Goal: Information Seeking & Learning: Learn about a topic

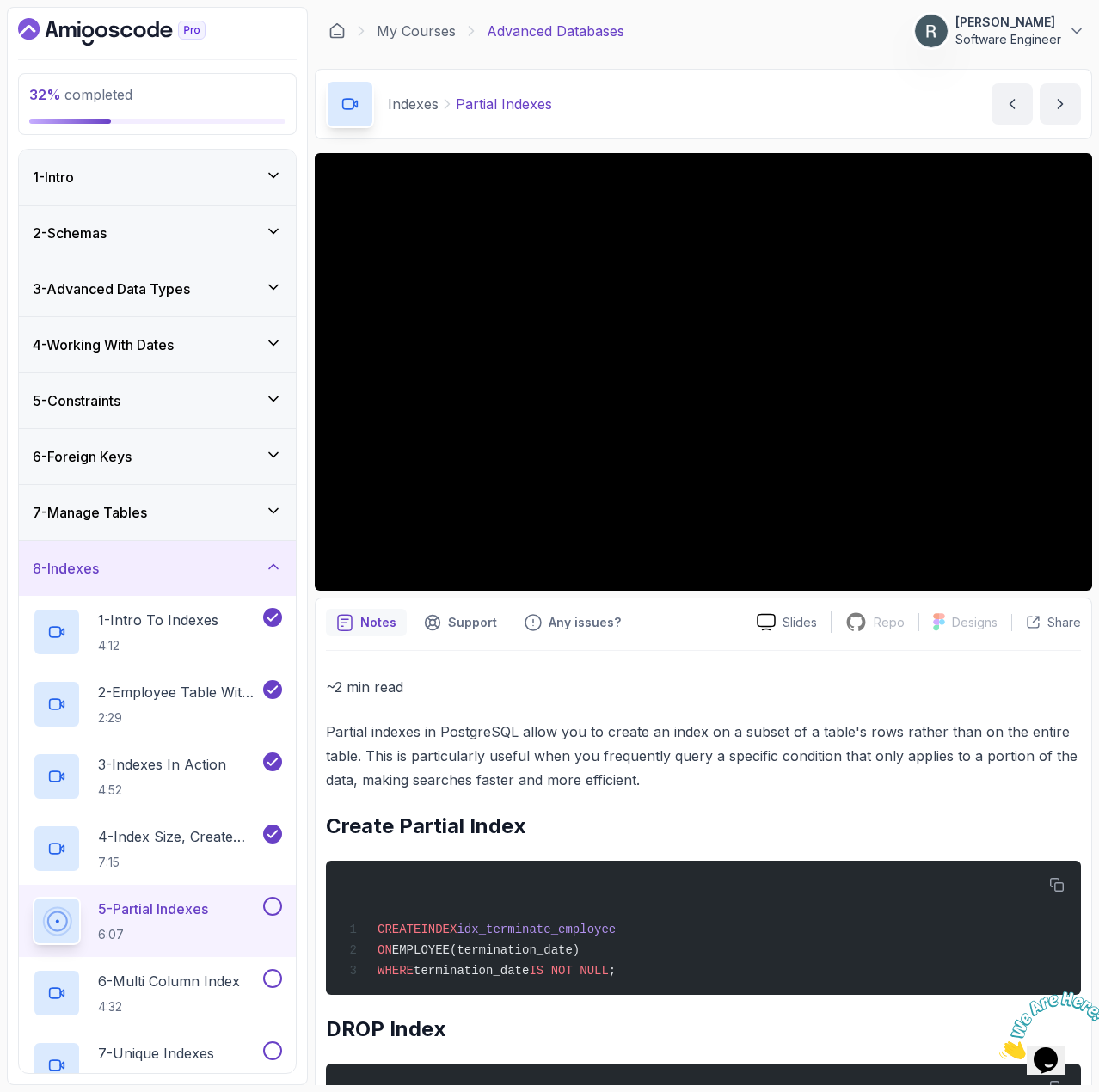
scroll to position [571, 0]
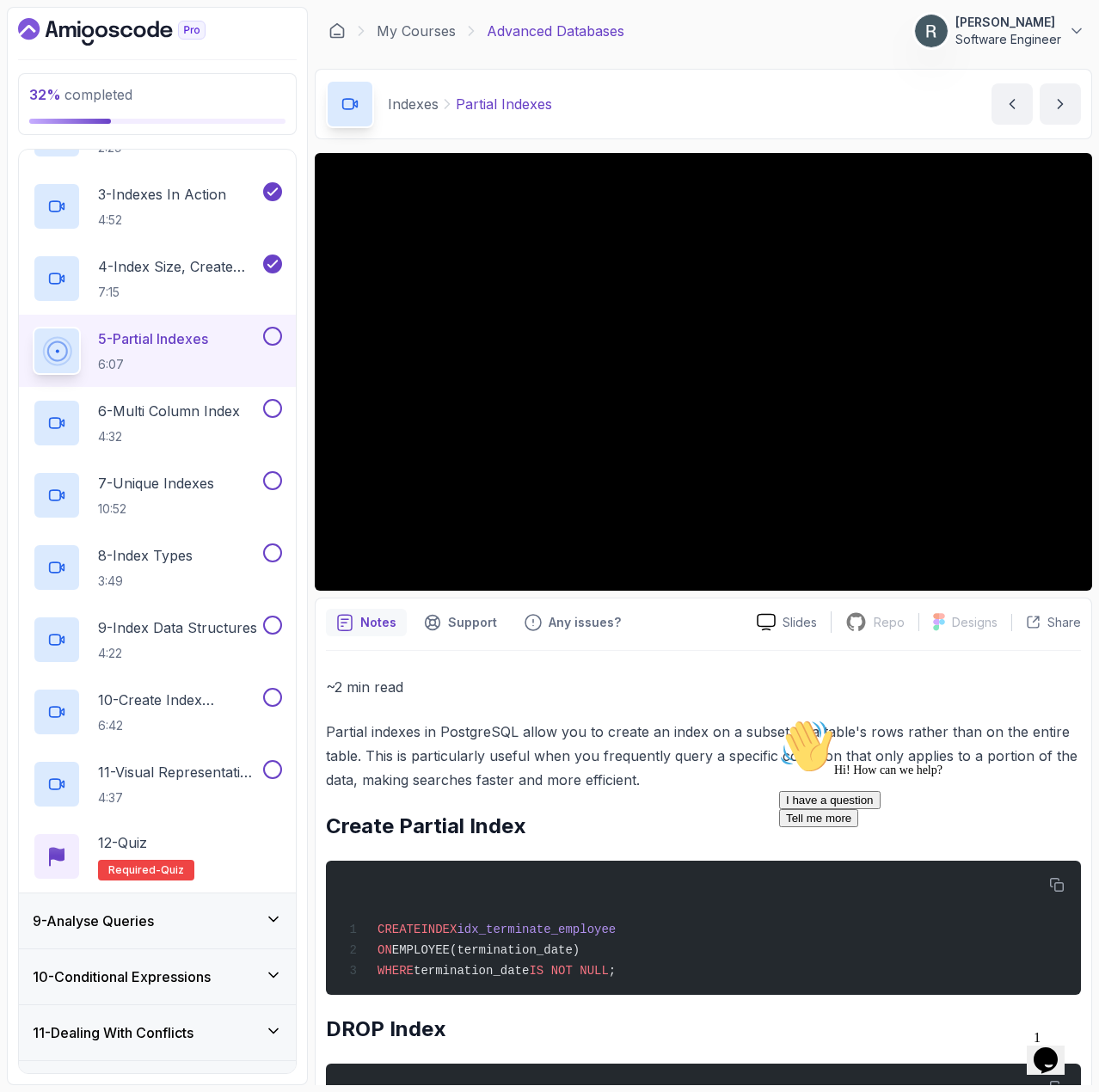
click at [266, 342] on button at bounding box center [273, 335] width 19 height 19
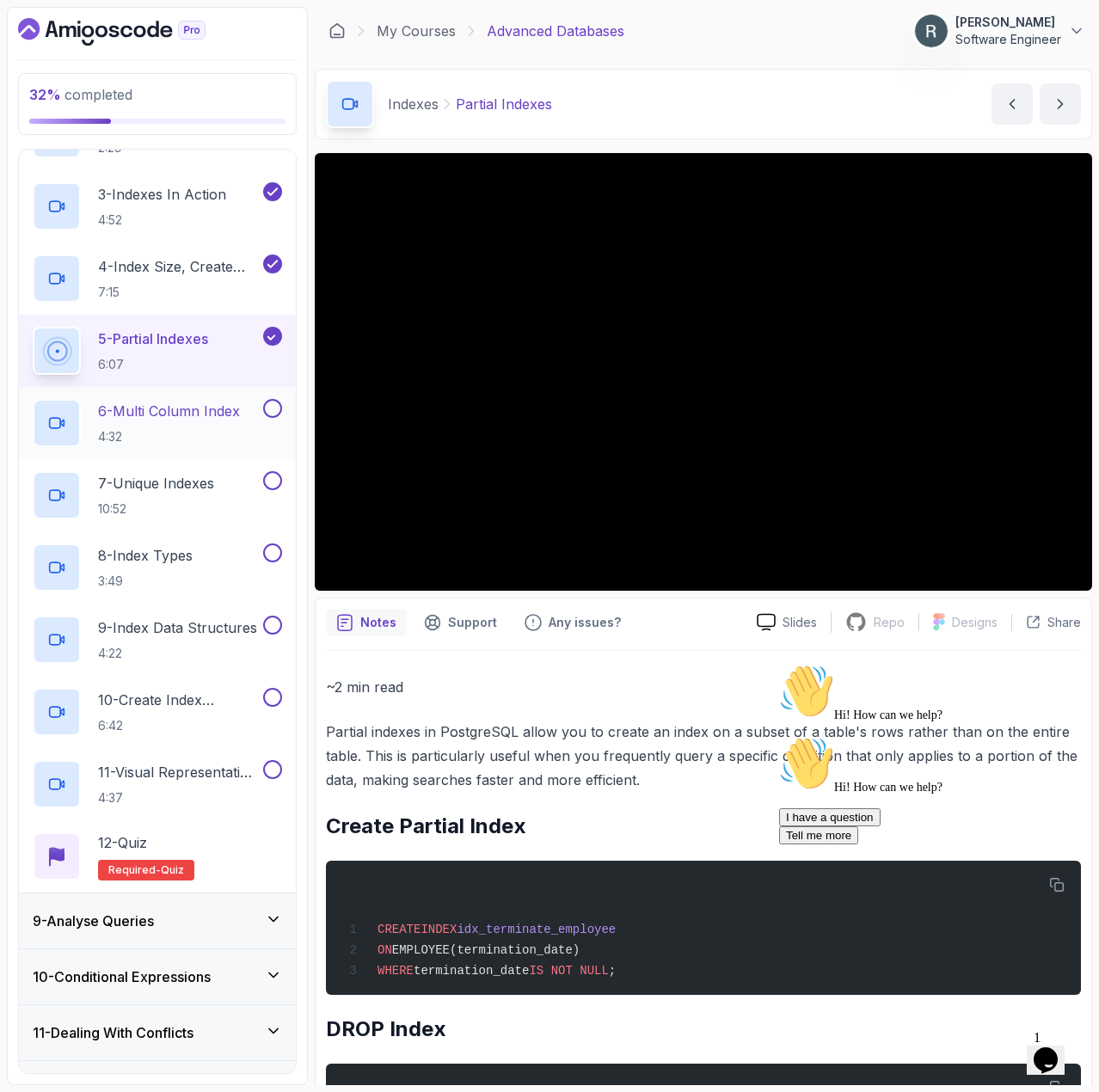
click at [192, 419] on p "6 - Multi Column Index" at bounding box center [169, 410] width 142 height 21
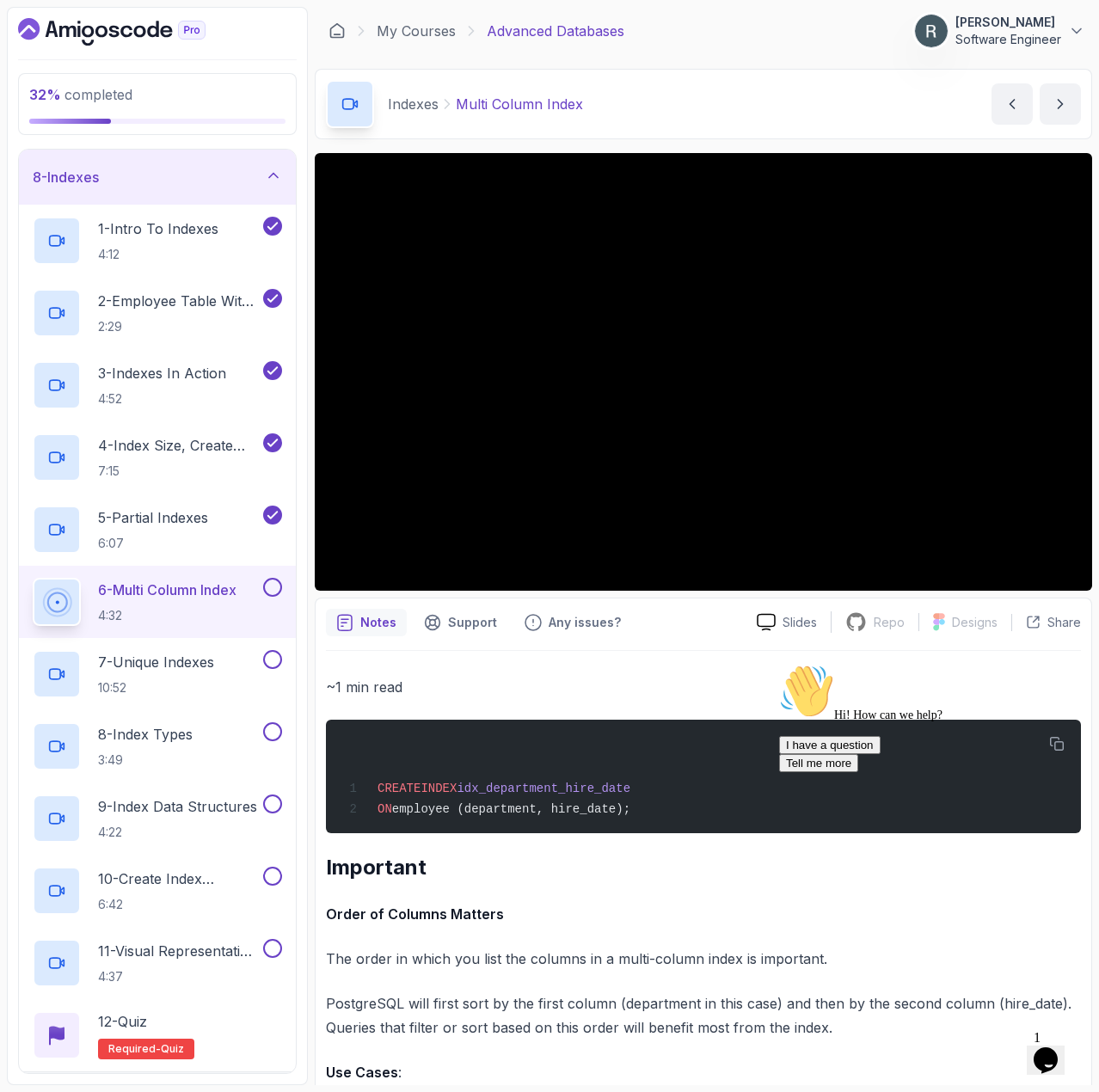
scroll to position [312, 0]
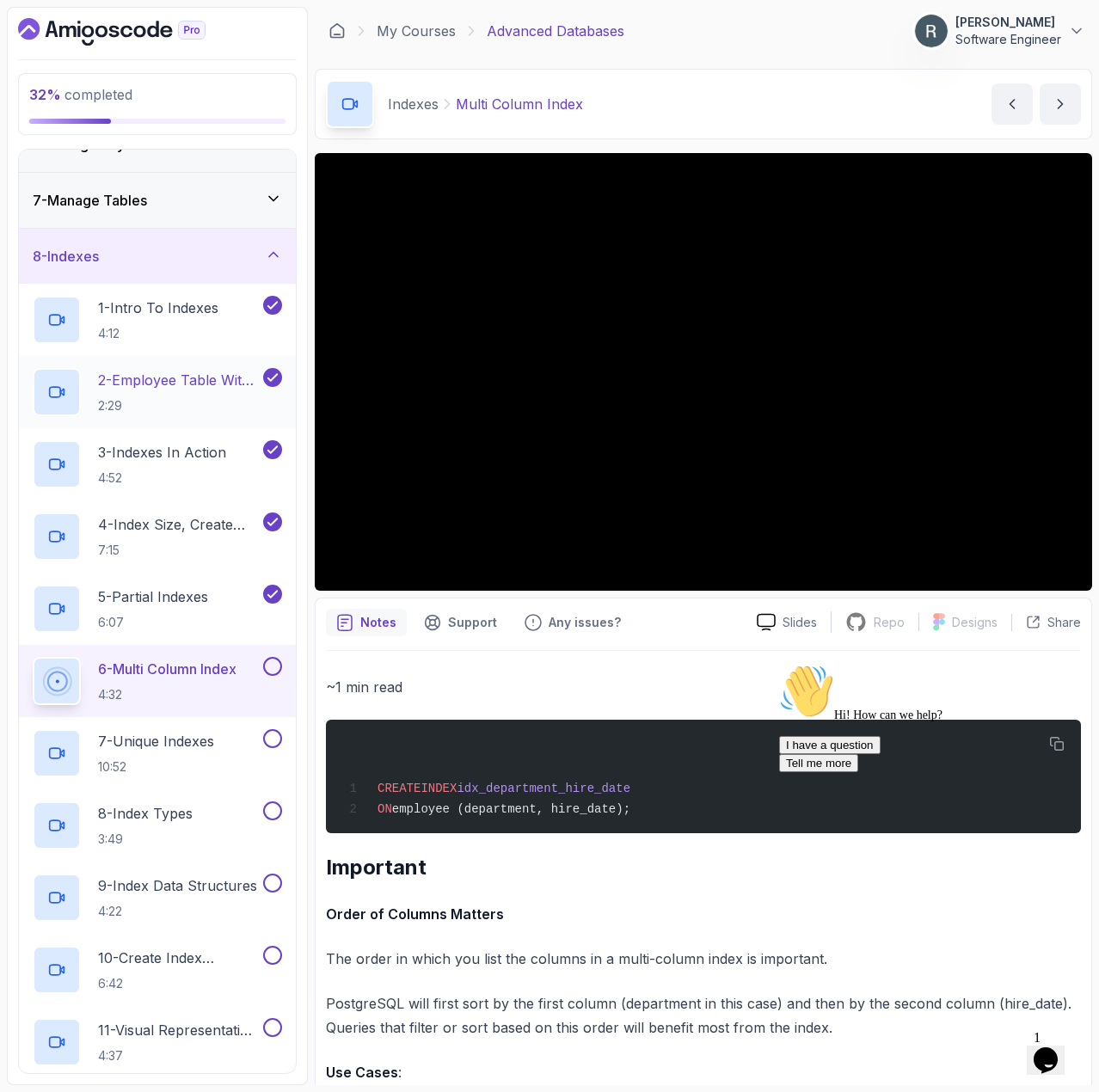
click at [195, 379] on p "2 - Employee Table With 1M Records" at bounding box center [179, 380] width 161 height 21
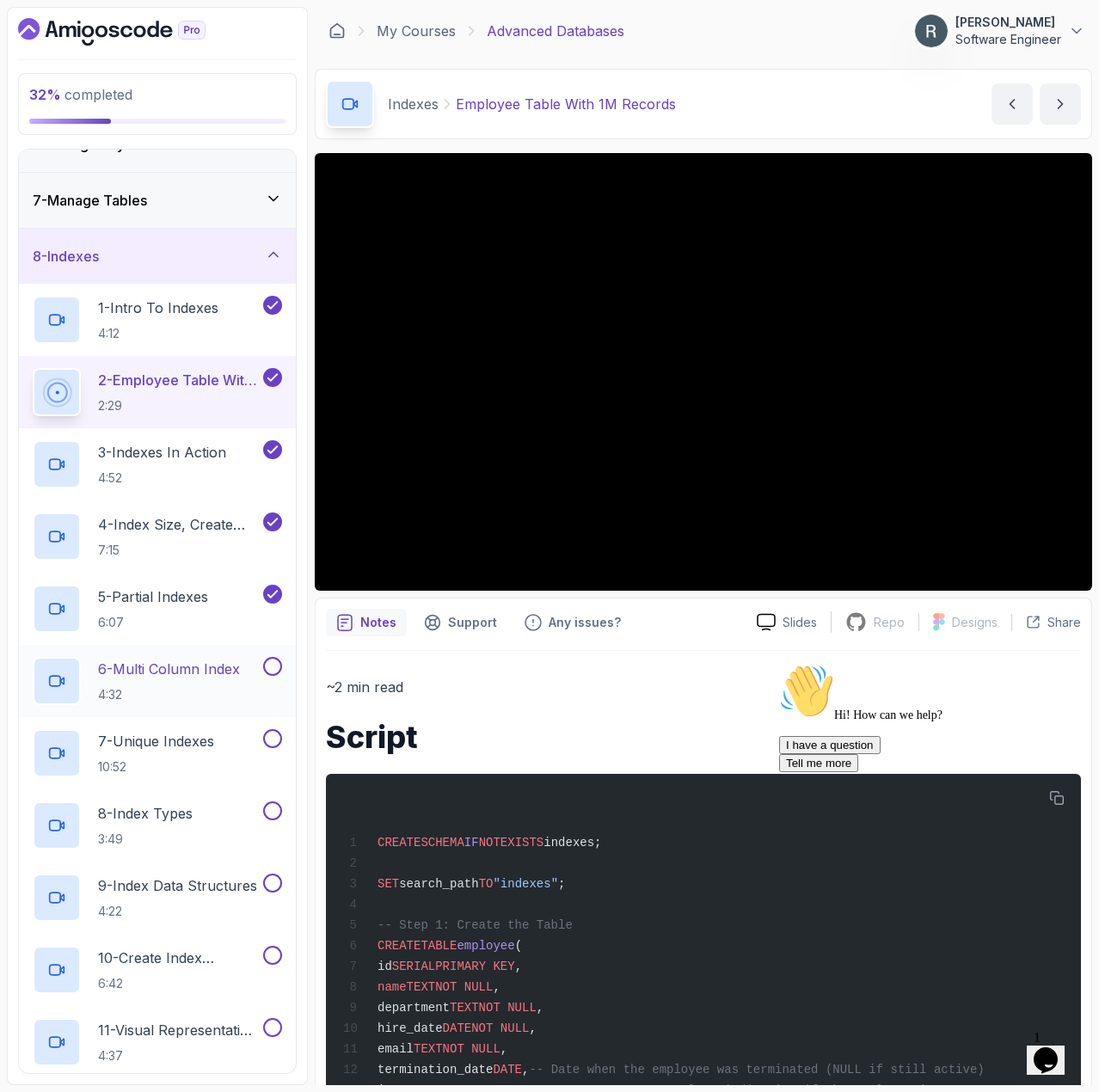
click at [269, 671] on button at bounding box center [273, 666] width 19 height 19
click at [206, 674] on p "6 - Multi Column Index" at bounding box center [169, 669] width 142 height 21
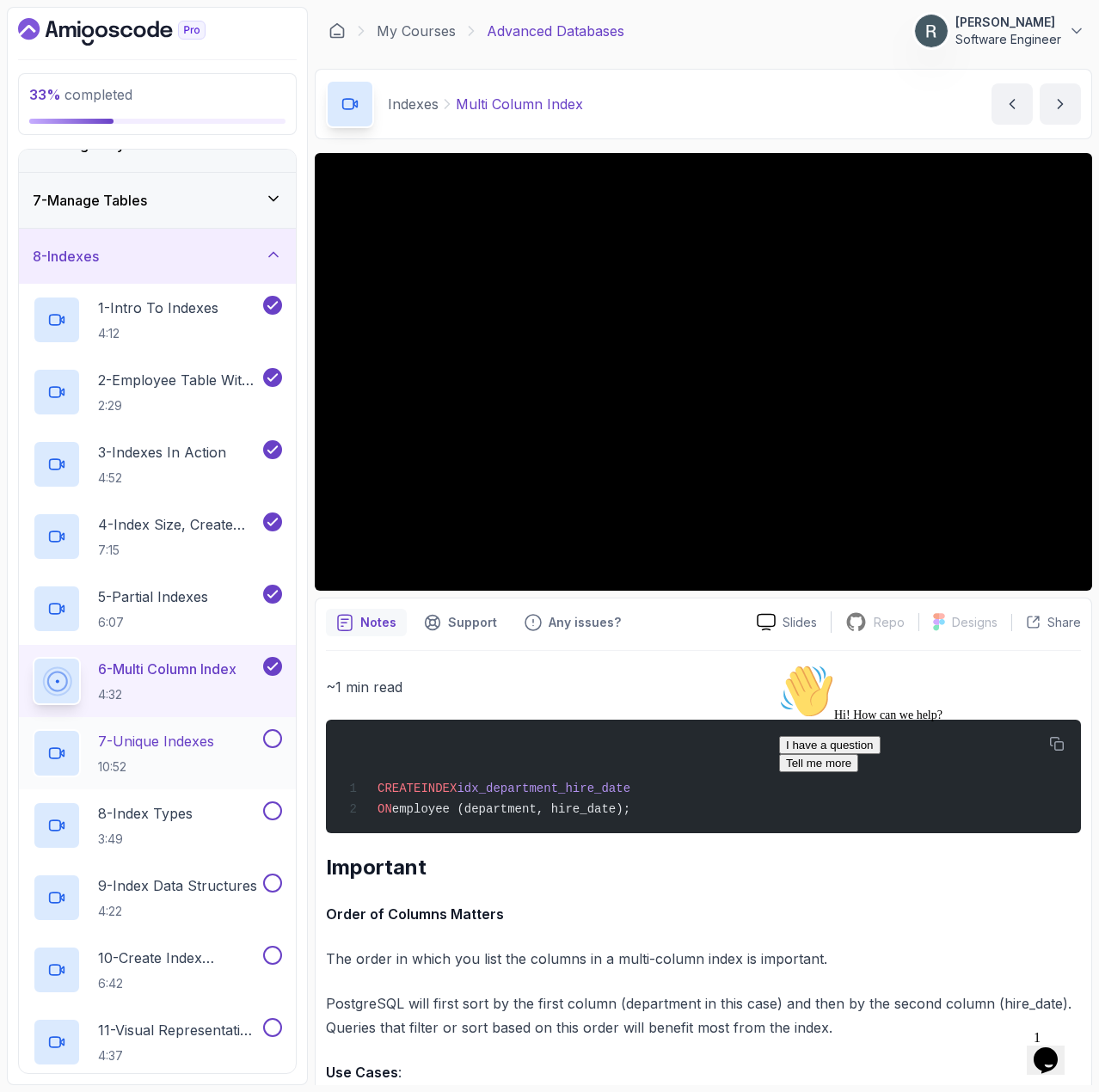
click at [192, 749] on p "7 - Unique Indexes" at bounding box center [156, 741] width 116 height 21
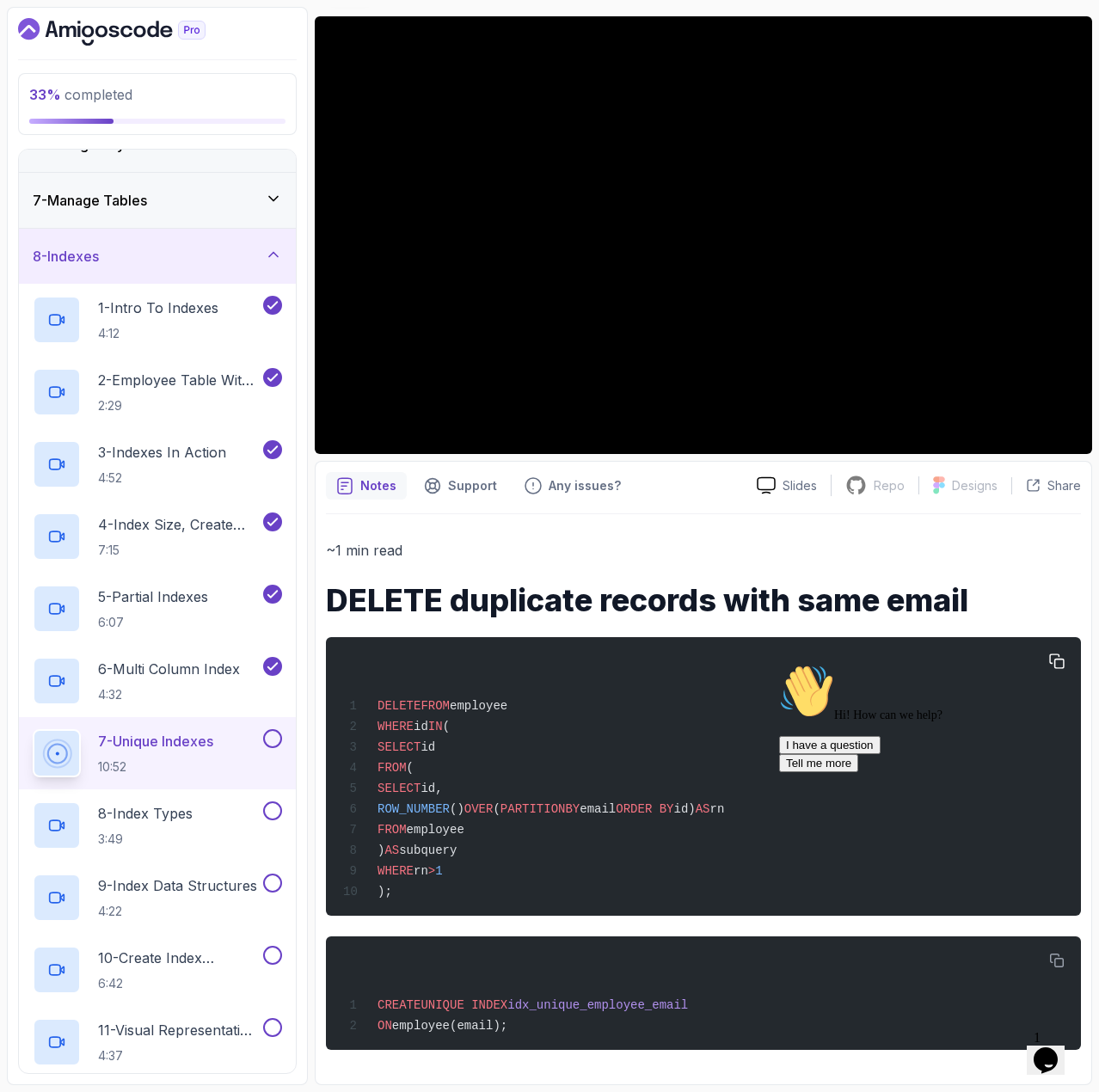
scroll to position [148, 0]
click at [272, 741] on button at bounding box center [273, 738] width 19 height 19
click at [215, 804] on div "8 - Index Types 3:49" at bounding box center [146, 825] width 227 height 48
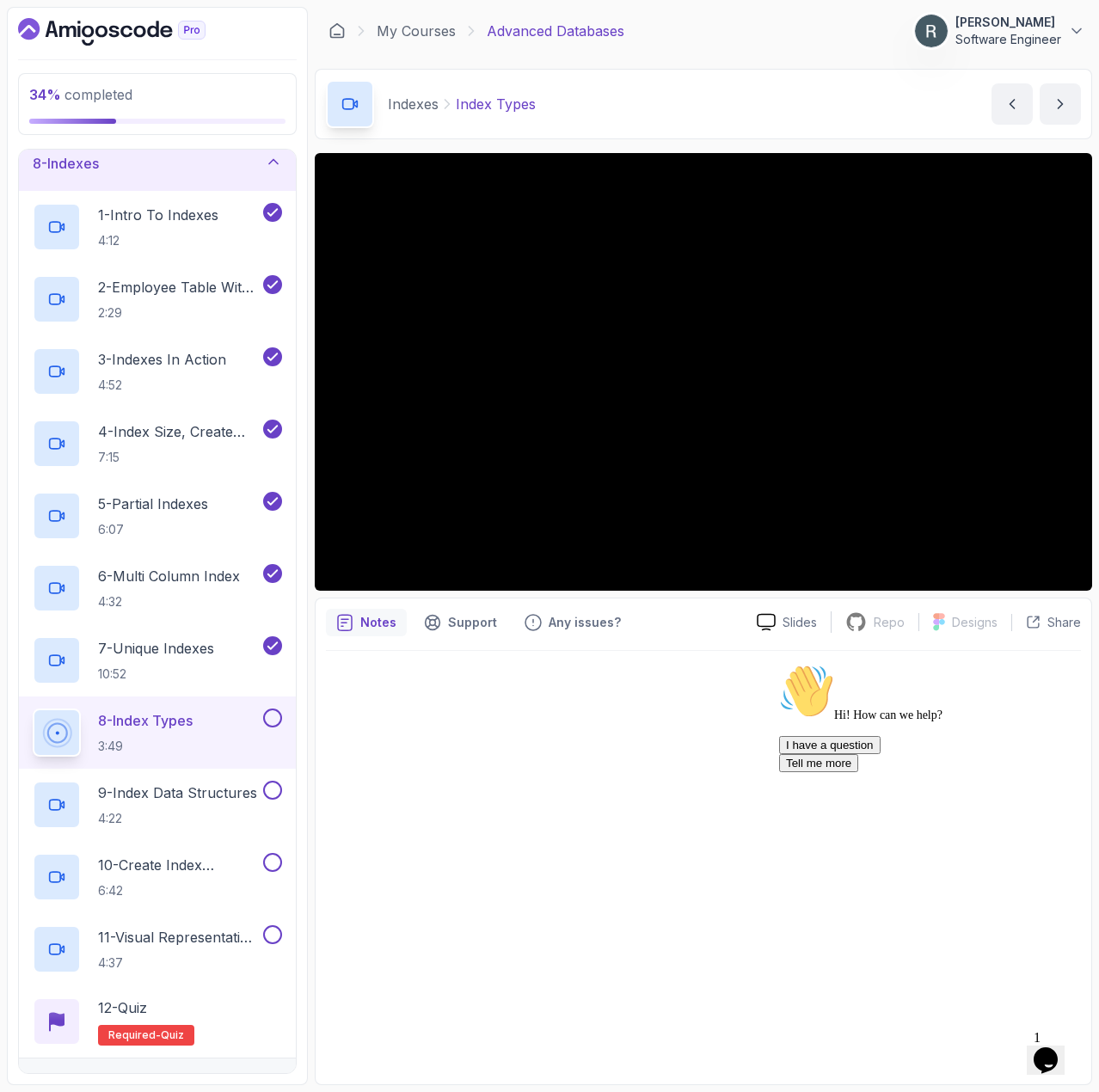
scroll to position [484, 0]
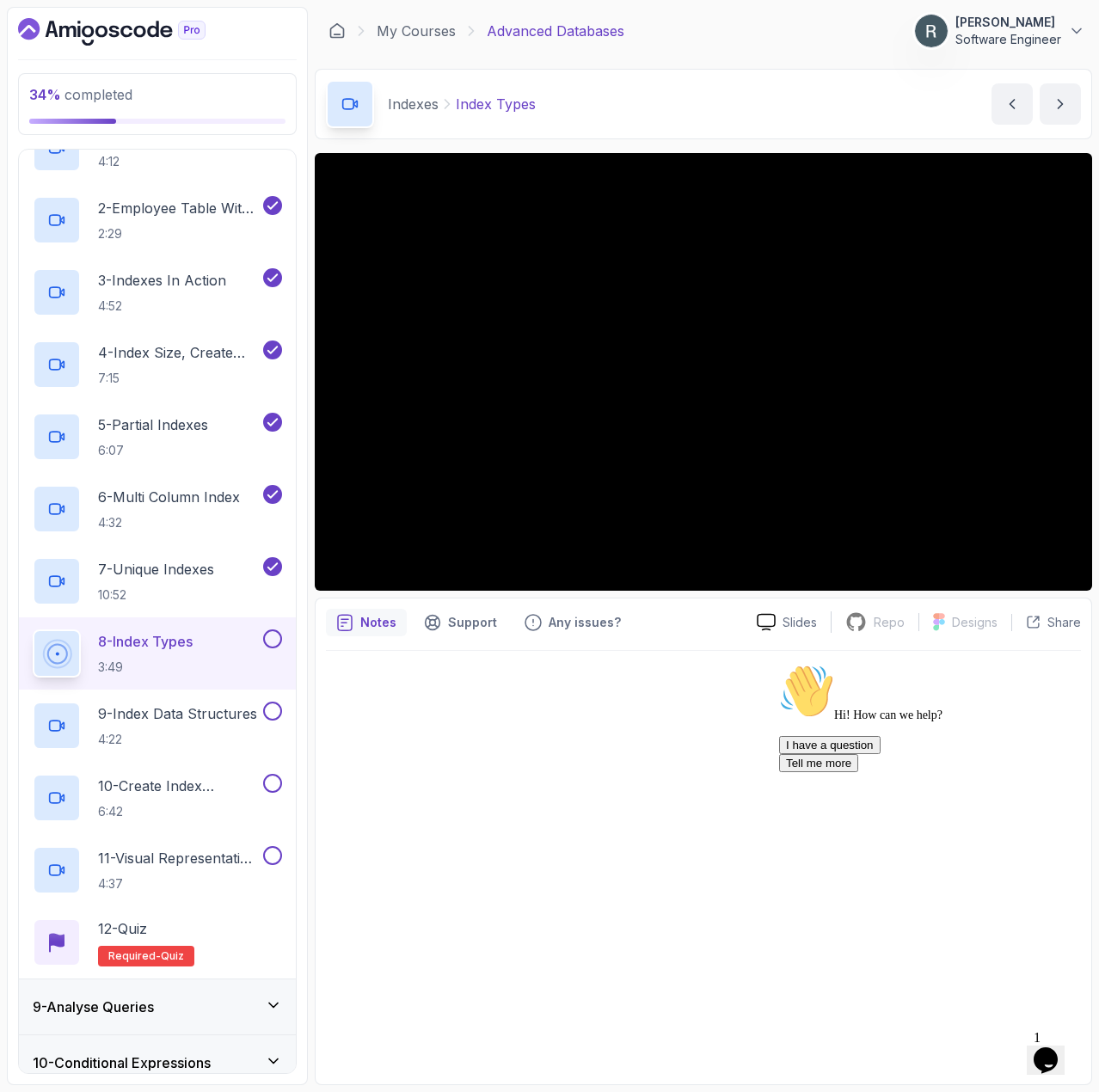
drag, startPoint x: 1061, startPoint y: 840, endPoint x: 1825, endPoint y: 1549, distance: 1042.3
click at [779, 664] on icon "Chat attention grabber" at bounding box center [779, 664] width 0 height 0
click at [1045, 1055] on img at bounding box center [1053, 1025] width 106 height 68
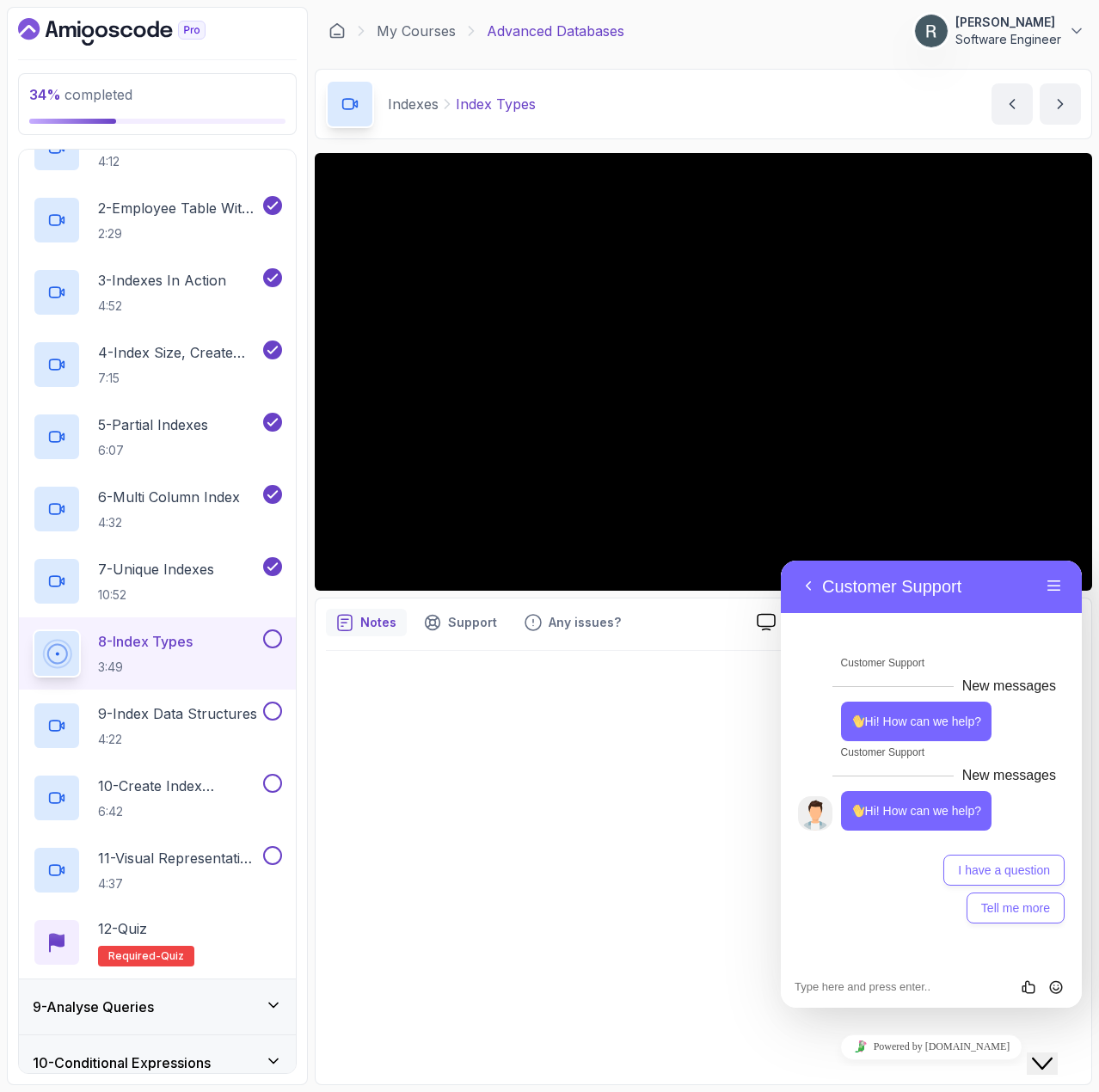
click at [1044, 1054] on icon "Close Chat This icon closes the chat window." at bounding box center [1042, 1063] width 21 height 21
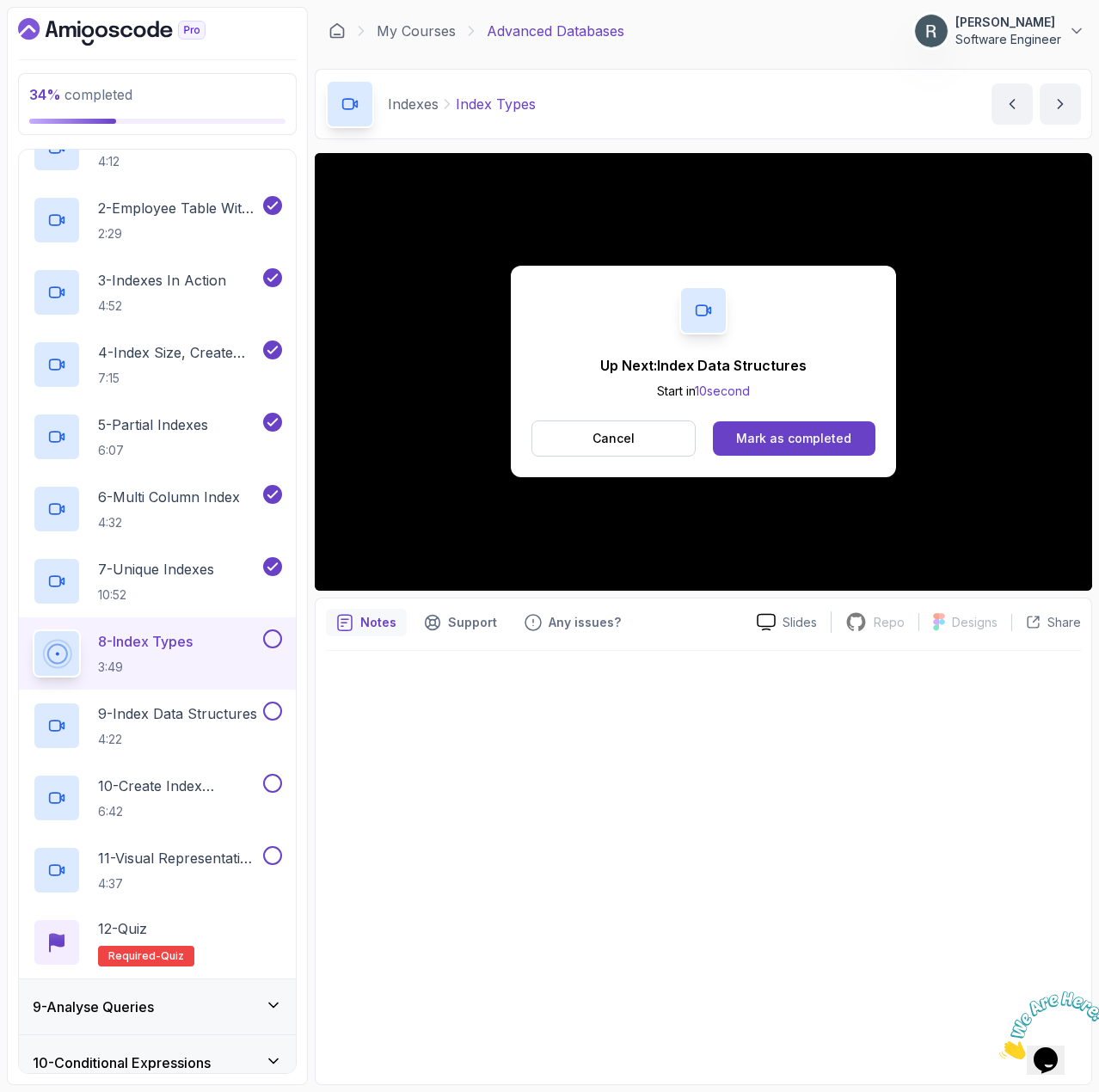
click at [275, 637] on button at bounding box center [273, 638] width 19 height 19
click at [811, 440] on div "Mark as completed" at bounding box center [793, 438] width 115 height 17
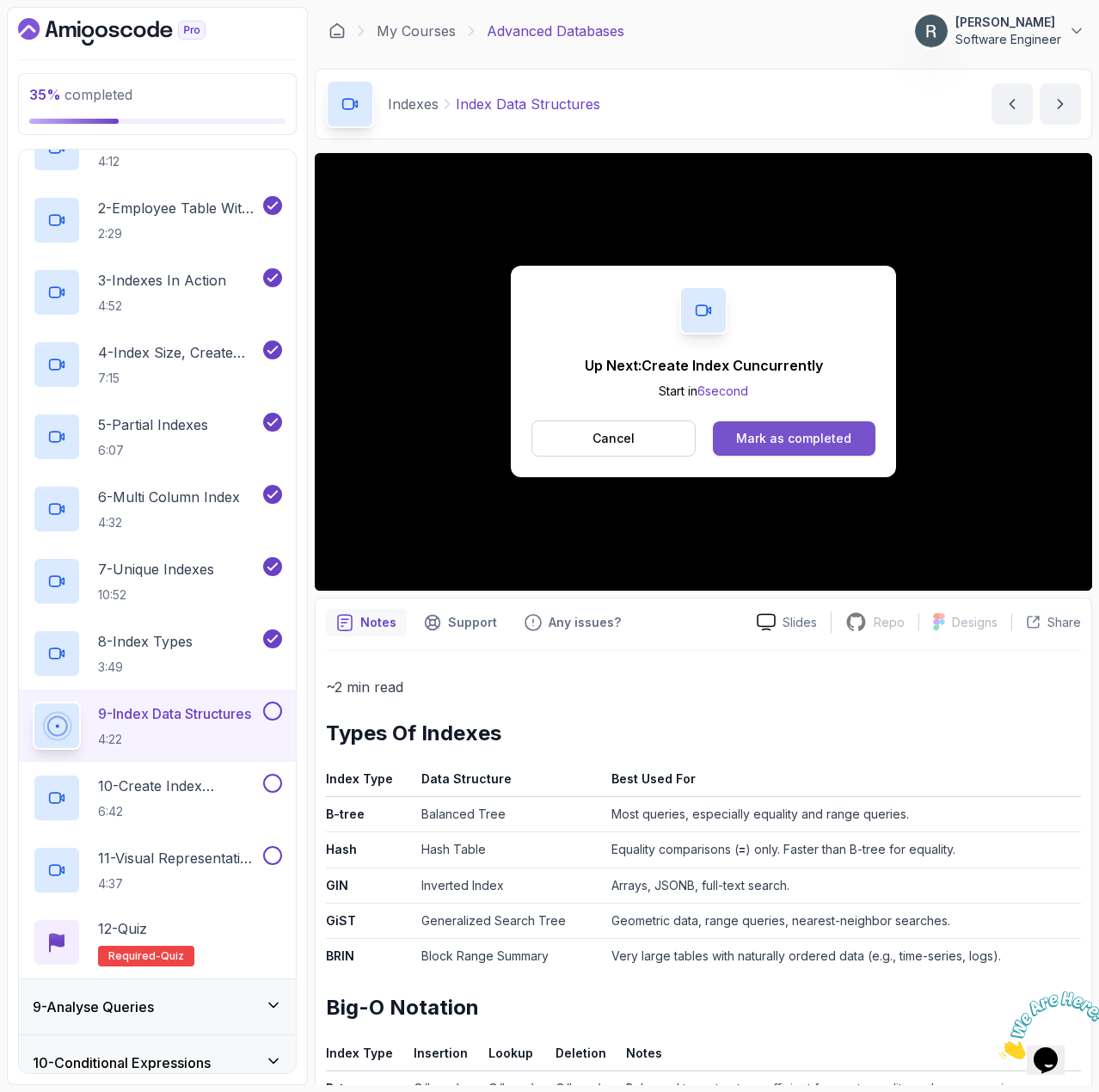
click at [806, 435] on div "Mark as completed" at bounding box center [793, 438] width 115 height 17
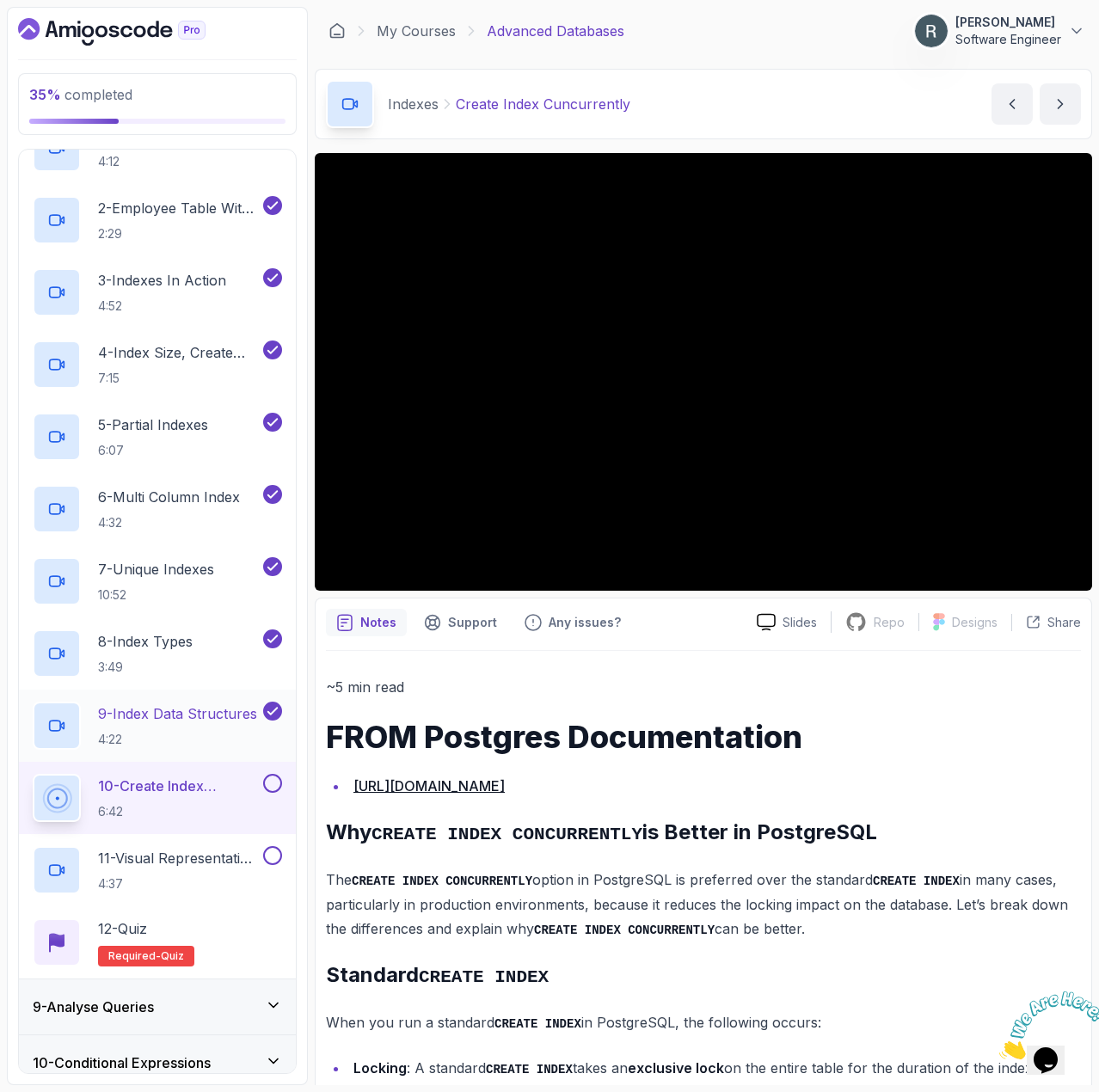
click at [179, 708] on p "9 - Index Data Structures" at bounding box center [178, 713] width 159 height 21
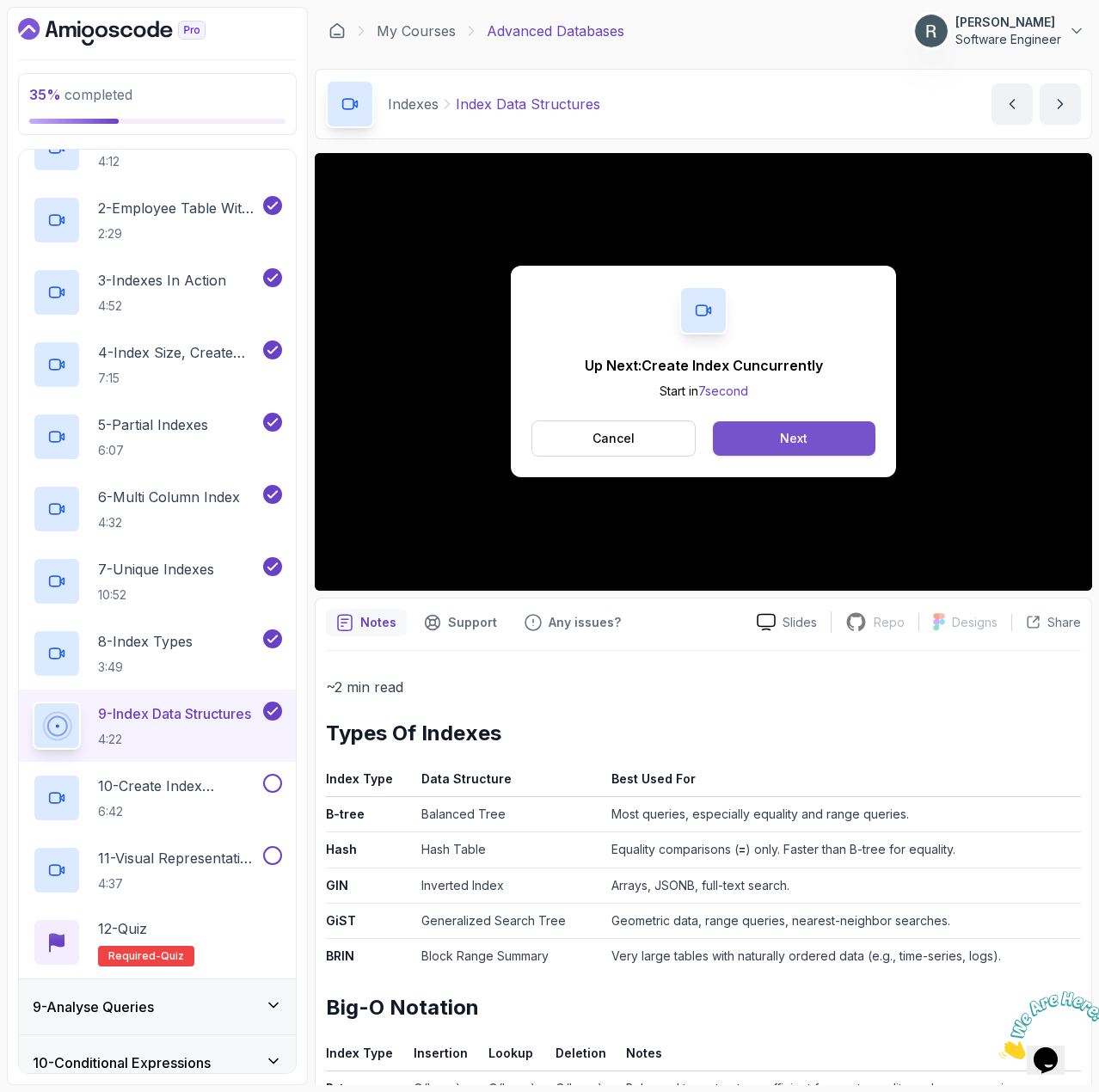
click at [740, 435] on button "Next" at bounding box center [794, 438] width 162 height 34
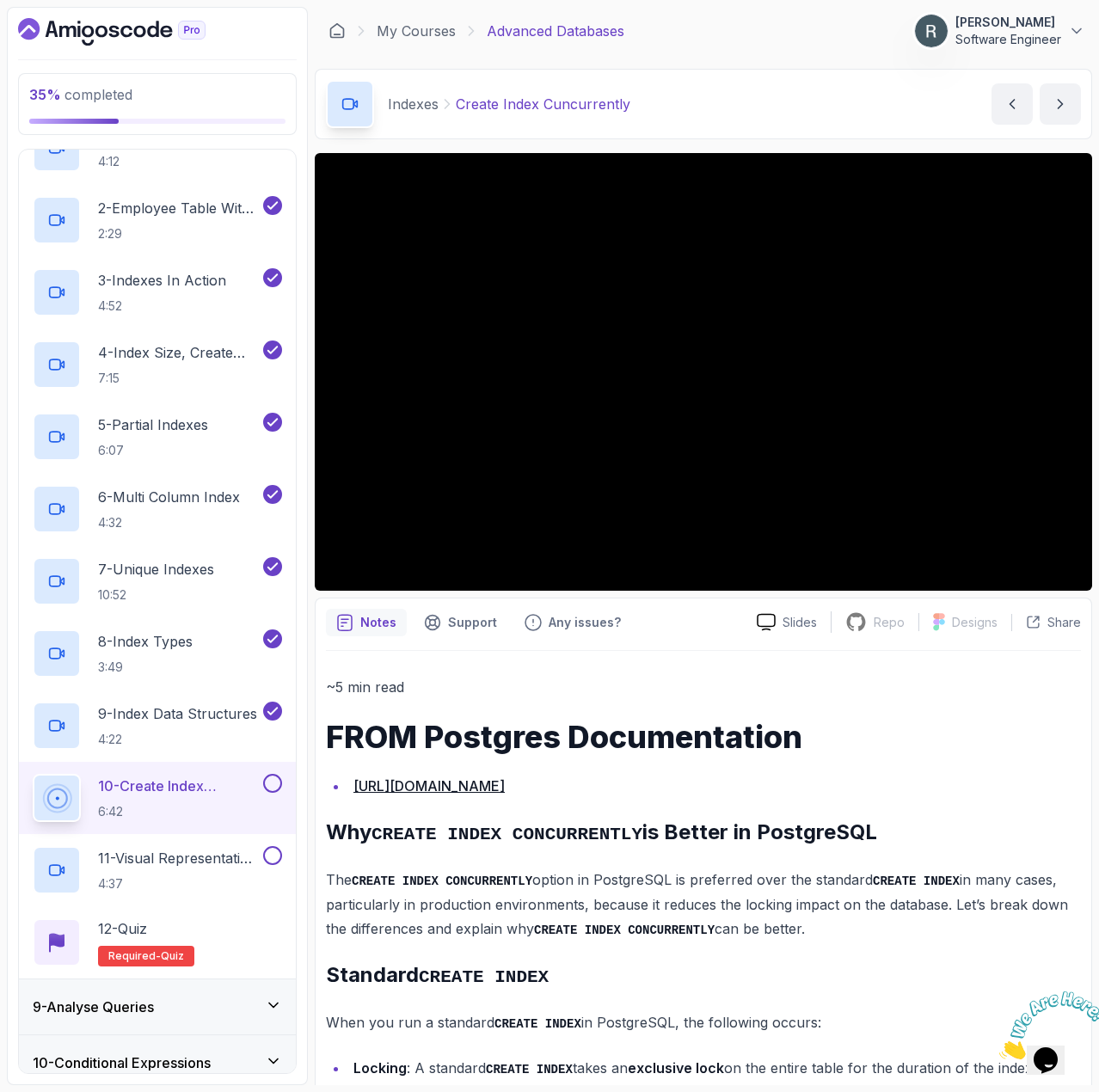
click at [269, 782] on button at bounding box center [273, 783] width 19 height 19
click at [192, 851] on p "11 - Visual Representation Of Indexes" at bounding box center [179, 858] width 161 height 21
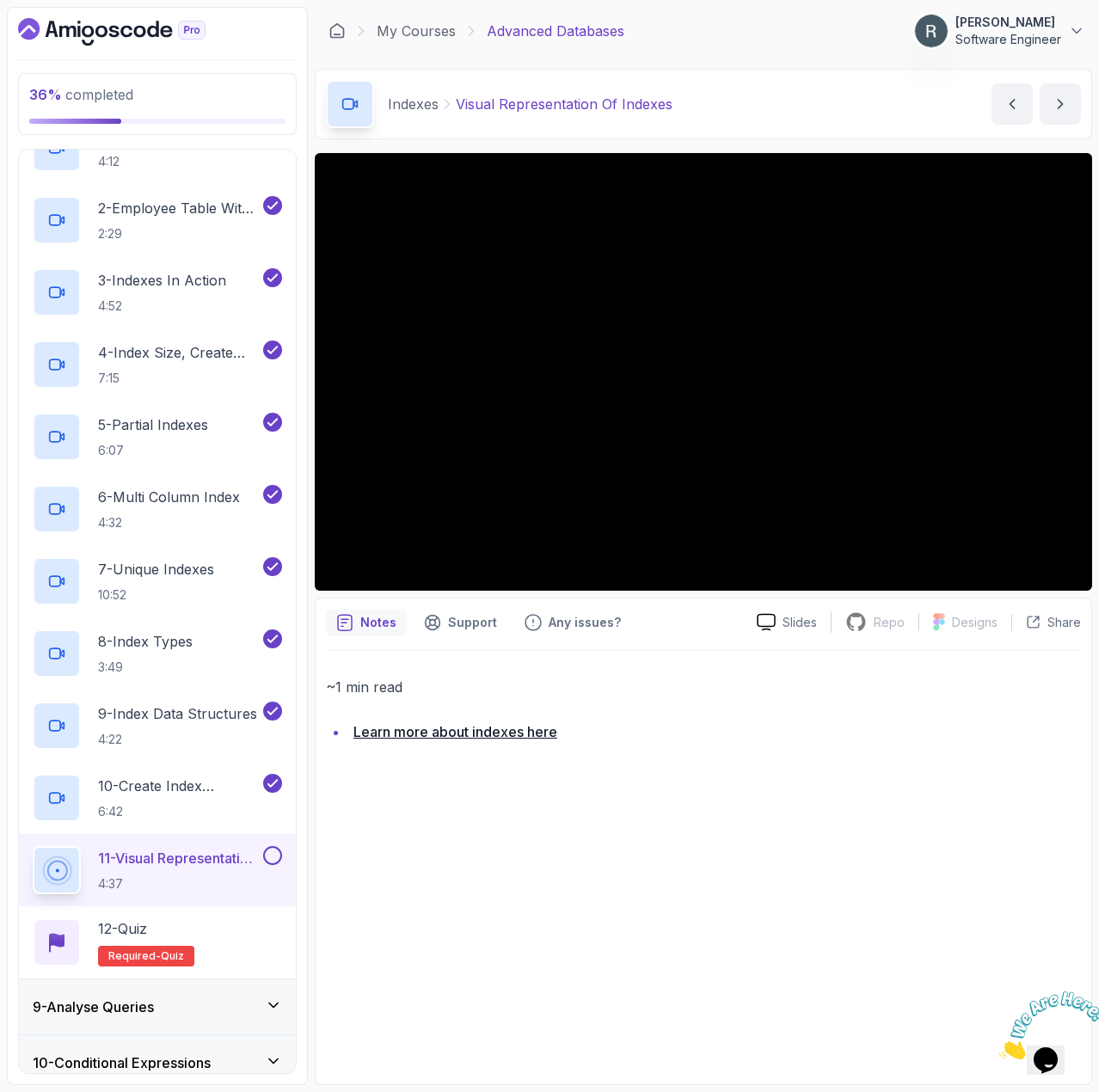
click at [279, 857] on button at bounding box center [273, 855] width 19 height 19
click at [251, 920] on div "12 - Quiz Required- quiz" at bounding box center [157, 942] width 250 height 48
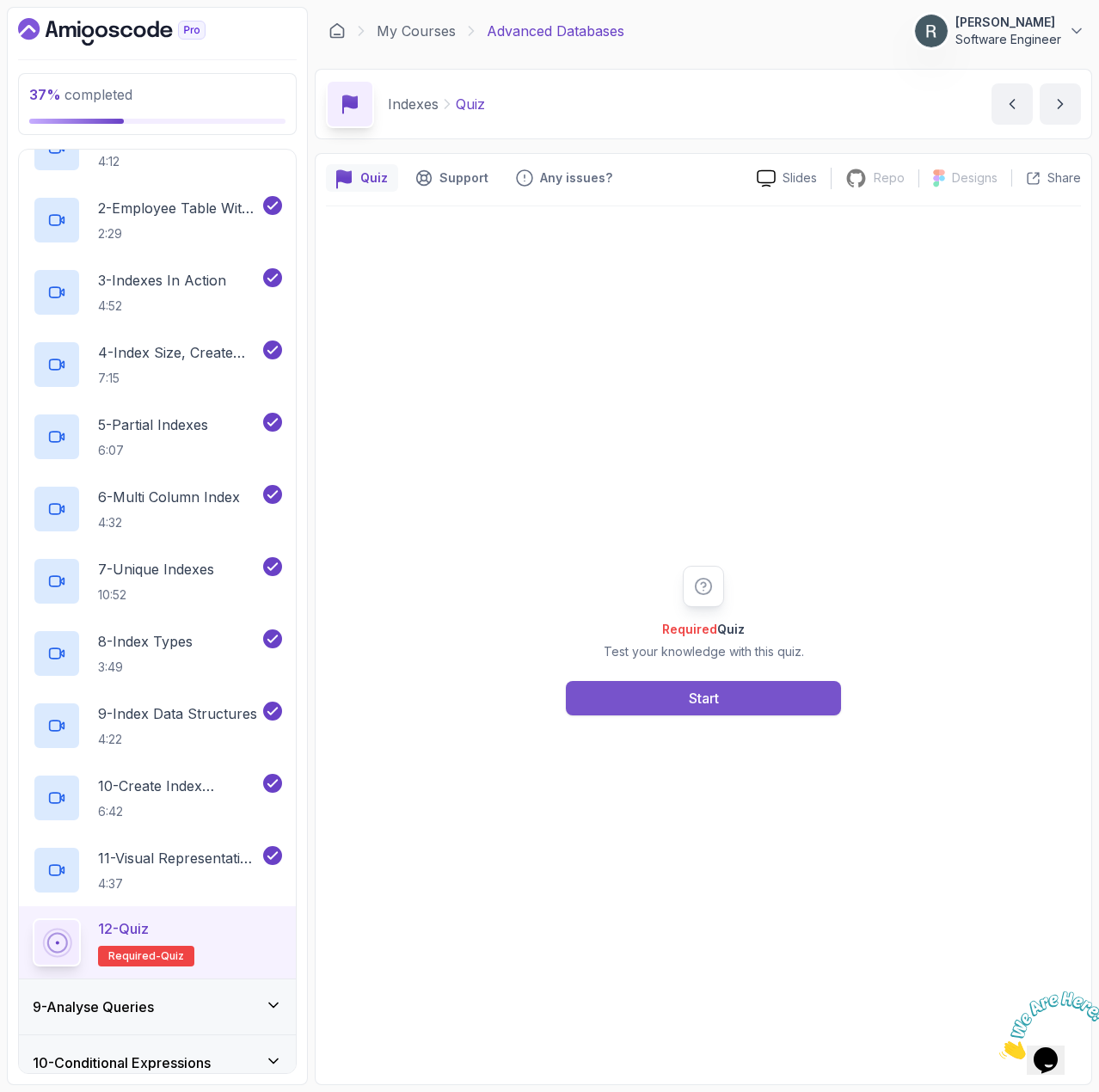
click at [677, 695] on button "Start" at bounding box center [703, 698] width 275 height 34
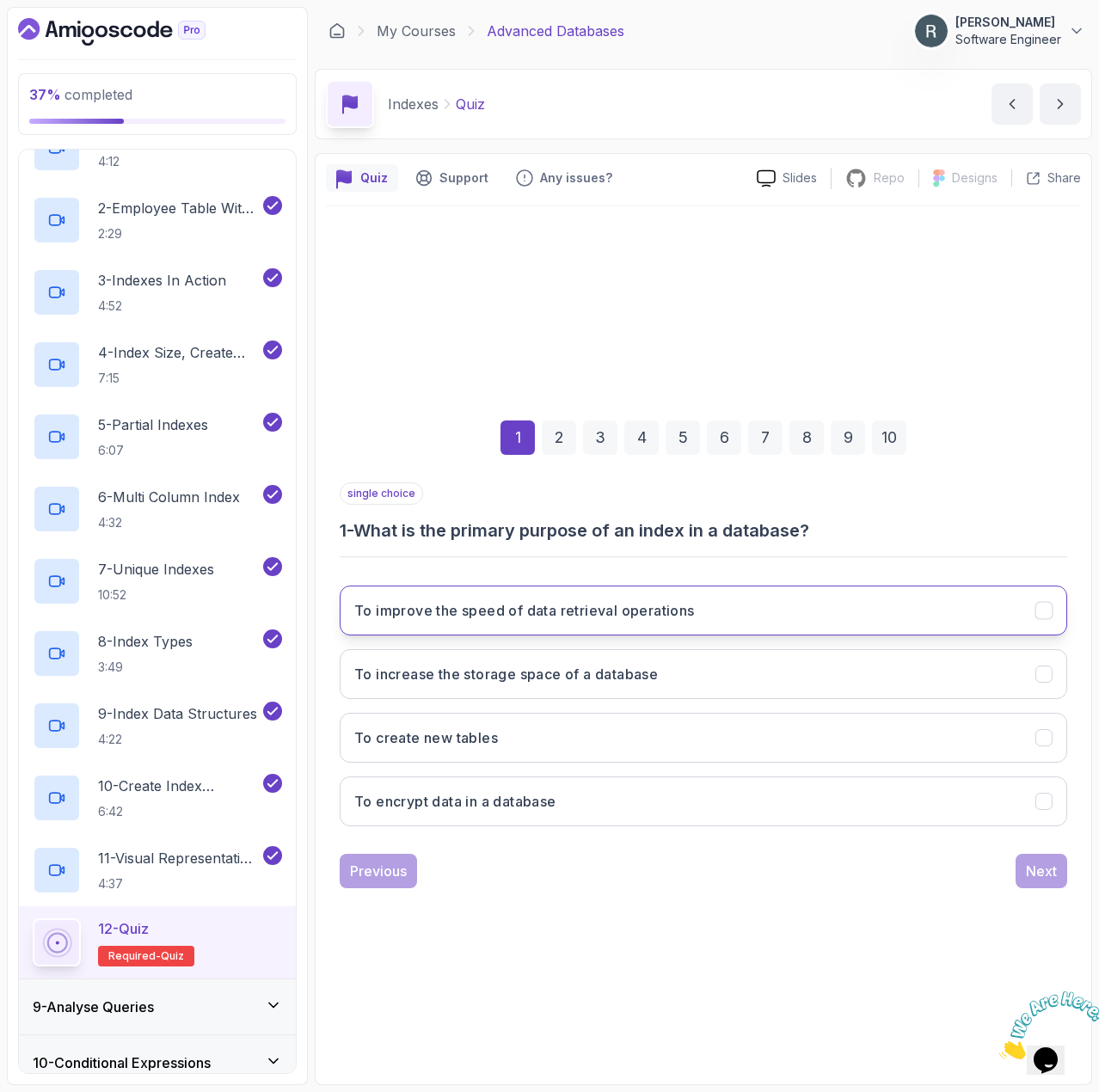
click at [611, 598] on button "To improve the speed of data retrieval operations" at bounding box center [703, 610] width 728 height 50
click at [1050, 871] on div "Next" at bounding box center [1041, 871] width 31 height 21
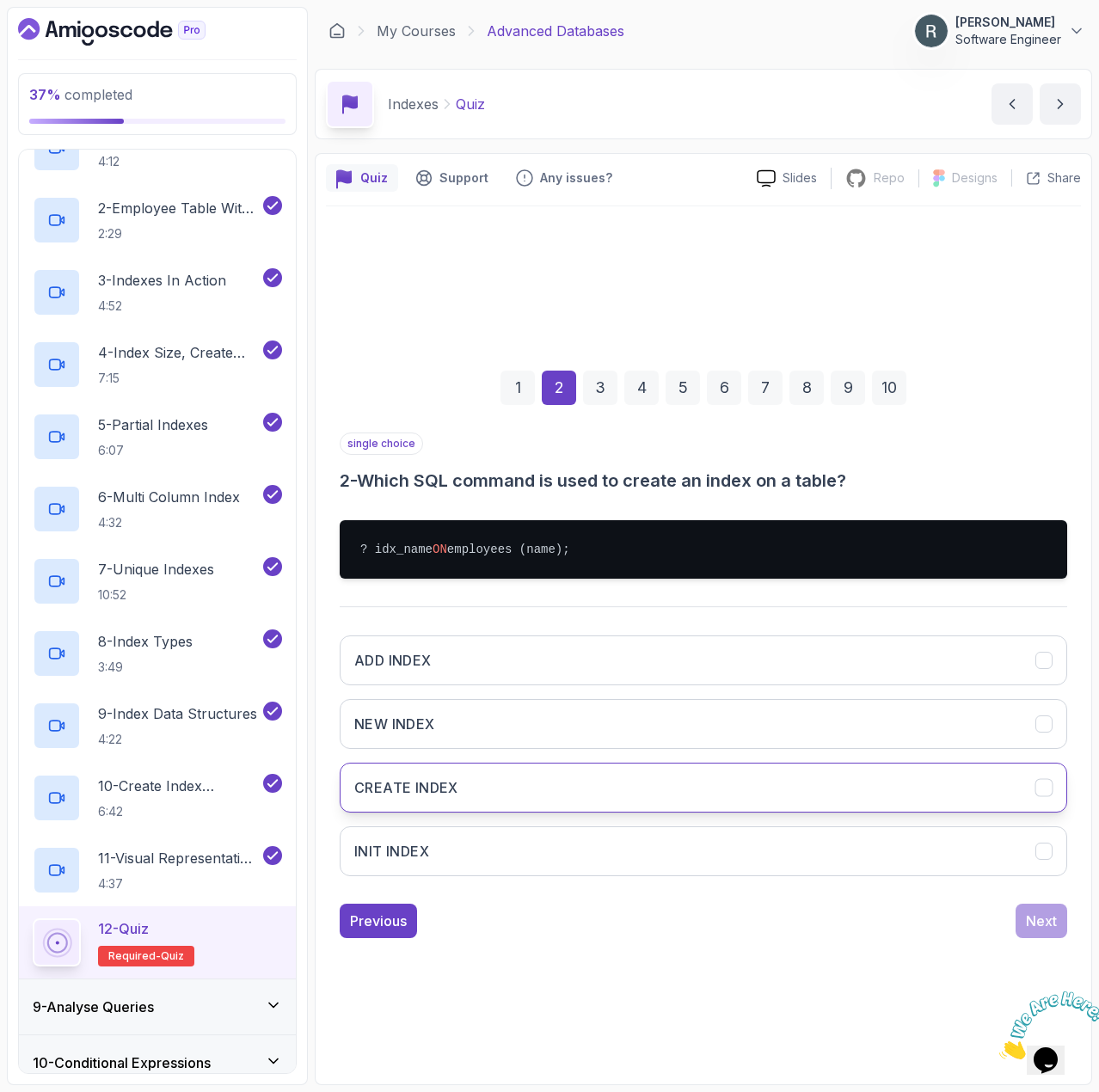
click at [514, 784] on button "CREATE INDEX" at bounding box center [703, 787] width 728 height 50
click at [1037, 913] on div "Next" at bounding box center [1041, 921] width 31 height 21
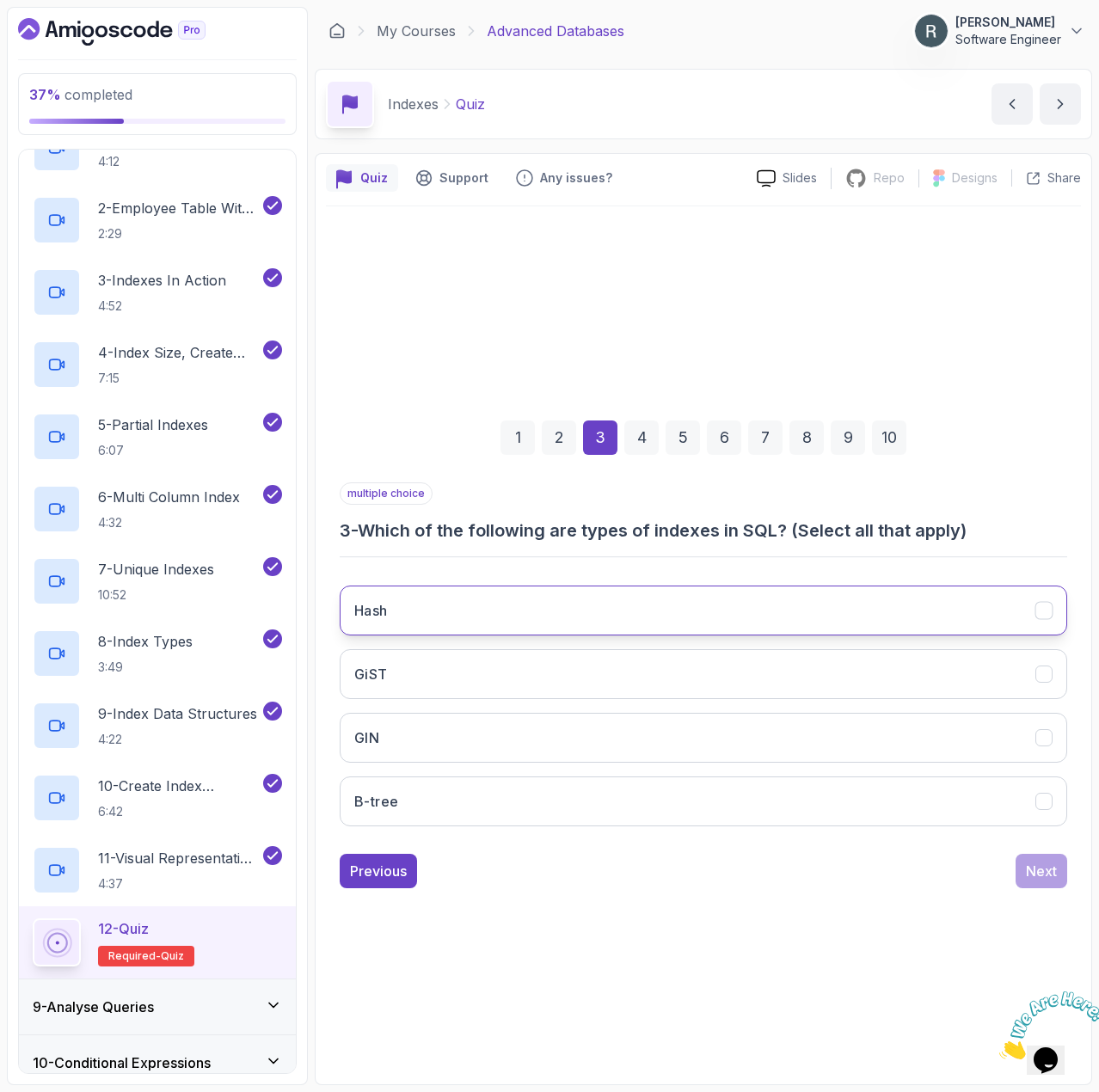
click at [686, 611] on button "Hash" at bounding box center [703, 610] width 728 height 50
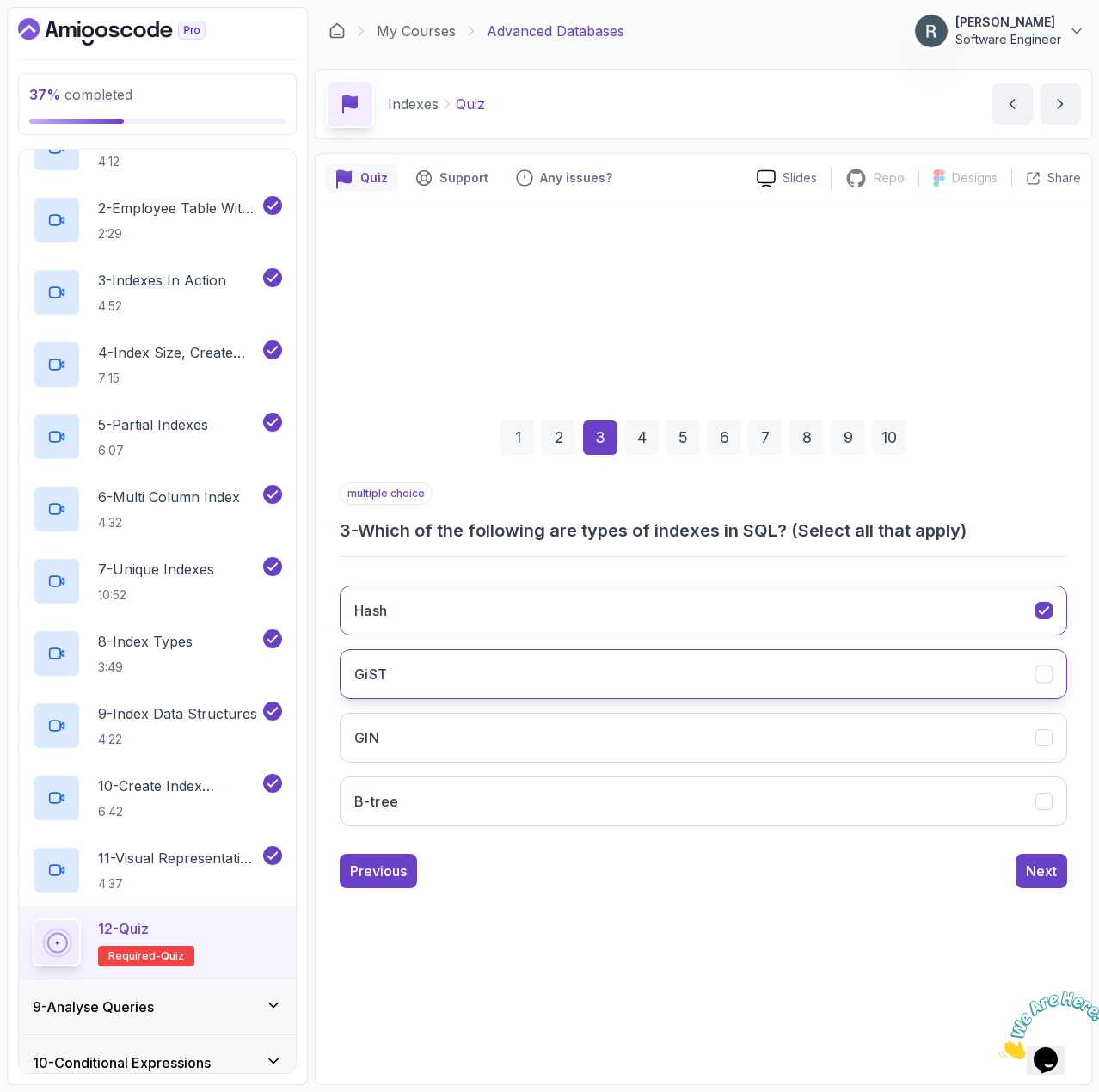
click at [651, 664] on button "GiST" at bounding box center [703, 674] width 728 height 50
click at [643, 741] on button "GIN" at bounding box center [703, 738] width 728 height 50
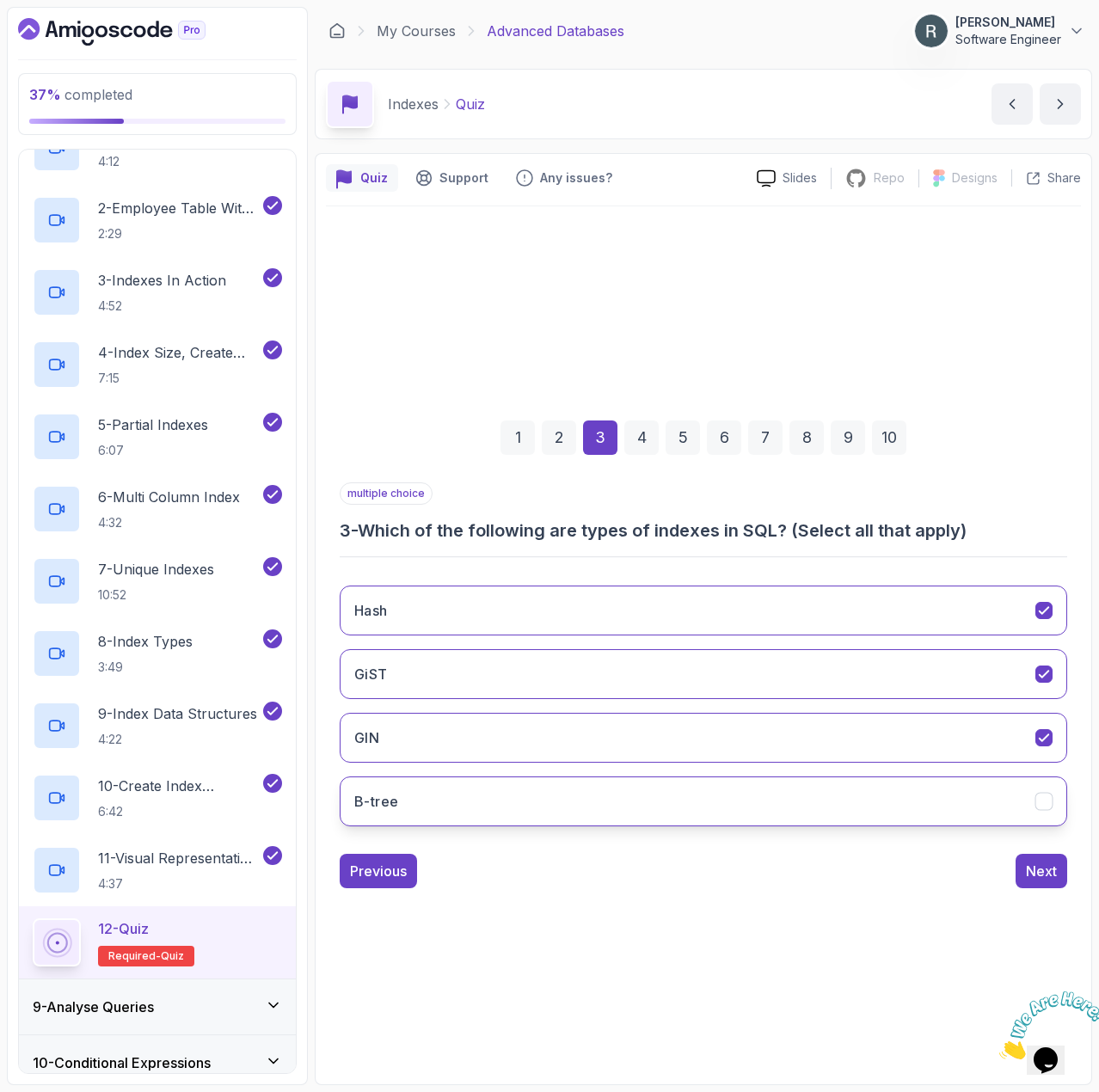
click at [633, 804] on button "B-tree" at bounding box center [703, 801] width 728 height 50
click at [1036, 864] on div "Next" at bounding box center [1041, 871] width 31 height 21
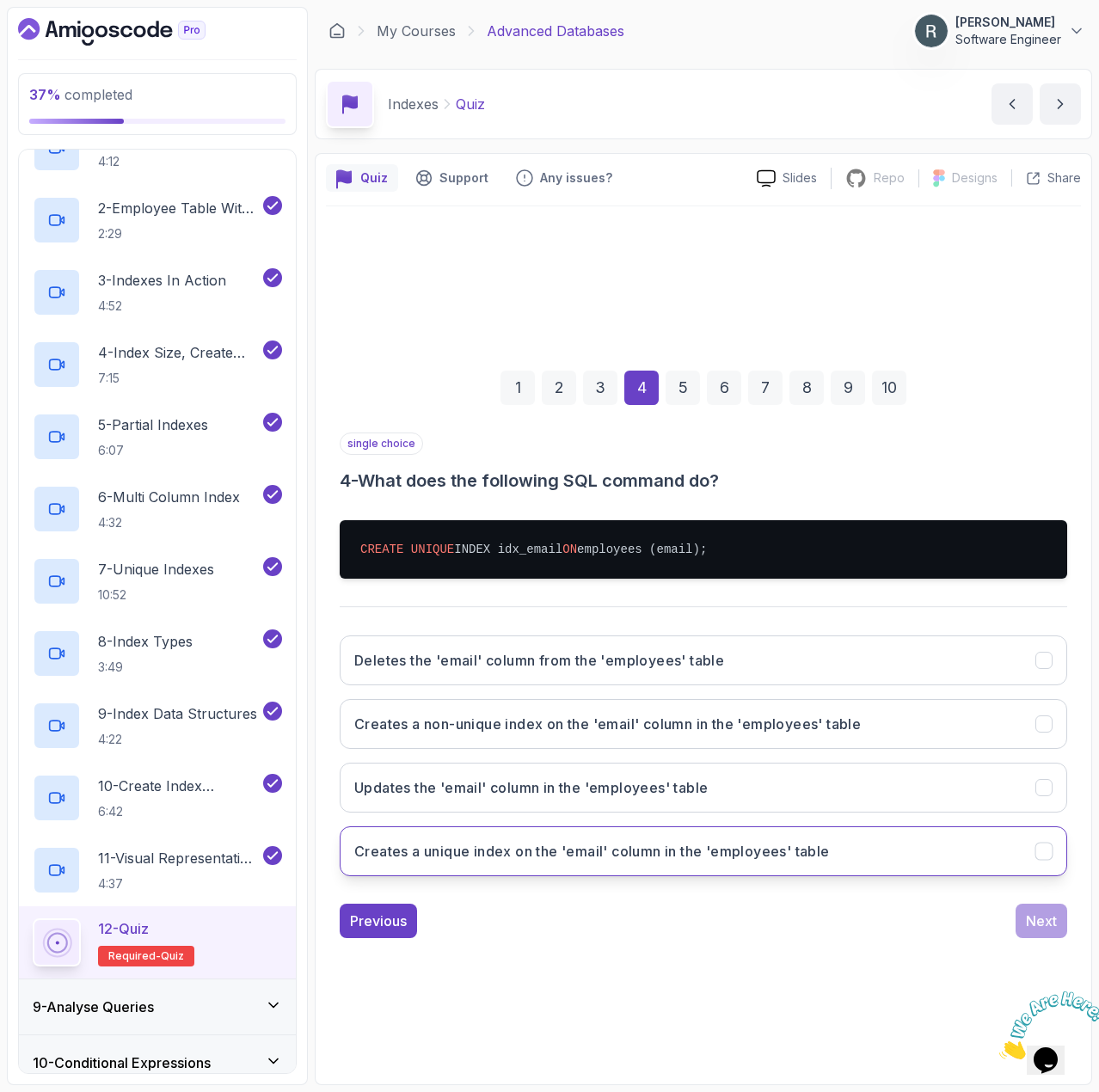
click at [540, 852] on h3 "Creates a unique index on the 'email' column in the 'employees' table" at bounding box center [591, 851] width 475 height 21
click at [1040, 920] on div "Next" at bounding box center [1041, 921] width 31 height 21
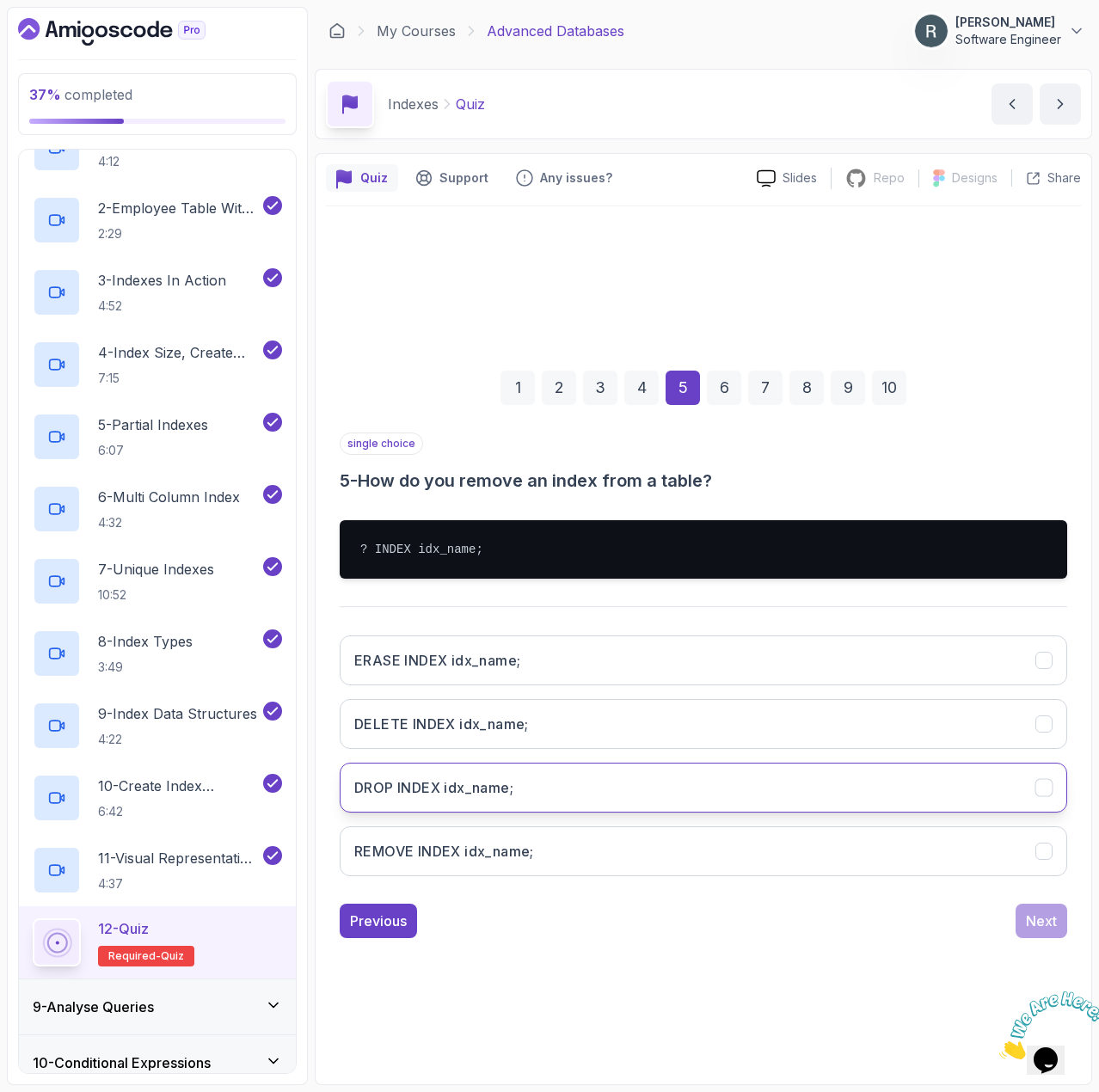
click at [552, 785] on button "DROP INDEX idx_name;" at bounding box center [703, 787] width 728 height 50
click at [1033, 916] on div "Next" at bounding box center [1041, 921] width 31 height 21
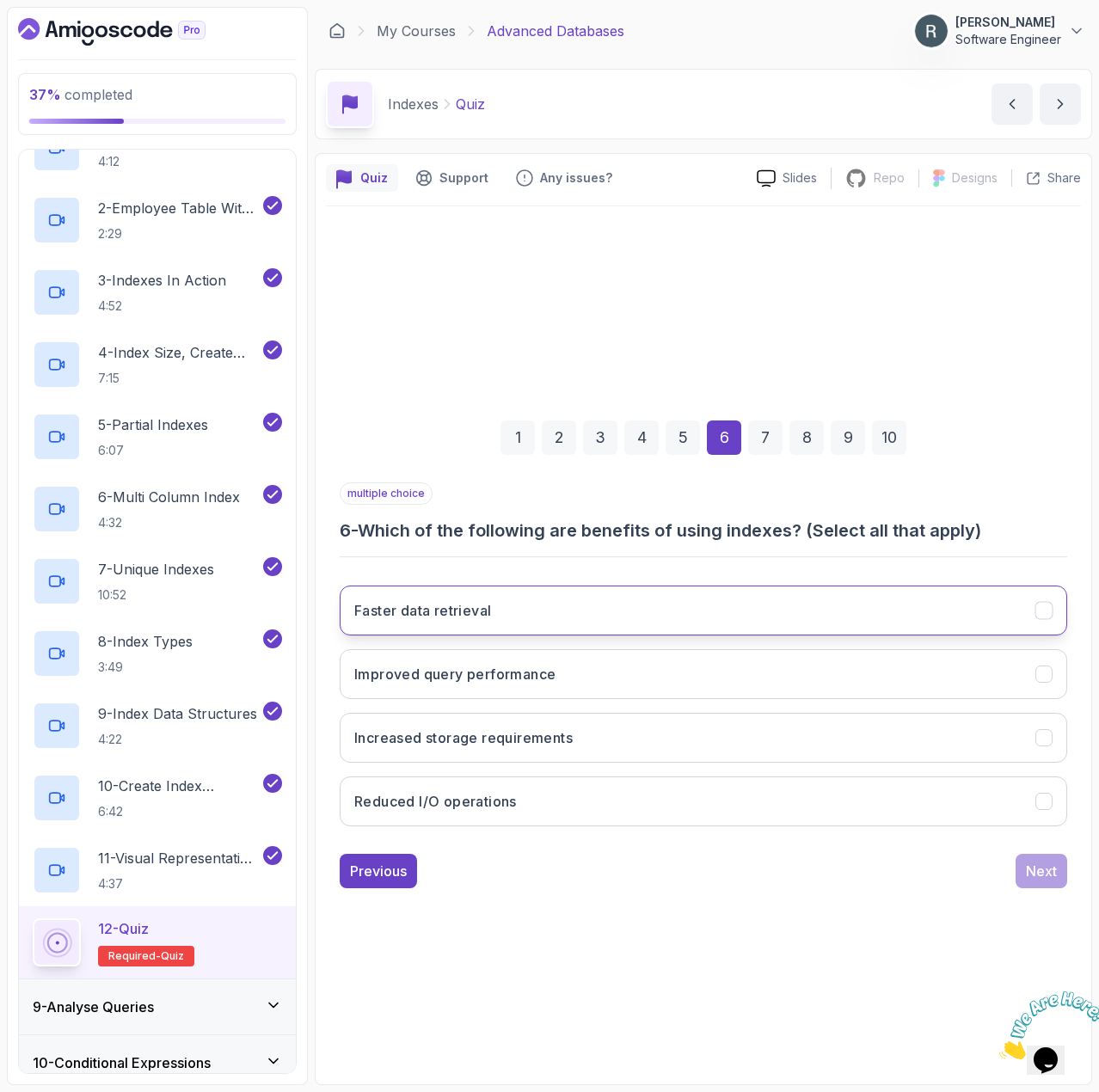
click at [695, 604] on button "Faster data retrieval" at bounding box center [703, 610] width 728 height 50
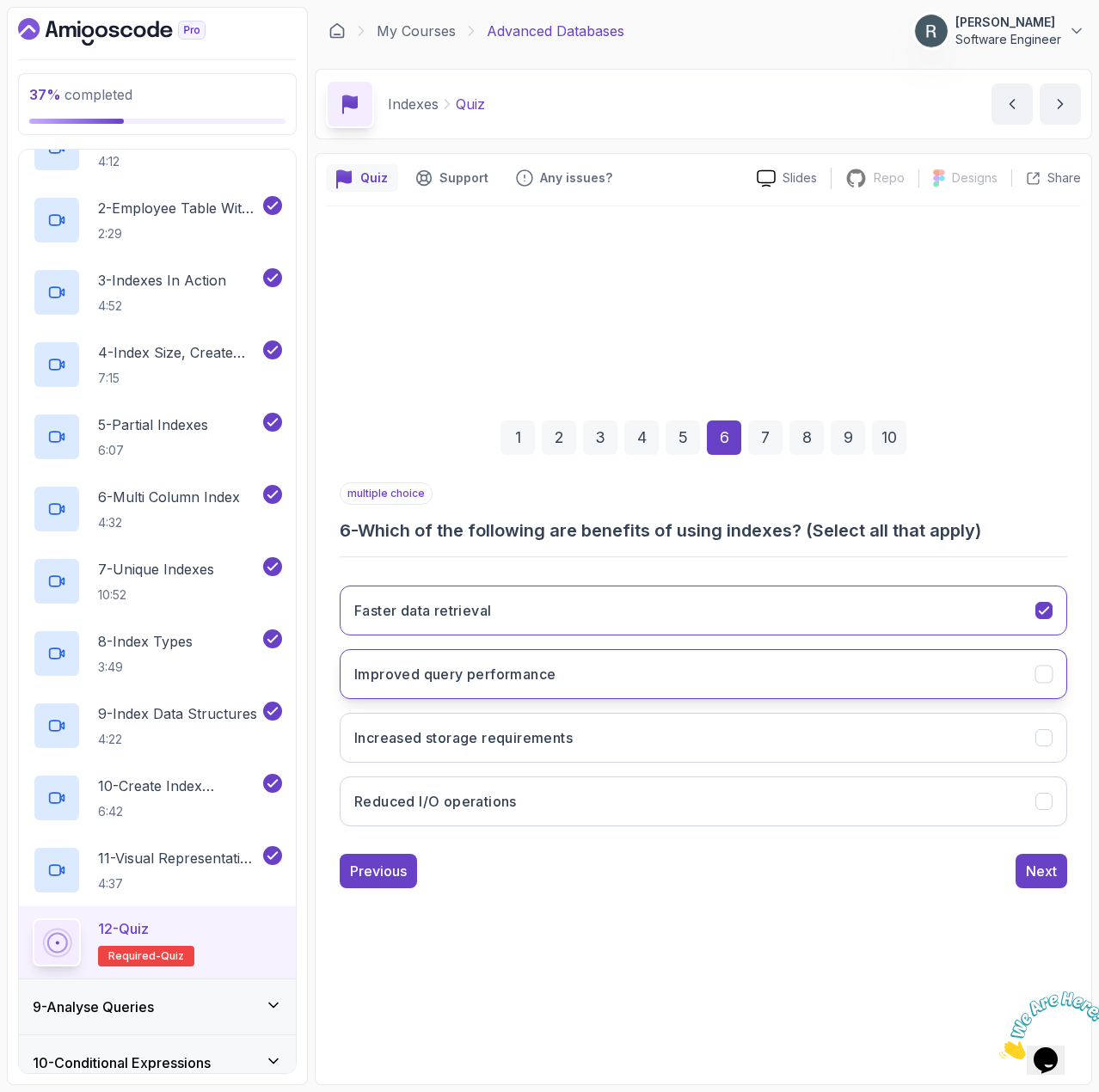
click at [668, 678] on button "Improved query performance" at bounding box center [703, 674] width 728 height 50
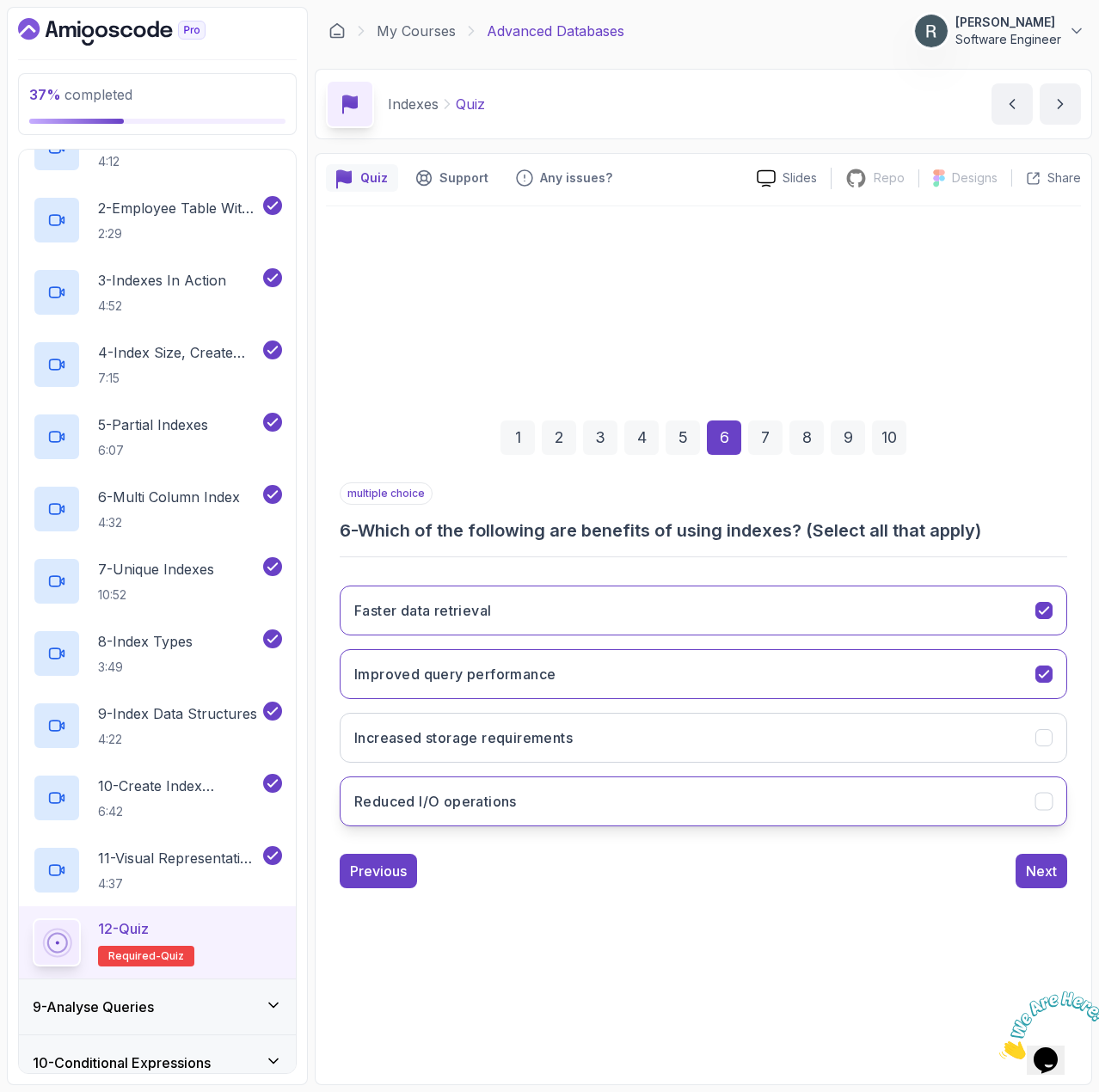
click at [671, 801] on button "Reduced I/O operations" at bounding box center [703, 801] width 728 height 50
click at [1049, 877] on div "Next" at bounding box center [1041, 871] width 31 height 21
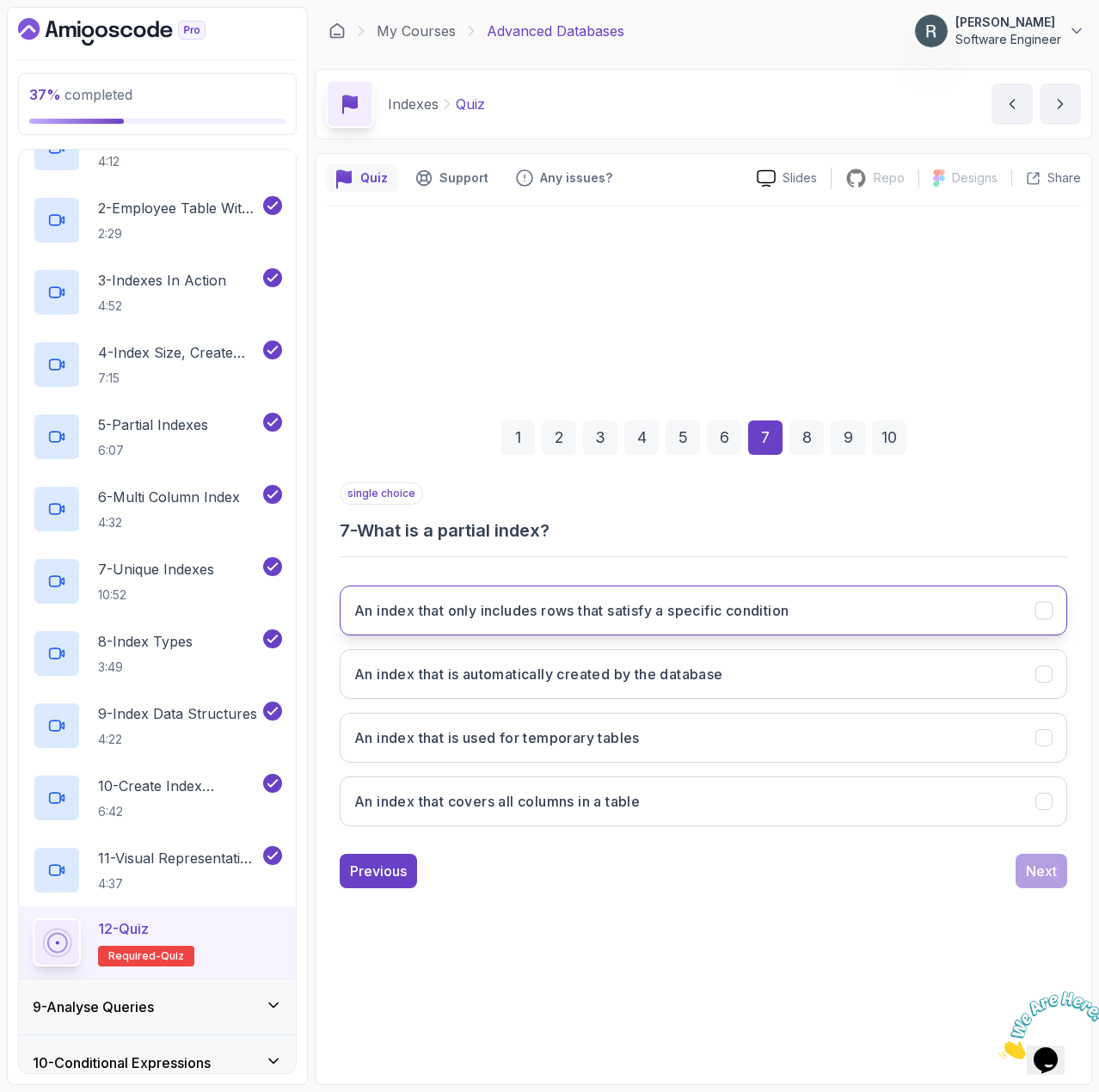
click at [828, 619] on button "An index that only includes rows that satisfy a specific condition" at bounding box center [703, 610] width 728 height 50
click at [1043, 874] on div "Next" at bounding box center [1041, 871] width 31 height 21
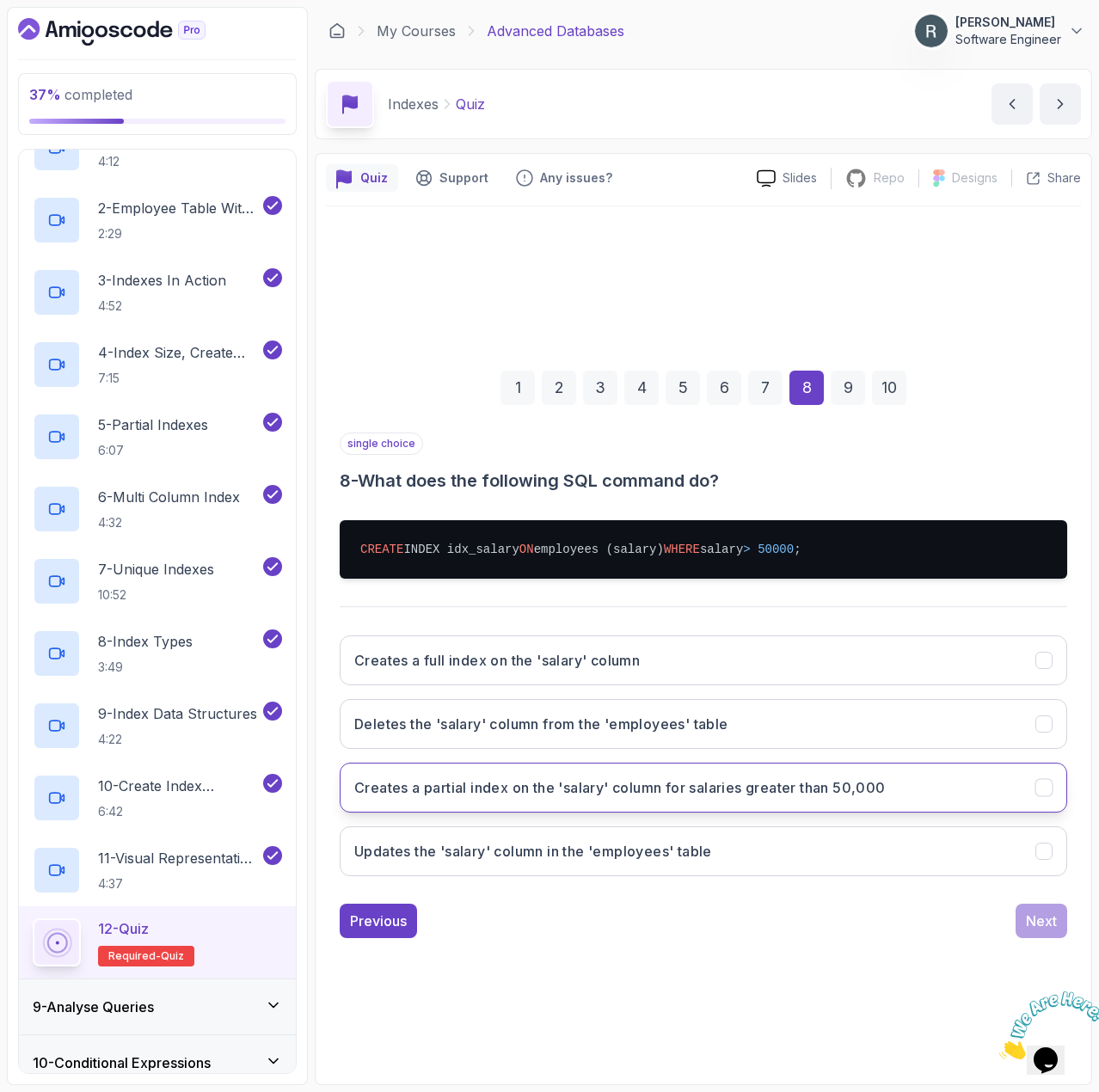
click at [651, 797] on h3 "Creates a partial index on the 'salary' column for salaries greater than 50,000" at bounding box center [620, 787] width 531 height 21
click at [1028, 922] on div "Next" at bounding box center [1041, 921] width 31 height 21
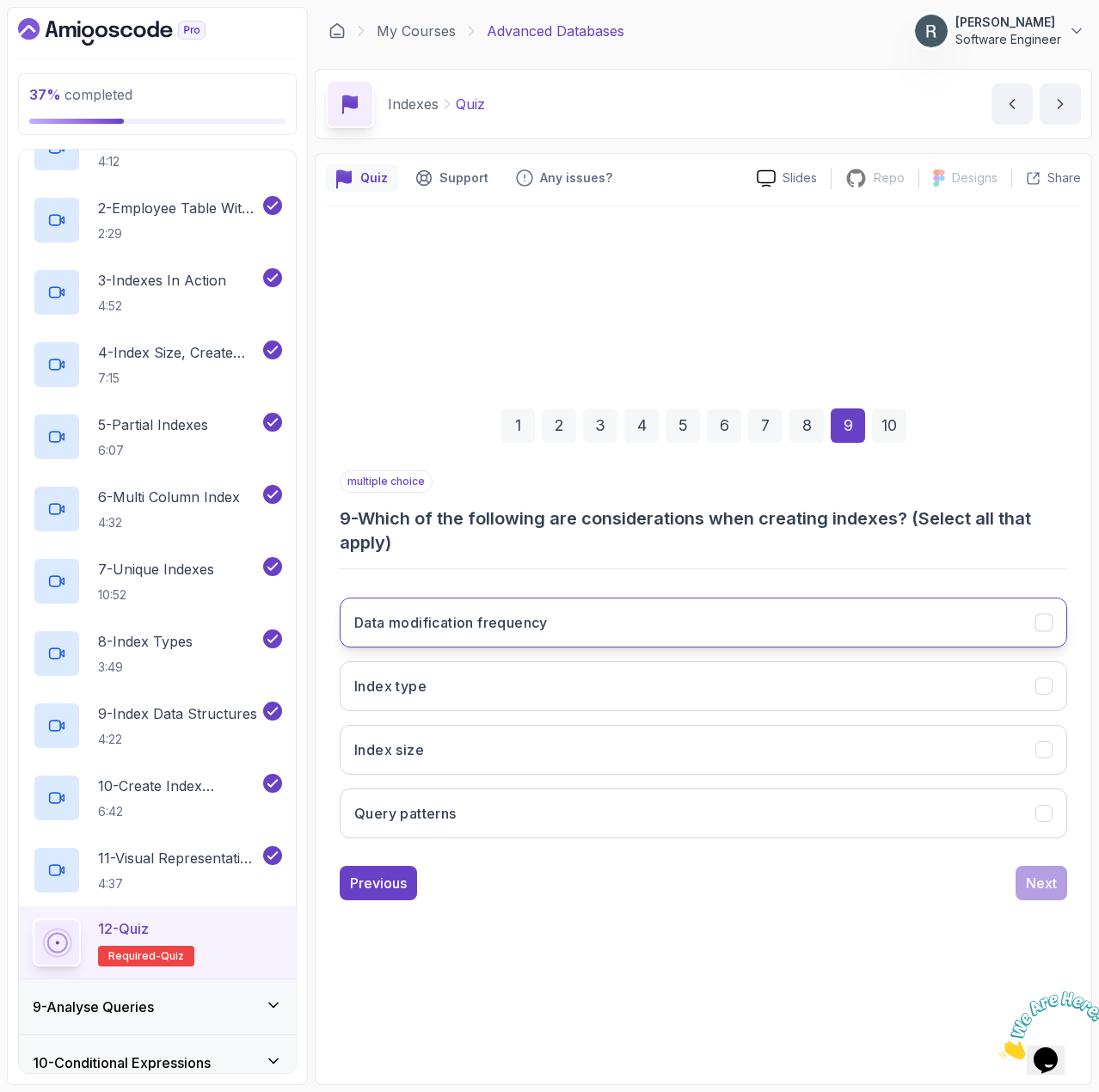
click at [877, 608] on button "Data modification frequency" at bounding box center [703, 623] width 728 height 50
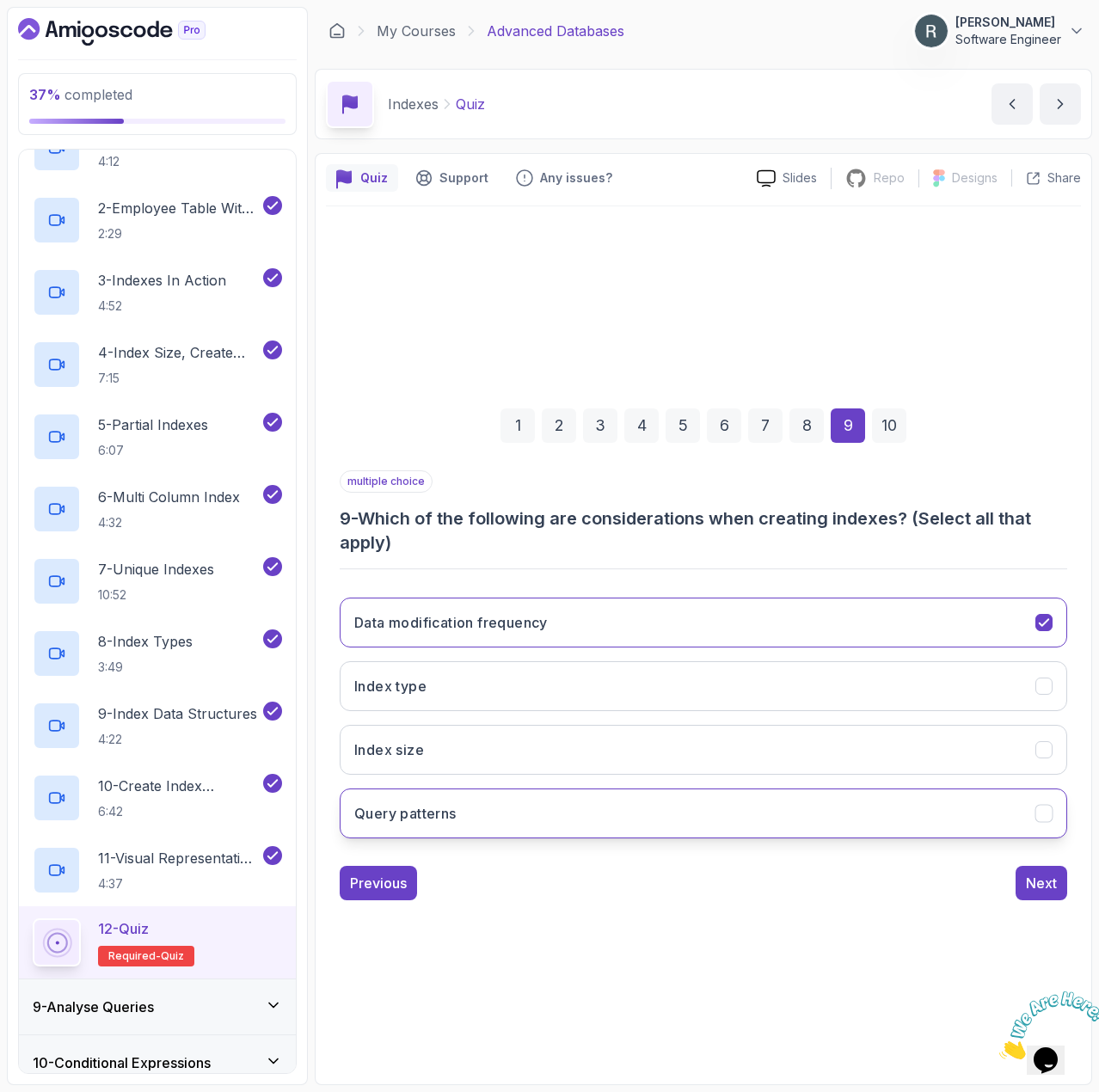
click at [864, 804] on button "Query patterns" at bounding box center [703, 814] width 728 height 50
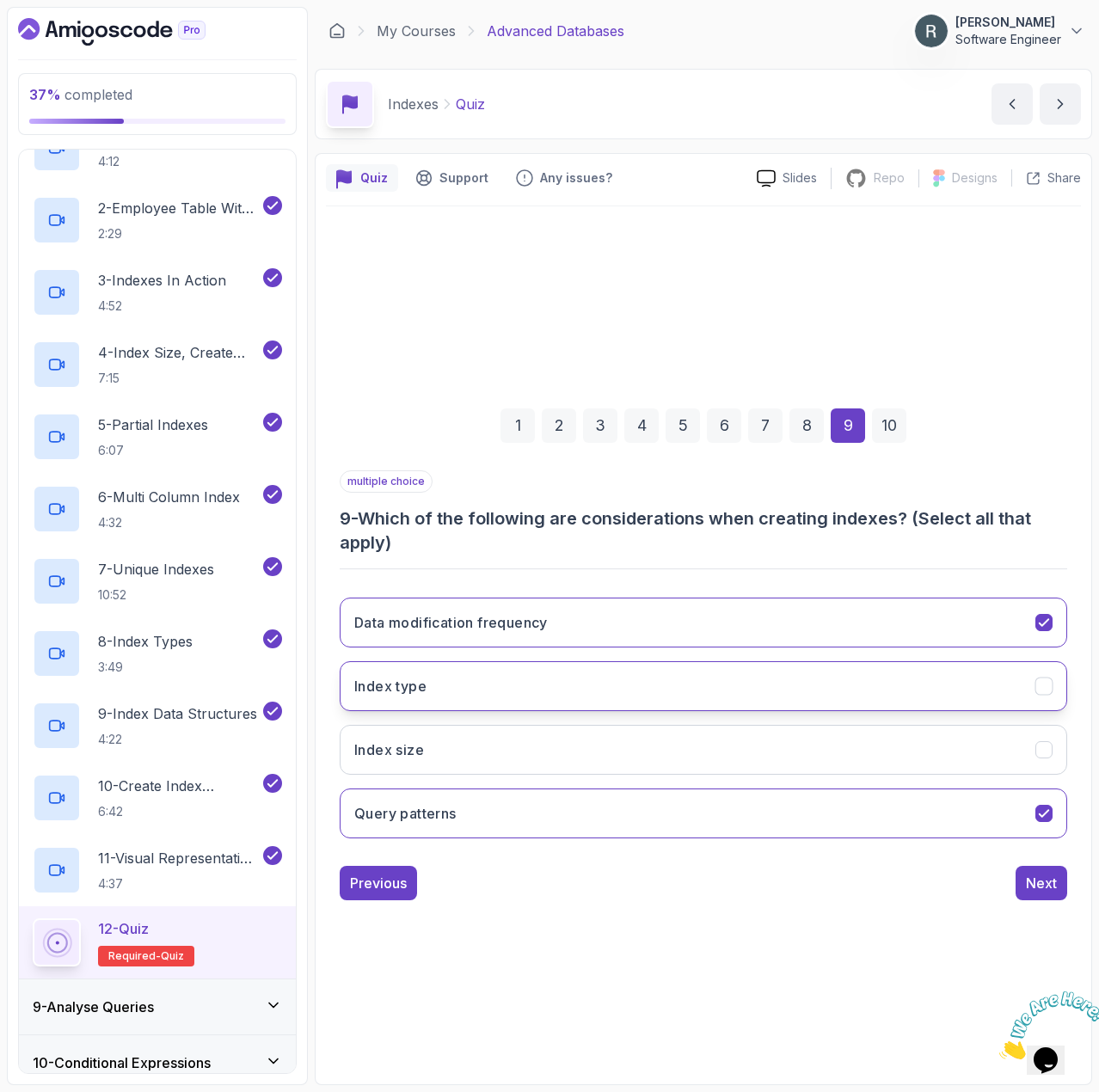
click at [740, 690] on button "Index type" at bounding box center [703, 686] width 728 height 50
click at [731, 736] on button "Index size" at bounding box center [703, 750] width 728 height 50
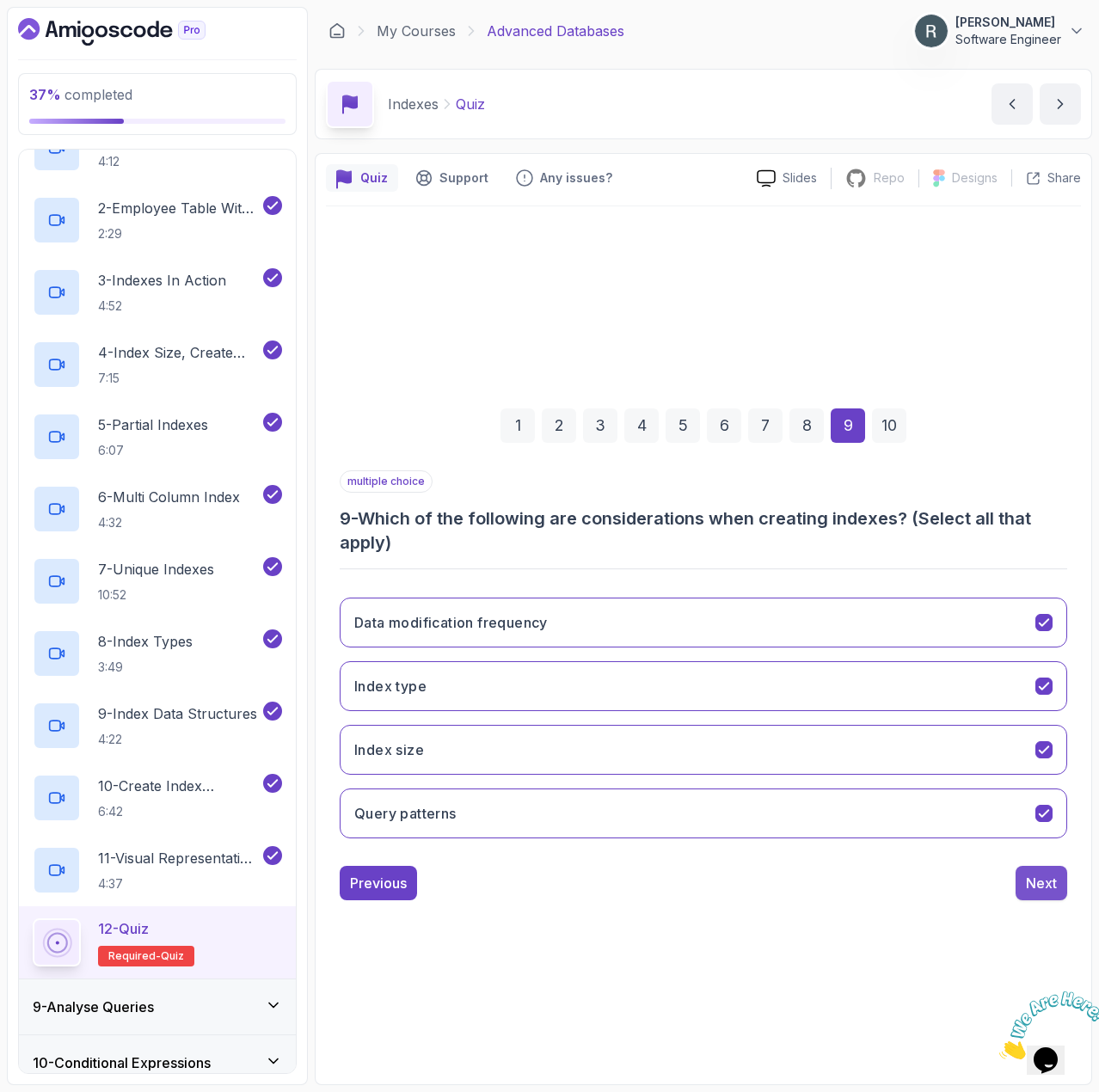
click at [1040, 879] on div "Next" at bounding box center [1041, 882] width 31 height 21
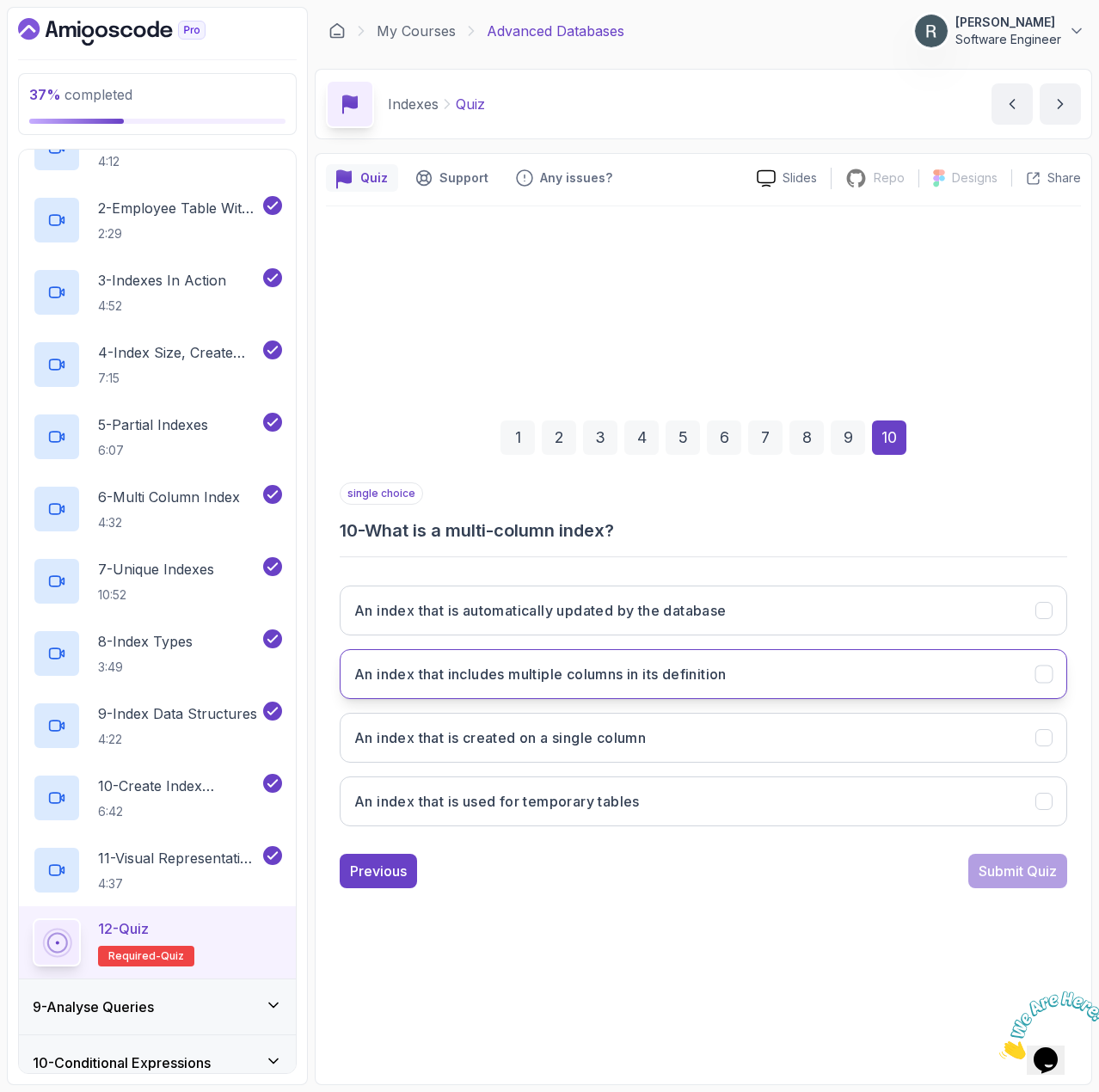
click at [656, 681] on h3 "An index that includes multiple columns in its definition" at bounding box center [540, 674] width 373 height 21
click at [1013, 870] on div "Submit Quiz" at bounding box center [1018, 871] width 79 height 21
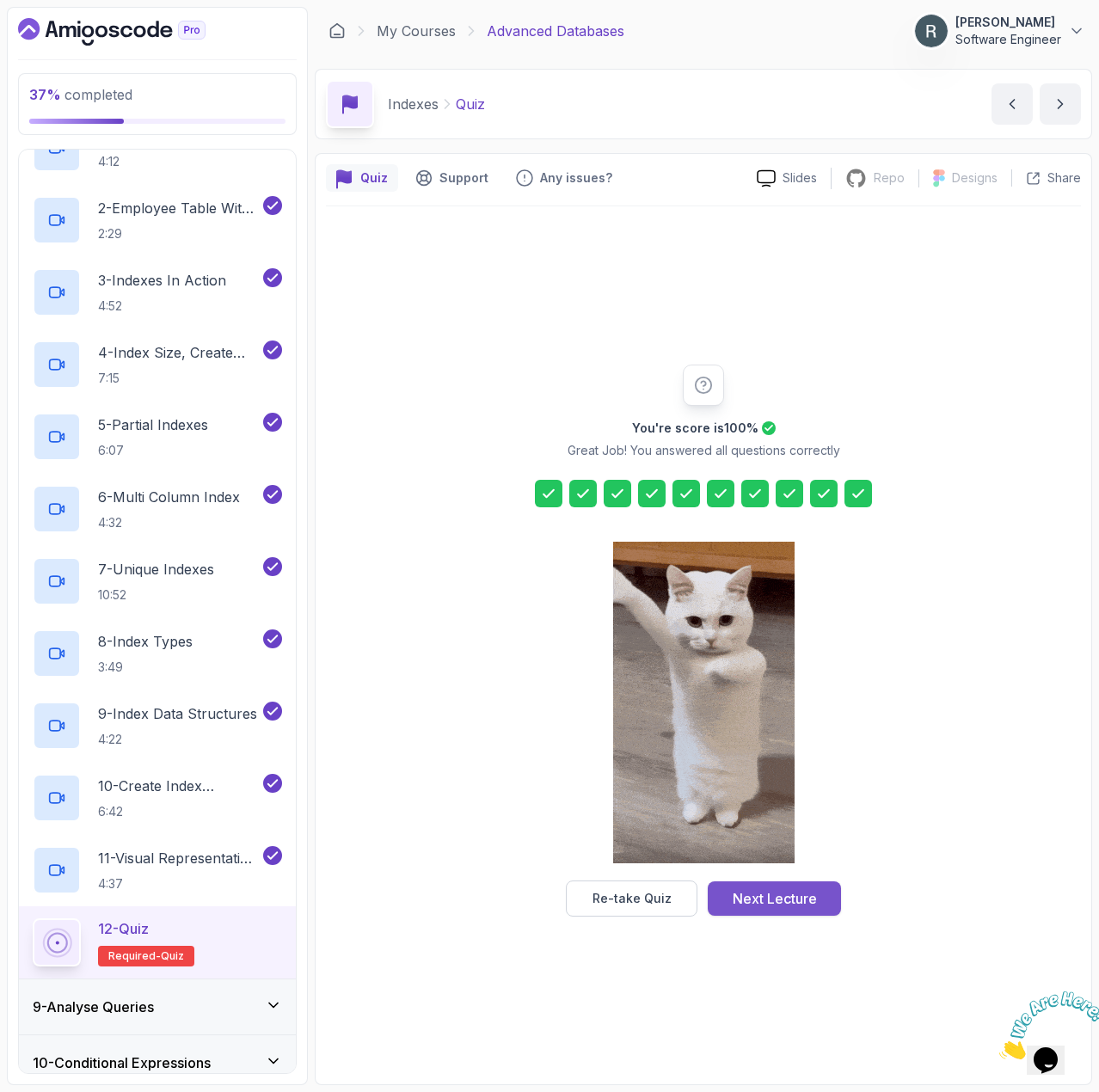
click at [814, 892] on div "Next Lecture" at bounding box center [775, 898] width 85 height 21
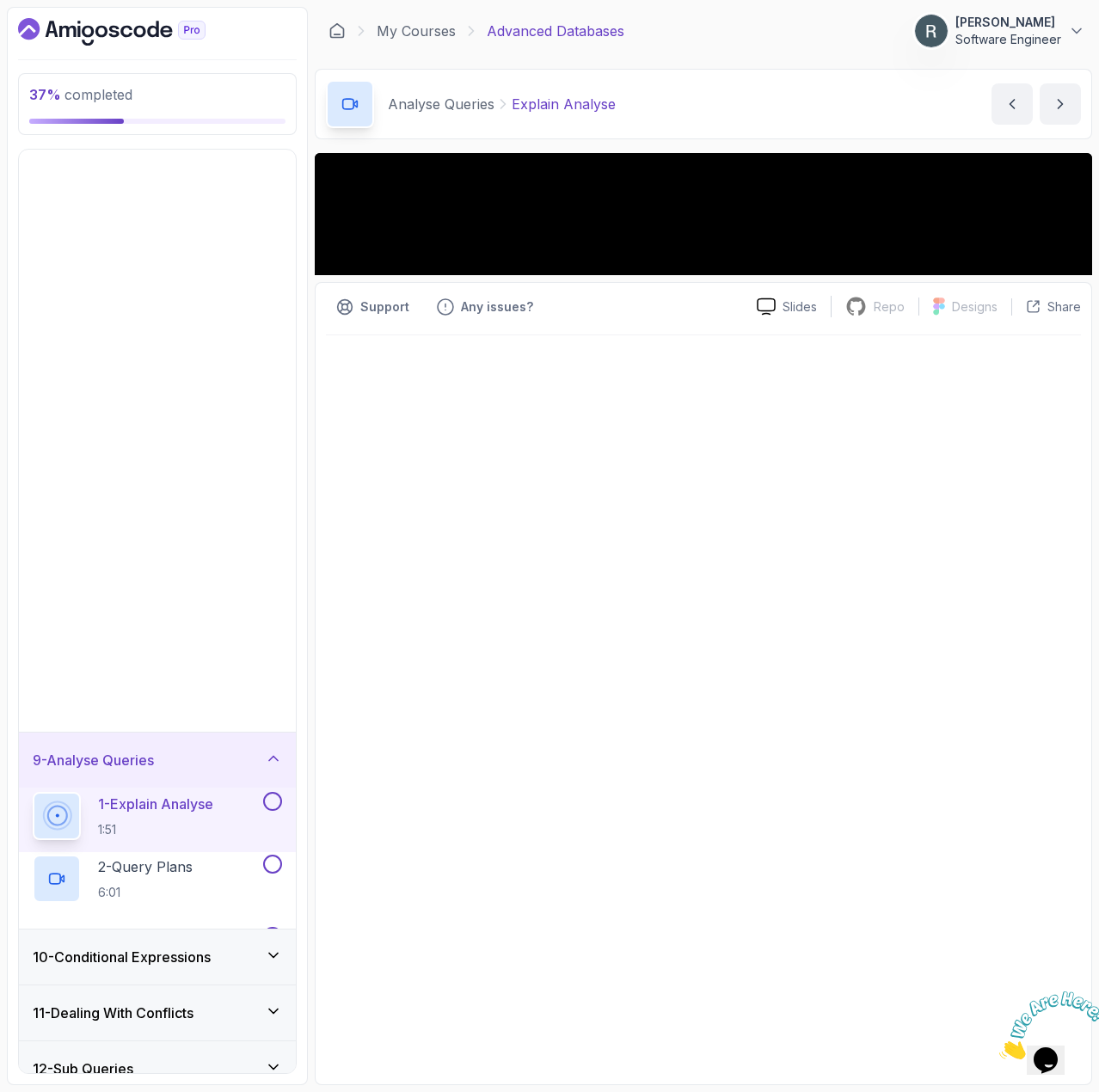
scroll to position [306, 0]
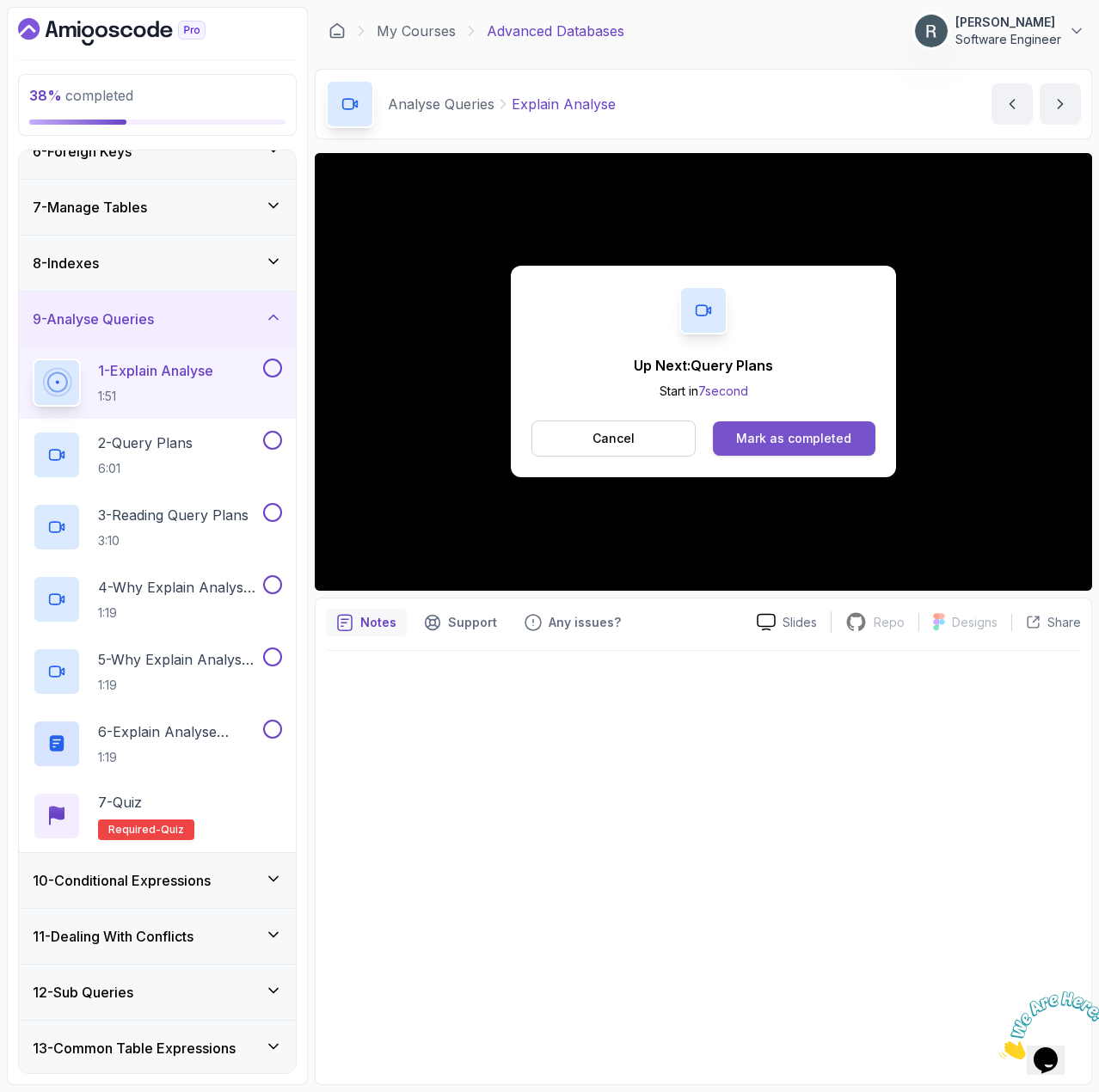
click at [820, 436] on div "Mark as completed" at bounding box center [793, 438] width 115 height 17
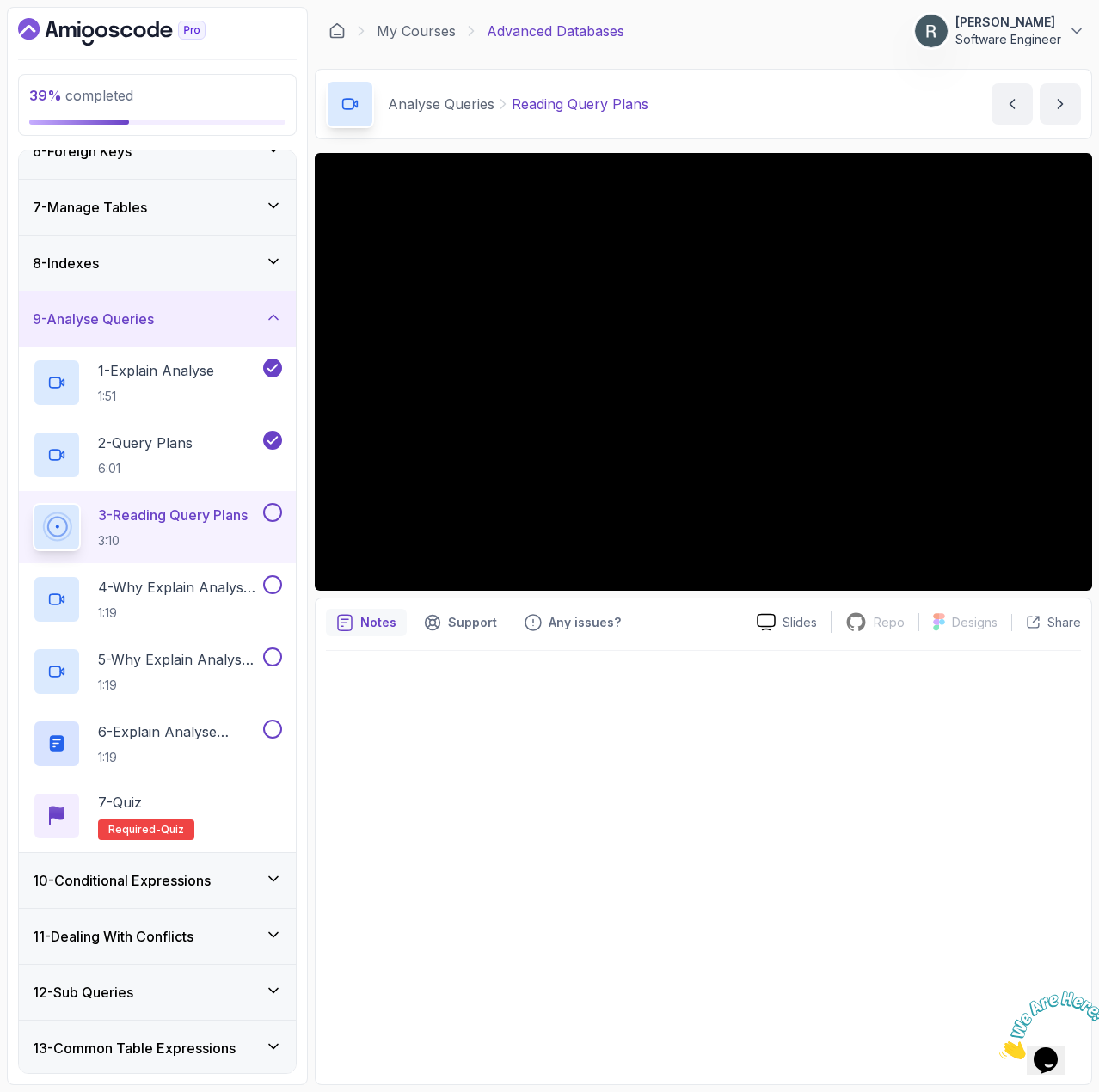
click at [272, 511] on button at bounding box center [273, 512] width 19 height 19
click at [205, 590] on p "4 - Why Explain Analyse Is Important" at bounding box center [179, 587] width 161 height 21
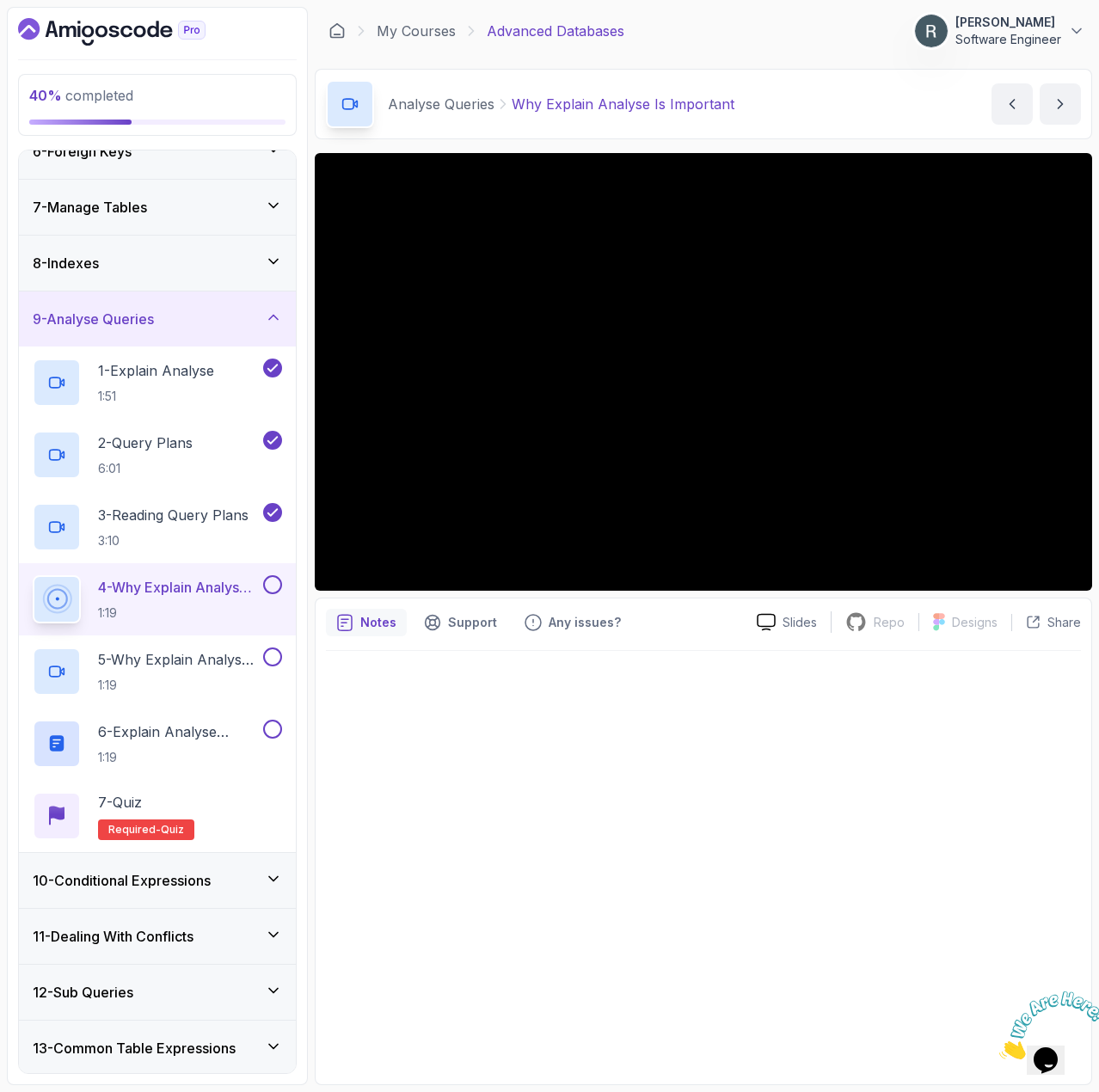
click at [271, 585] on button at bounding box center [273, 584] width 19 height 19
click at [271, 657] on button at bounding box center [273, 656] width 19 height 19
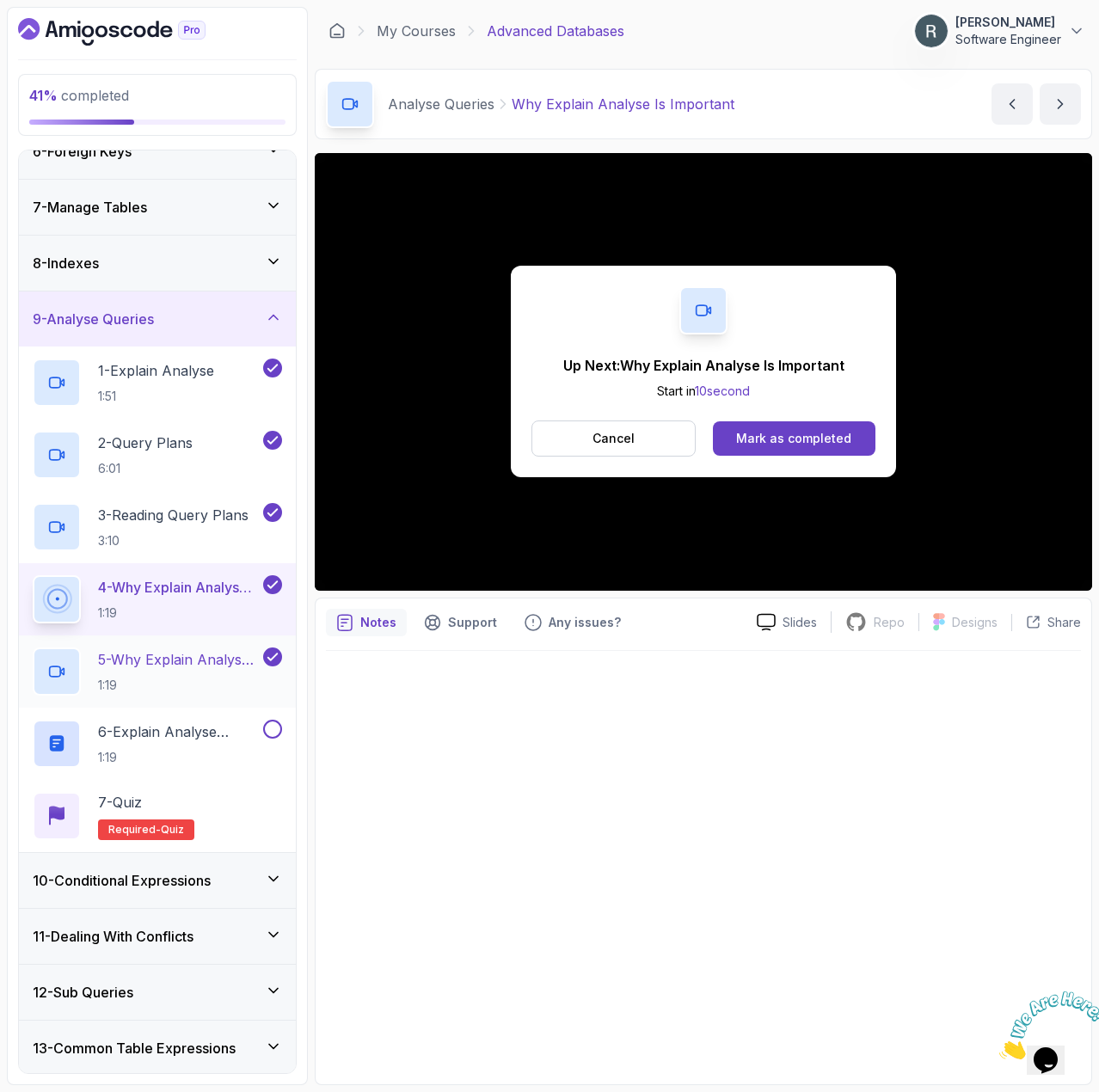
click at [241, 669] on p "5 - Why Explain Analyse Is Important" at bounding box center [179, 659] width 161 height 21
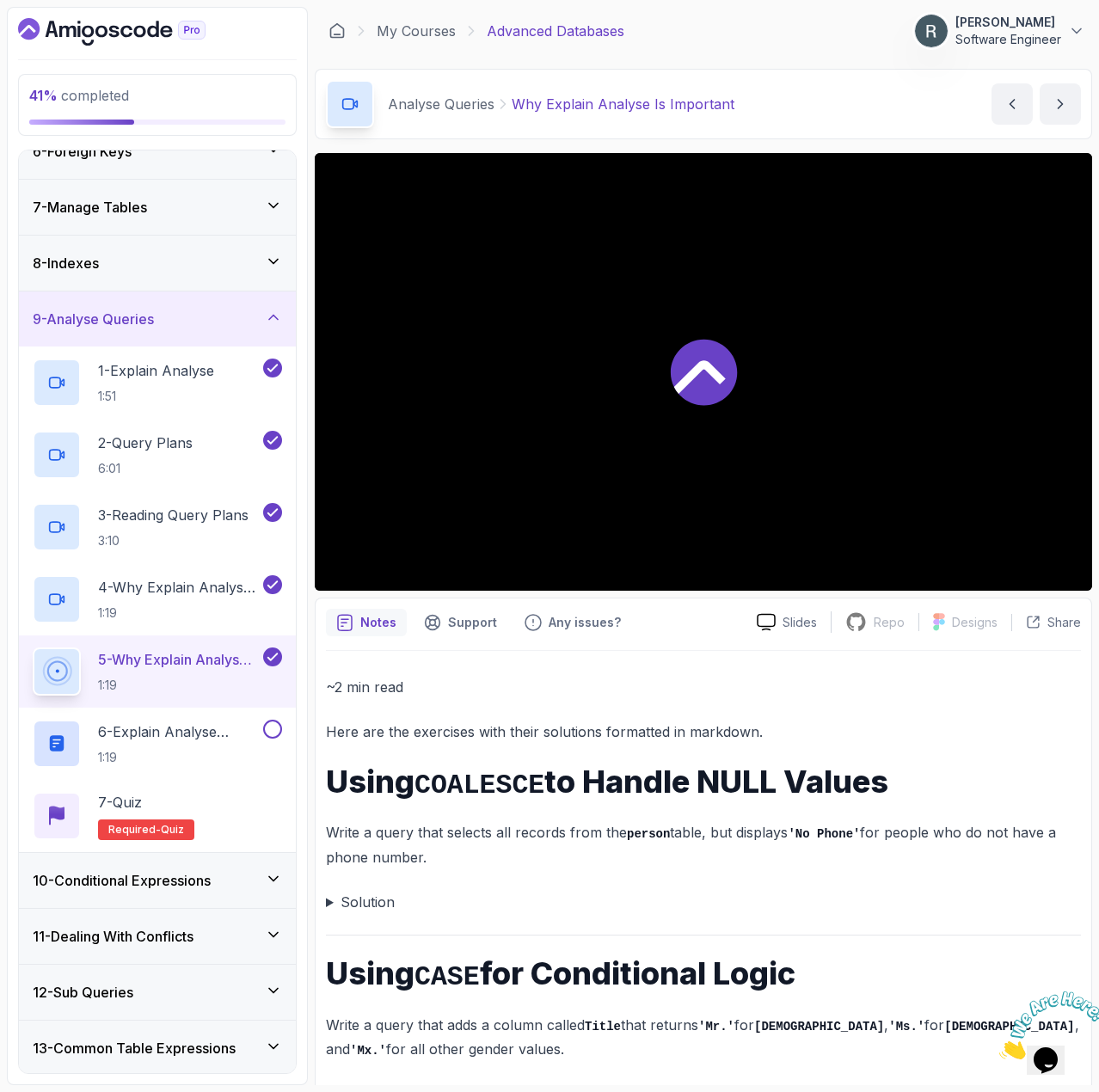
click at [741, 412] on div at bounding box center [703, 372] width 777 height 438
click at [545, 417] on div at bounding box center [703, 372] width 777 height 438
click at [216, 736] on p "6 - Explain Analyse Cheatsheet" at bounding box center [179, 732] width 161 height 21
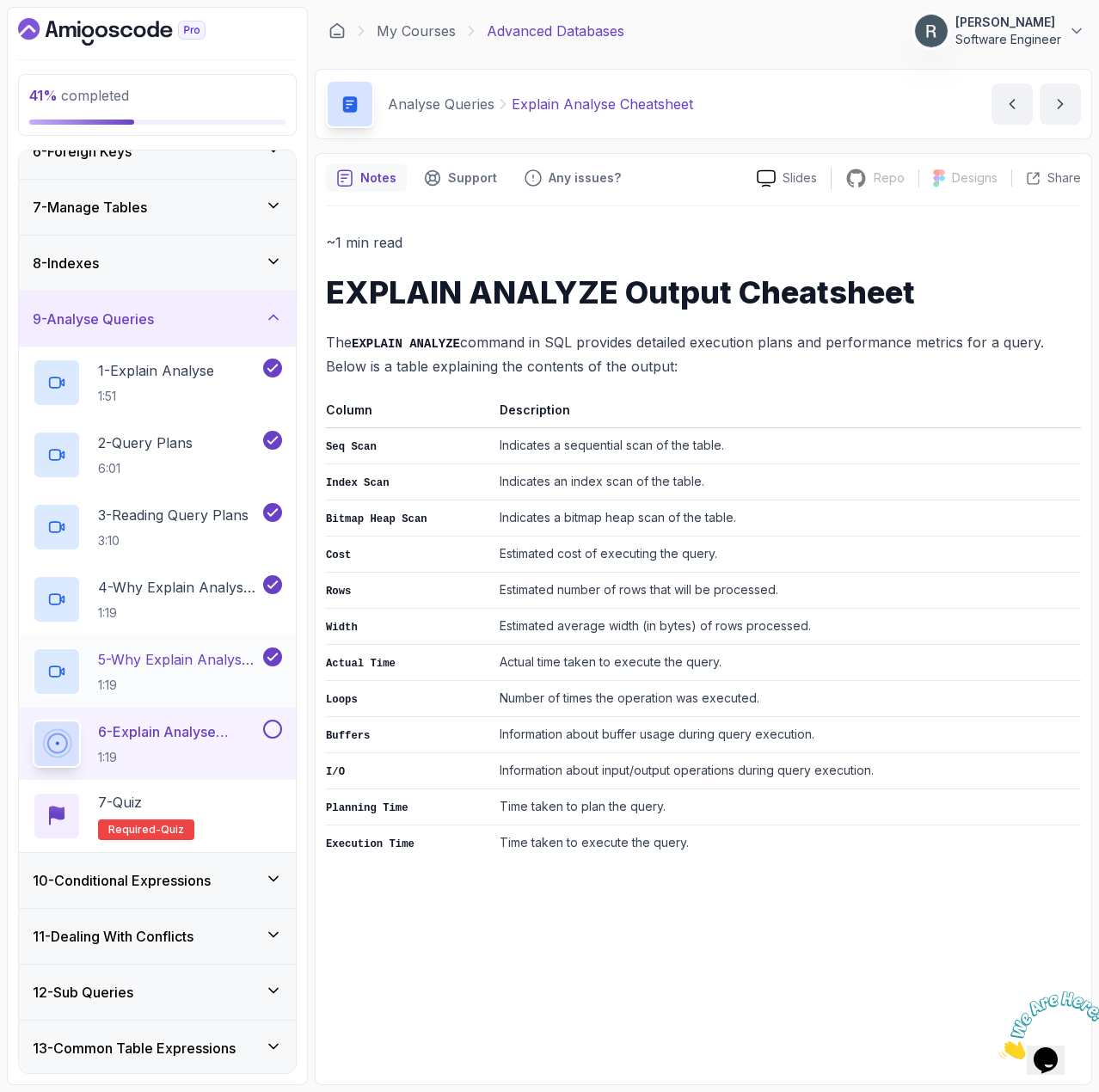
click at [219, 649] on p "5 - Why Explain Analyse Is Important" at bounding box center [179, 659] width 161 height 21
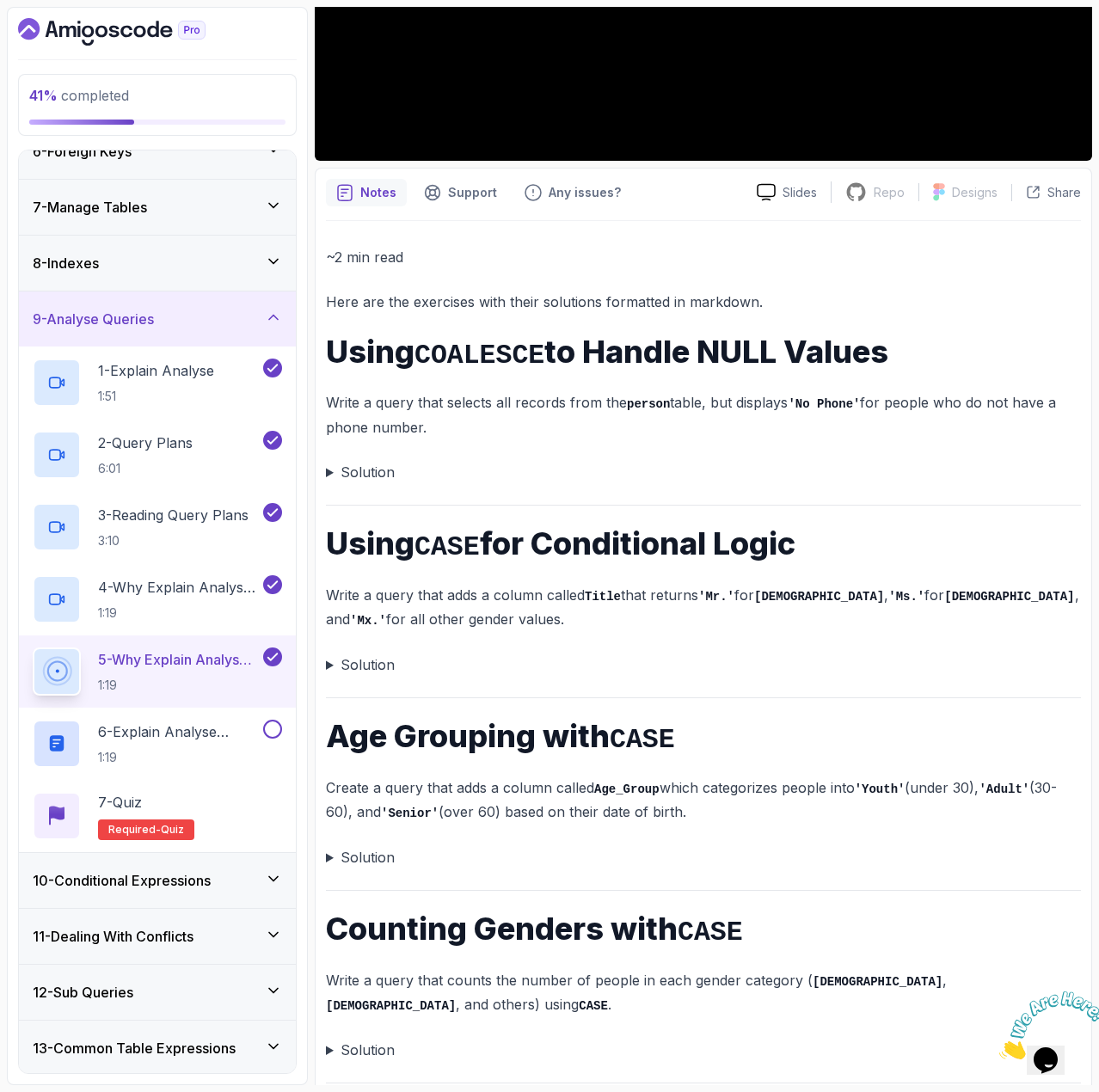
scroll to position [432, 0]
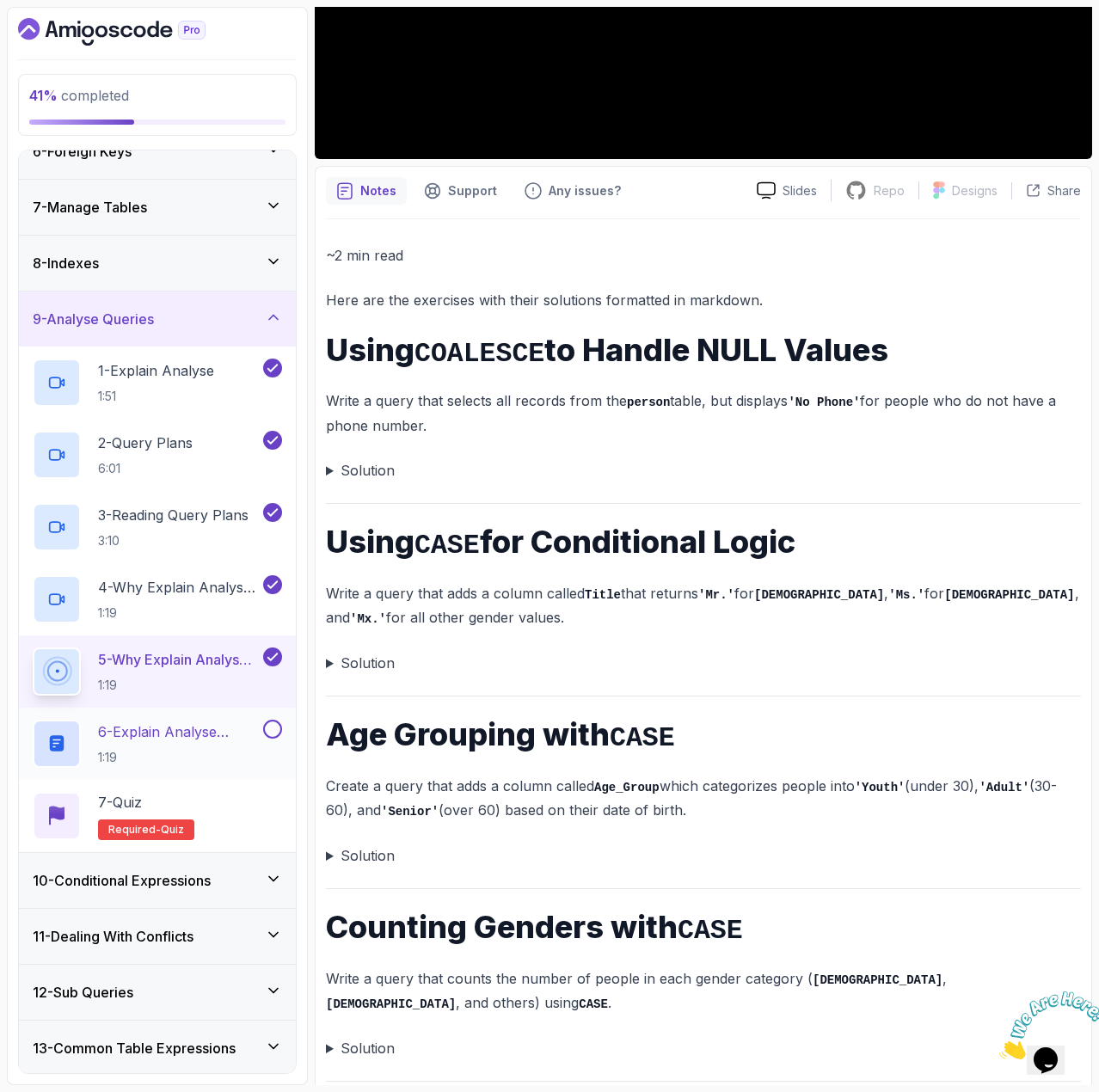
click at [222, 743] on h2 "6 - Explain Analyse Cheatsheet 1:19" at bounding box center [179, 744] width 161 height 44
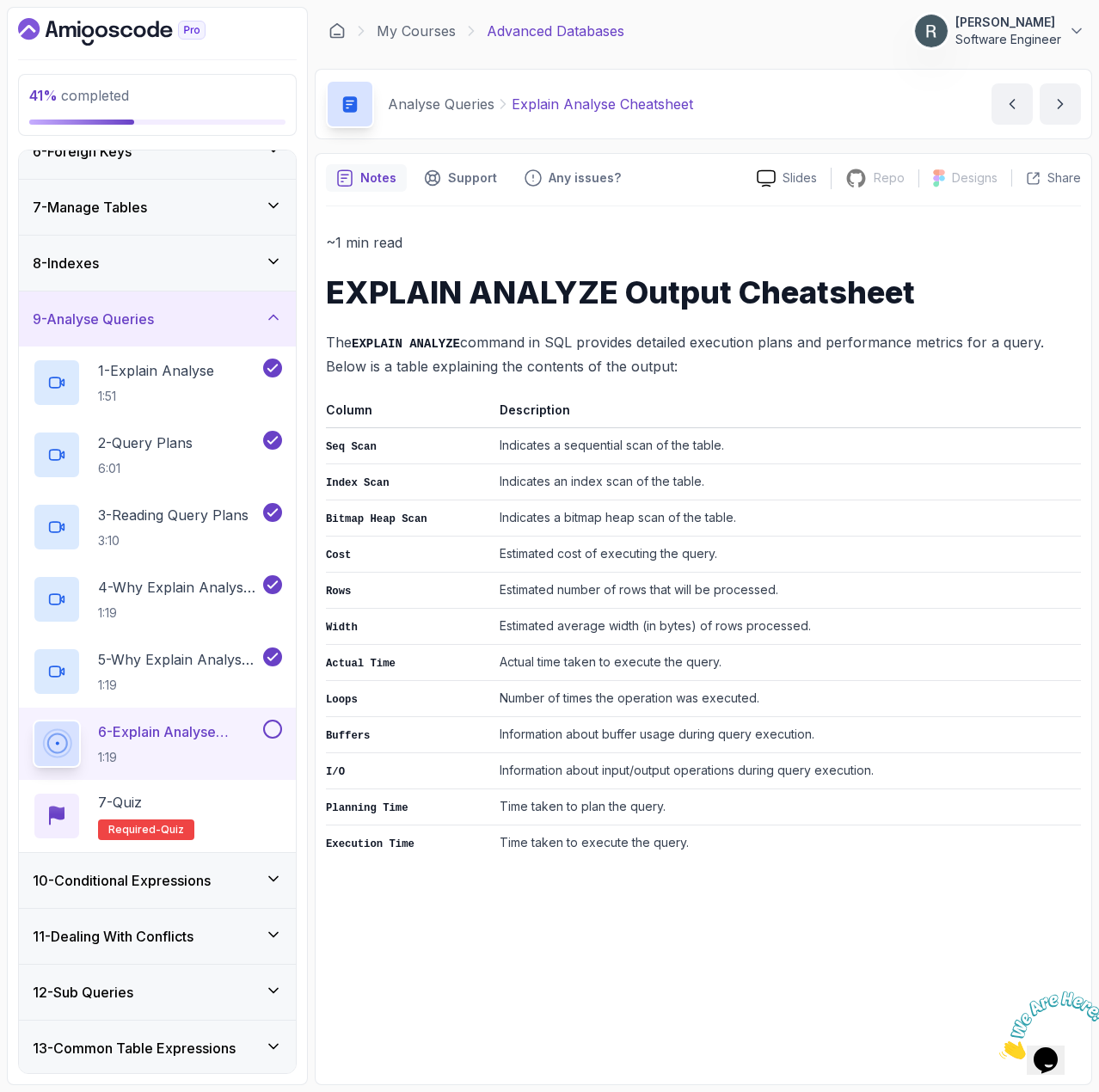
click at [271, 734] on button at bounding box center [273, 729] width 19 height 19
click at [247, 818] on div "7 - Quiz Required- quiz" at bounding box center [157, 816] width 250 height 48
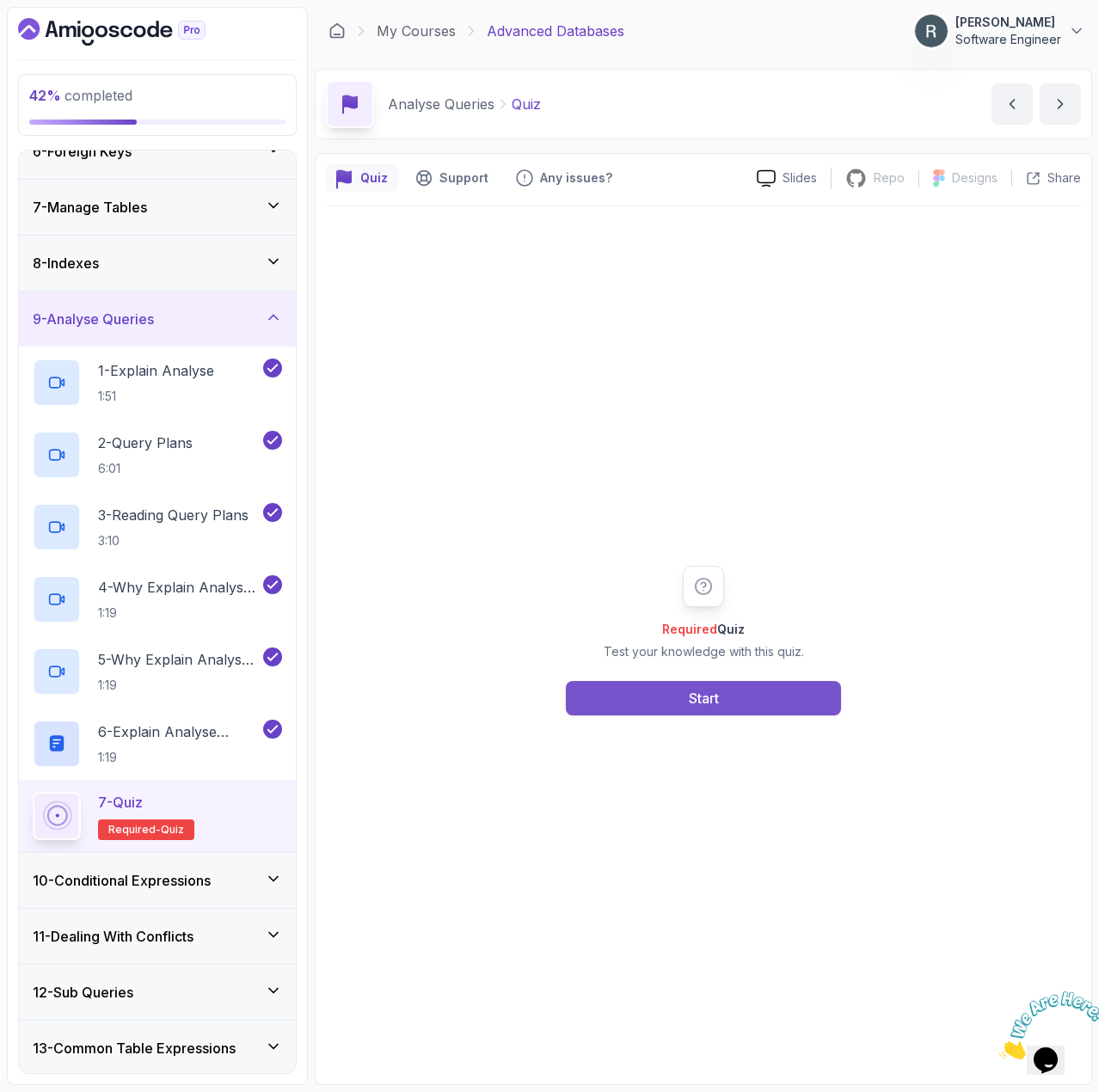
click at [701, 709] on button "Start" at bounding box center [703, 698] width 275 height 34
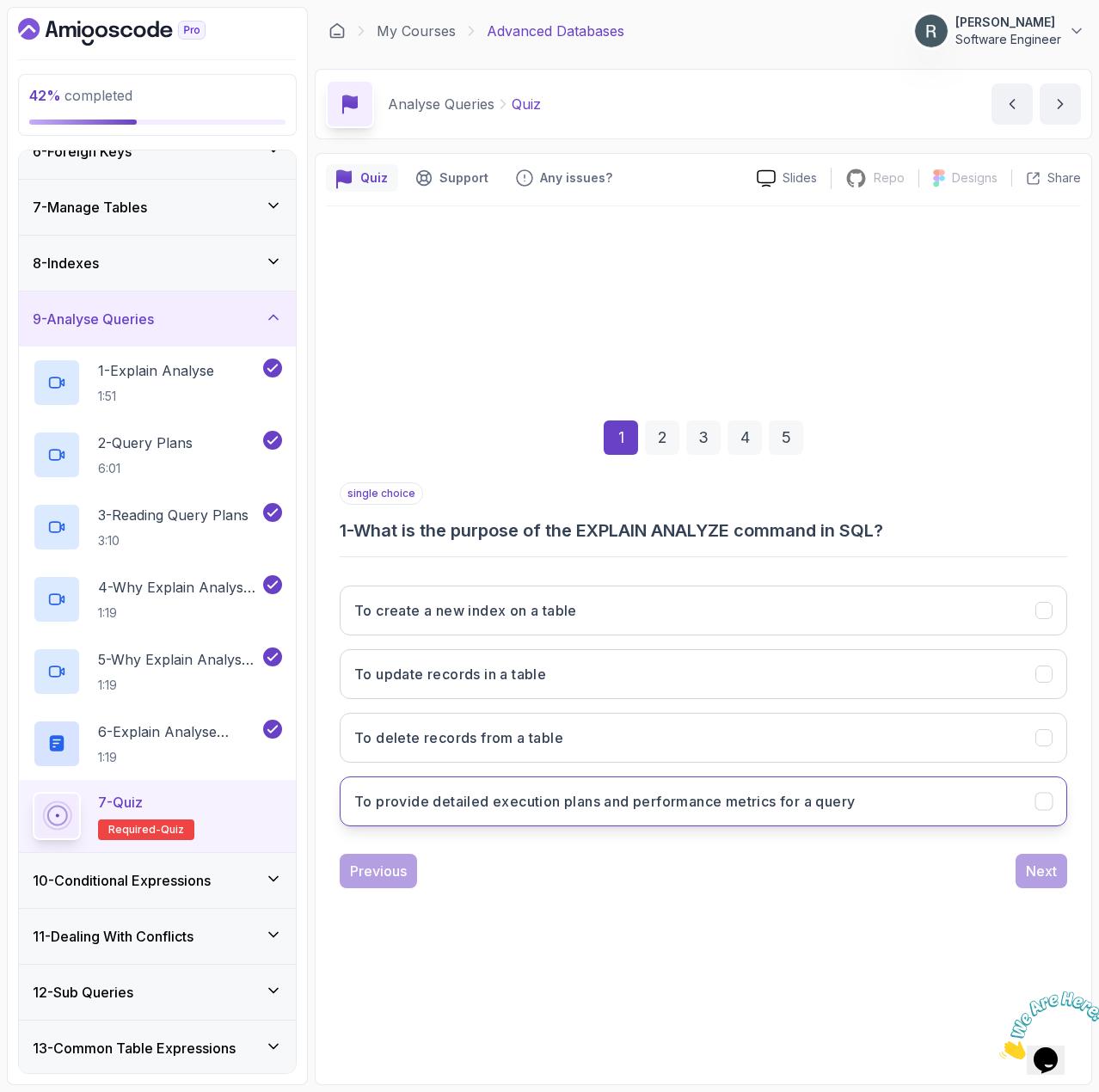
click at [715, 797] on h3 "To provide detailed execution plans and performance metrics for a query" at bounding box center [604, 801] width 501 height 21
click at [1041, 873] on div "Next" at bounding box center [1041, 871] width 31 height 21
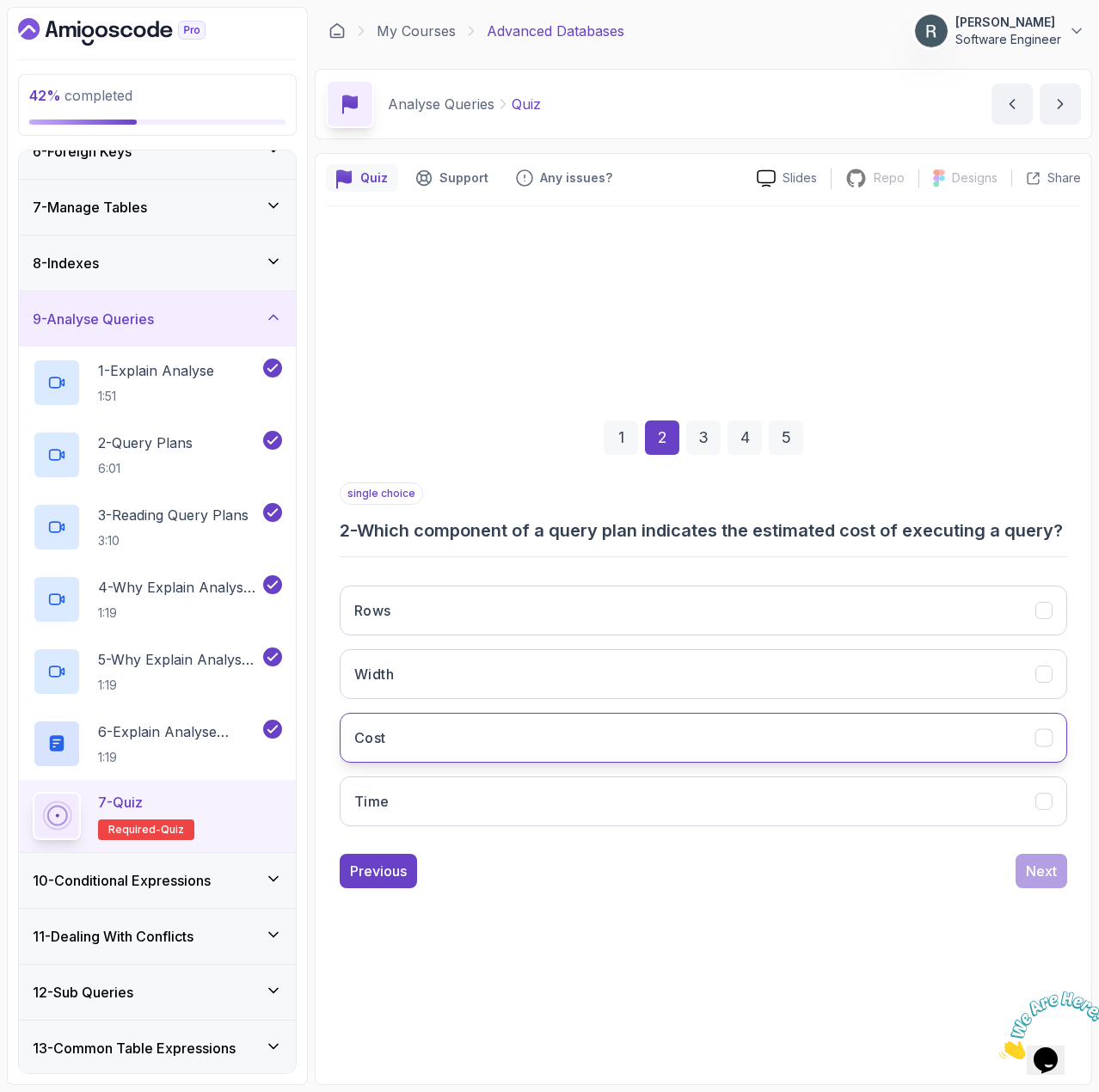
click at [885, 749] on button "Cost" at bounding box center [703, 738] width 728 height 50
click at [1035, 872] on button "Next" at bounding box center [1042, 871] width 51 height 34
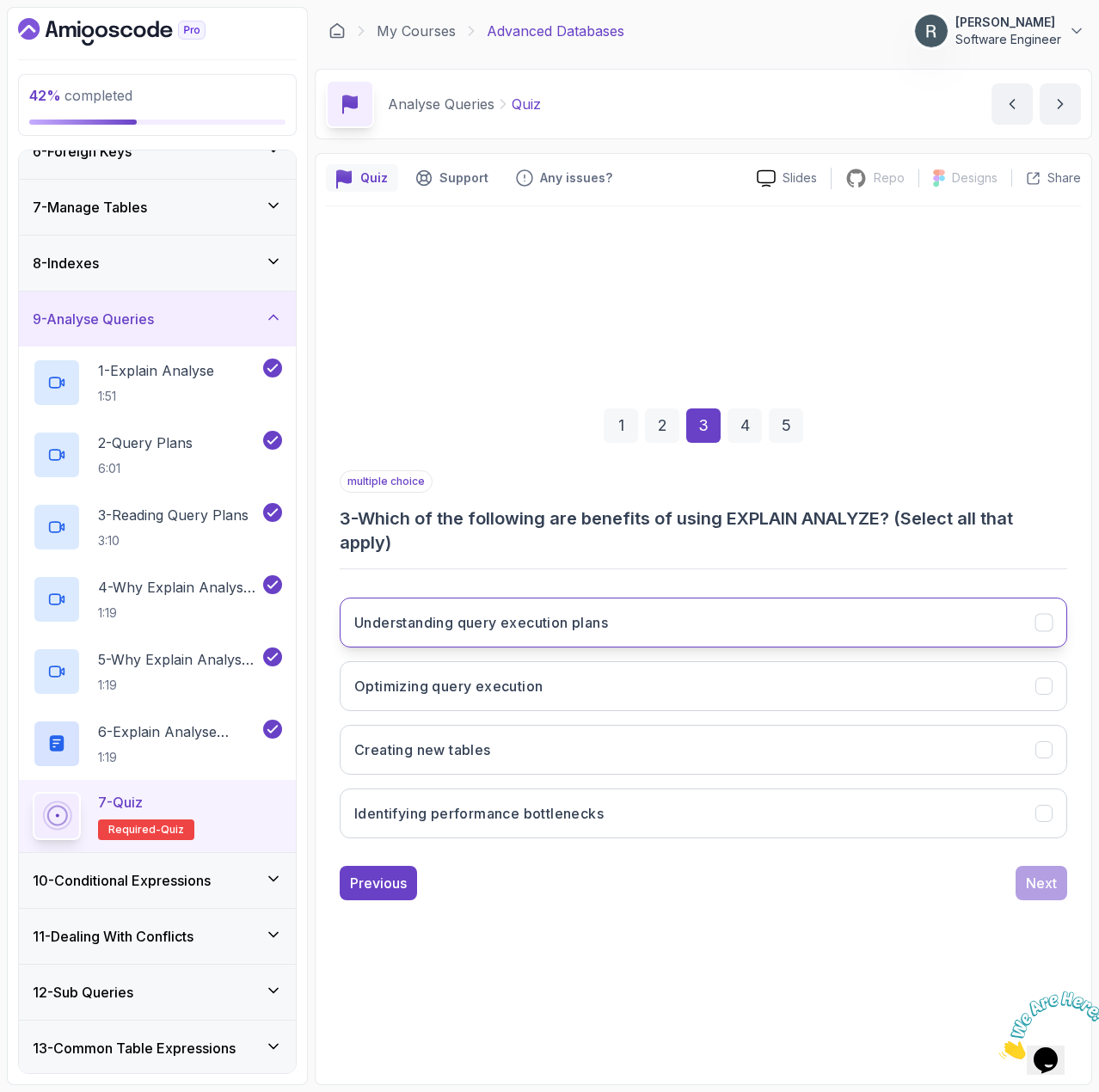
click at [728, 630] on button "Understanding query execution plans" at bounding box center [703, 623] width 728 height 50
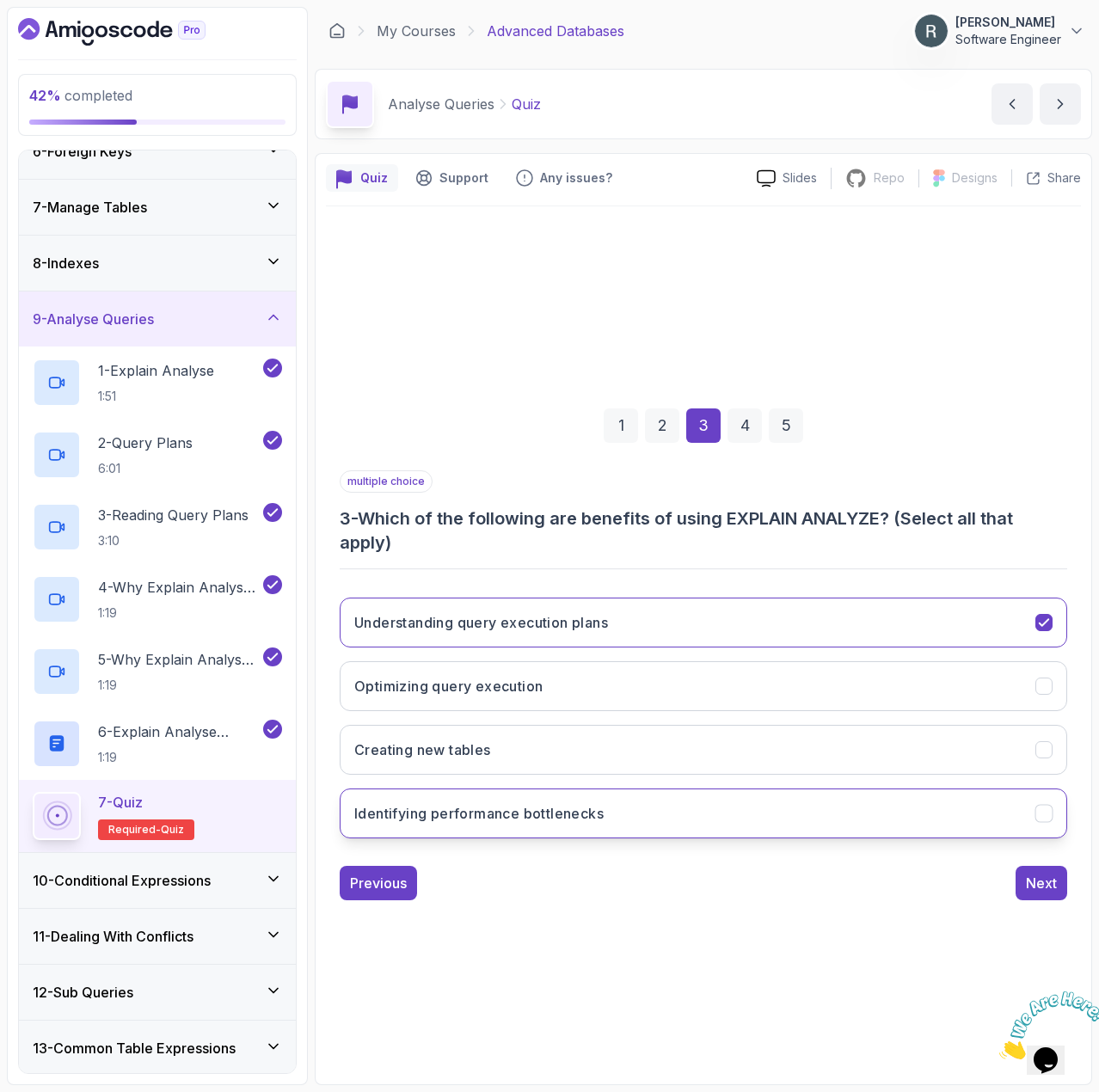
click at [717, 799] on button "Identifying performance bottlenecks" at bounding box center [703, 814] width 728 height 50
click at [1048, 883] on div "Next" at bounding box center [1041, 882] width 31 height 21
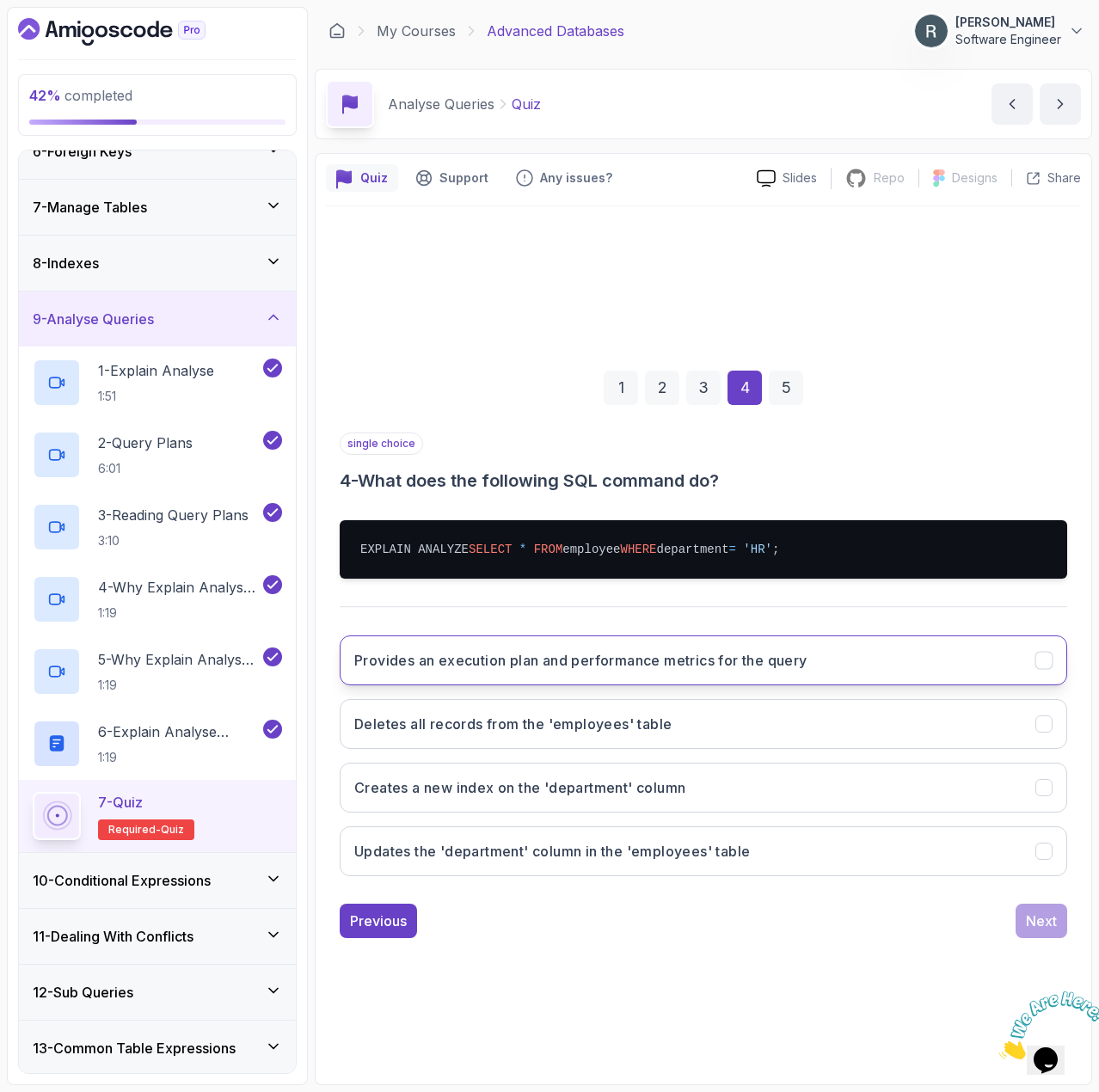
click at [702, 682] on button "Provides an execution plan and performance metrics for the query" at bounding box center [703, 660] width 728 height 50
click at [1037, 917] on div "Next" at bounding box center [1041, 921] width 31 height 21
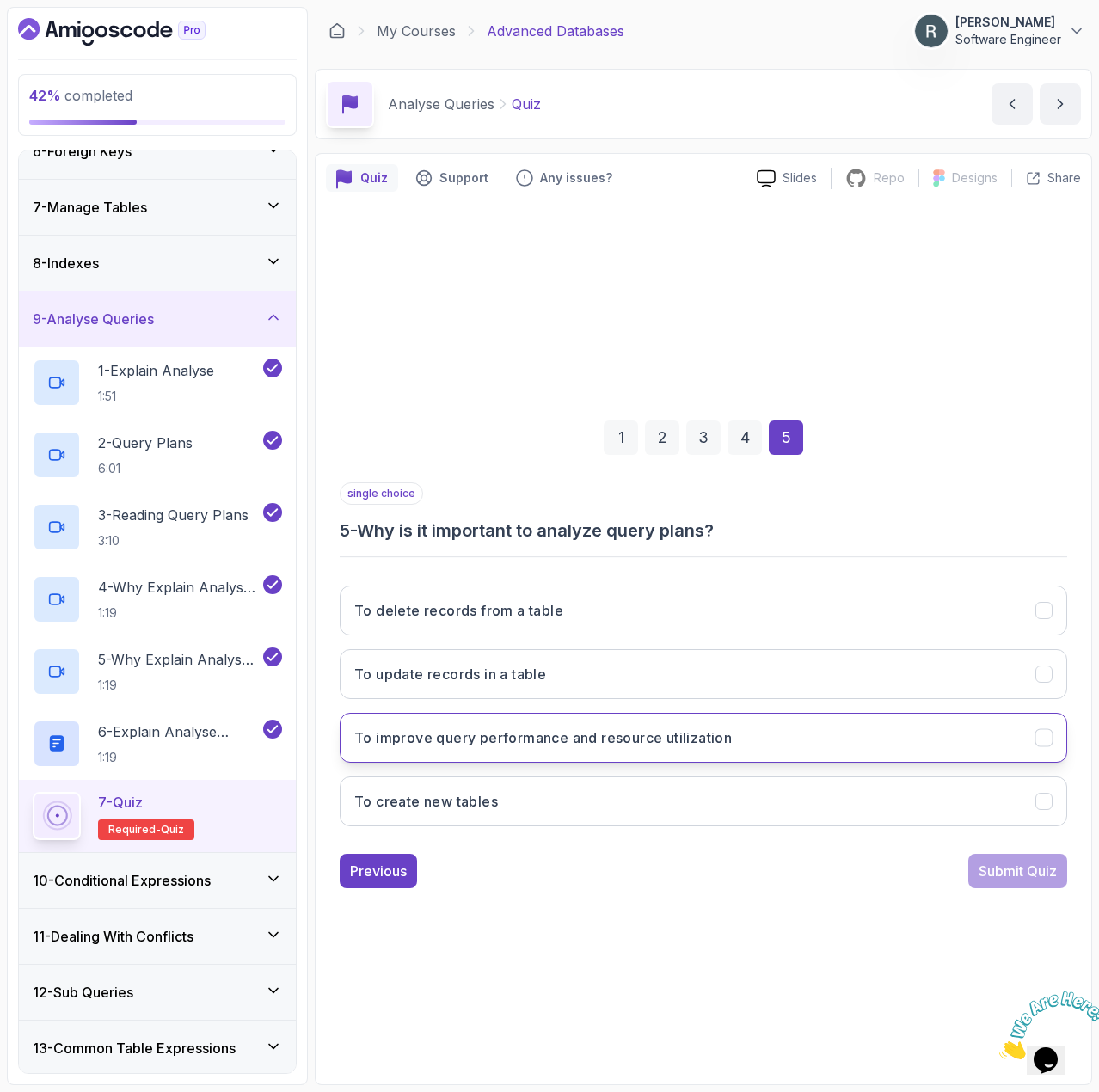
click at [880, 747] on button "To improve query performance and resource utilization" at bounding box center [703, 738] width 728 height 50
click at [1026, 874] on div "Submit Quiz" at bounding box center [1018, 871] width 79 height 21
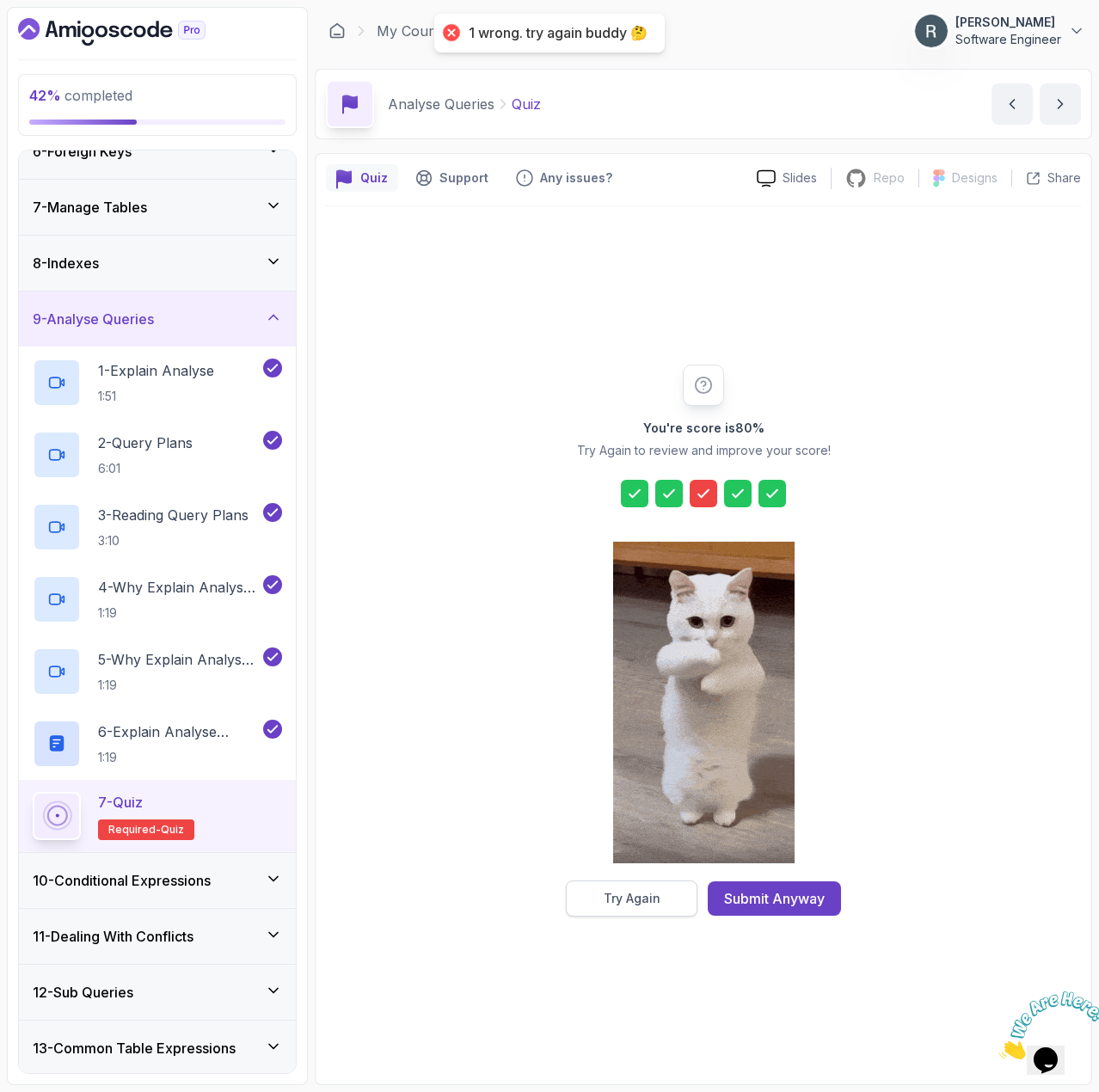
click at [677, 900] on button "Try Again" at bounding box center [632, 898] width 132 height 36
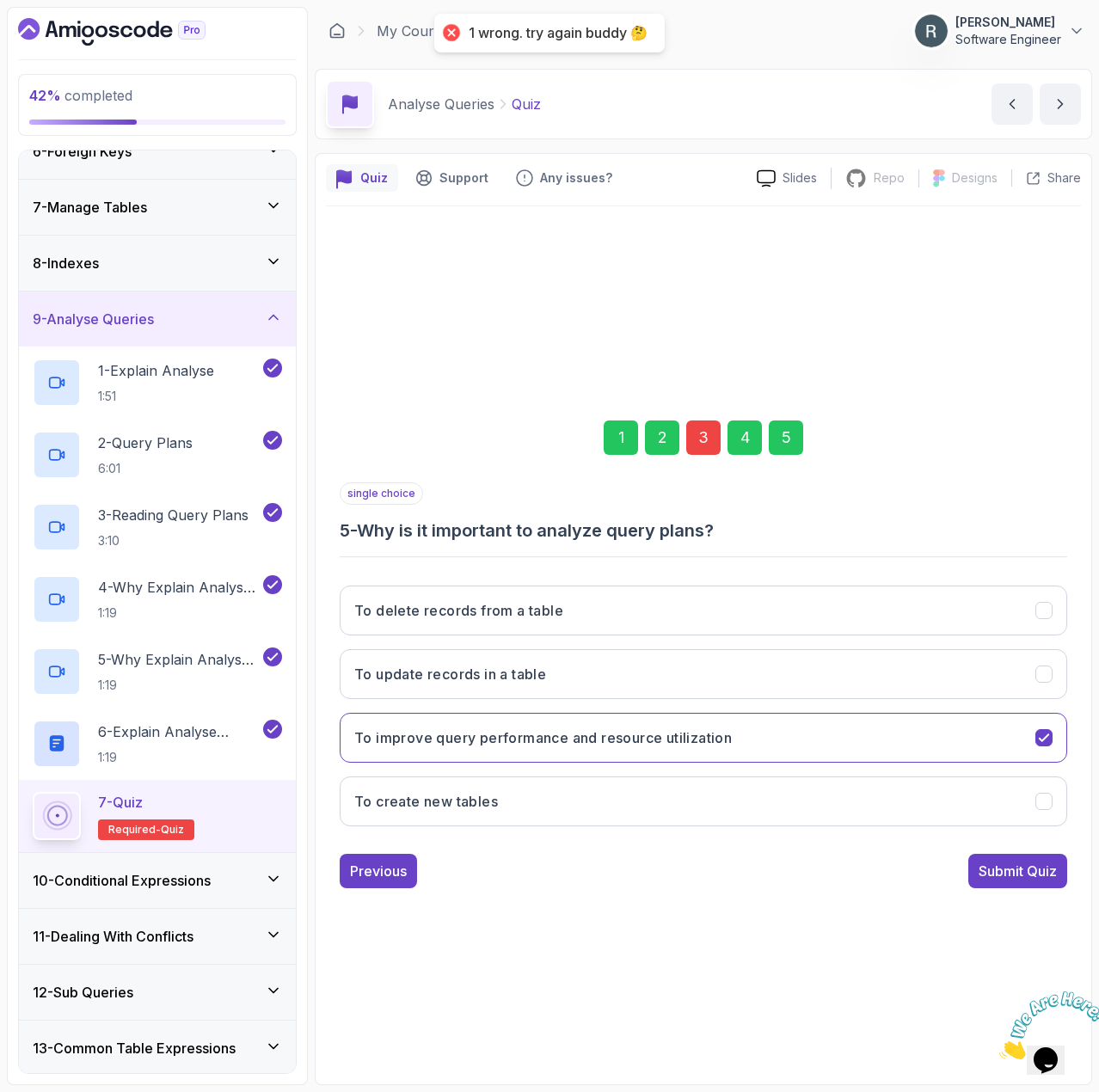
click at [694, 427] on div "3" at bounding box center [703, 438] width 34 height 34
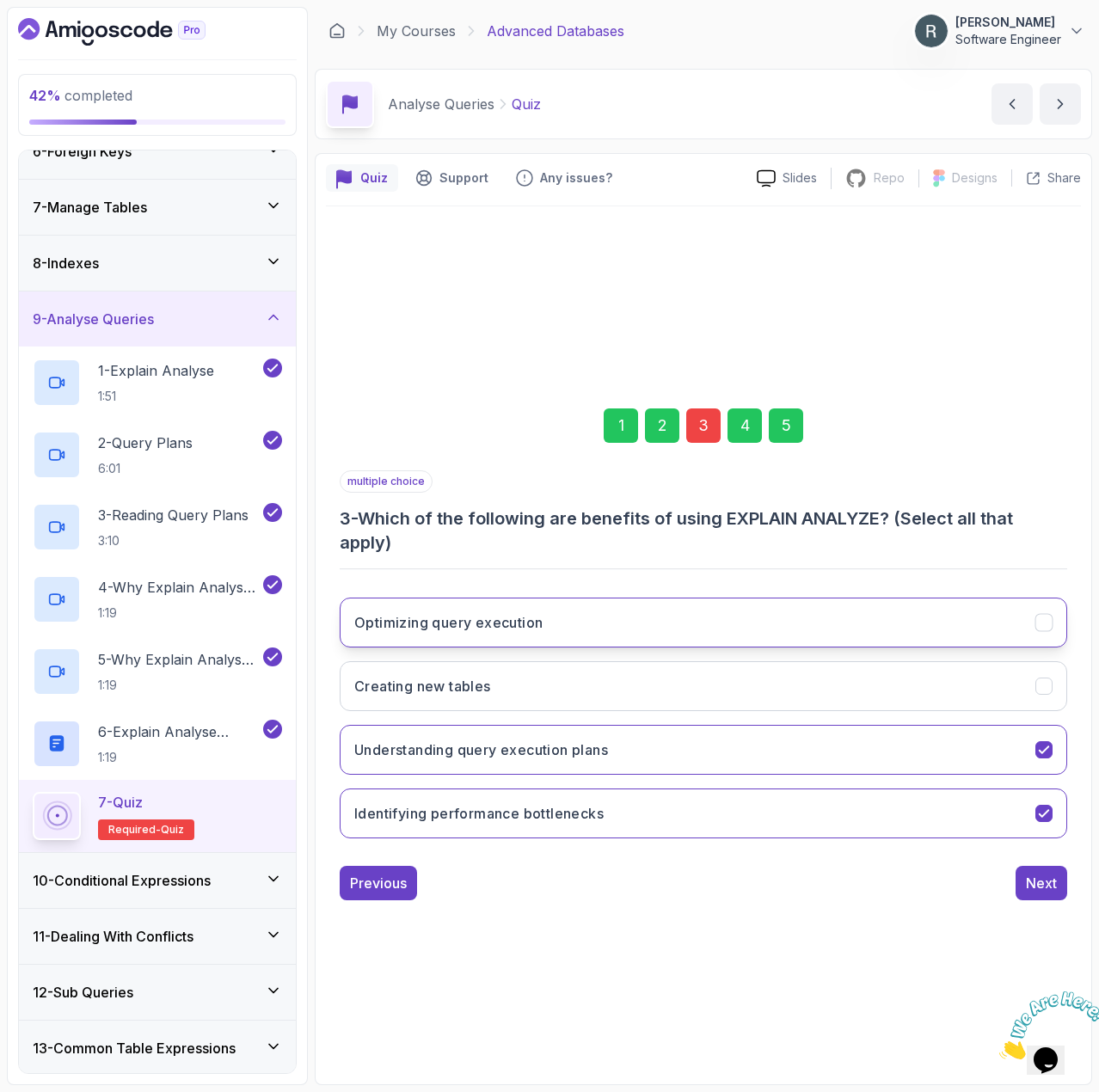
click at [694, 619] on button "Optimizing query execution" at bounding box center [703, 623] width 728 height 50
click at [788, 431] on div "5" at bounding box center [786, 425] width 34 height 34
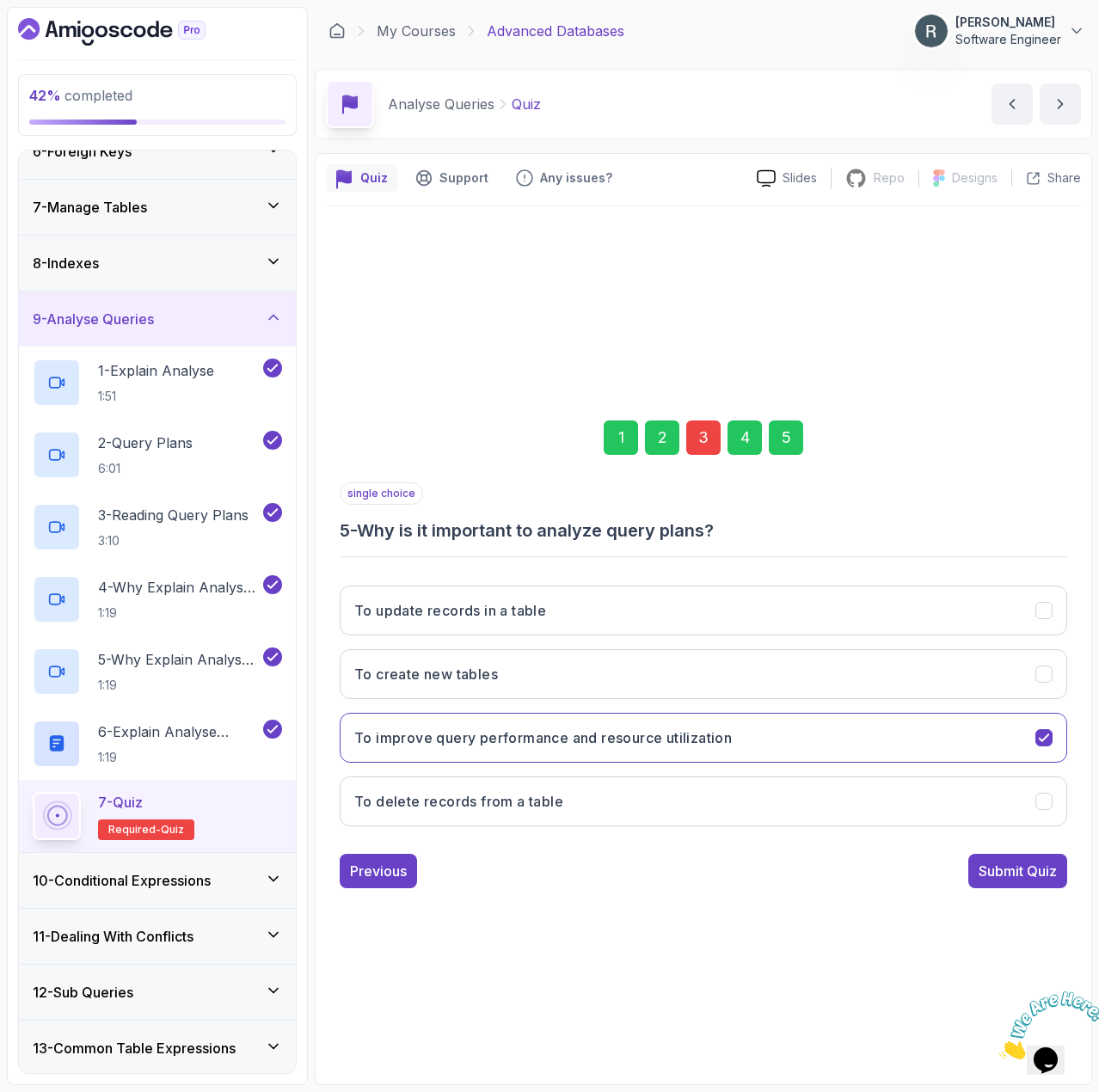
click at [1035, 877] on div "Submit Quiz" at bounding box center [1018, 871] width 79 height 21
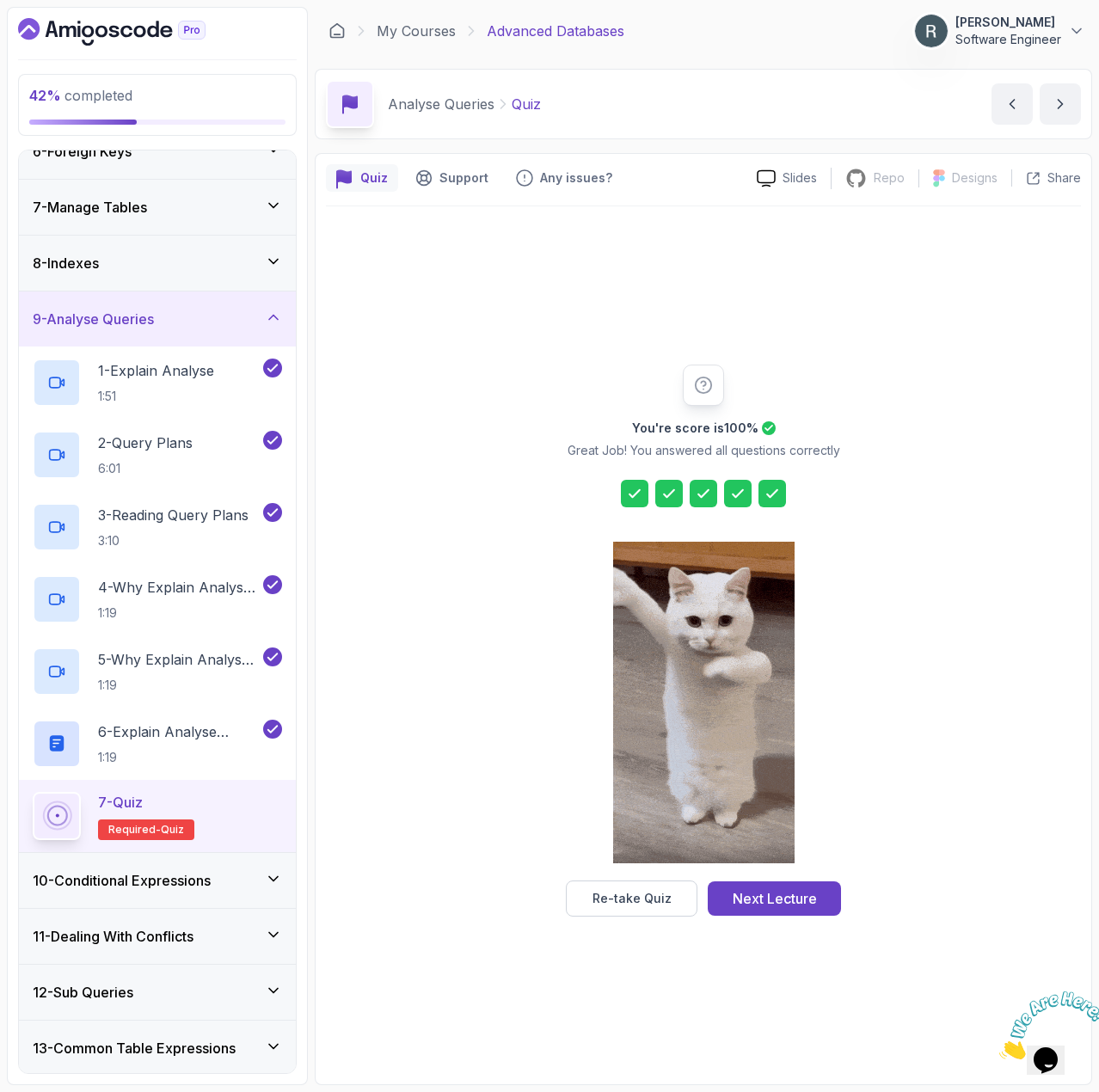
click at [781, 897] on div "Next Lecture" at bounding box center [775, 898] width 85 height 21
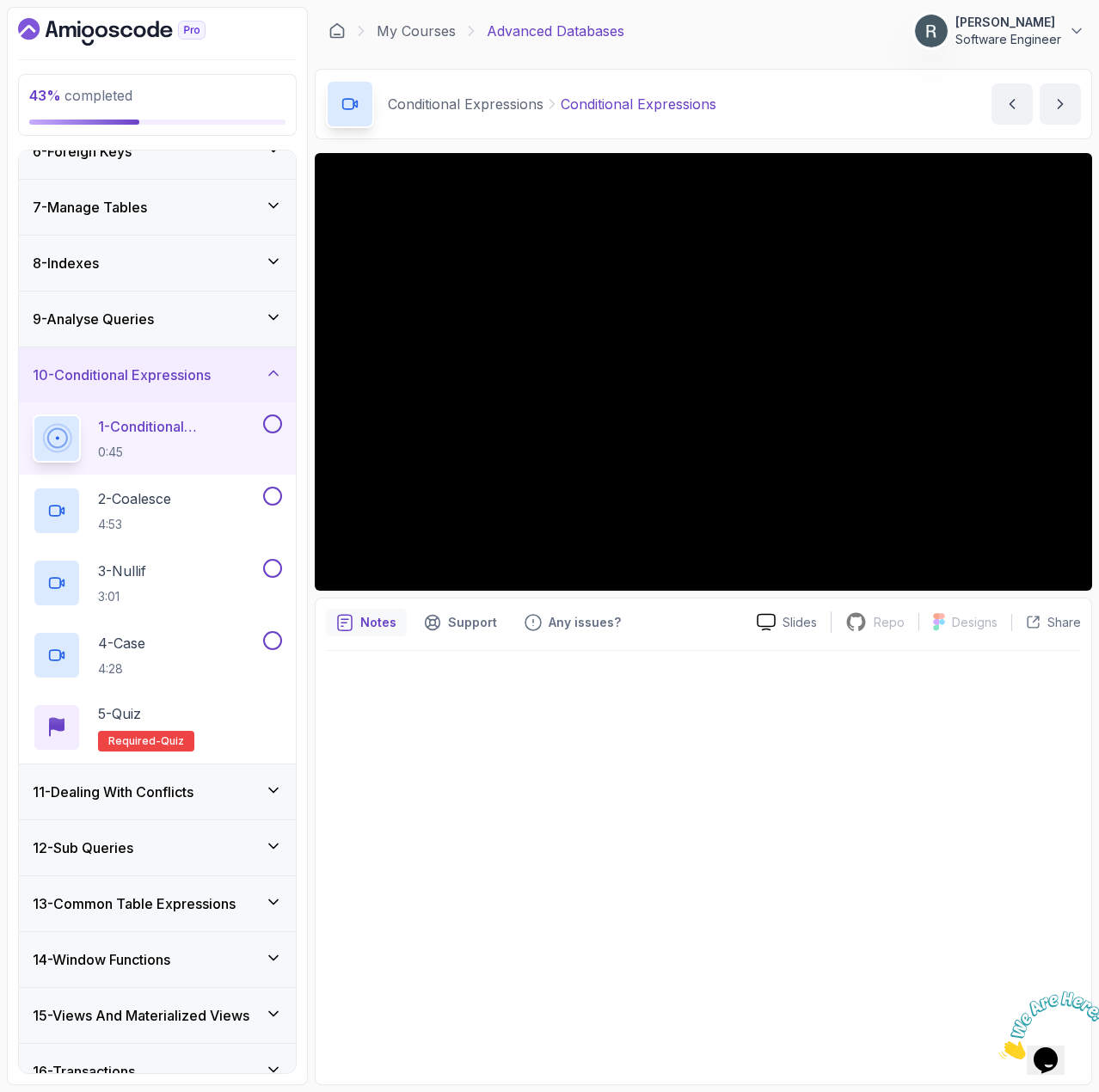
click at [277, 424] on button at bounding box center [273, 423] width 19 height 19
click at [214, 503] on div "2 - Coalesce 4:53" at bounding box center [146, 511] width 227 height 48
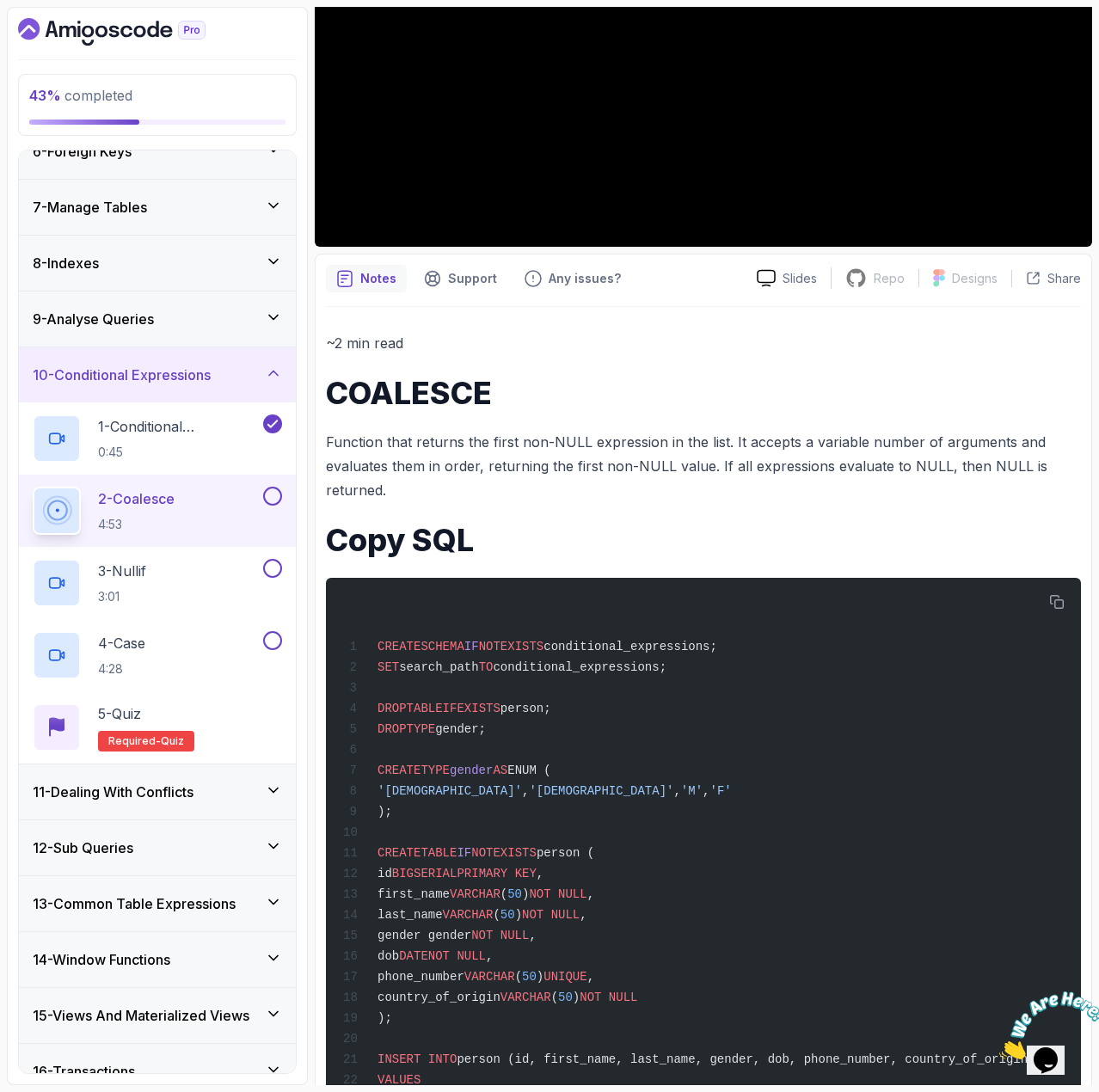
scroll to position [430, 0]
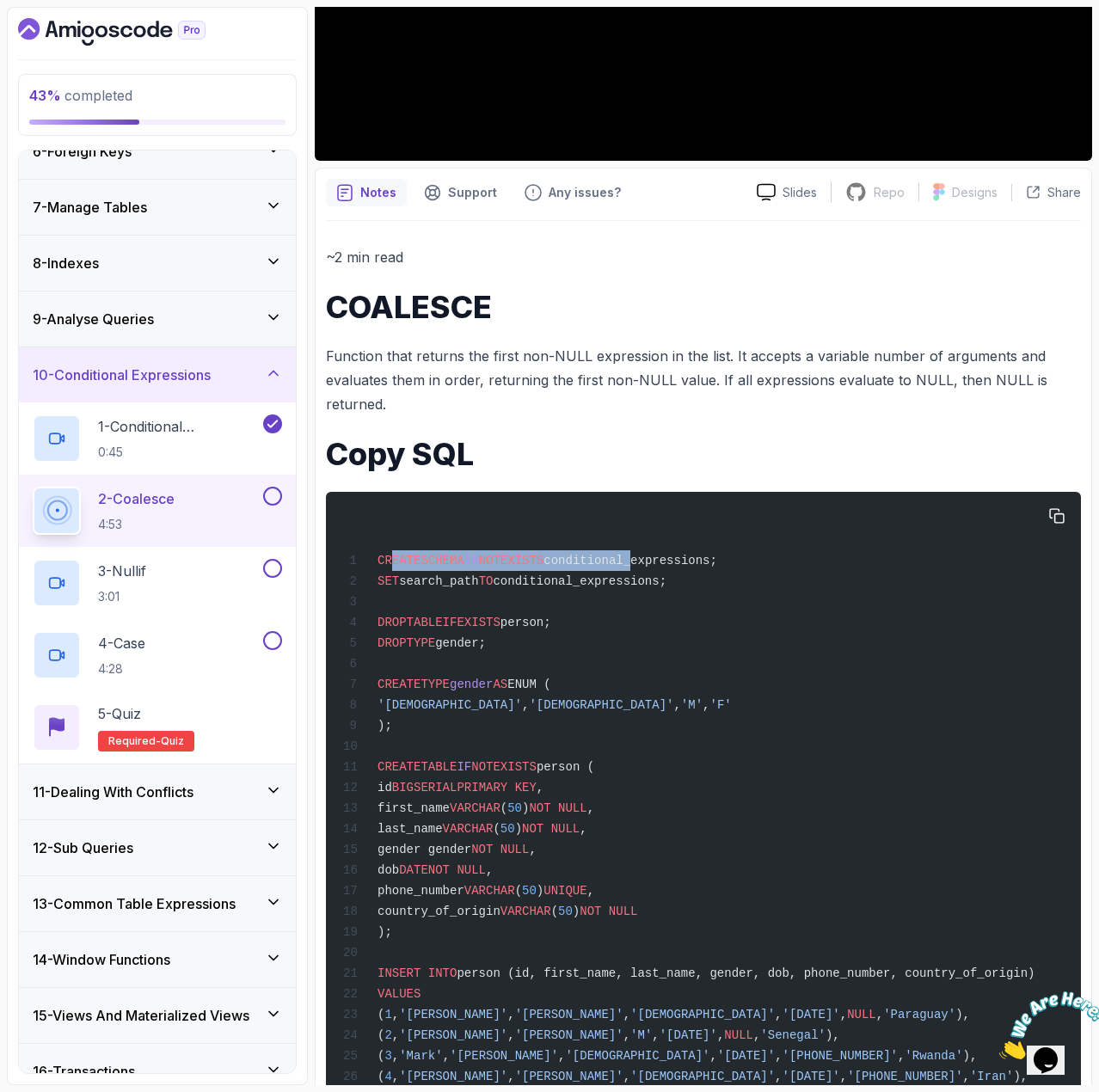
drag, startPoint x: 389, startPoint y: 558, endPoint x: 638, endPoint y: 566, distance: 249.1
click at [638, 566] on span "CREATE SCHEMA IF NOT EXISTS conditional_expressions;" at bounding box center [530, 561] width 374 height 14
drag, startPoint x: 731, startPoint y: 560, endPoint x: 379, endPoint y: 562, distance: 352.0
click at [379, 562] on div "CREATE SCHEMA IF NOT EXISTS conditional_expressions; SET search_path TO conditi…" at bounding box center [703, 859] width 728 height 712
copy span "CREATE SCHEMA IF NOT EXISTS conditional_expressions;"
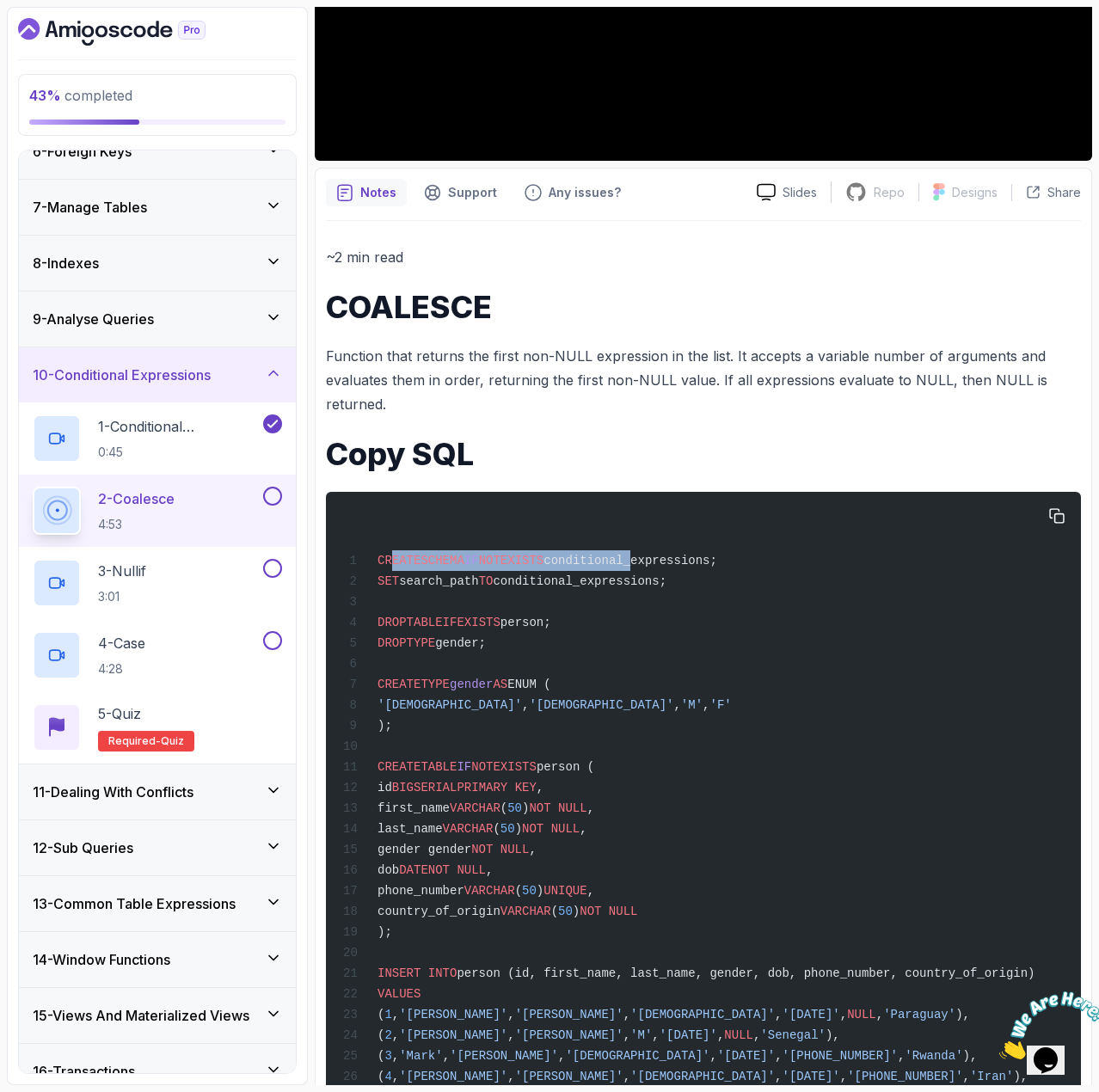
drag, startPoint x: 667, startPoint y: 581, endPoint x: 376, endPoint y: 578, distance: 291.0
click at [376, 578] on div "CREATE SCHEMA IF NOT EXISTS conditional_expressions; SET search_path TO conditi…" at bounding box center [703, 859] width 728 height 712
copy span "SET search_path TO conditional_expressions;"
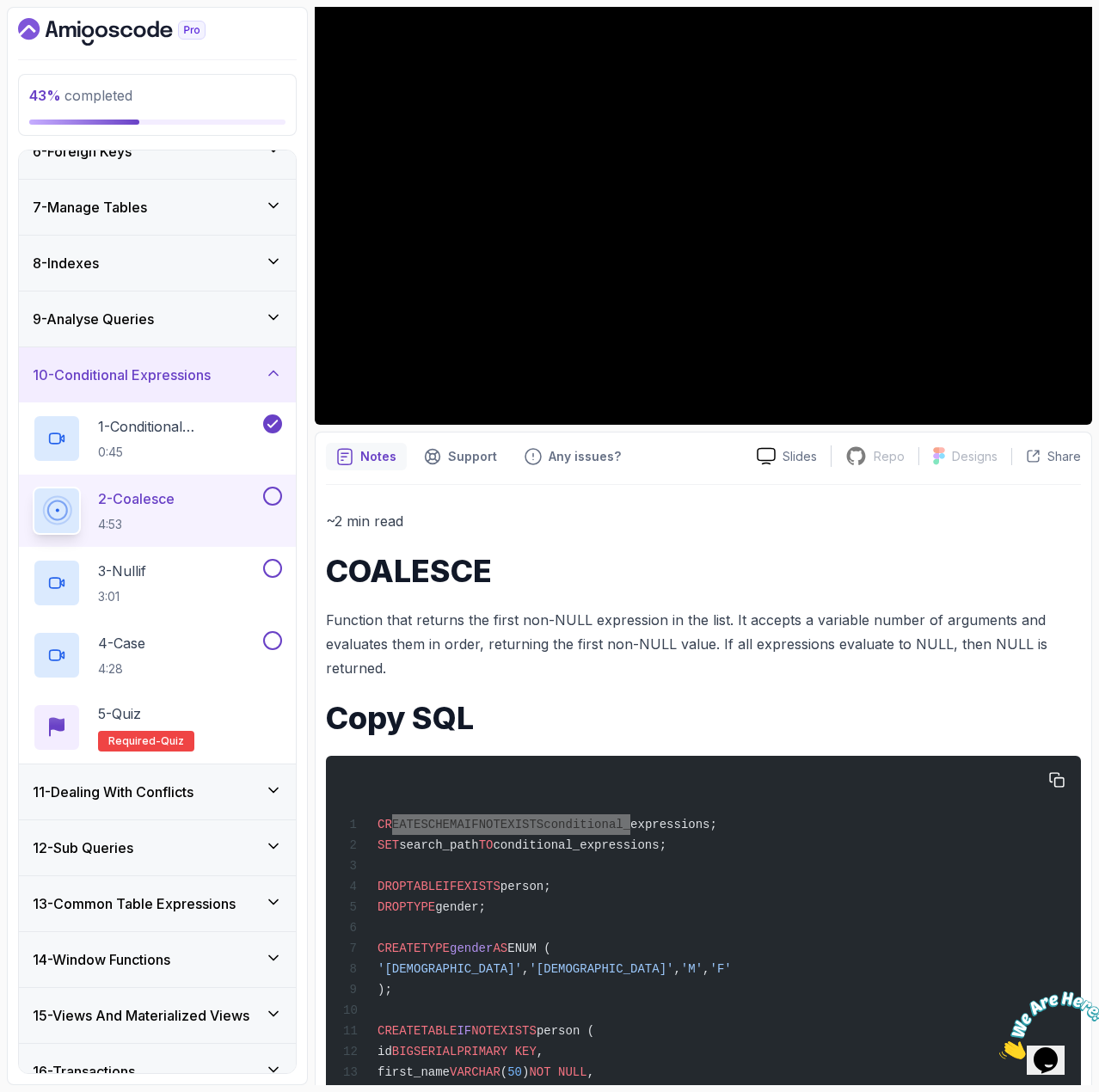
scroll to position [172, 0]
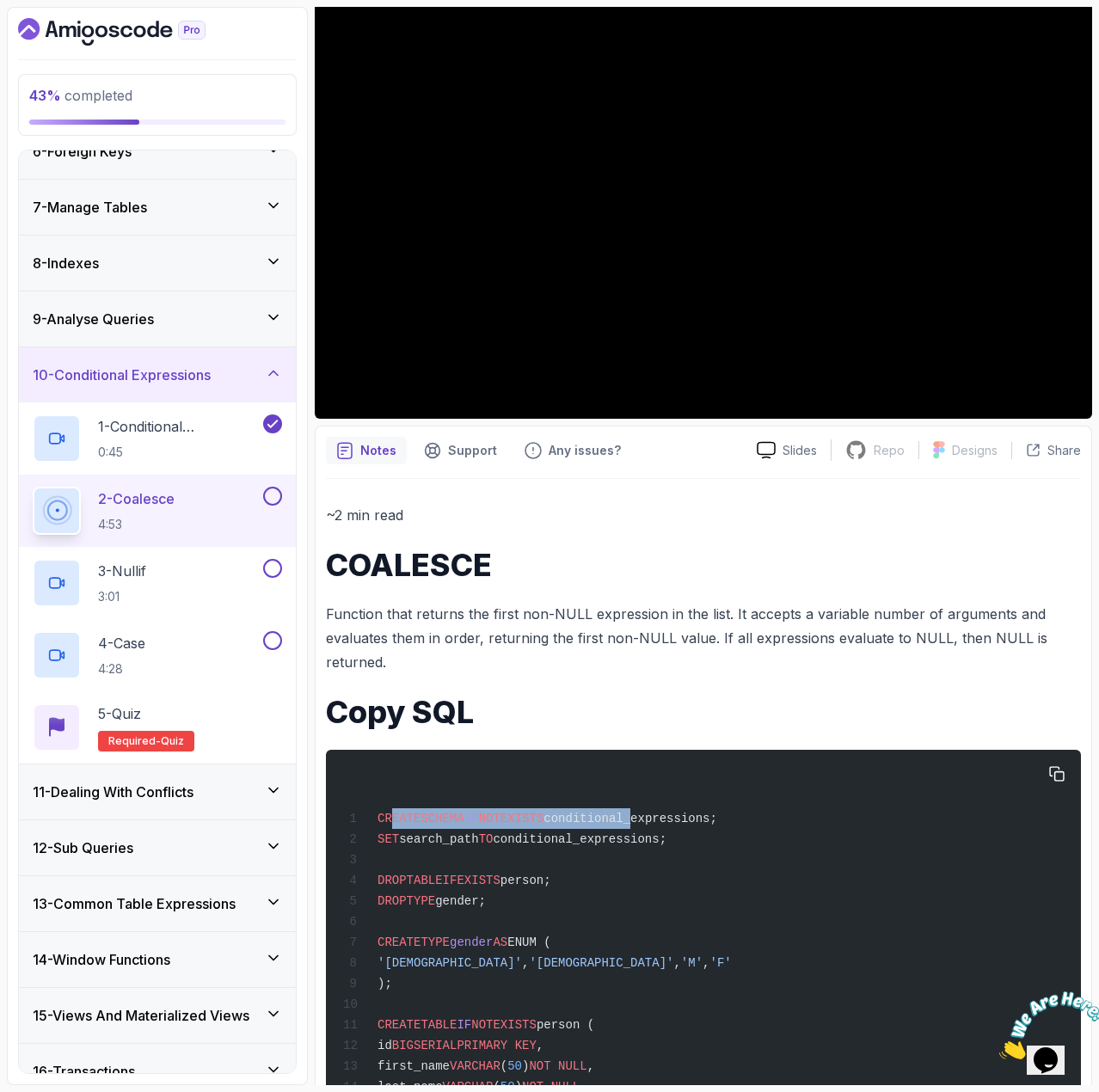
drag, startPoint x: 566, startPoint y: 882, endPoint x: 376, endPoint y: 888, distance: 190.1
copy span "DROP TABLE IF EXISTS person;"
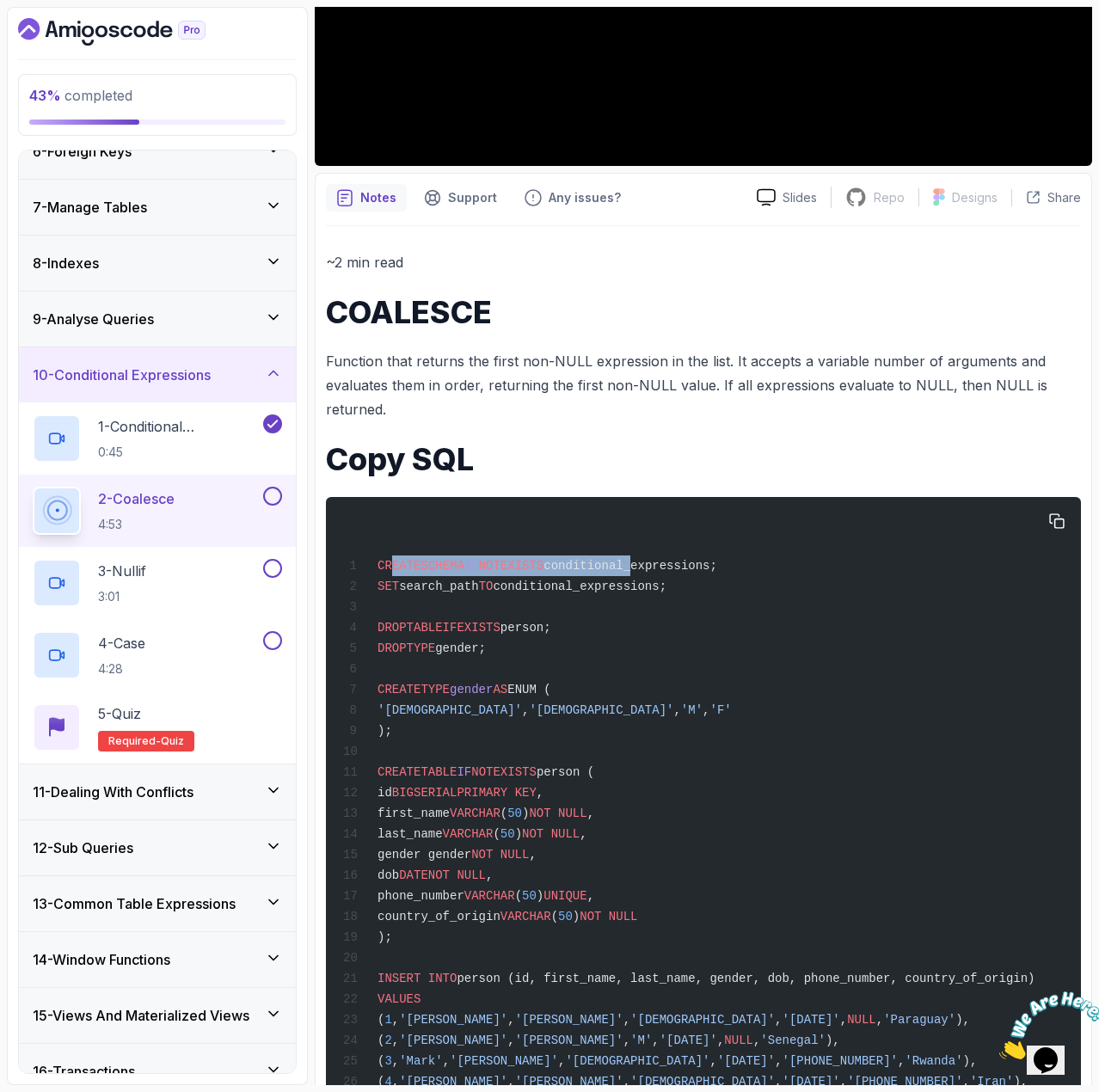
scroll to position [430, 0]
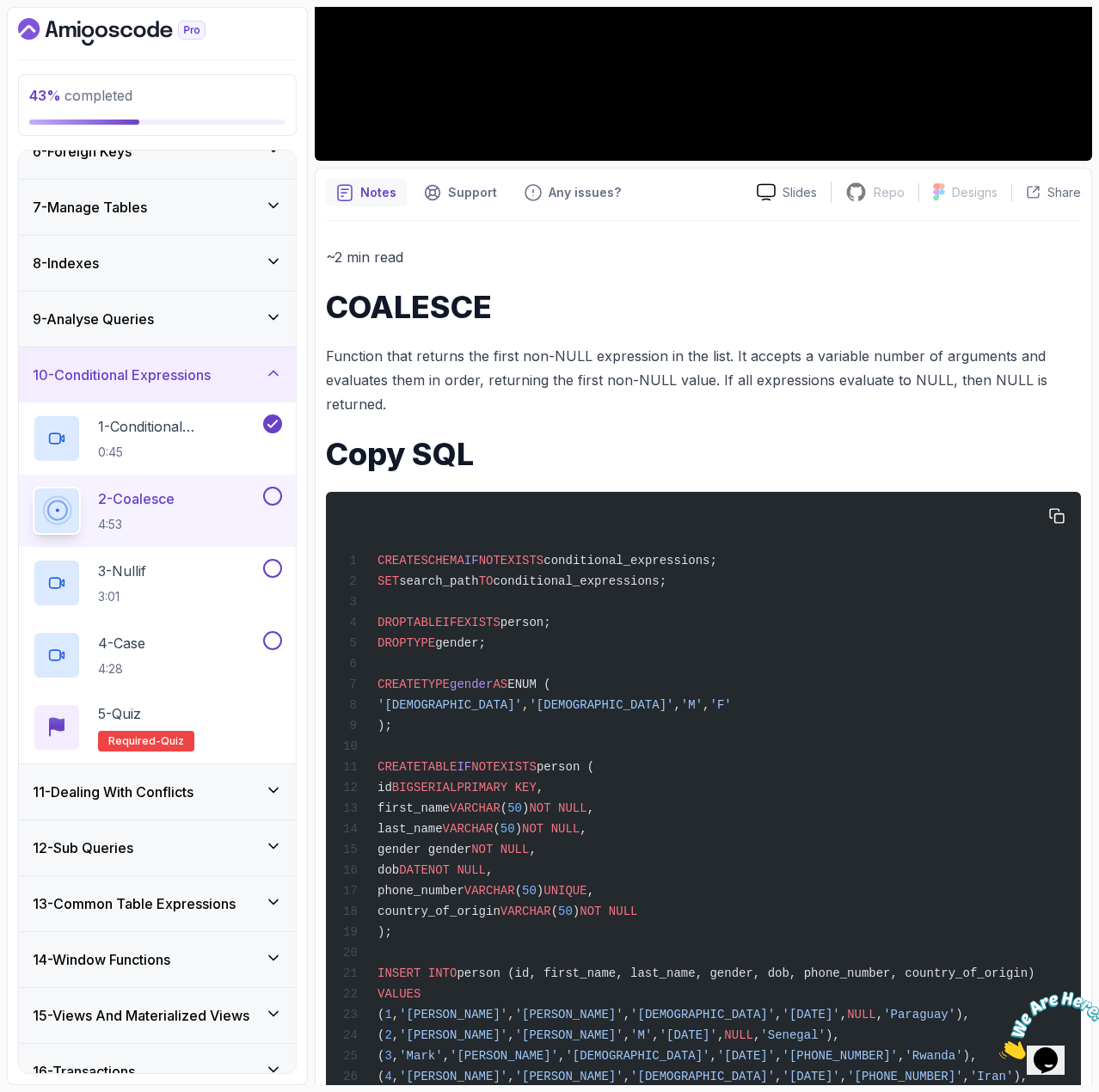
click at [383, 688] on span "CREATE" at bounding box center [399, 685] width 43 height 14
drag, startPoint x: 377, startPoint y: 688, endPoint x: 400, endPoint y: 731, distance: 48.8
click at [400, 731] on div "CREATE SCHEMA IF NOT EXISTS conditional_expressions; SET search_path TO conditi…" at bounding box center [703, 859] width 728 height 712
copy code "CREATE TYPE gender AS ENUM ( '[DEMOGRAPHIC_DATA]' , '[DEMOGRAPHIC_DATA]' , 'M' …"
click at [375, 774] on span "CREATE TABLE IF NOT EXISTS person (" at bounding box center [468, 767] width 251 height 14
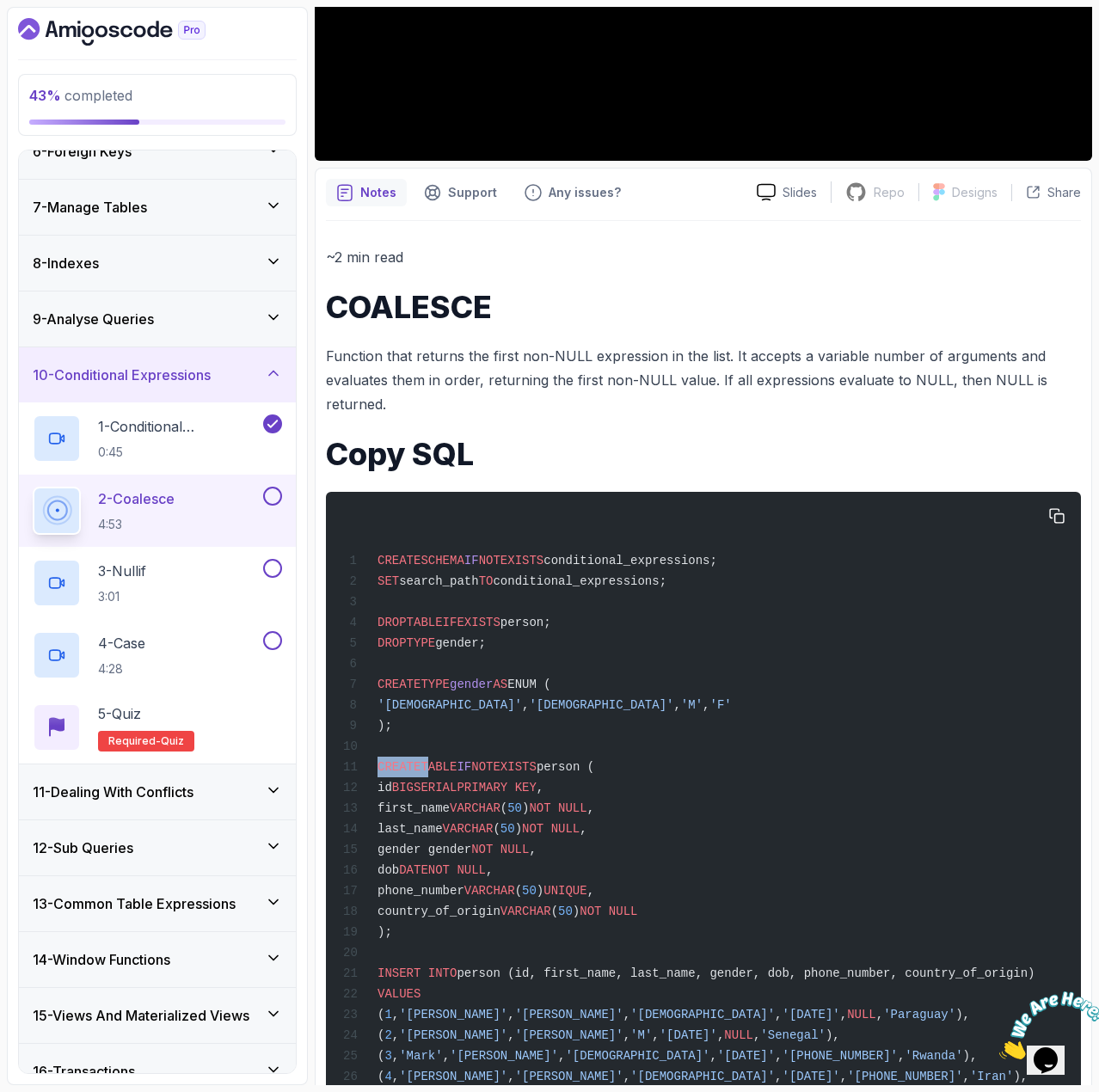
click at [376, 774] on span "CREATE TABLE IF NOT EXISTS person (" at bounding box center [468, 767] width 251 height 14
click at [378, 774] on span "CREATE" at bounding box center [399, 767] width 43 height 14
click at [380, 774] on span "CREATE" at bounding box center [399, 767] width 43 height 14
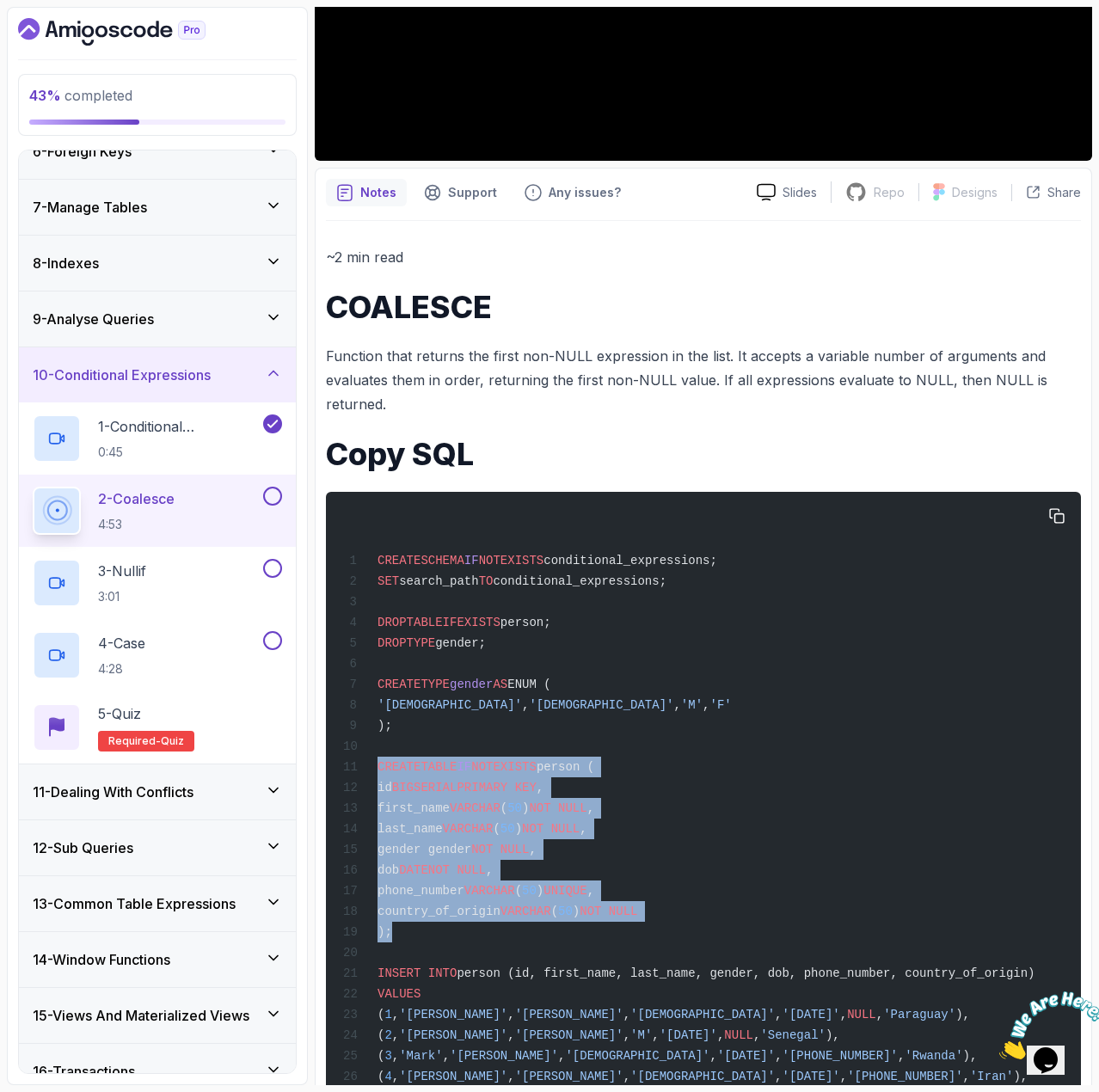
drag, startPoint x: 379, startPoint y: 776, endPoint x: 398, endPoint y: 944, distance: 169.1
click at [398, 944] on div "CREATE SCHEMA IF NOT EXISTS conditional_expressions; SET search_path TO conditi…" at bounding box center [703, 859] width 728 height 712
copy code "CREATE TABLE IF NOT EXISTS person ( id BIGSERIAL PRIMARY KEY , first_name VARCH…"
drag, startPoint x: 725, startPoint y: 559, endPoint x: 376, endPoint y: 565, distance: 349.1
click at [376, 565] on div "CREATE SCHEMA IF NOT EXISTS conditional_expressions; SET search_path TO conditi…" at bounding box center [703, 859] width 728 height 712
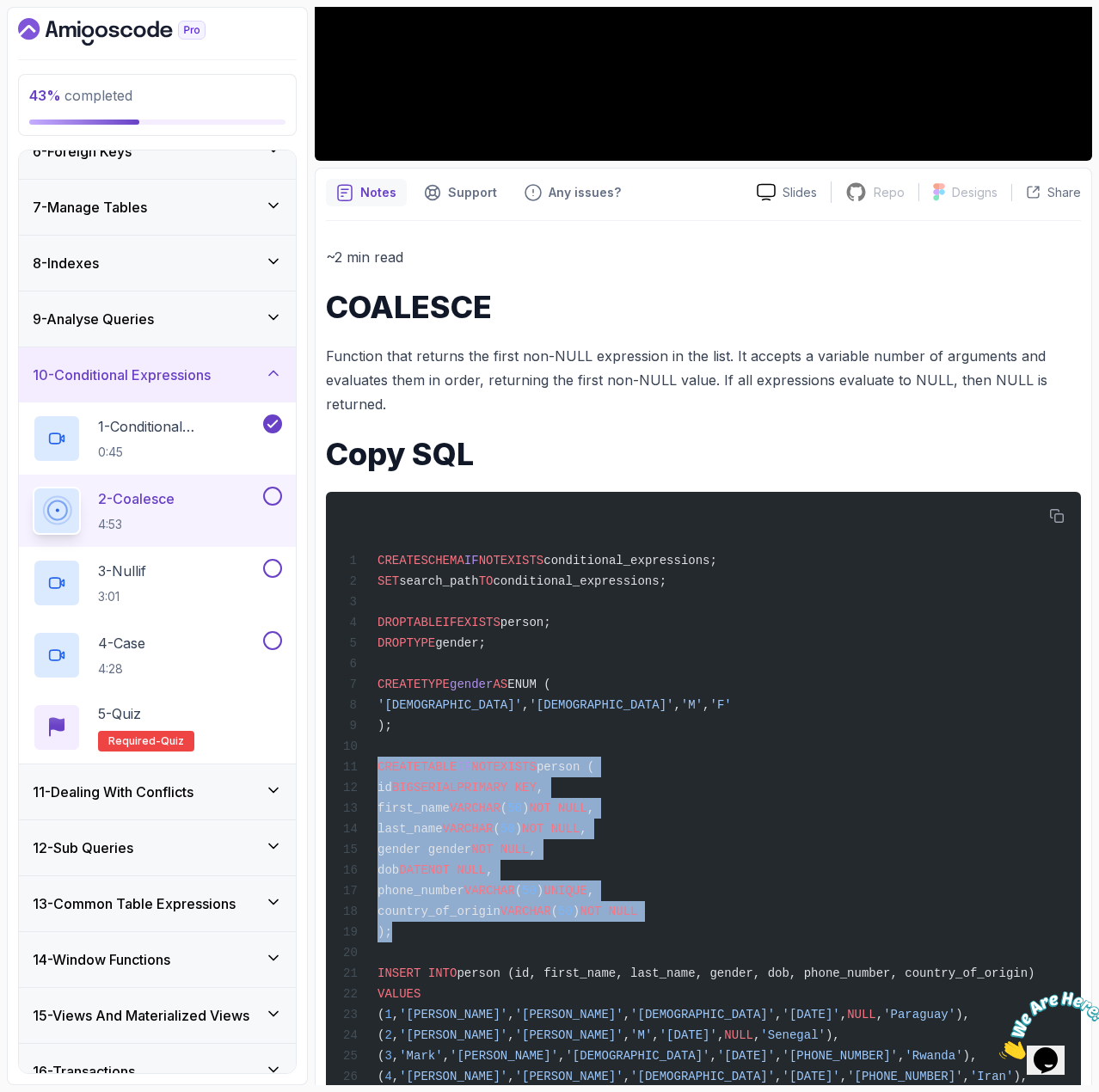
copy span "CREATE SCHEMA IF NOT EXISTS conditional_expressions;"
drag, startPoint x: 667, startPoint y: 585, endPoint x: 366, endPoint y: 581, distance: 301.0
click at [366, 581] on div "CREATE SCHEMA IF NOT EXISTS conditional_expressions; SET search_path TO conditi…" at bounding box center [703, 859] width 728 height 712
copy span "SET search_path TO conditional_expressions;"
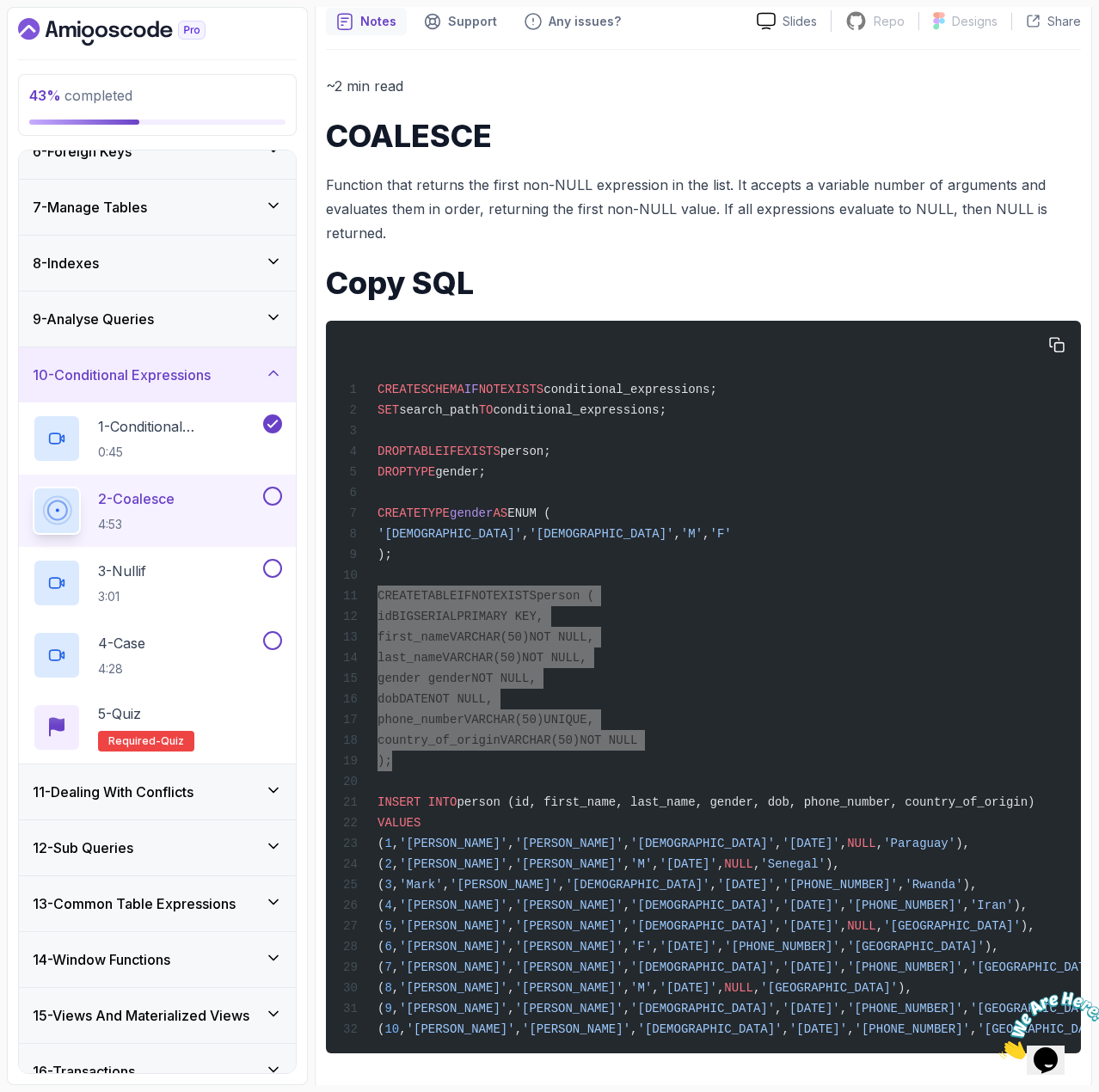
scroll to position [602, 0]
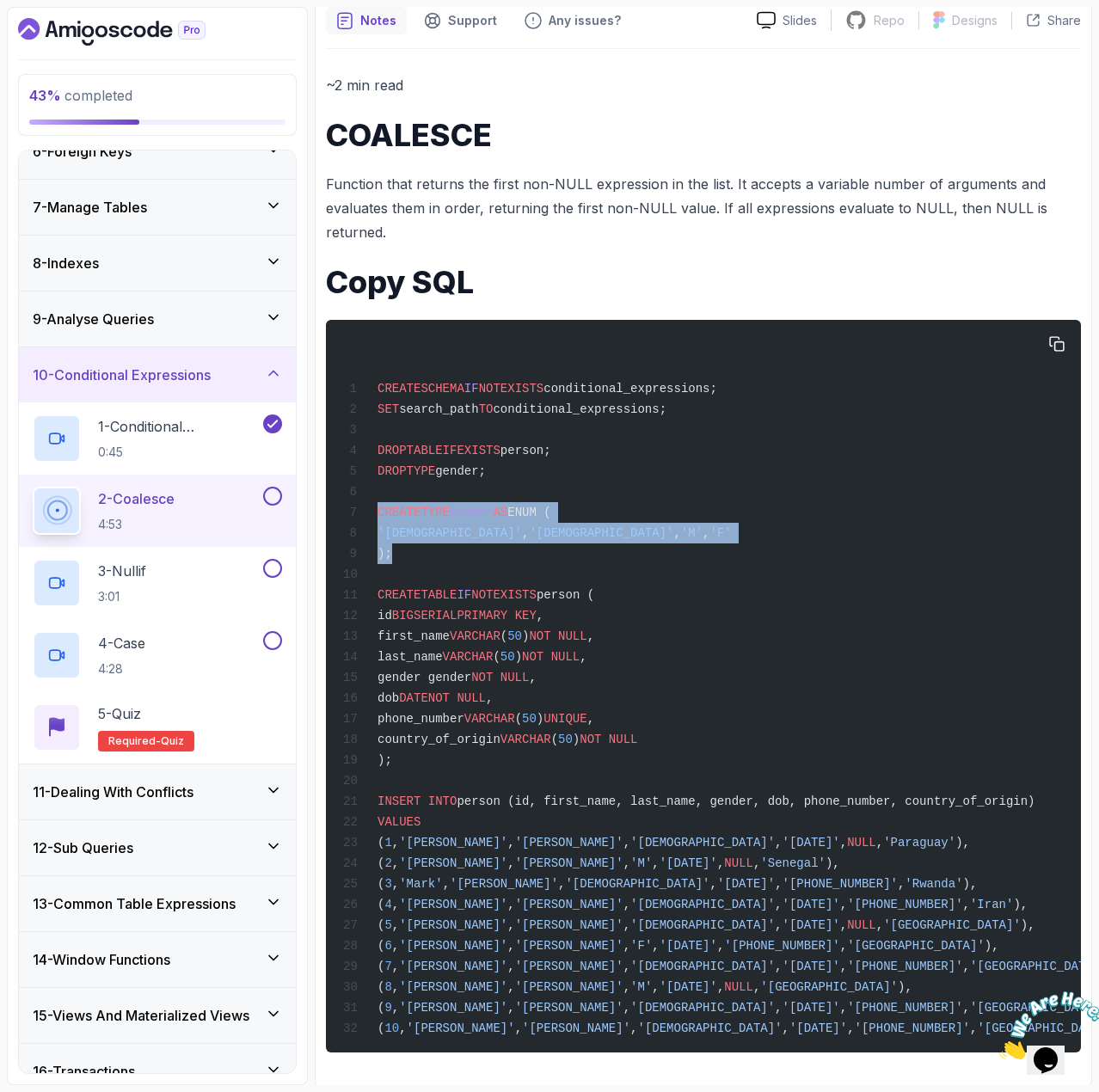
drag, startPoint x: 403, startPoint y: 563, endPoint x: 379, endPoint y: 523, distance: 46.6
click at [379, 523] on div "CREATE SCHEMA IF NOT EXISTS conditional_expressions; SET search_path TO conditi…" at bounding box center [703, 687] width 728 height 712
copy code "CREATE TYPE gender AS ENUM ( '[DEMOGRAPHIC_DATA]' , '[DEMOGRAPHIC_DATA]' , 'M' …"
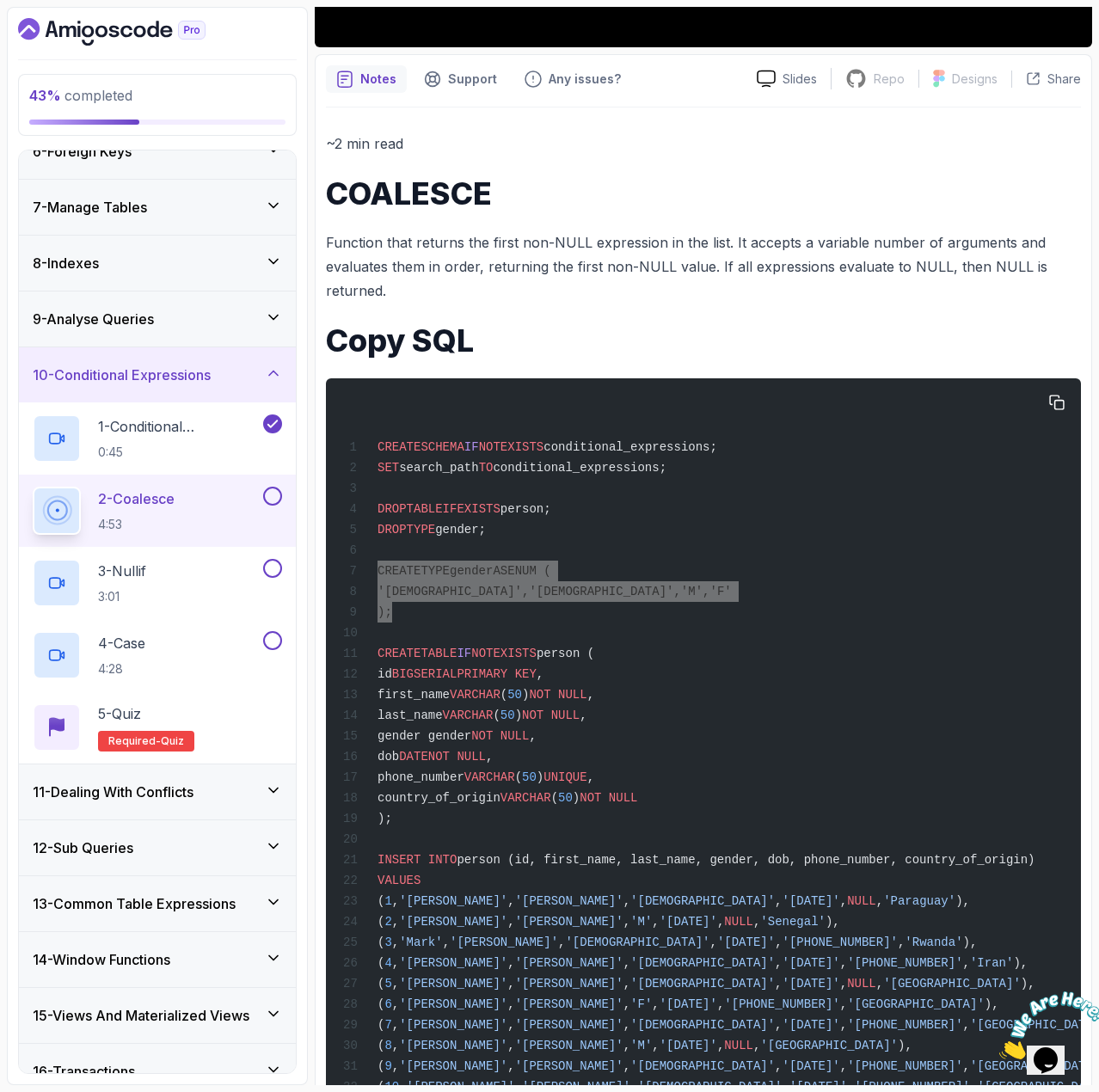
scroll to position [633, 0]
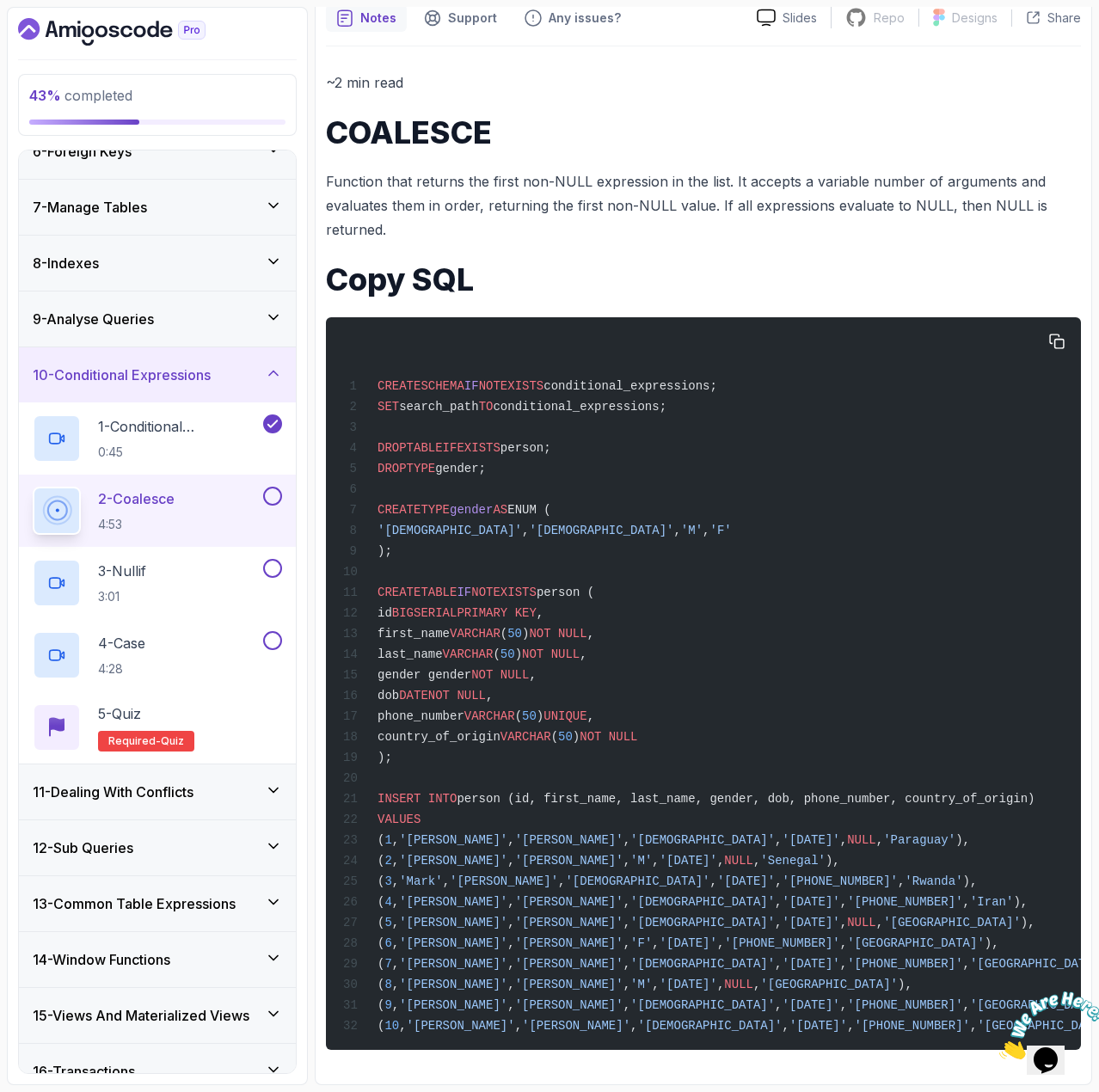
click at [394, 741] on div "CREATE SCHEMA IF NOT EXISTS conditional_expressions; SET search_path TO conditi…" at bounding box center [703, 684] width 728 height 712
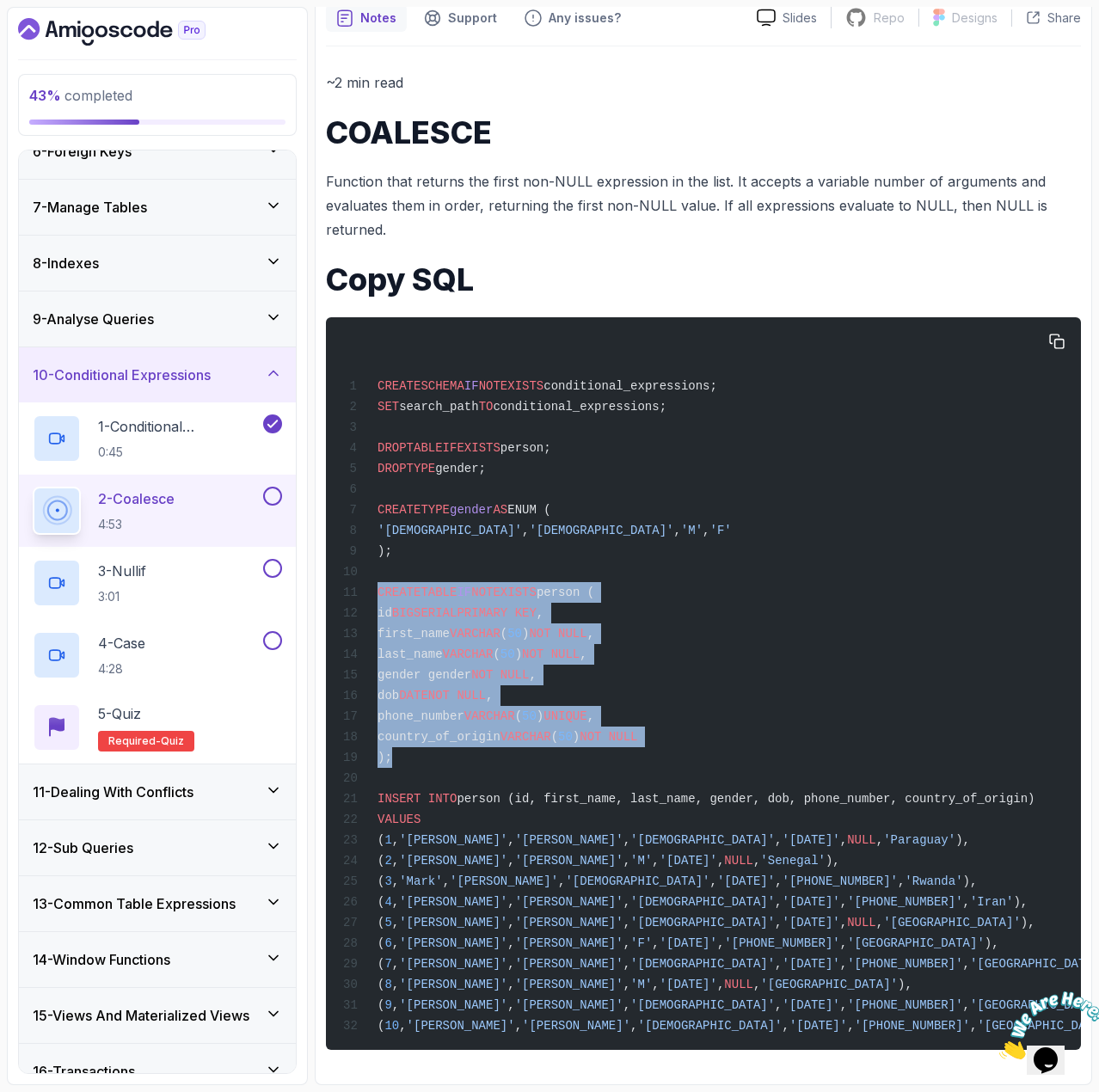
drag, startPoint x: 395, startPoint y: 747, endPoint x: 374, endPoint y: 581, distance: 167.3
click at [374, 581] on div "CREATE SCHEMA IF NOT EXISTS conditional_expressions; SET search_path TO conditi…" at bounding box center [703, 684] width 728 height 712
copy code "CREATE TABLE IF NOT EXISTS person ( id BIGSERIAL PRIMARY KEY , first_name VARCH…"
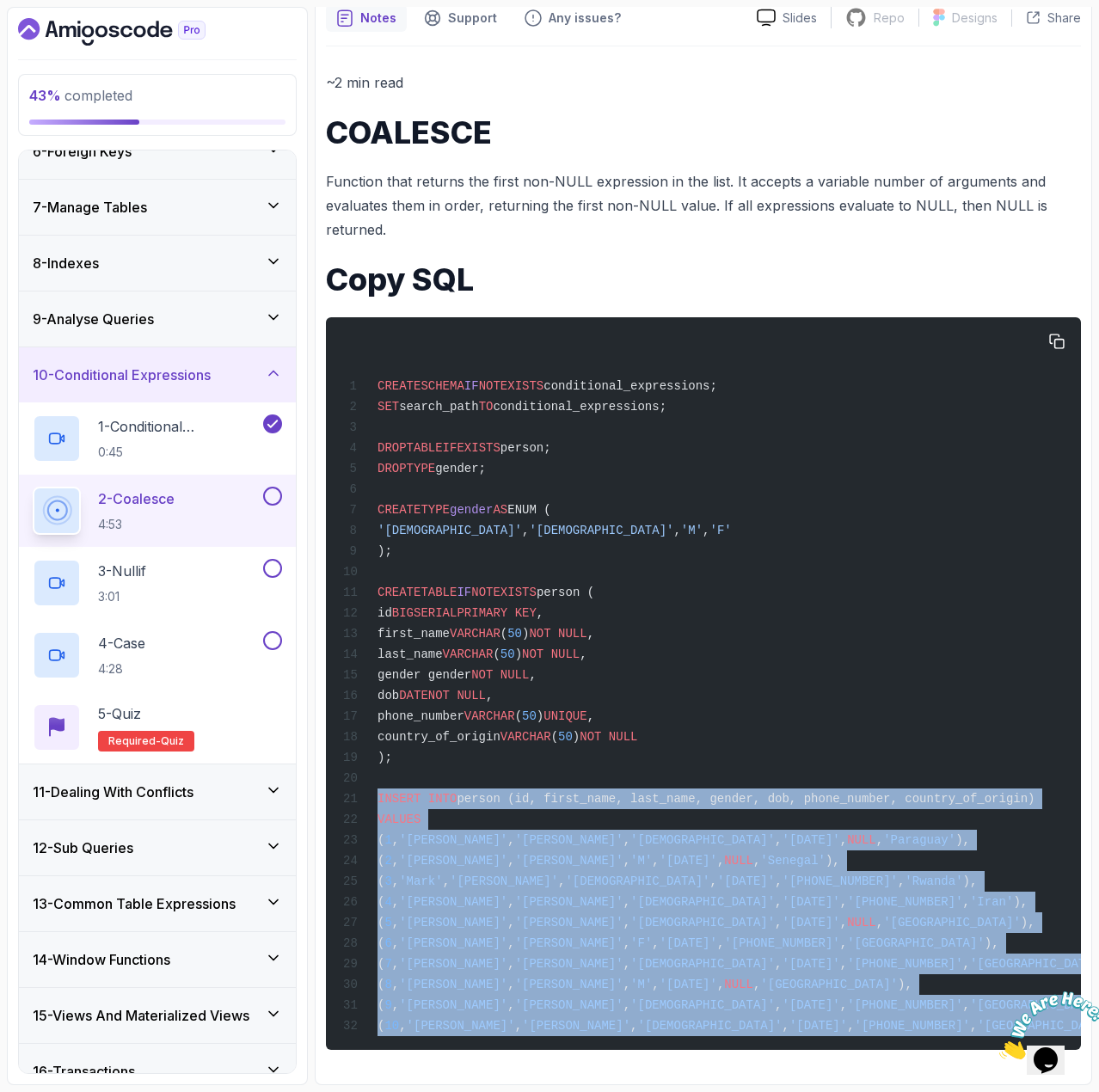
drag, startPoint x: 947, startPoint y: 1021, endPoint x: 377, endPoint y: 795, distance: 613.2
click at [377, 795] on div "CREATE SCHEMA IF NOT EXISTS conditional_expressions; SET search_path TO conditi…" at bounding box center [703, 684] width 728 height 712
copy code "INSERT INTO person (id, first_name, last_name, gender, dob, phone_number, count…"
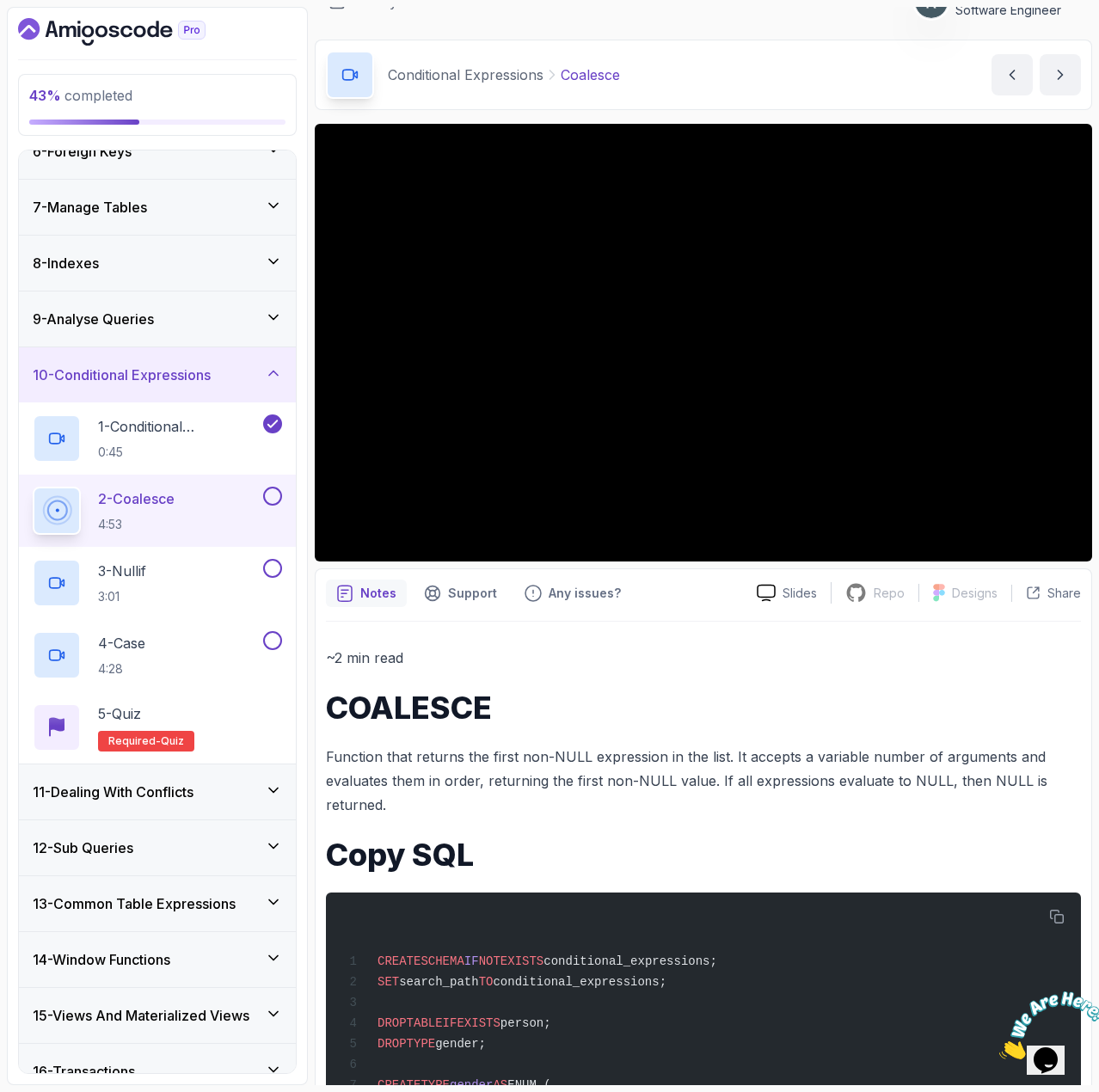
scroll to position [172, 0]
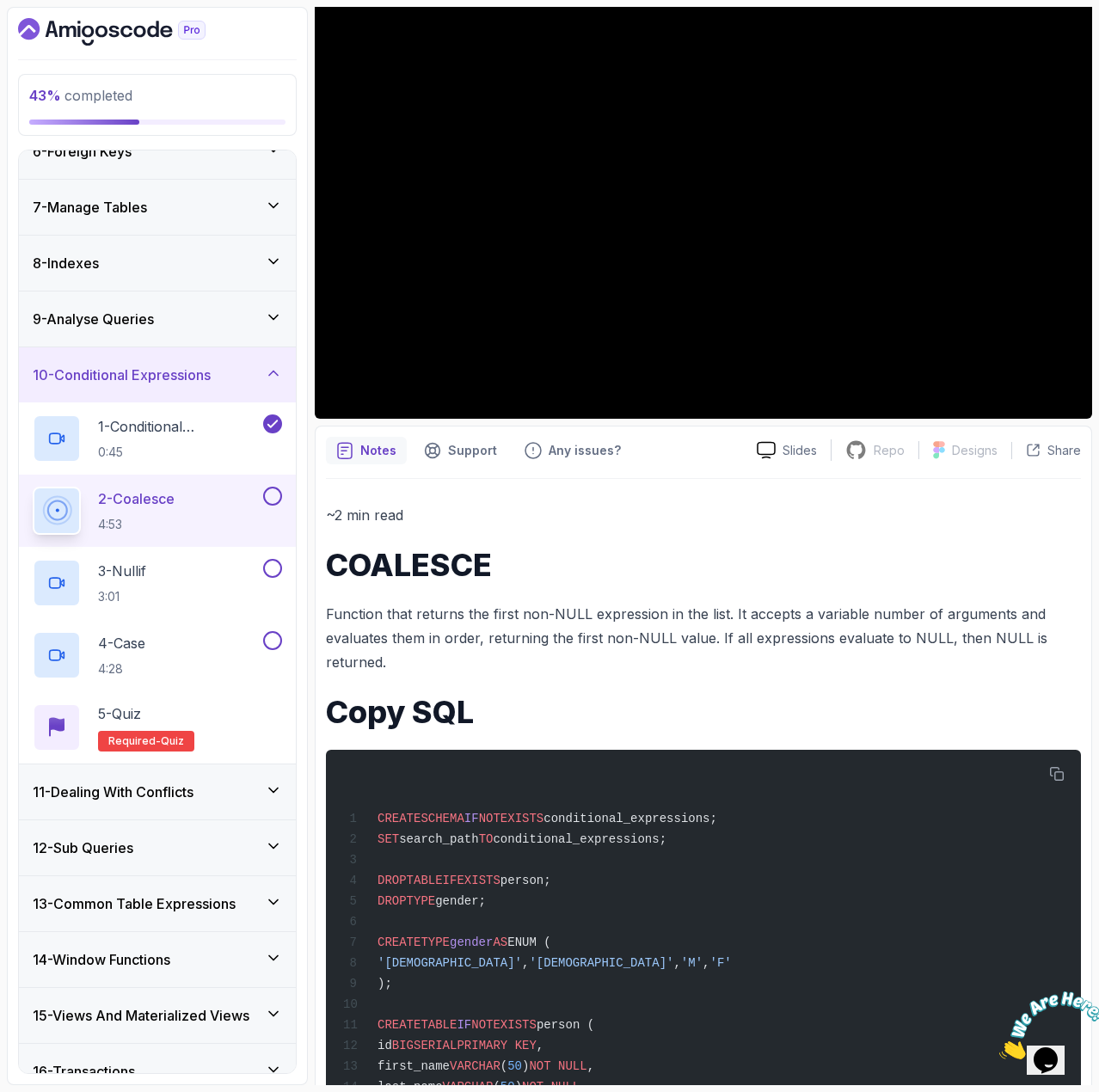
click at [274, 498] on button at bounding box center [273, 496] width 19 height 19
click at [231, 574] on div "3 - Nullif 3:01" at bounding box center [146, 582] width 227 height 48
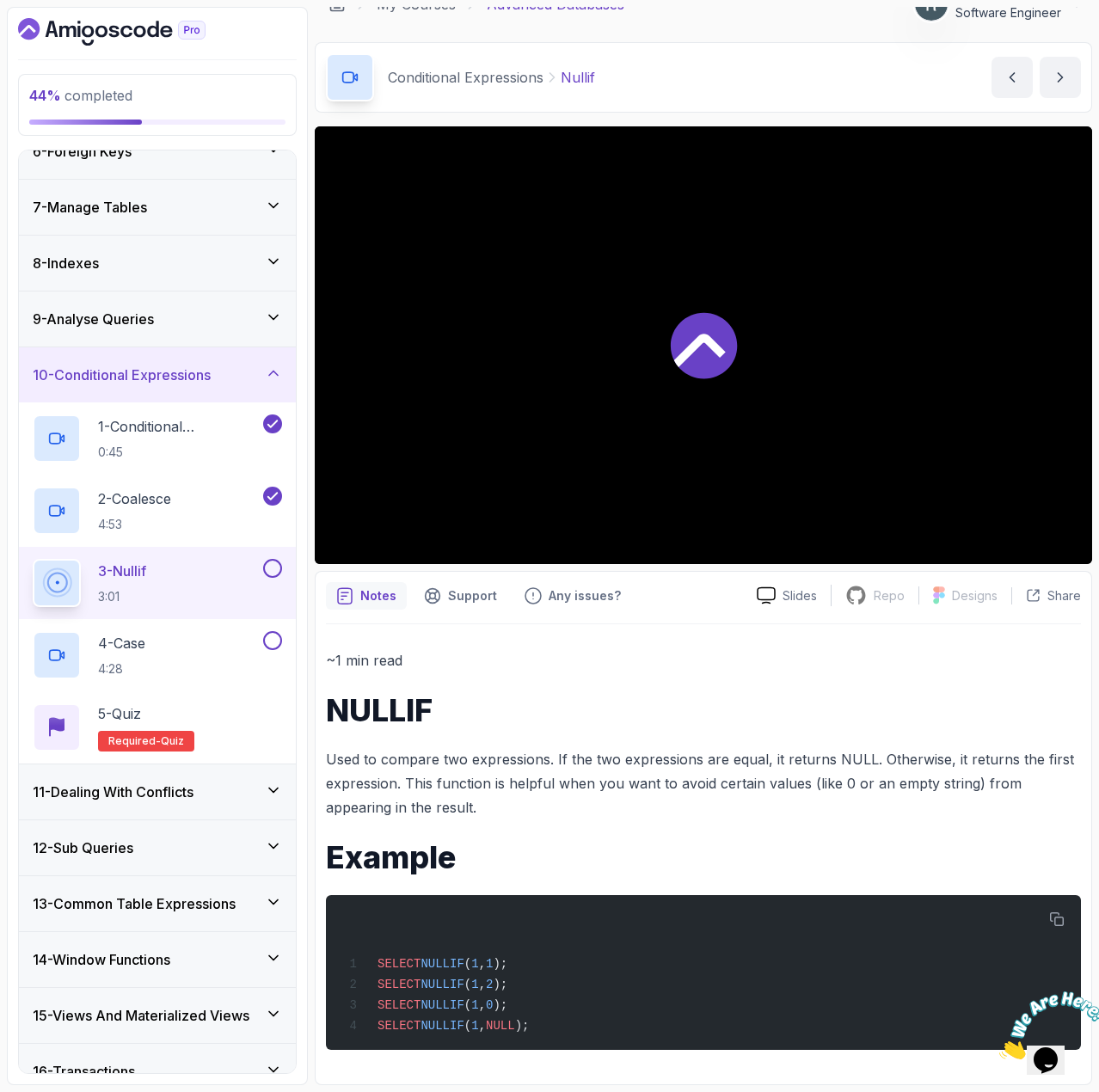
scroll to position [30, 0]
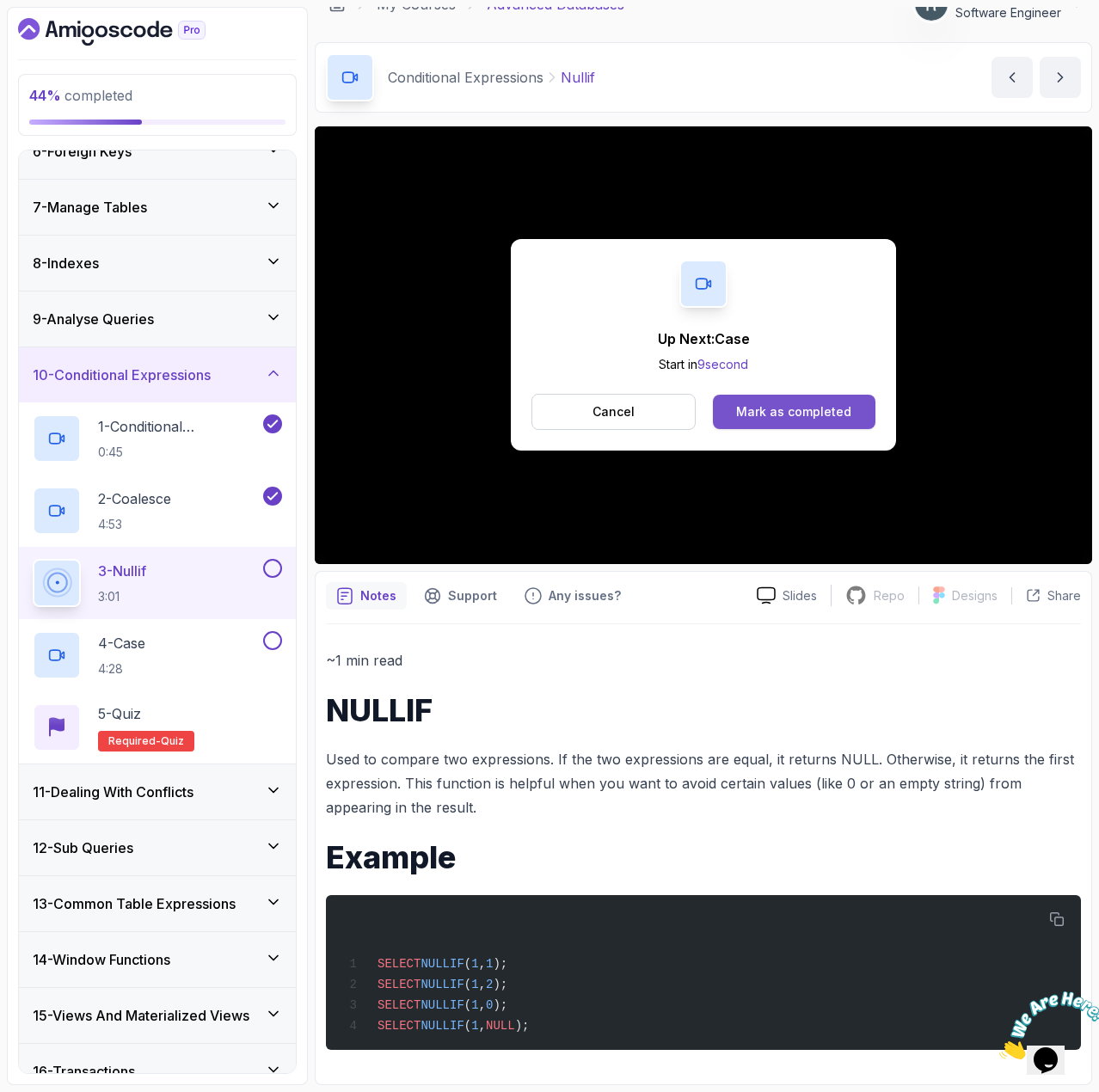
click at [820, 416] on div "Mark as completed" at bounding box center [793, 411] width 115 height 17
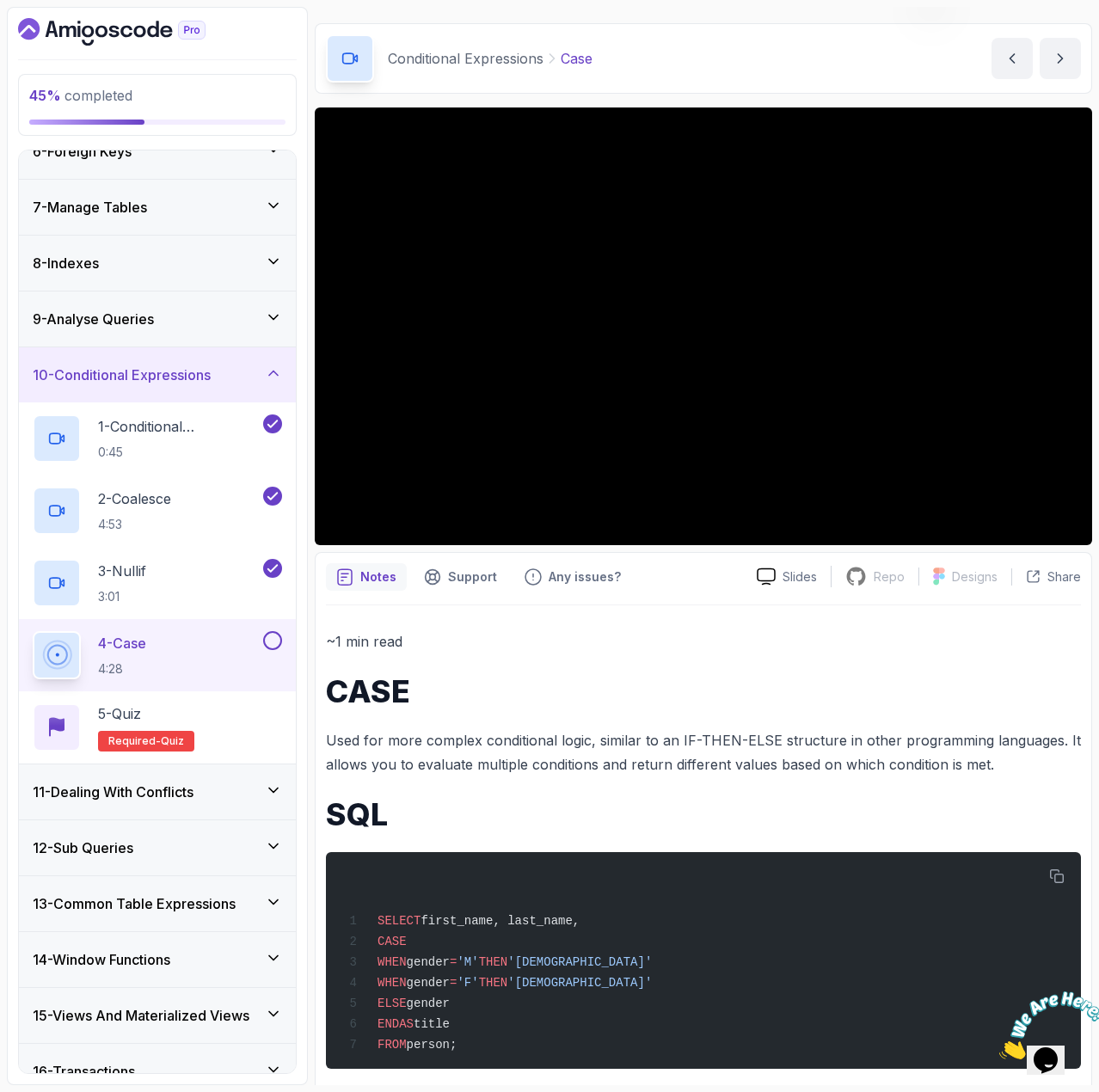
scroll to position [71, 0]
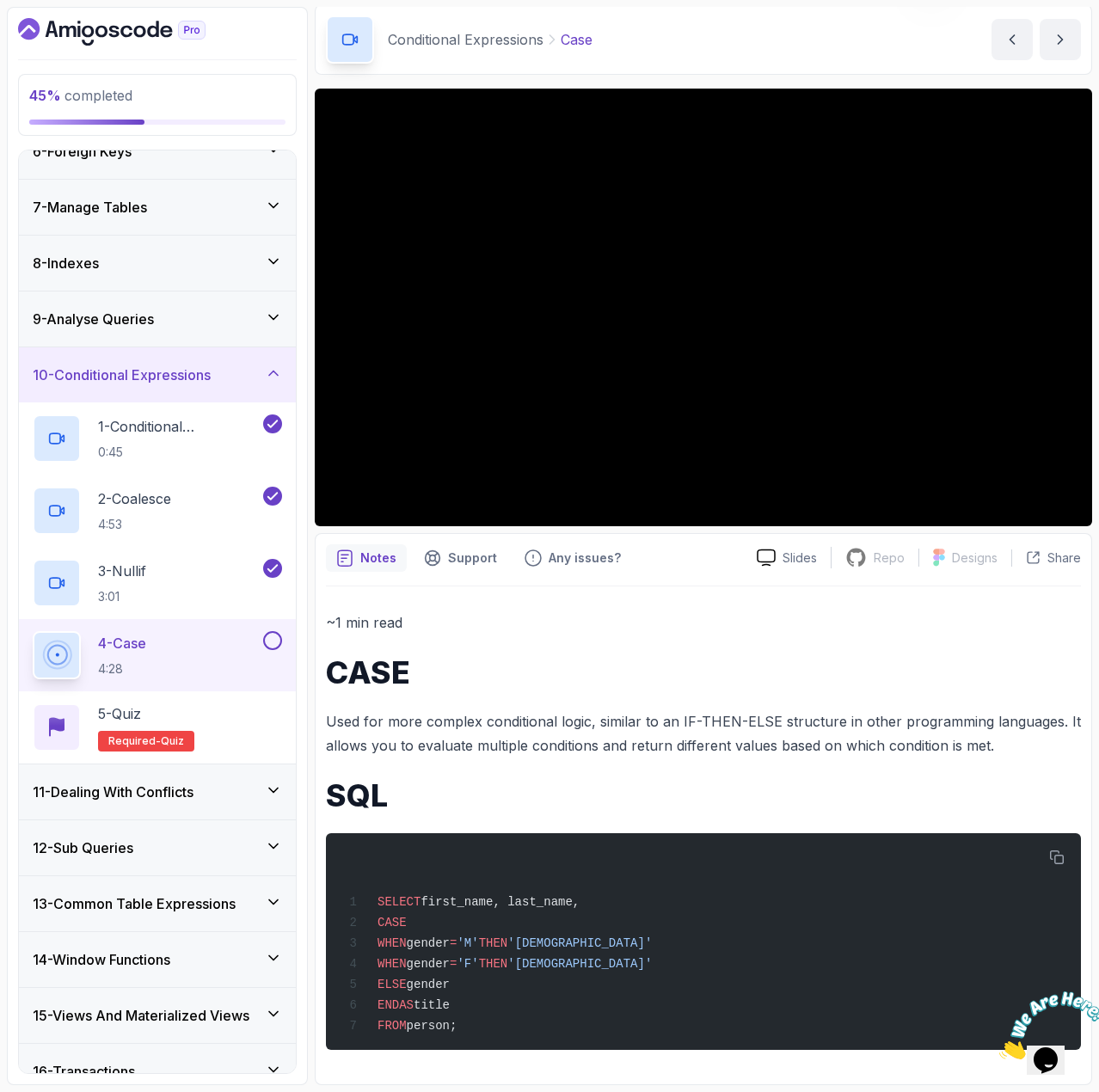
click at [272, 639] on button at bounding box center [273, 640] width 19 height 19
click at [224, 724] on div "5 - Quiz Required- quiz" at bounding box center [157, 727] width 250 height 48
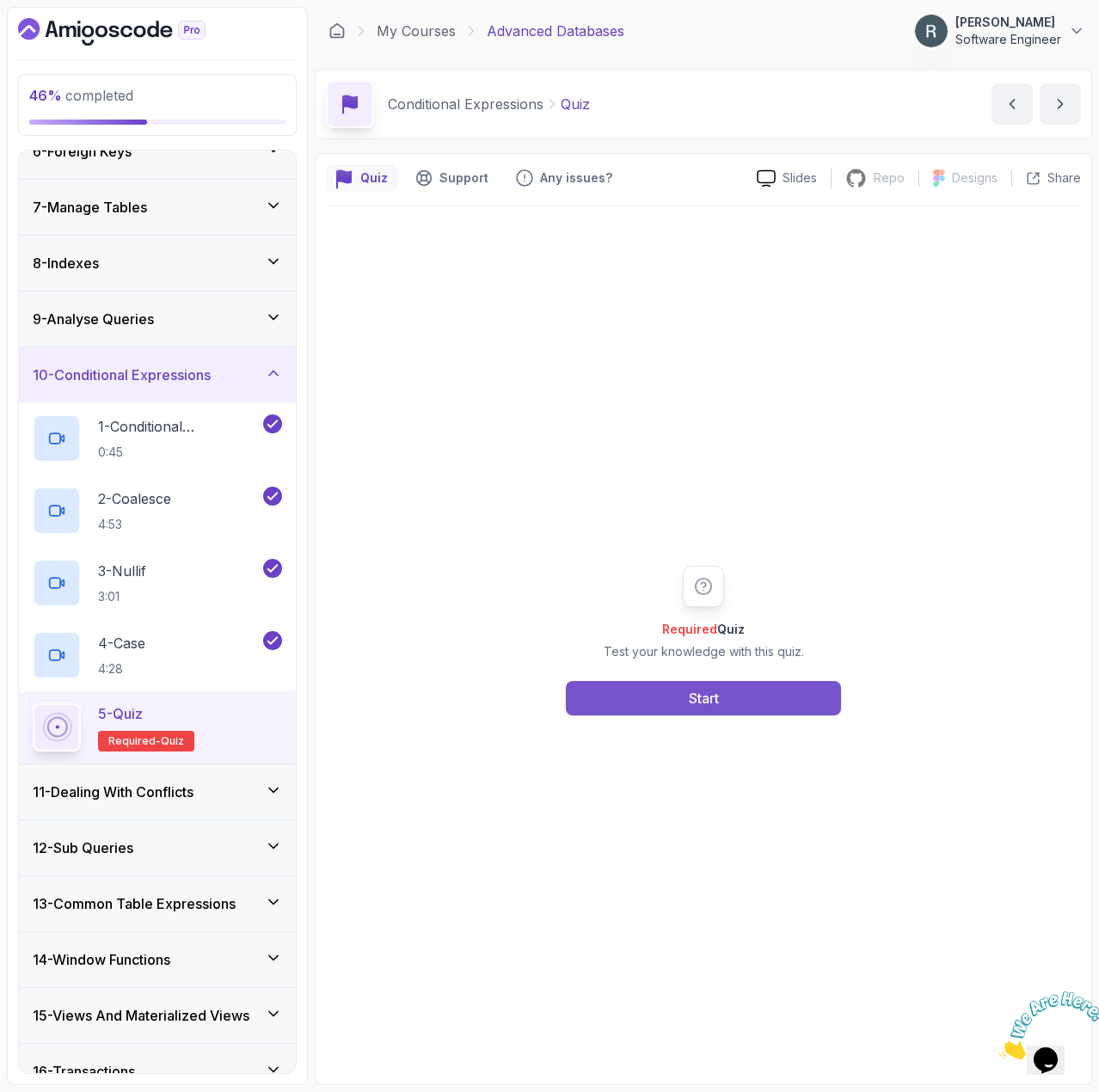
click at [676, 703] on button "Start" at bounding box center [703, 698] width 275 height 34
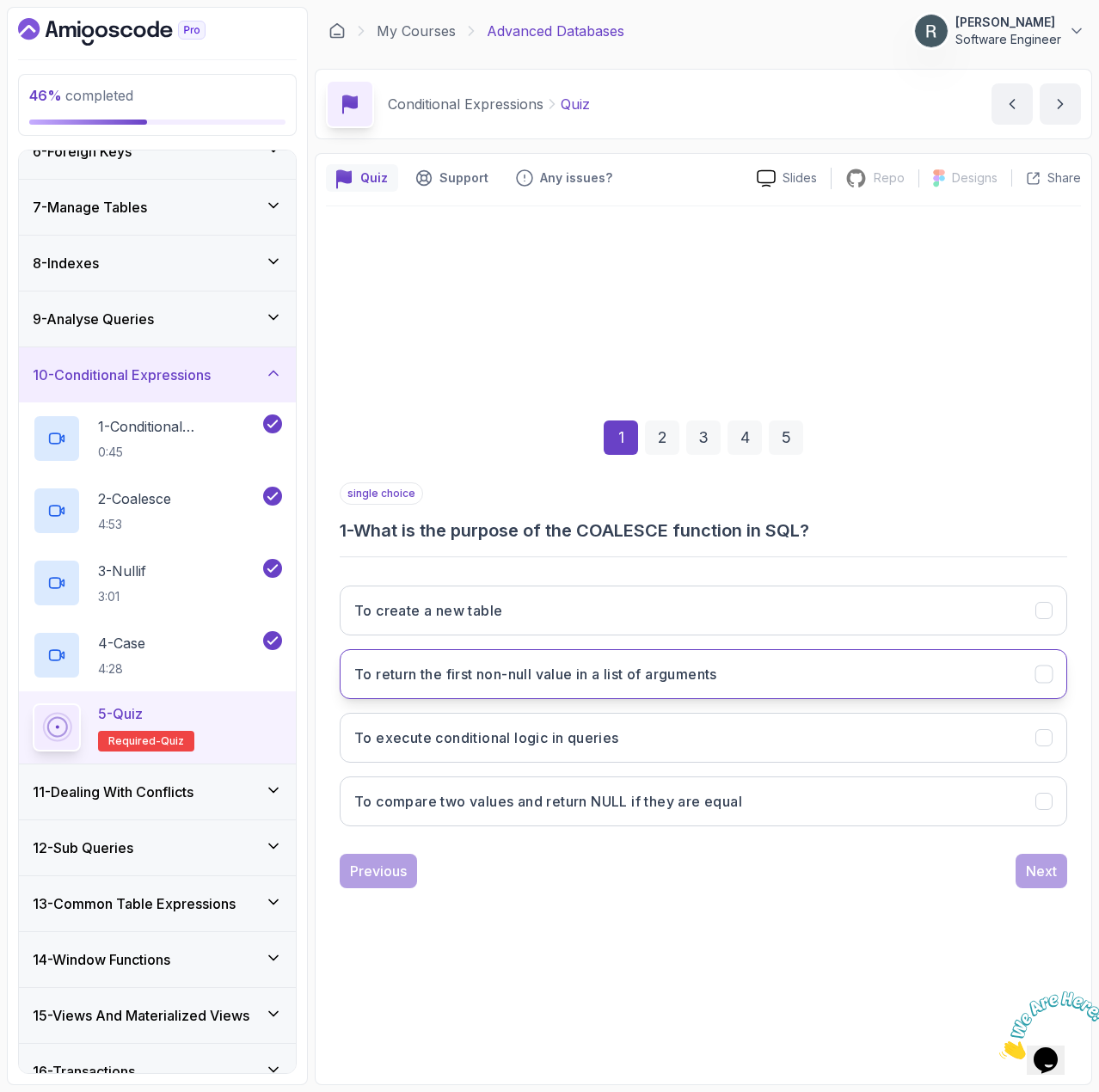
click at [674, 681] on h3 "To return the first non-null value in a list of arguments" at bounding box center [535, 674] width 363 height 21
click at [1036, 872] on div "Next" at bounding box center [1041, 871] width 31 height 21
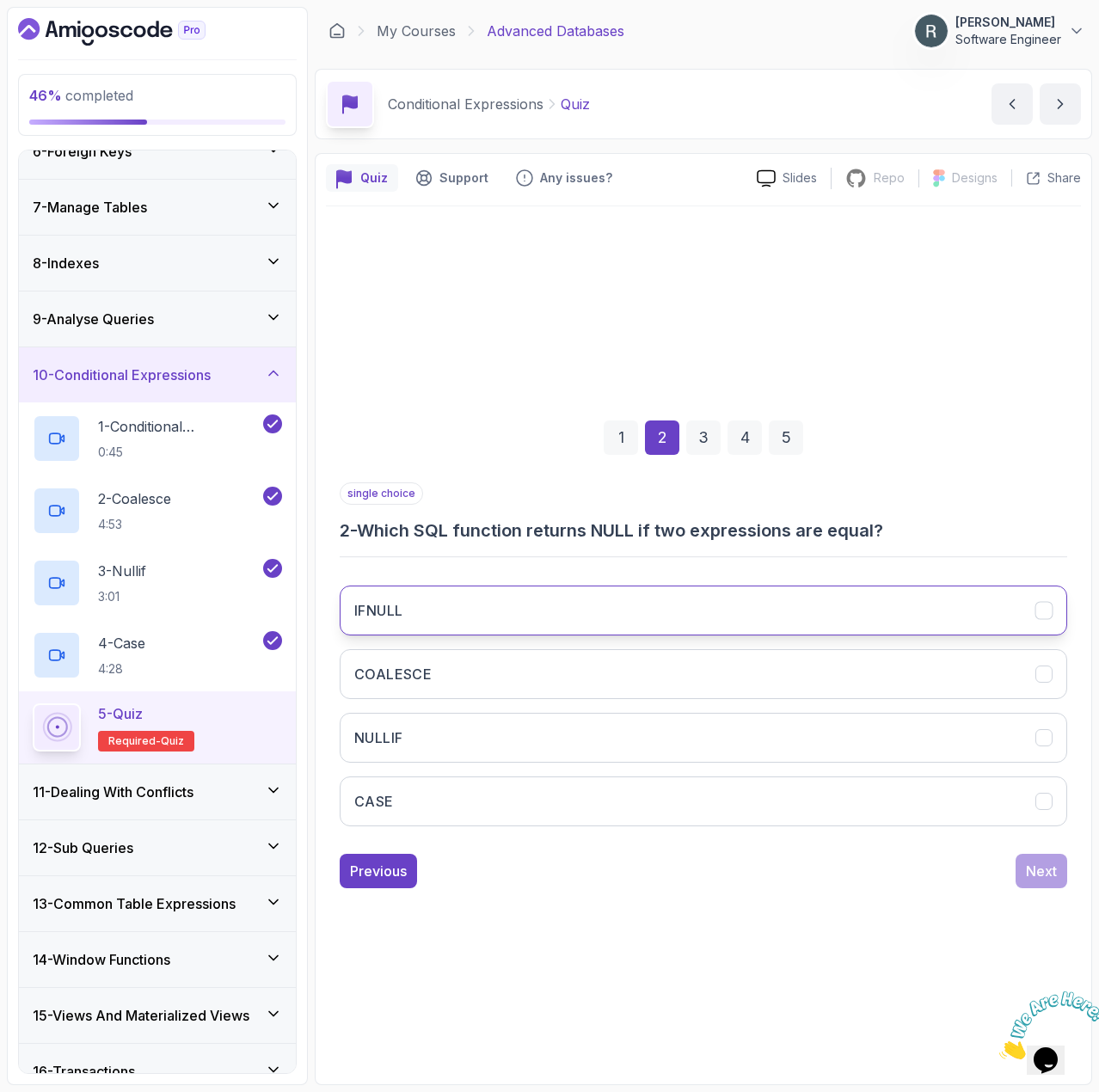
click at [795, 610] on button "IFNULL" at bounding box center [703, 610] width 728 height 50
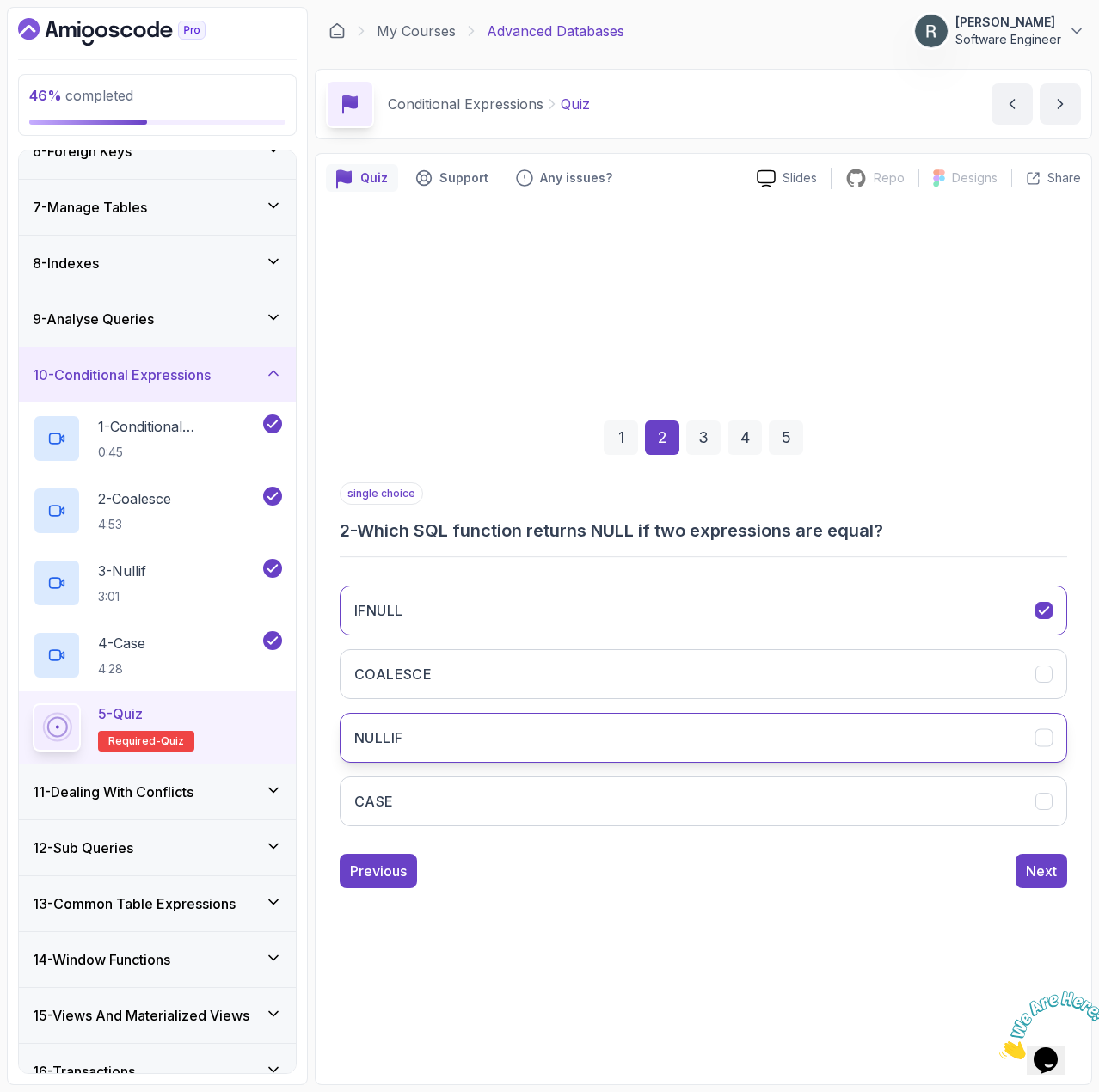
drag, startPoint x: 1032, startPoint y: 869, endPoint x: 800, endPoint y: 738, distance: 266.4
click at [800, 738] on div "single choice 2 - Which SQL function returns NULL if two expressions are equal?…" at bounding box center [703, 685] width 728 height 406
click at [799, 738] on button "NULLIF" at bounding box center [703, 738] width 728 height 50
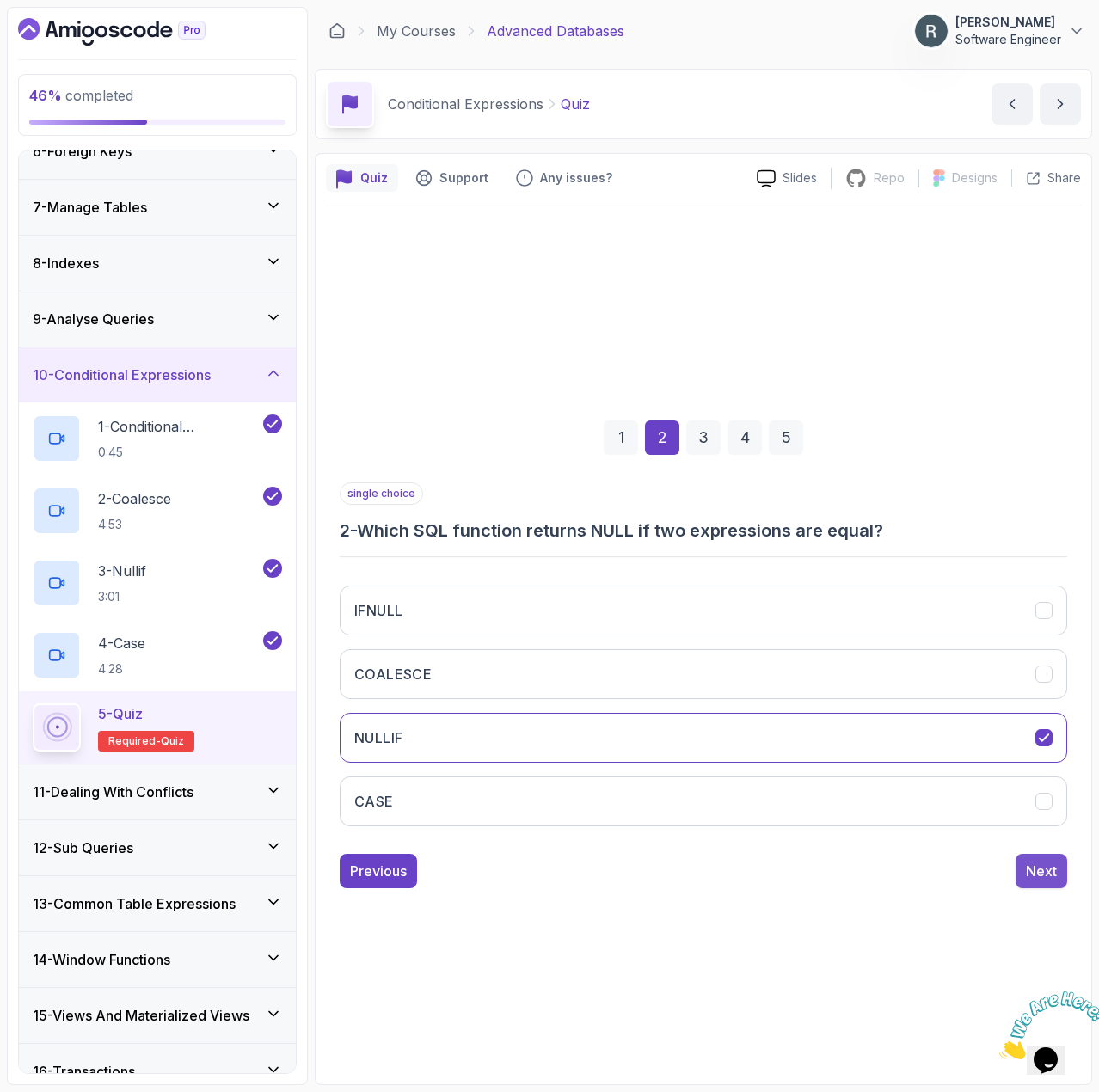
click at [1024, 867] on button "Next" at bounding box center [1042, 871] width 51 height 34
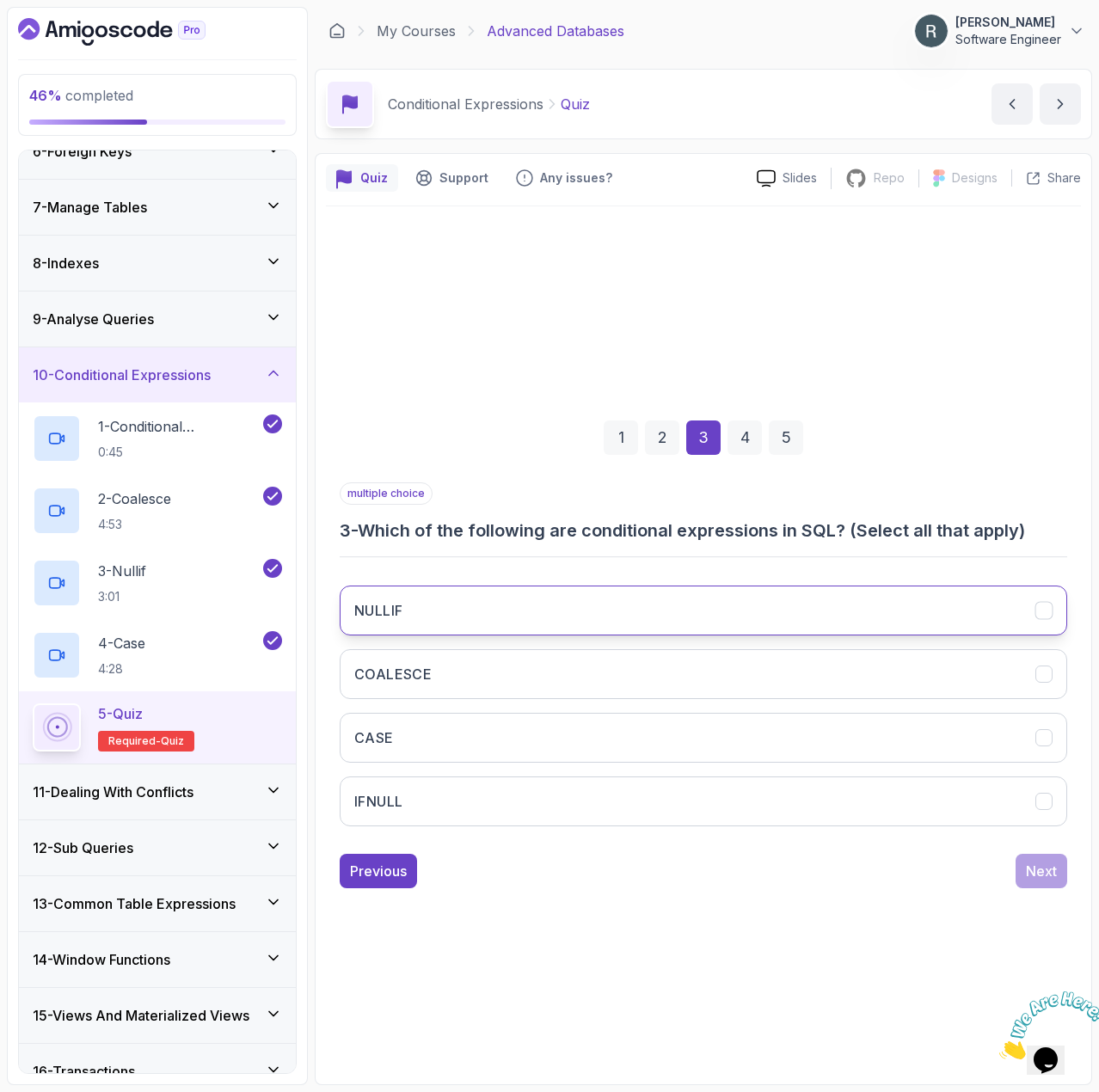
click at [708, 603] on button "NULLIF" at bounding box center [703, 610] width 728 height 50
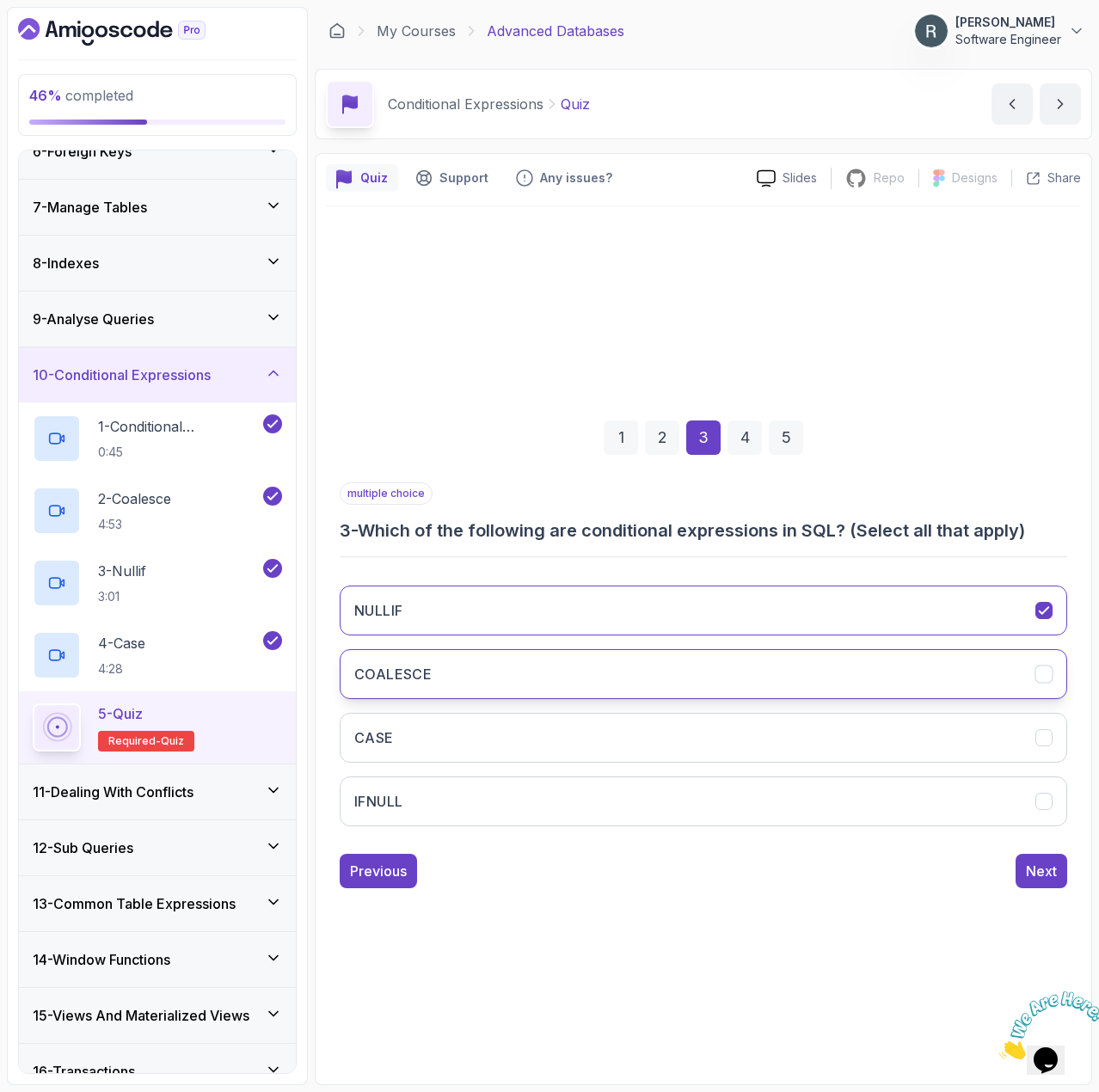
click at [684, 661] on button "COALESCE" at bounding box center [703, 674] width 728 height 50
click at [717, 733] on button "CASE" at bounding box center [703, 738] width 728 height 50
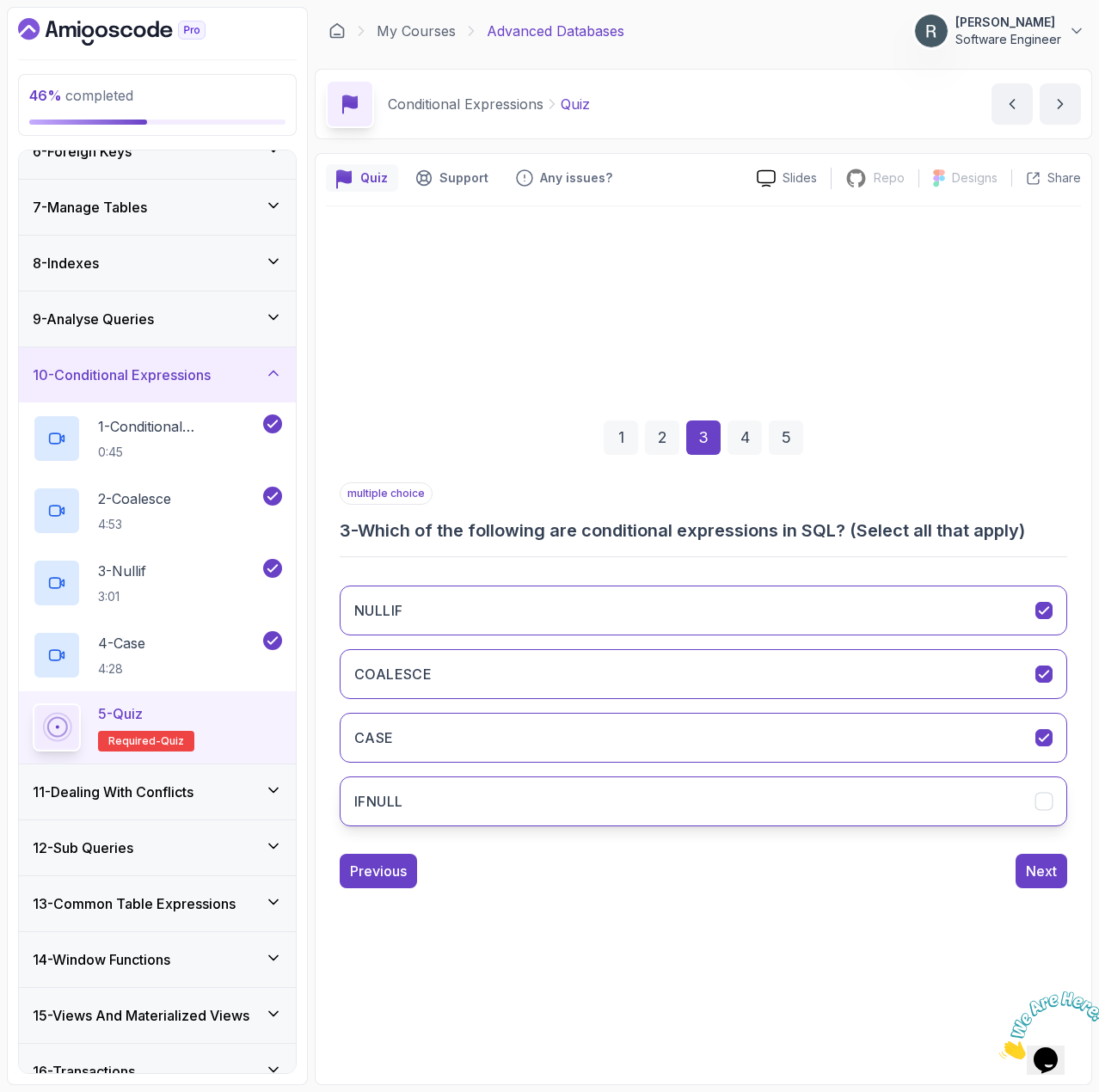
click at [757, 810] on button "IFNULL" at bounding box center [703, 801] width 728 height 50
click at [1042, 880] on div "Next" at bounding box center [1041, 871] width 31 height 21
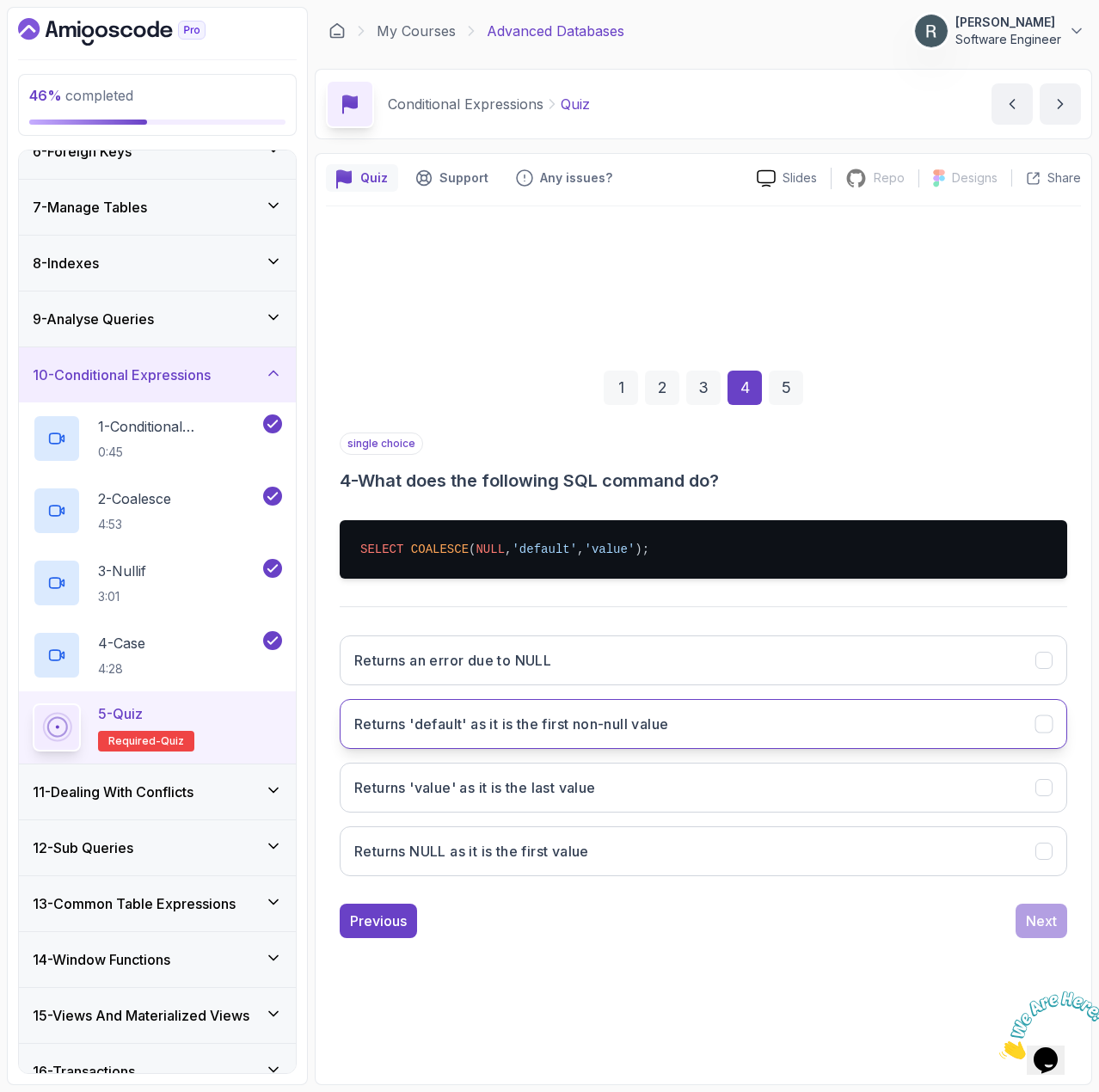
click at [668, 729] on h3 "Returns 'default' as it is the first non-null value" at bounding box center [511, 724] width 314 height 21
click at [1041, 925] on div "Next" at bounding box center [1041, 921] width 31 height 21
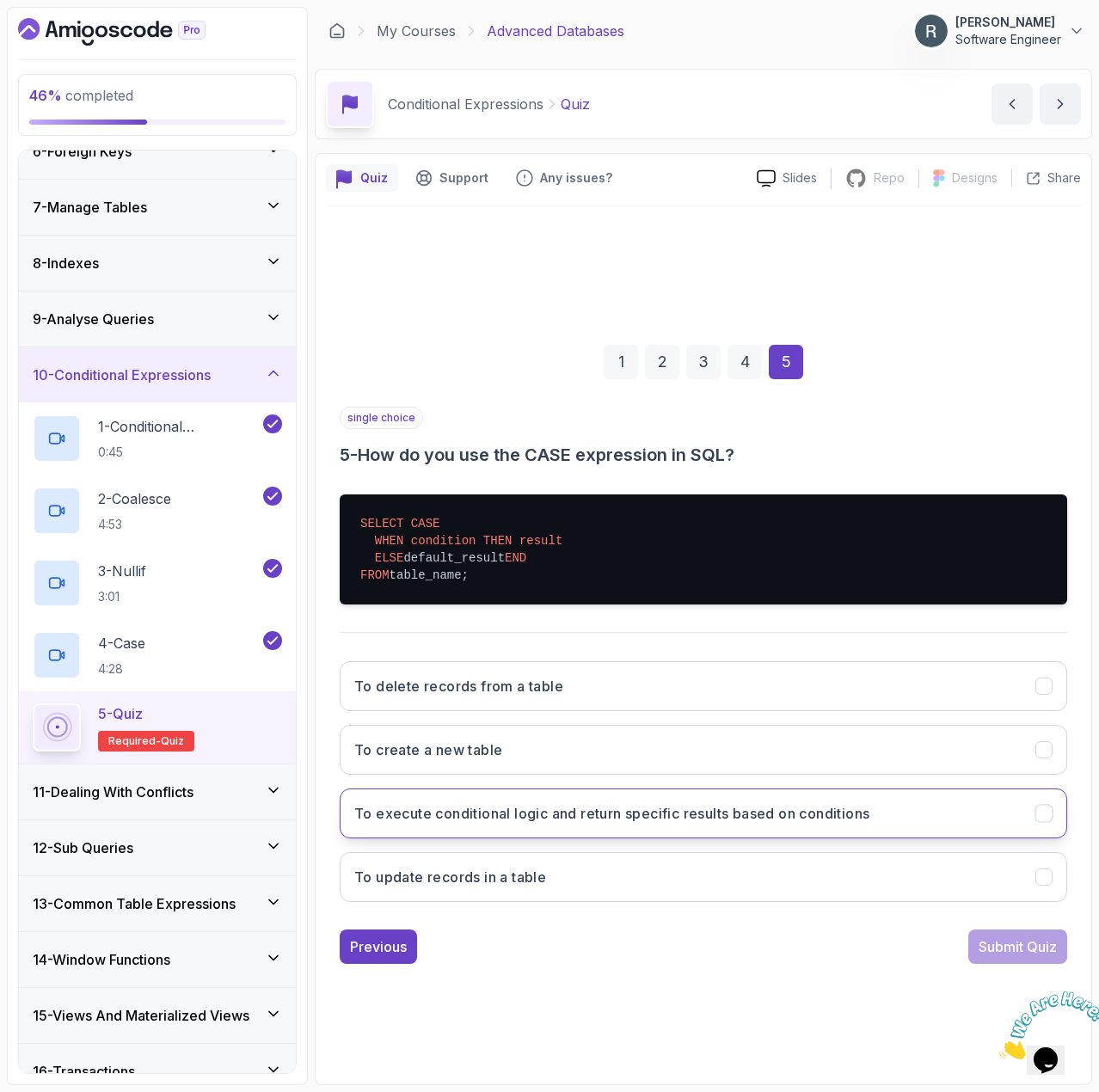
click at [968, 820] on button "To execute conditional logic and return specific results based on conditions" at bounding box center [703, 814] width 728 height 50
click at [1001, 948] on div "Submit Quiz" at bounding box center [1018, 946] width 79 height 21
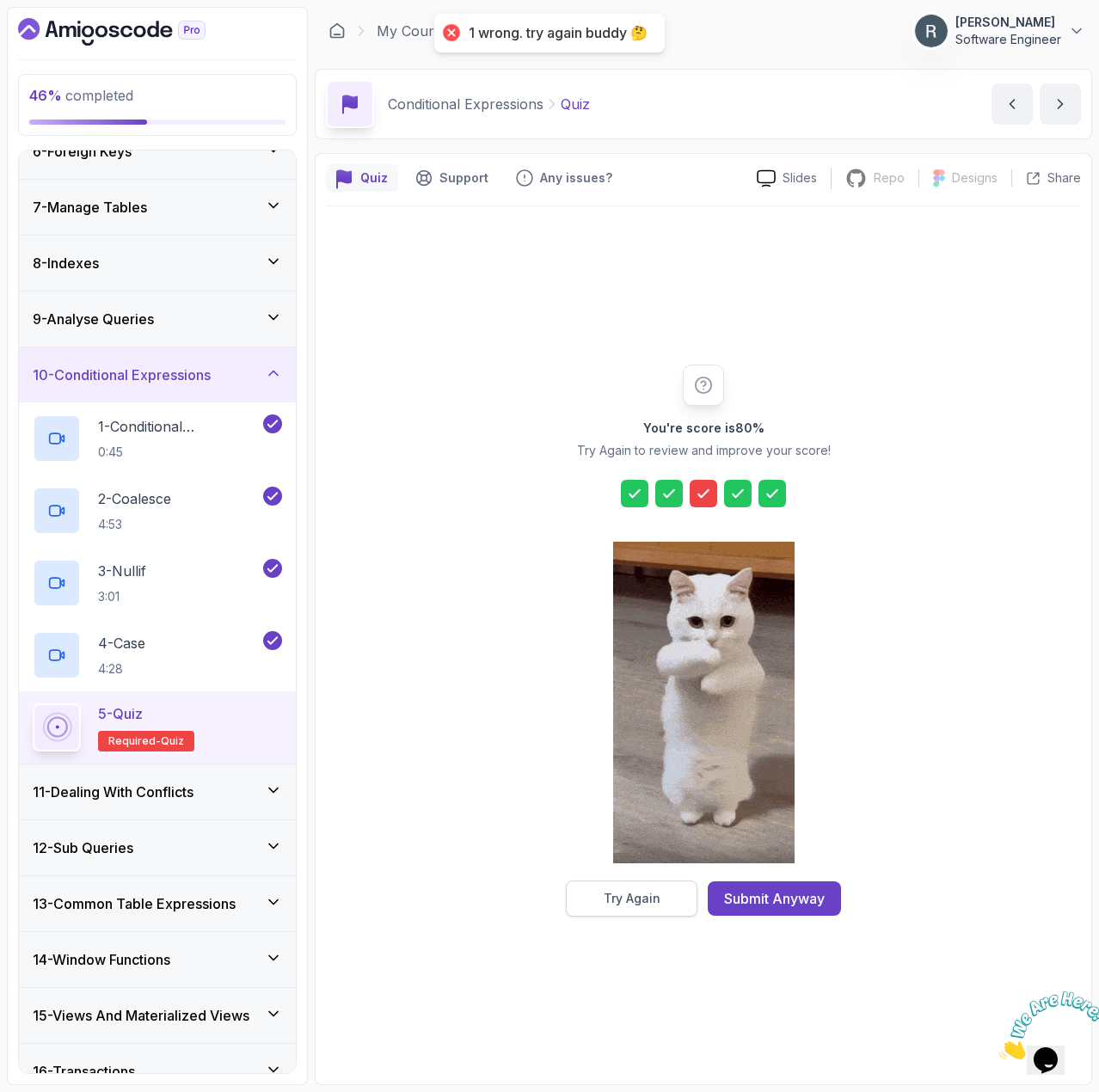
click at [641, 887] on button "Try Again" at bounding box center [632, 898] width 132 height 36
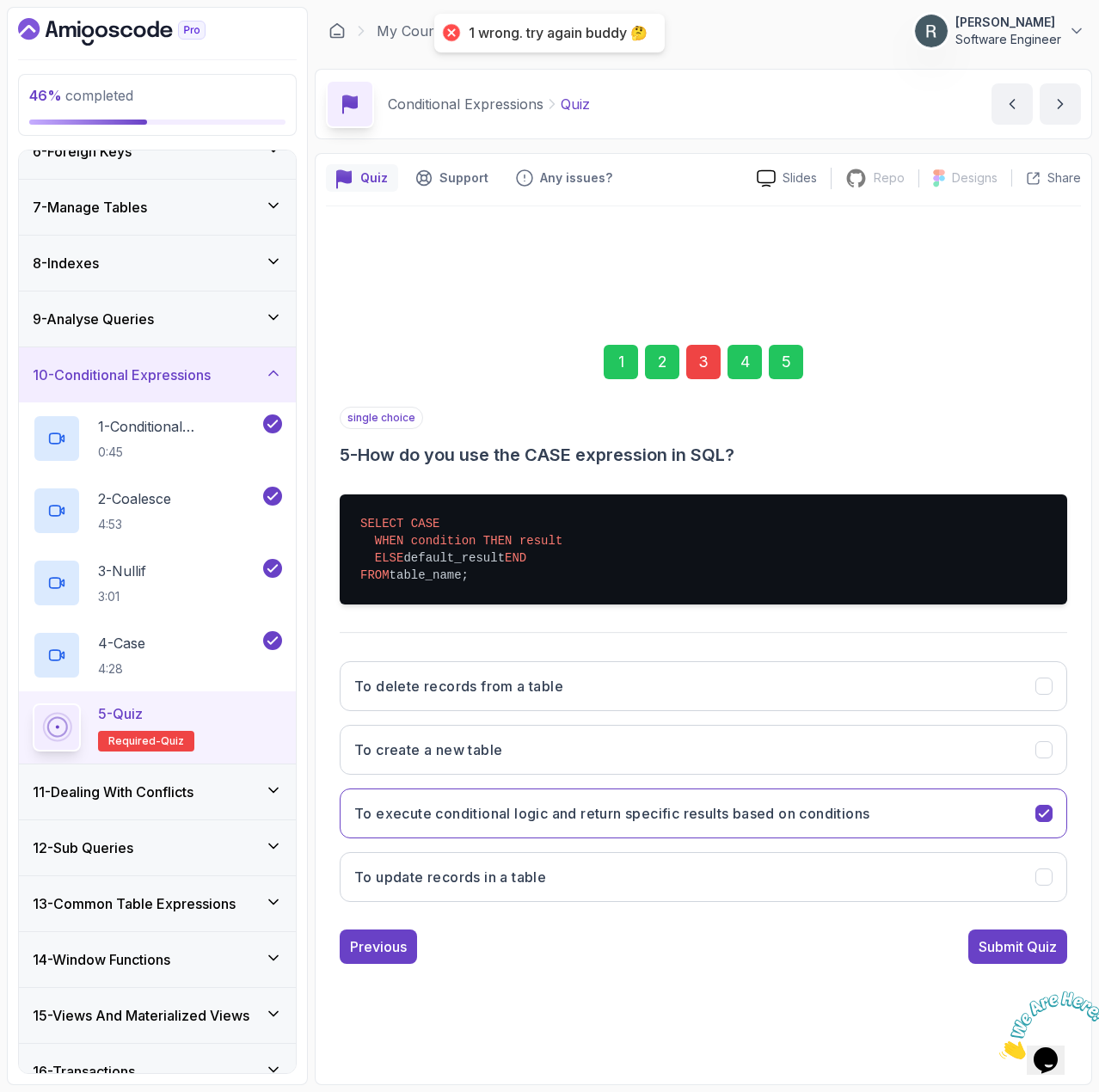
click at [708, 352] on div "3" at bounding box center [703, 362] width 34 height 34
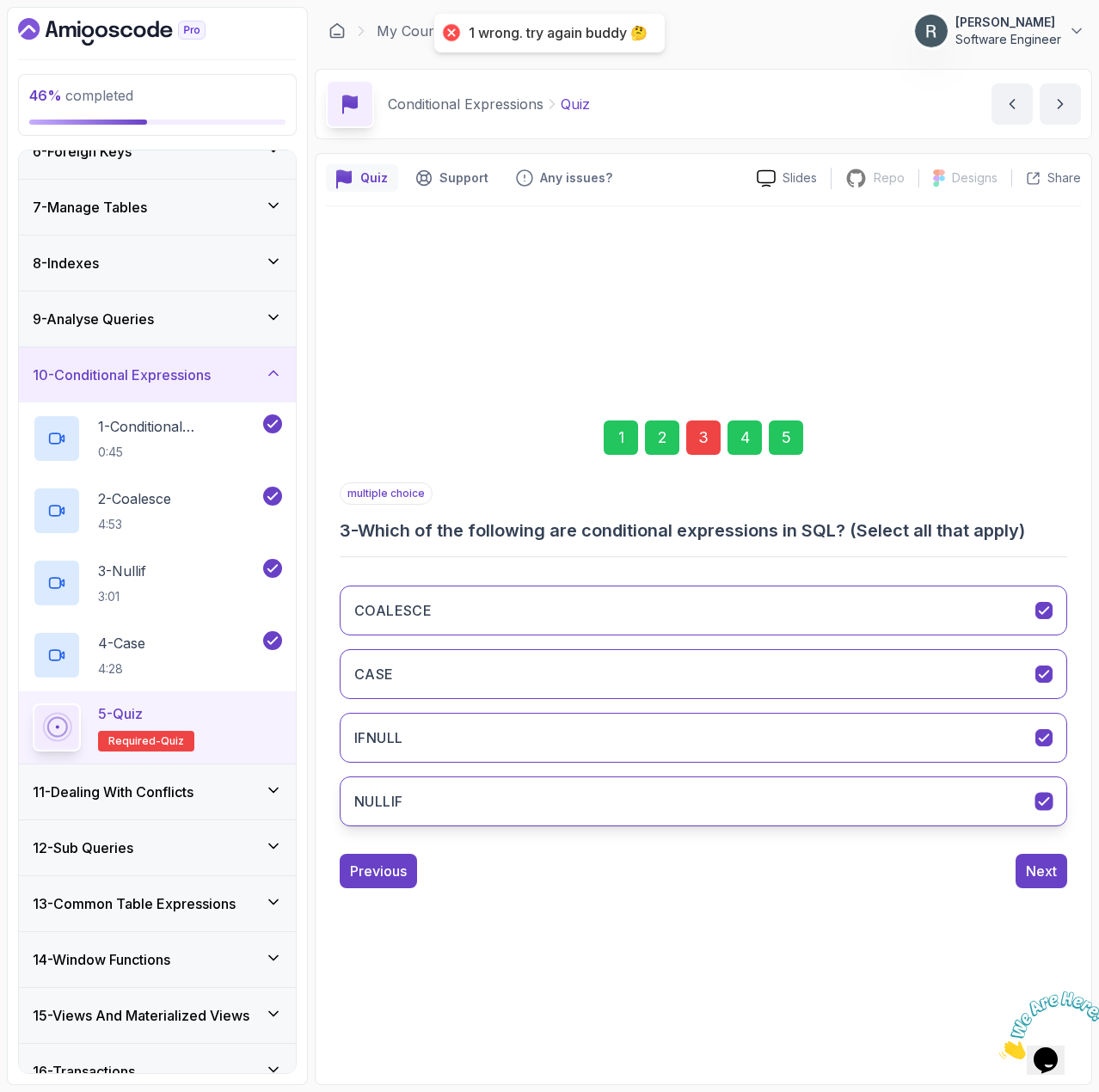
click at [545, 804] on button "NULLIF" at bounding box center [703, 801] width 728 height 50
click at [829, 812] on button "NULLIF" at bounding box center [703, 801] width 728 height 50
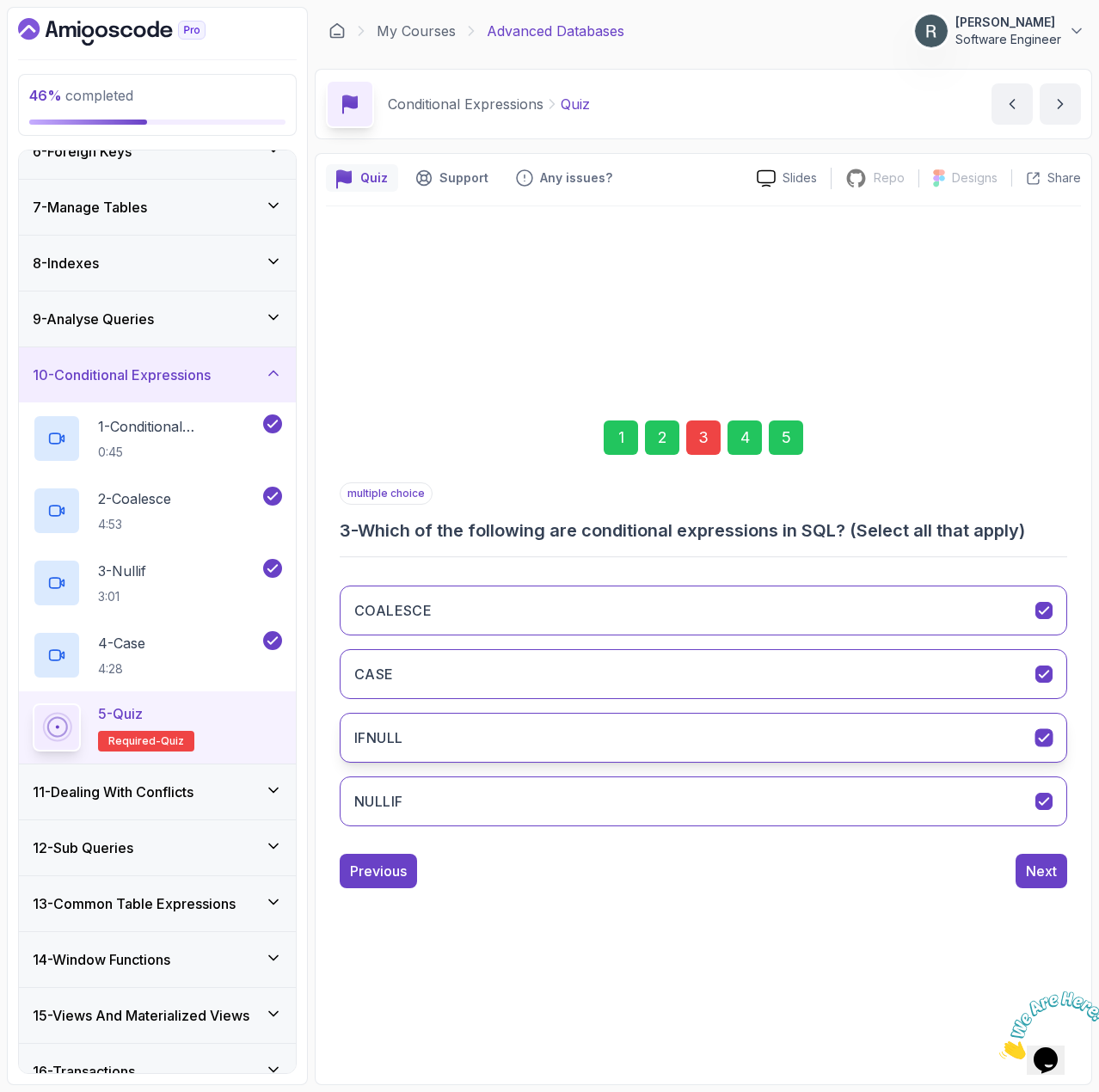
click at [779, 748] on button "IFNULL" at bounding box center [703, 738] width 728 height 50
click at [1039, 878] on div "Next" at bounding box center [1041, 871] width 31 height 21
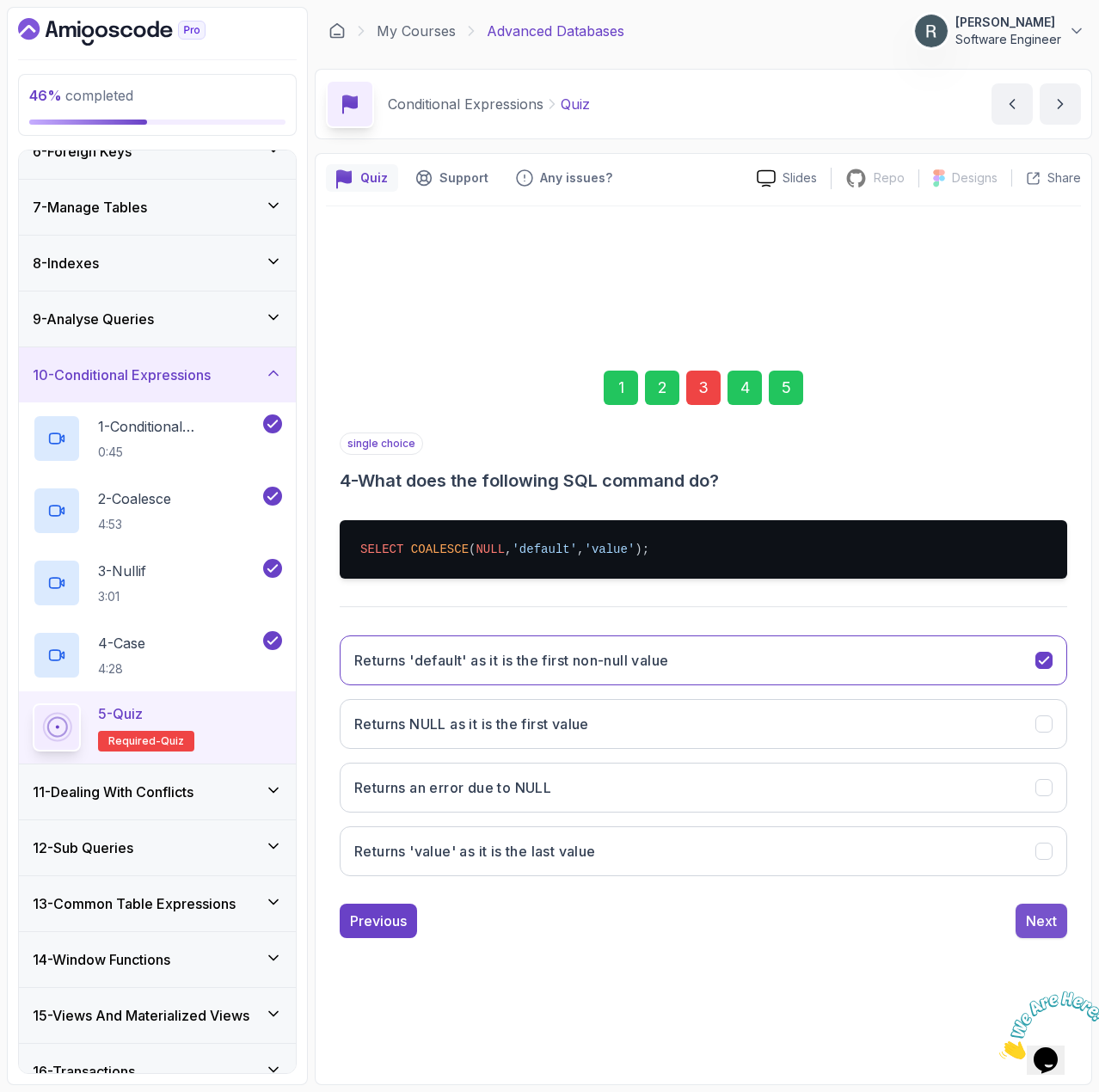
click at [1039, 908] on button "Next" at bounding box center [1042, 921] width 51 height 34
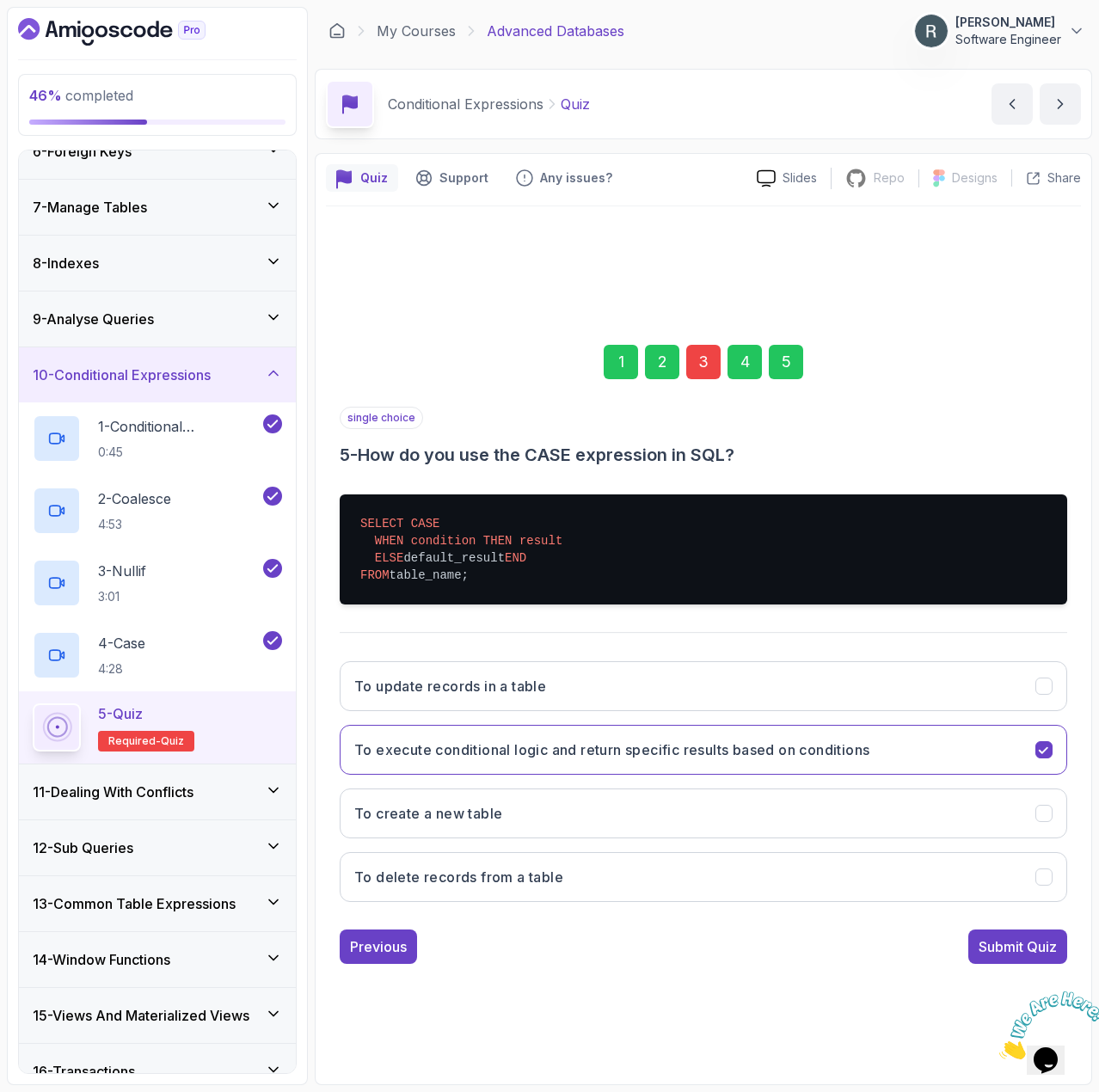
click at [1026, 950] on div "Submit Quiz" at bounding box center [1018, 946] width 79 height 21
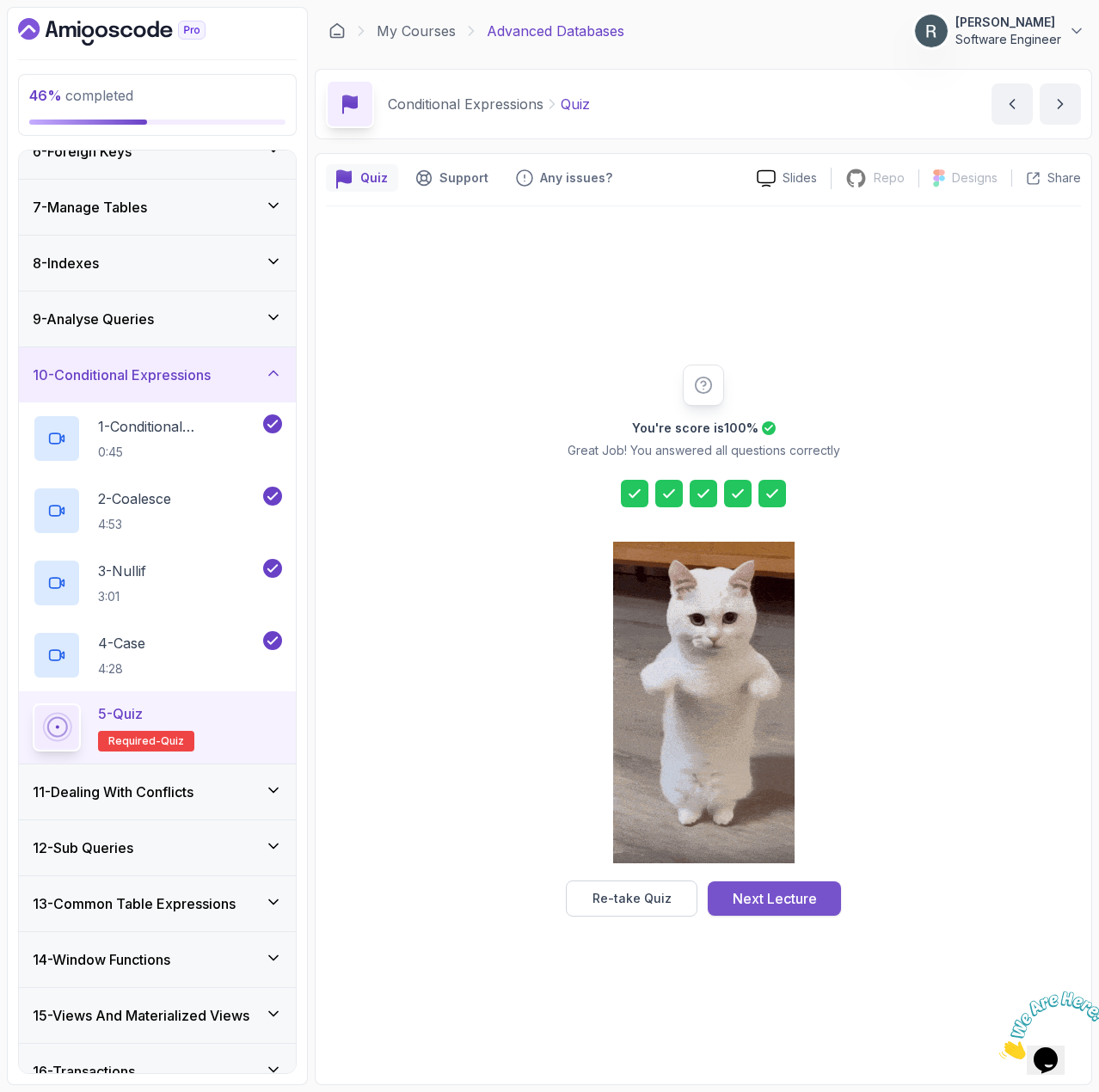
click at [824, 896] on button "Next Lecture" at bounding box center [775, 898] width 134 height 34
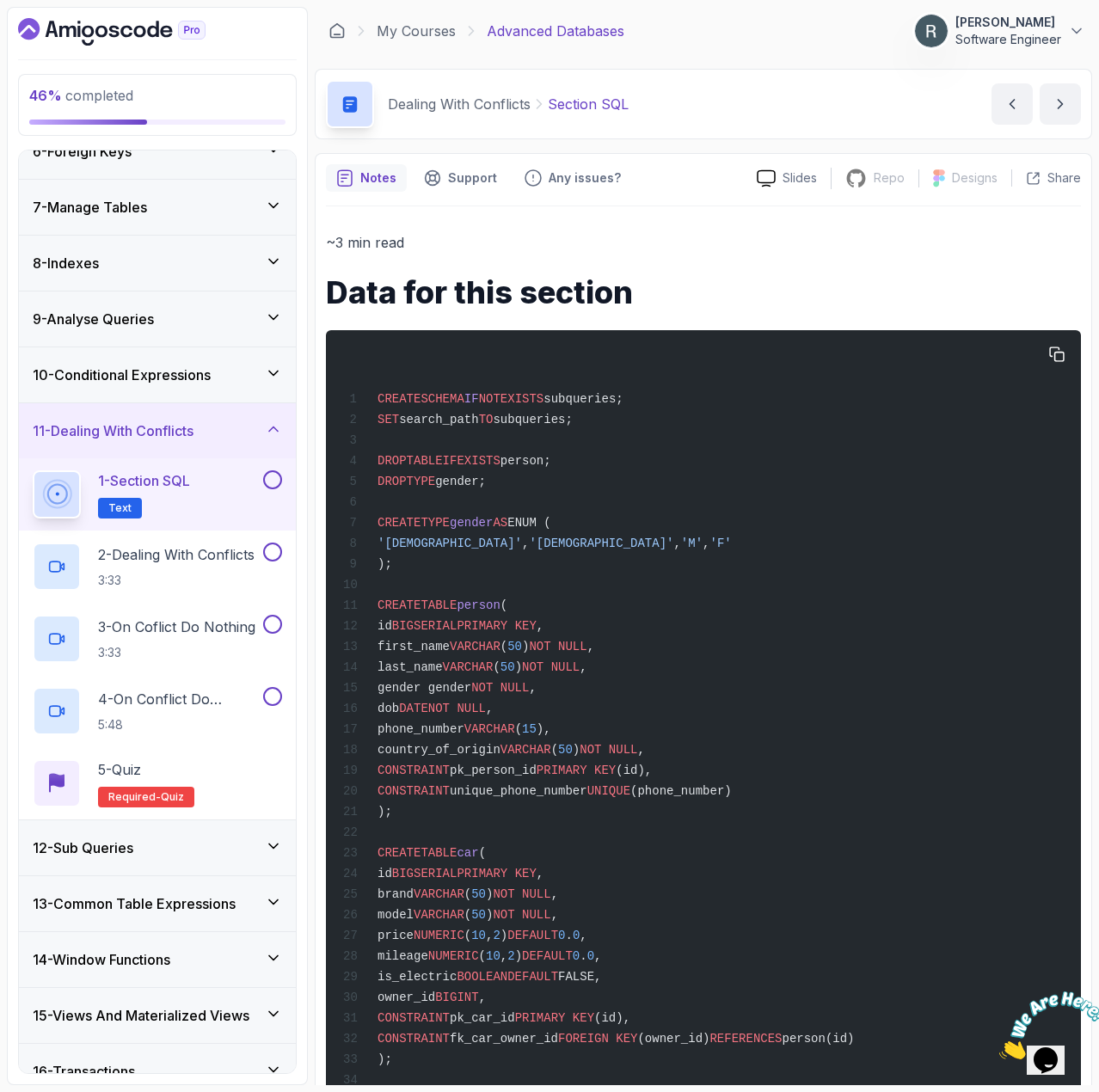
drag, startPoint x: 641, startPoint y: 399, endPoint x: 379, endPoint y: 389, distance: 262.2
drag, startPoint x: 583, startPoint y: 414, endPoint x: 379, endPoint y: 420, distance: 204.1
drag, startPoint x: 386, startPoint y: 565, endPoint x: 367, endPoint y: 533, distance: 37.2
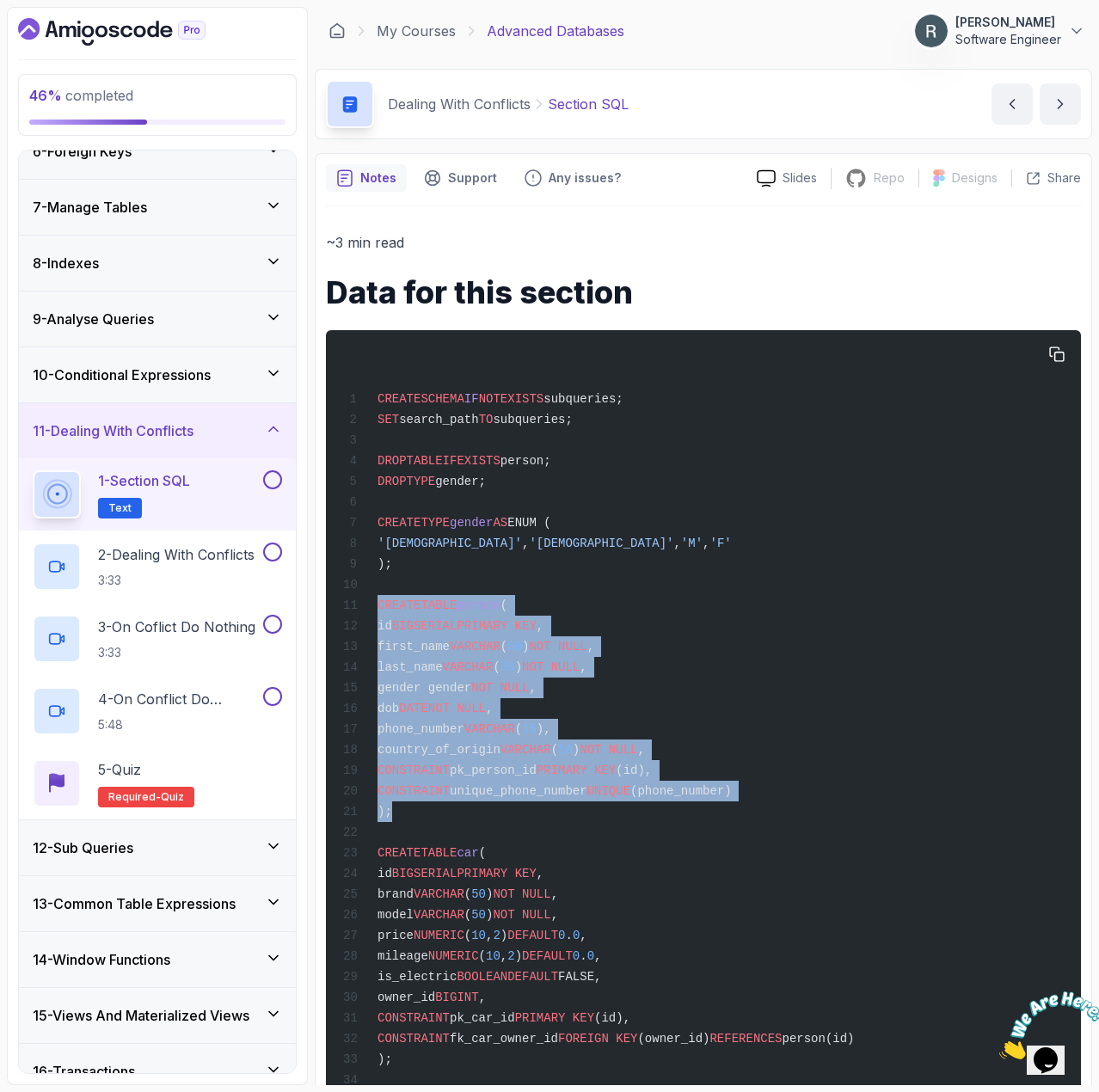
drag, startPoint x: 390, startPoint y: 829, endPoint x: 366, endPoint y: 621, distance: 209.4
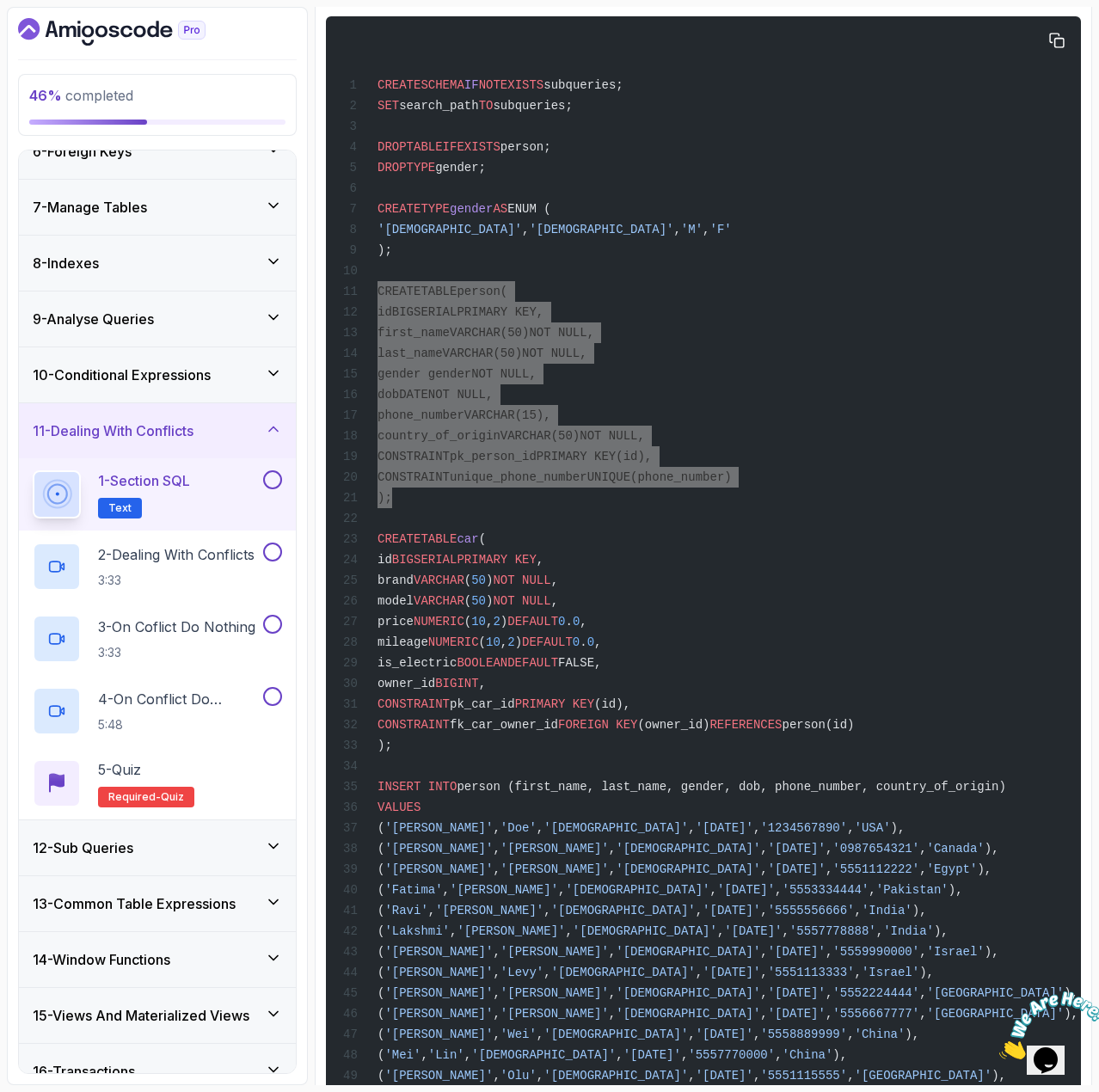
scroll to position [430, 0]
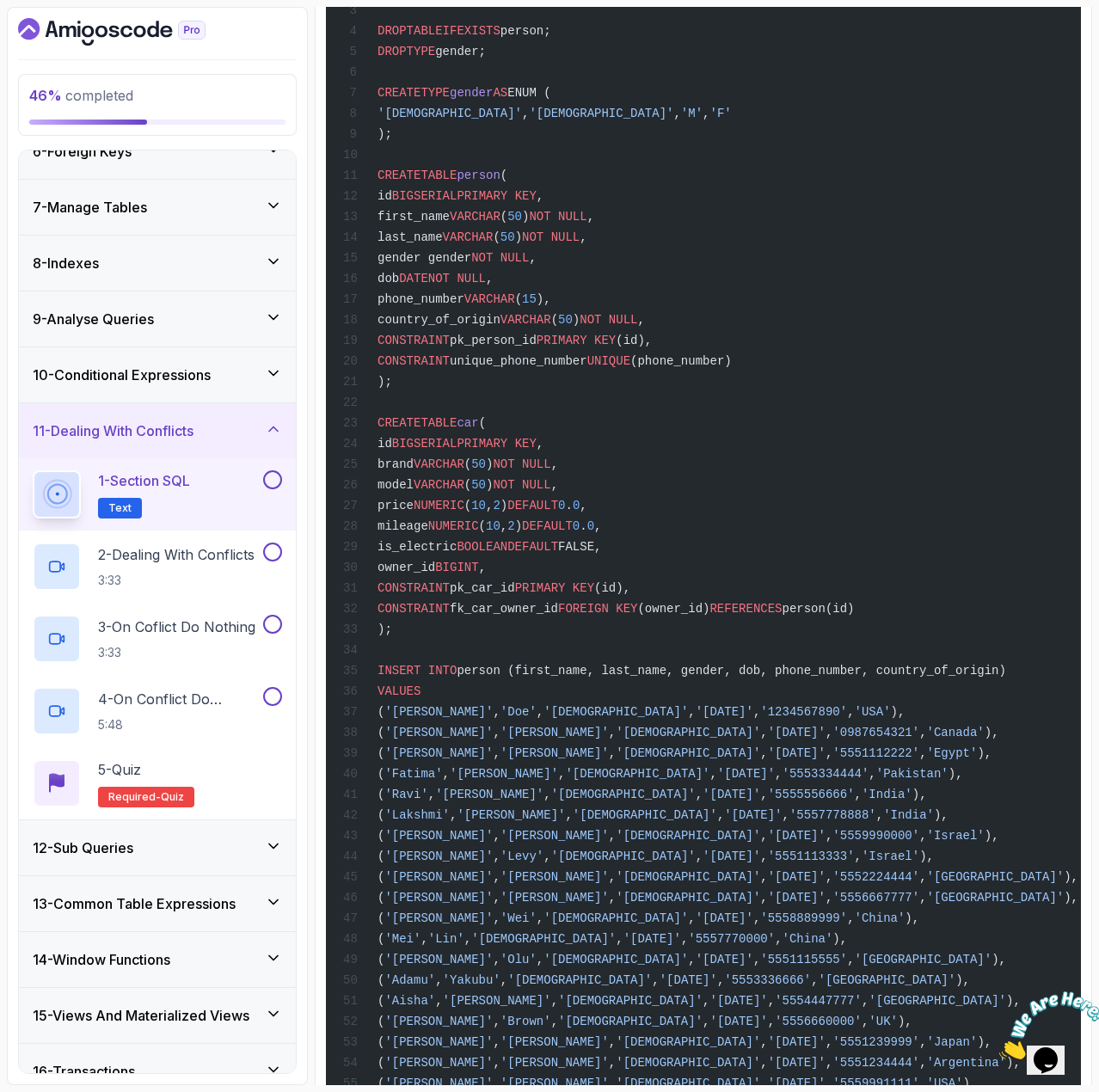
click at [471, 616] on span "fk_car_owner_id" at bounding box center [504, 609] width 108 height 14
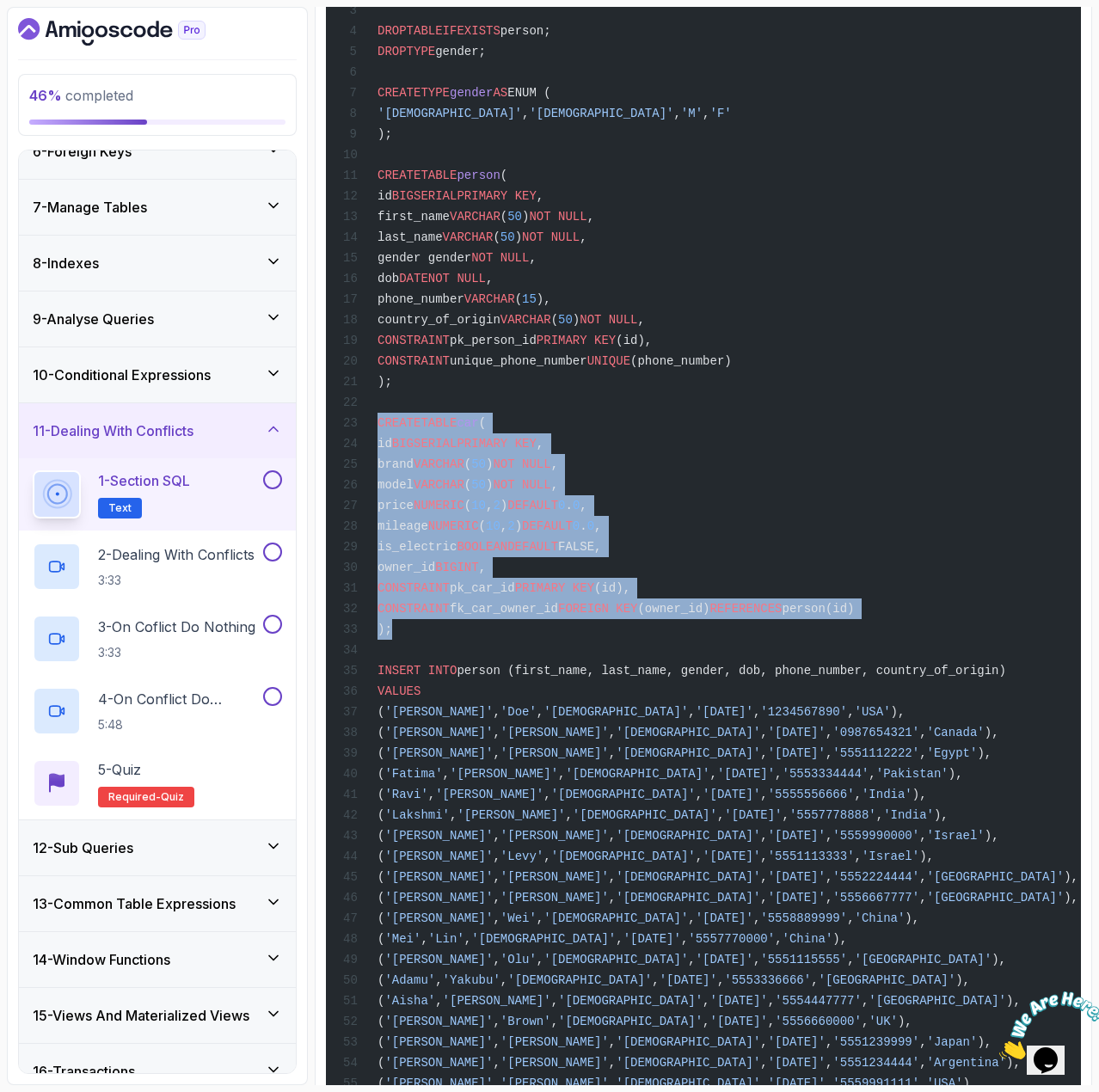
drag, startPoint x: 393, startPoint y: 657, endPoint x: 375, endPoint y: 448, distance: 209.8
click at [375, 448] on div "CREATE SCHEMA IF NOT EXISTS subqueries; SET search_path TO subqueries; DROP TAB…" at bounding box center [703, 699] width 728 height 1579
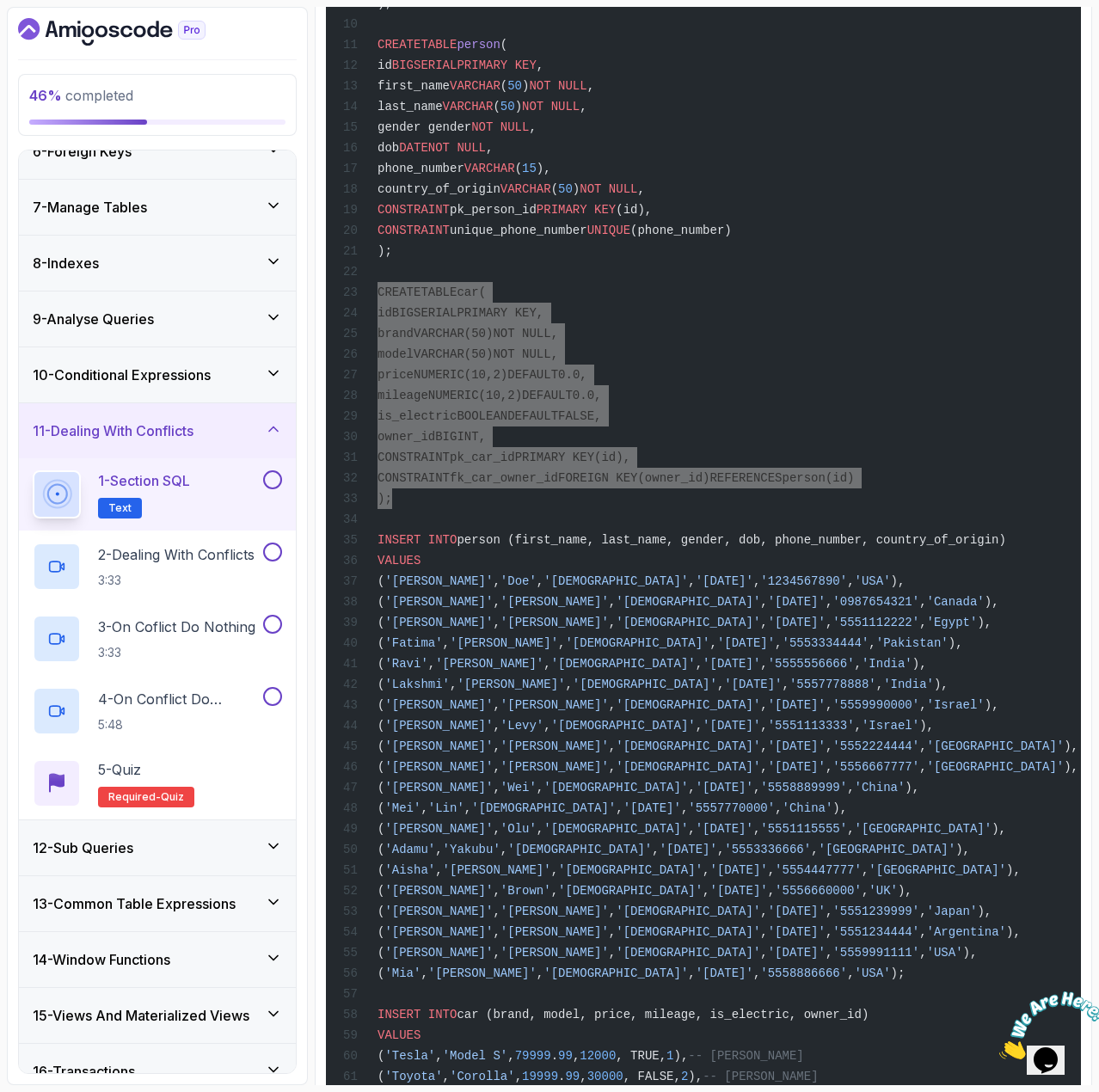
scroll to position [774, 0]
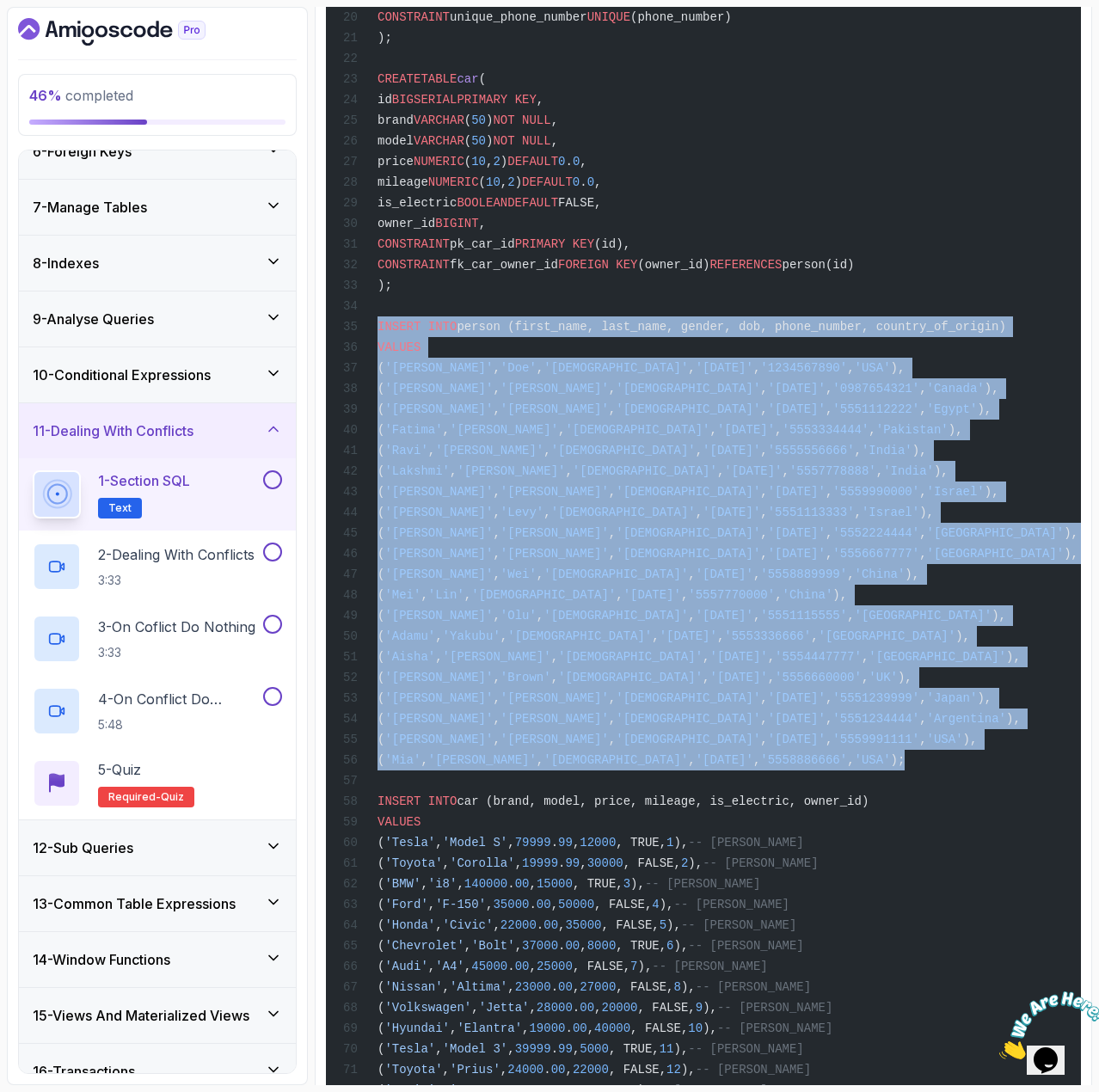
drag, startPoint x: 378, startPoint y: 354, endPoint x: 825, endPoint y: 810, distance: 638.5
click at [825, 810] on code "CREATE SCHEMA IF NOT EXISTS subqueries; SET search_path TO subqueries; DROP TAB…" at bounding box center [711, 379] width 736 height 1521
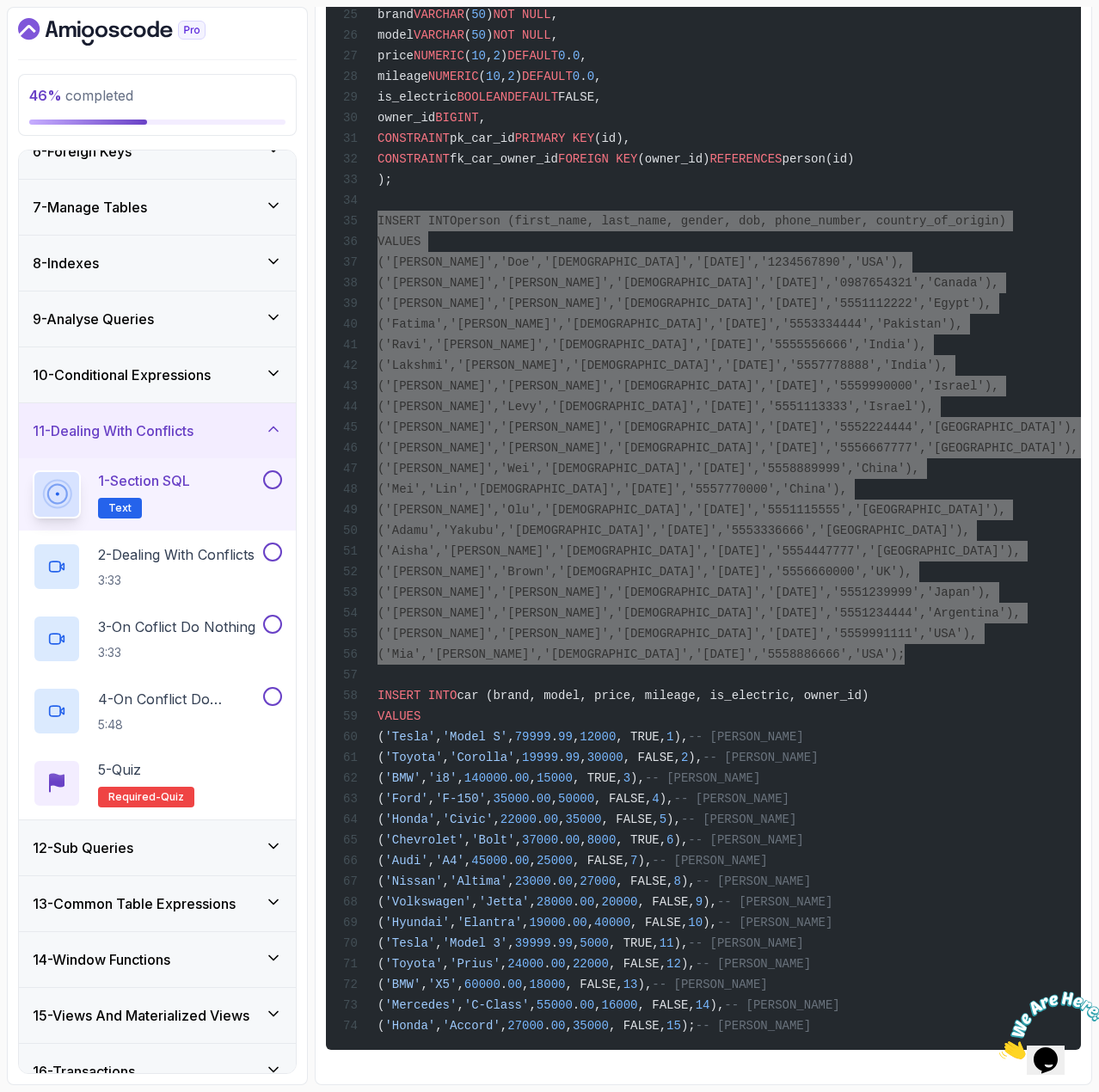
scroll to position [943, 0]
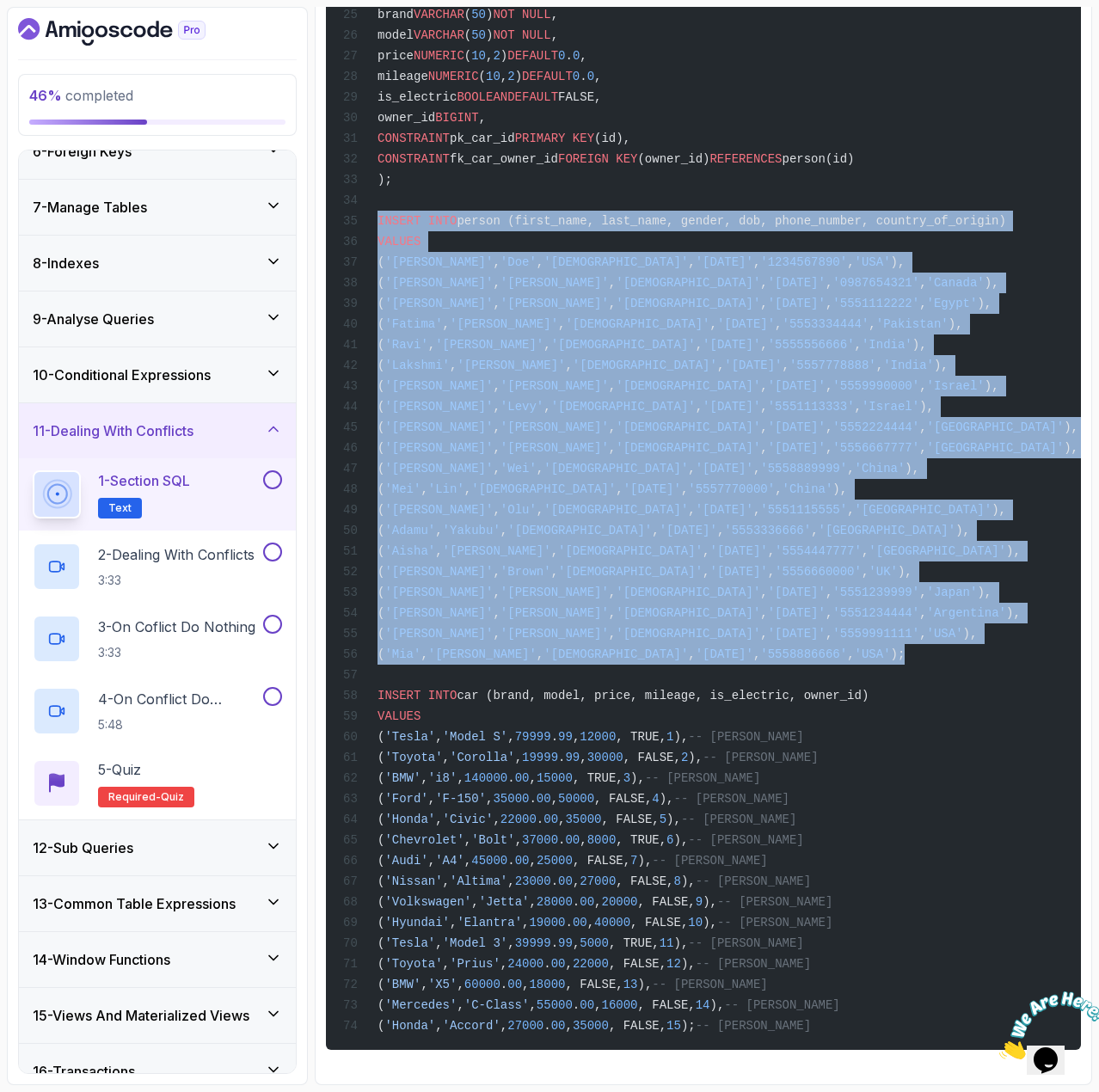
drag, startPoint x: 726, startPoint y: 1025, endPoint x: 361, endPoint y: 679, distance: 502.9
click at [361, 679] on code "CREATE SCHEMA IF NOT EXISTS subqueries; SET search_path TO subqueries; DROP TAB…" at bounding box center [711, 273] width 736 height 1521
click at [278, 476] on button at bounding box center [273, 479] width 19 height 19
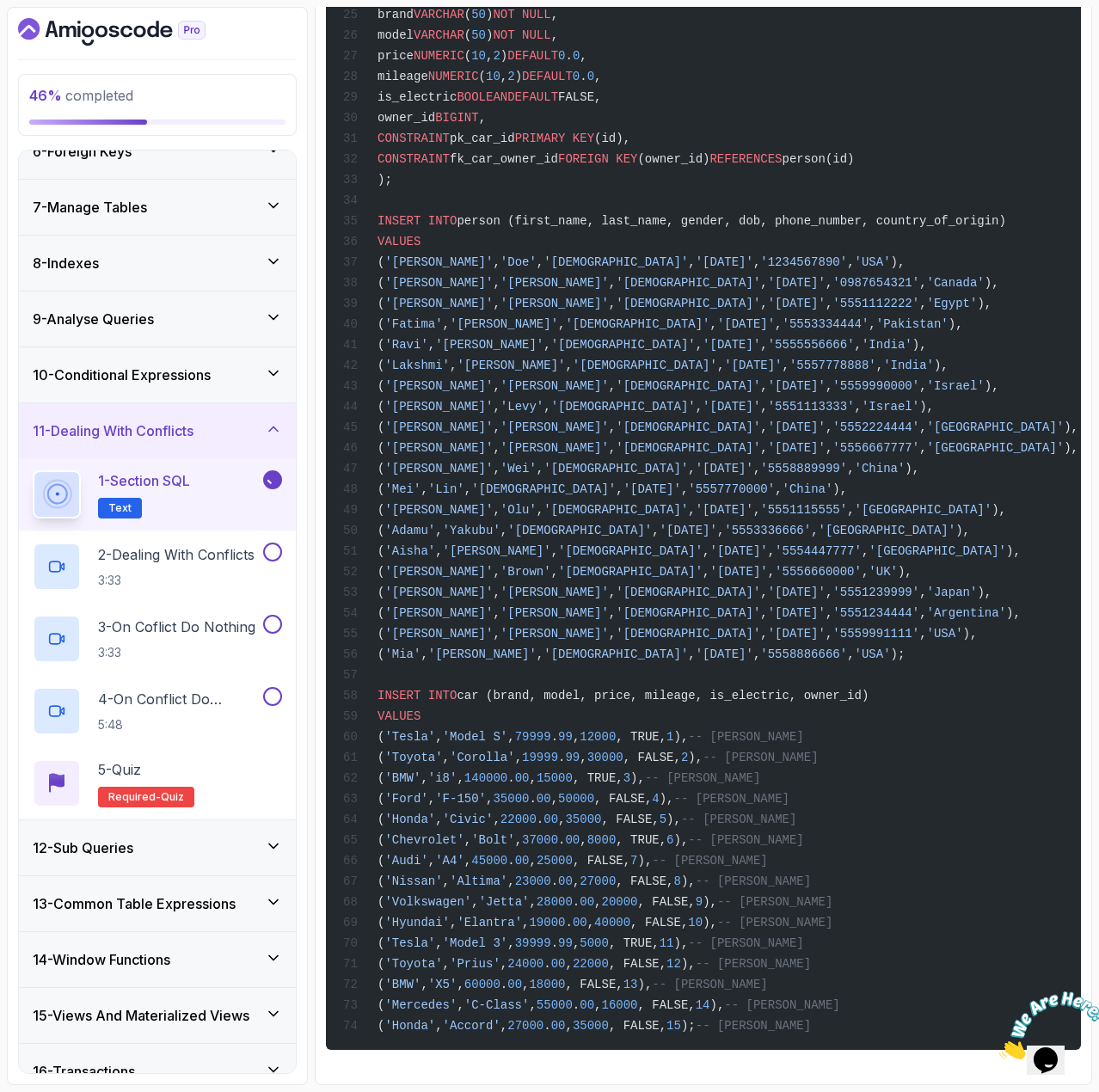
click at [276, 486] on icon at bounding box center [273, 479] width 16 height 17
click at [235, 550] on p "2 - Dealing With Conflicts" at bounding box center [176, 554] width 156 height 21
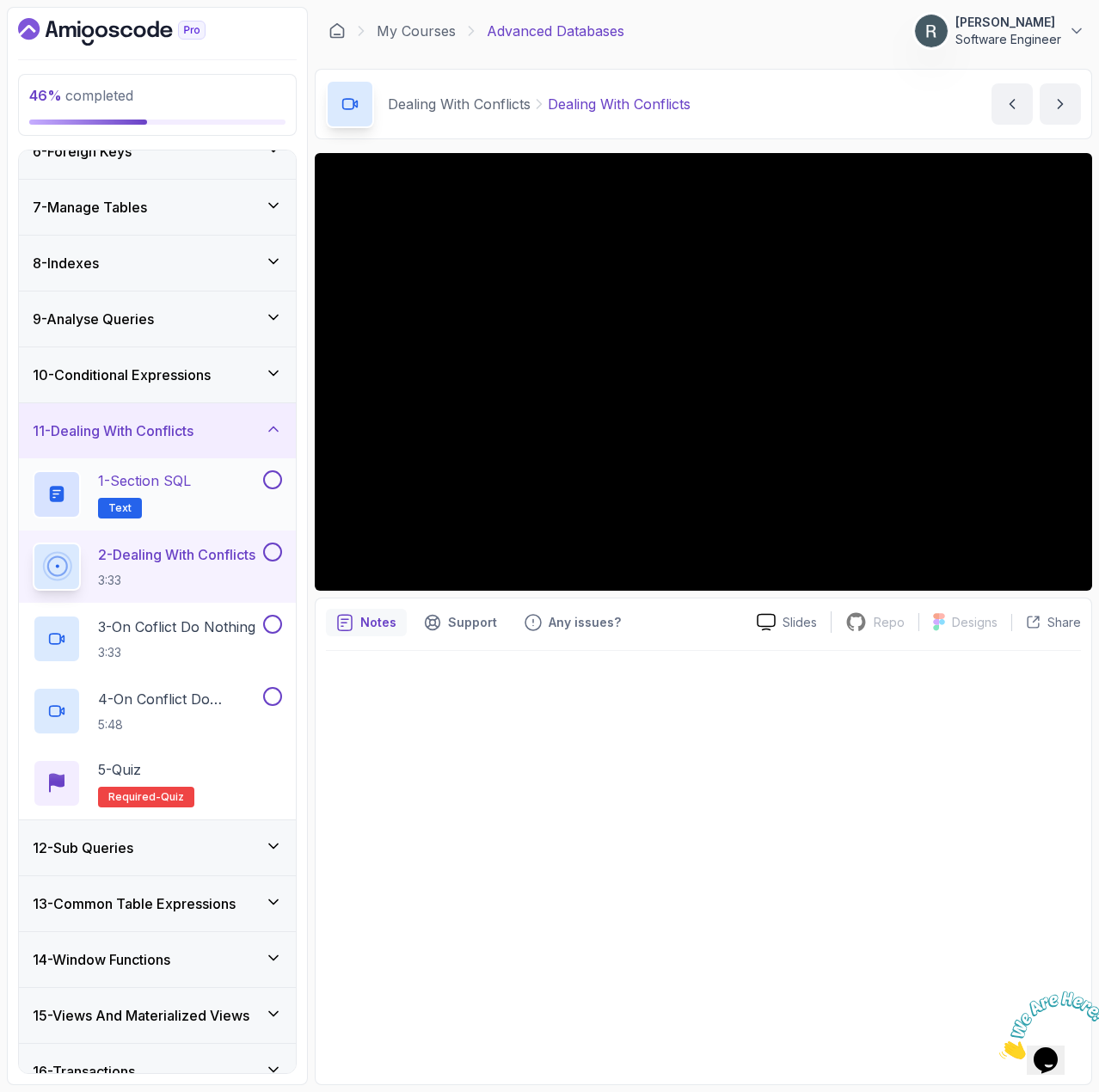
click at [812, 773] on div at bounding box center [703, 863] width 756 height 424
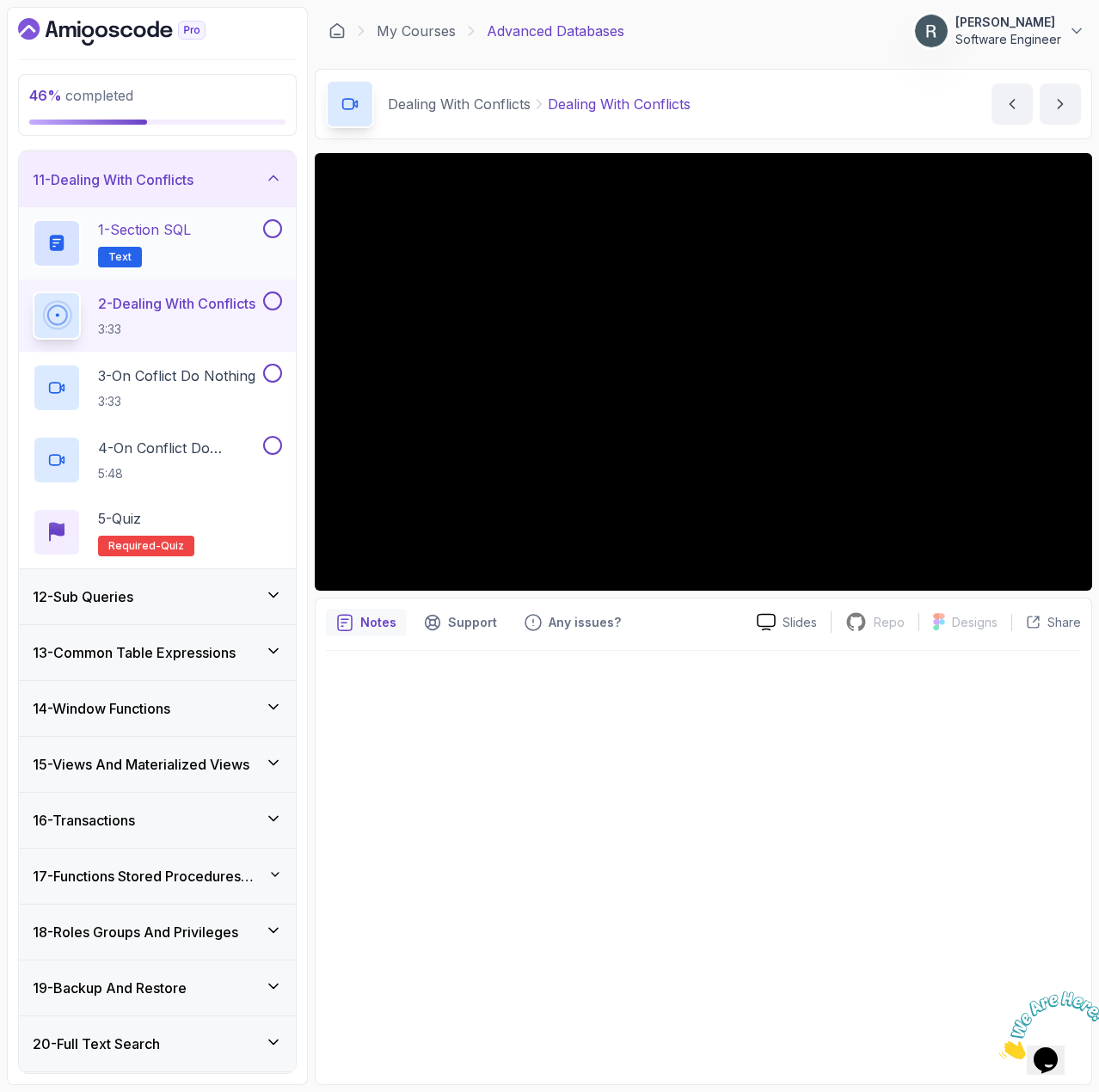
scroll to position [496, 0]
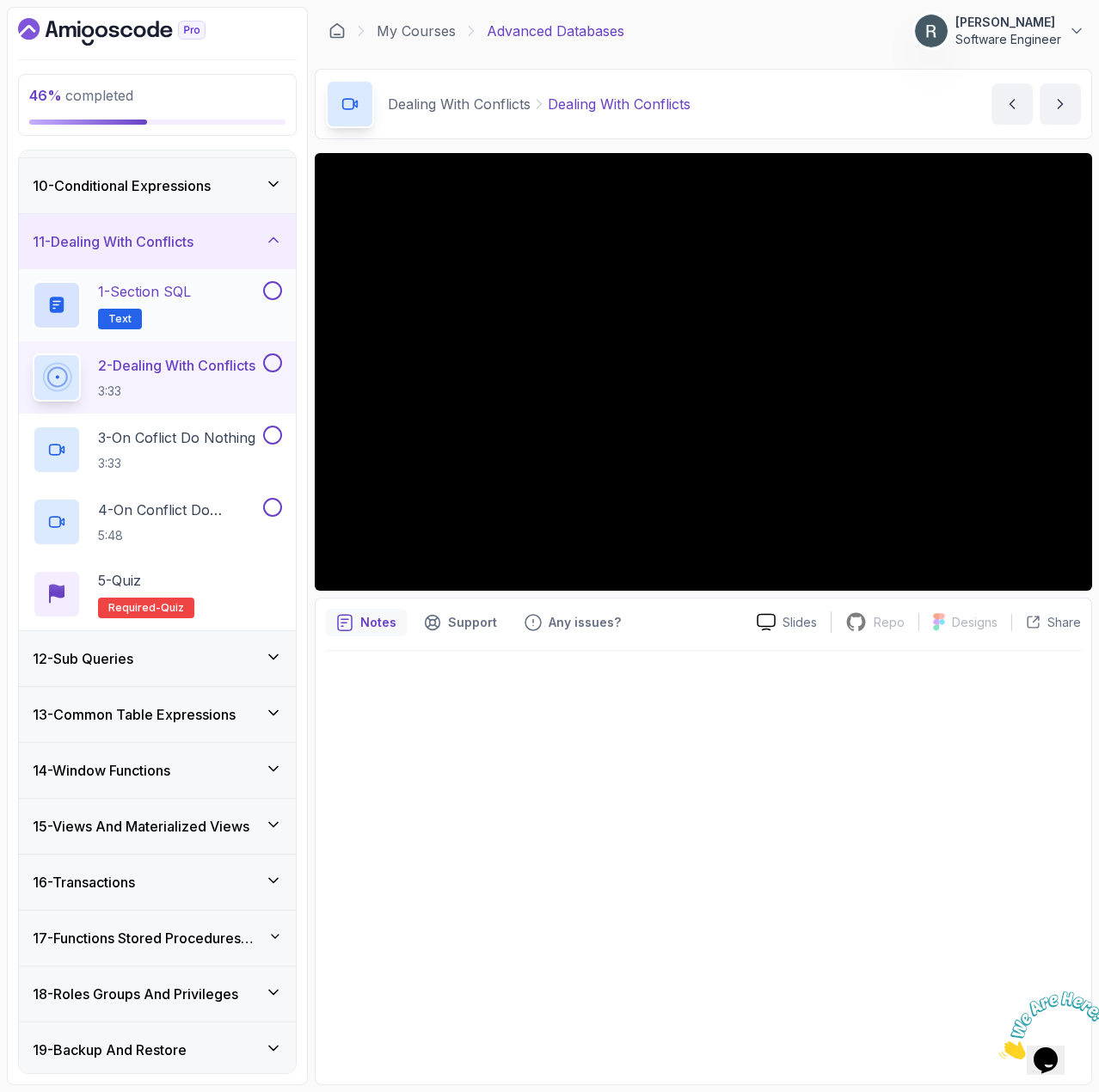
click at [796, 105] on div "Dealing With Conflicts Dealing With Conflicts Dealing With Conflicts by [PERSON…" at bounding box center [703, 104] width 777 height 71
click at [268, 293] on button at bounding box center [273, 290] width 19 height 19
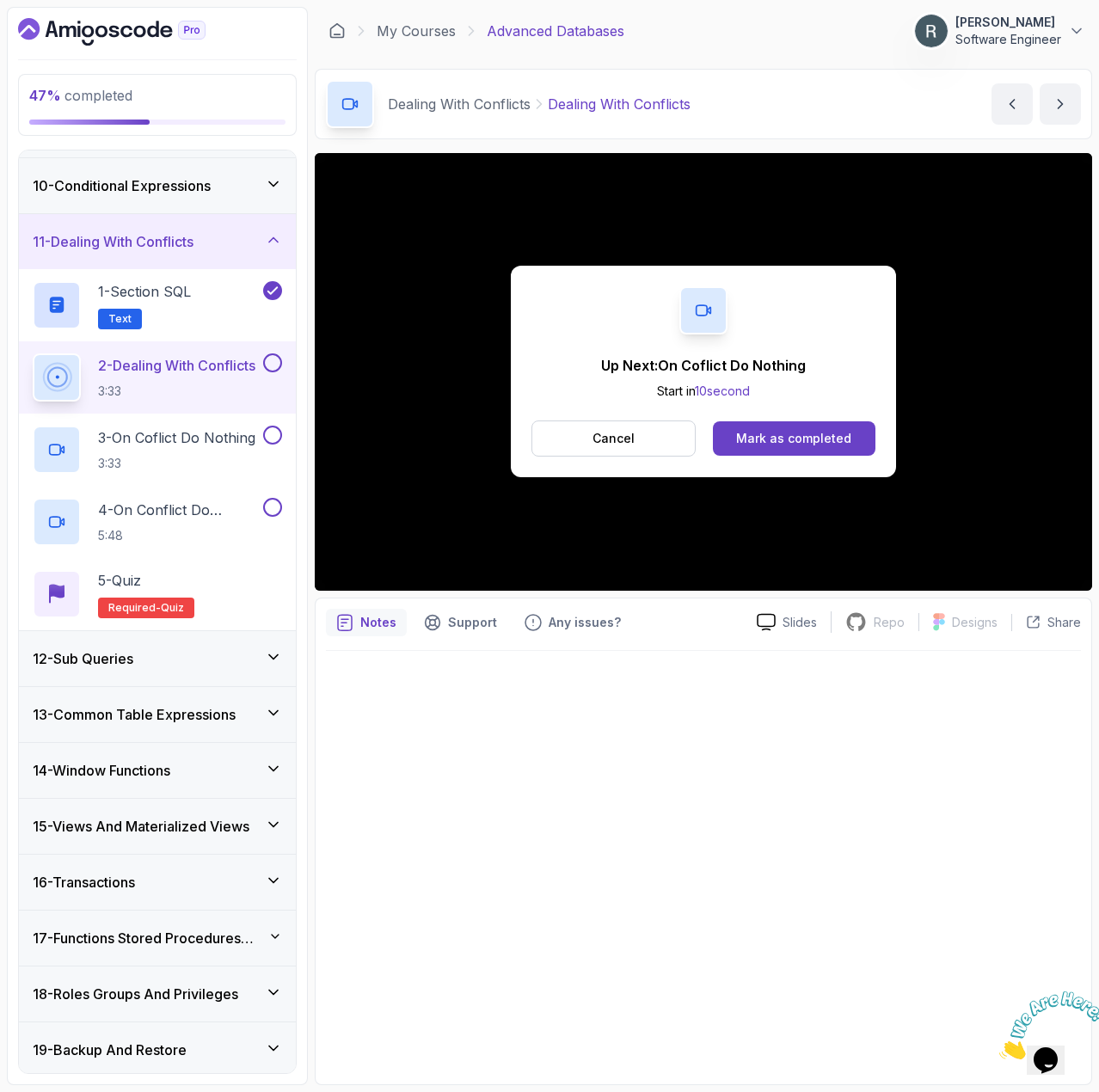
click at [268, 367] on button at bounding box center [273, 362] width 19 height 19
click at [739, 431] on div "Mark as completed" at bounding box center [793, 438] width 115 height 17
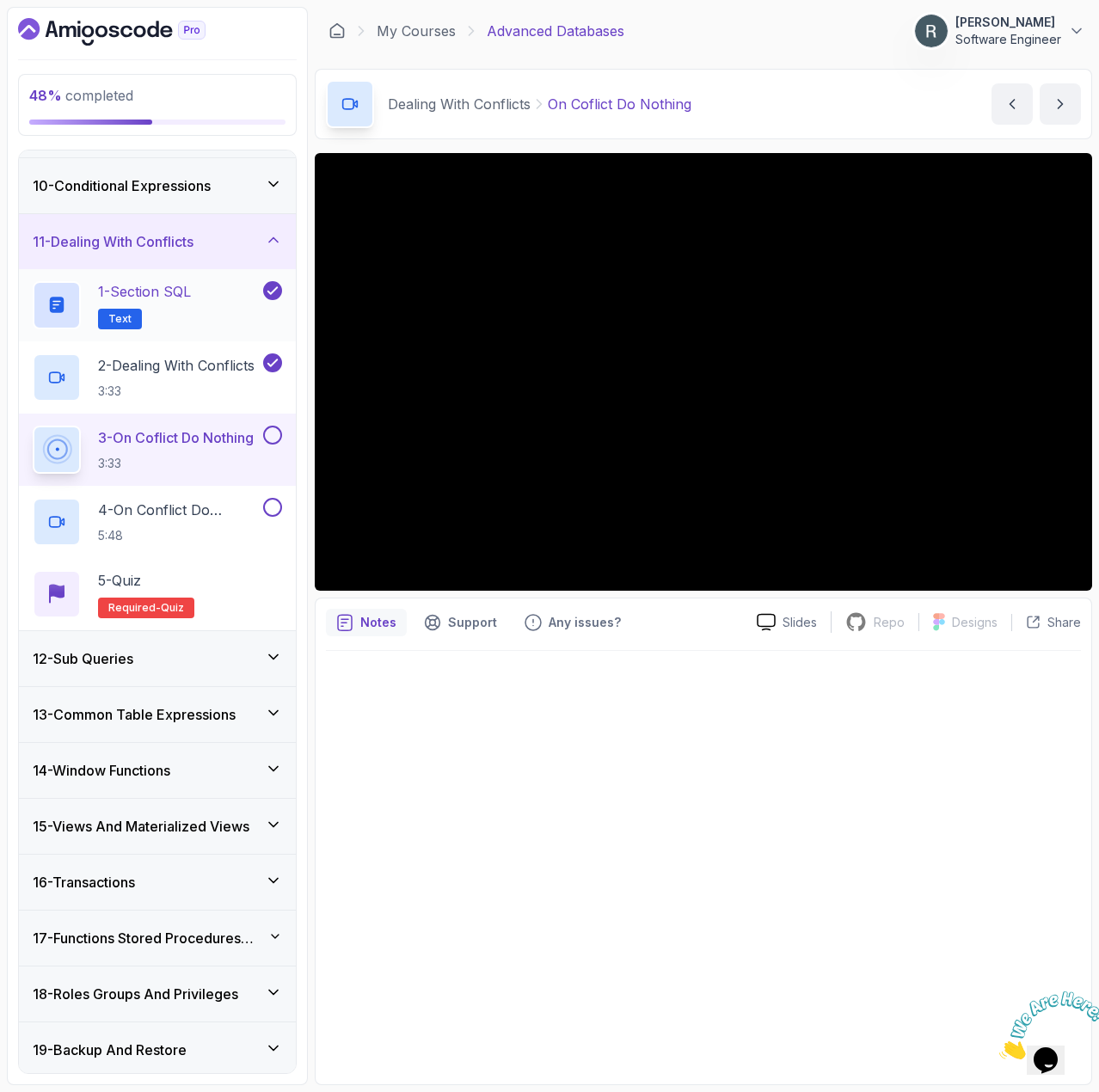
click at [188, 292] on p "1 - Section SQL" at bounding box center [145, 291] width 92 height 21
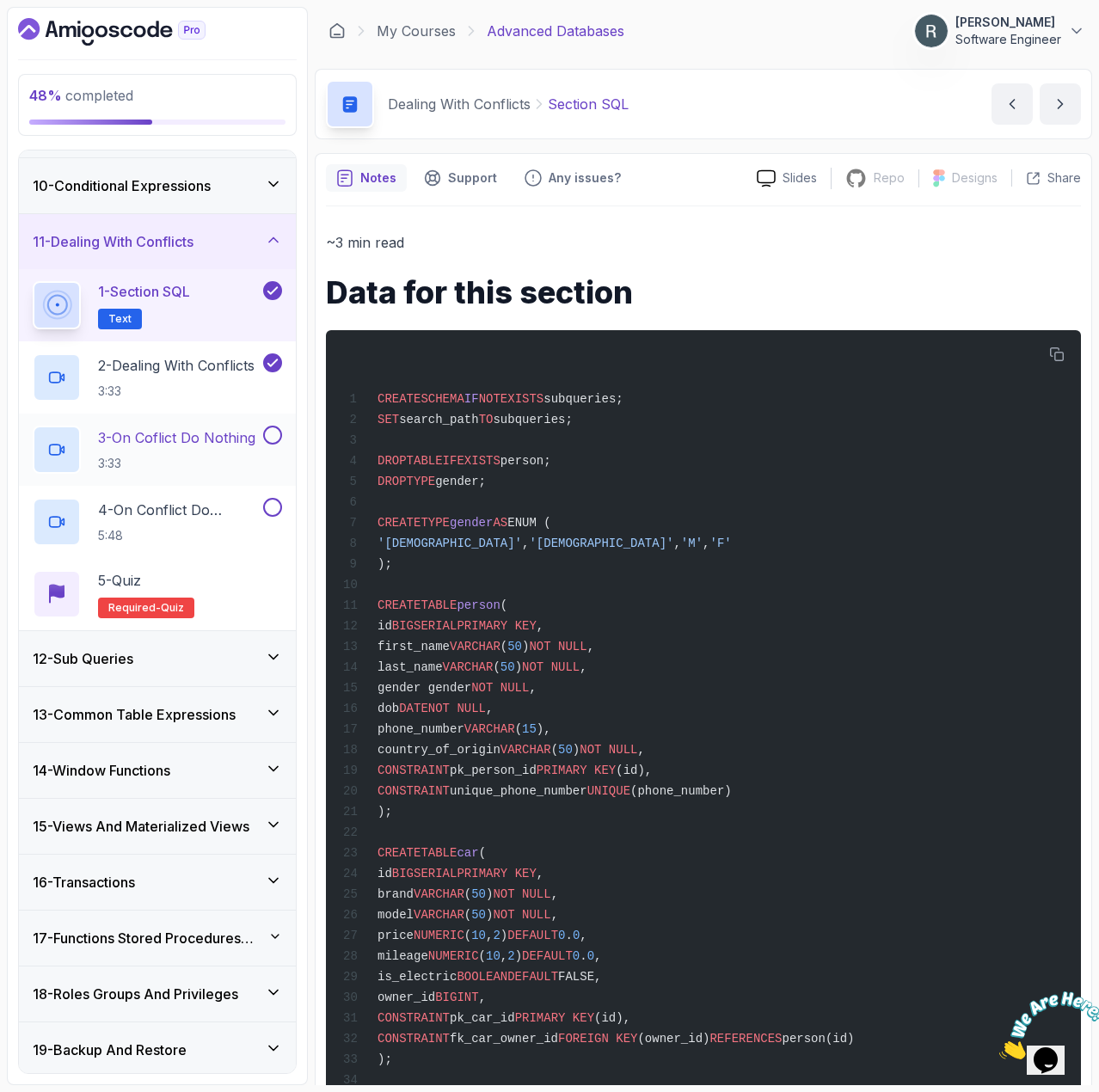
click at [187, 442] on p "3 - On Coflict Do Nothing" at bounding box center [177, 438] width 157 height 21
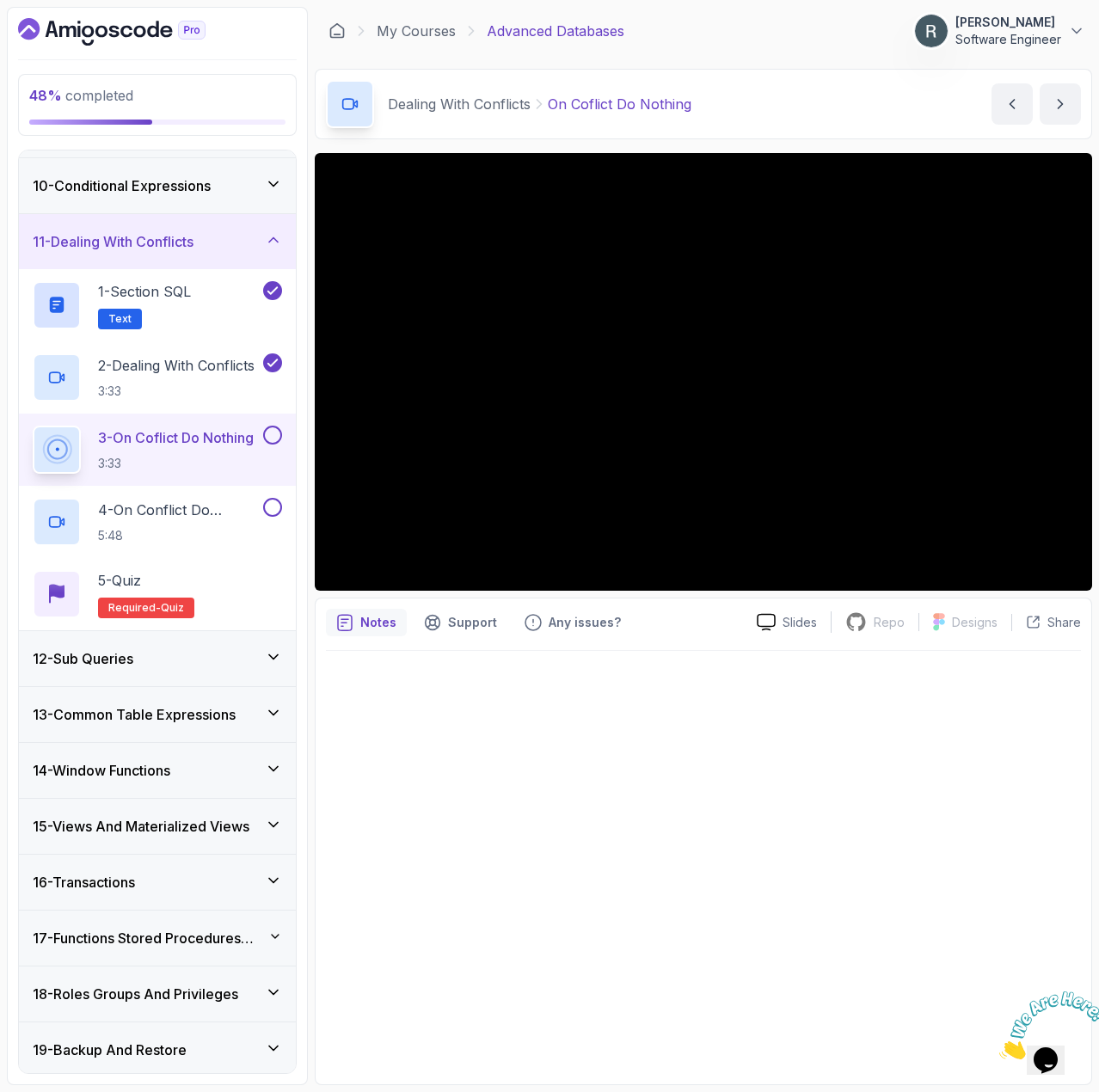
click at [519, 691] on div at bounding box center [703, 863] width 756 height 424
click at [277, 432] on button at bounding box center [273, 435] width 19 height 19
click at [222, 517] on p "4 - On Conflict Do Update Aka Upsert" at bounding box center [179, 510] width 161 height 21
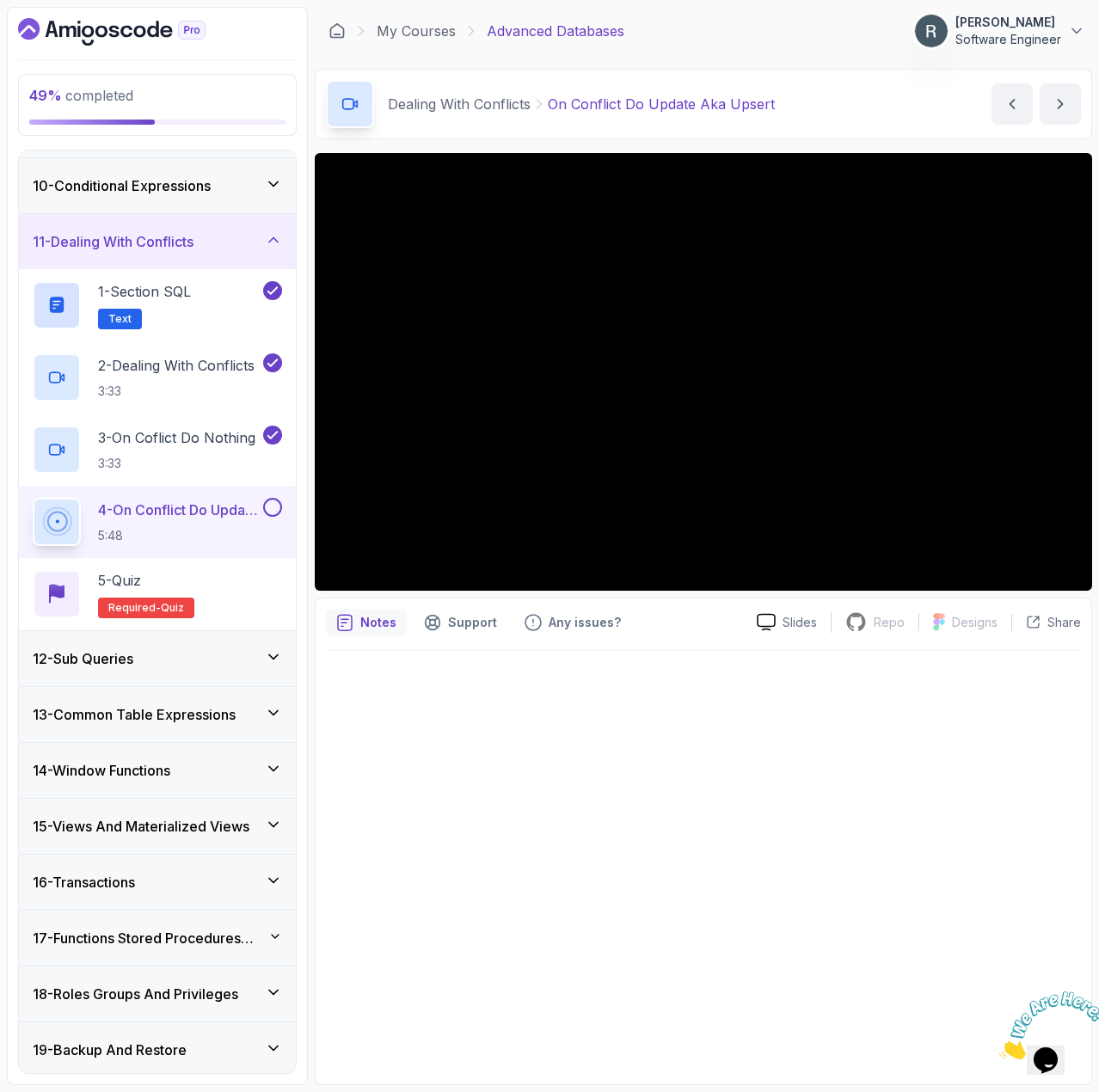
click at [262, 510] on div at bounding box center [271, 507] width 23 height 19
click at [265, 504] on button at bounding box center [273, 507] width 19 height 19
click at [229, 578] on div "5 - Quiz Required- quiz" at bounding box center [157, 594] width 250 height 48
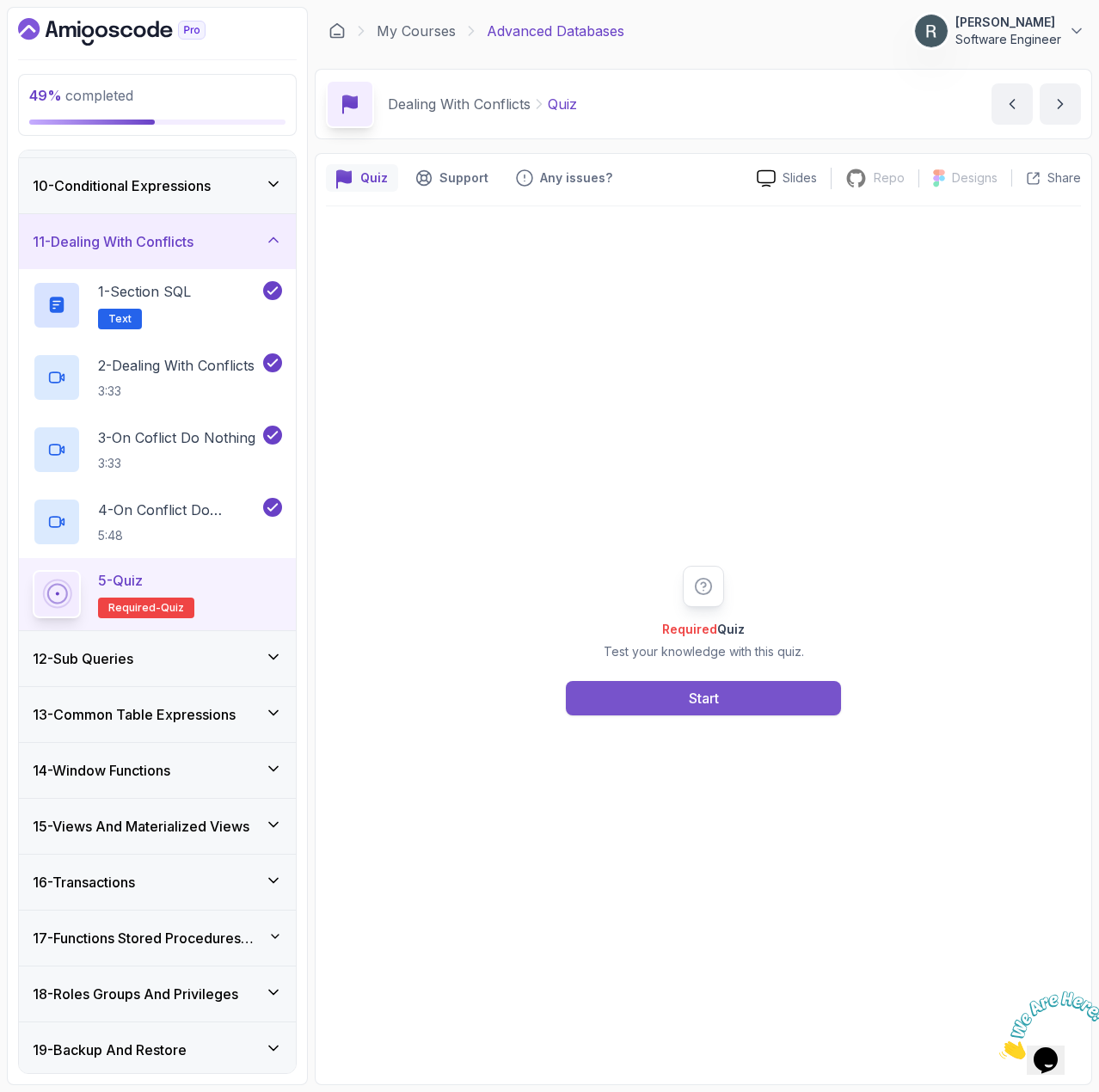
click at [695, 696] on div "Start" at bounding box center [703, 698] width 31 height 21
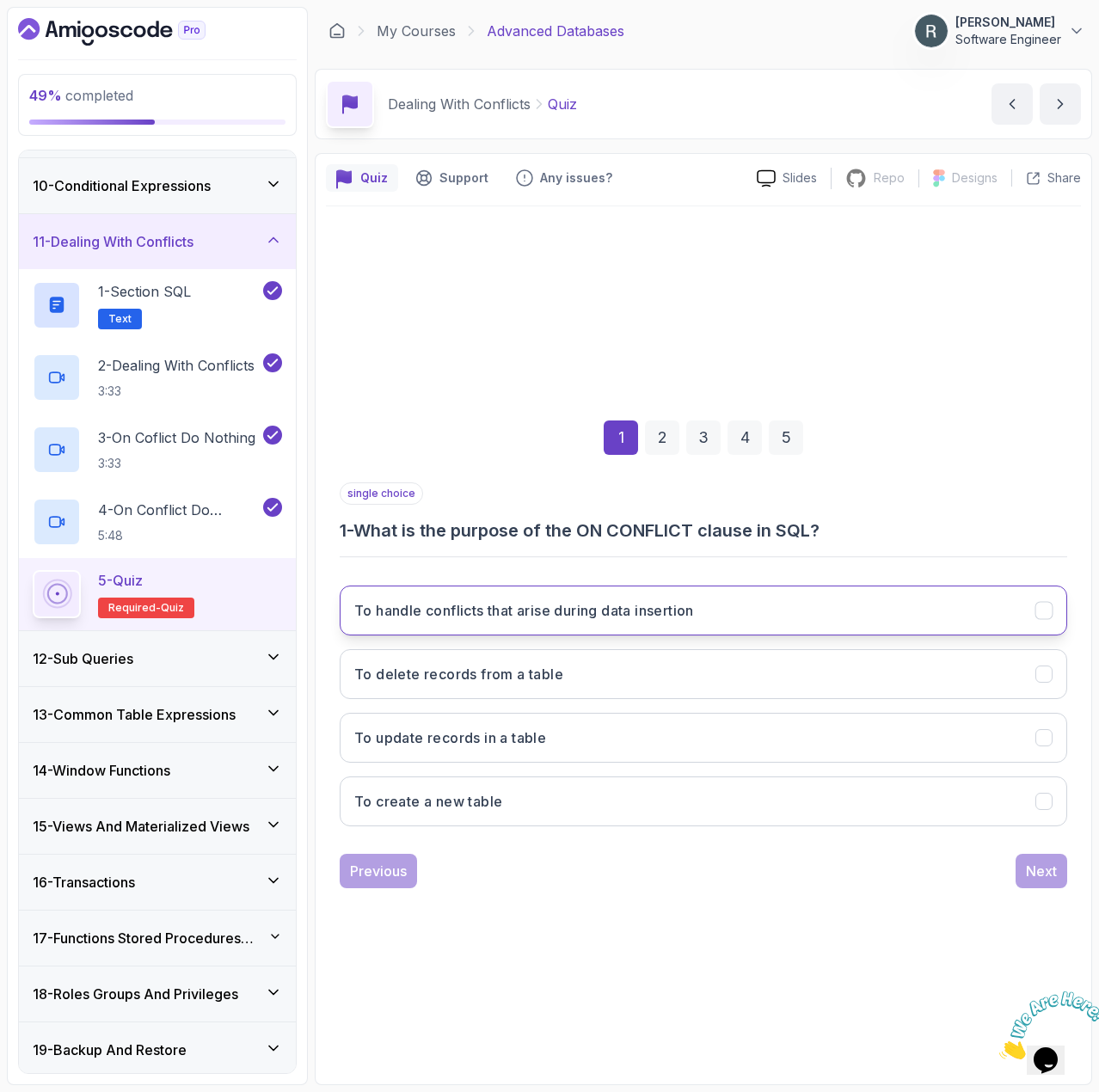
click at [508, 621] on button "To handle conflicts that arise during data insertion" at bounding box center [703, 610] width 728 height 50
click at [1029, 870] on div "Next" at bounding box center [1041, 871] width 31 height 21
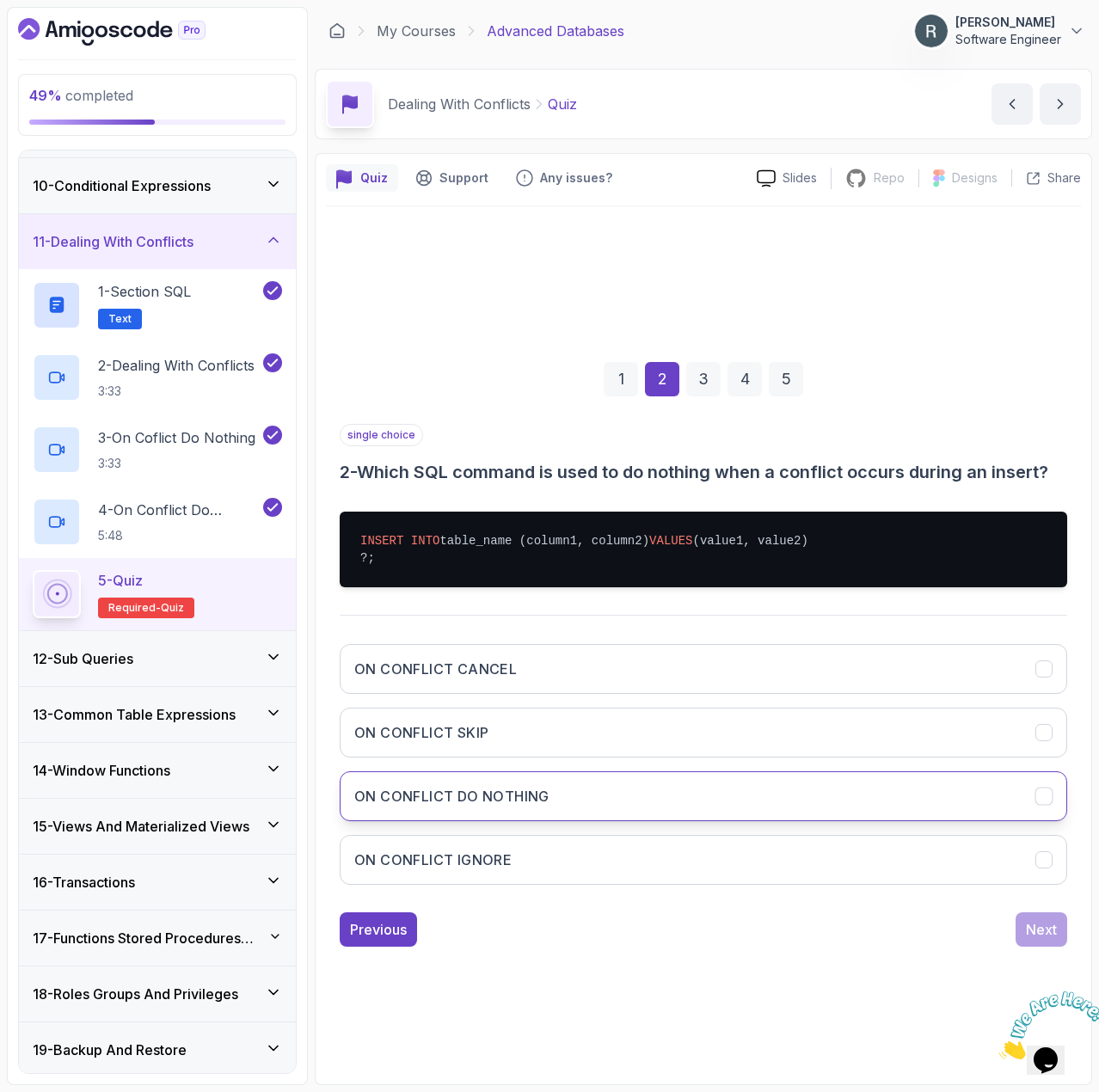
click at [736, 821] on button "ON CONFLICT DO NOTHING" at bounding box center [703, 796] width 728 height 50
click at [1040, 935] on div "Next" at bounding box center [1041, 930] width 31 height 21
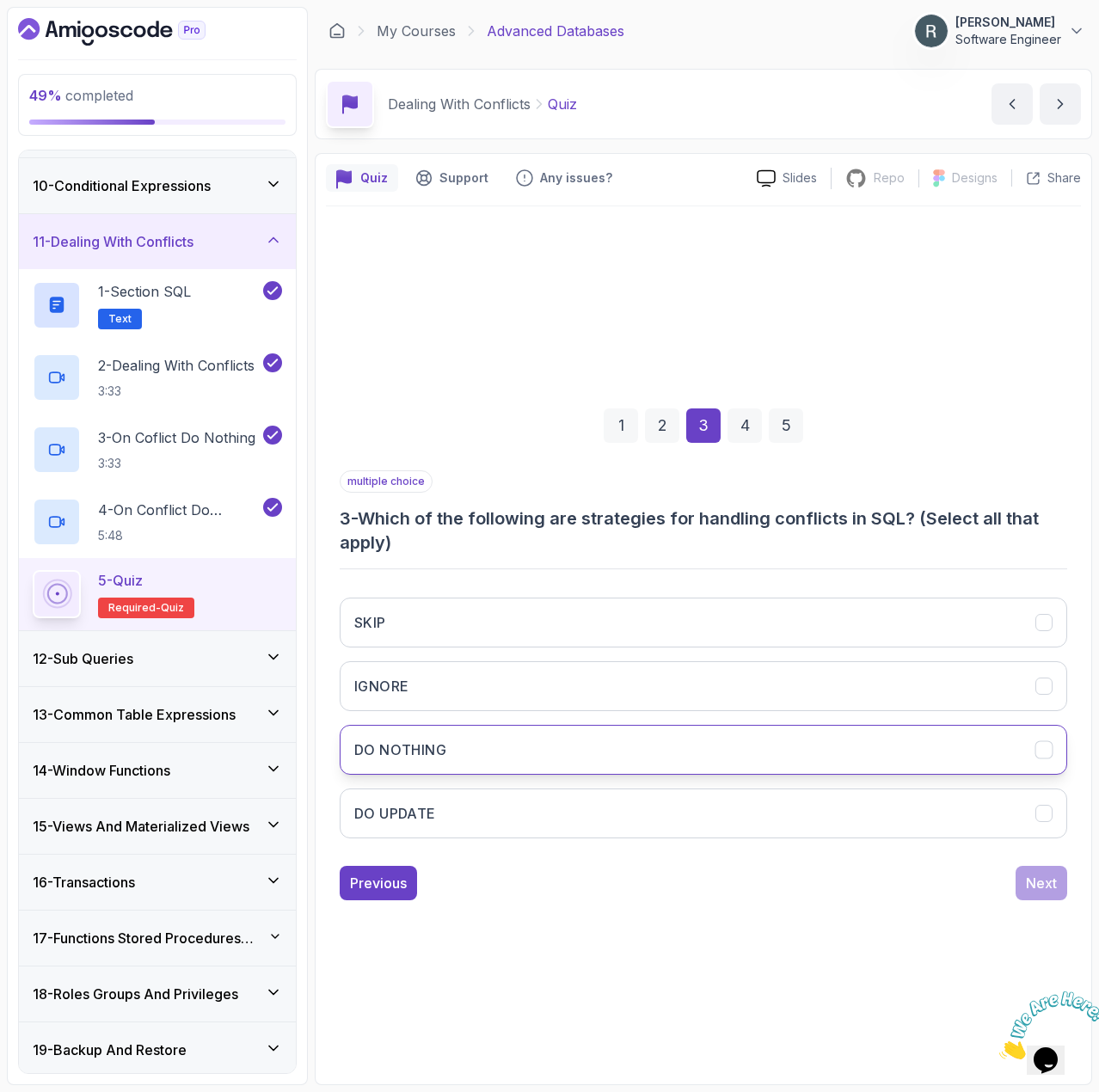
click at [774, 757] on button "DO NOTHING" at bounding box center [703, 750] width 728 height 50
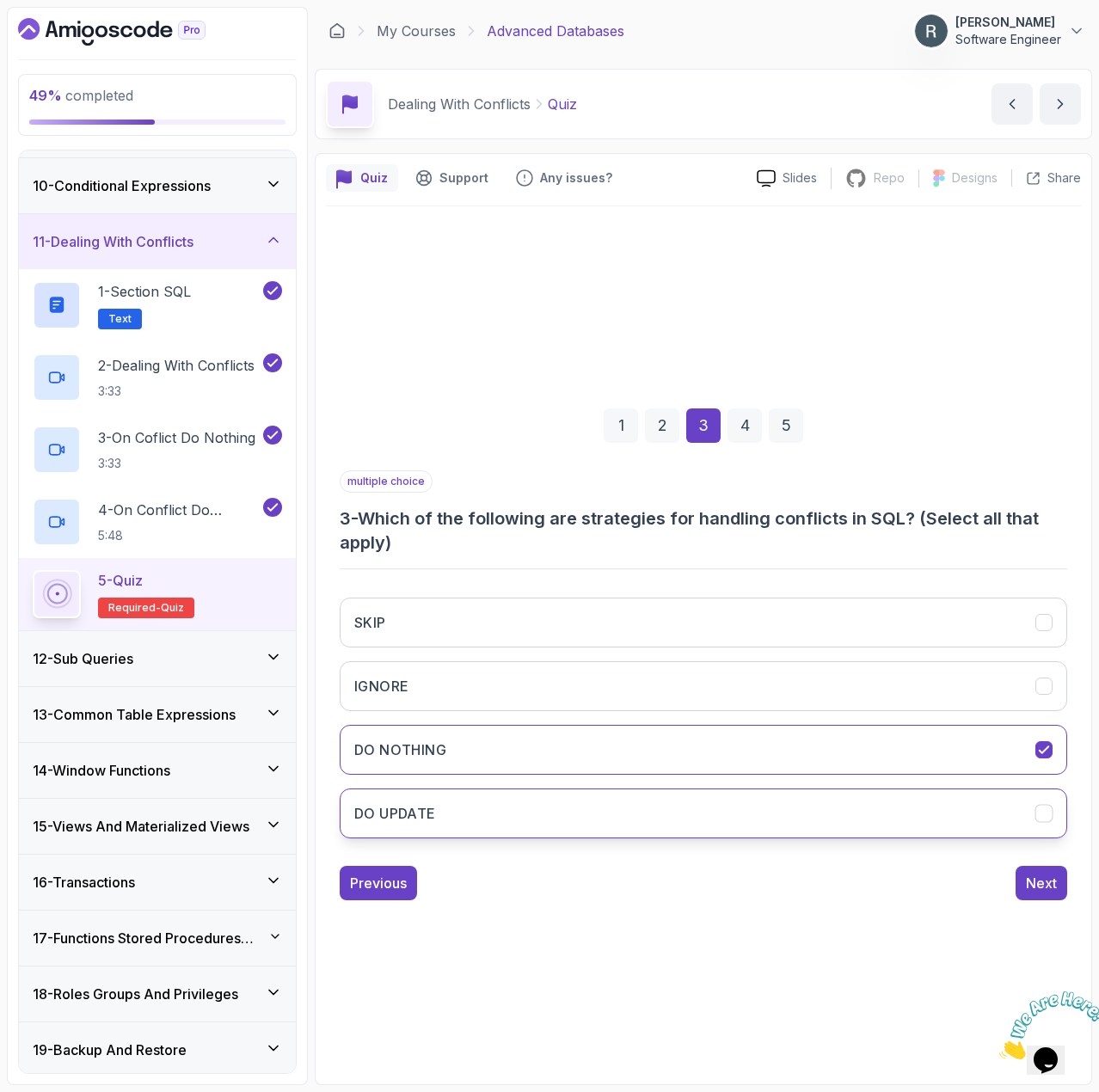
click at [763, 799] on button "DO UPDATE" at bounding box center [703, 814] width 728 height 50
click at [1028, 891] on div "Next" at bounding box center [1041, 882] width 31 height 21
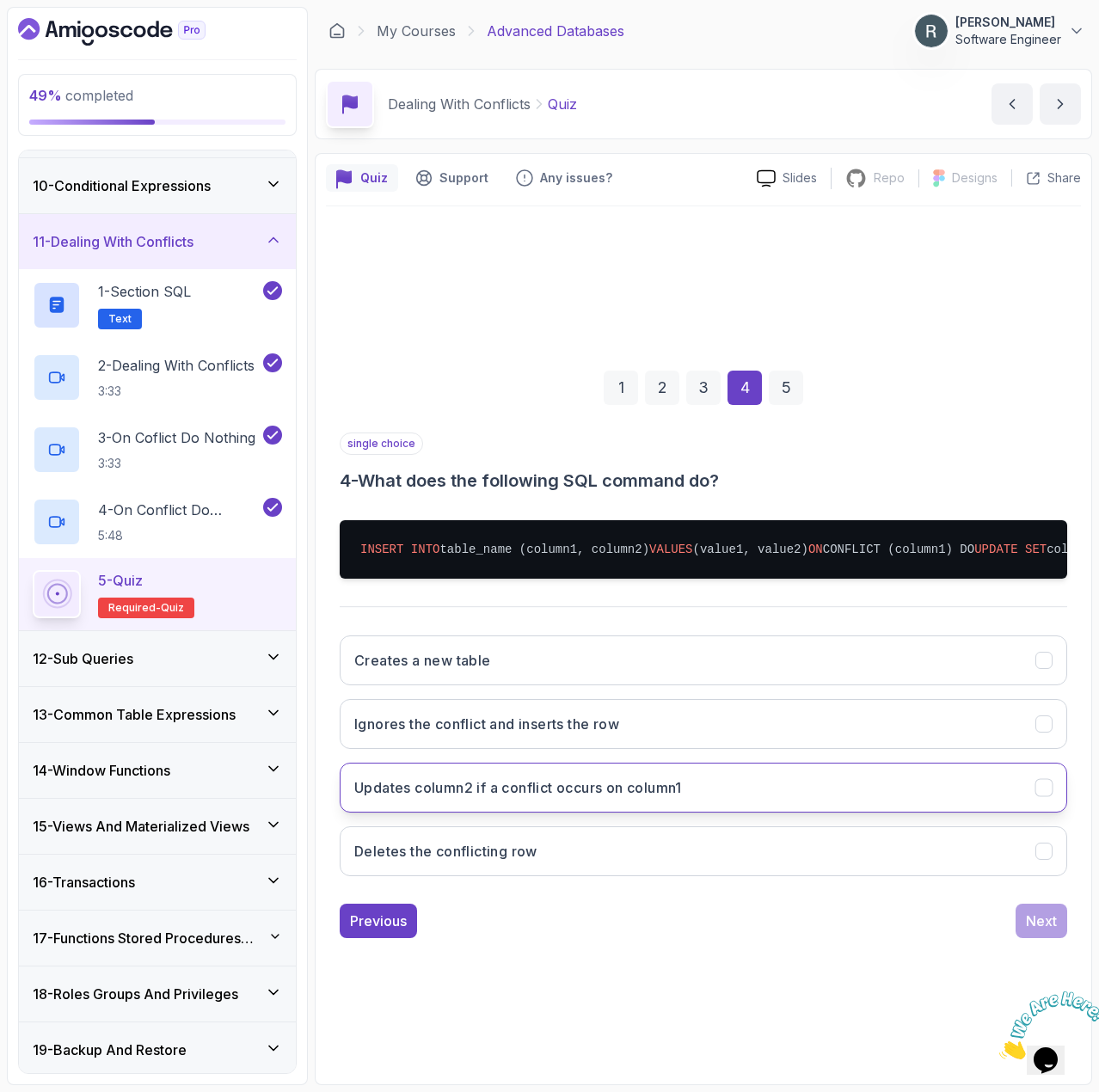
click at [859, 795] on button "Updates column2 if a conflict occurs on column1" at bounding box center [703, 787] width 728 height 50
click at [1049, 932] on div "Next" at bounding box center [1041, 921] width 31 height 21
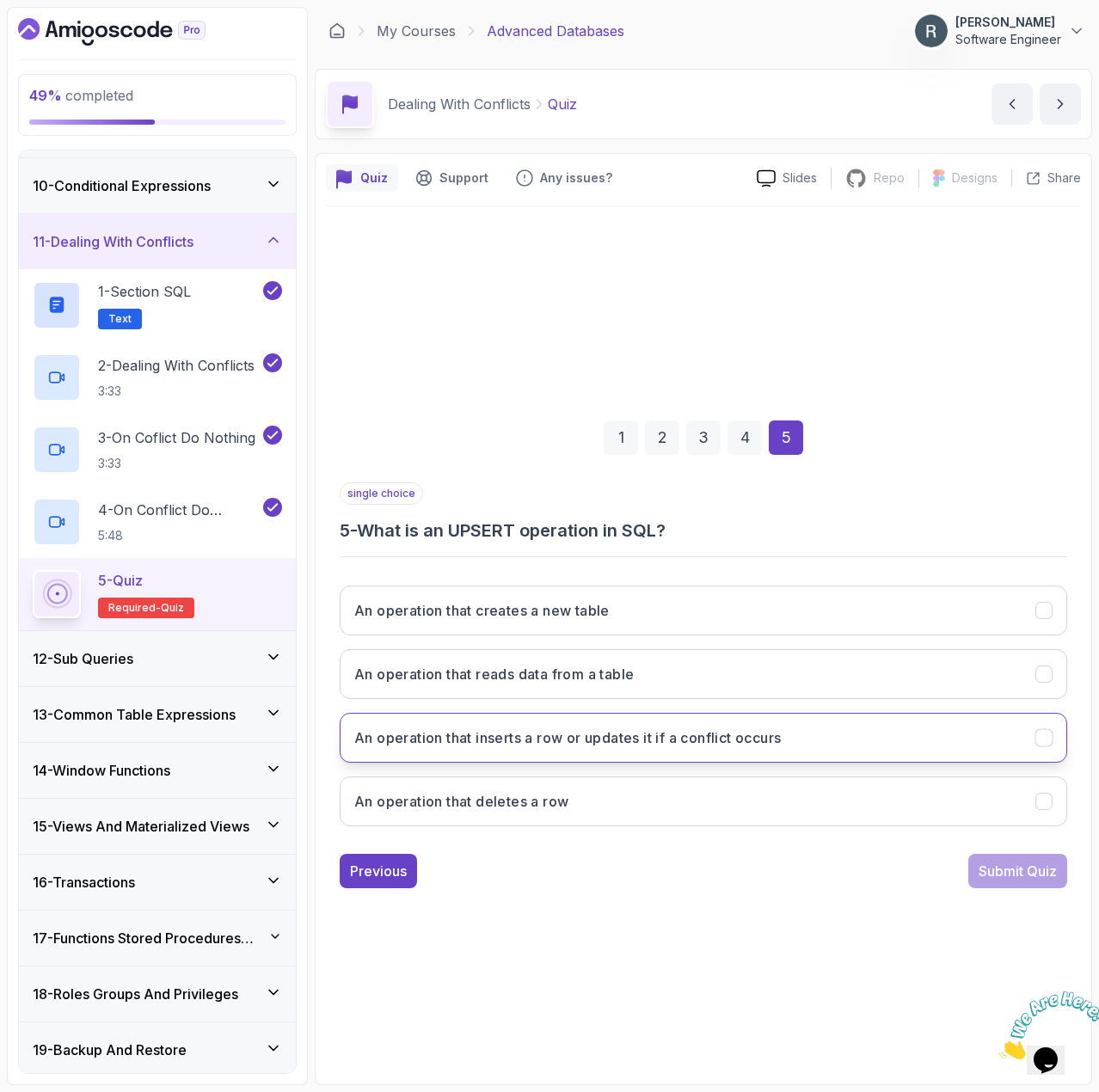
click at [742, 742] on h3 "An operation that inserts a row or updates it if a conflict occurs" at bounding box center [568, 738] width 427 height 21
click at [989, 867] on div "Submit Quiz" at bounding box center [1018, 871] width 79 height 21
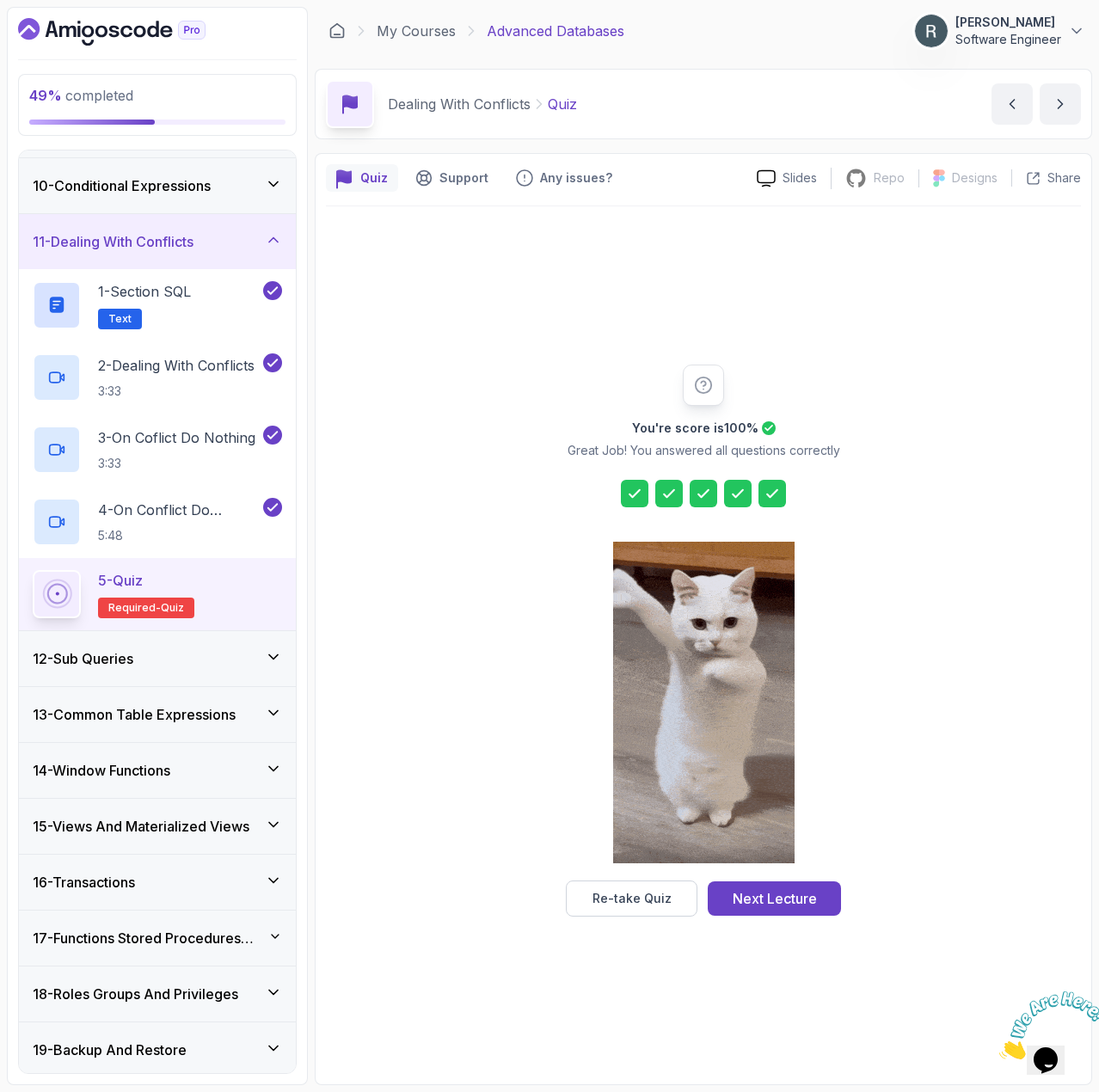
click at [811, 889] on div "Next Lecture" at bounding box center [775, 898] width 85 height 21
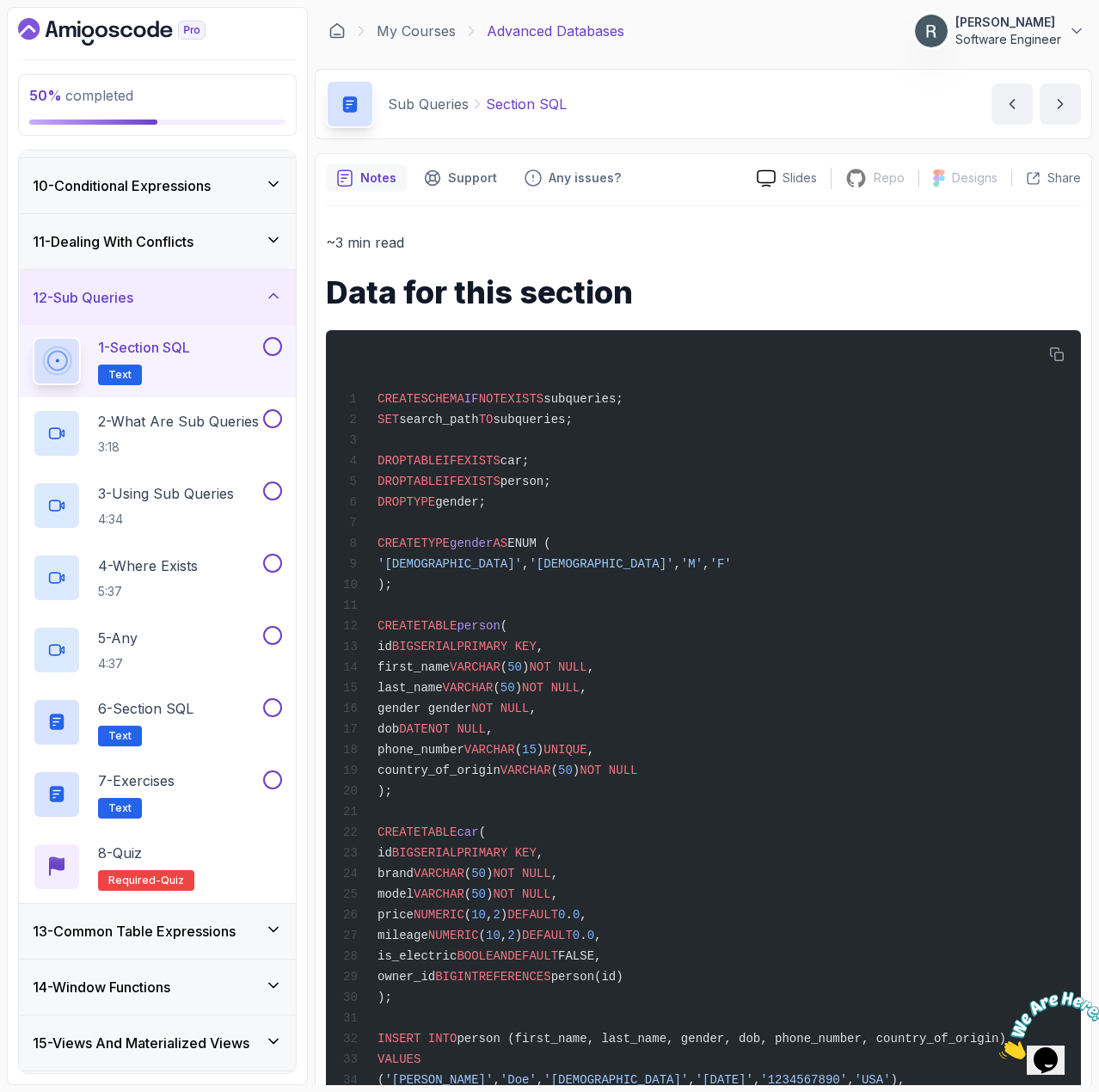
click at [264, 344] on button at bounding box center [273, 346] width 19 height 19
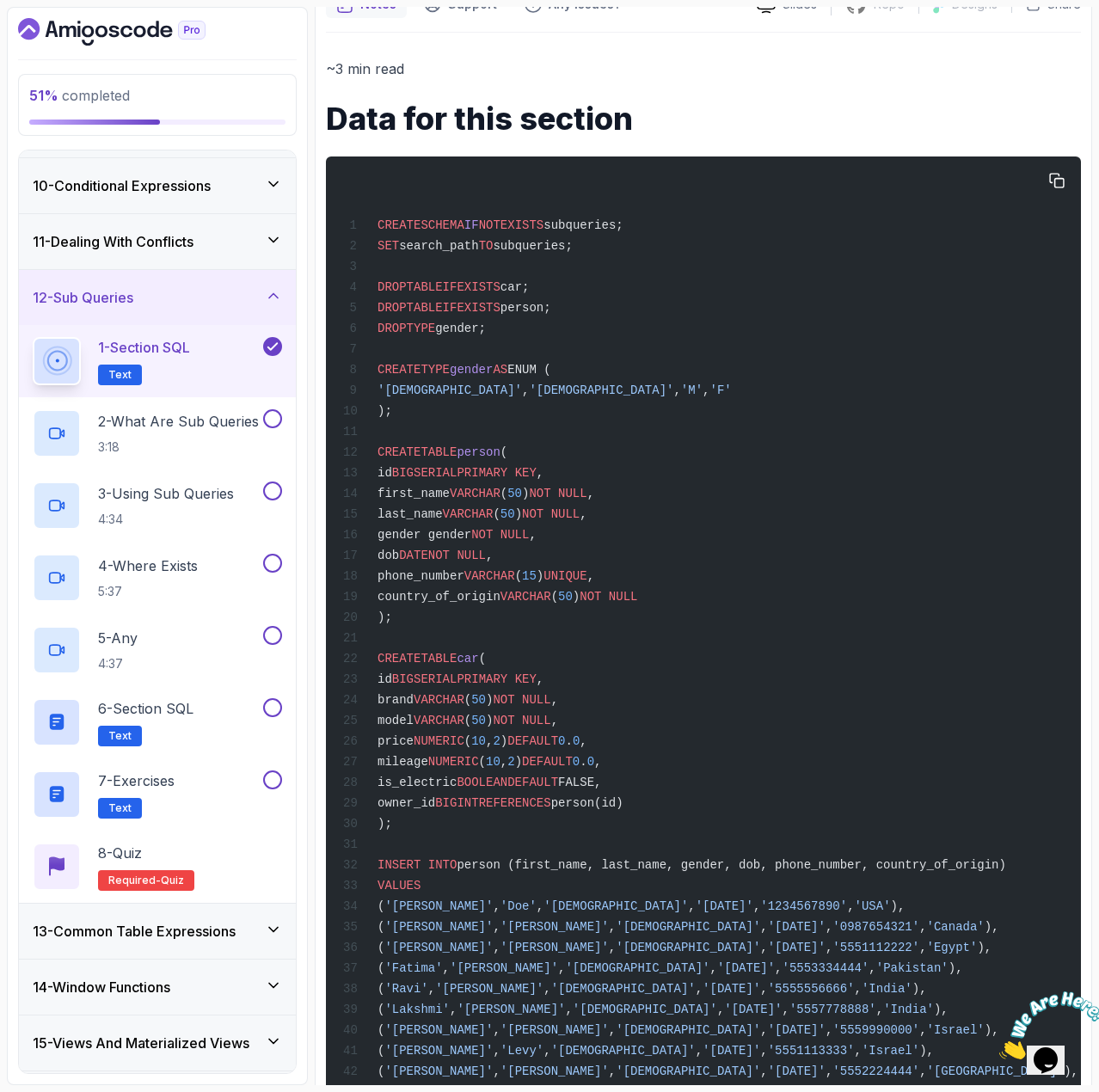
scroll to position [172, 0]
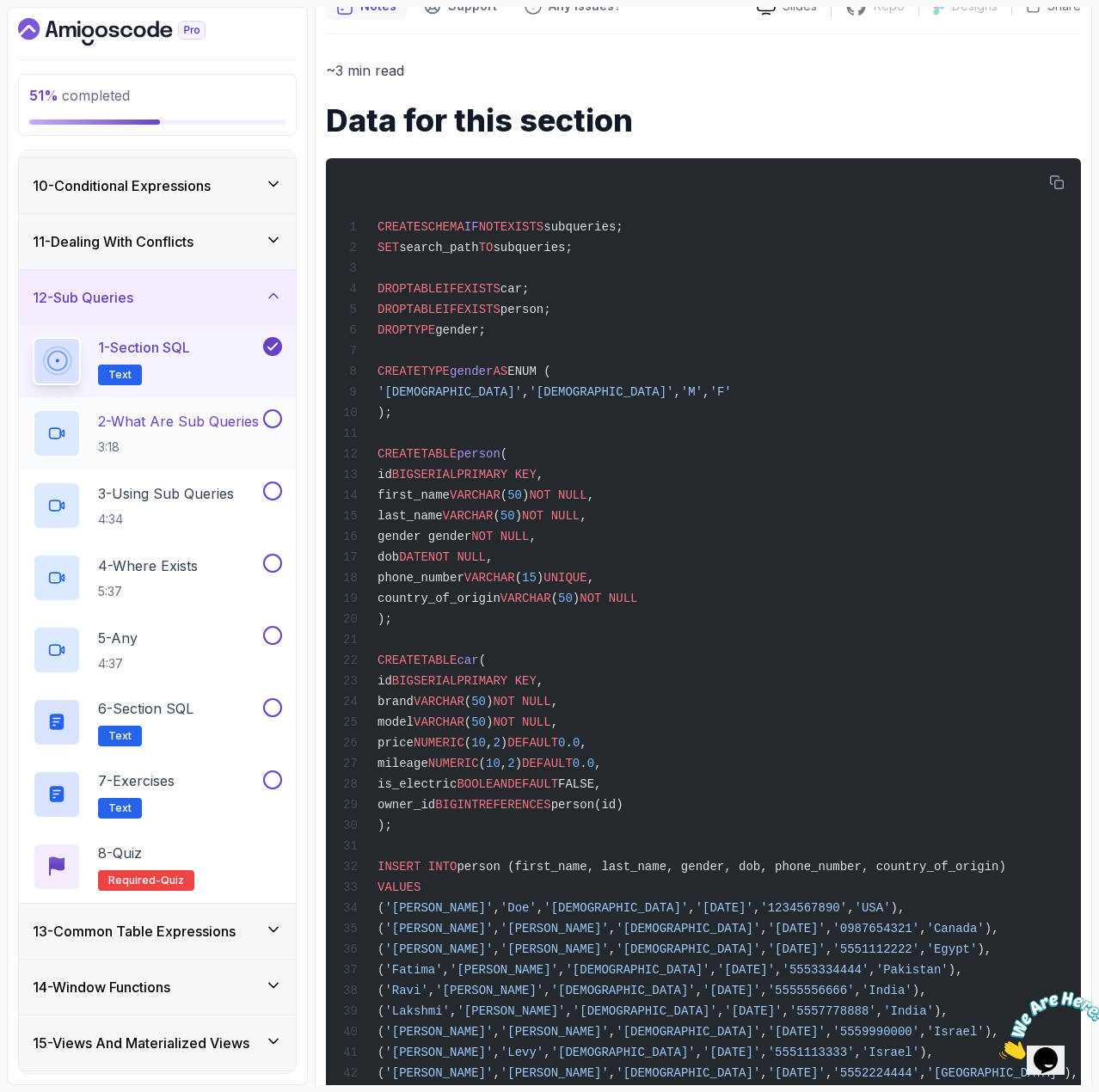
click at [264, 421] on button at bounding box center [273, 418] width 19 height 19
click at [175, 423] on p "2 - What Are Sub Queries" at bounding box center [178, 421] width 160 height 21
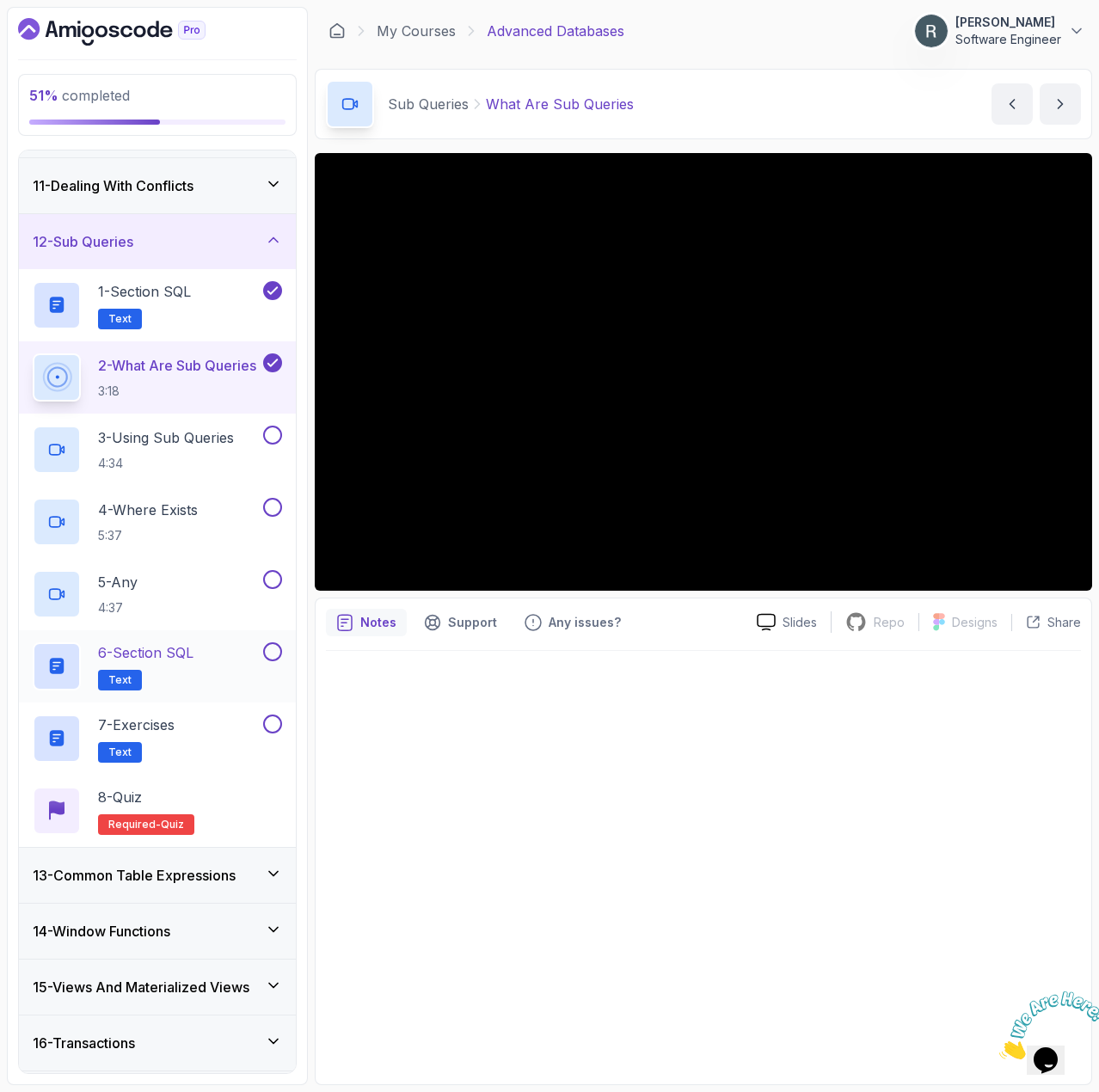
scroll to position [540, 0]
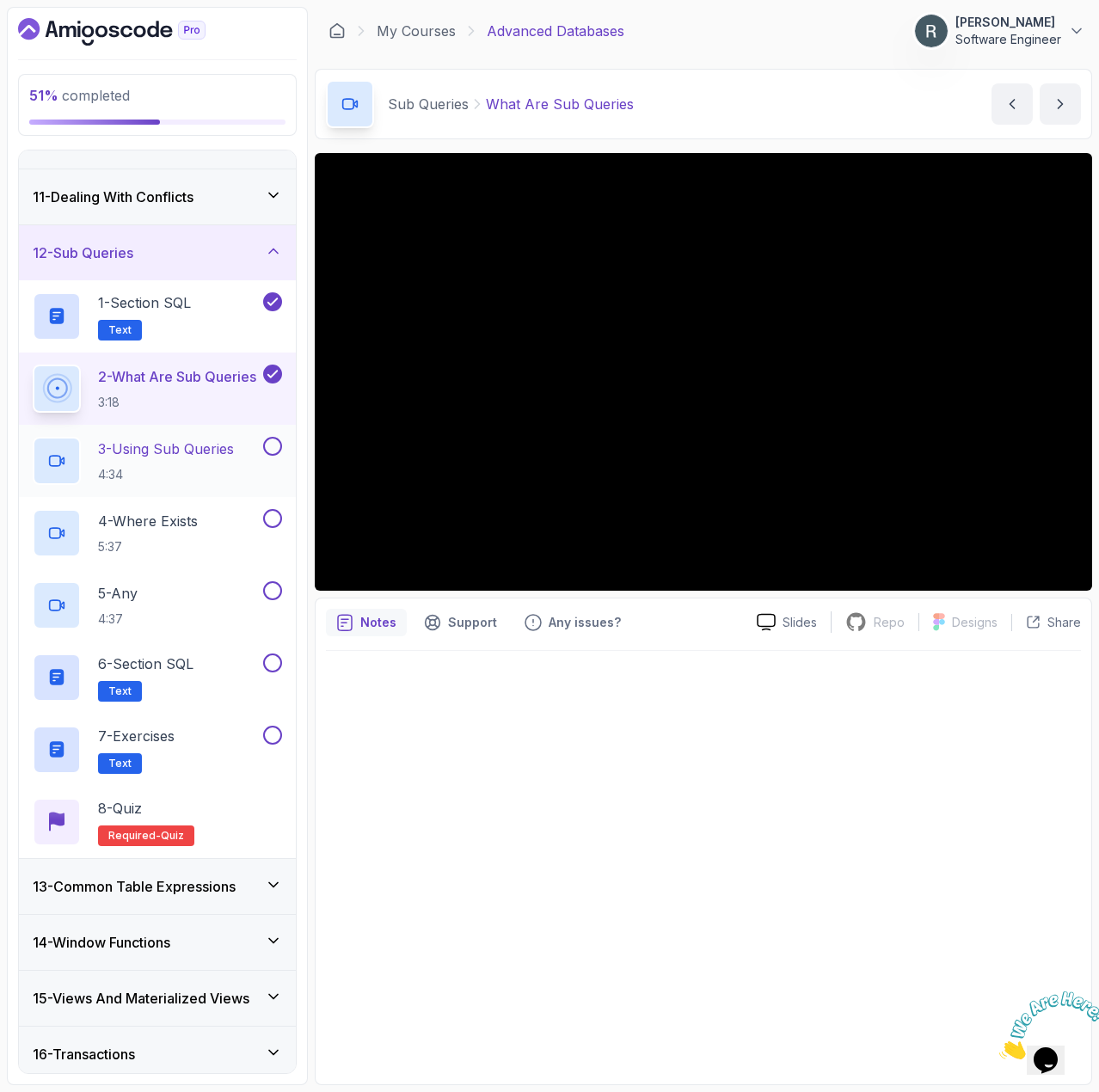
click at [201, 456] on p "3 - Using Sub Queries" at bounding box center [166, 449] width 136 height 21
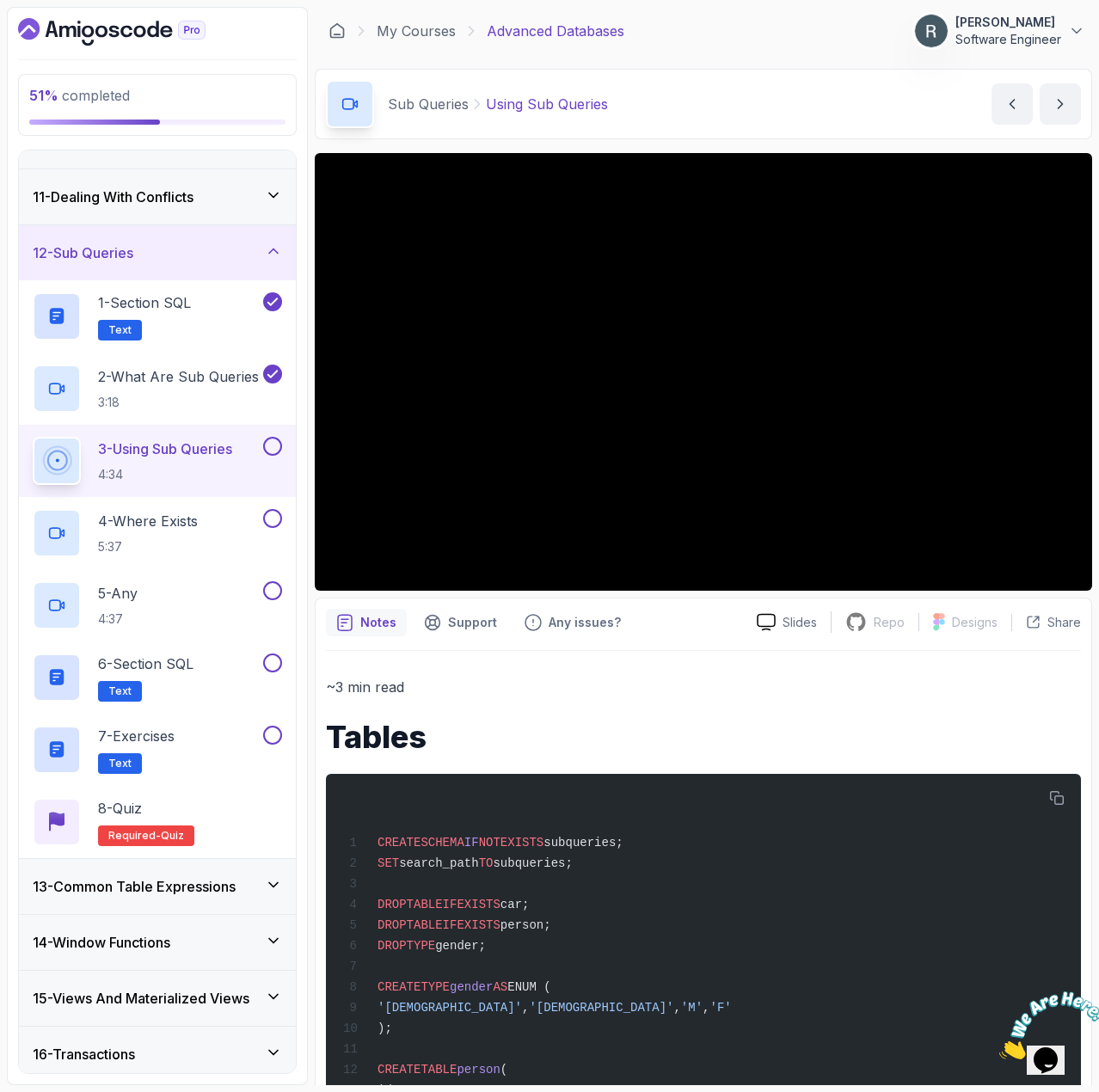
click at [271, 448] on button at bounding box center [273, 446] width 19 height 19
click at [207, 516] on div "4 - Where Exists 5:37" at bounding box center [146, 533] width 227 height 48
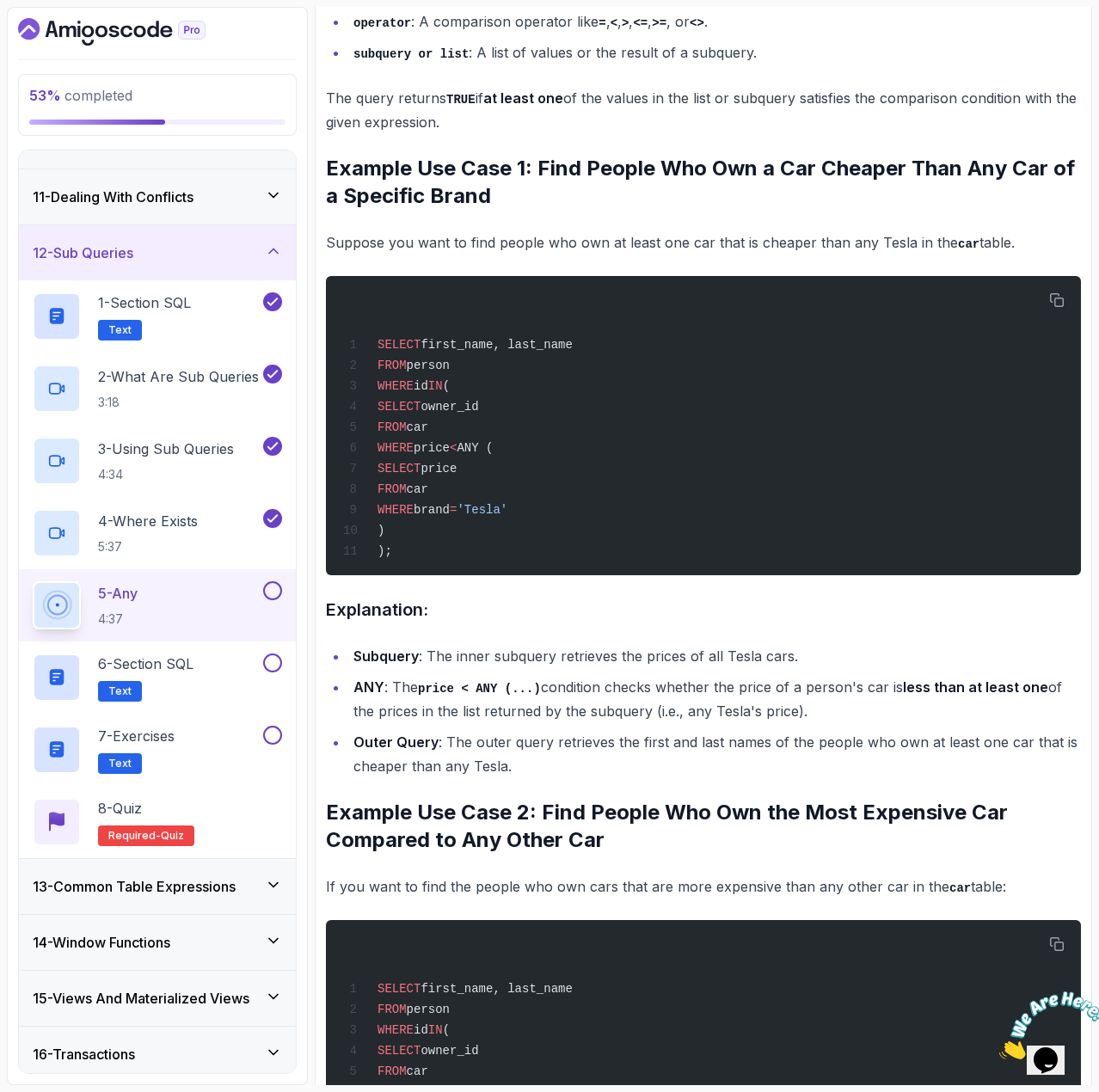
scroll to position [946, 0]
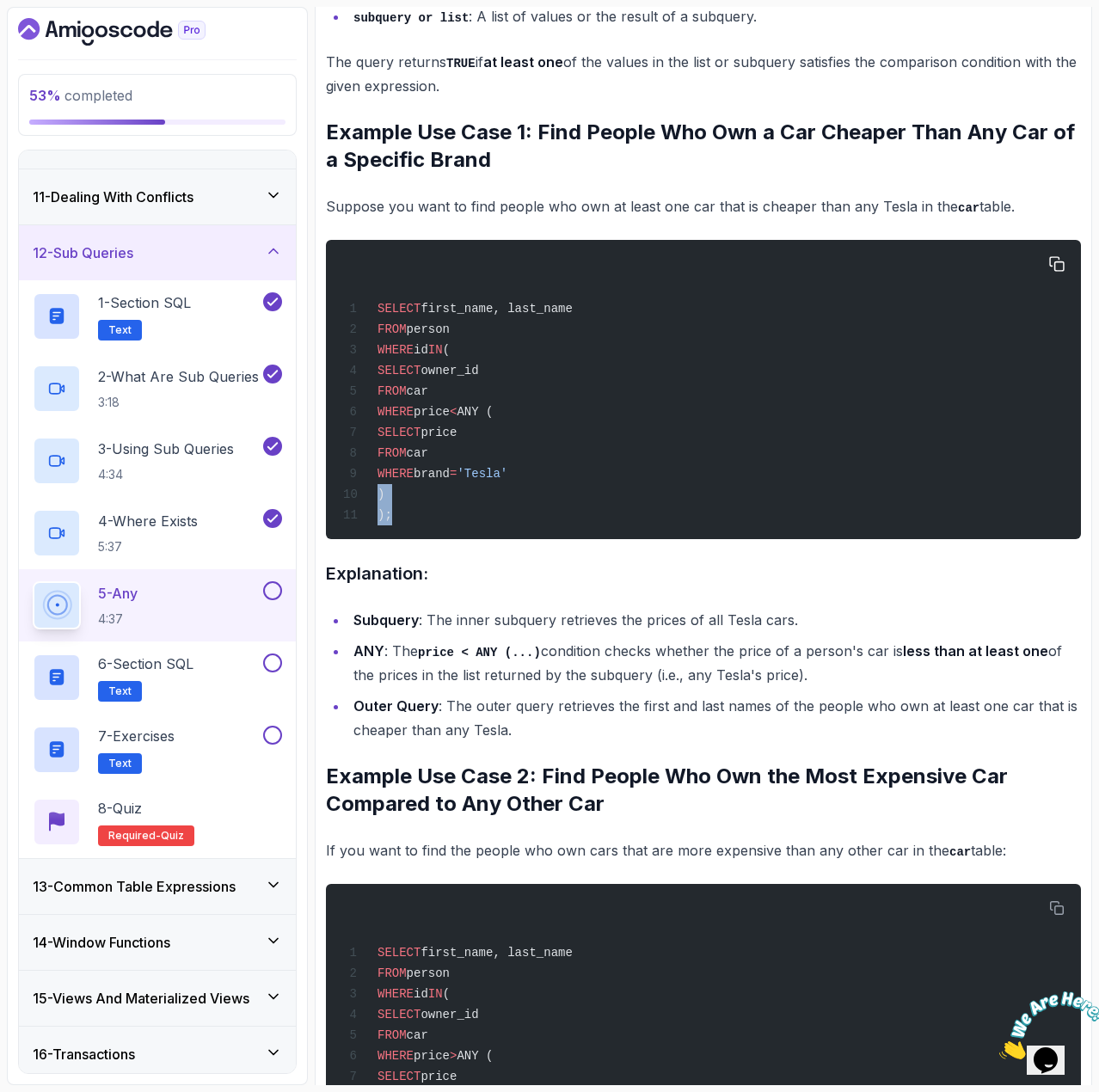
drag, startPoint x: 405, startPoint y: 516, endPoint x: 351, endPoint y: 503, distance: 55.5
click at [351, 503] on div "SELECT first_name, last_name FROM person WHERE id IN ( SELECT owner_id FROM car…" at bounding box center [703, 389] width 728 height 278
drag, startPoint x: 442, startPoint y: 489, endPoint x: 433, endPoint y: 496, distance: 11.4
click at [427, 498] on div "SELECT first_name, last_name FROM person WHERE id IN ( SELECT owner_id FROM car…" at bounding box center [703, 389] width 728 height 278
click at [1062, 261] on icon "button" at bounding box center [1058, 265] width 16 height 16
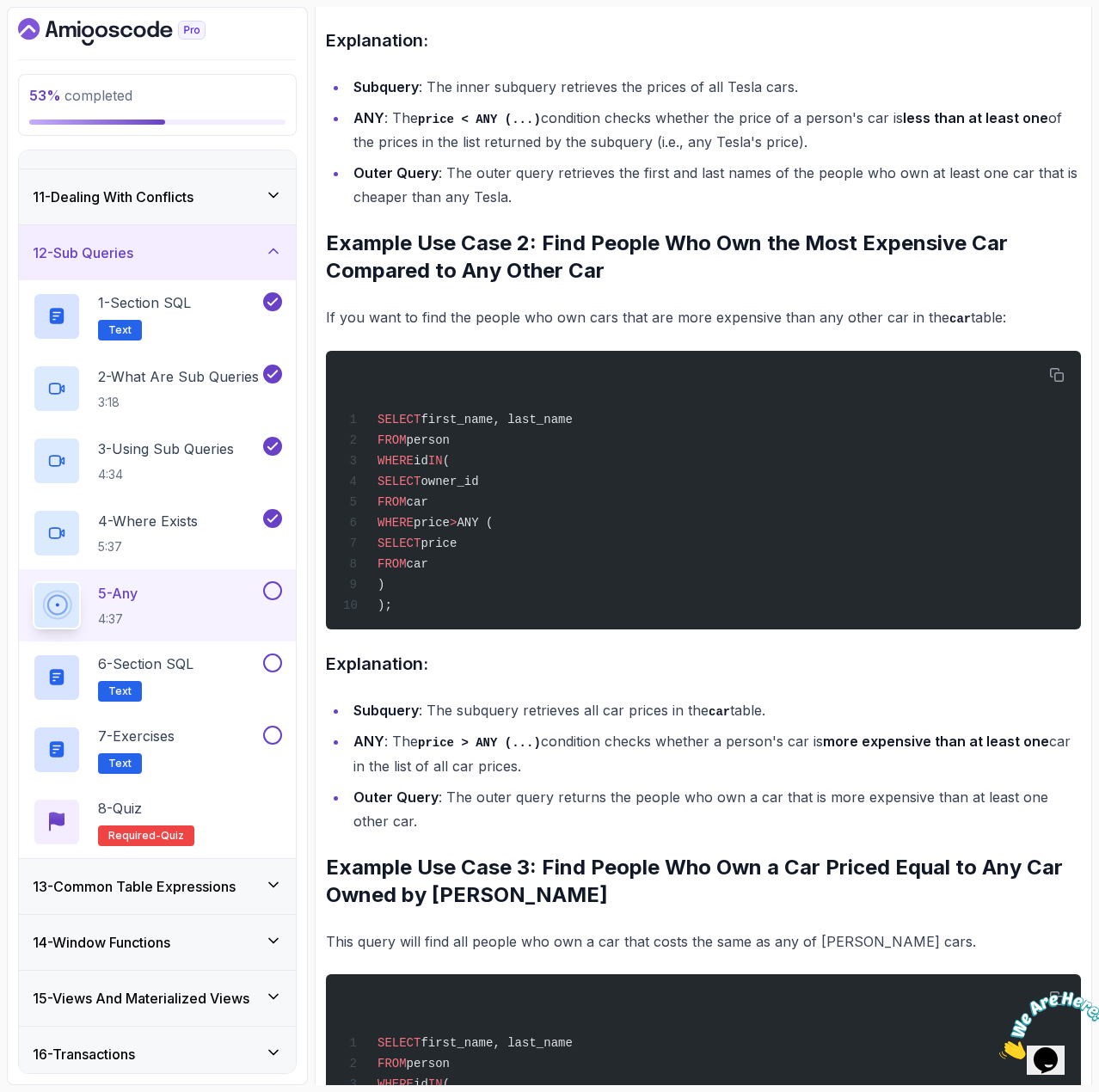
scroll to position [1290, 0]
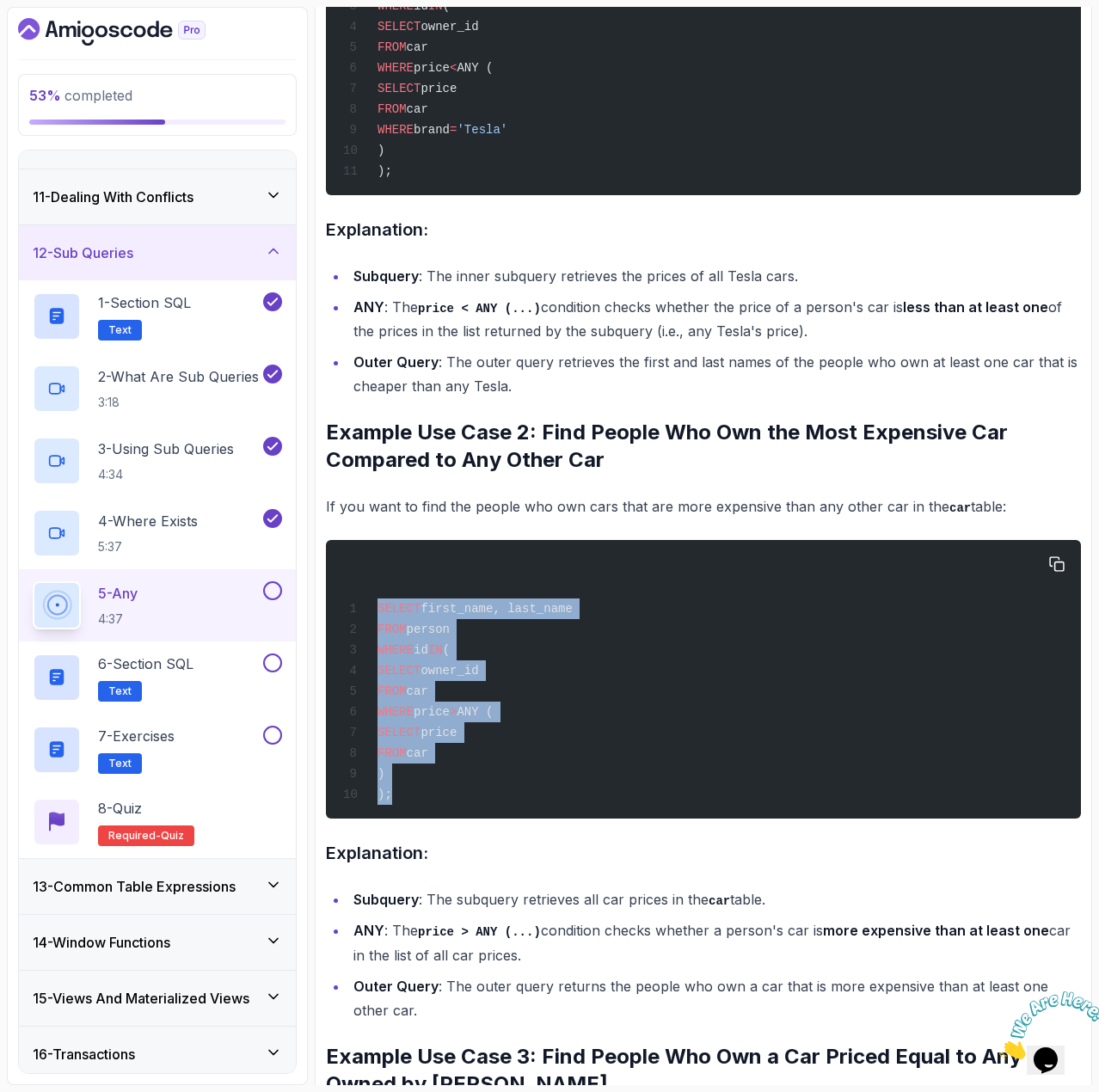
drag, startPoint x: 396, startPoint y: 811, endPoint x: 371, endPoint y: 626, distance: 186.7
click at [371, 626] on div "SELECT first_name, last_name FROM person WHERE id IN ( SELECT owner_id FROM car…" at bounding box center [703, 680] width 728 height 258
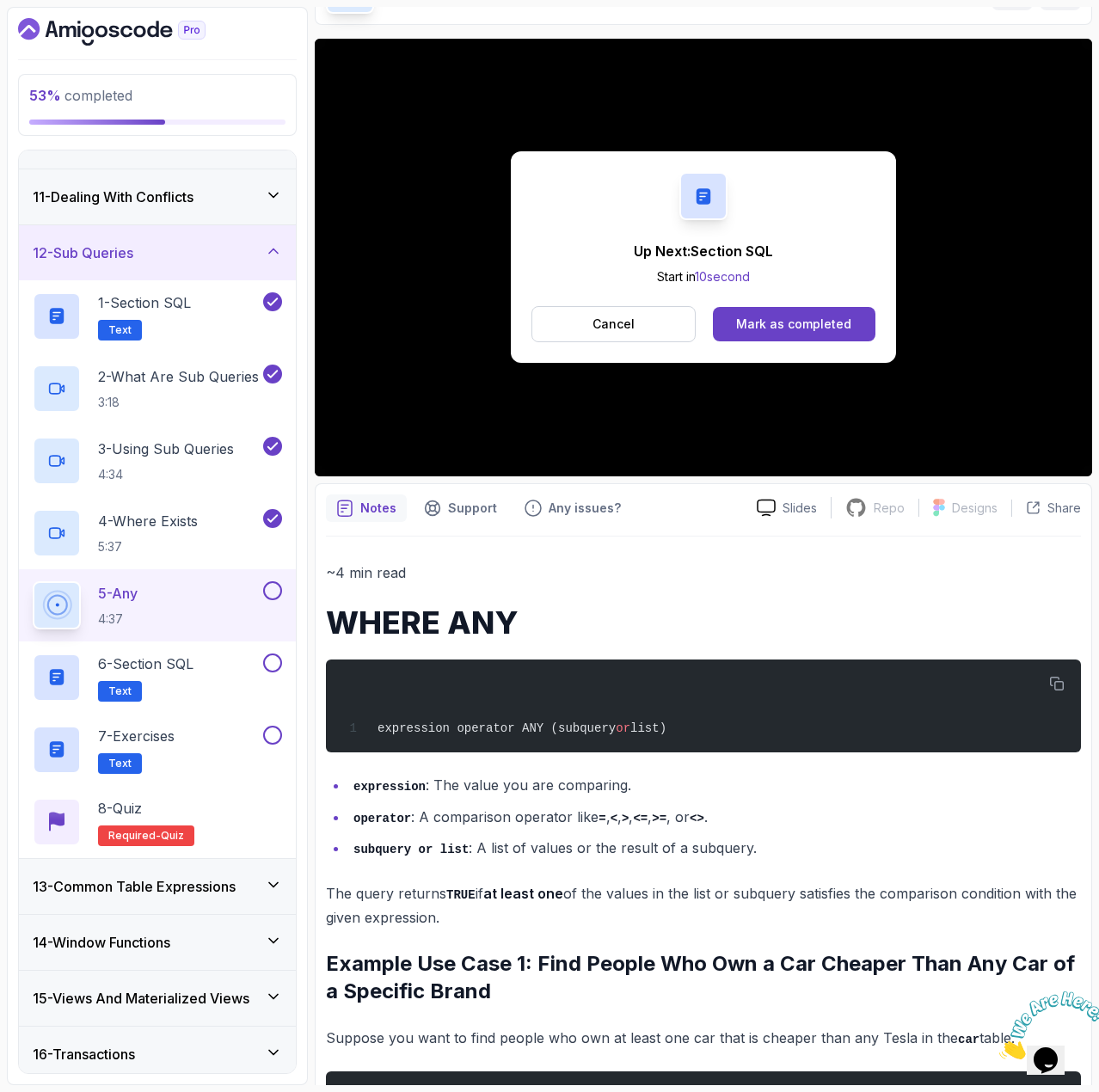
scroll to position [86, 0]
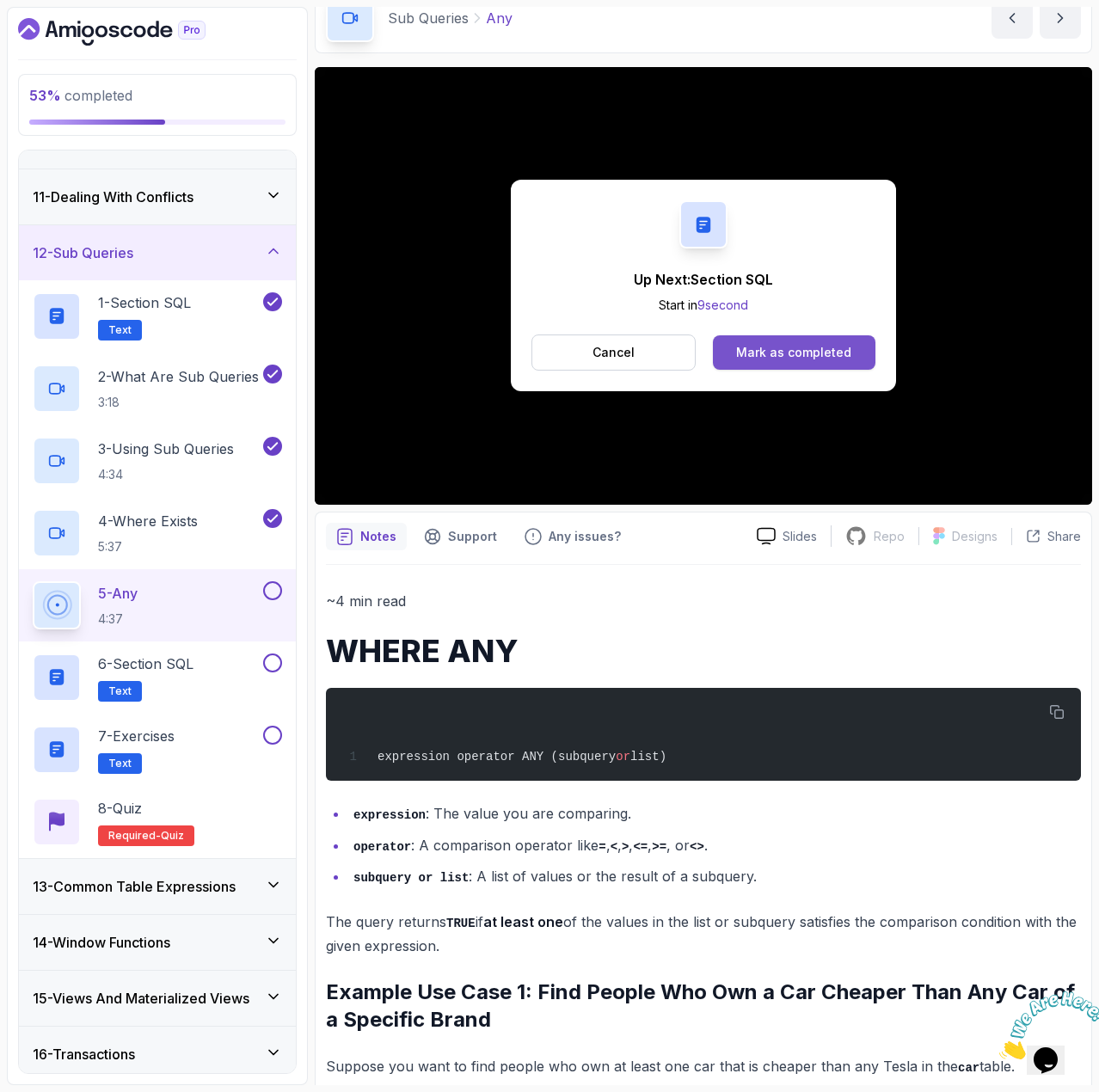
click at [838, 369] on button "Mark as completed" at bounding box center [794, 352] width 162 height 34
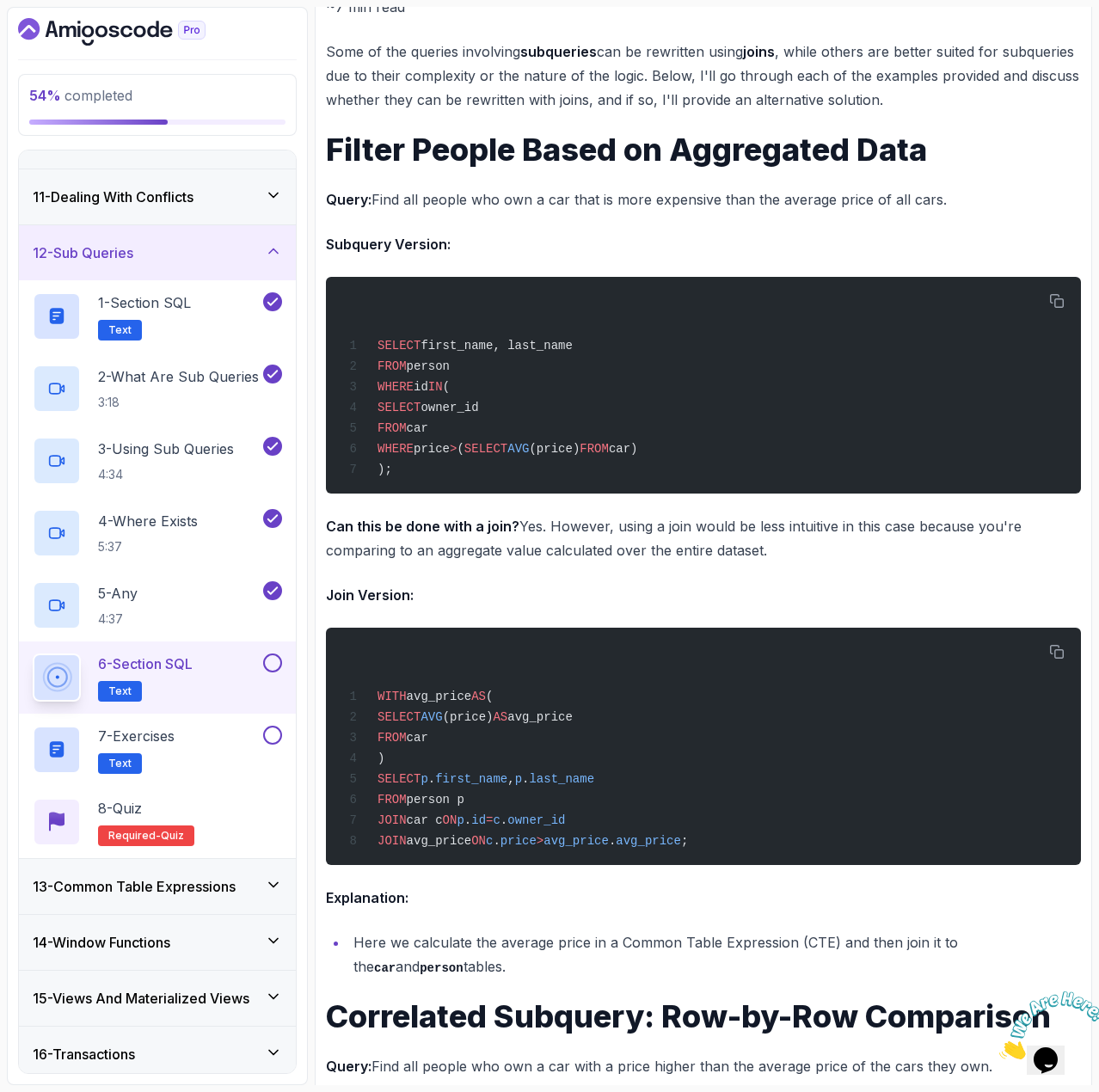
scroll to position [308, 0]
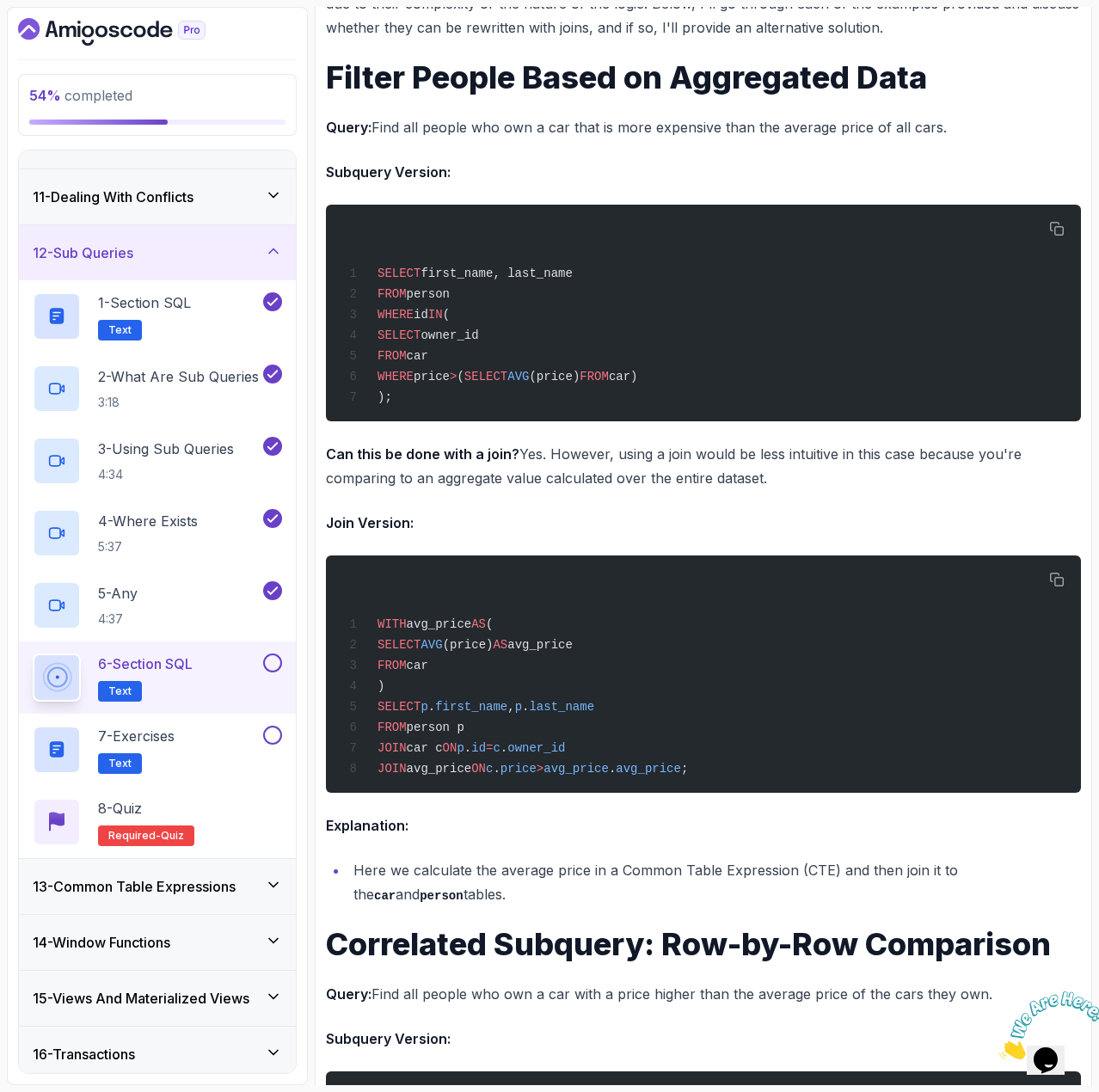
click at [282, 665] on div "6 - Section SQL Text" at bounding box center [157, 677] width 277 height 72
click at [275, 657] on button at bounding box center [273, 662] width 19 height 19
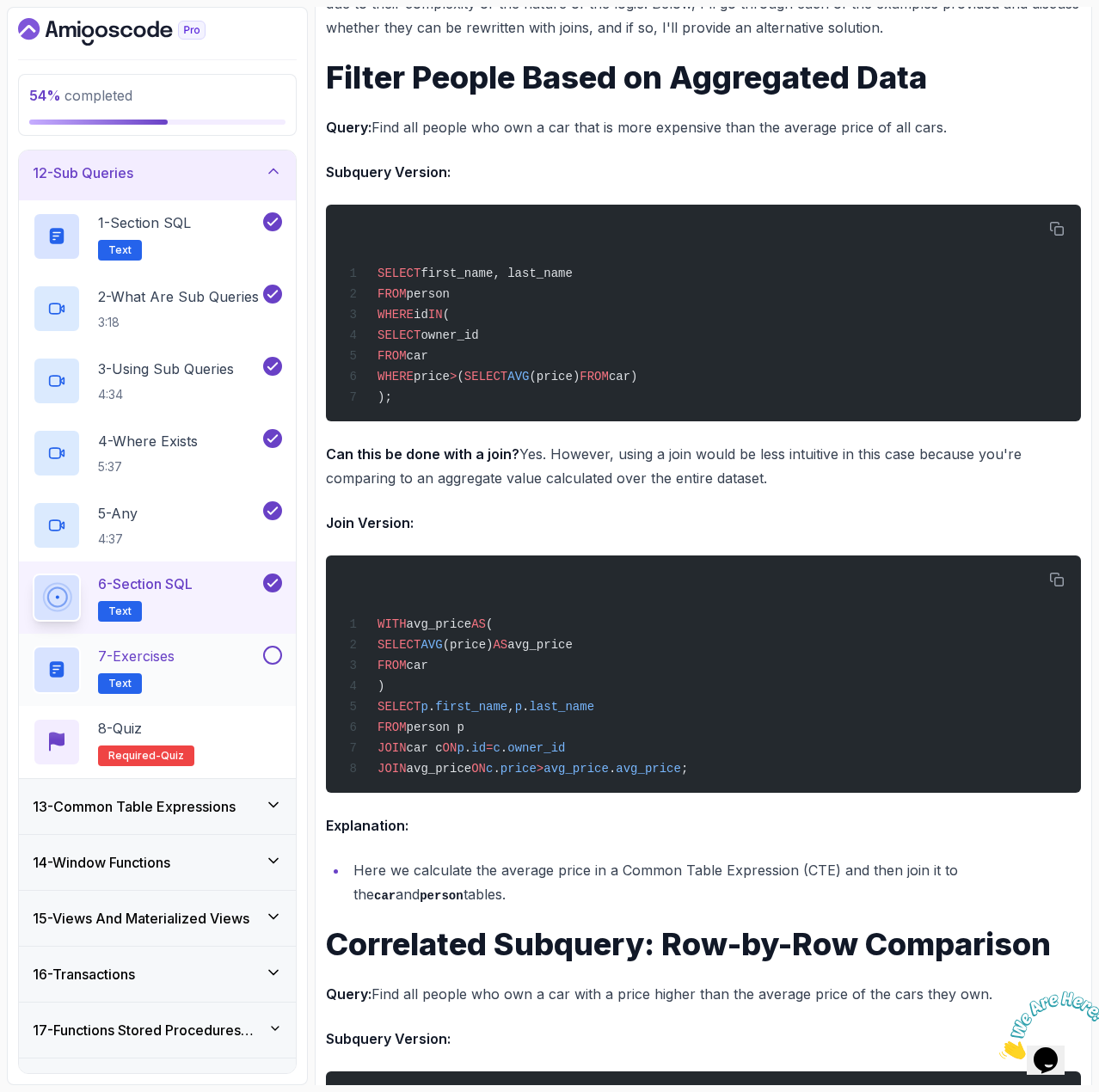
scroll to position [626, 0]
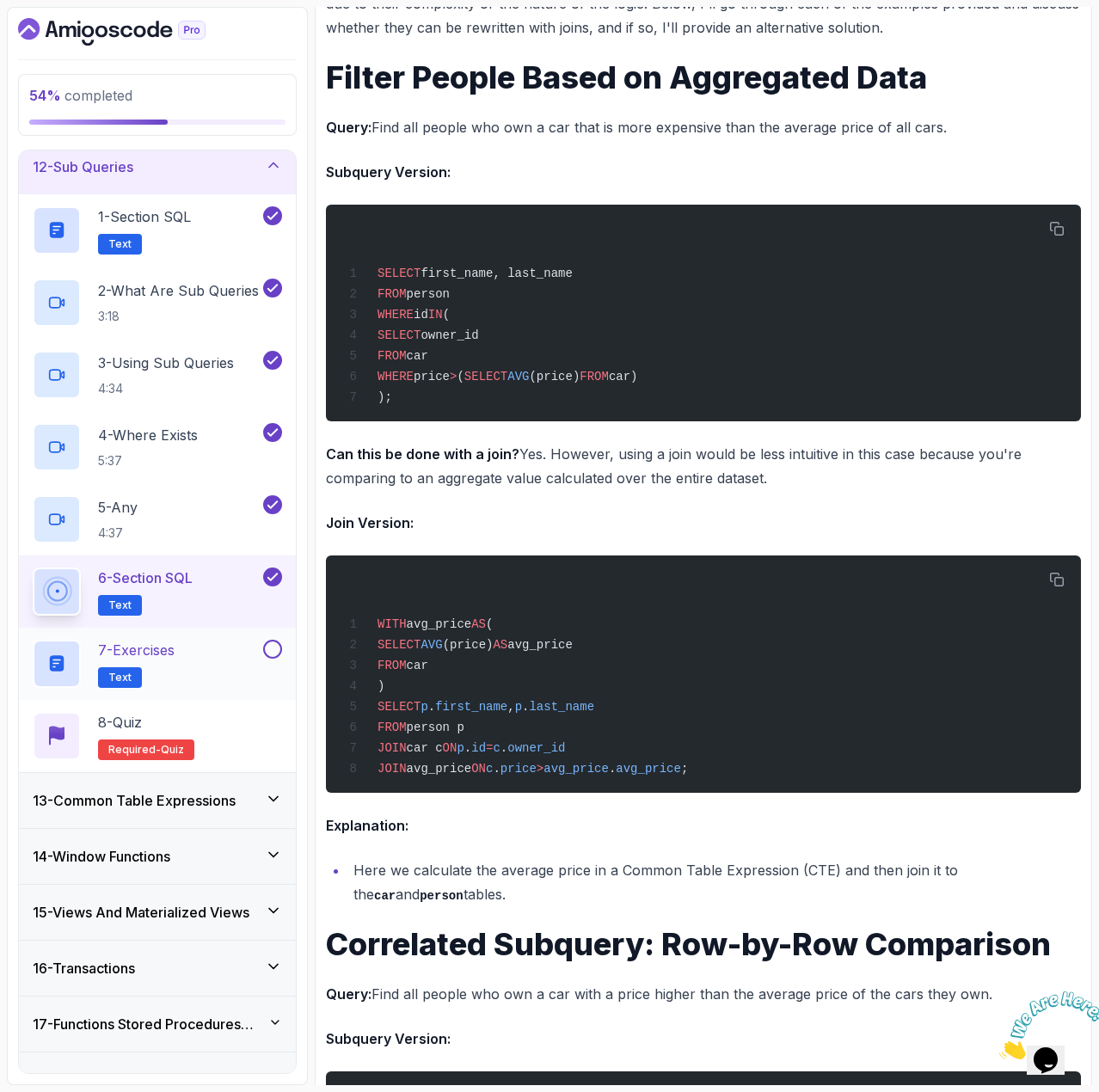
click at [227, 673] on div "7 - Exercises Text" at bounding box center [146, 663] width 227 height 48
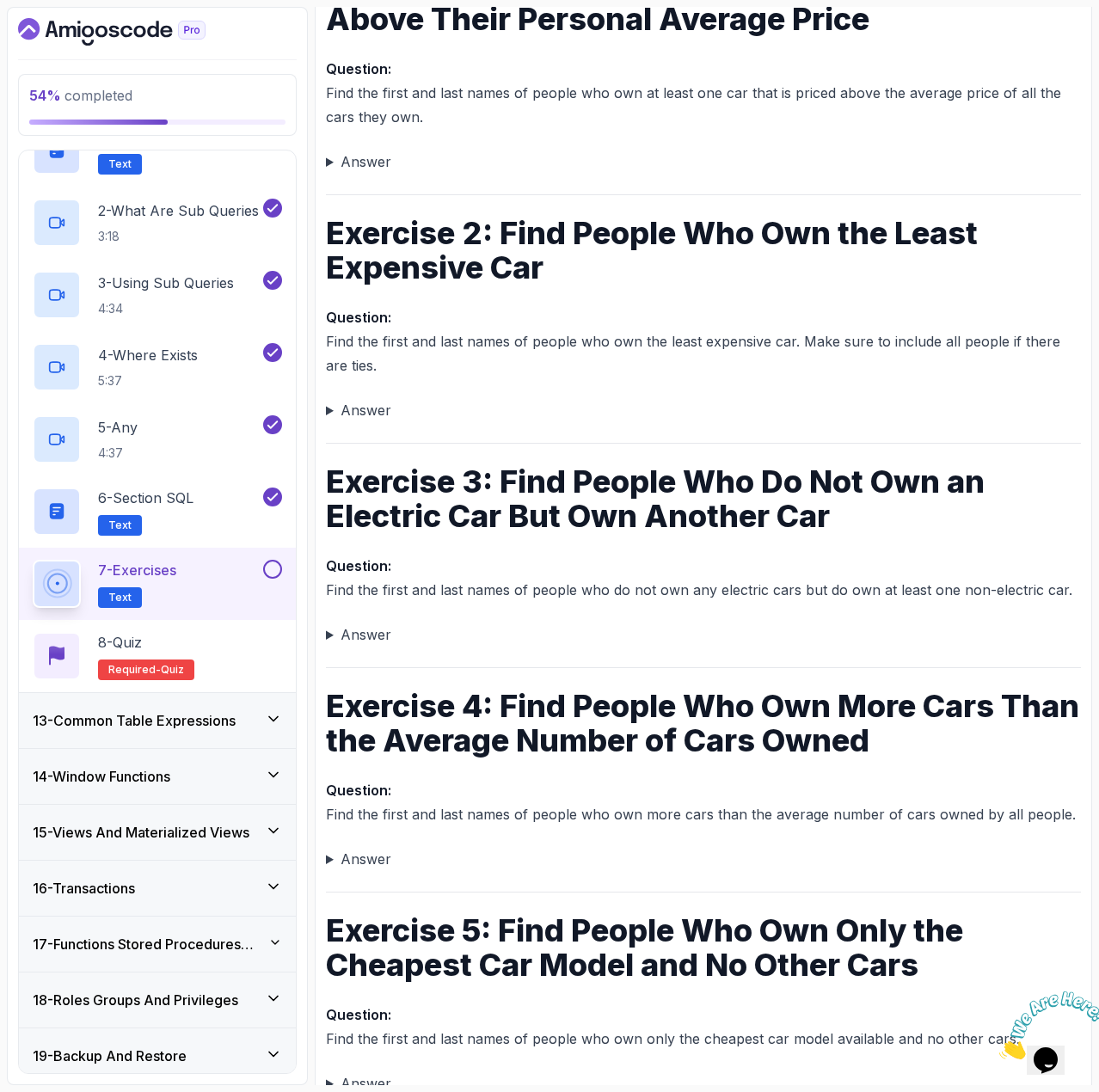
scroll to position [712, 0]
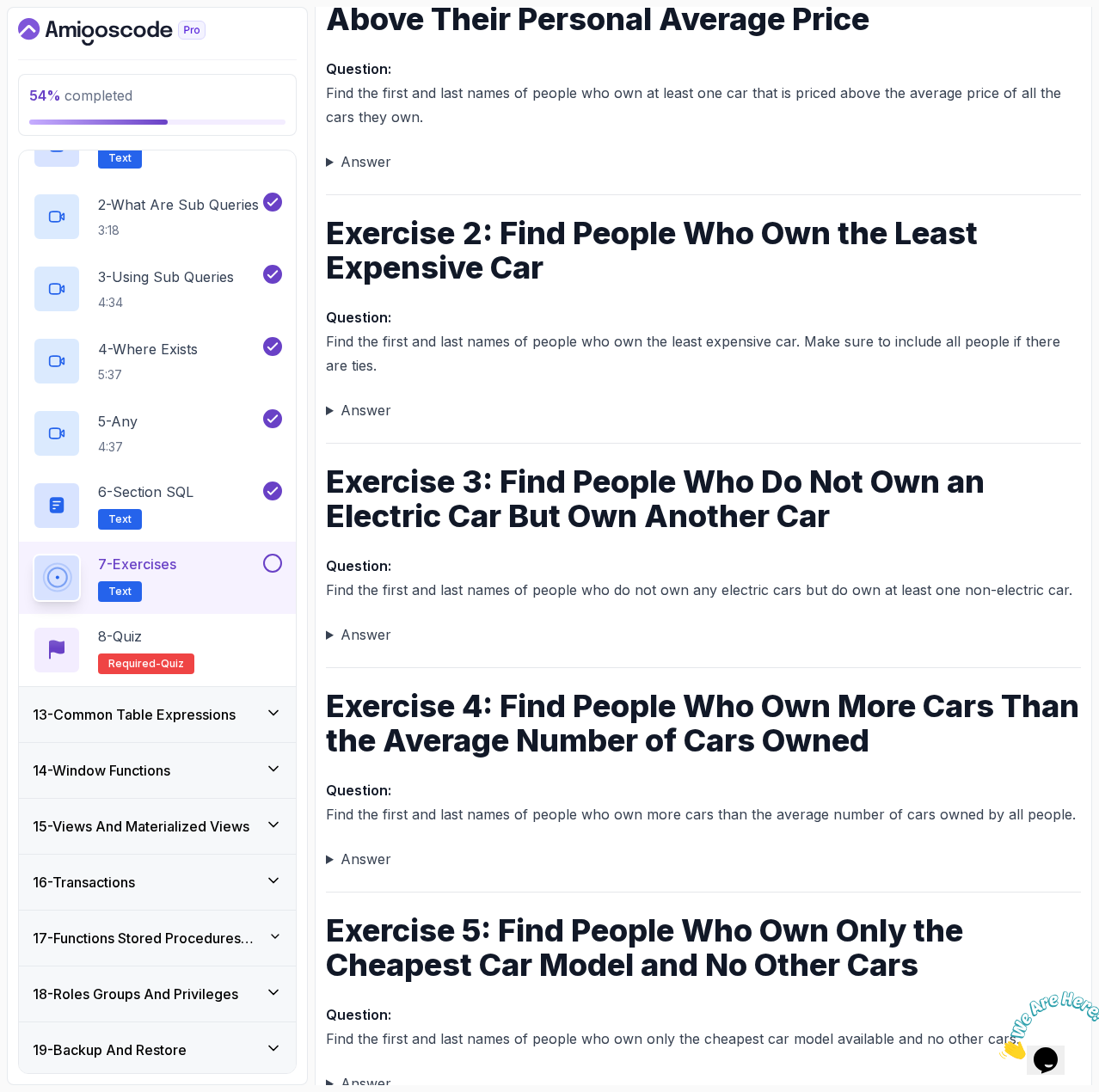
click at [328, 163] on summary "Answer" at bounding box center [703, 161] width 756 height 24
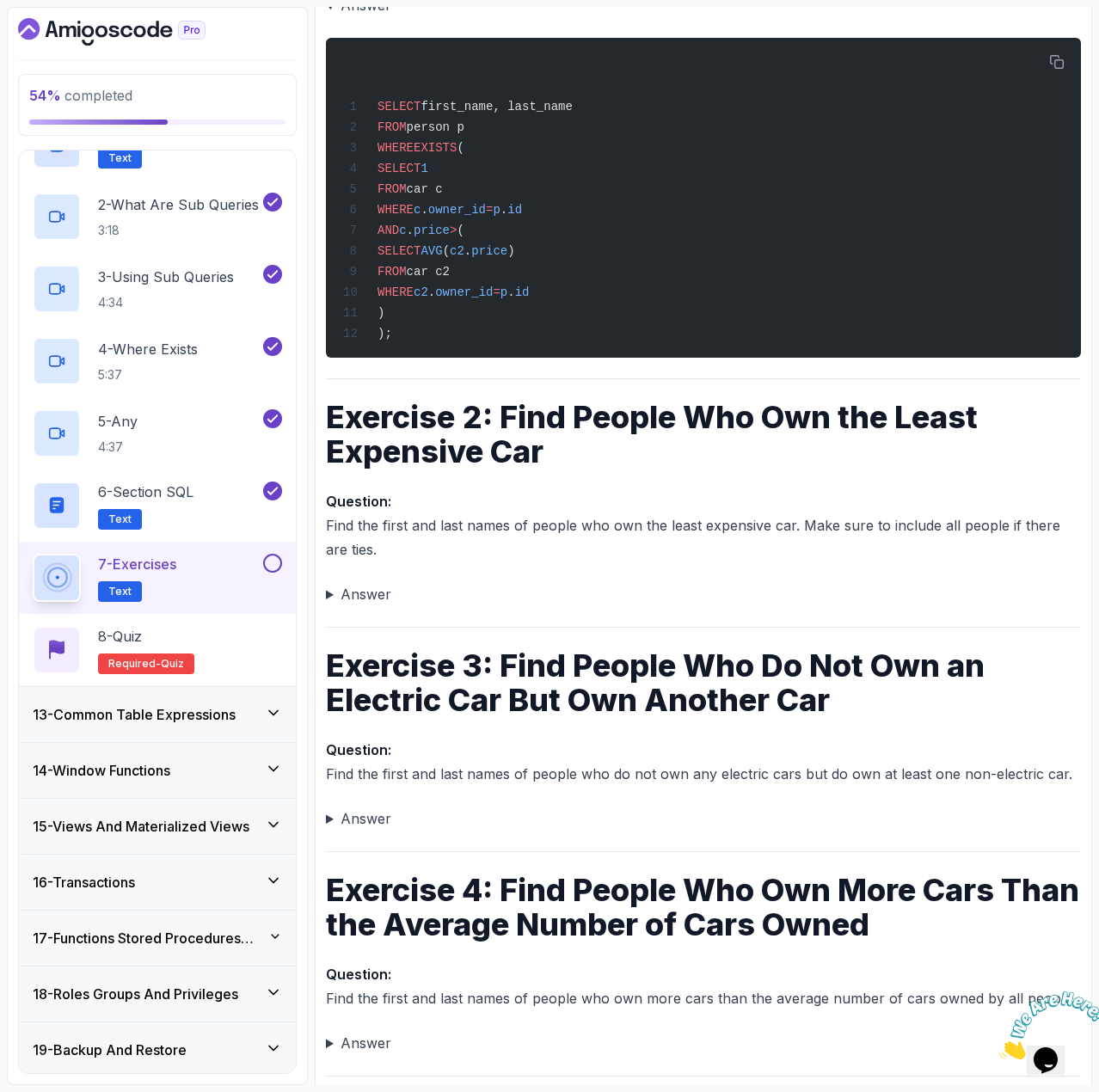
scroll to position [480, 0]
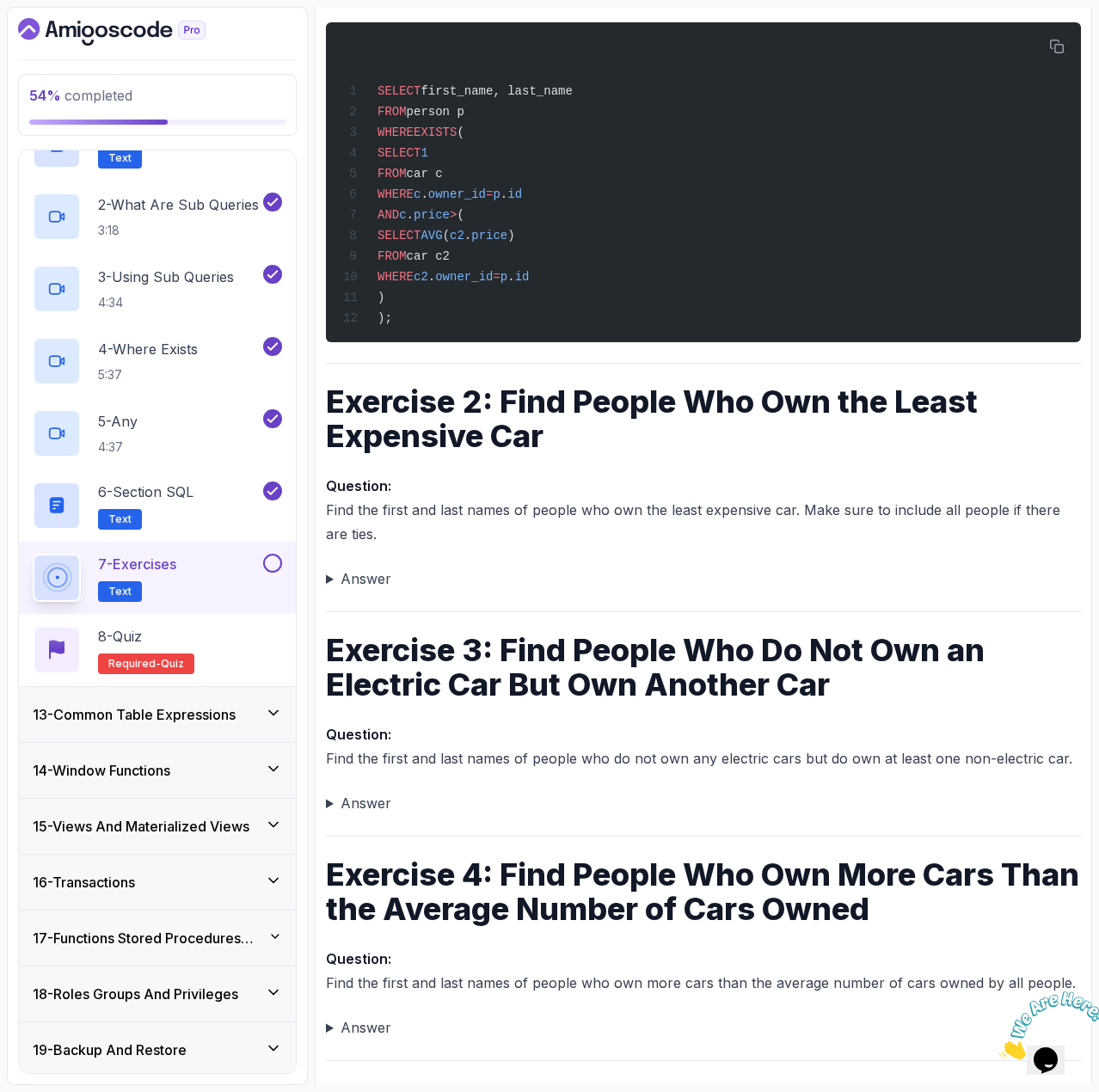
click at [327, 586] on summary "Answer" at bounding box center [703, 578] width 756 height 24
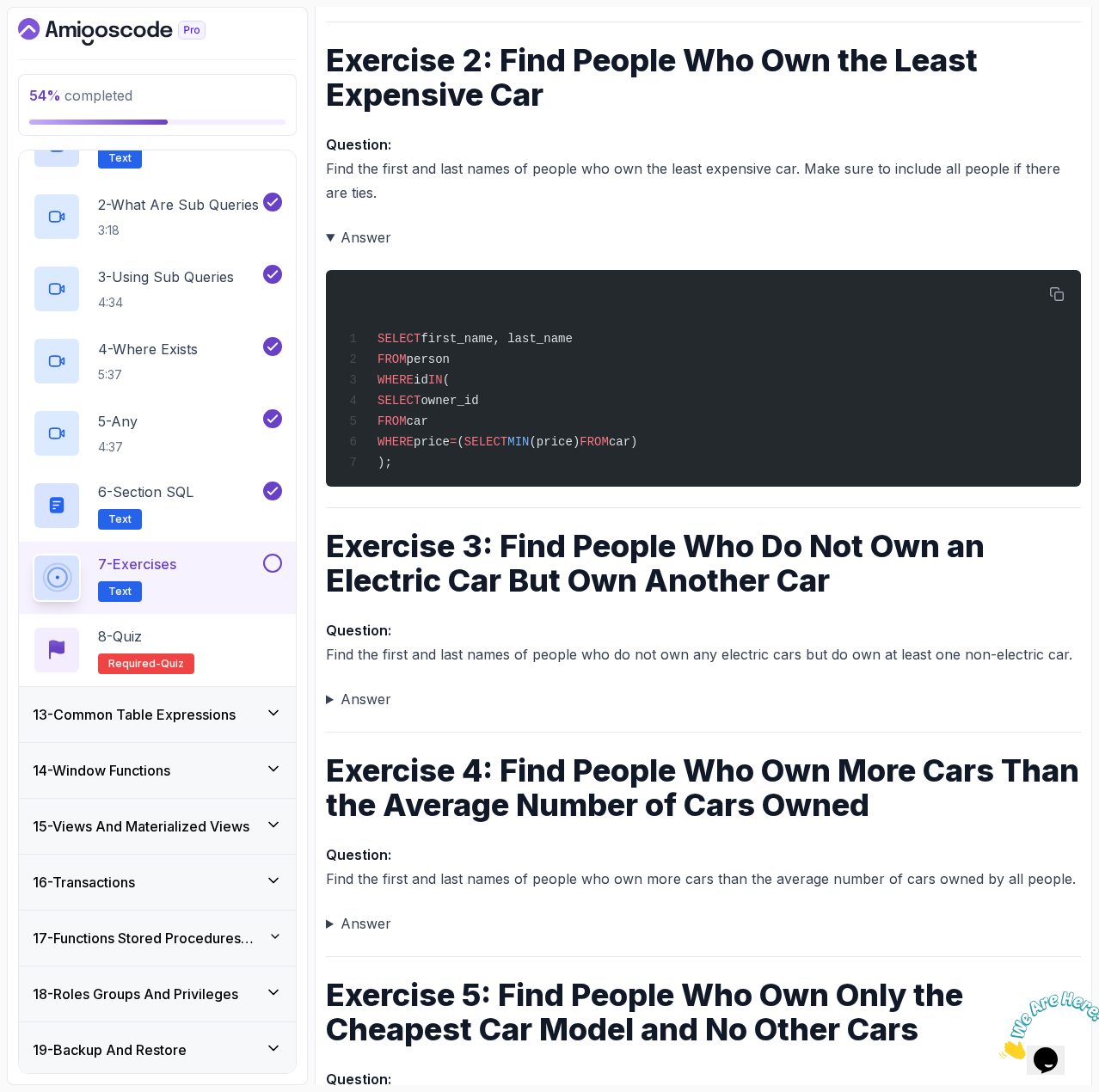
scroll to position [824, 0]
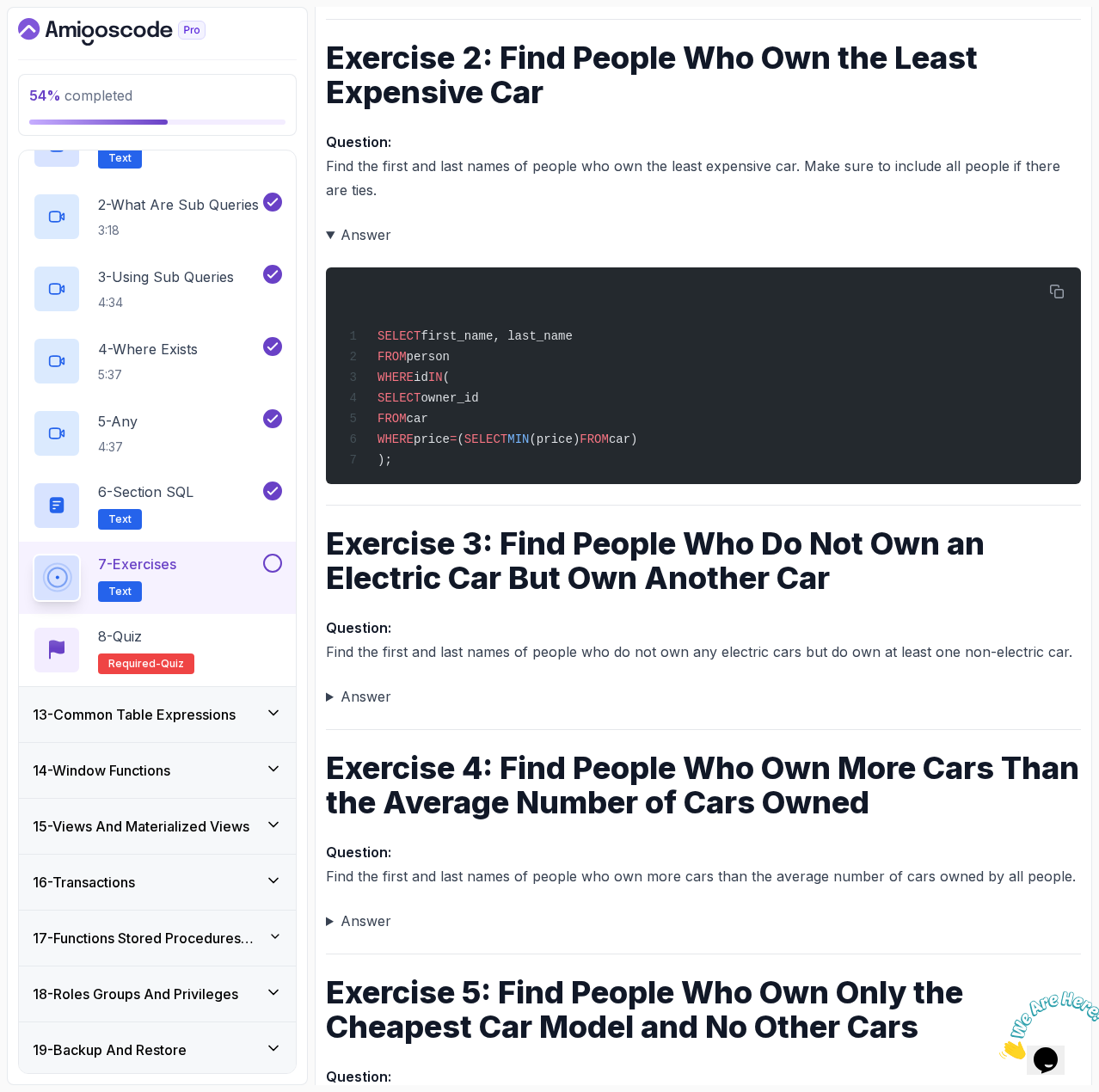
click at [330, 708] on summary "Answer" at bounding box center [703, 697] width 756 height 24
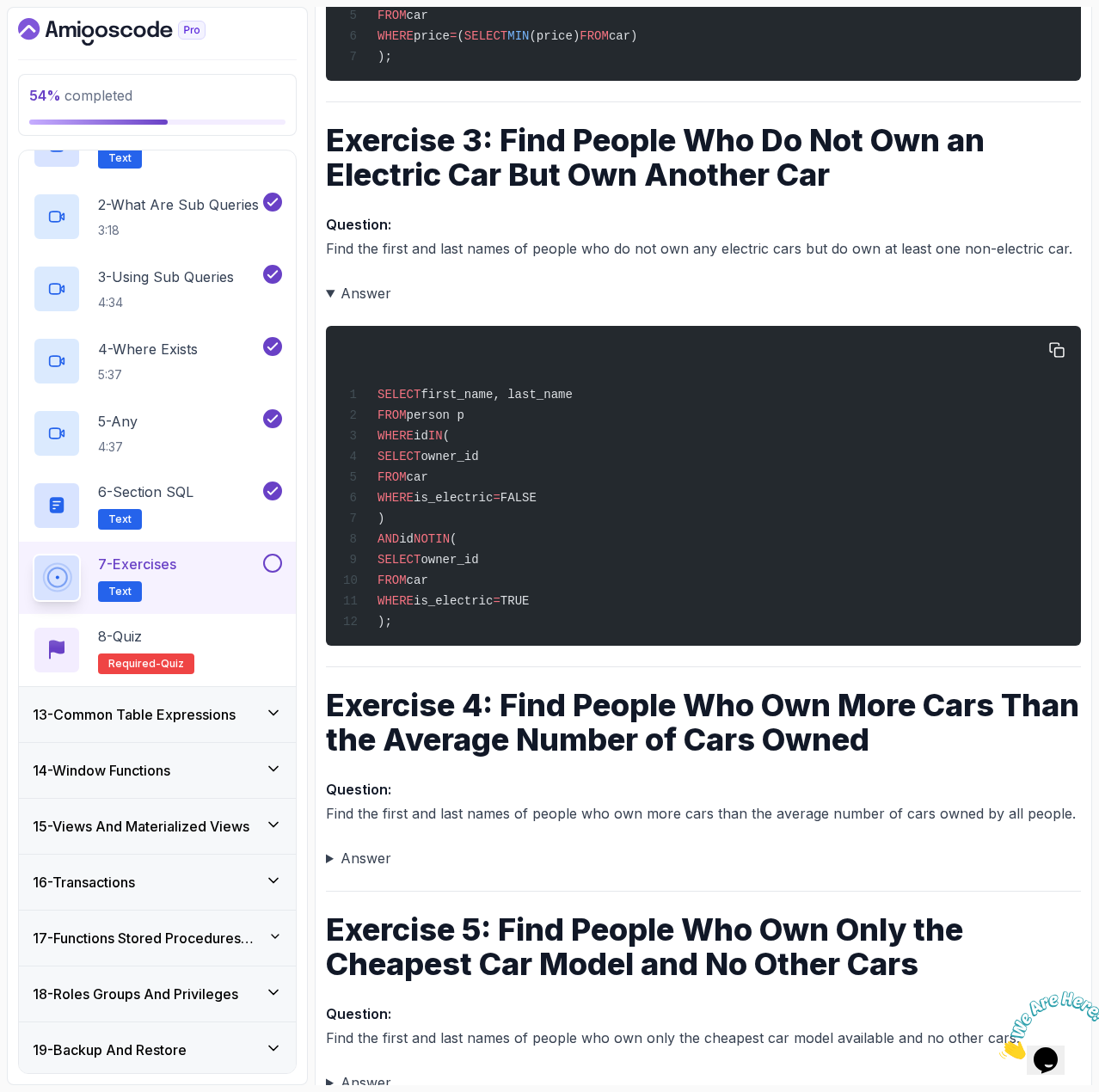
scroll to position [1299, 0]
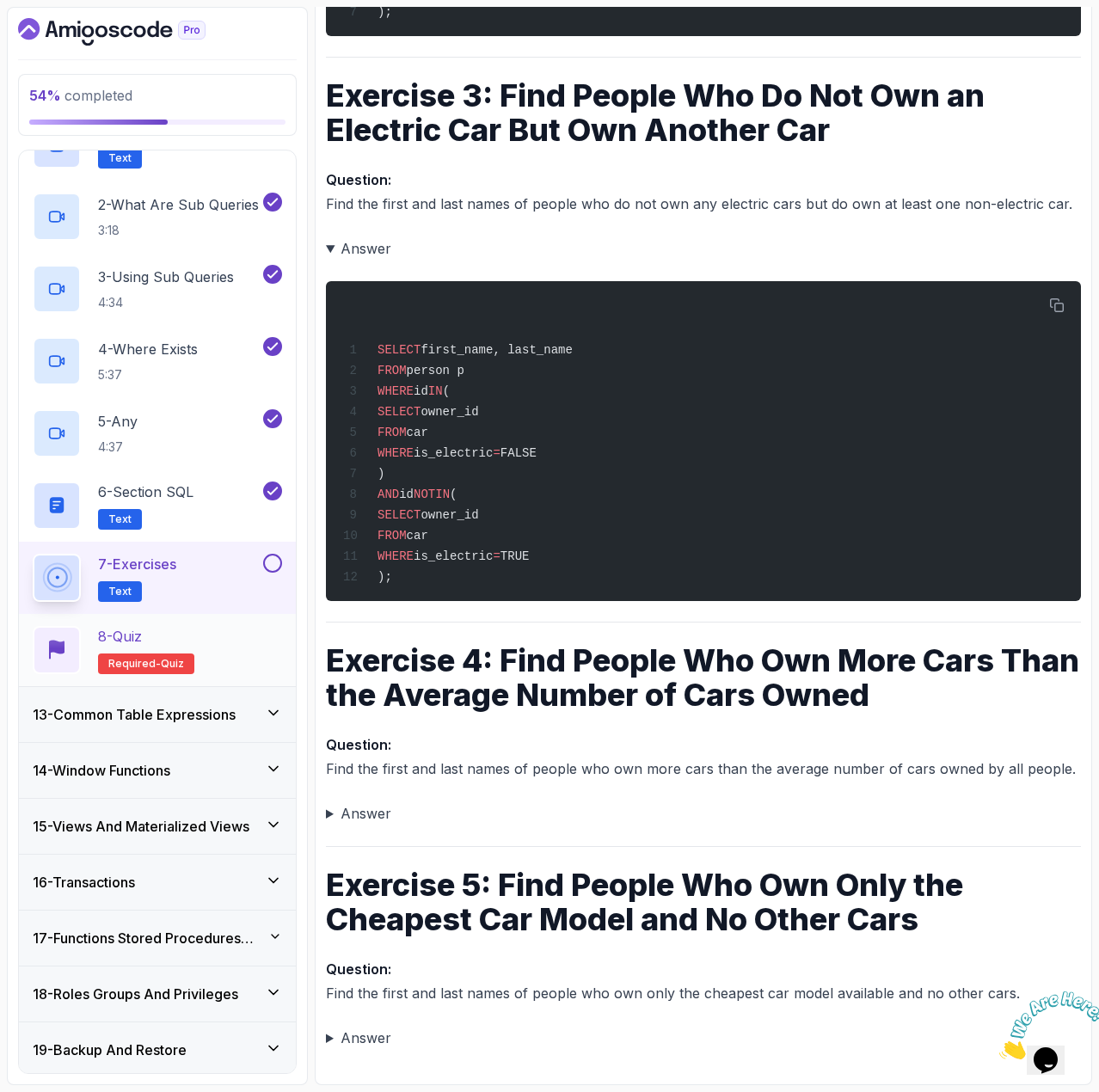
click at [222, 651] on div "8 - Quiz Required- quiz" at bounding box center [157, 649] width 250 height 48
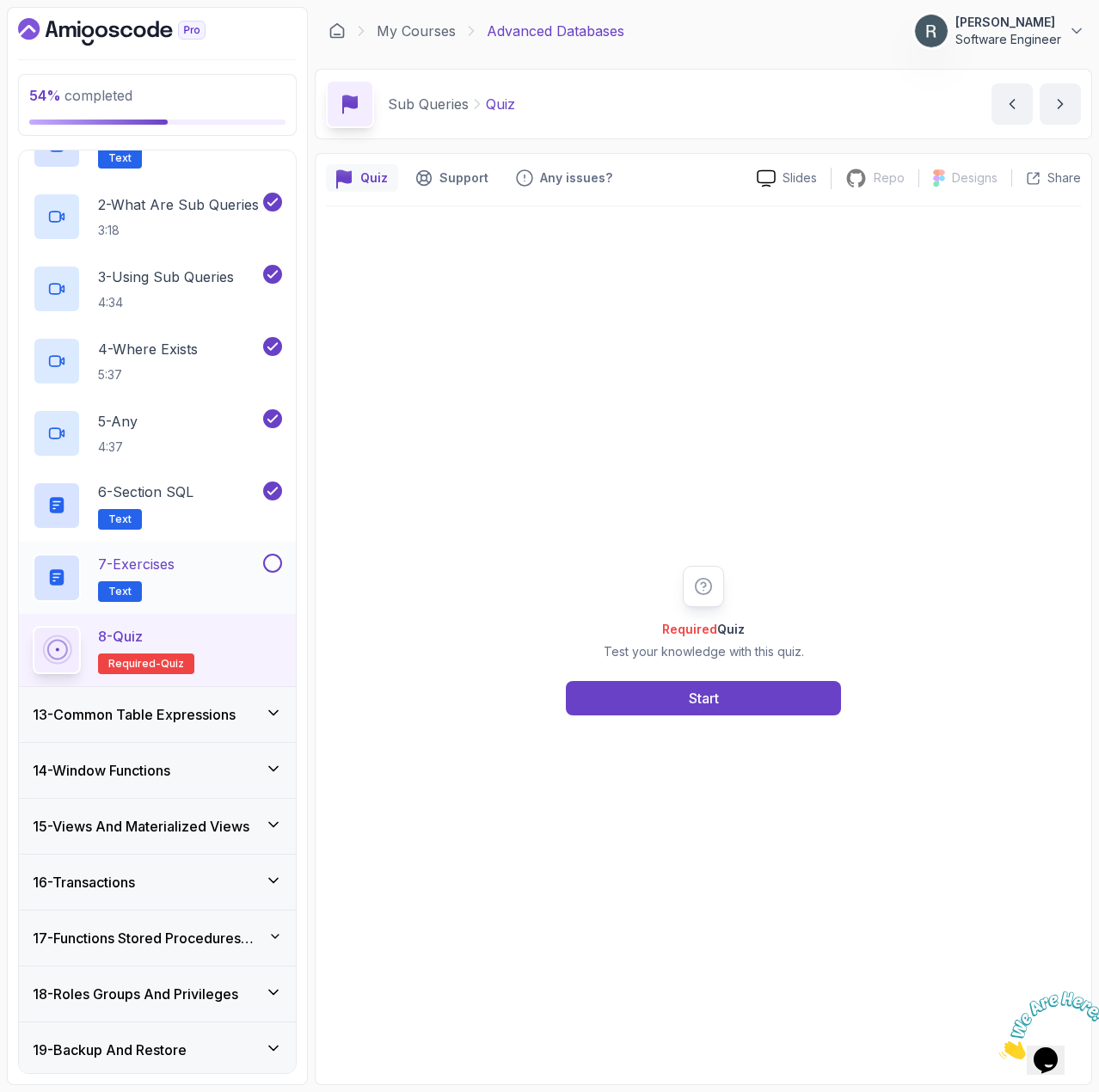
click at [273, 566] on button at bounding box center [273, 563] width 19 height 19
click at [617, 708] on button "Start" at bounding box center [703, 698] width 275 height 34
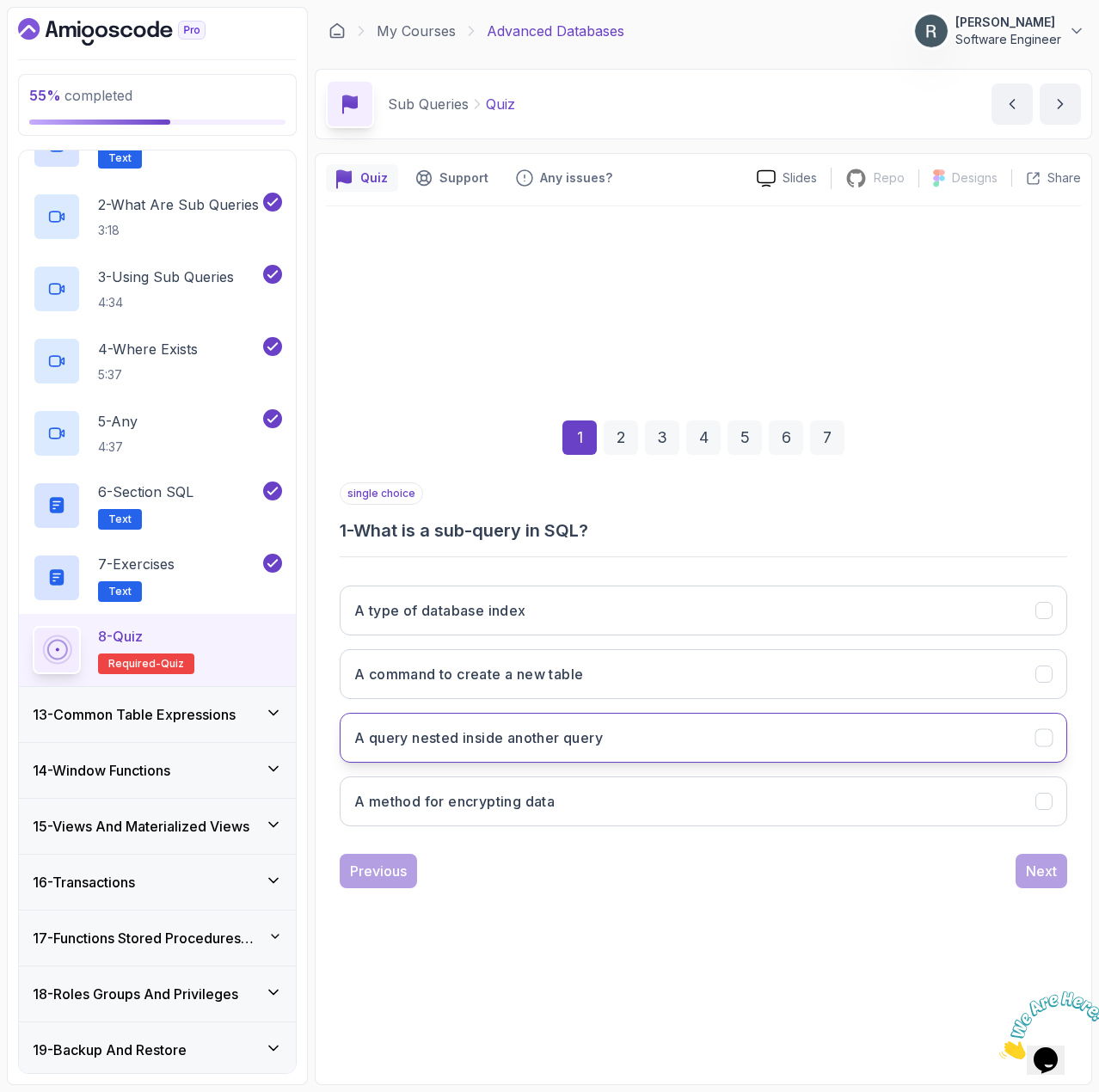
click at [617, 729] on button "A query nested inside another query" at bounding box center [703, 738] width 728 height 50
click at [1046, 868] on div "Next" at bounding box center [1041, 871] width 31 height 21
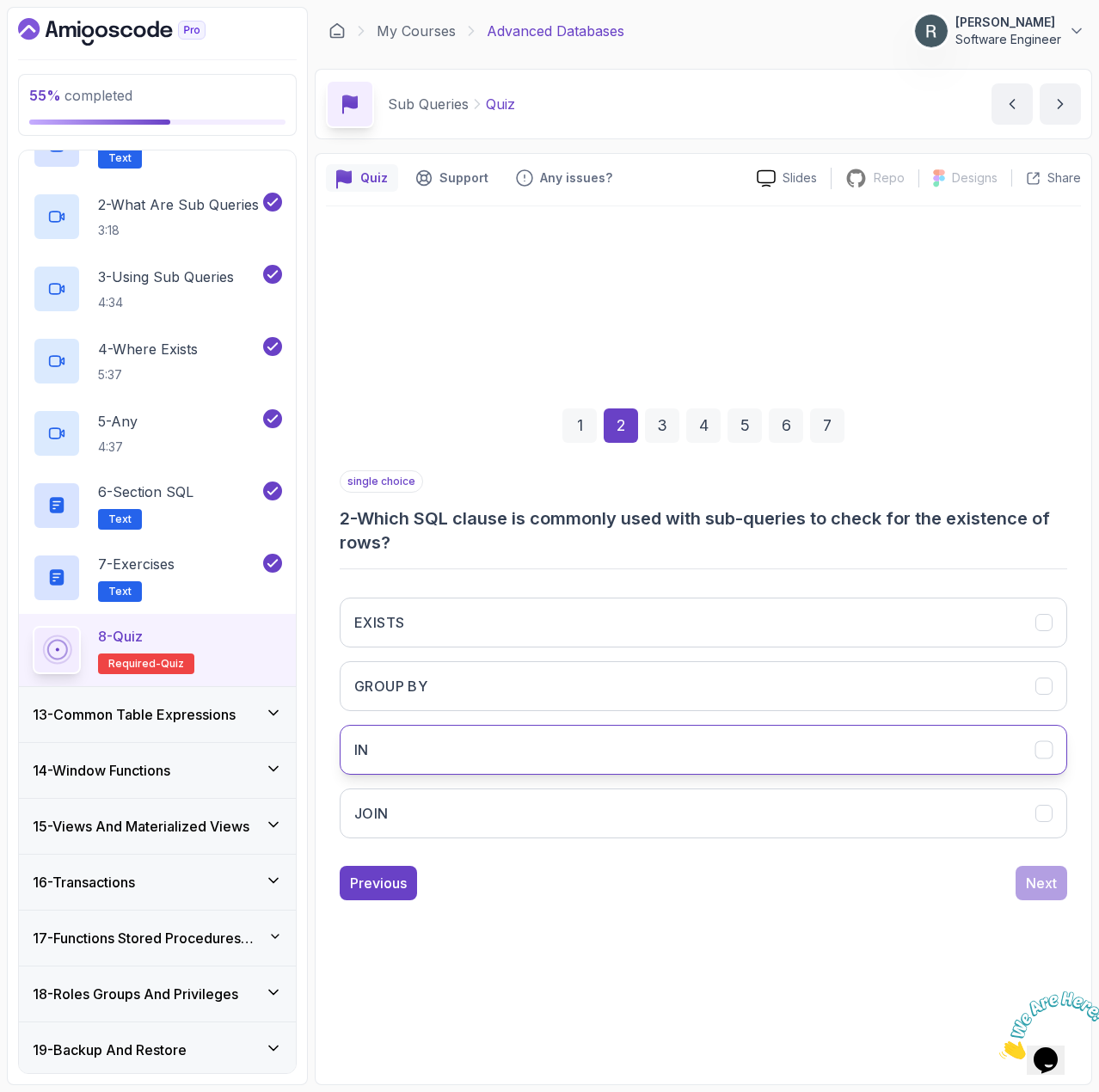
click at [882, 754] on button "IN" at bounding box center [703, 750] width 728 height 50
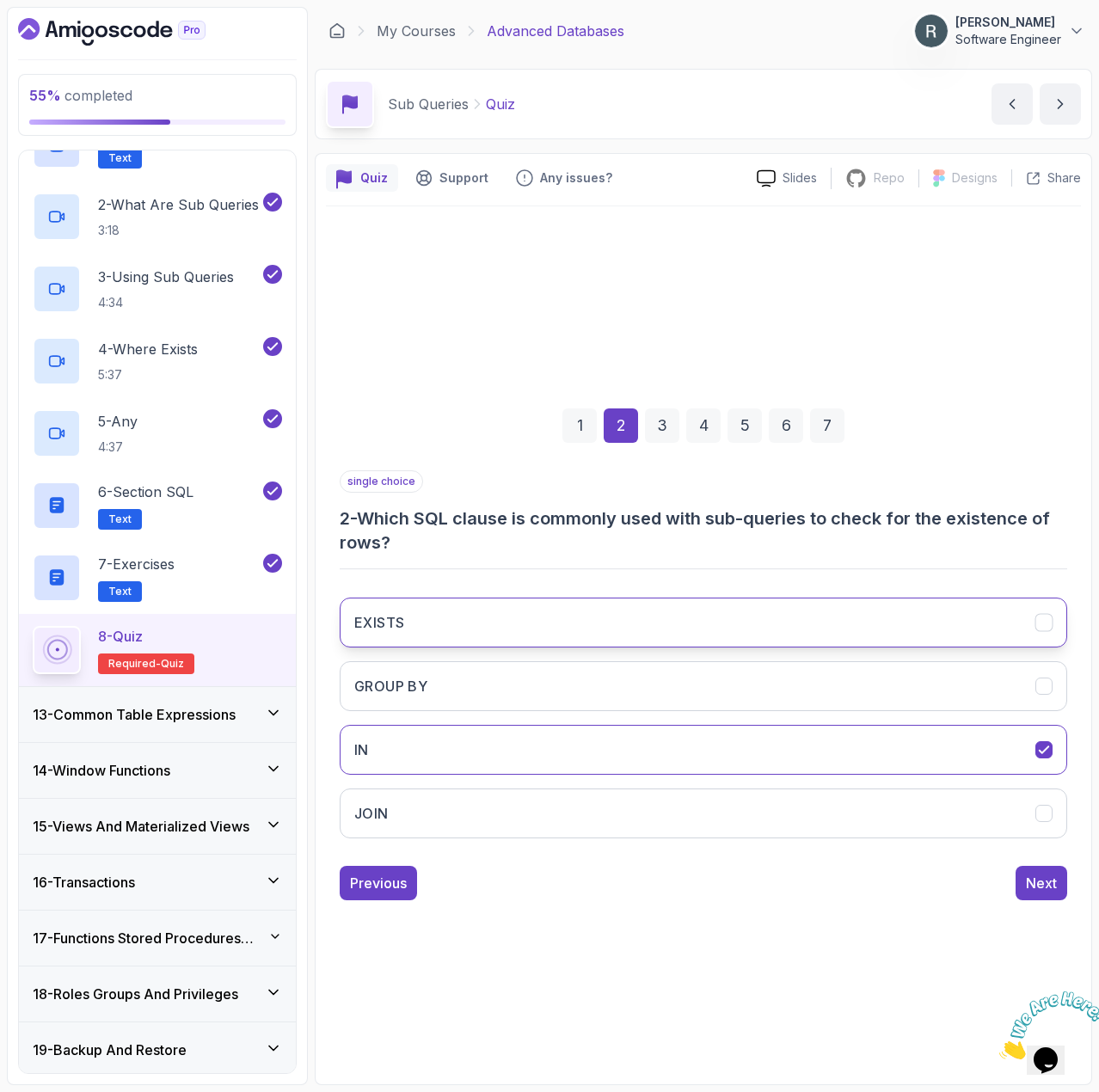
click at [931, 645] on button "EXISTS" at bounding box center [703, 623] width 728 height 50
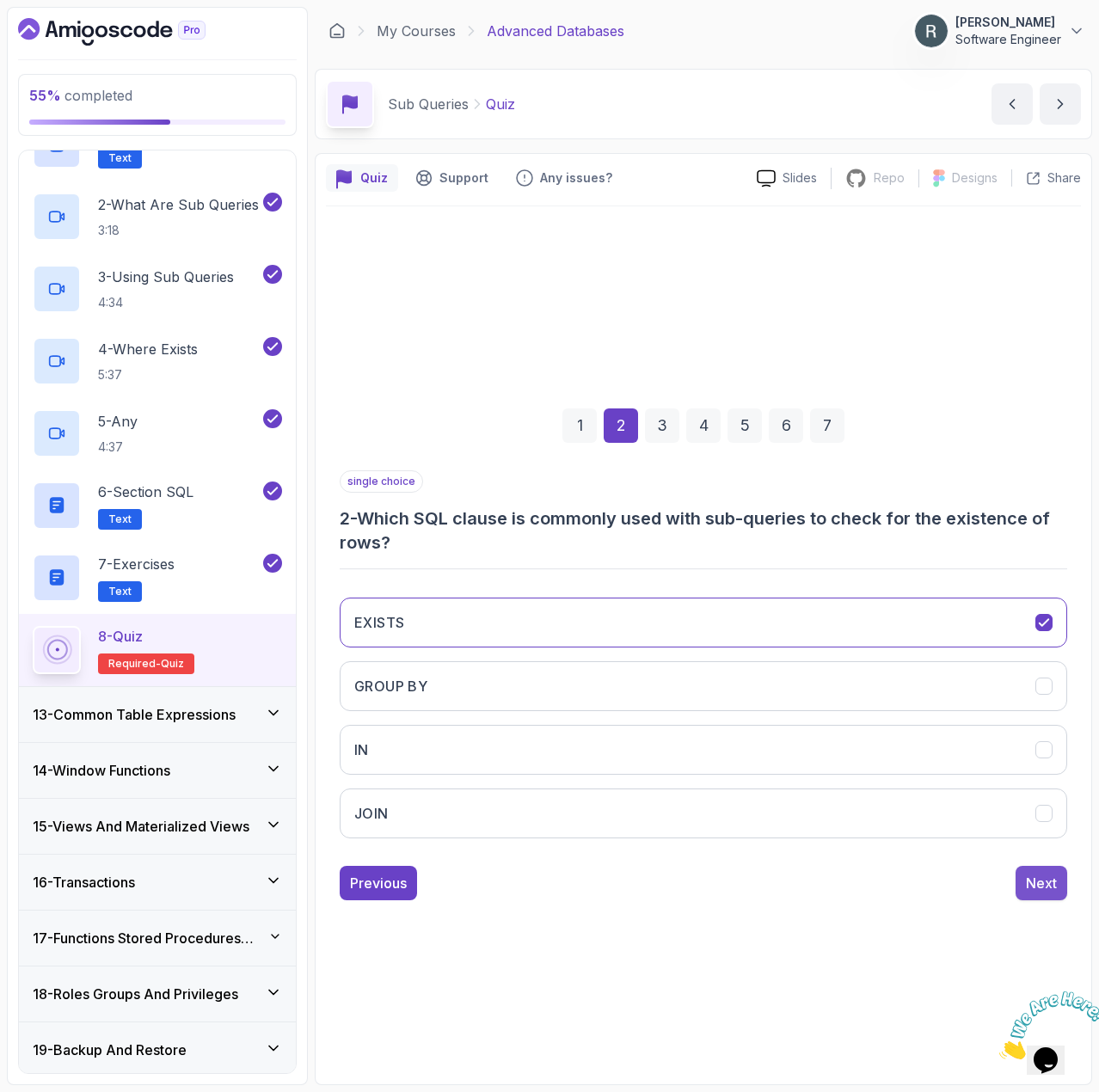
click at [1043, 880] on div "Next" at bounding box center [1041, 882] width 31 height 21
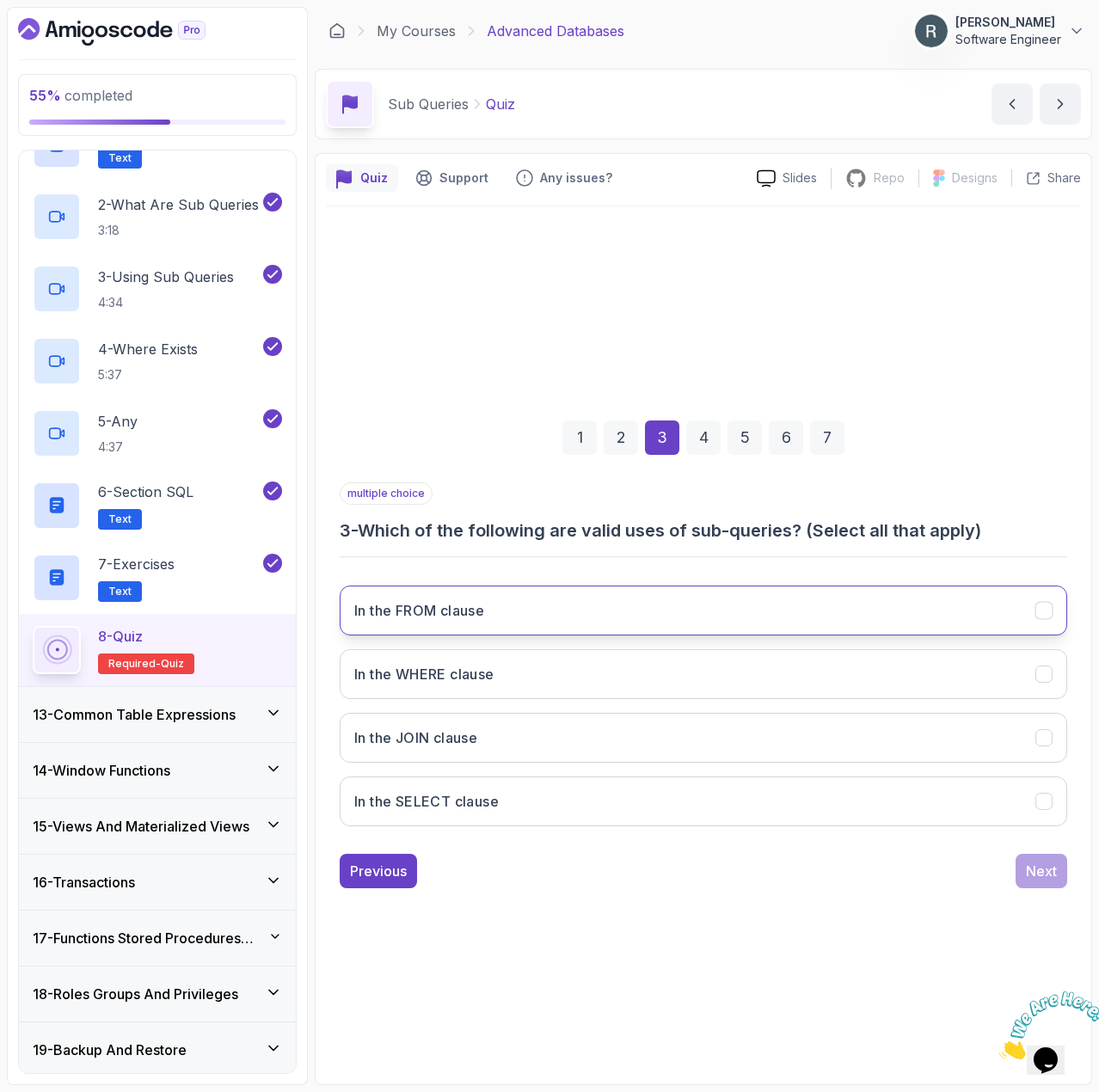
click at [824, 611] on button "In the FROM clause" at bounding box center [703, 610] width 728 height 50
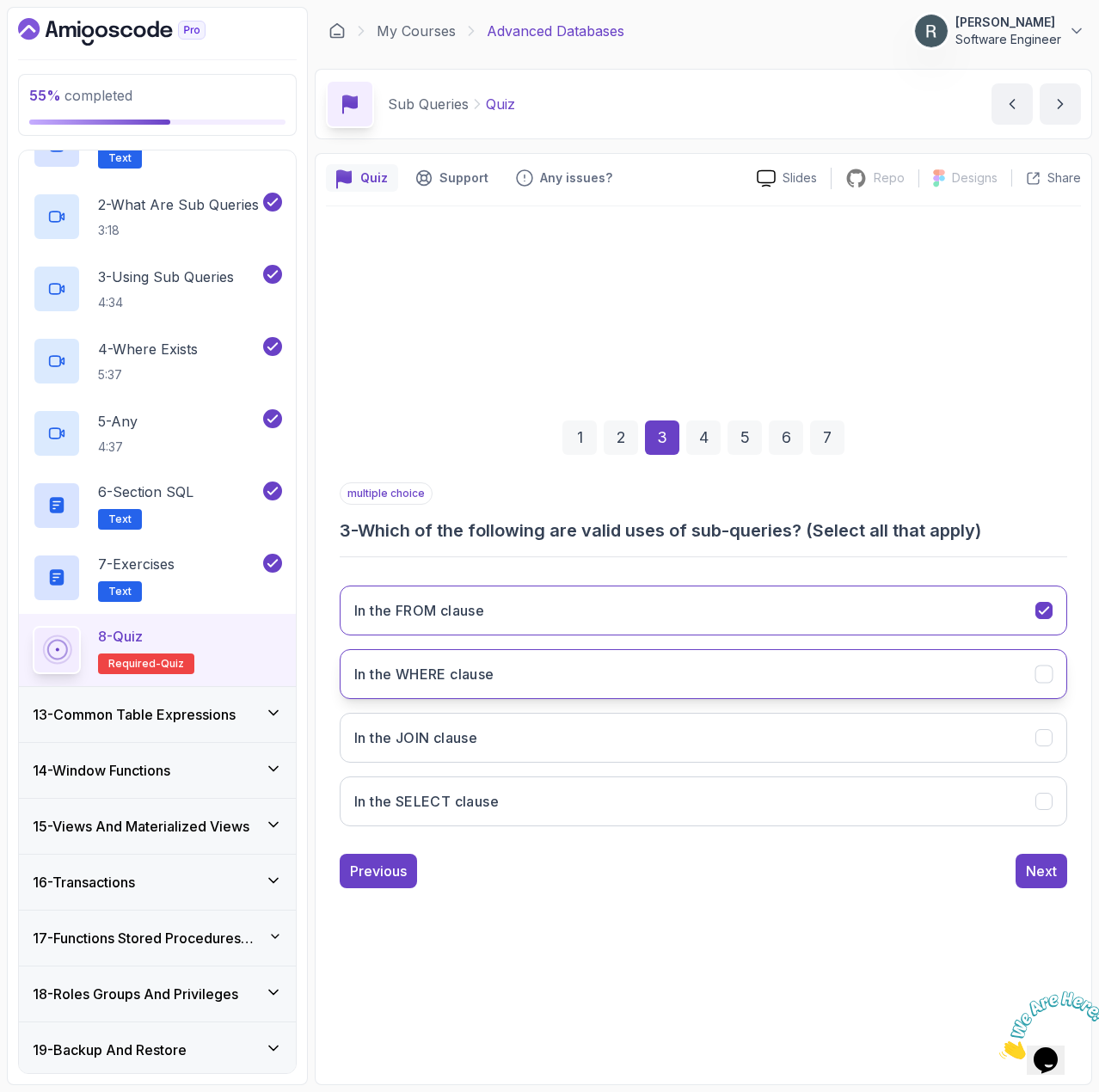
click at [796, 654] on button "In the WHERE clause" at bounding box center [703, 674] width 728 height 50
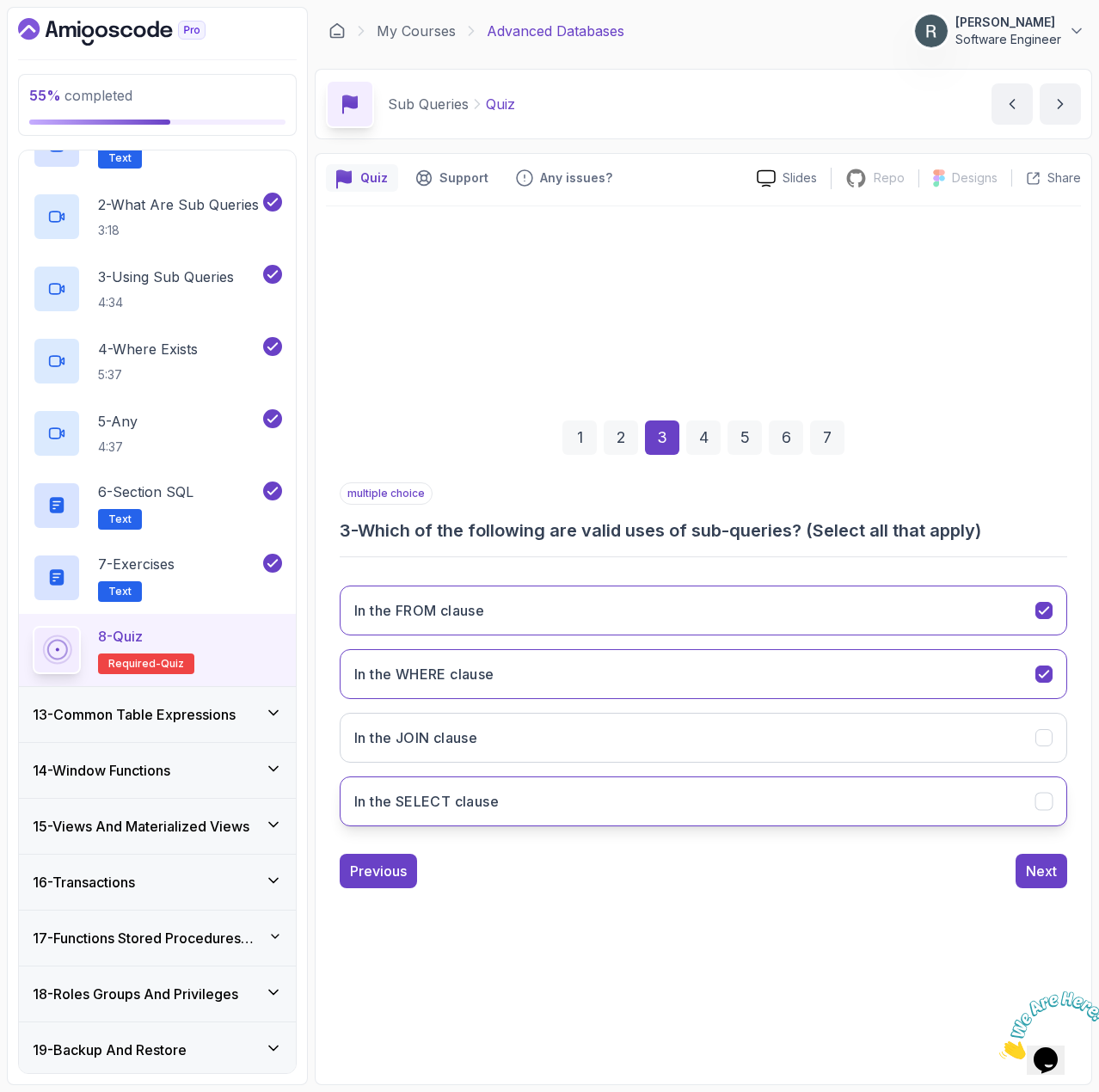
click at [838, 789] on button "In the SELECT clause" at bounding box center [703, 801] width 728 height 50
click at [985, 812] on button "In the SELECT clause" at bounding box center [703, 801] width 728 height 50
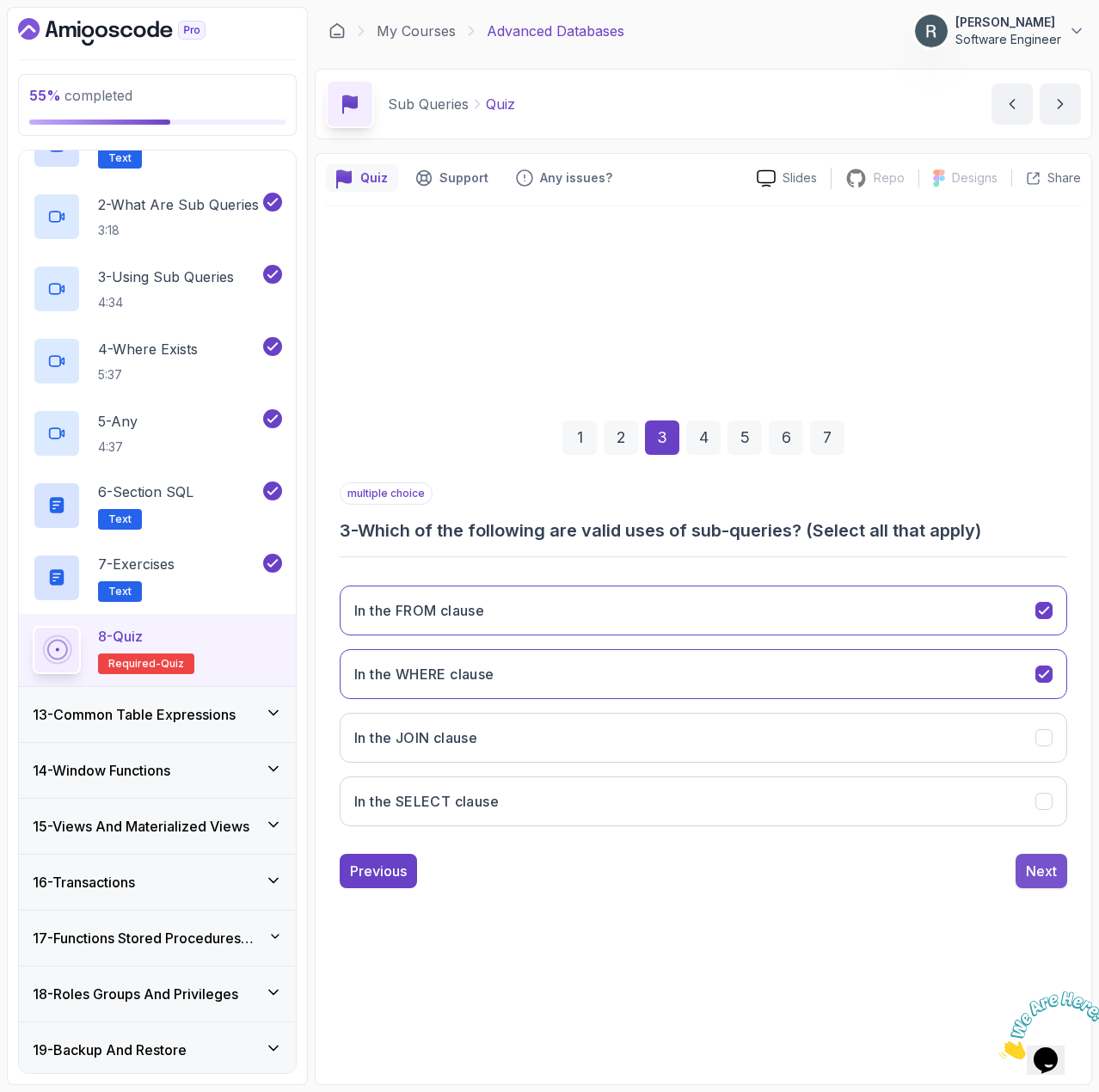
click at [1038, 867] on div "Next" at bounding box center [1041, 871] width 31 height 21
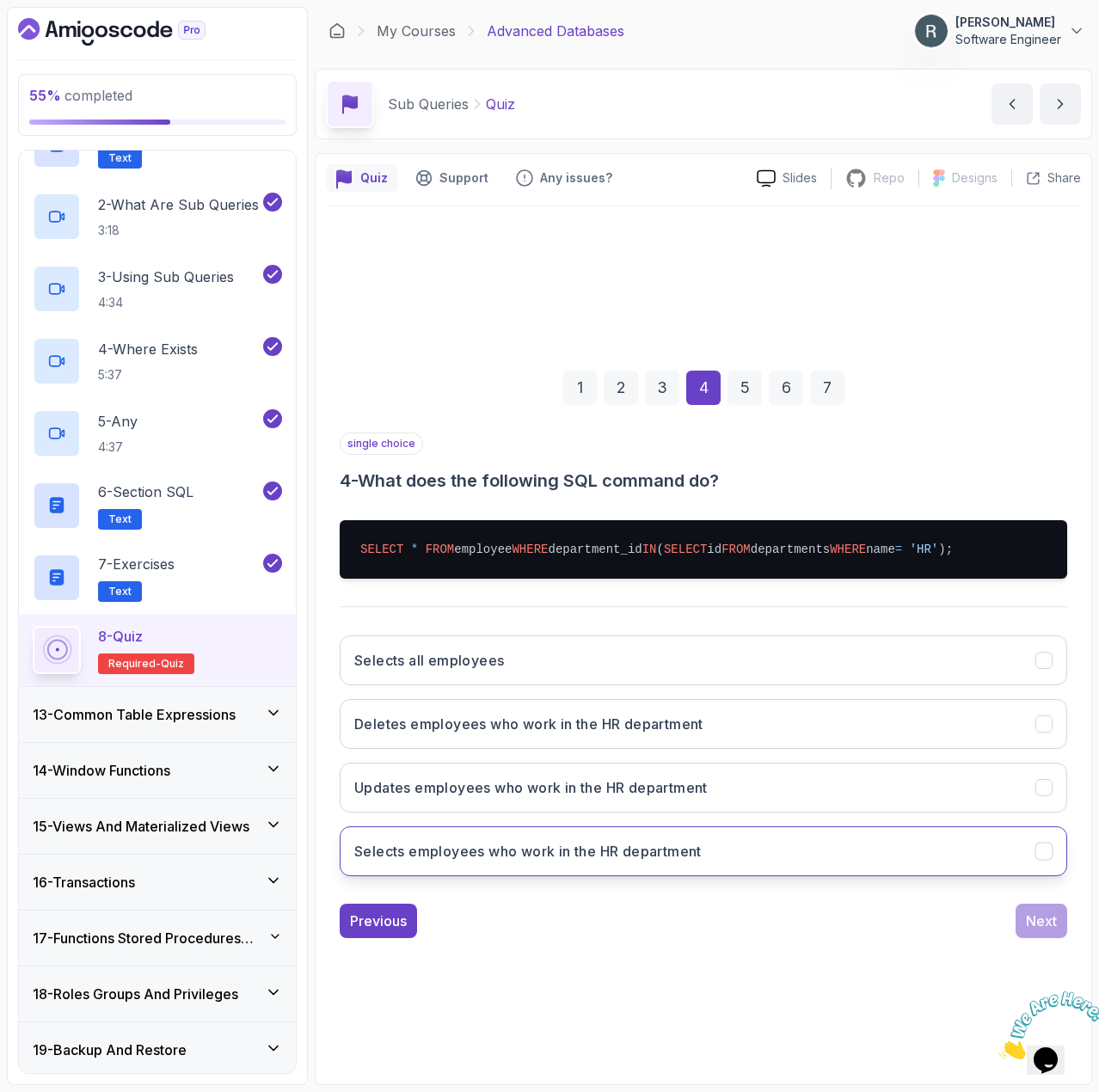
click at [925, 838] on button "Selects employees who work in the HR department" at bounding box center [703, 851] width 728 height 50
click at [1052, 914] on div "Next" at bounding box center [1041, 921] width 31 height 21
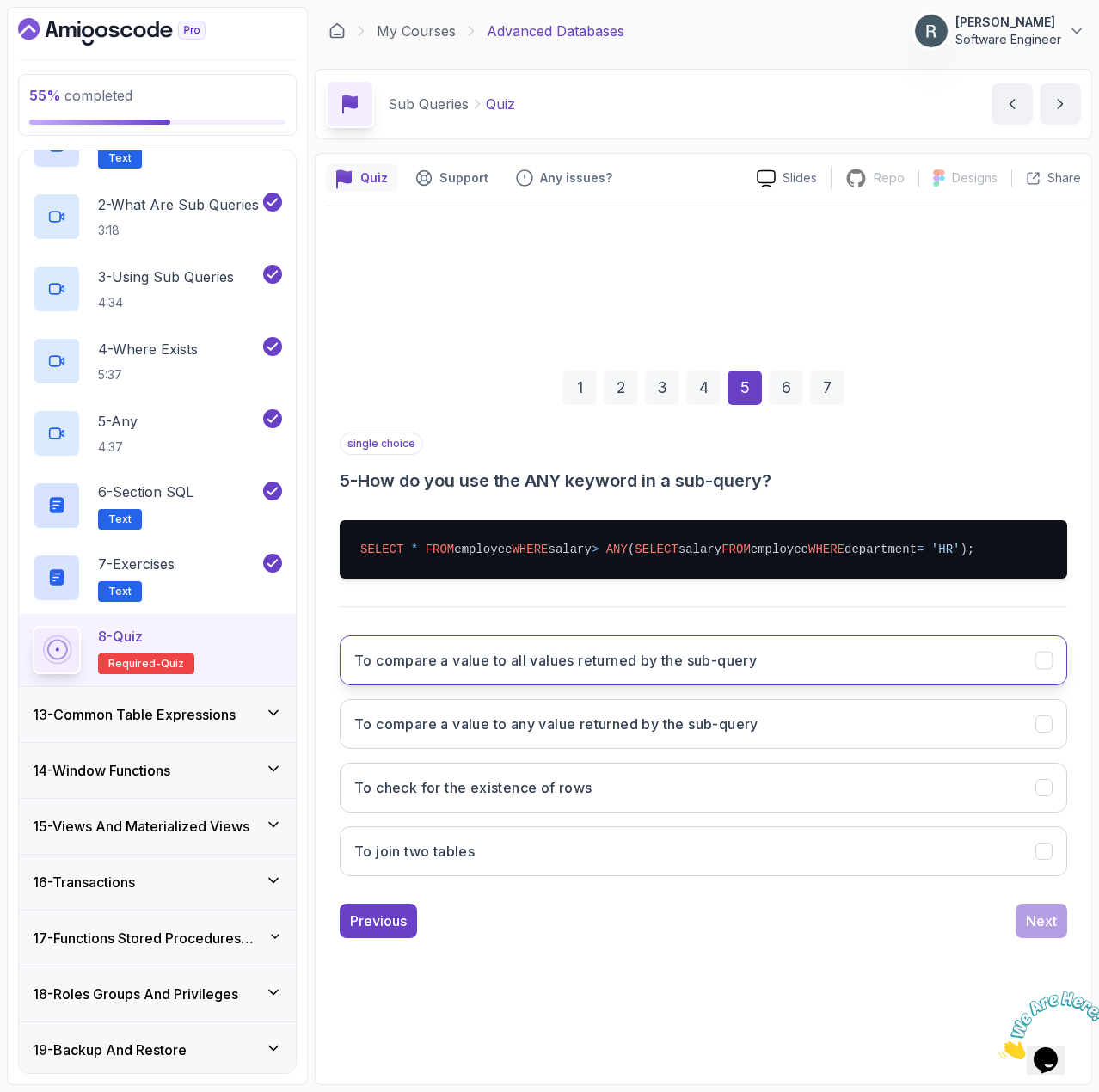
click at [903, 660] on button "To compare a value to all values returned by the sub-query" at bounding box center [703, 660] width 728 height 50
click at [1039, 928] on div "Next" at bounding box center [1041, 921] width 31 height 21
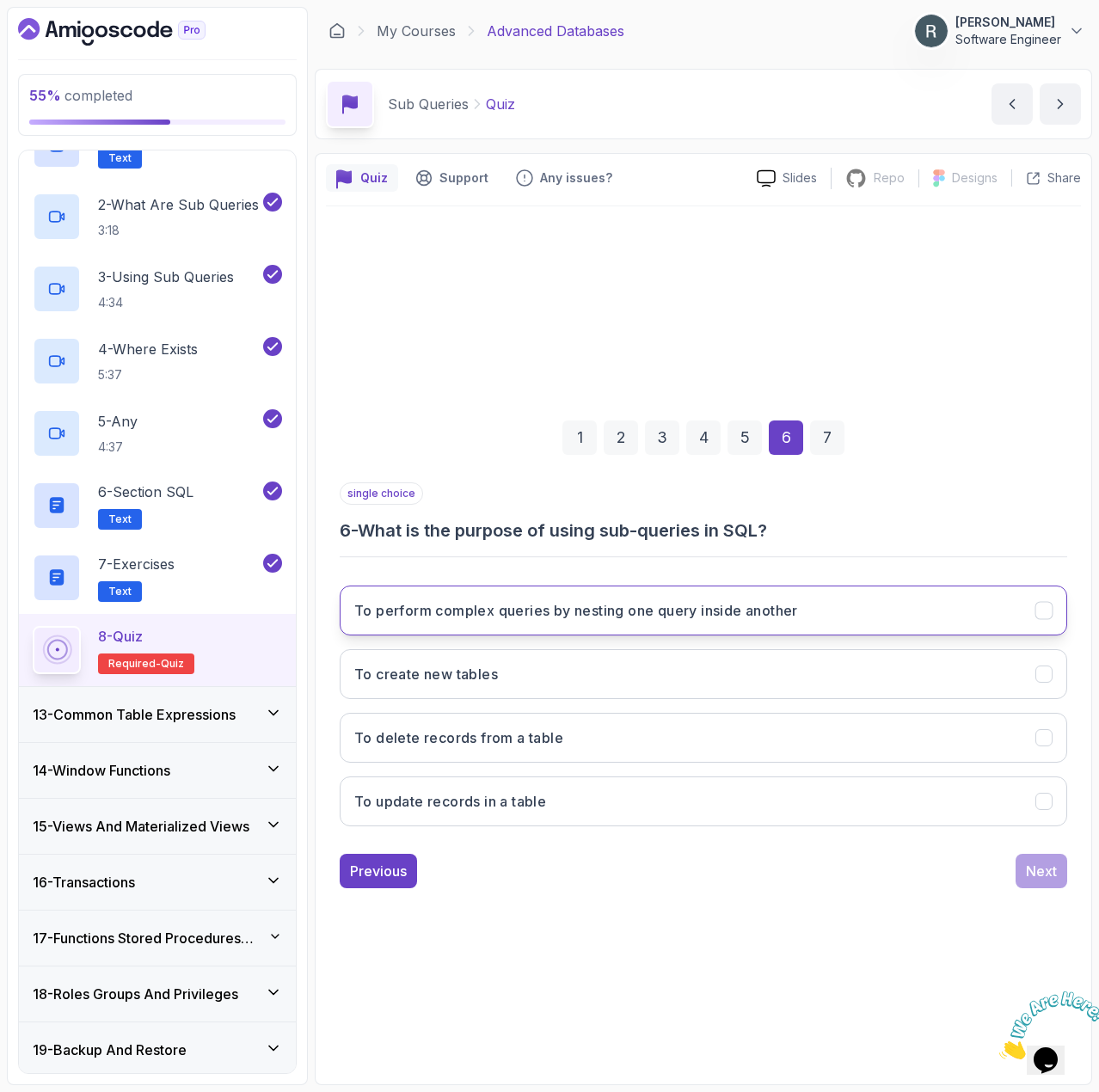
click at [943, 612] on button "To perform complex queries by nesting one query inside another" at bounding box center [703, 610] width 728 height 50
click at [1040, 870] on div "Next" at bounding box center [1041, 871] width 31 height 21
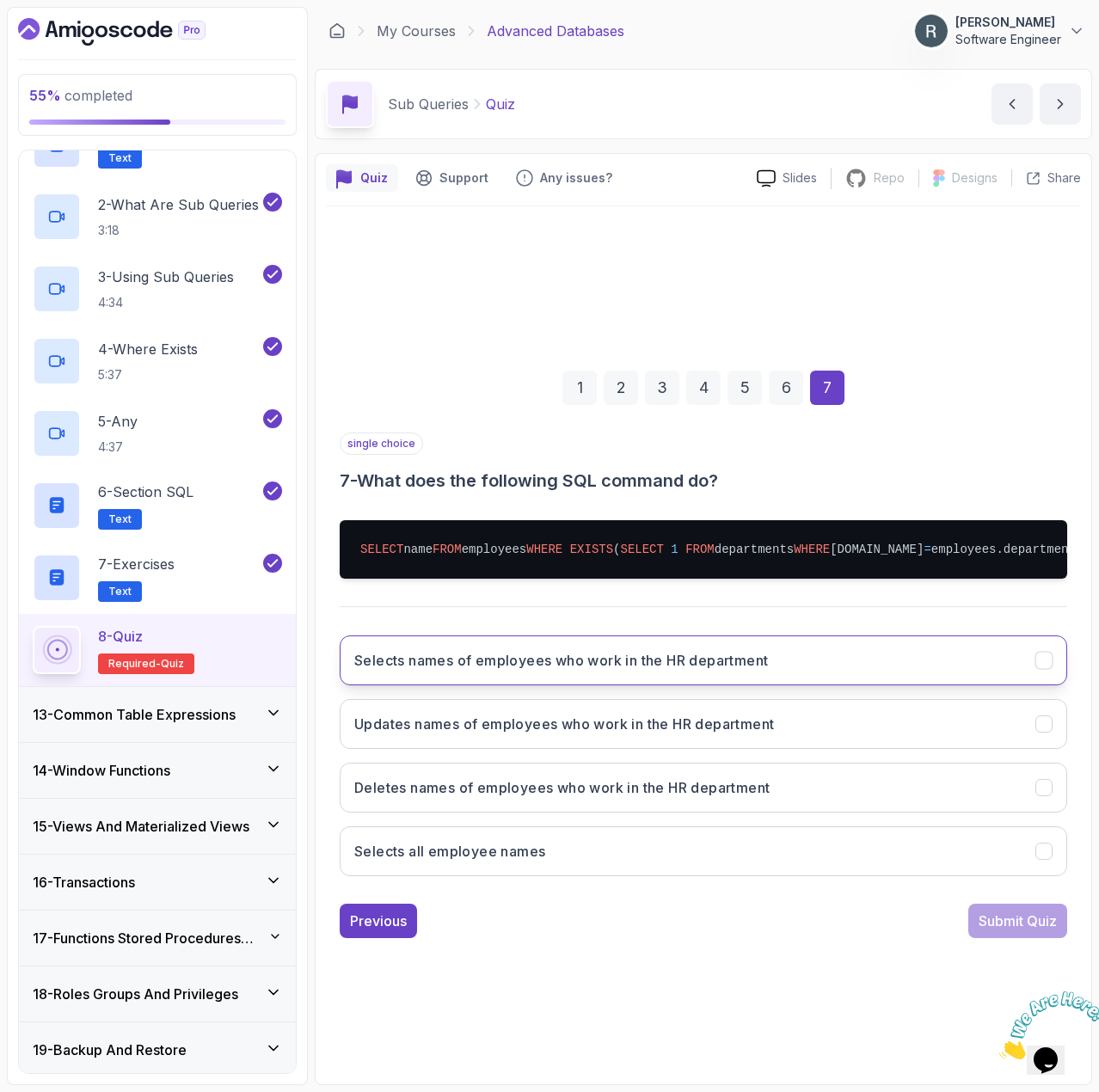
click at [702, 656] on h3 "Selects names of employees who work in the HR department" at bounding box center [561, 660] width 414 height 21
drag, startPoint x: 759, startPoint y: 572, endPoint x: 787, endPoint y: 572, distance: 28.0
click at [787, 572] on pre "SELECT name FROM employees WHERE EXISTS ( SELECT 1 FROM departments WHERE [DOMA…" at bounding box center [703, 549] width 728 height 58
click at [1009, 932] on div "Submit Quiz" at bounding box center [1018, 921] width 79 height 21
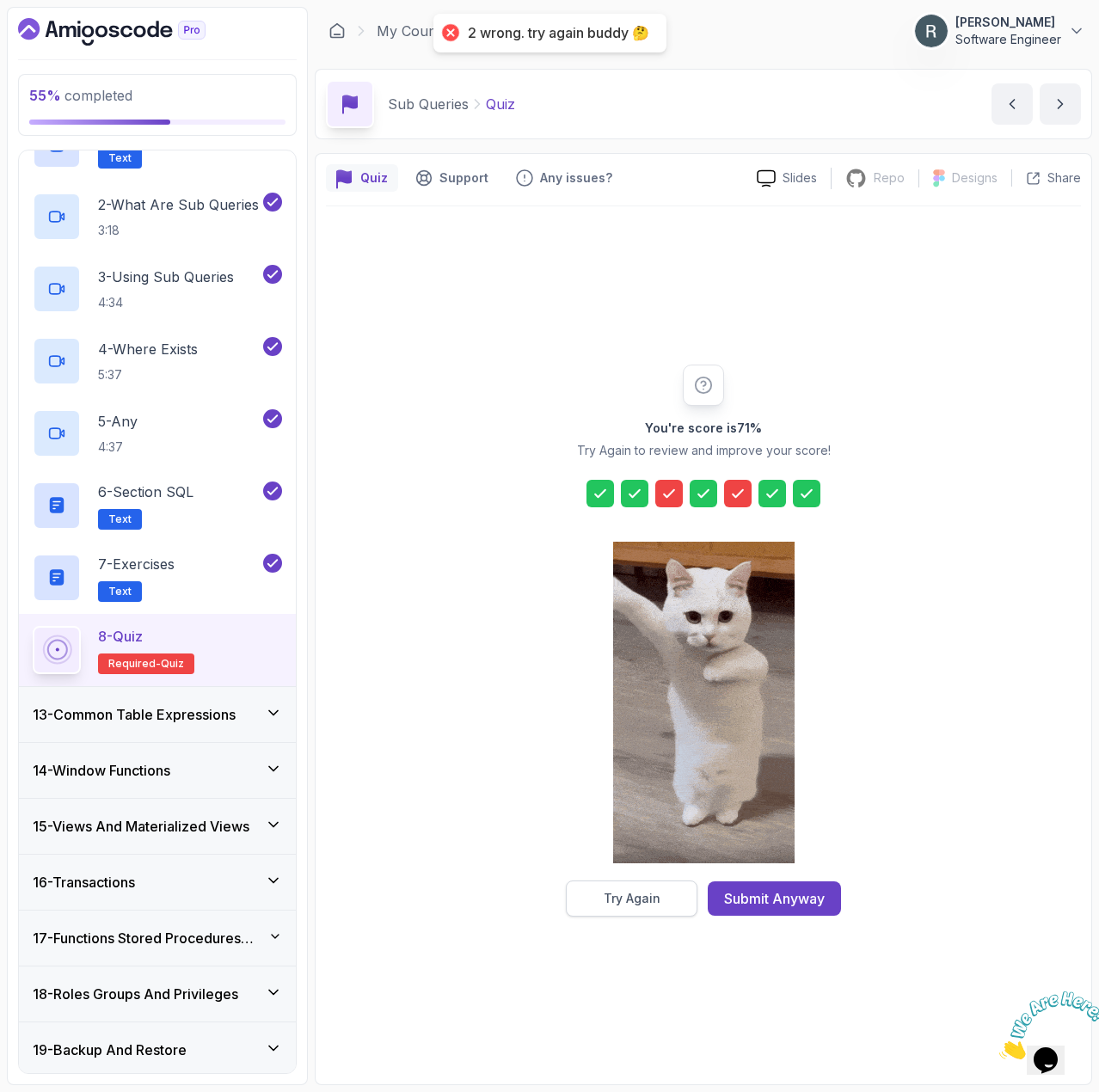
click at [673, 892] on button "Try Again" at bounding box center [632, 898] width 132 height 36
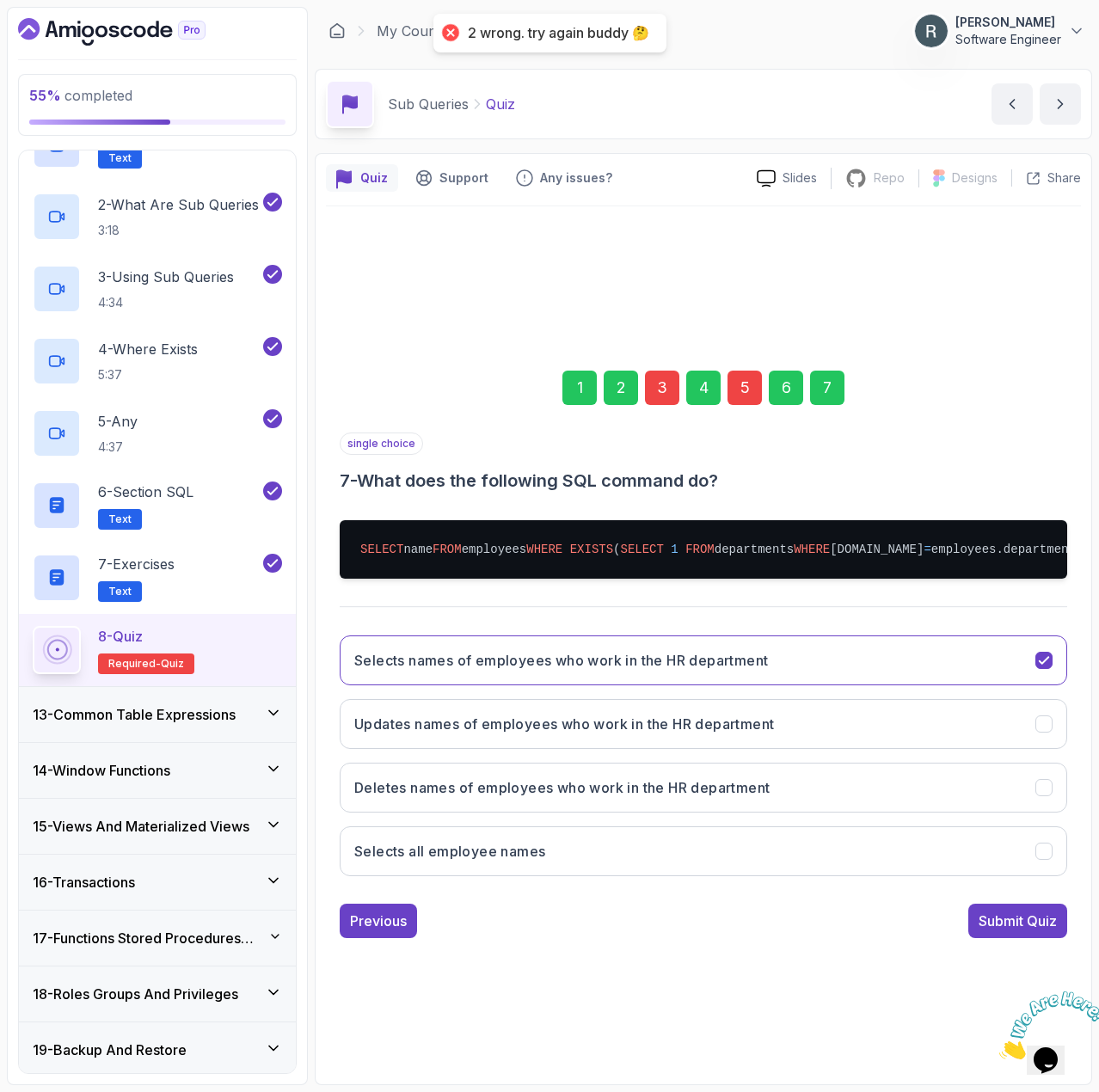
click at [742, 388] on div "5" at bounding box center [745, 388] width 34 height 34
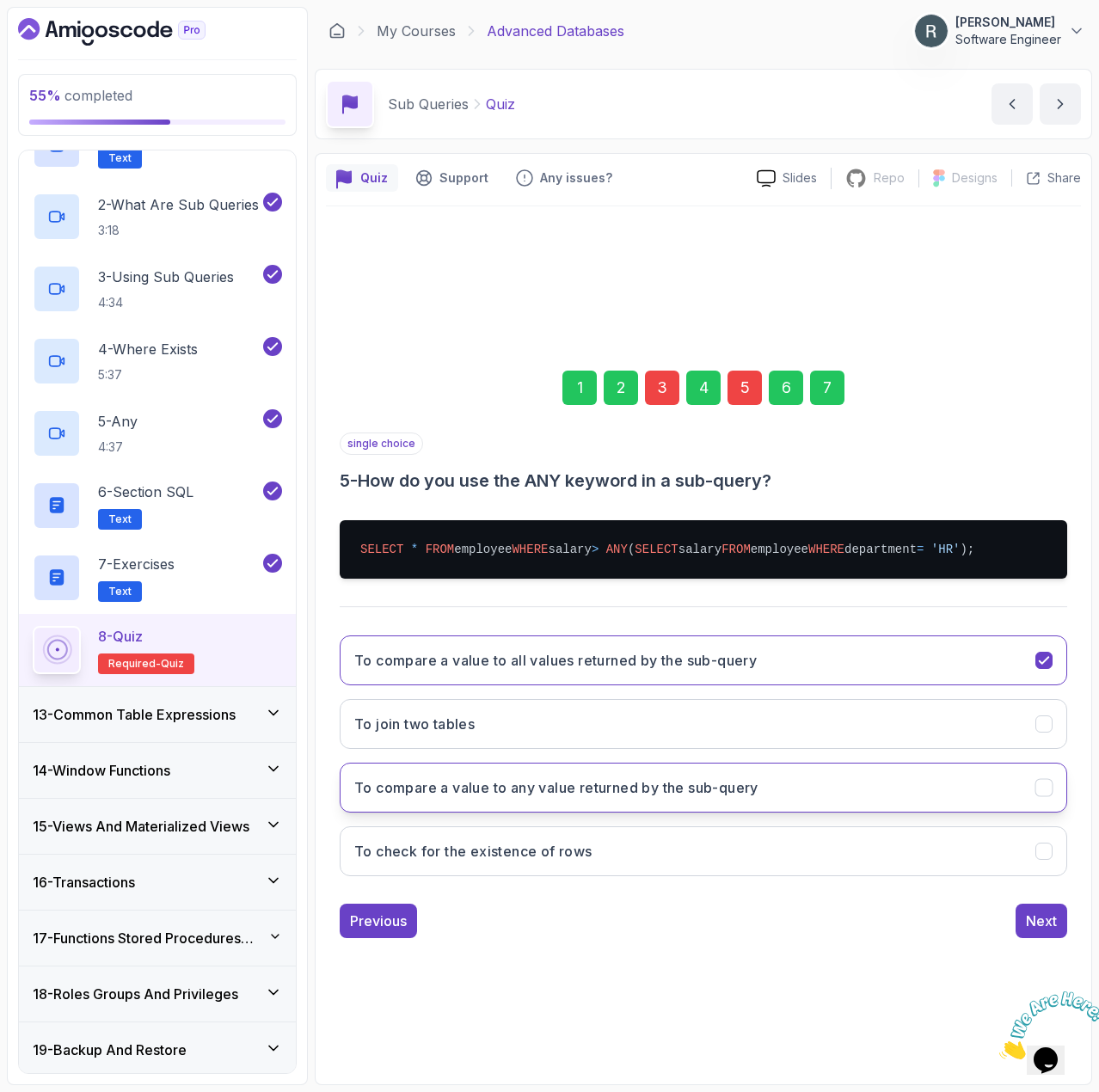
click at [661, 798] on button "To compare a value to any value returned by the sub-query" at bounding box center [703, 787] width 728 height 50
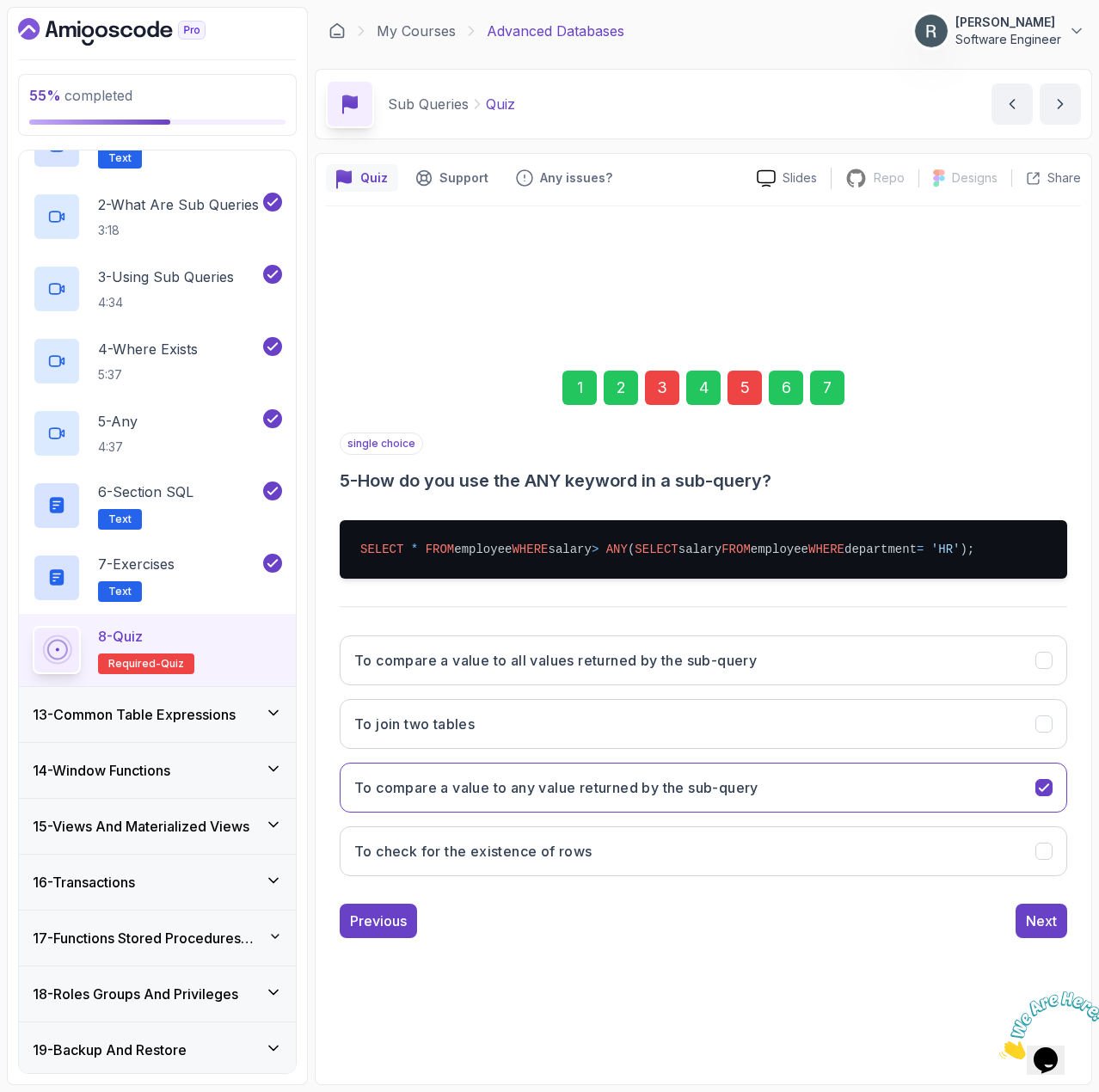
click at [659, 387] on div "3" at bounding box center [662, 388] width 34 height 34
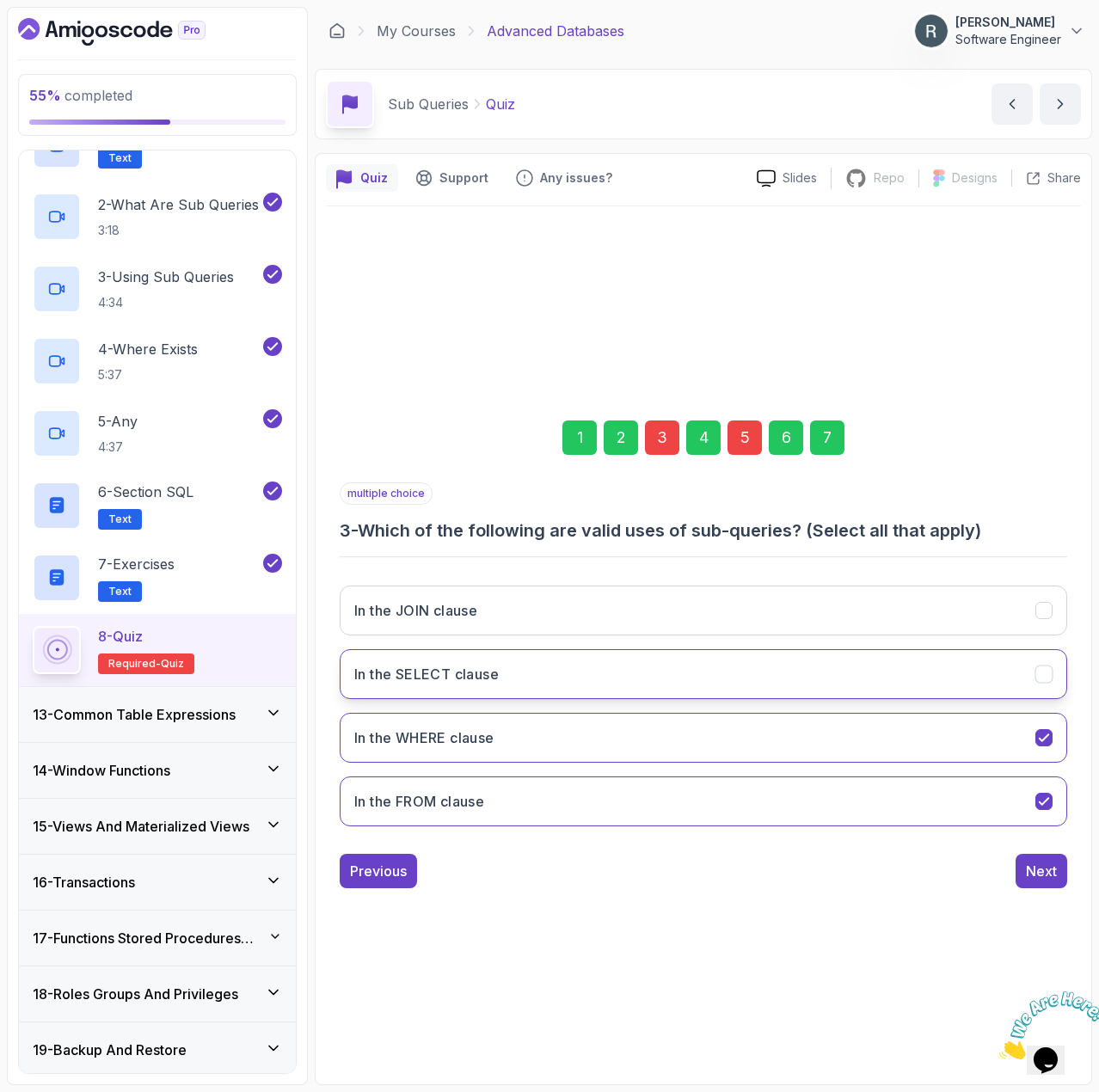
click at [658, 679] on button "In the SELECT clause" at bounding box center [703, 674] width 728 height 50
click at [835, 448] on div "7" at bounding box center [827, 438] width 34 height 34
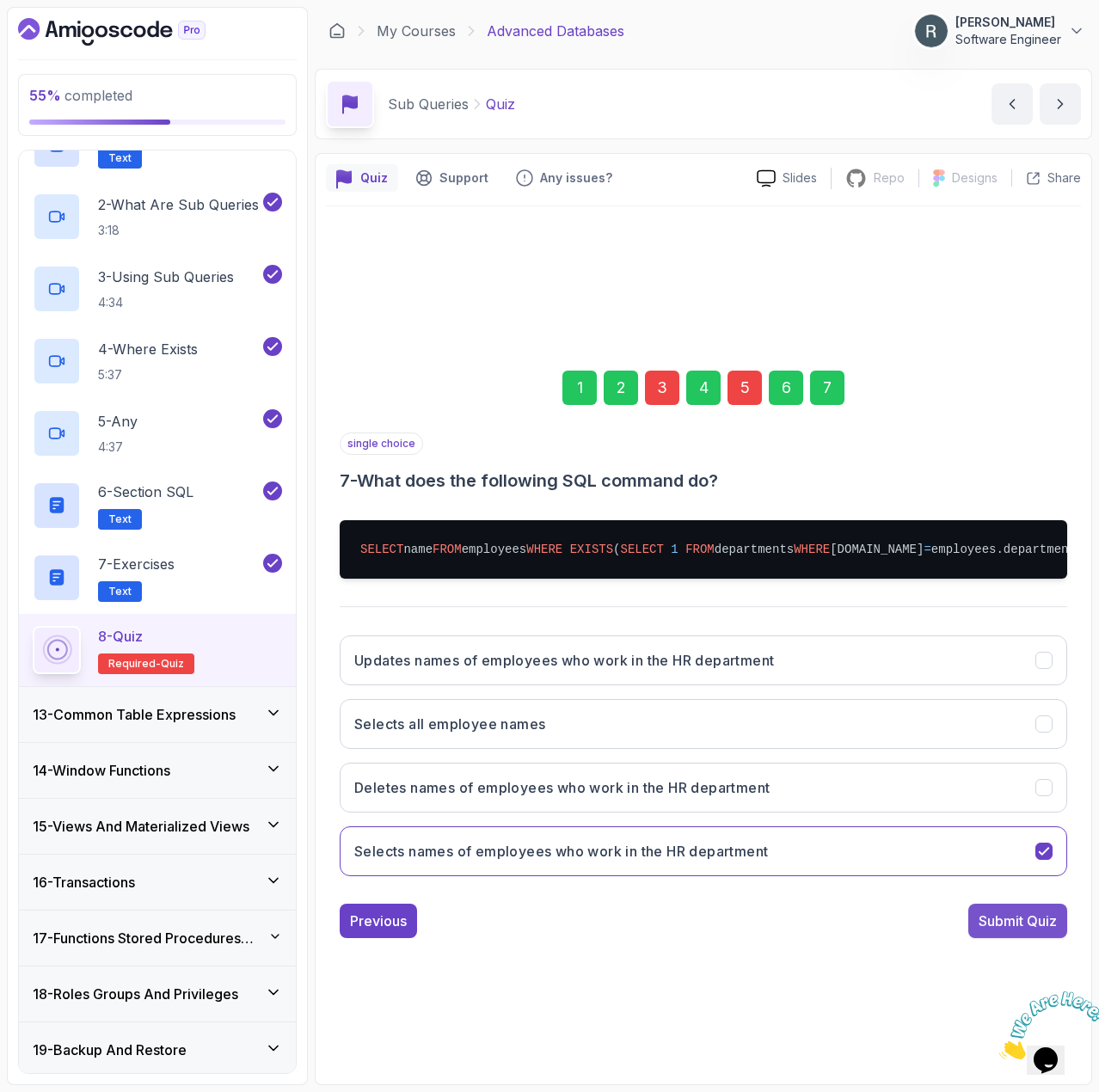
click at [1020, 927] on div "Submit Quiz" at bounding box center [1018, 921] width 79 height 21
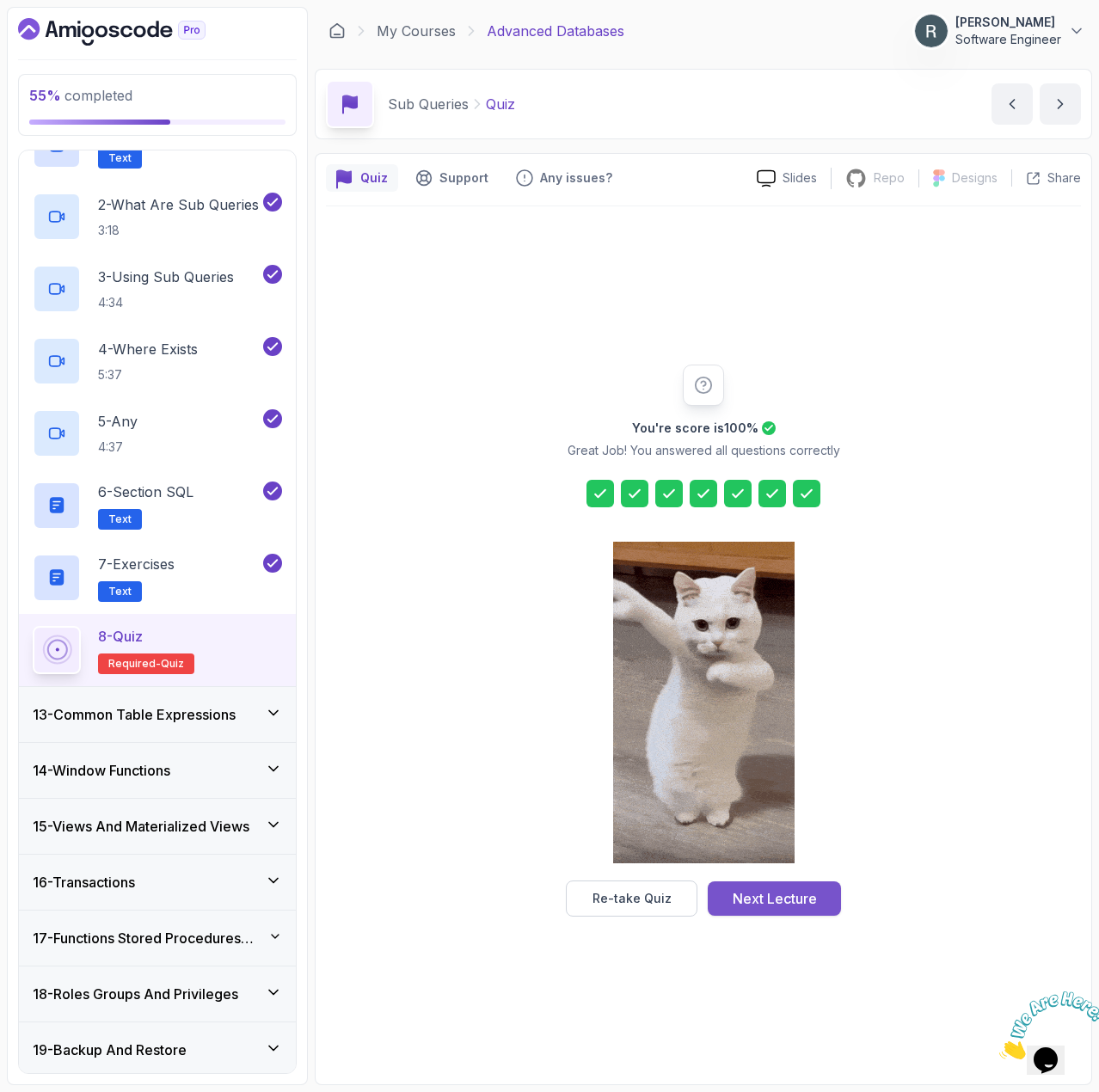
click at [807, 899] on div "Next Lecture" at bounding box center [775, 898] width 85 height 21
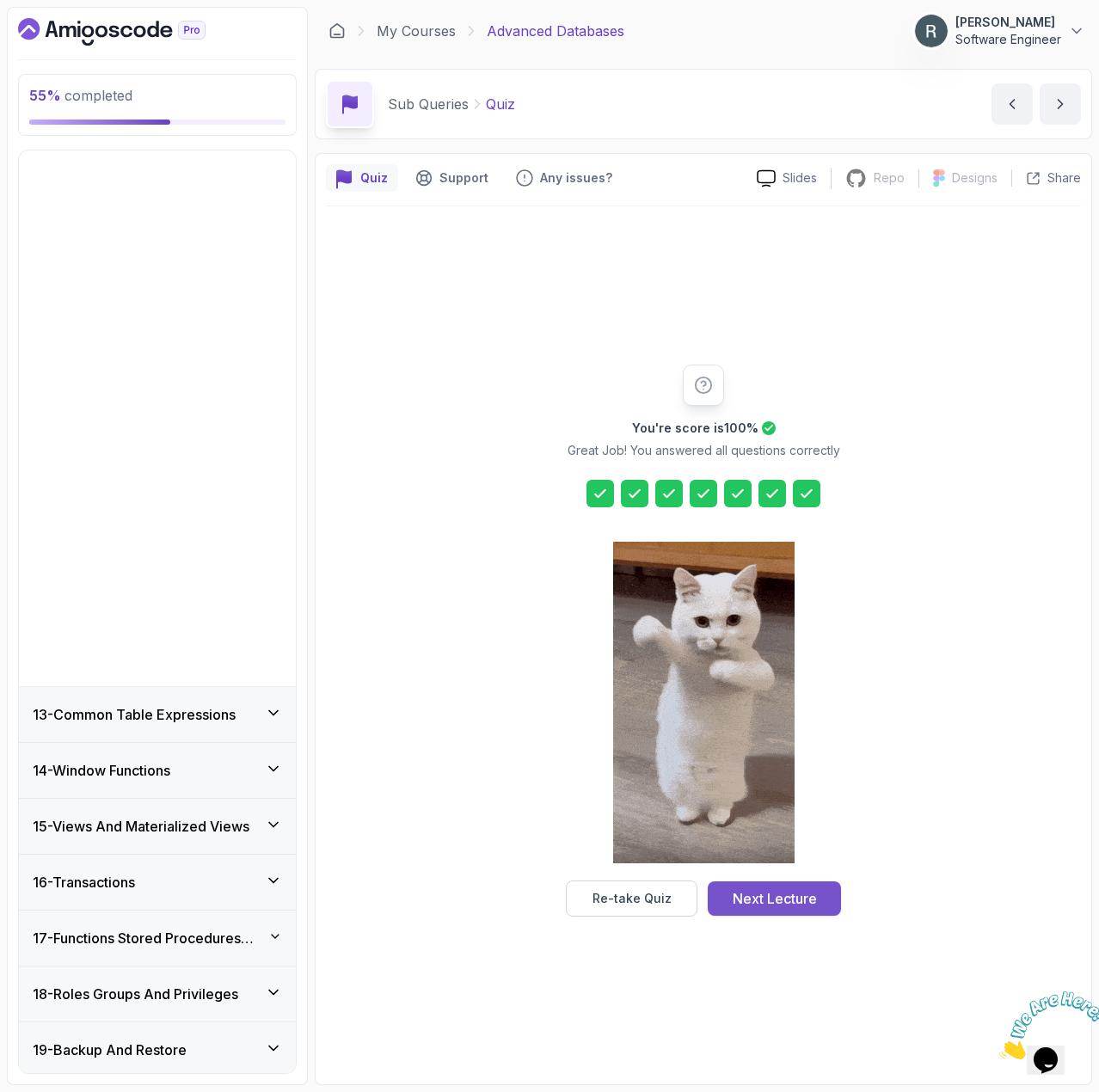
scroll to position [306, 0]
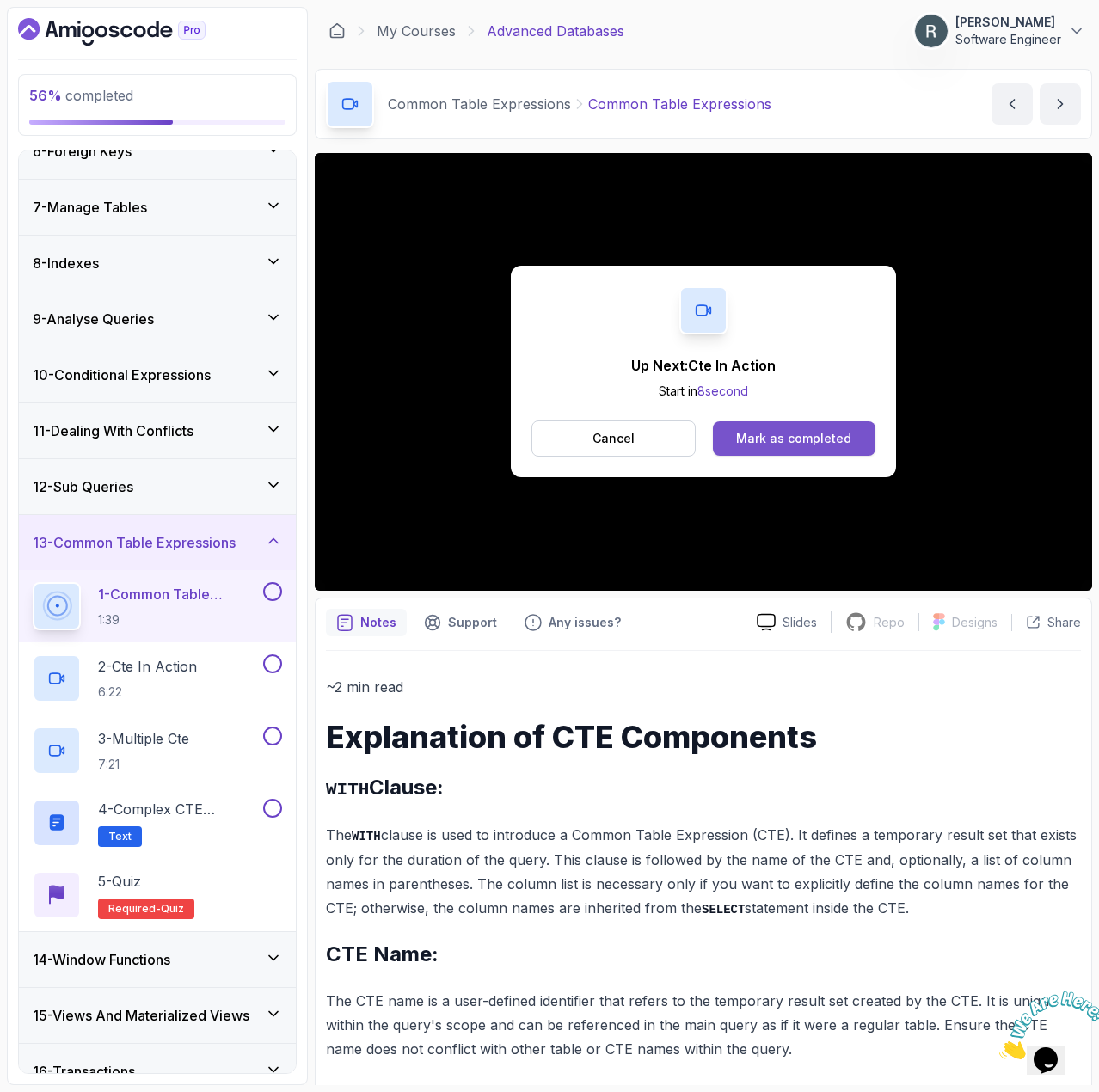
click at [830, 438] on div "Mark as completed" at bounding box center [793, 438] width 115 height 17
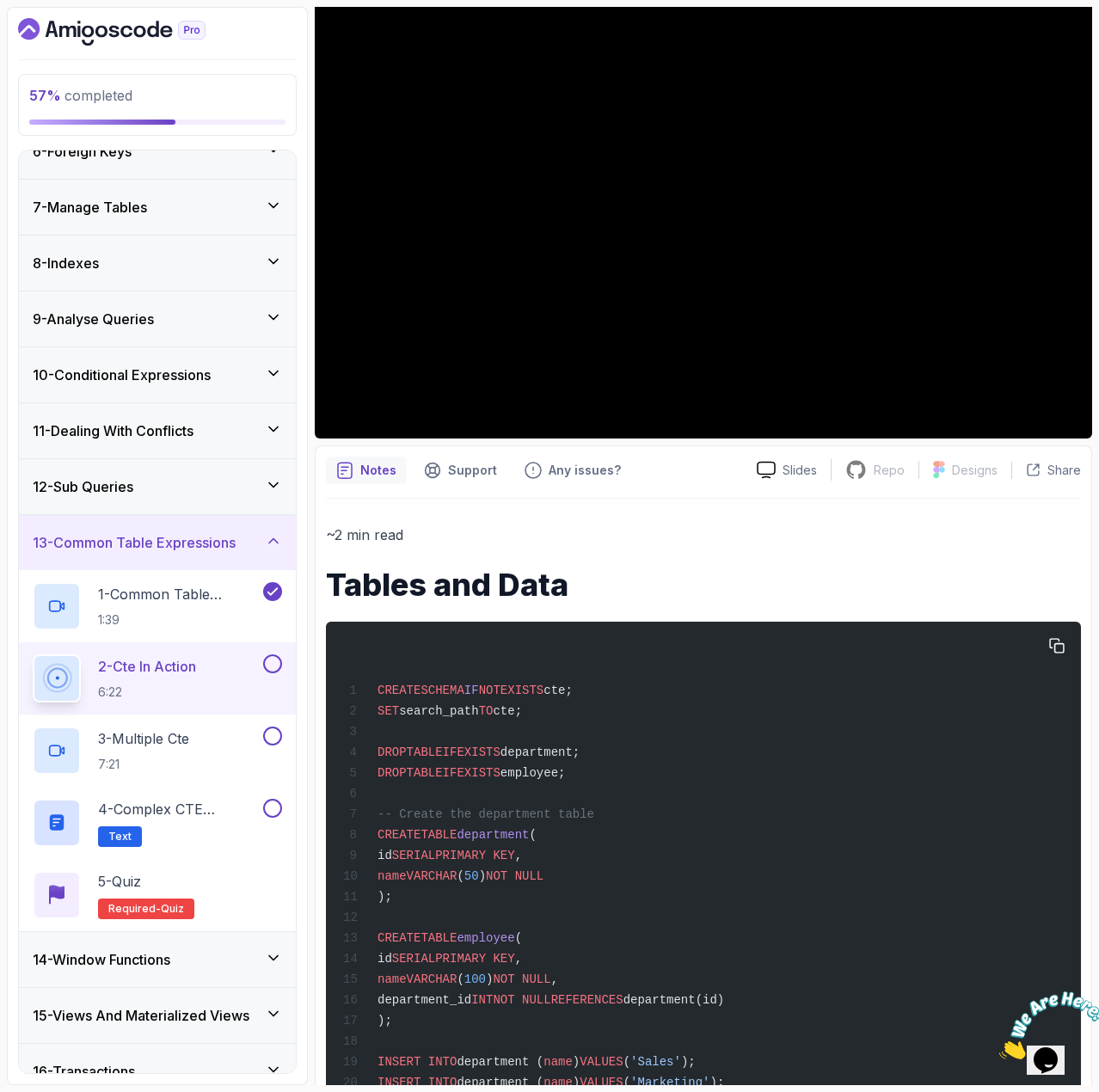
scroll to position [172, 0]
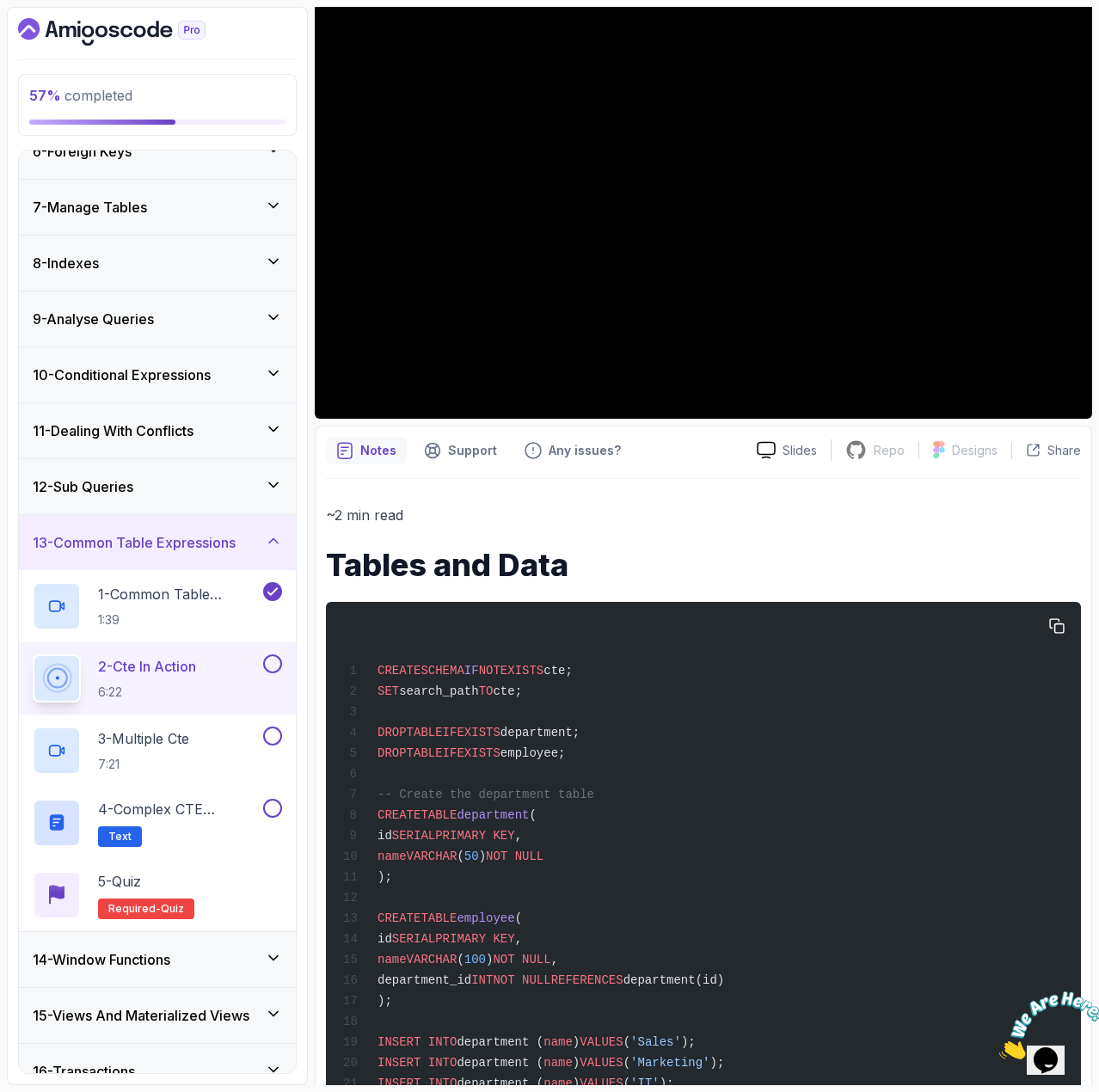
drag, startPoint x: 610, startPoint y: 675, endPoint x: 382, endPoint y: 672, distance: 228.0
click at [382, 672] on div "CREATE SCHEMA IF NOT EXISTS cte; SET search_path TO cte; DROP TABLE IF EXISTS d…" at bounding box center [703, 1092] width 728 height 960
click at [382, 672] on span "CREATE" at bounding box center [399, 671] width 43 height 14
drag, startPoint x: 378, startPoint y: 672, endPoint x: 597, endPoint y: 674, distance: 219.0
click at [597, 674] on div "CREATE SCHEMA IF NOT EXISTS cte; SET search_path TO cte; DROP TABLE IF EXISTS d…" at bounding box center [703, 1092] width 728 height 960
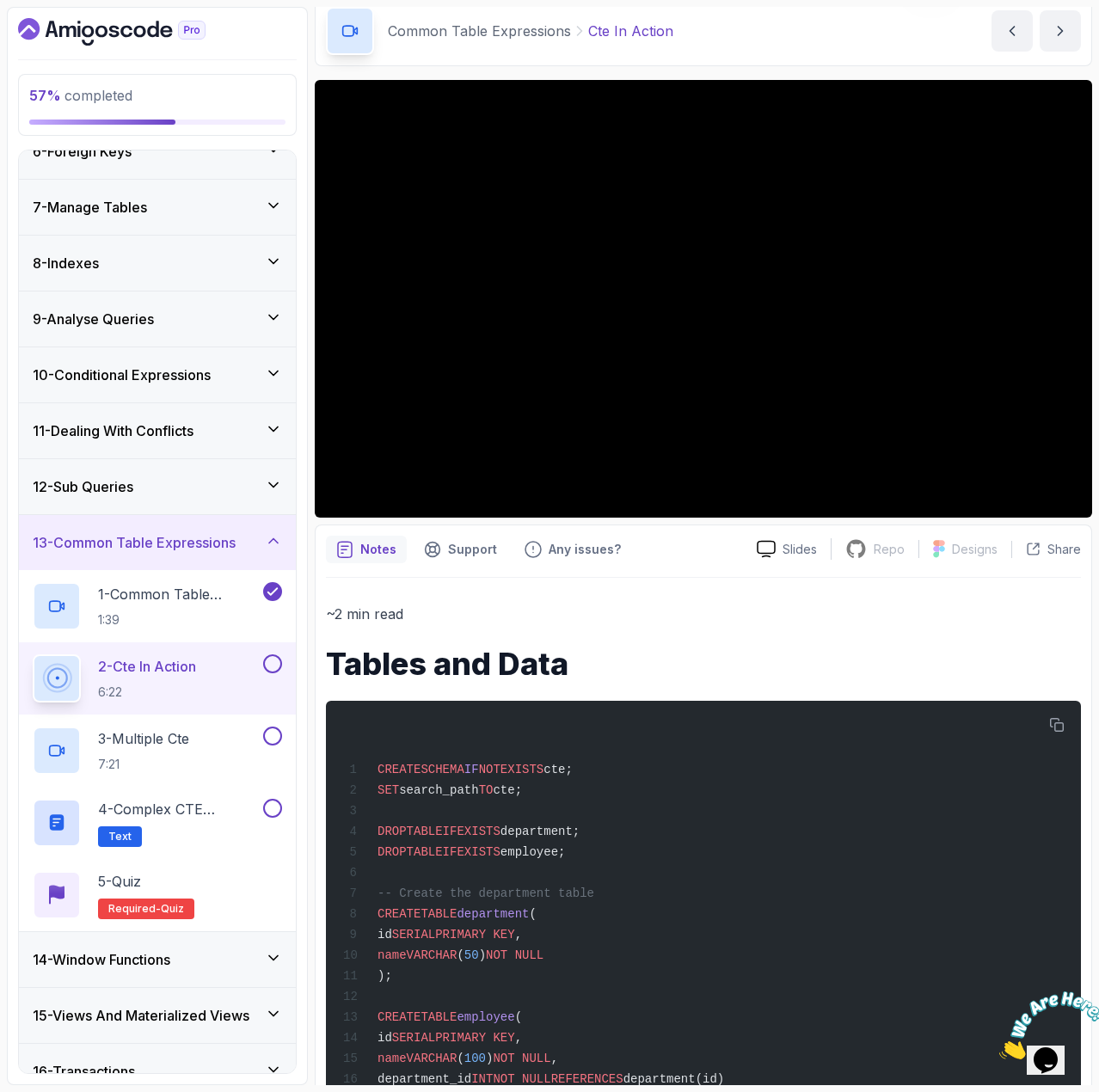
scroll to position [0, 0]
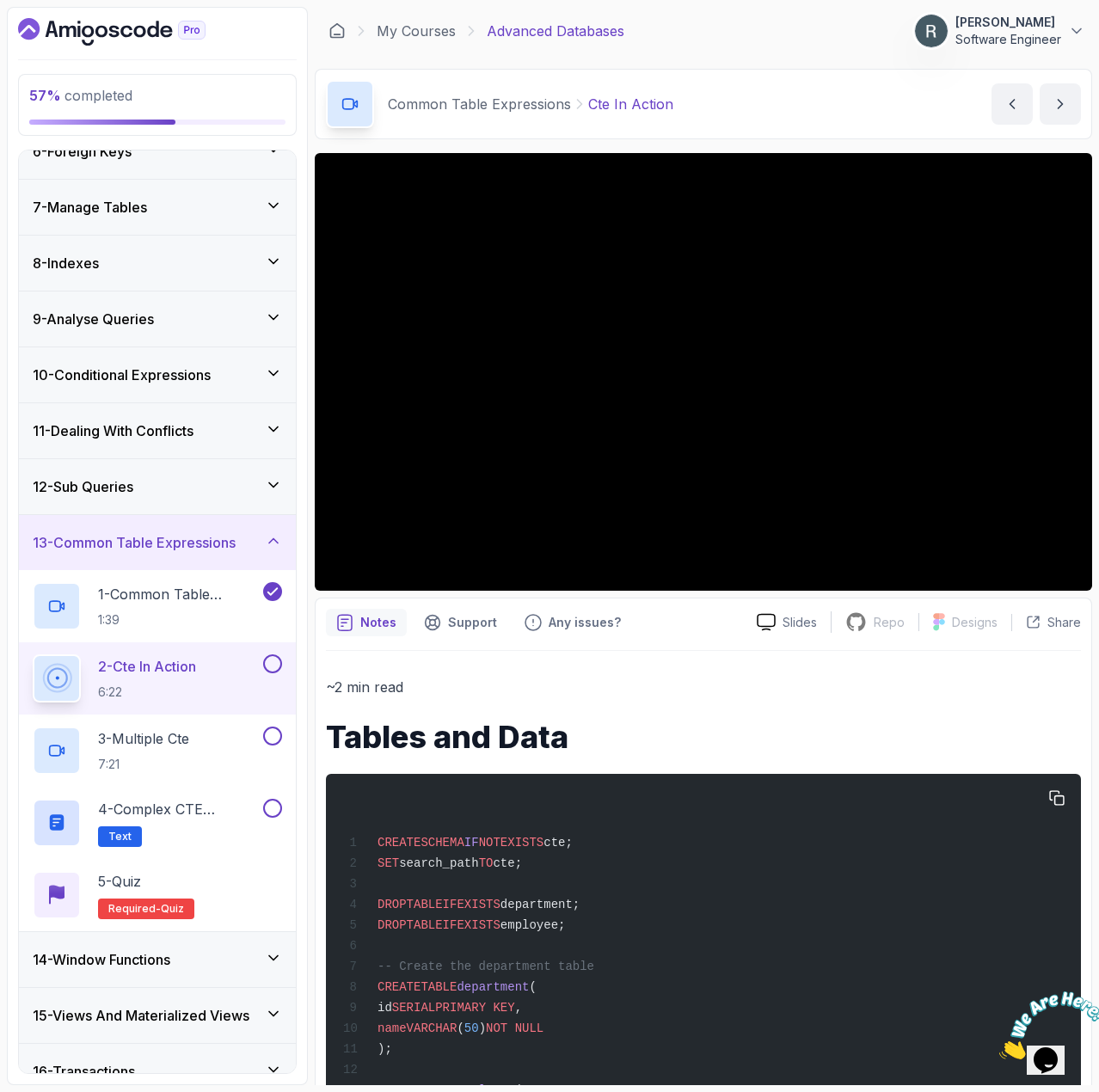
drag, startPoint x: 544, startPoint y: 869, endPoint x: 378, endPoint y: 867, distance: 166.0
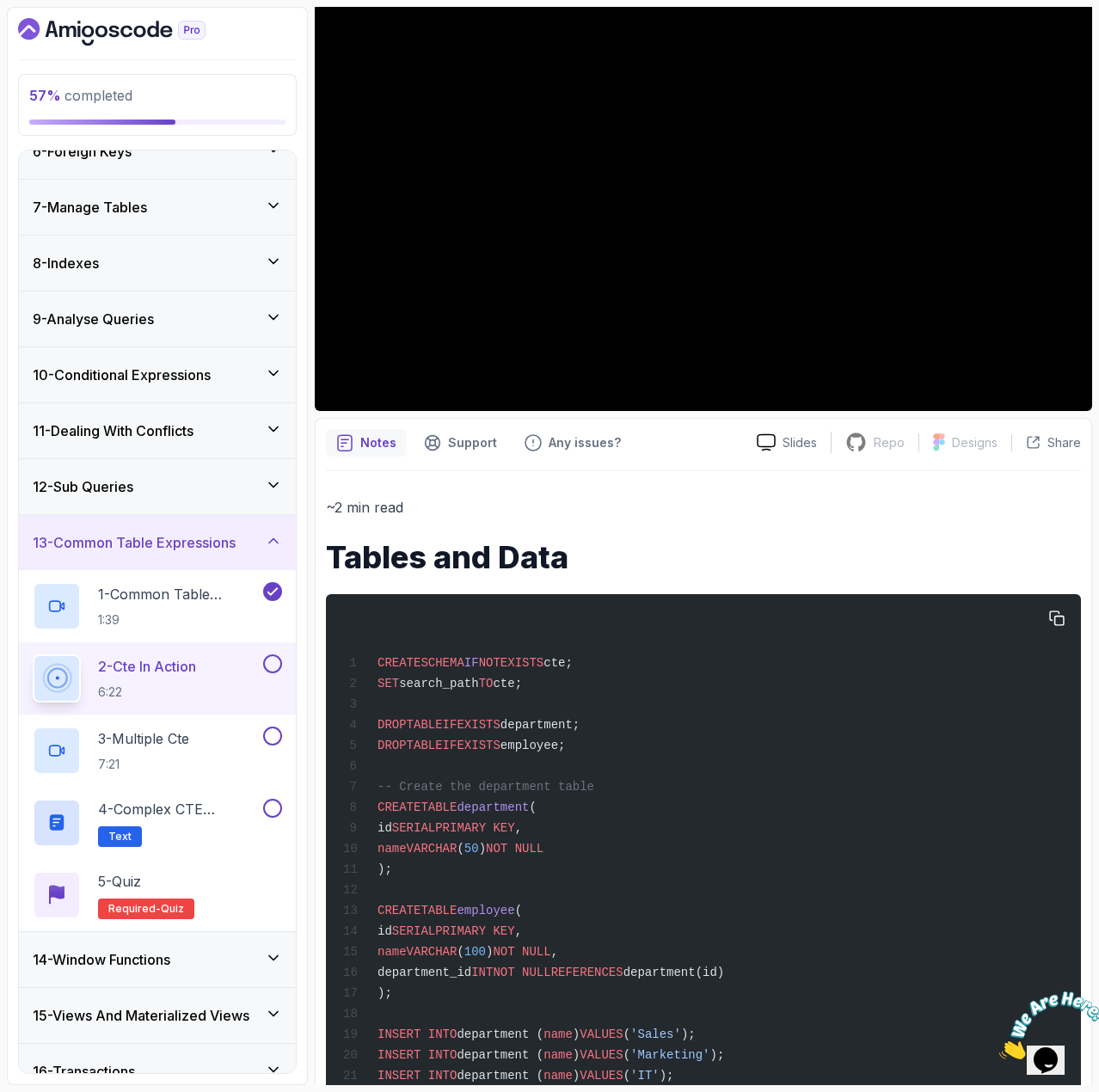
scroll to position [258, 0]
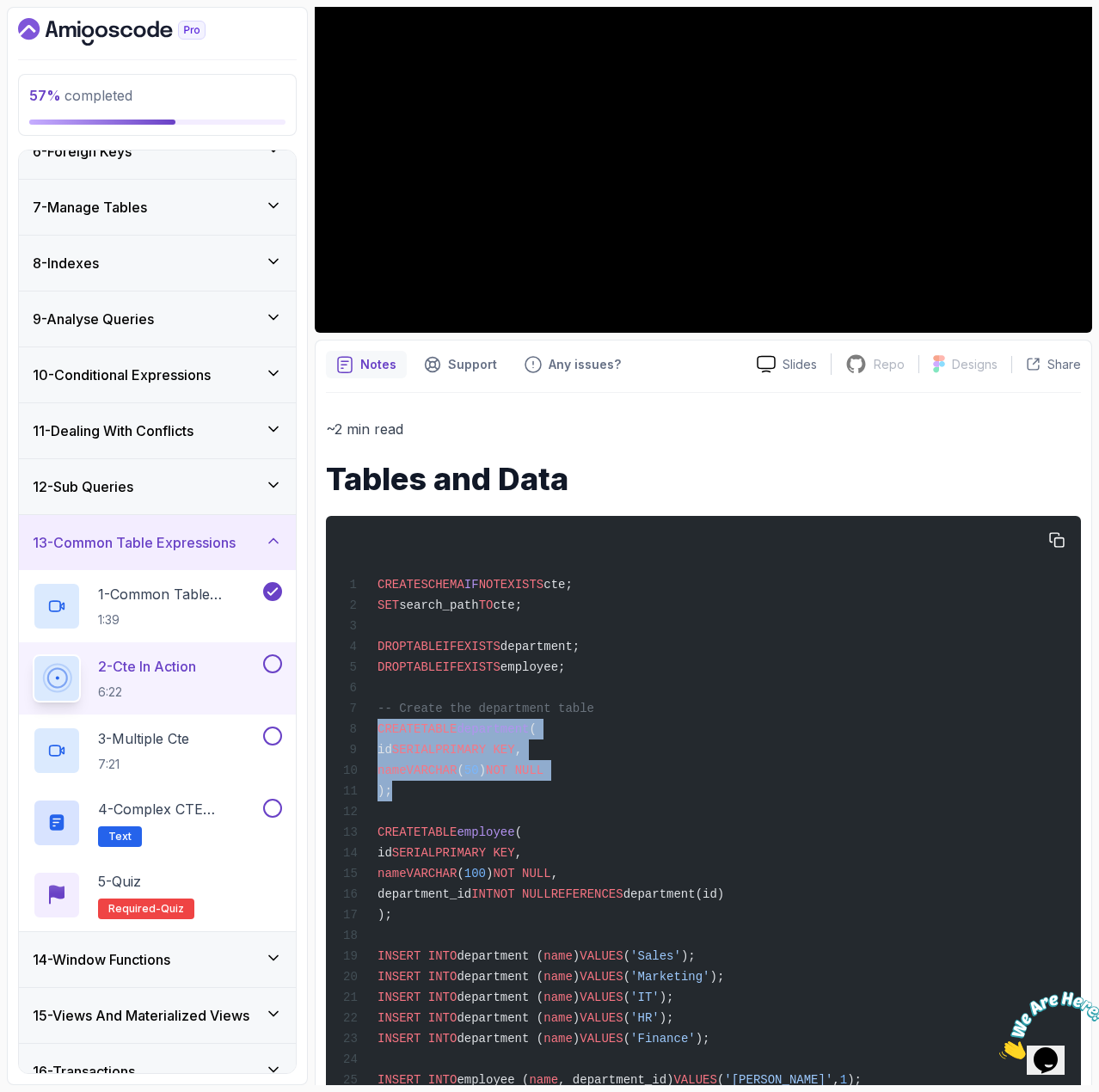
drag, startPoint x: 380, startPoint y: 788, endPoint x: 373, endPoint y: 736, distance: 52.5
click at [373, 736] on div "CREATE SCHEMA IF NOT EXISTS cte; SET search_path TO cte; DROP TABLE IF EXISTS d…" at bounding box center [703, 1006] width 728 height 960
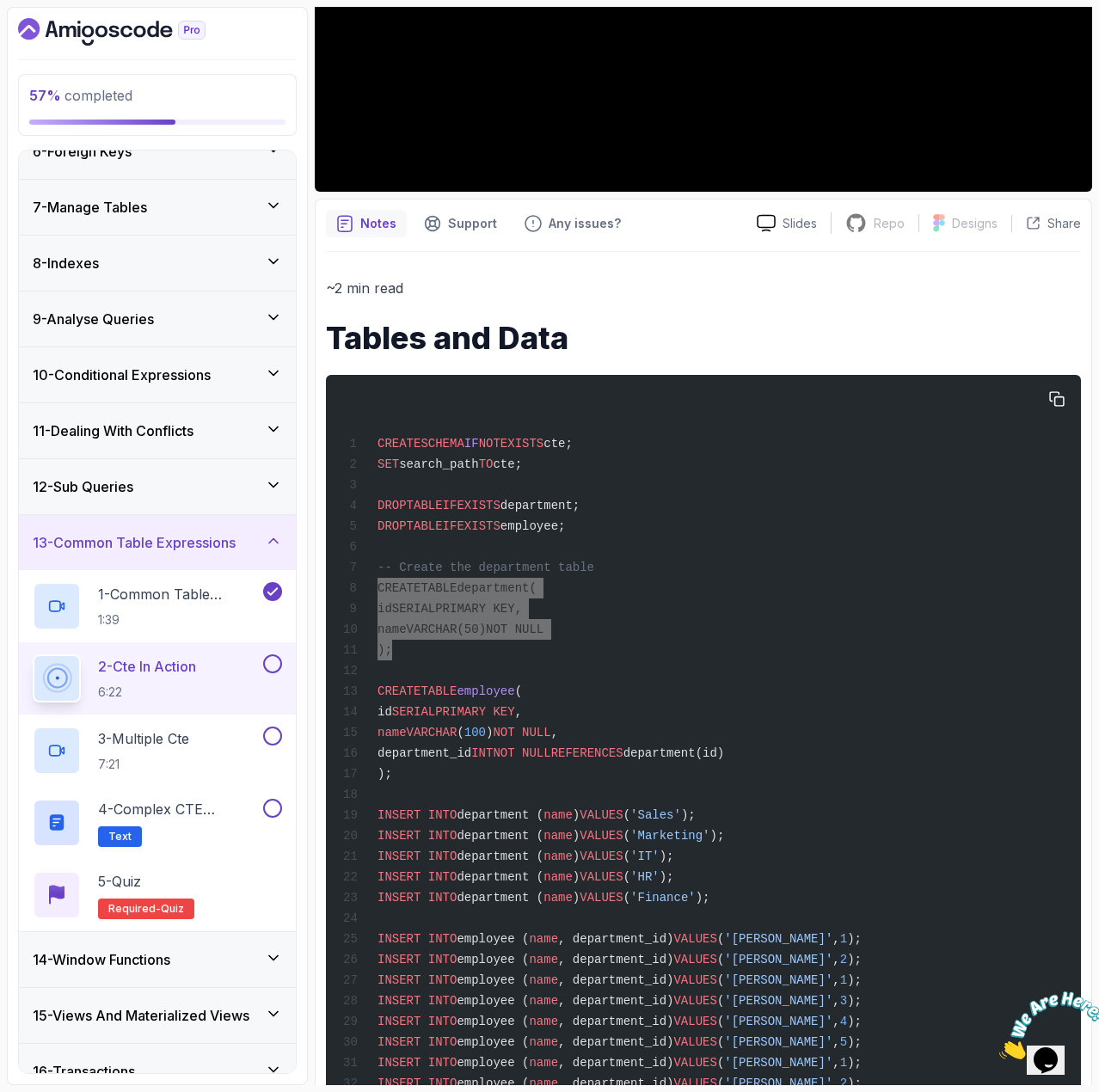
scroll to position [430, 0]
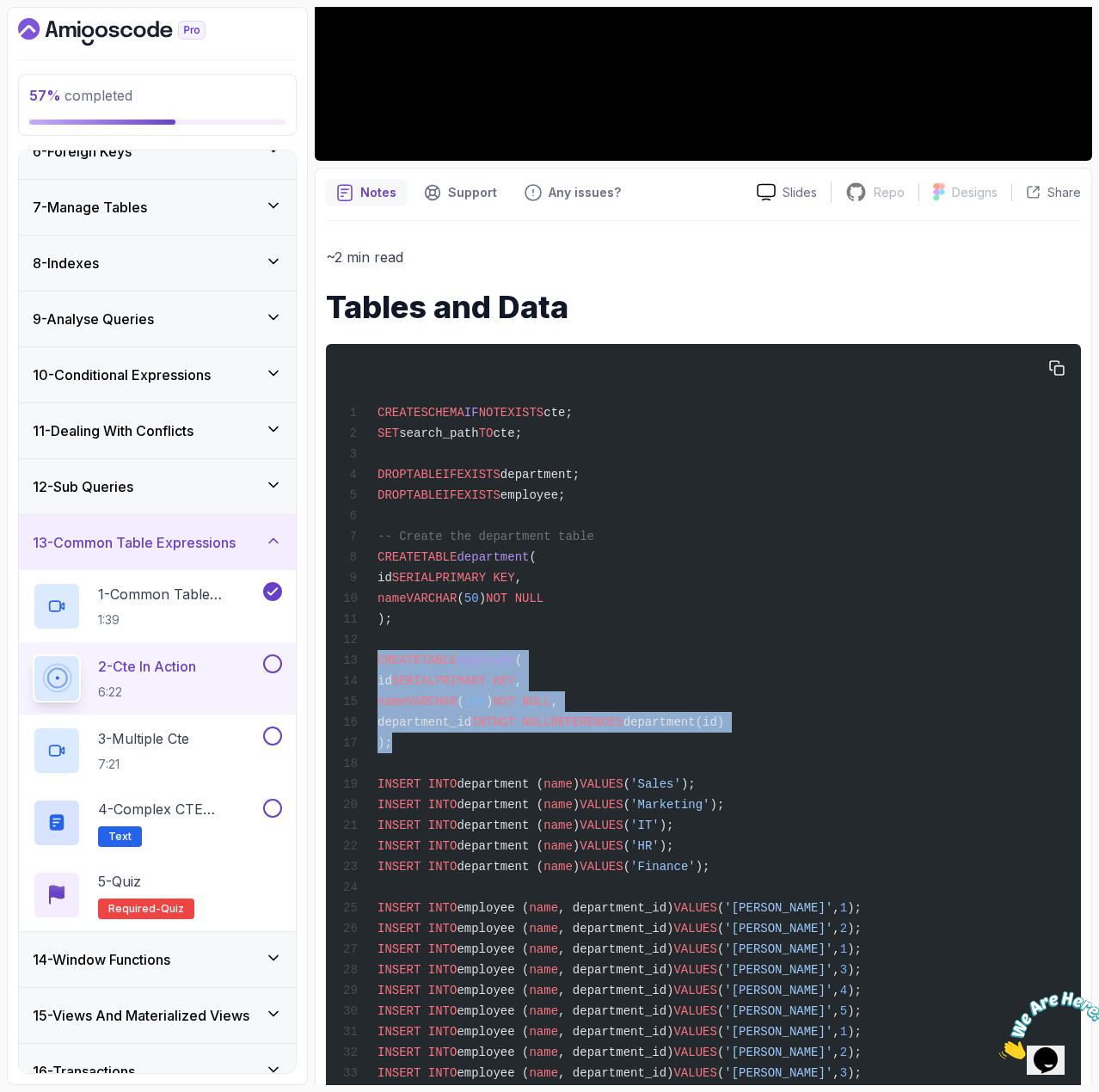
drag, startPoint x: 407, startPoint y: 759, endPoint x: 371, endPoint y: 671, distance: 95.1
click at [371, 671] on div "CREATE SCHEMA IF NOT EXISTS cte; SET search_path TO cte; DROP TABLE IF EXISTS d…" at bounding box center [703, 834] width 728 height 960
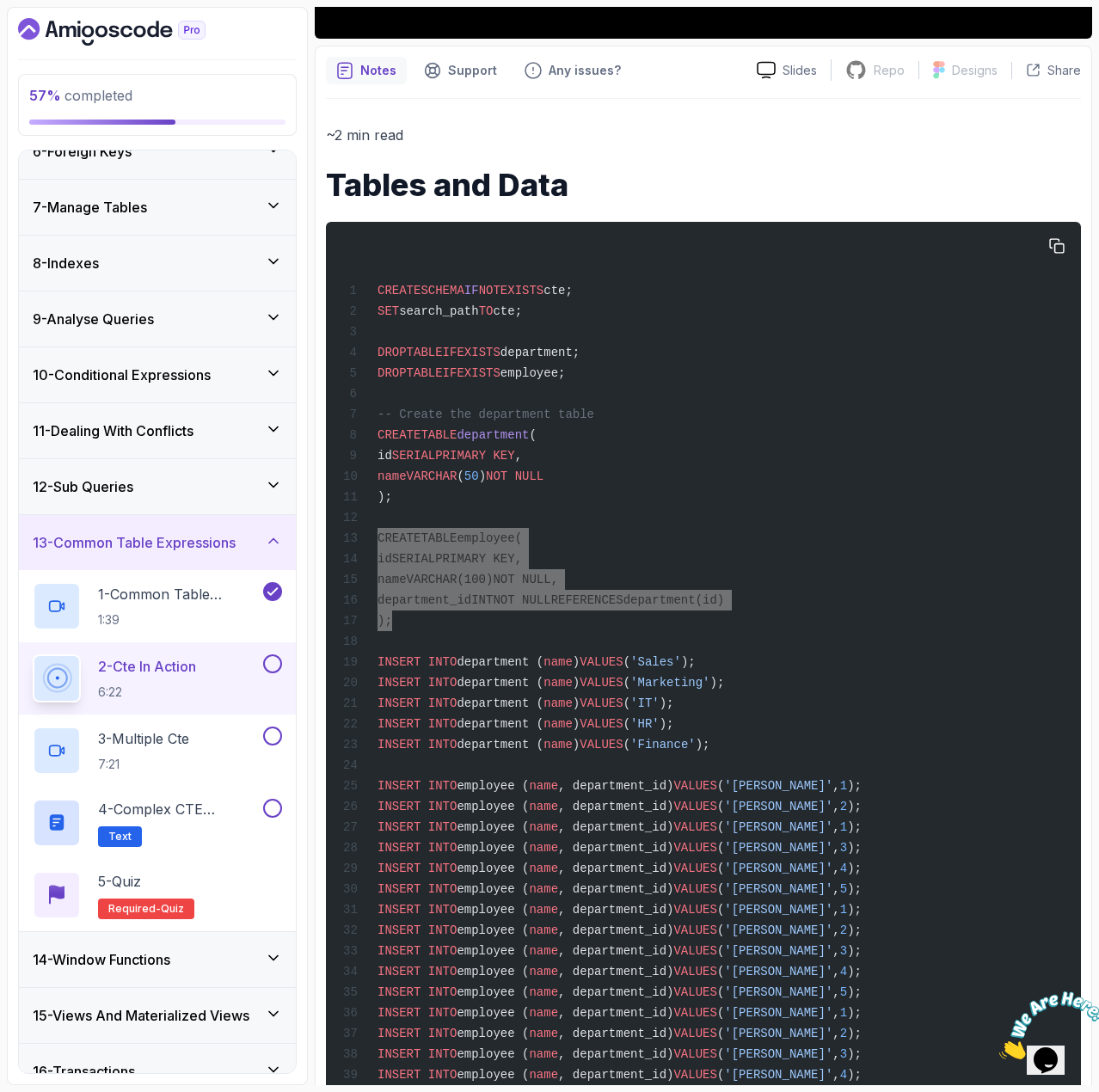
scroll to position [516, 0]
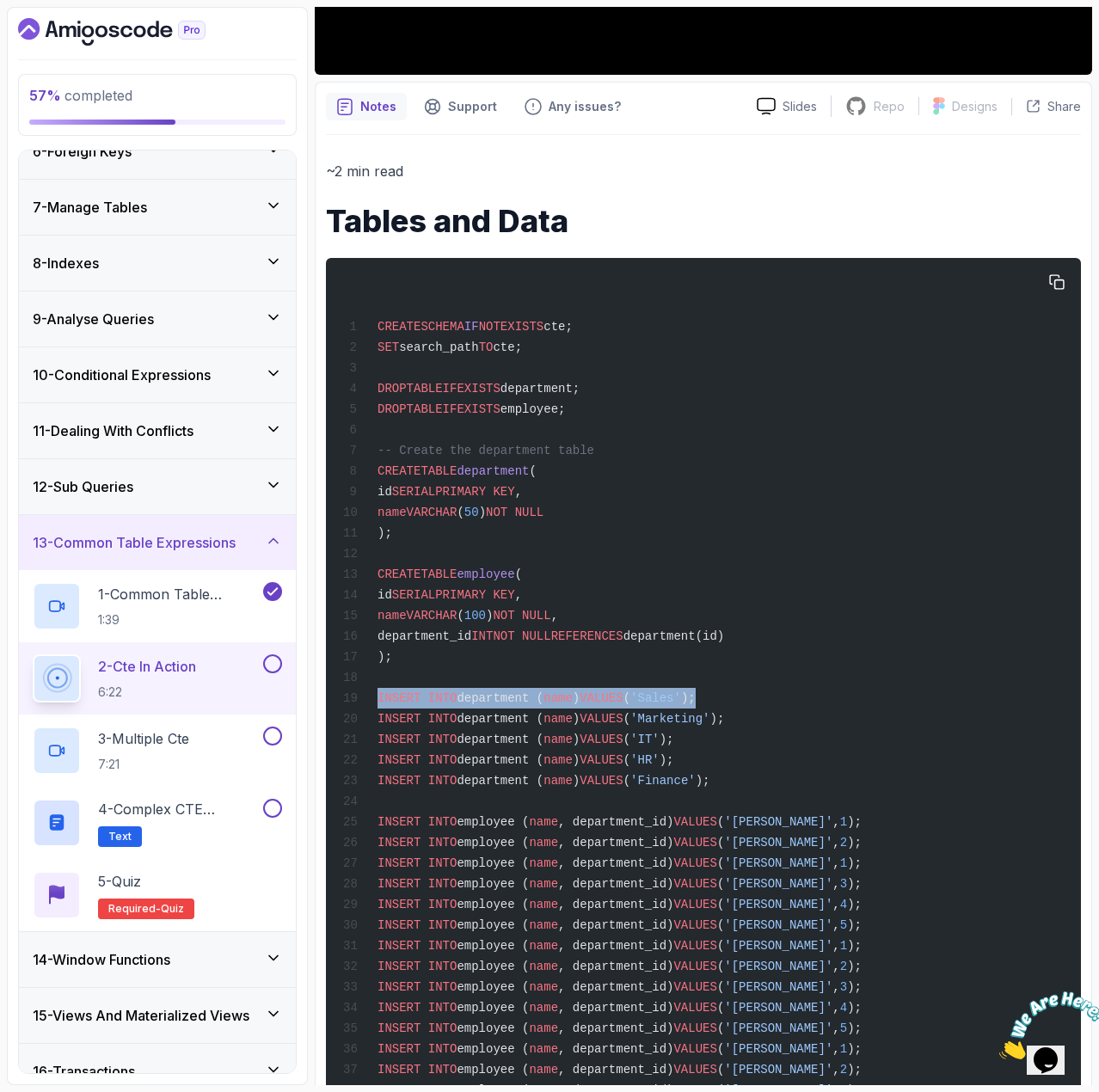
drag, startPoint x: 695, startPoint y: 711, endPoint x: 373, endPoint y: 715, distance: 322.0
click at [373, 715] on div "CREATE SCHEMA IF NOT EXISTS cte; SET search_path TO cte; DROP TABLE IF EXISTS d…" at bounding box center [703, 749] width 728 height 960
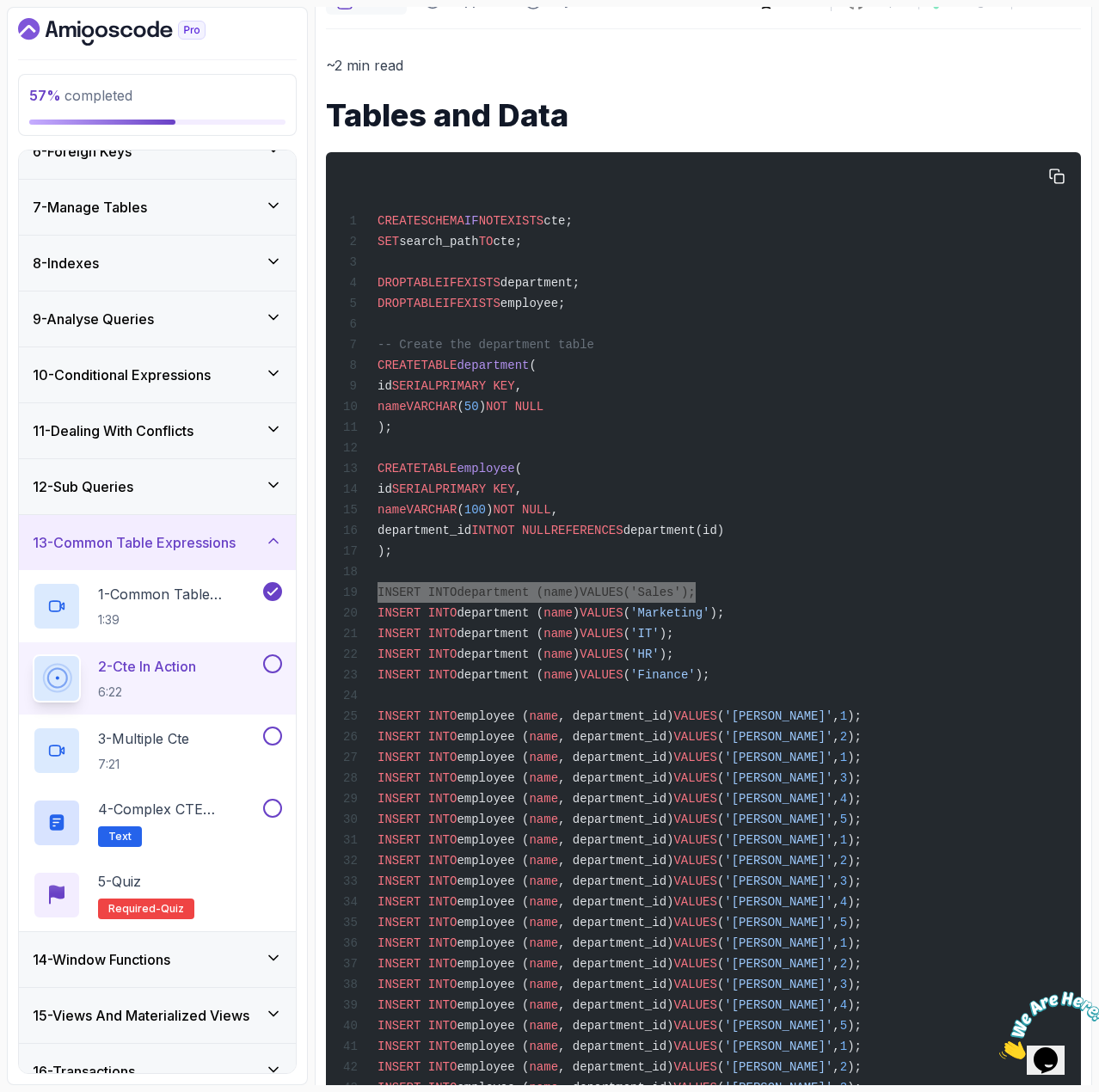
scroll to position [688, 0]
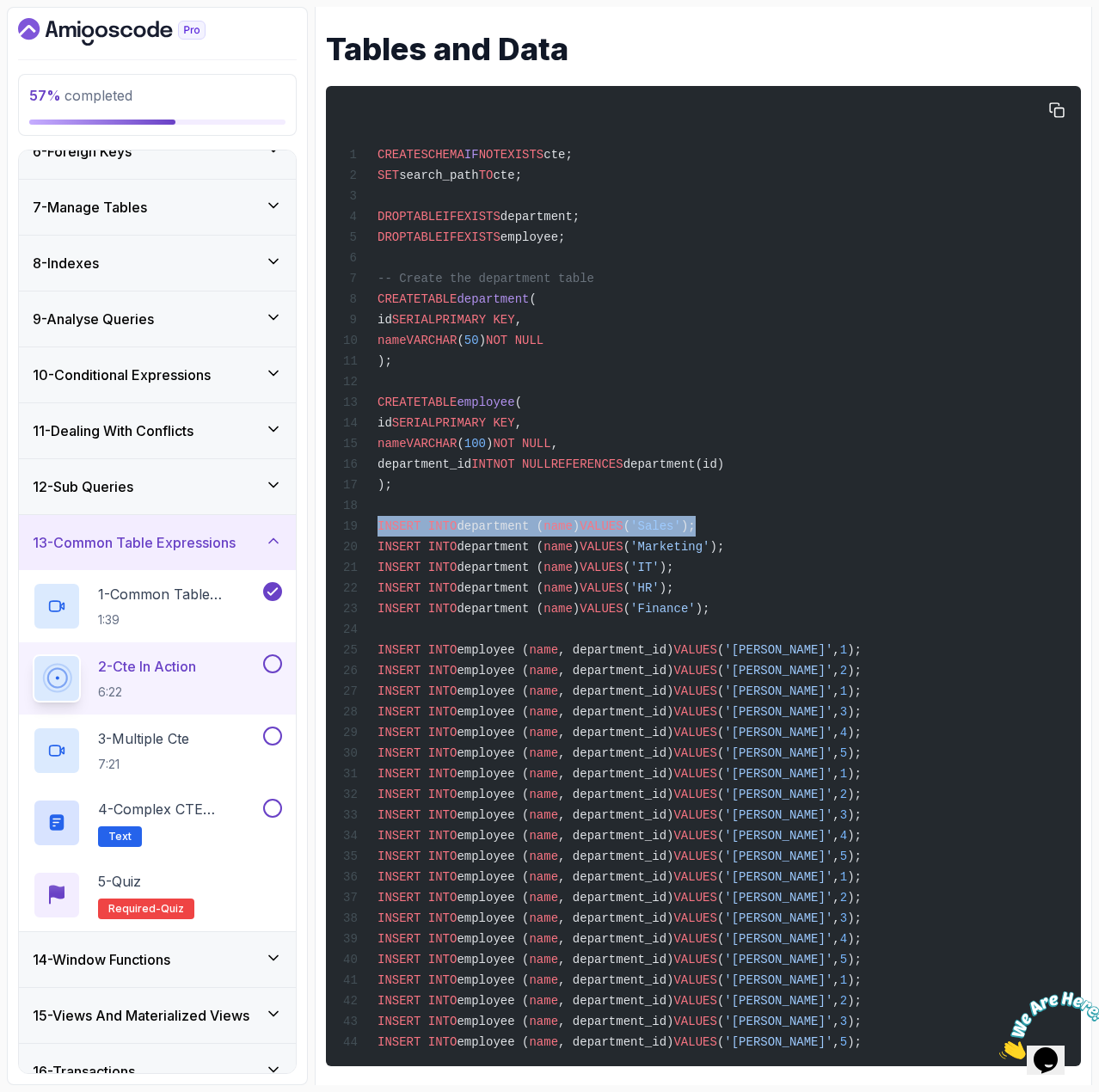
click at [695, 539] on div "CREATE SCHEMA IF NOT EXISTS cte; SET search_path TO cte; DROP TABLE IF EXISTS d…" at bounding box center [703, 576] width 728 height 960
drag, startPoint x: 695, startPoint y: 542, endPoint x: 377, endPoint y: 542, distance: 318.0
click at [377, 542] on div "CREATE SCHEMA IF NOT EXISTS cte; SET search_path TO cte; DROP TABLE IF EXISTS d…" at bounding box center [703, 576] width 728 height 960
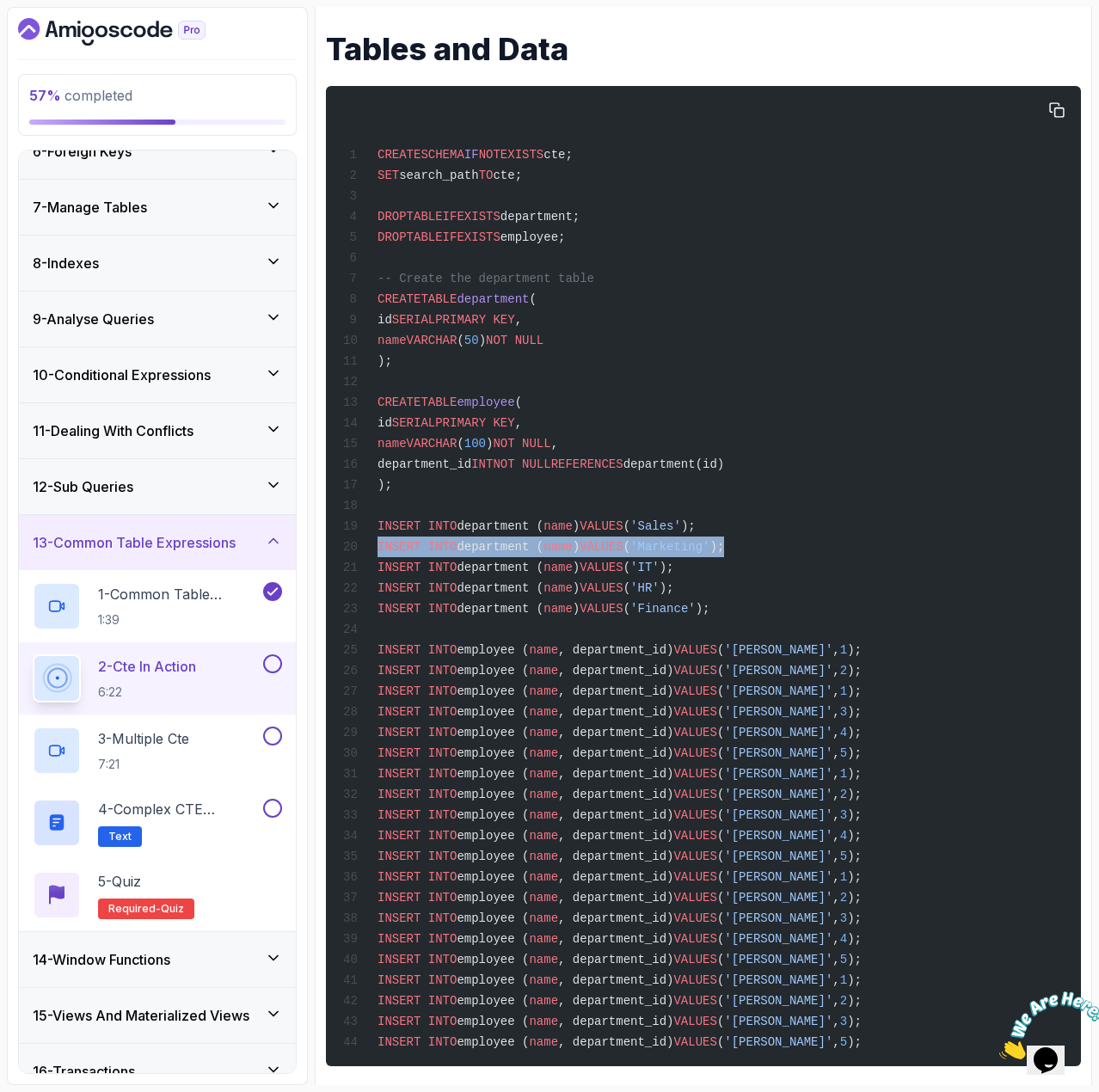
drag, startPoint x: 724, startPoint y: 563, endPoint x: 374, endPoint y: 575, distance: 350.2
click at [374, 575] on div "CREATE SCHEMA IF NOT EXISTS cte; SET search_path TO cte; DROP TABLE IF EXISTS d…" at bounding box center [703, 576] width 728 height 960
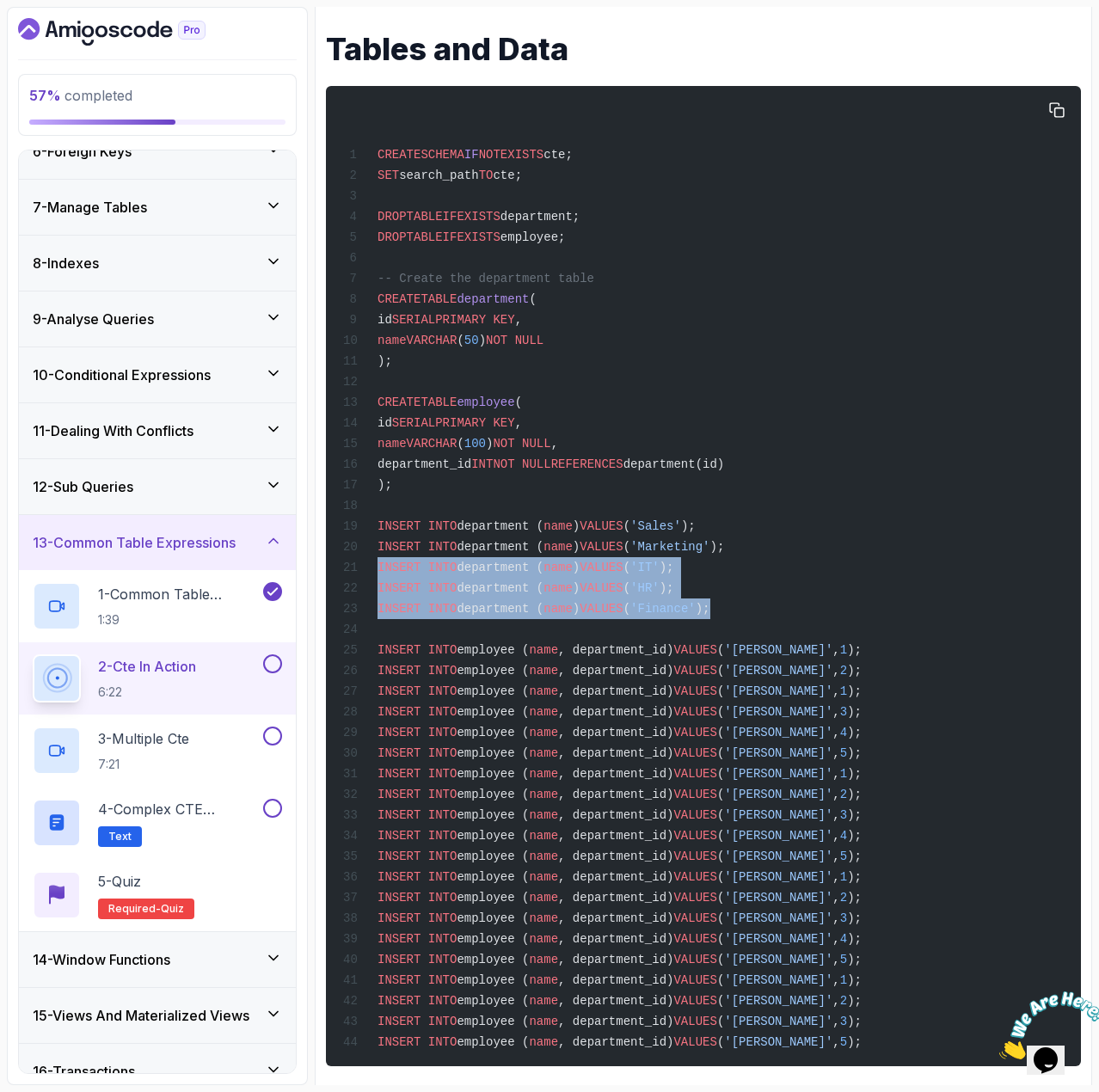
drag, startPoint x: 715, startPoint y: 633, endPoint x: 367, endPoint y: 584, distance: 351.4
click at [367, 584] on div "CREATE SCHEMA IF NOT EXISTS cte; SET search_path TO cte; DROP TABLE IF EXISTS d…" at bounding box center [703, 576] width 728 height 960
click at [692, 582] on div "CREATE SCHEMA IF NOT EXISTS cte; SET search_path TO cte; DROP TABLE IF EXISTS d…" at bounding box center [703, 576] width 728 height 960
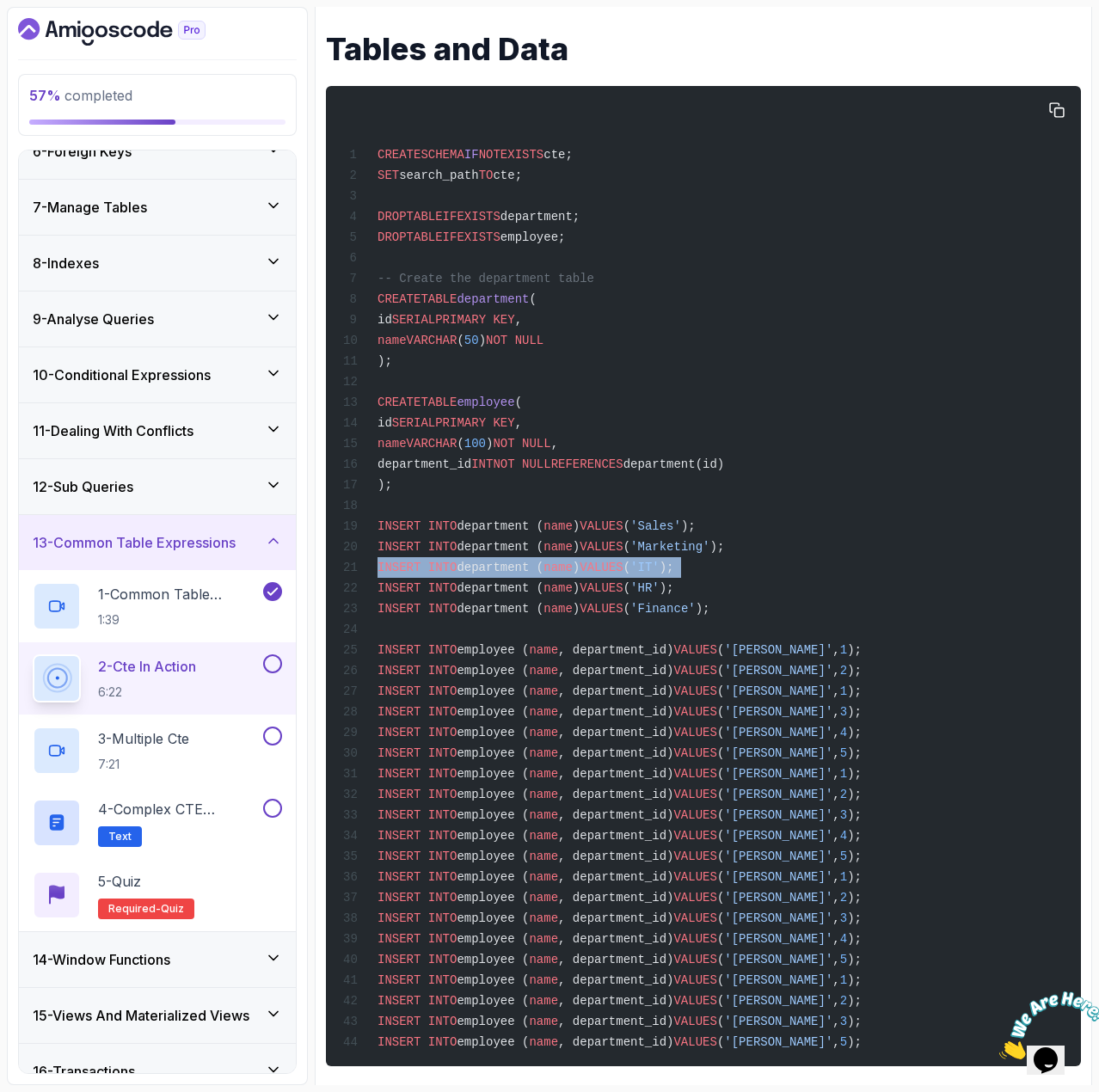
drag, startPoint x: 691, startPoint y: 582, endPoint x: 371, endPoint y: 586, distance: 320.0
click at [371, 586] on div "CREATE SCHEMA IF NOT EXISTS cte; SET search_path TO cte; DROP TABLE IF EXISTS d…" at bounding box center [703, 576] width 728 height 960
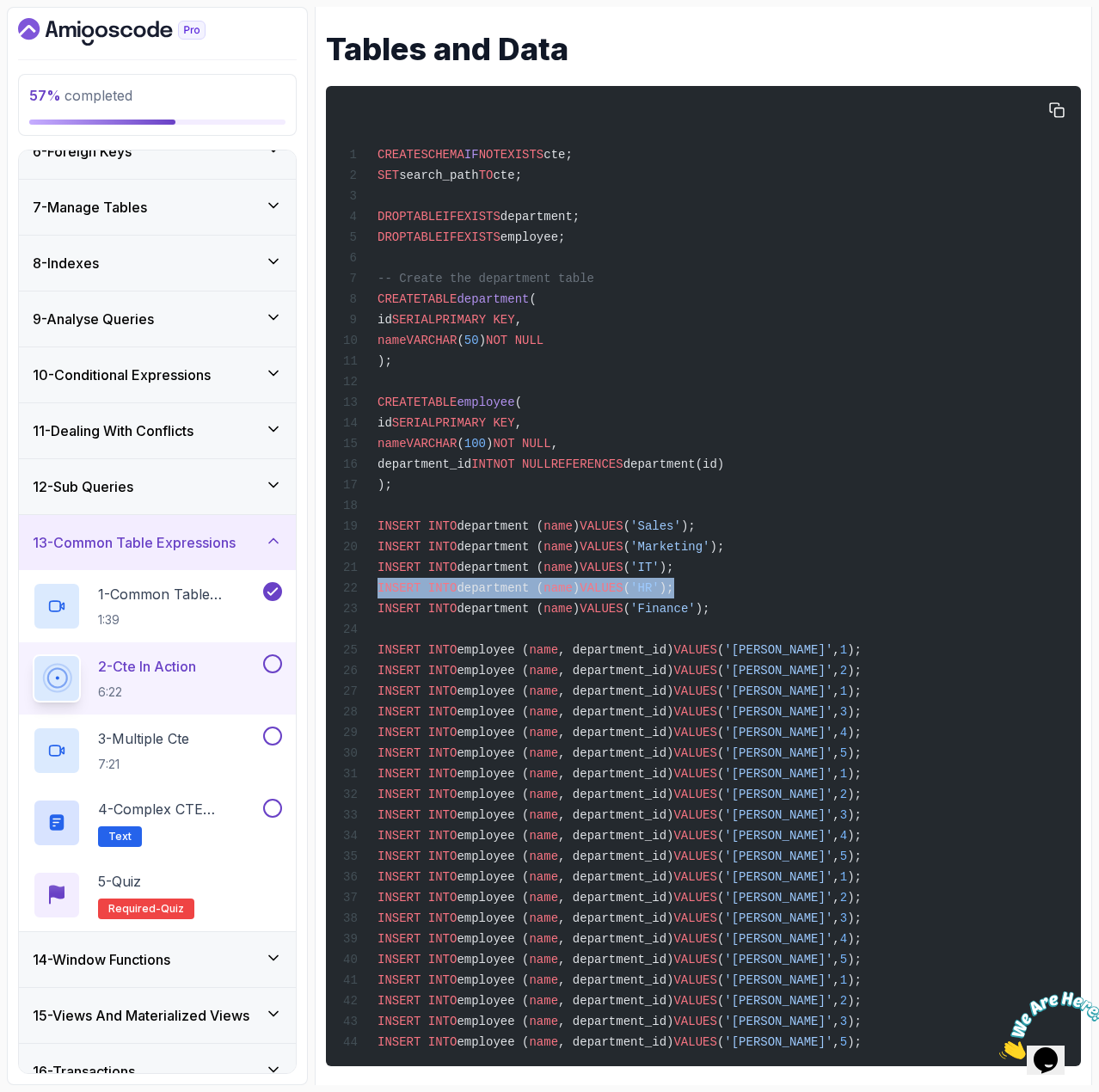
drag, startPoint x: 687, startPoint y: 608, endPoint x: 371, endPoint y: 612, distance: 316.0
click at [371, 612] on div "CREATE SCHEMA IF NOT EXISTS cte; SET search_path TO cte; DROP TABLE IF EXISTS d…" at bounding box center [703, 576] width 728 height 960
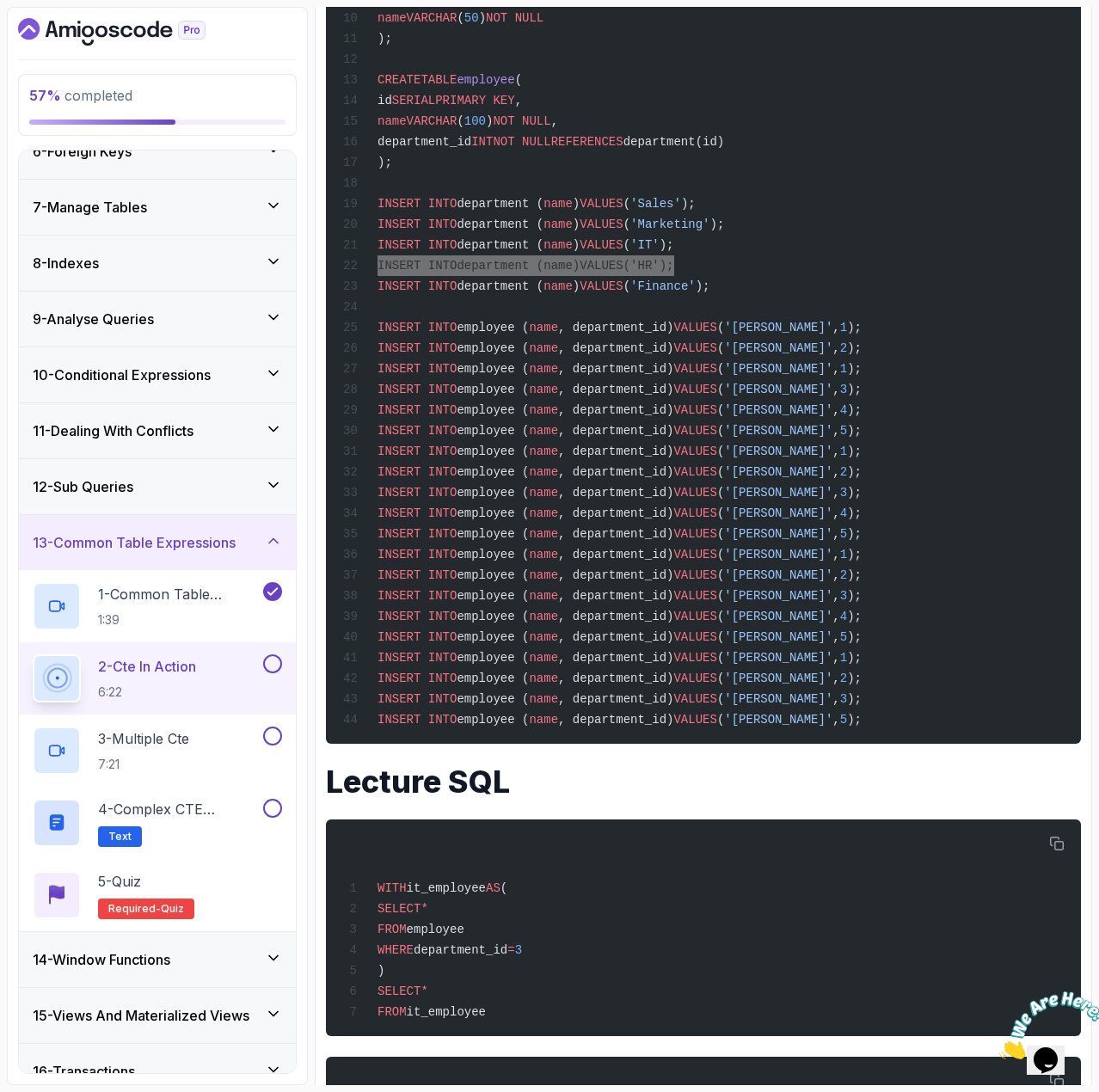
scroll to position [1004, 0]
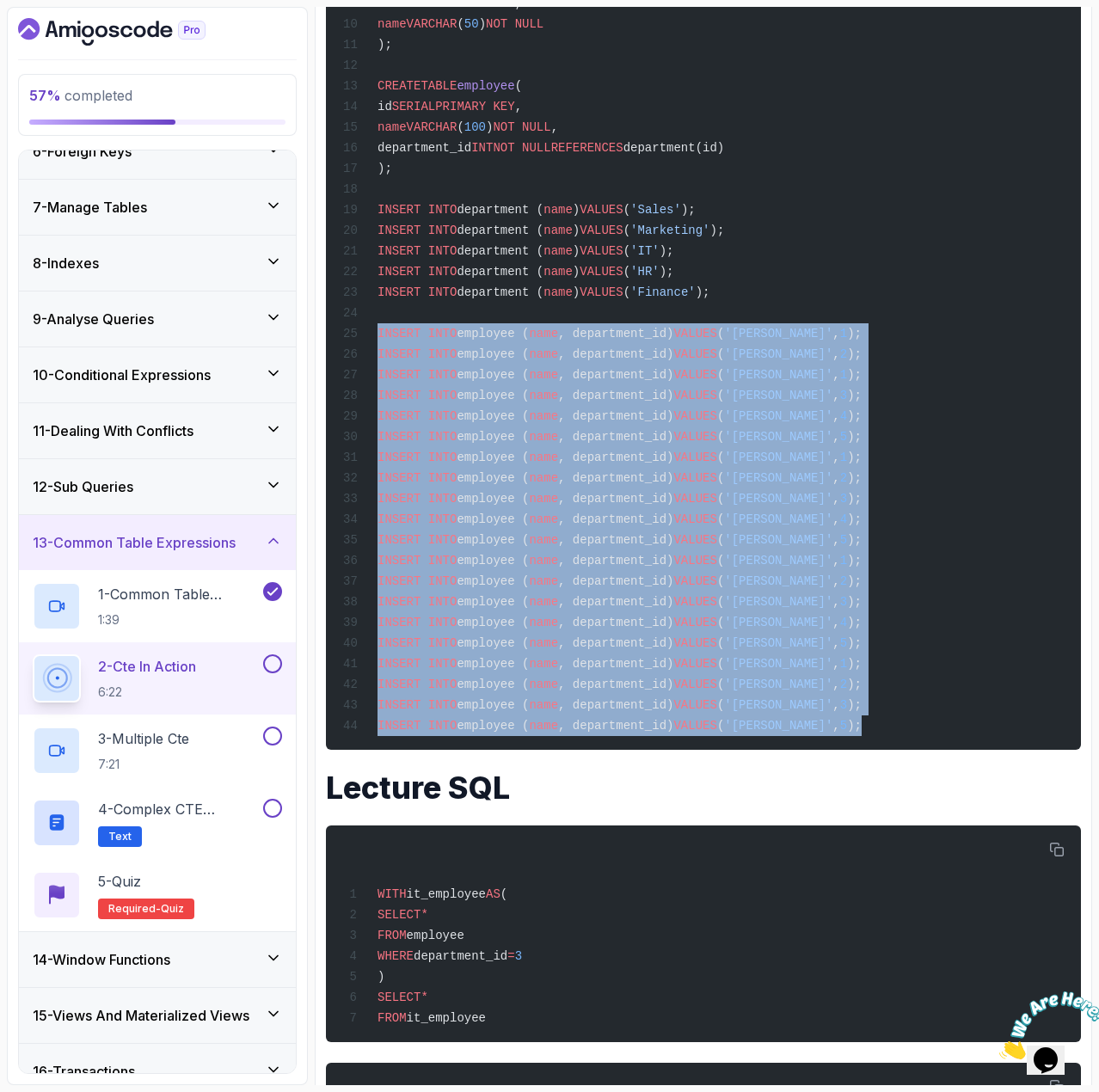
drag, startPoint x: 825, startPoint y: 759, endPoint x: 374, endPoint y: 359, distance: 602.8
click at [374, 359] on div "CREATE SCHEMA IF NOT EXISTS cte; SET search_path TO cte; DROP TABLE IF EXISTS d…" at bounding box center [703, 260] width 728 height 960
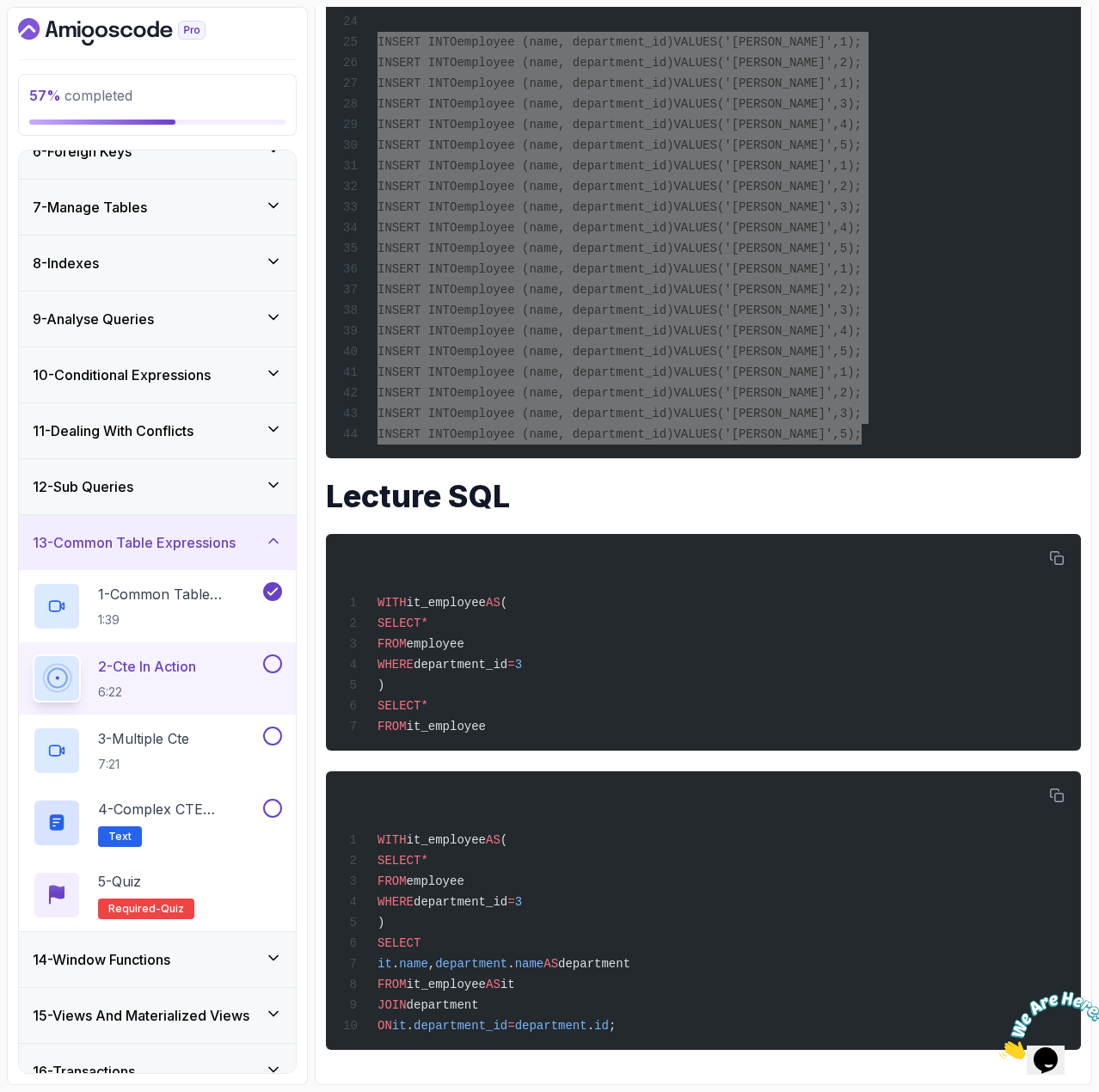
scroll to position [1349, 0]
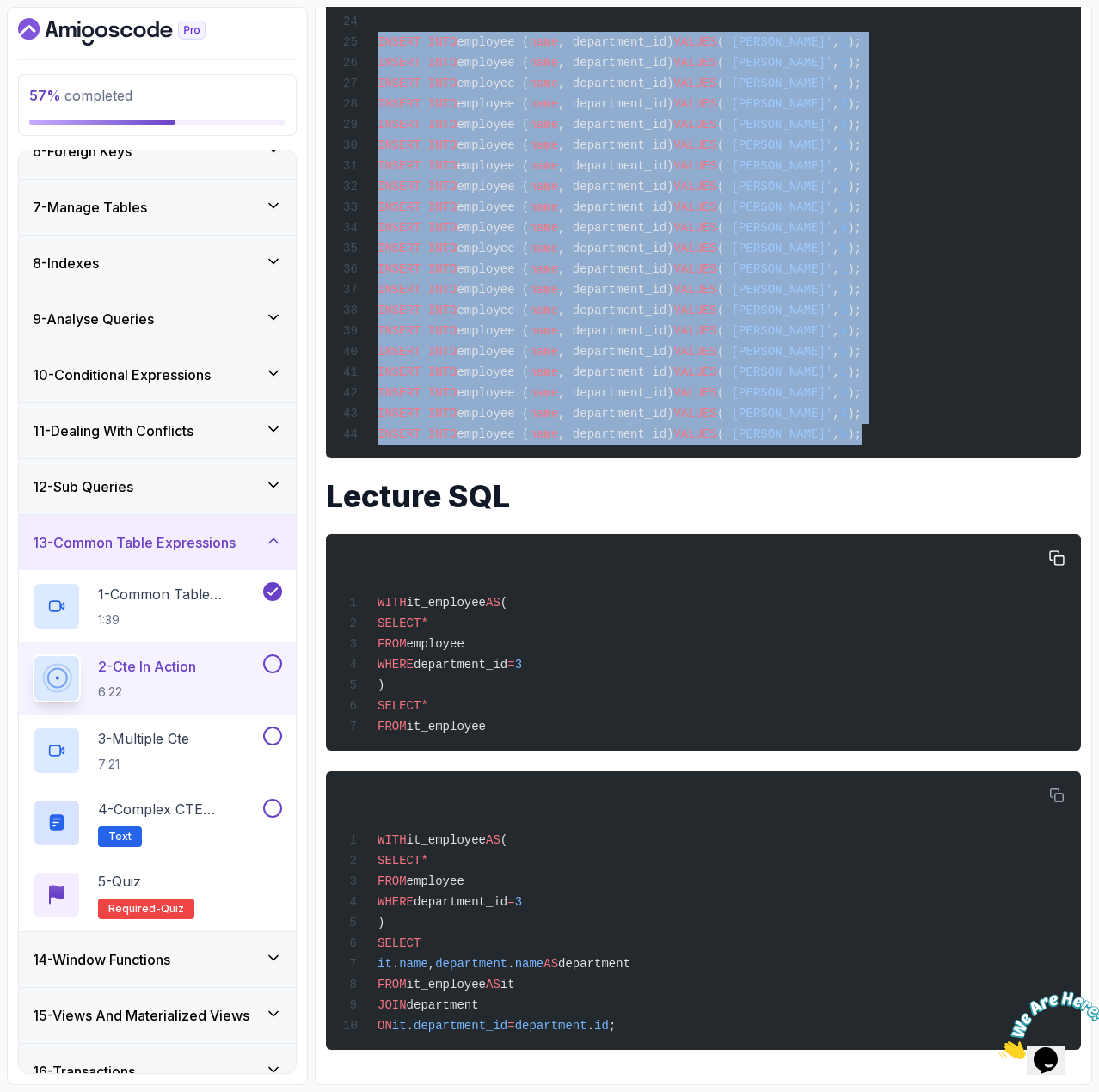
drag, startPoint x: 503, startPoint y: 715, endPoint x: 352, endPoint y: 592, distance: 194.8
click at [352, 592] on div "WITH it_employee AS ( SELECT * FROM employee WHERE department_id = 3 ) SELECT *…" at bounding box center [703, 641] width 728 height 196
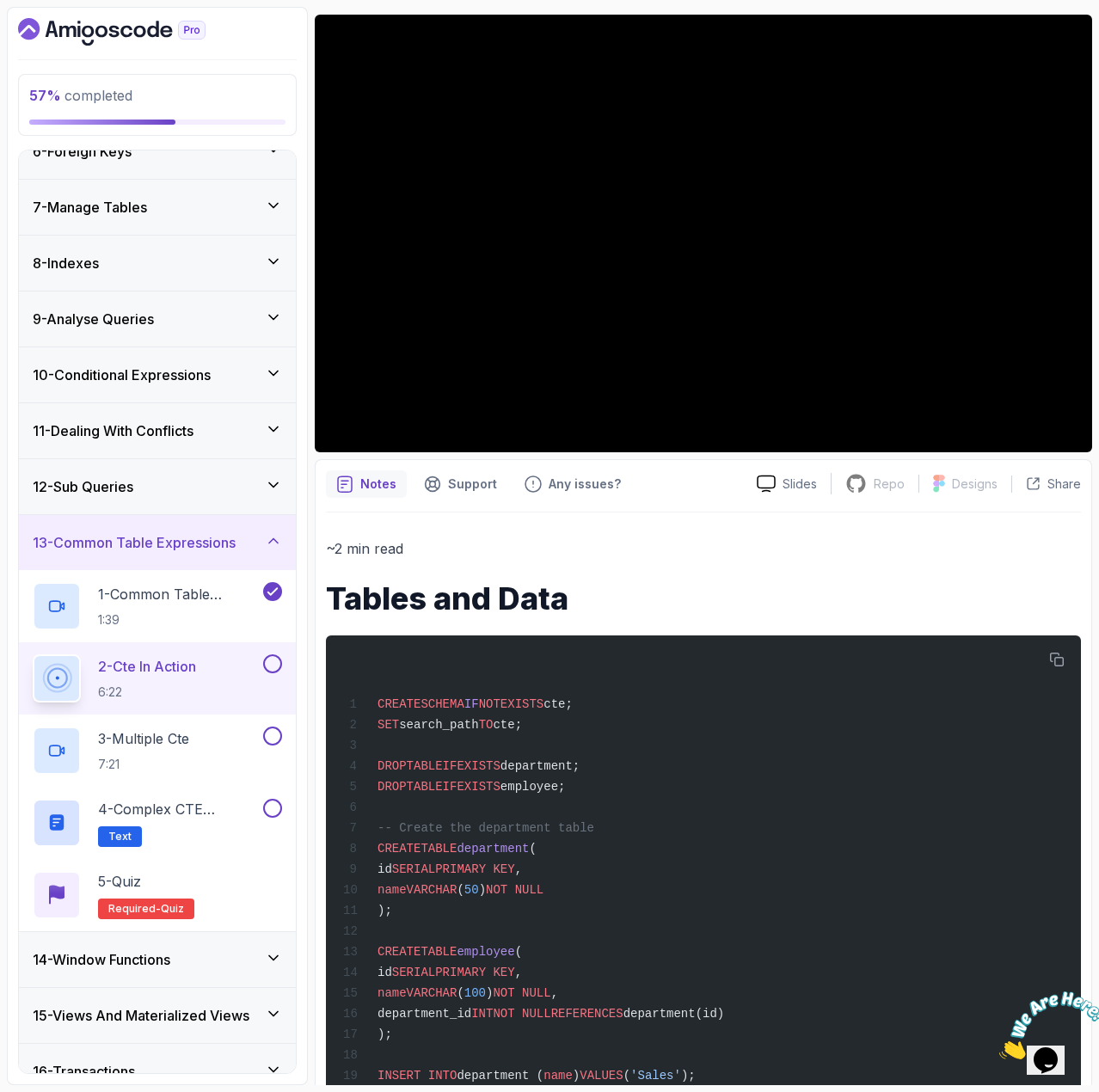
scroll to position [0, 0]
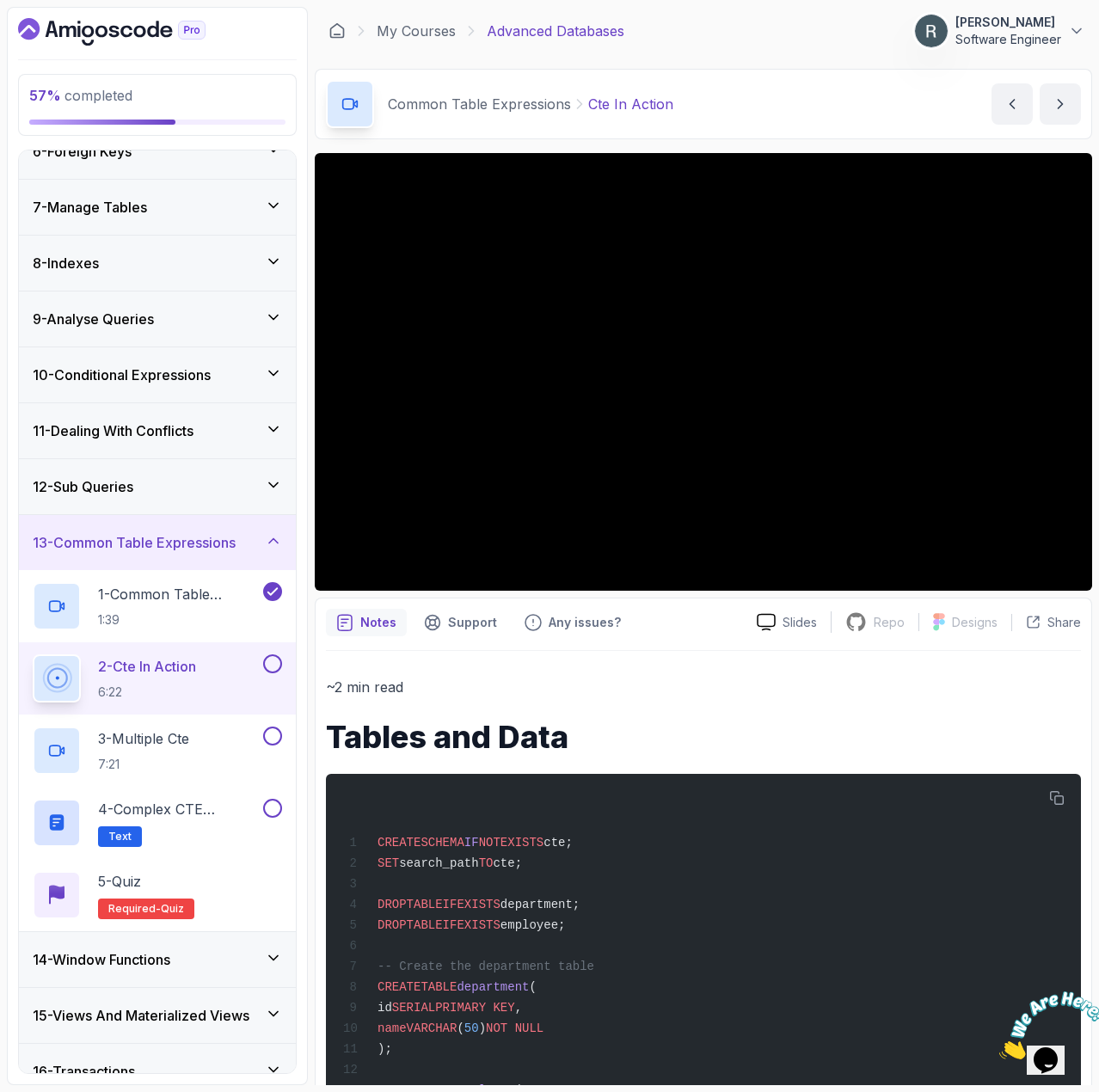
click at [276, 658] on button at bounding box center [273, 663] width 19 height 19
click at [195, 725] on div "3 - Multiple Cte 7:21" at bounding box center [157, 751] width 277 height 72
click at [189, 736] on p "3 - Multiple Cte" at bounding box center [144, 739] width 92 height 21
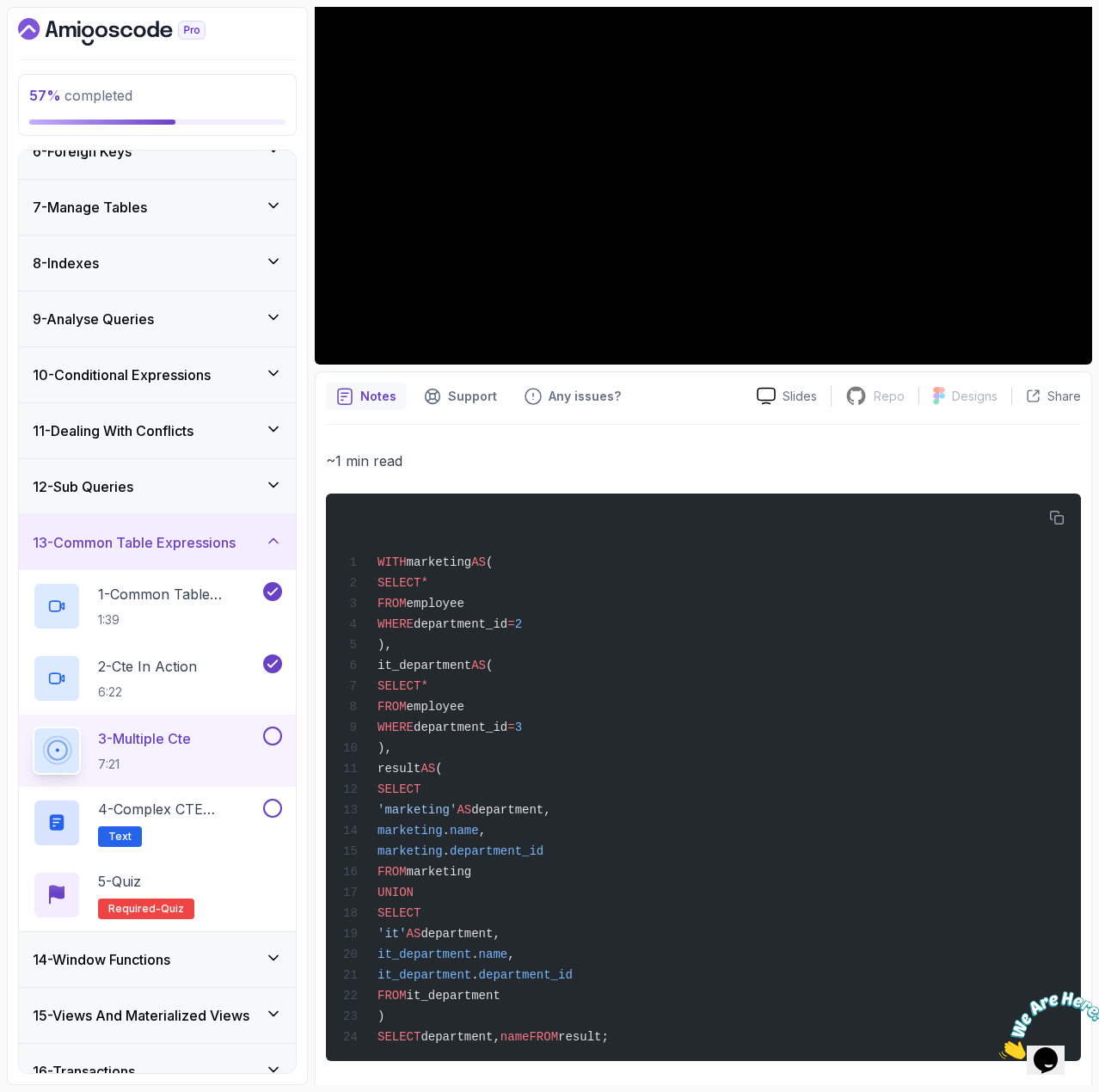
scroll to position [86, 0]
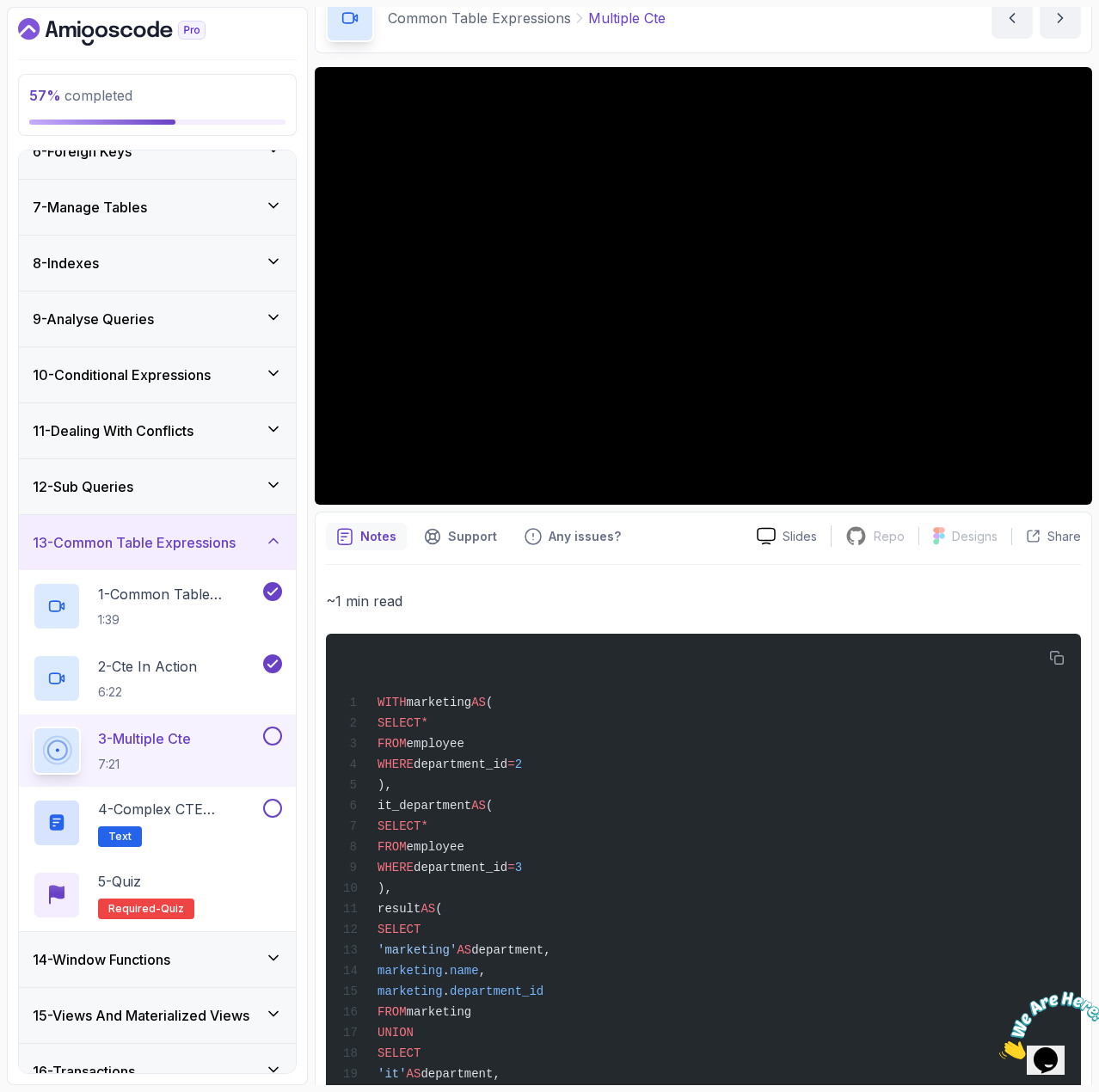
click at [266, 737] on button at bounding box center [273, 736] width 19 height 19
click at [216, 821] on h2 "4 - Complex CTE Example Text" at bounding box center [179, 822] width 161 height 48
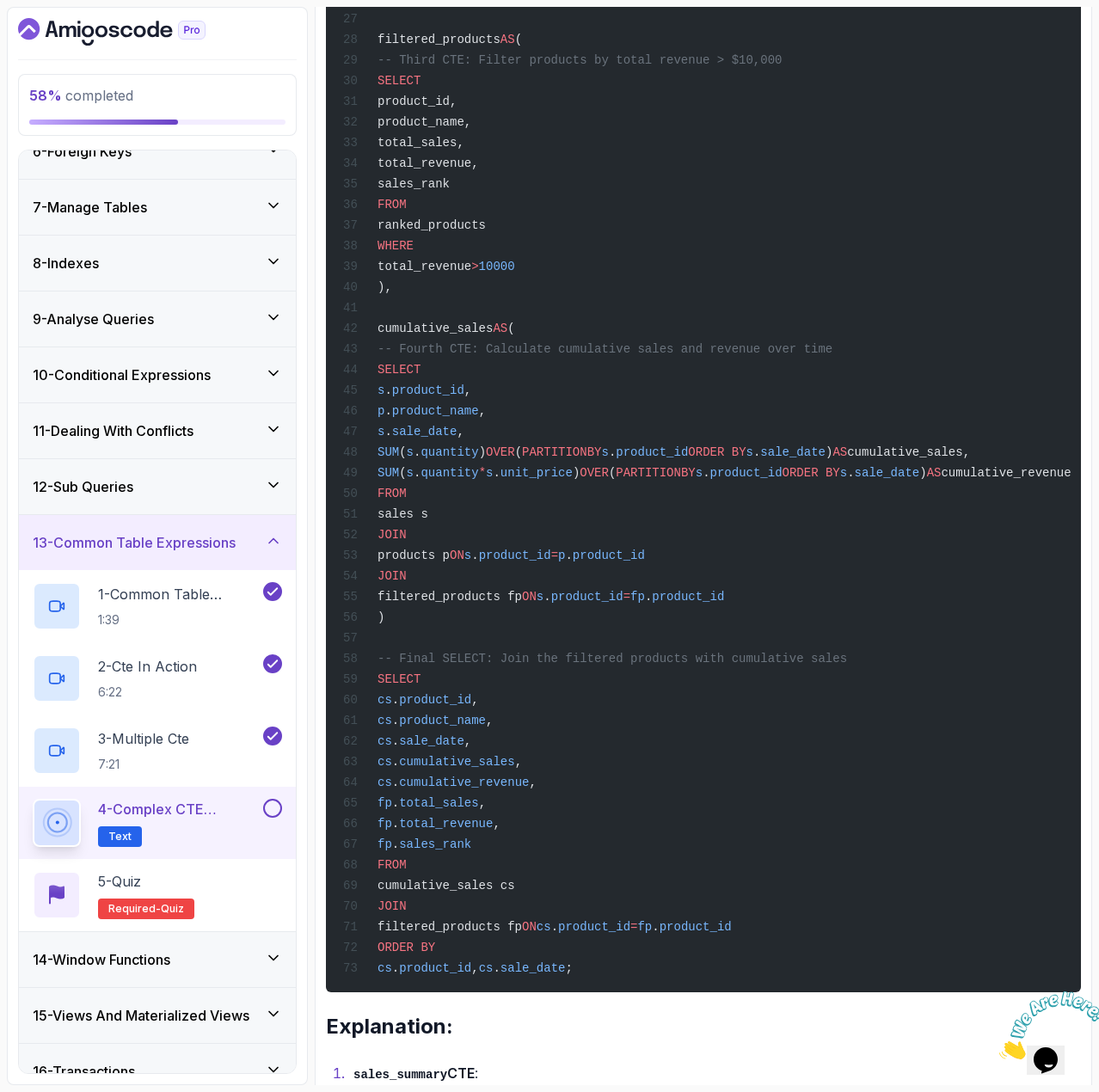
scroll to position [1202, 0]
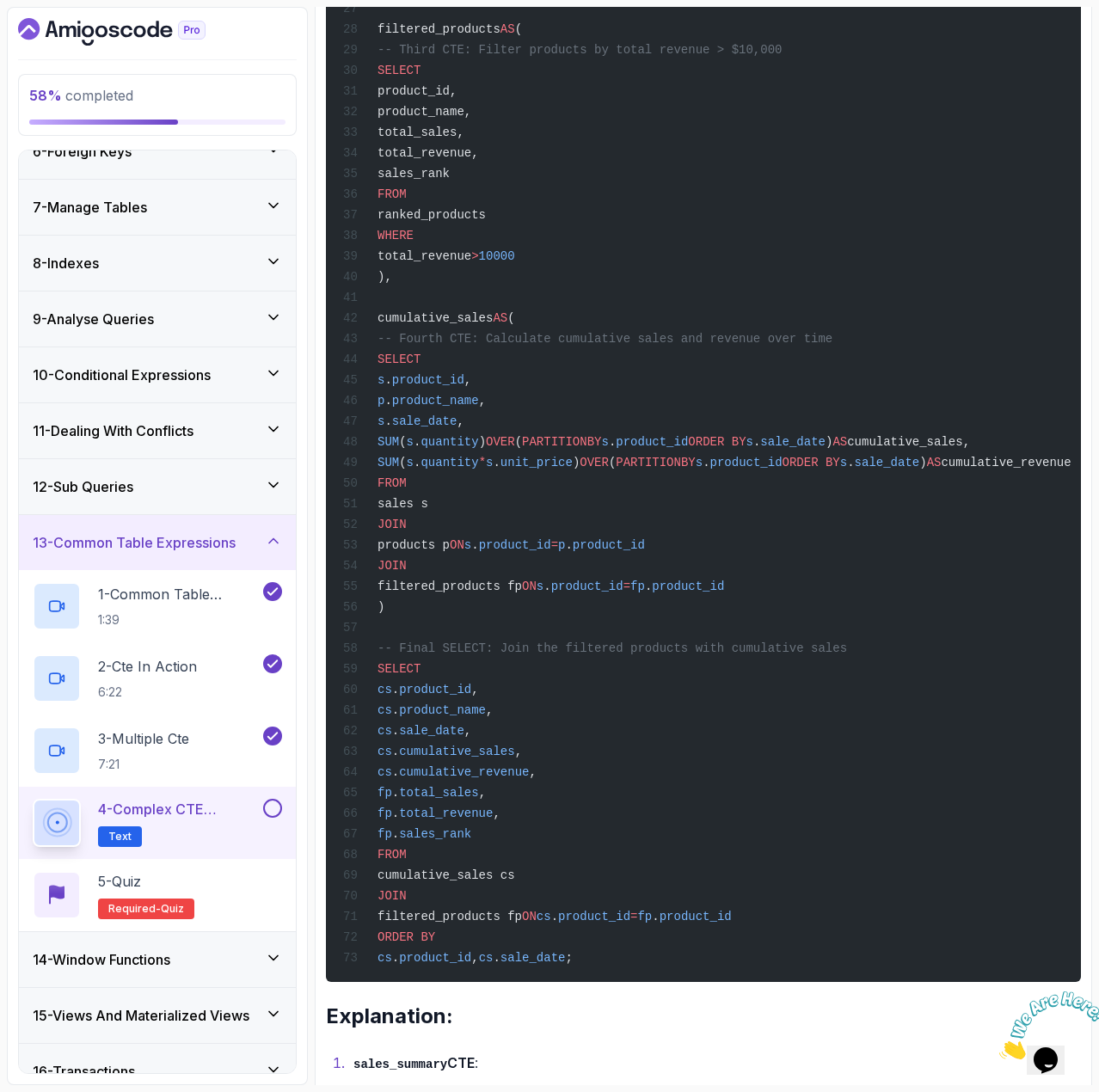
click at [270, 814] on button at bounding box center [273, 808] width 19 height 19
click at [193, 889] on div "5 - Quiz Required- quiz" at bounding box center [157, 895] width 250 height 48
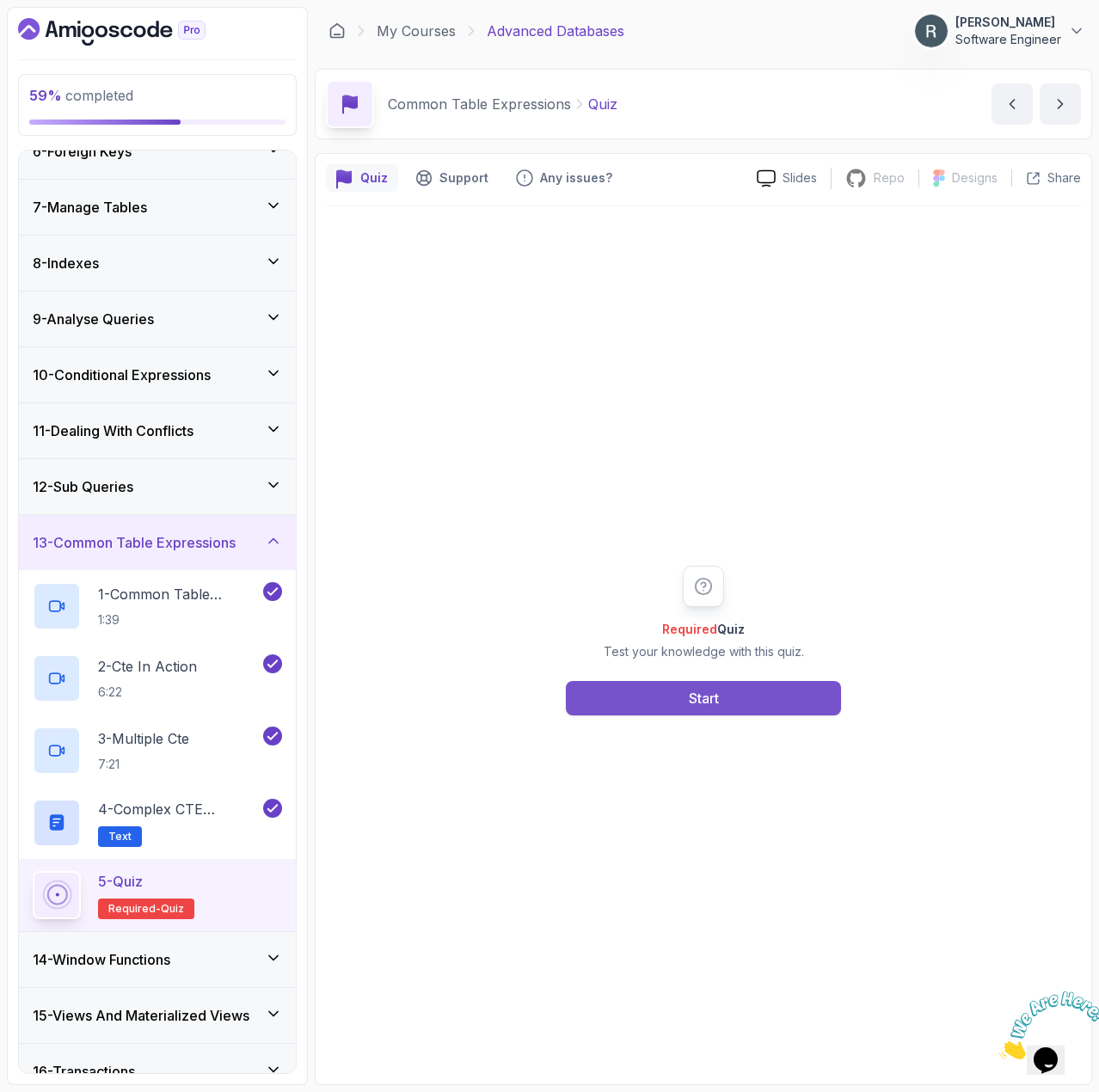
click at [602, 715] on button "Start" at bounding box center [703, 698] width 275 height 34
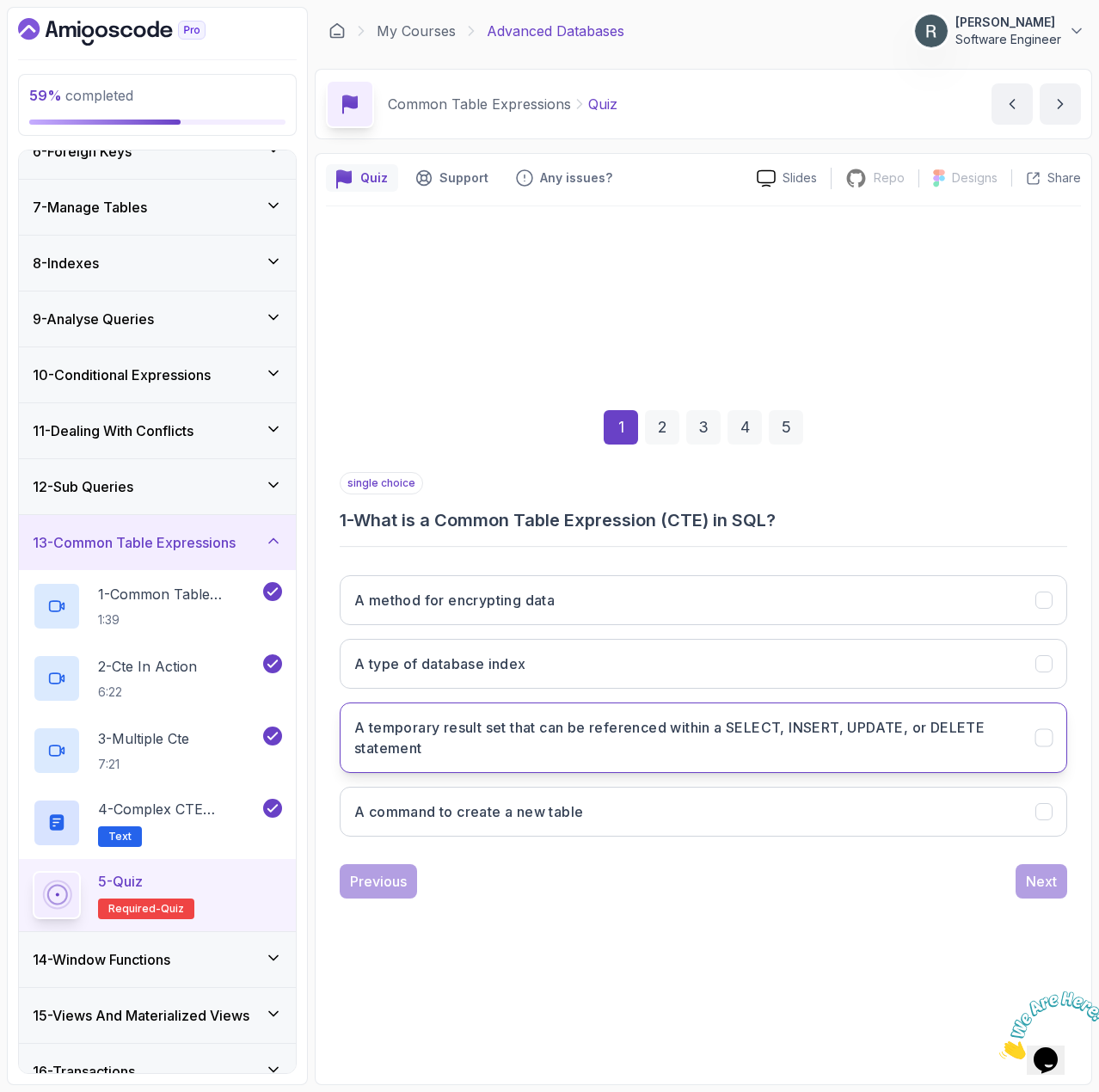
click at [532, 733] on h3 "A temporary result set that can be referenced within a SELECT, INSERT, UPDATE, …" at bounding box center [684, 738] width 660 height 41
click at [1051, 888] on div "Next" at bounding box center [1041, 881] width 31 height 21
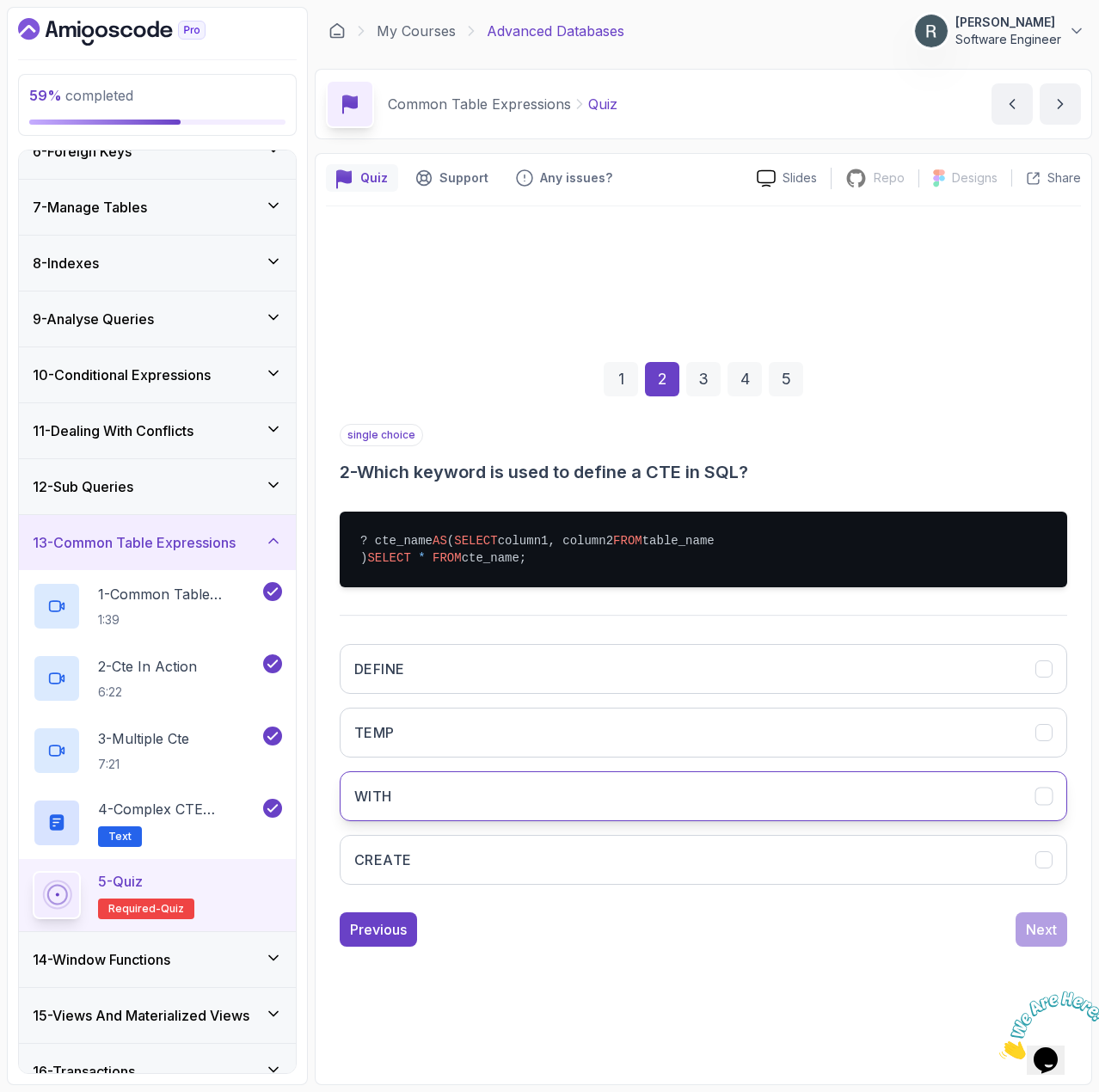
click at [464, 811] on button "WITH" at bounding box center [703, 796] width 728 height 50
click at [1037, 940] on div "Next" at bounding box center [1041, 930] width 31 height 21
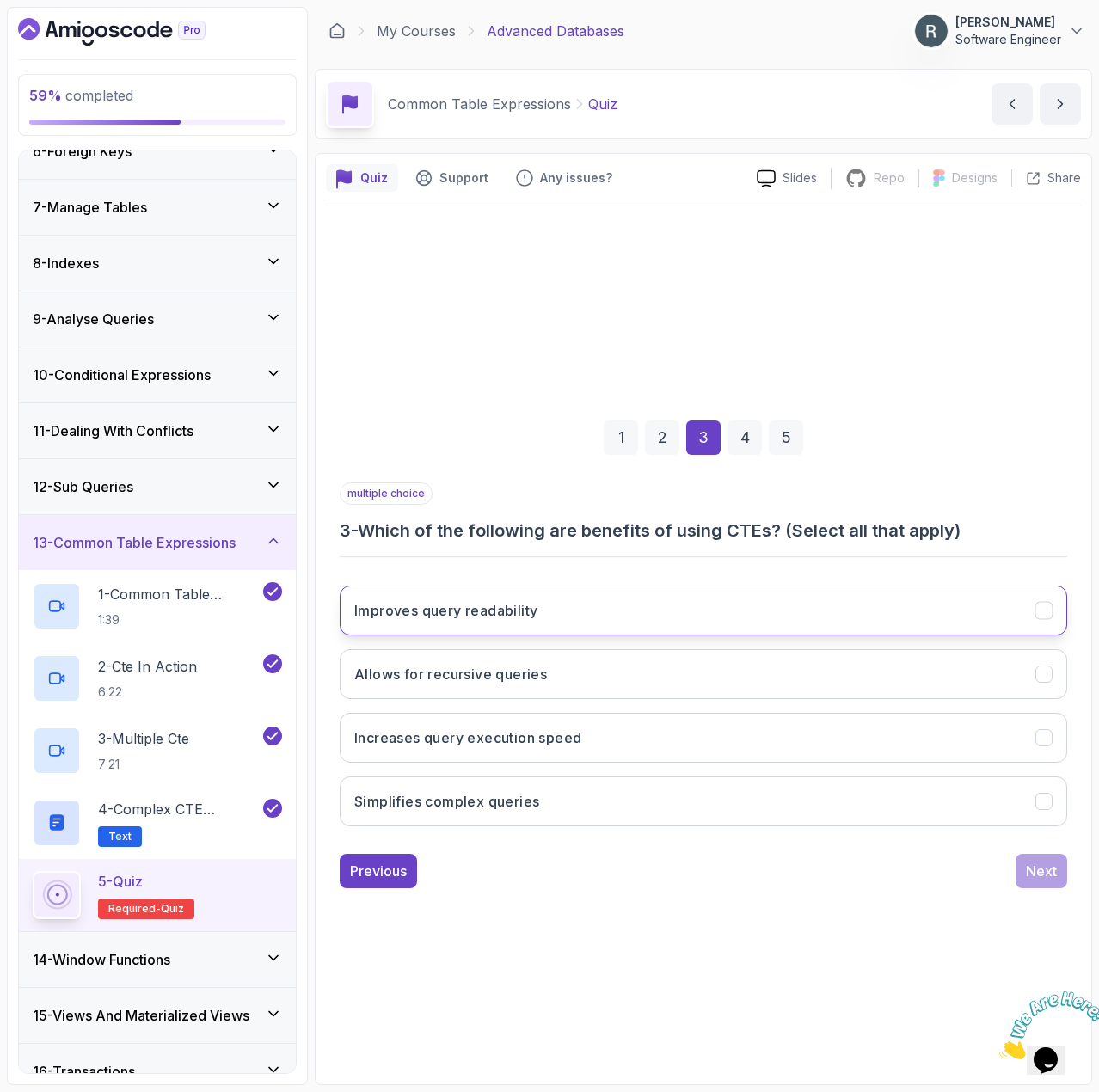
click at [681, 598] on button "Improves query readability" at bounding box center [703, 610] width 728 height 50
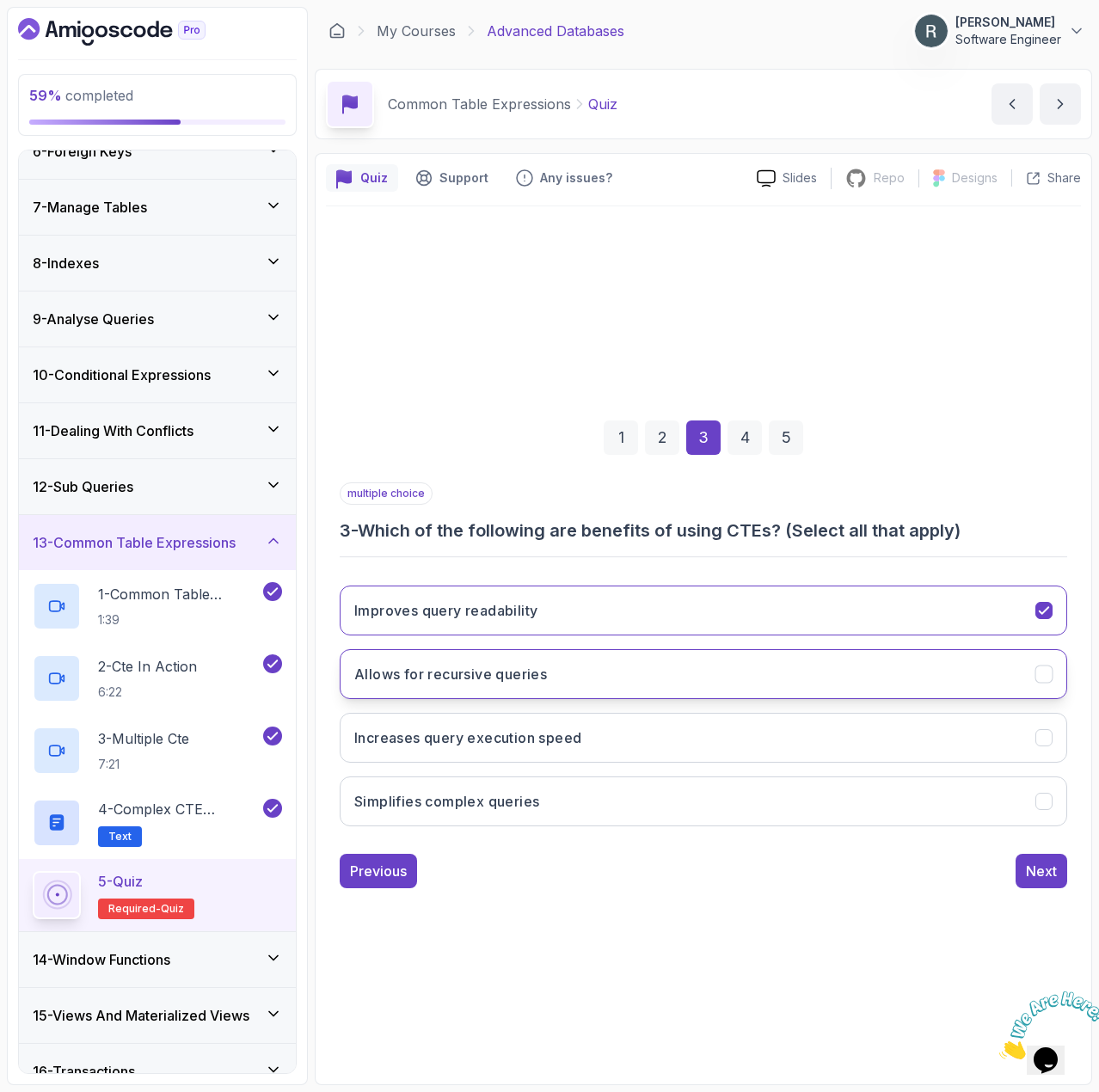
click at [700, 684] on button "Allows for recursive queries" at bounding box center [703, 674] width 728 height 50
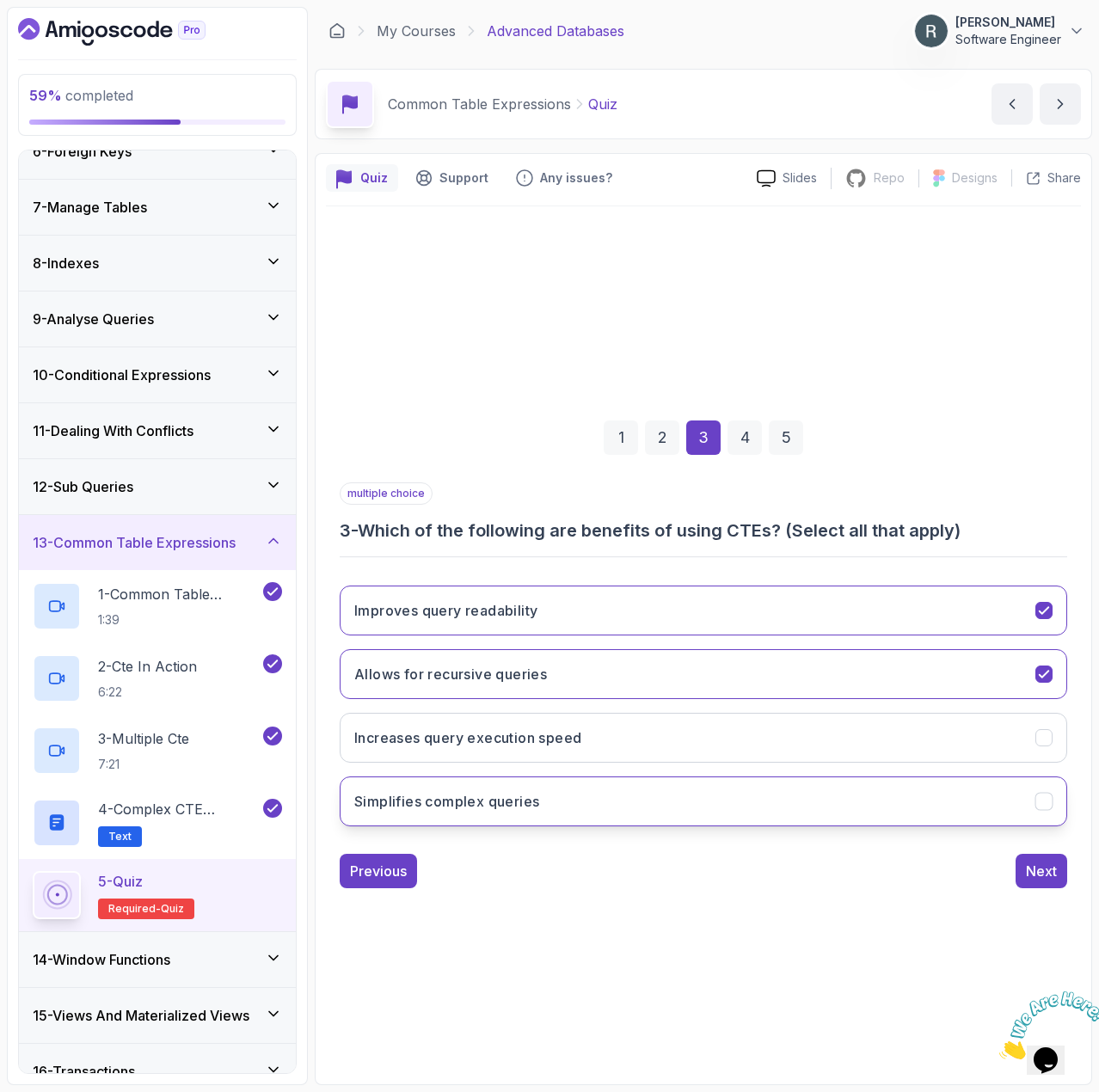
click at [657, 785] on button "Simplifies complex queries" at bounding box center [703, 801] width 728 height 50
click at [682, 730] on button "Increases query execution speed" at bounding box center [703, 738] width 728 height 50
click at [1064, 870] on button "Next" at bounding box center [1042, 871] width 51 height 34
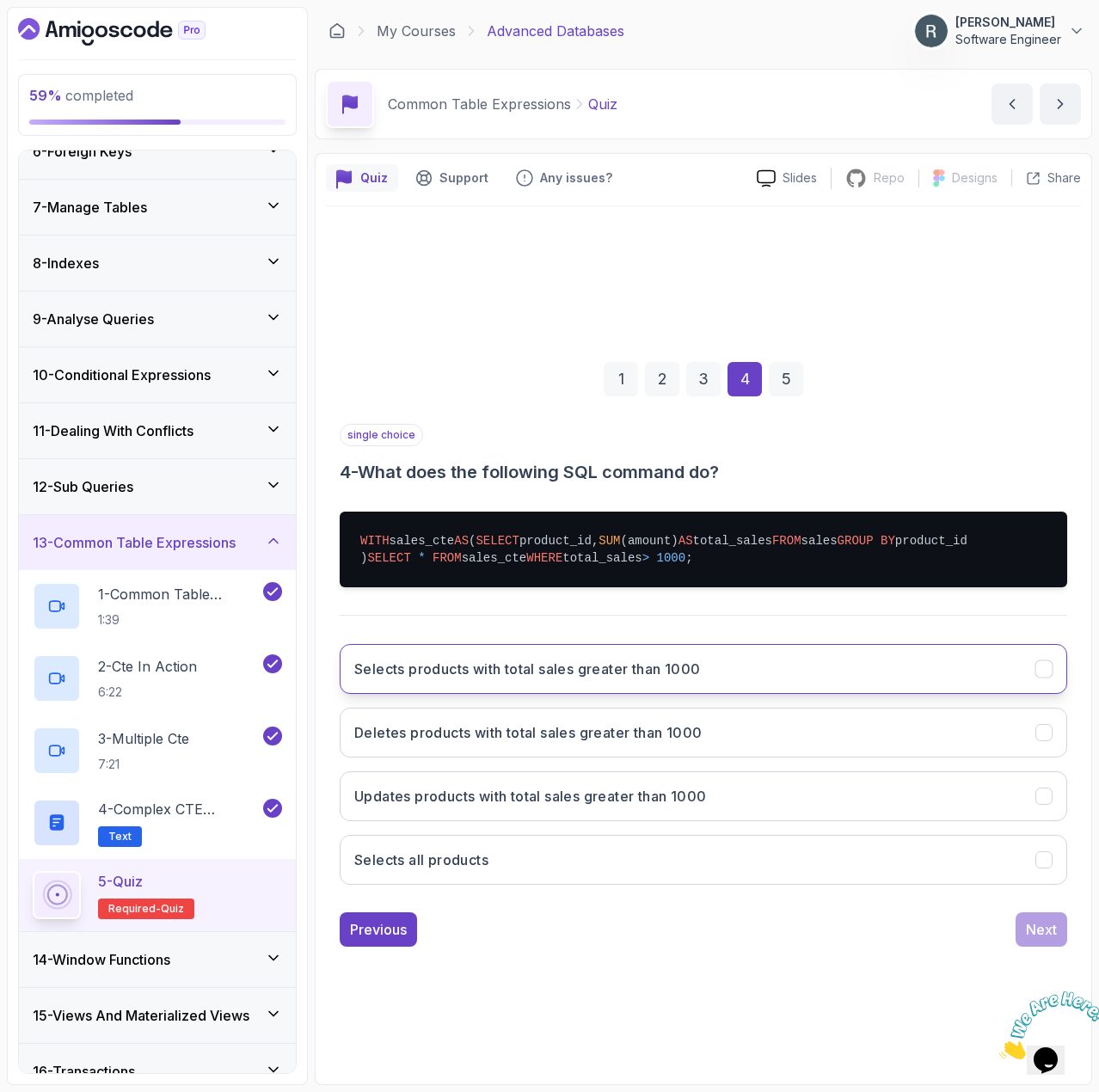
click at [500, 695] on button "Selects products with total sales greater than 1000" at bounding box center [703, 669] width 728 height 50
click at [1036, 940] on div "Next" at bounding box center [1041, 930] width 31 height 21
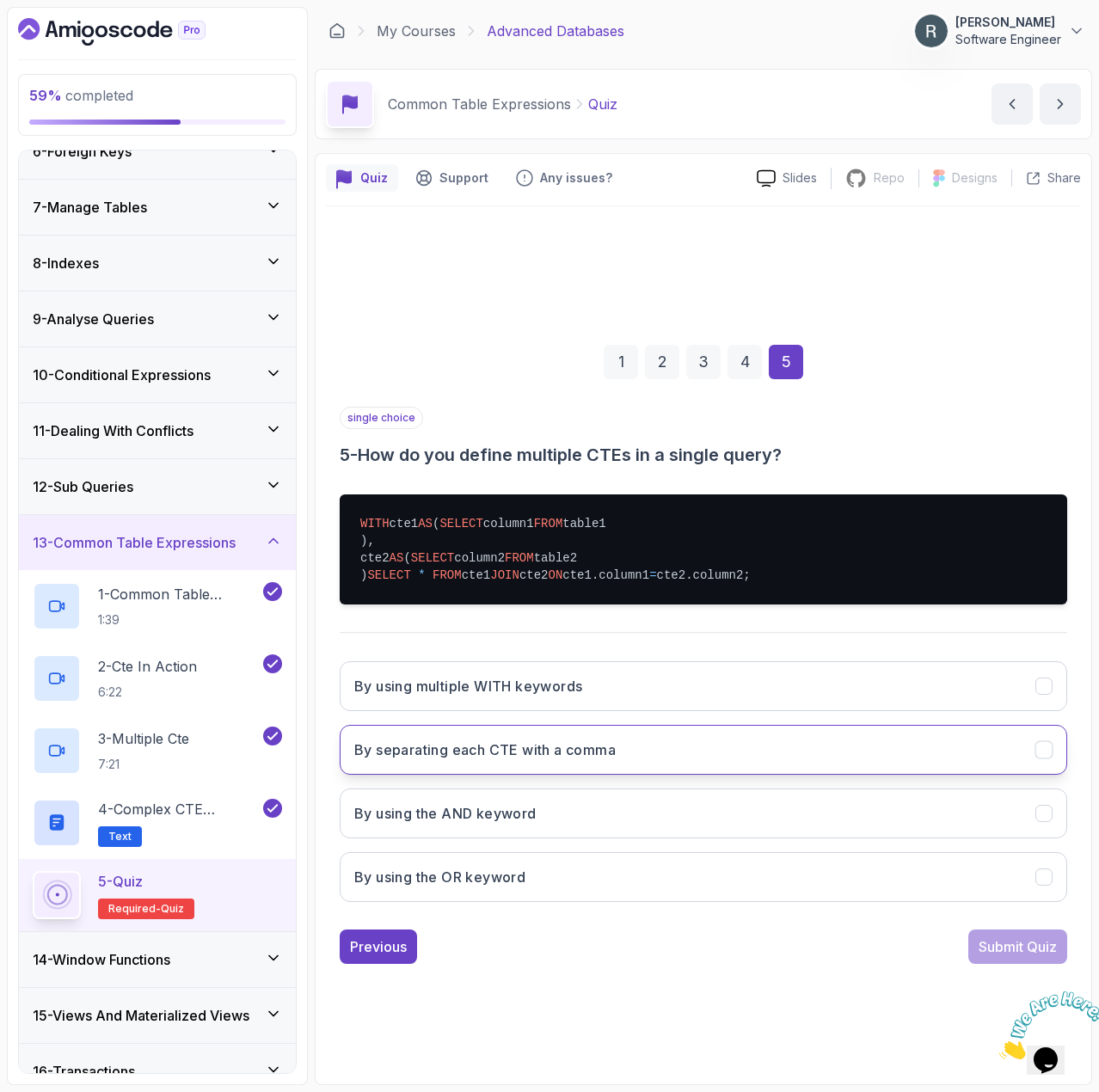
click at [674, 775] on button "By separating each CTE with a comma" at bounding box center [703, 750] width 728 height 50
click at [991, 957] on div "Submit Quiz" at bounding box center [1018, 946] width 79 height 21
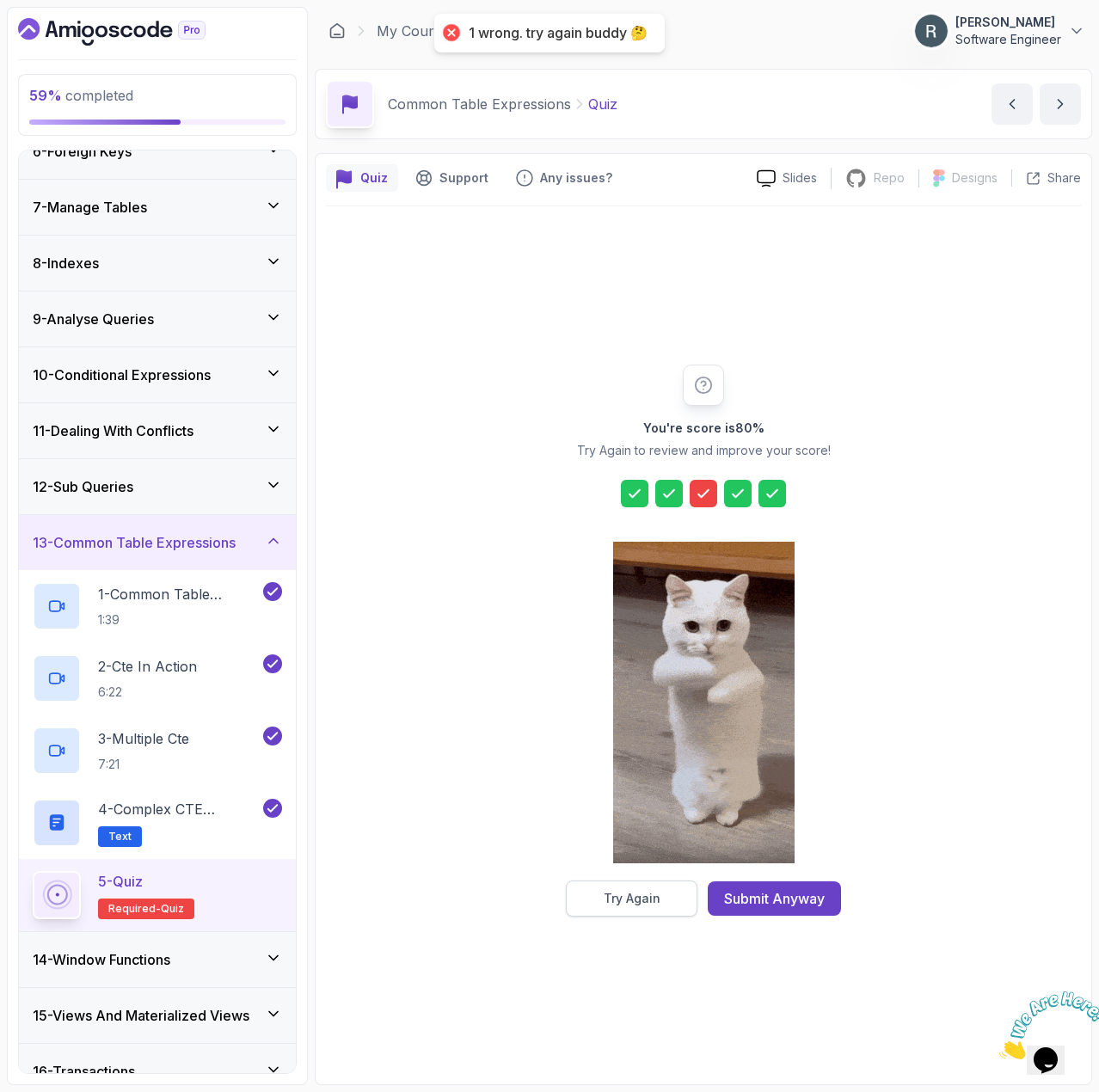
click at [671, 893] on button "Try Again" at bounding box center [632, 898] width 132 height 36
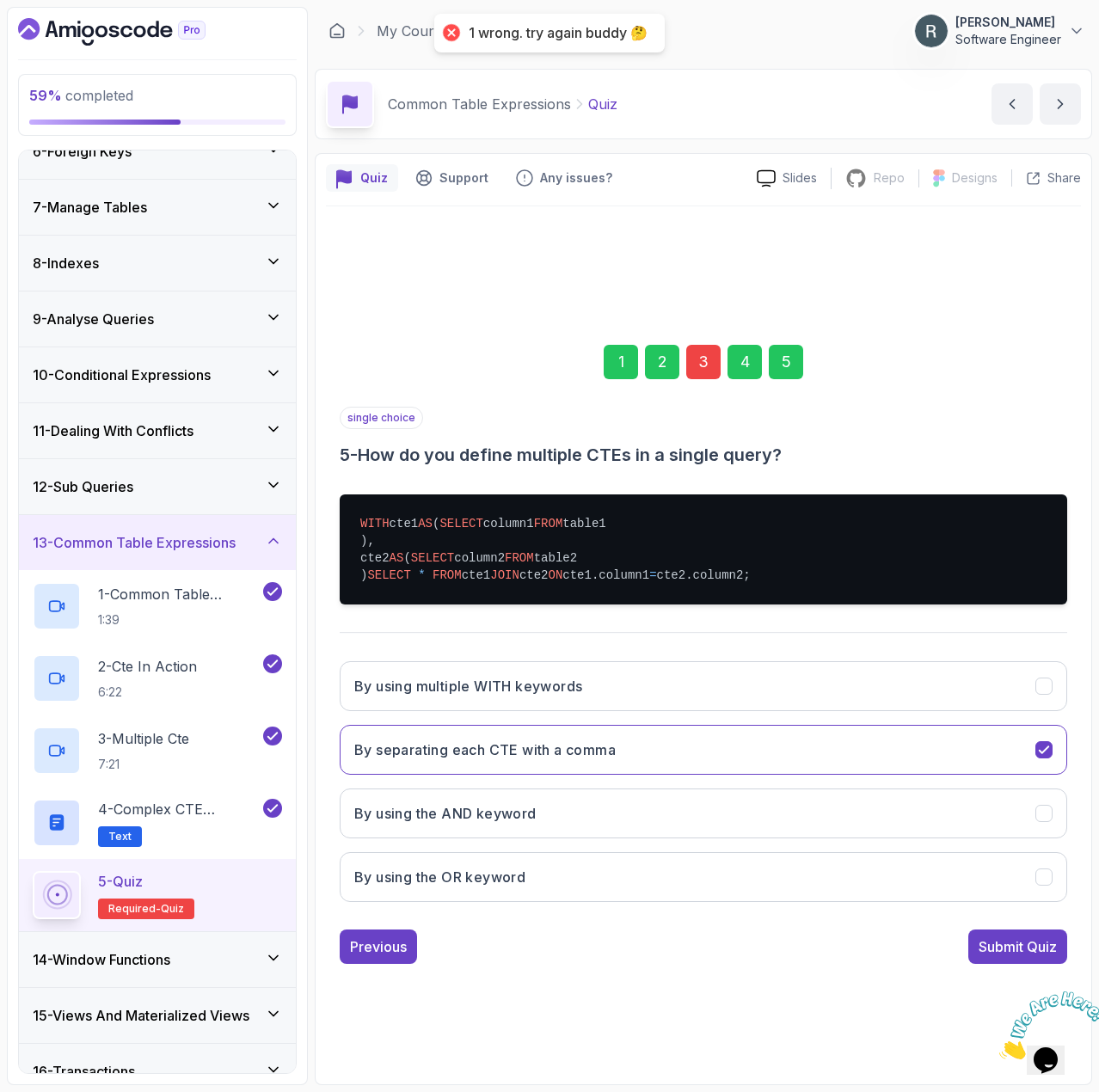
click at [702, 345] on div "3" at bounding box center [703, 362] width 34 height 34
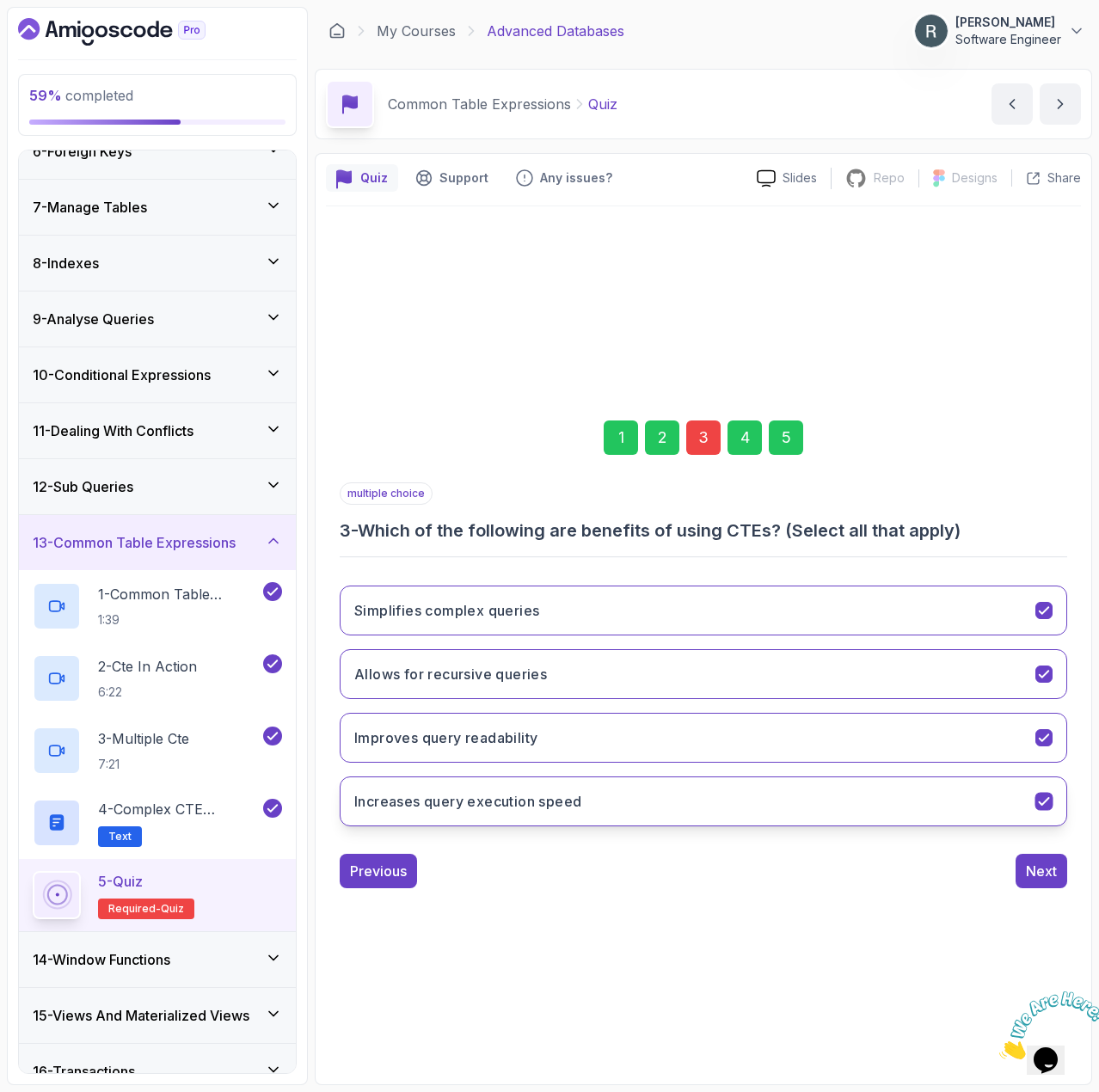
click at [595, 813] on button "Increases query execution speed" at bounding box center [703, 801] width 728 height 50
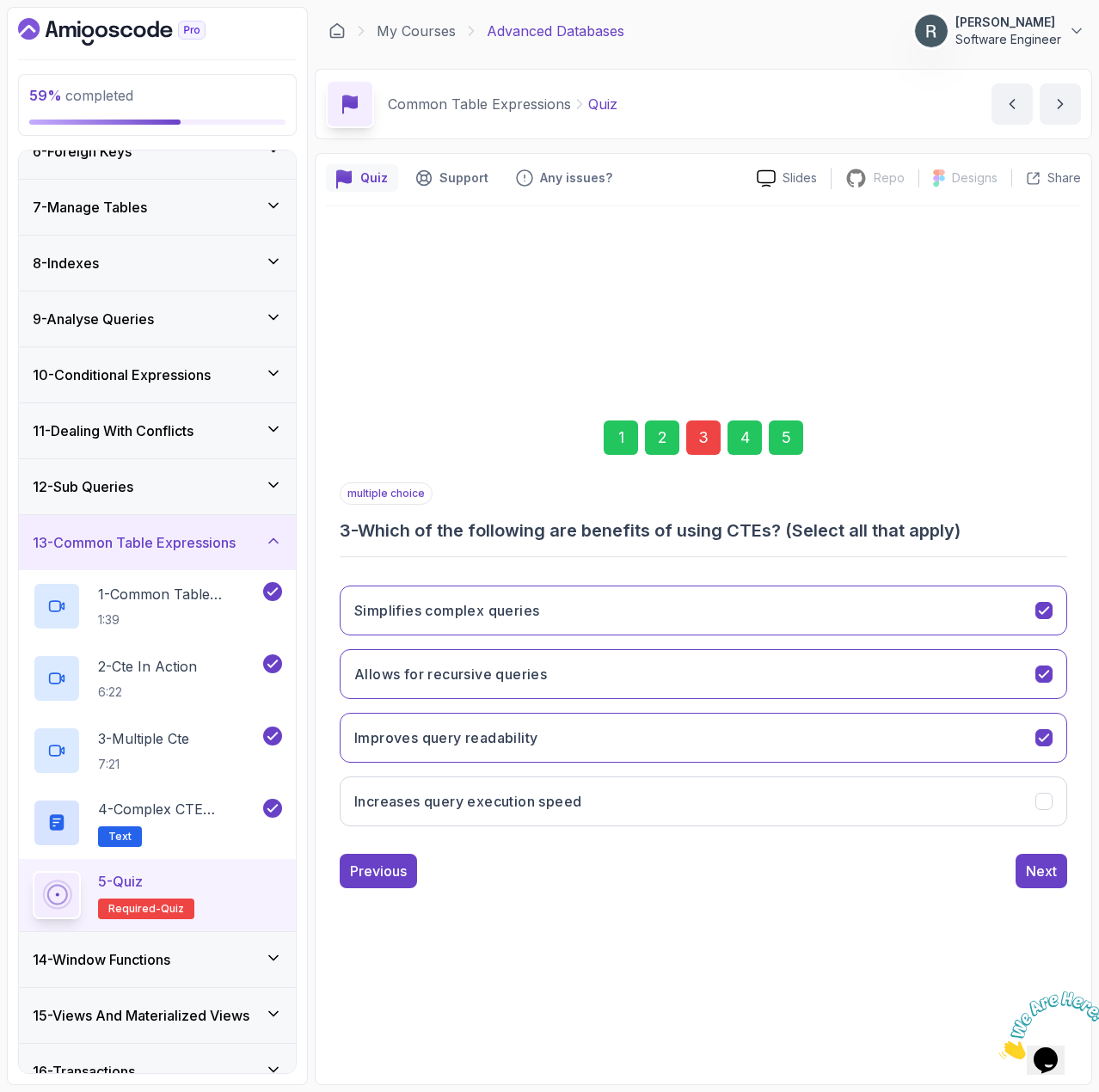
click at [785, 442] on div "5" at bounding box center [786, 438] width 34 height 34
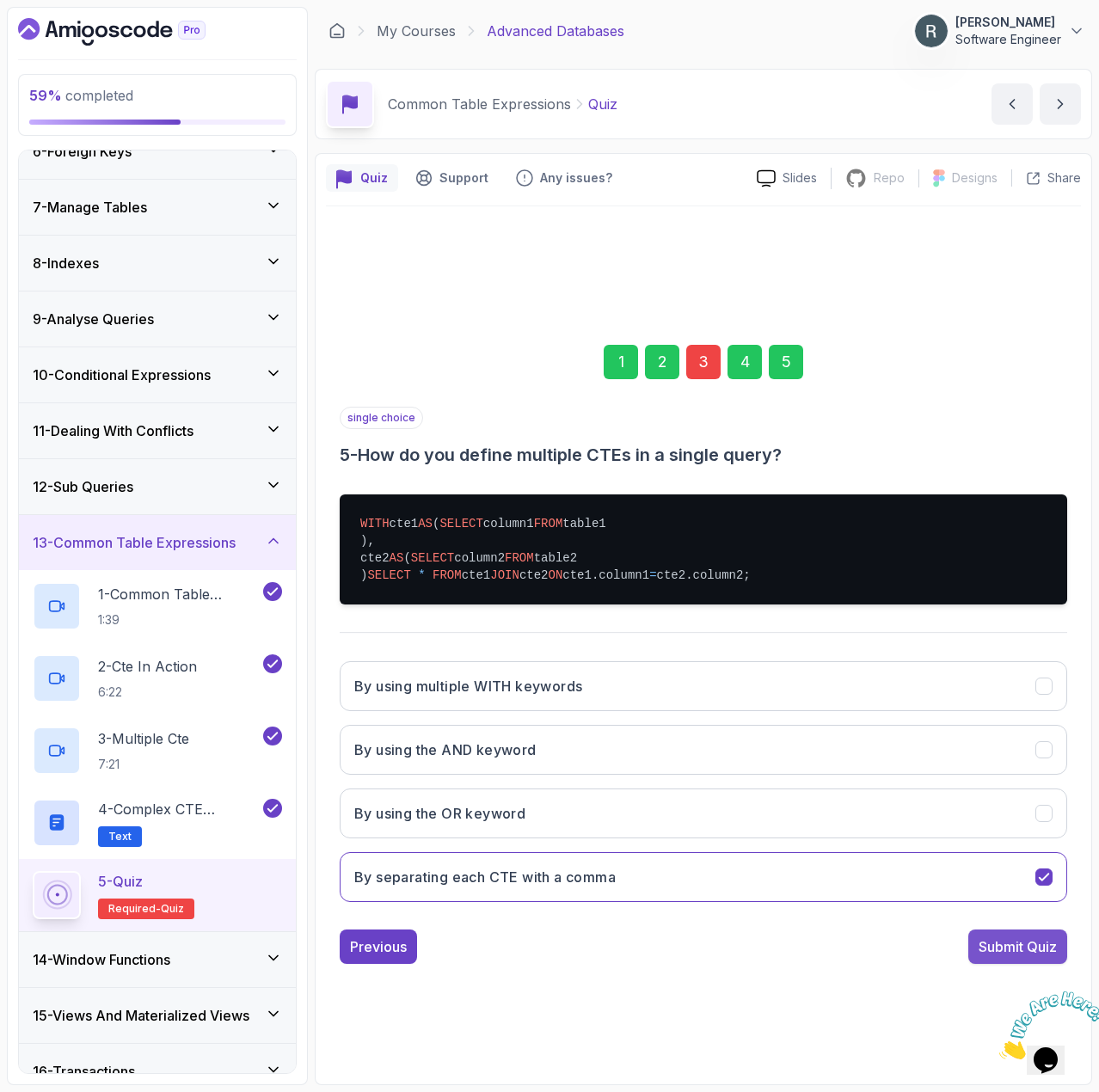
click at [1018, 957] on div "Submit Quiz" at bounding box center [1018, 946] width 79 height 21
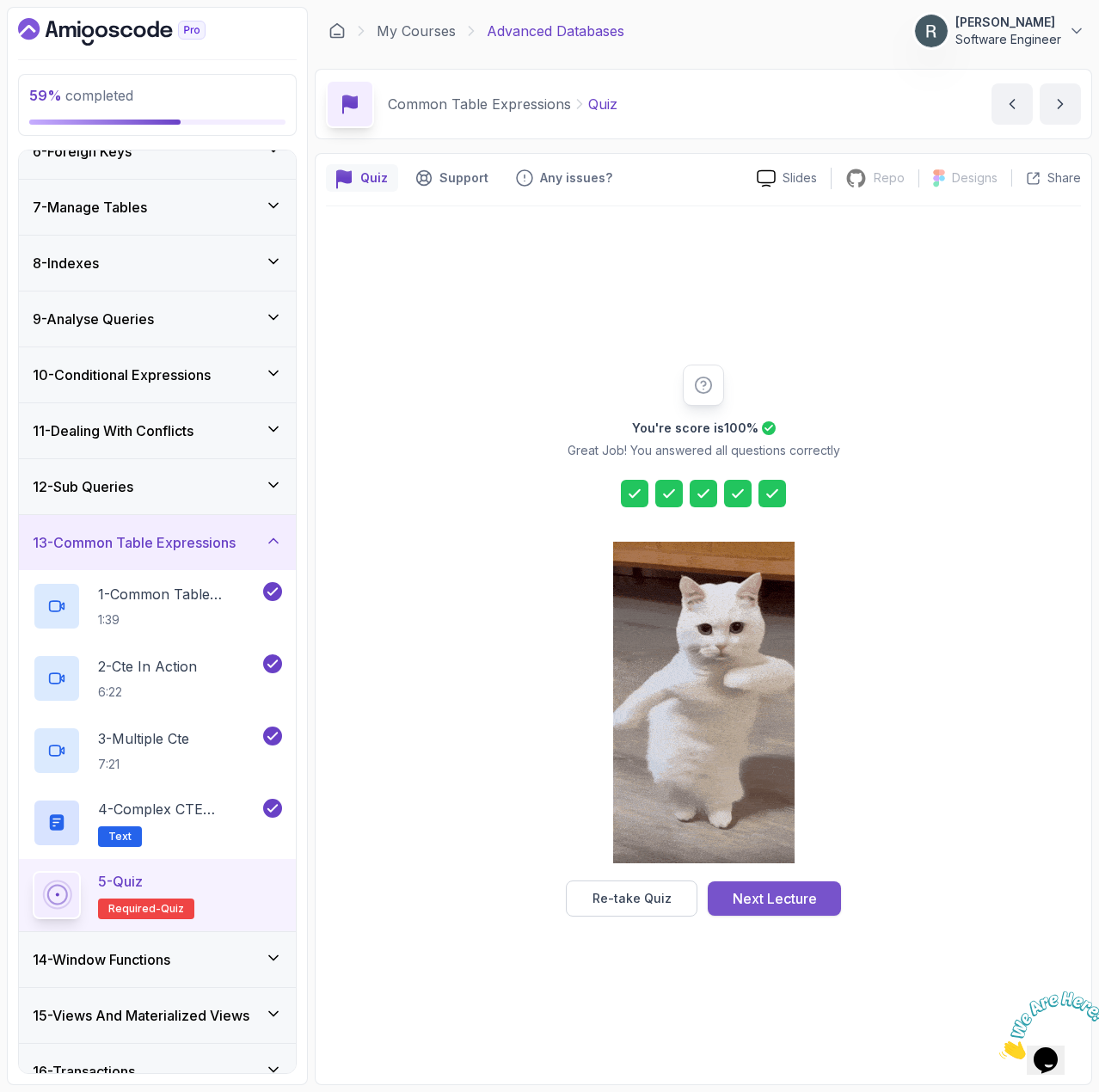
click at [824, 902] on button "Next Lecture" at bounding box center [775, 898] width 134 height 34
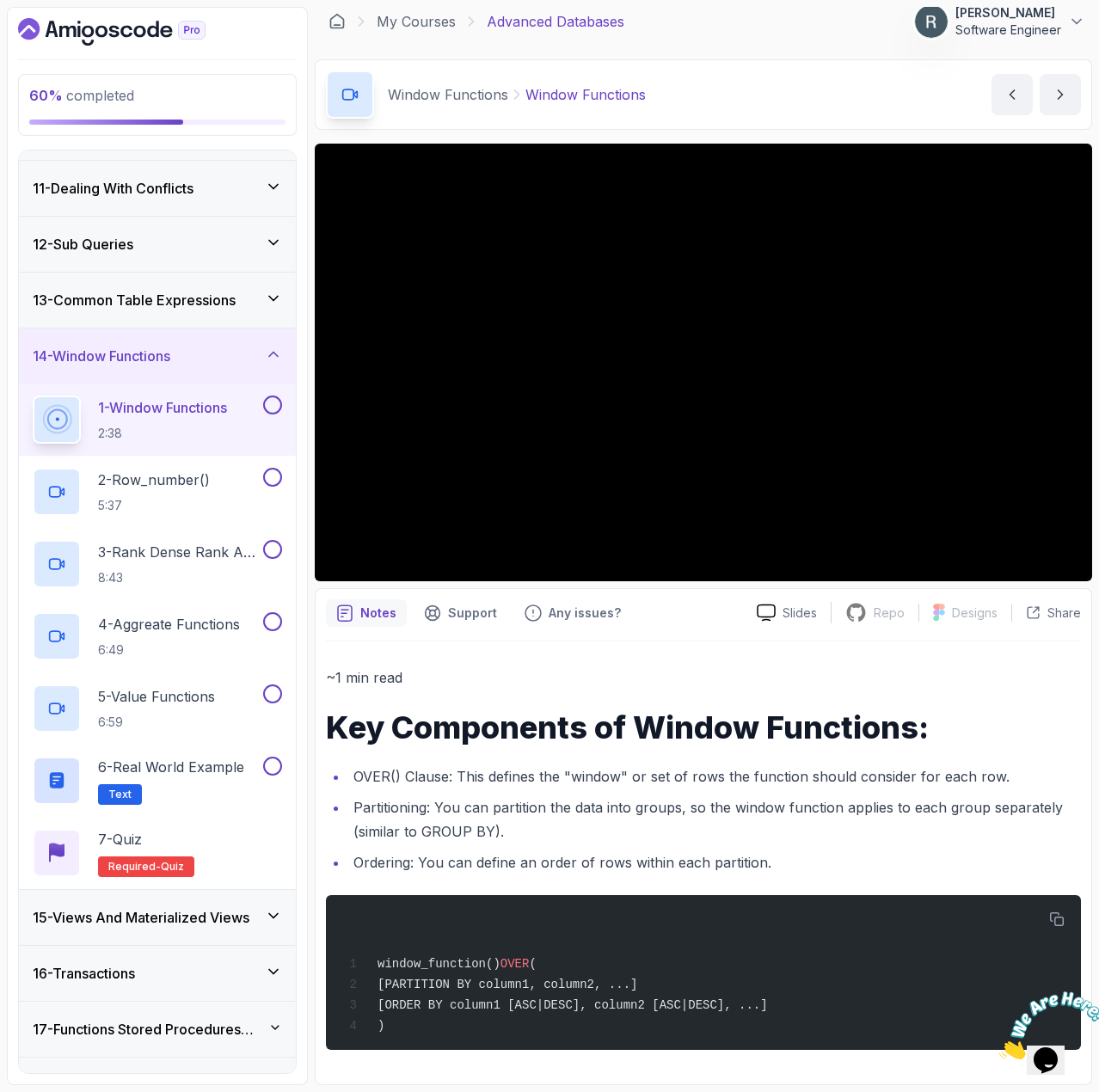
scroll to position [478, 0]
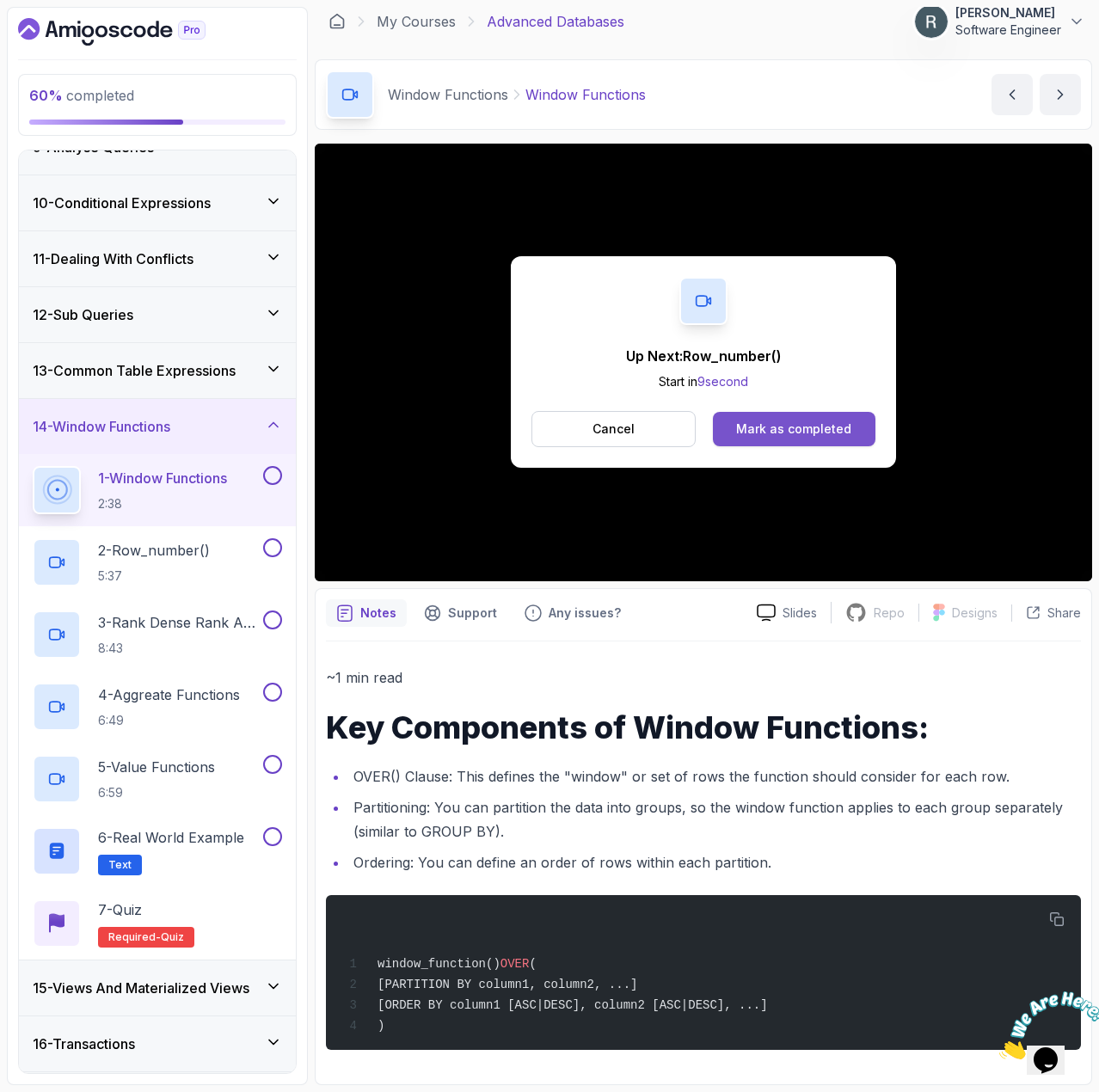
click at [763, 432] on div "Mark as completed" at bounding box center [793, 429] width 115 height 17
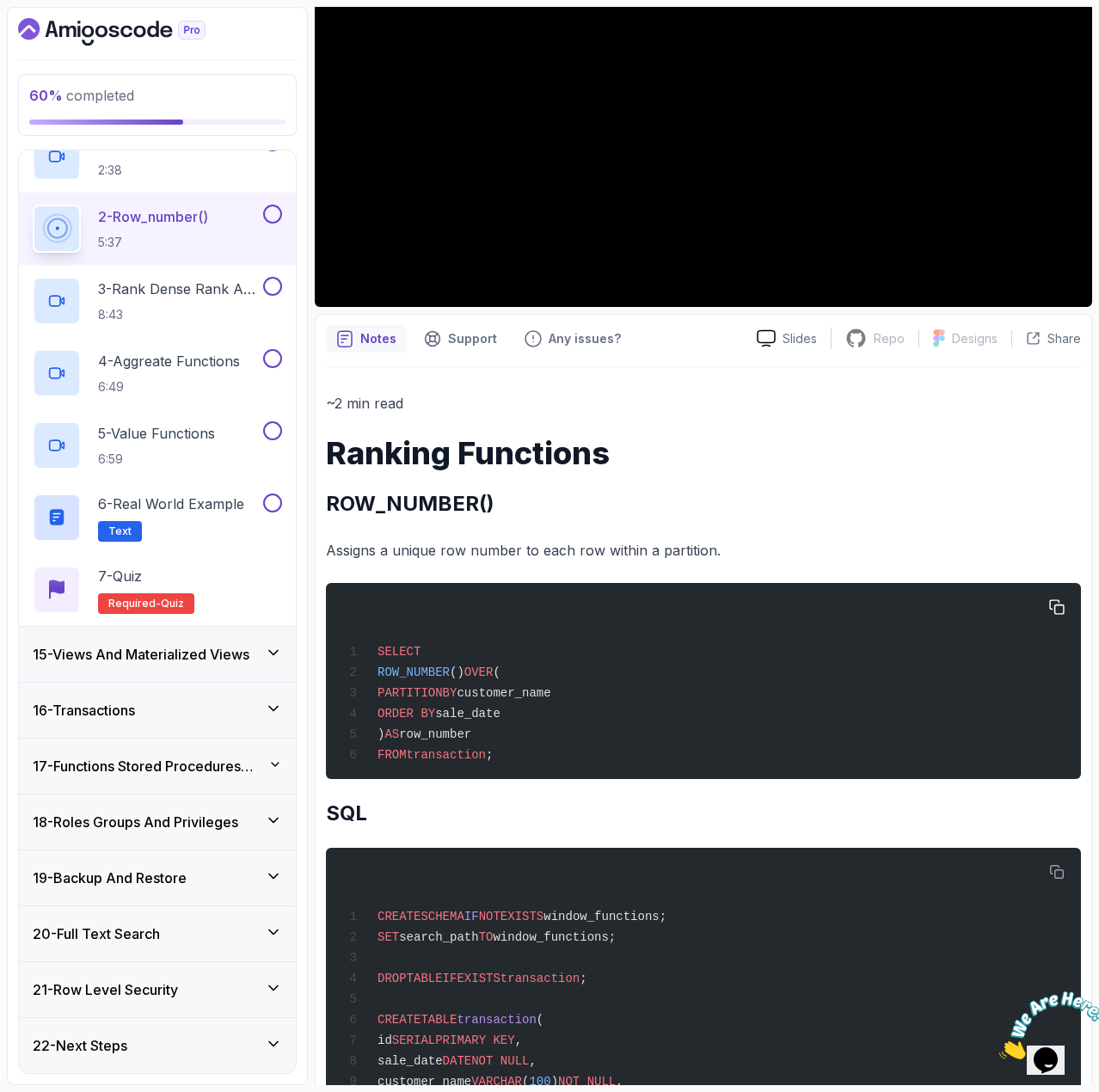
scroll to position [344, 0]
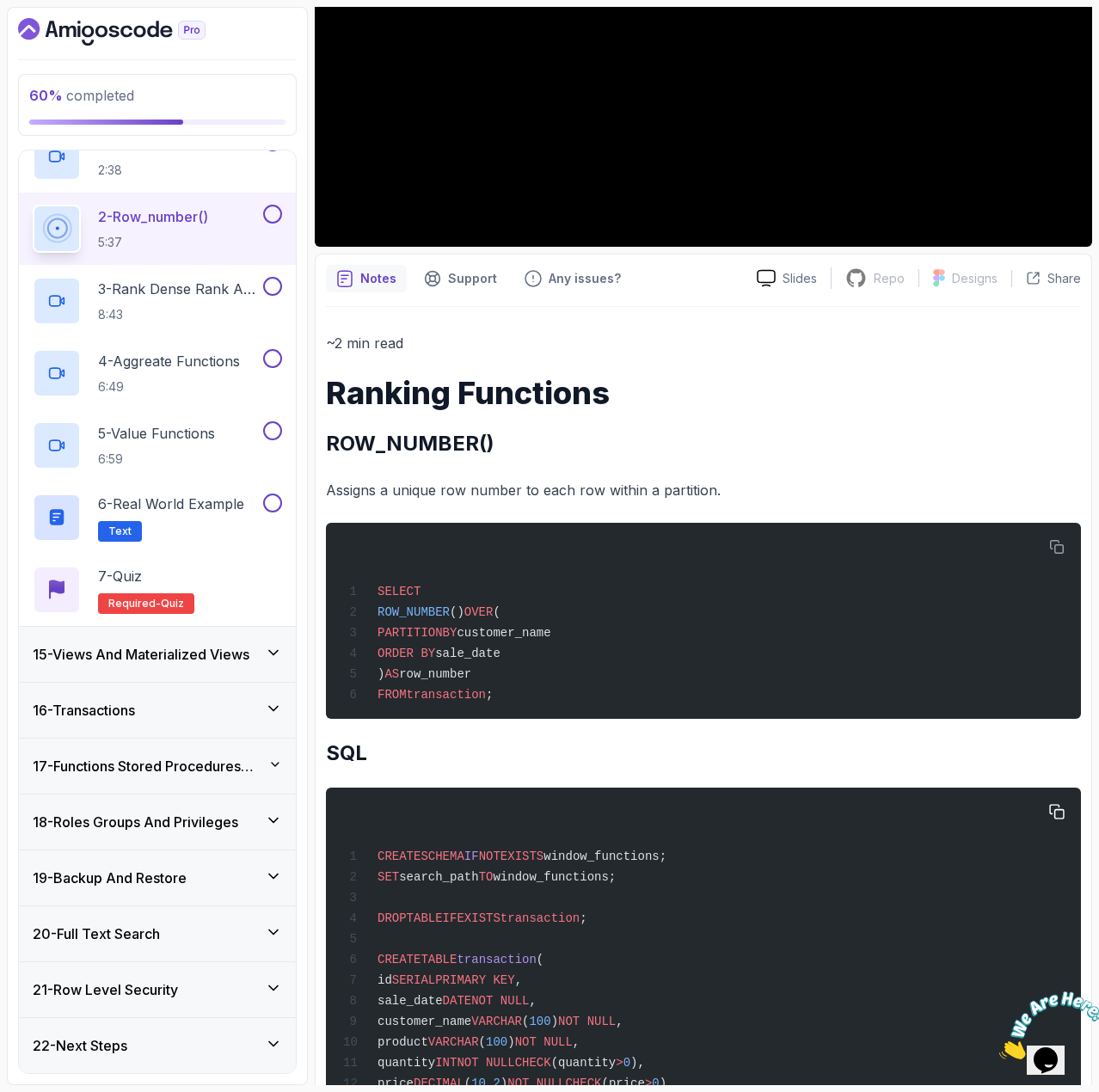
drag, startPoint x: 682, startPoint y: 859, endPoint x: 364, endPoint y: 870, distance: 318.2
drag, startPoint x: 618, startPoint y: 880, endPoint x: 375, endPoint y: 880, distance: 243.0
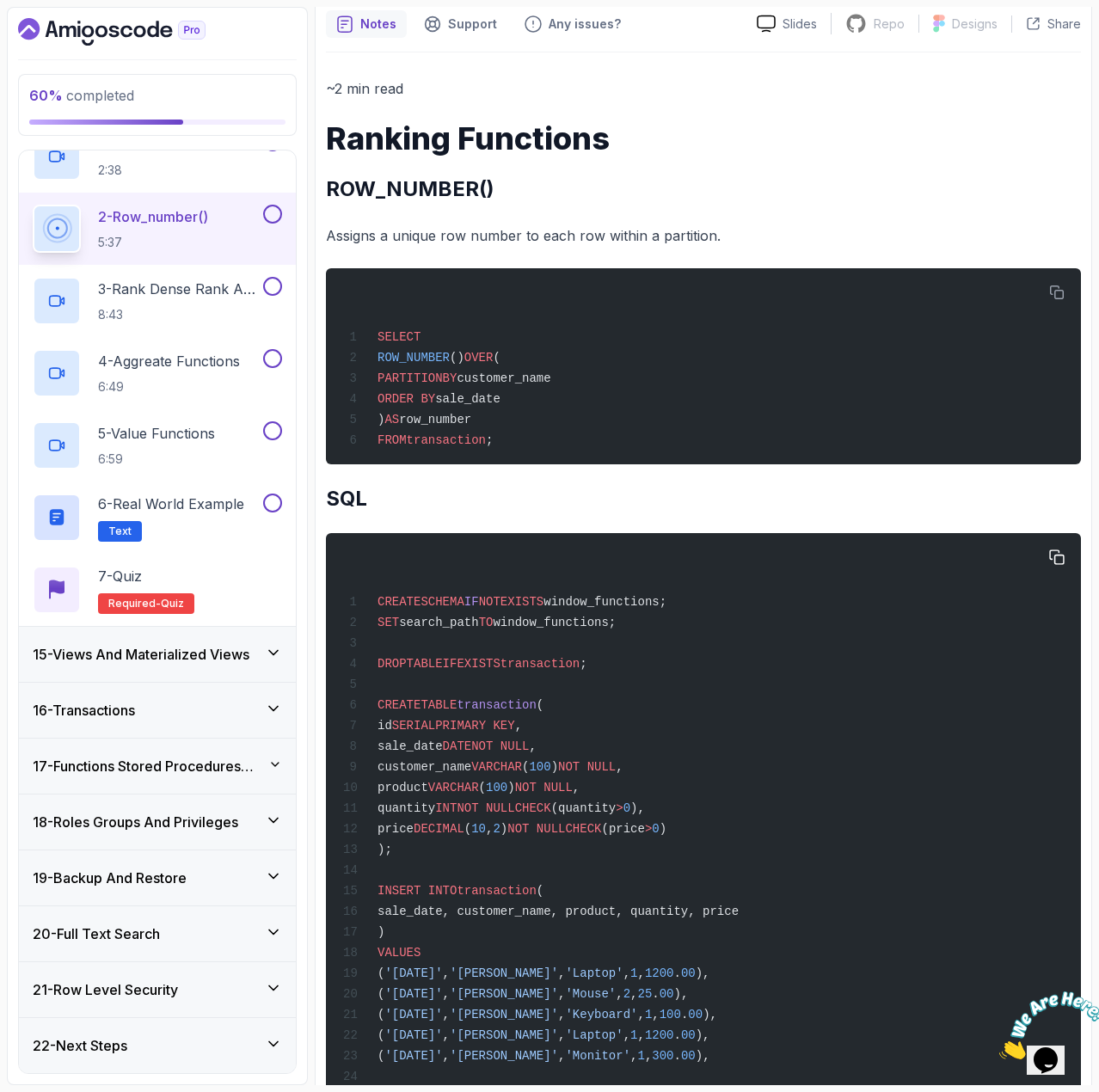
scroll to position [688, 0]
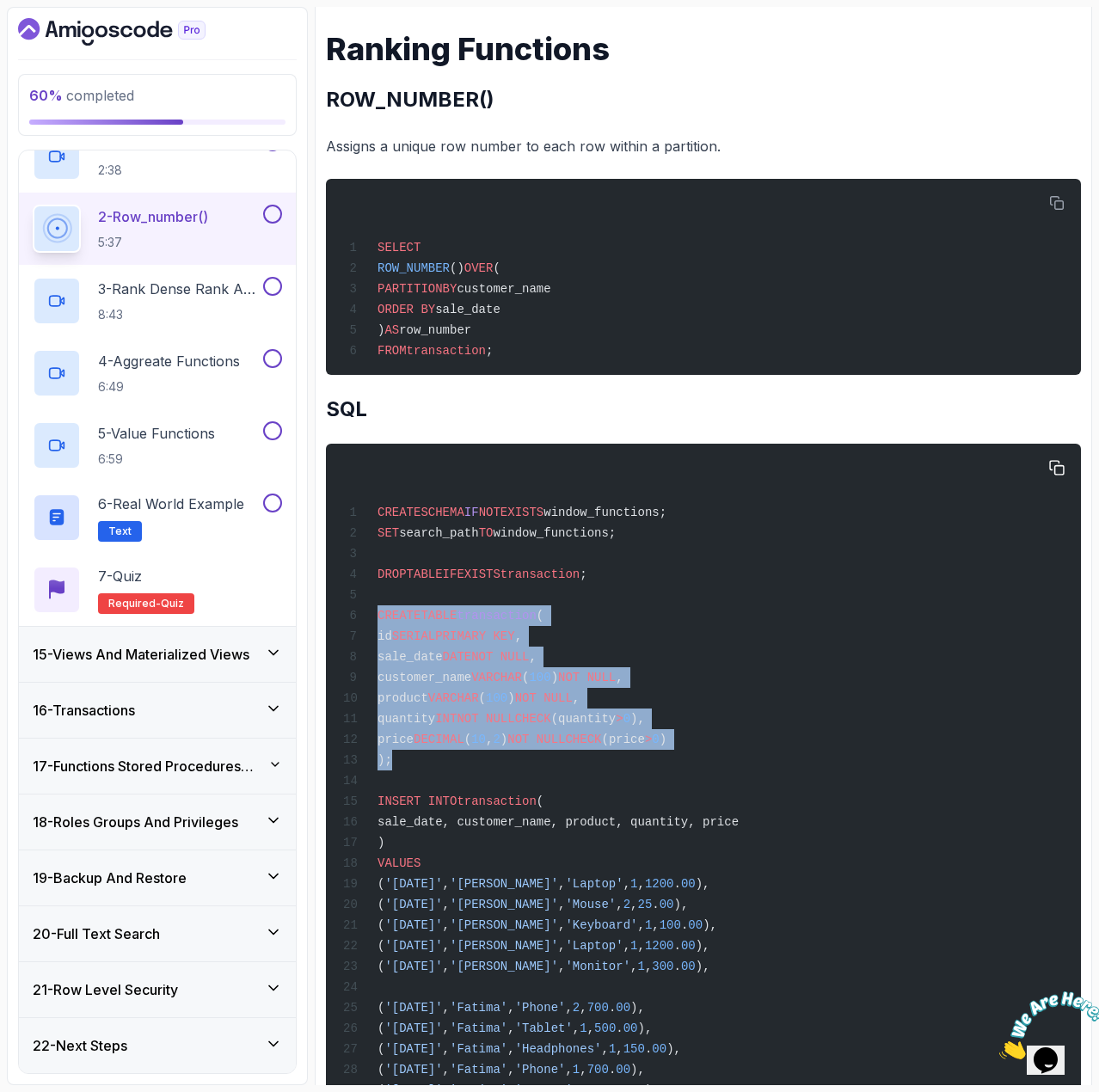
drag, startPoint x: 400, startPoint y: 779, endPoint x: 374, endPoint y: 629, distance: 152.2
click at [374, 629] on div "CREATE SCHEMA IF NOT EXISTS window_functions; SET search_path TO window_functio…" at bounding box center [703, 935] width 728 height 960
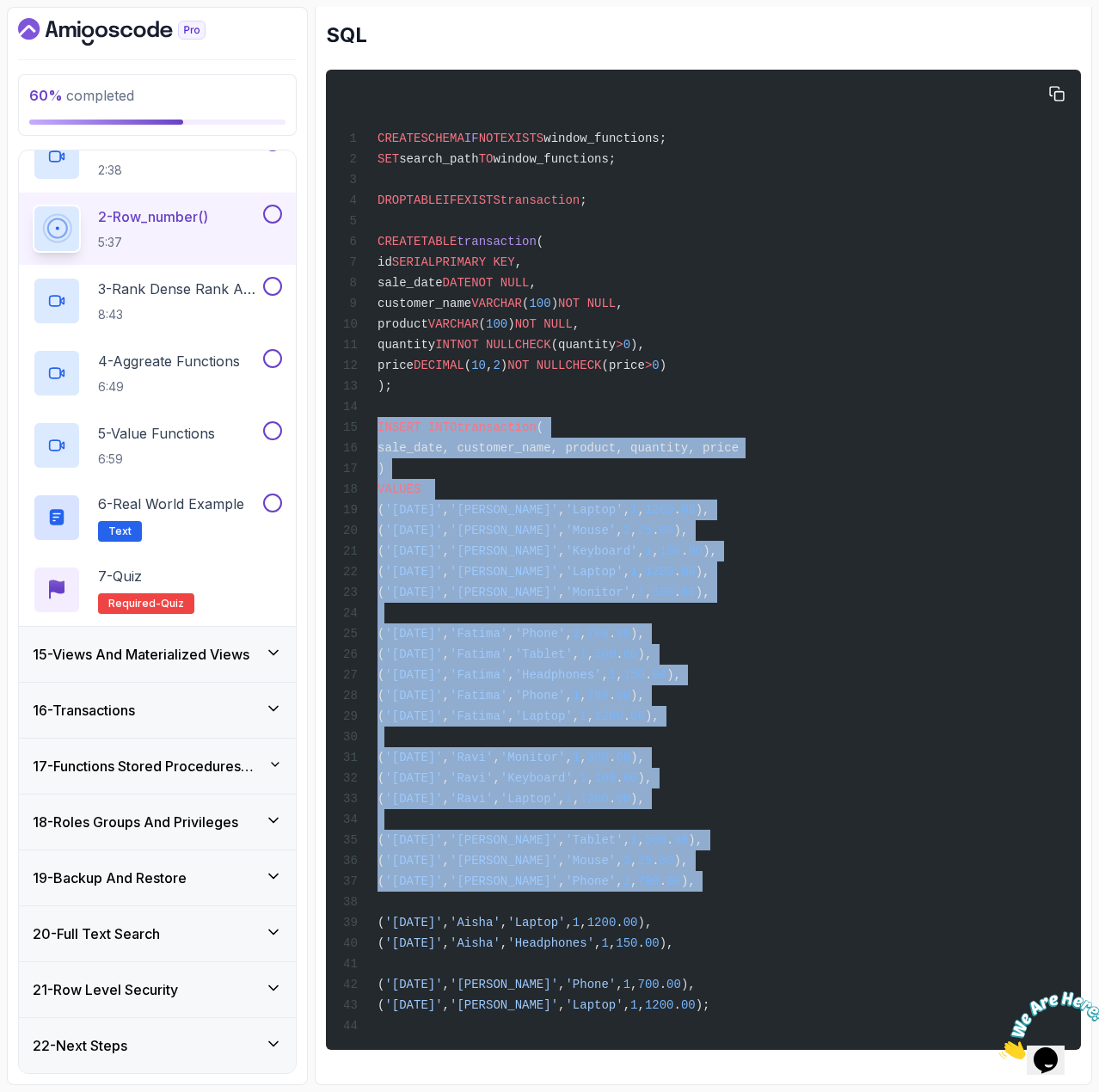
scroll to position [1105, 0]
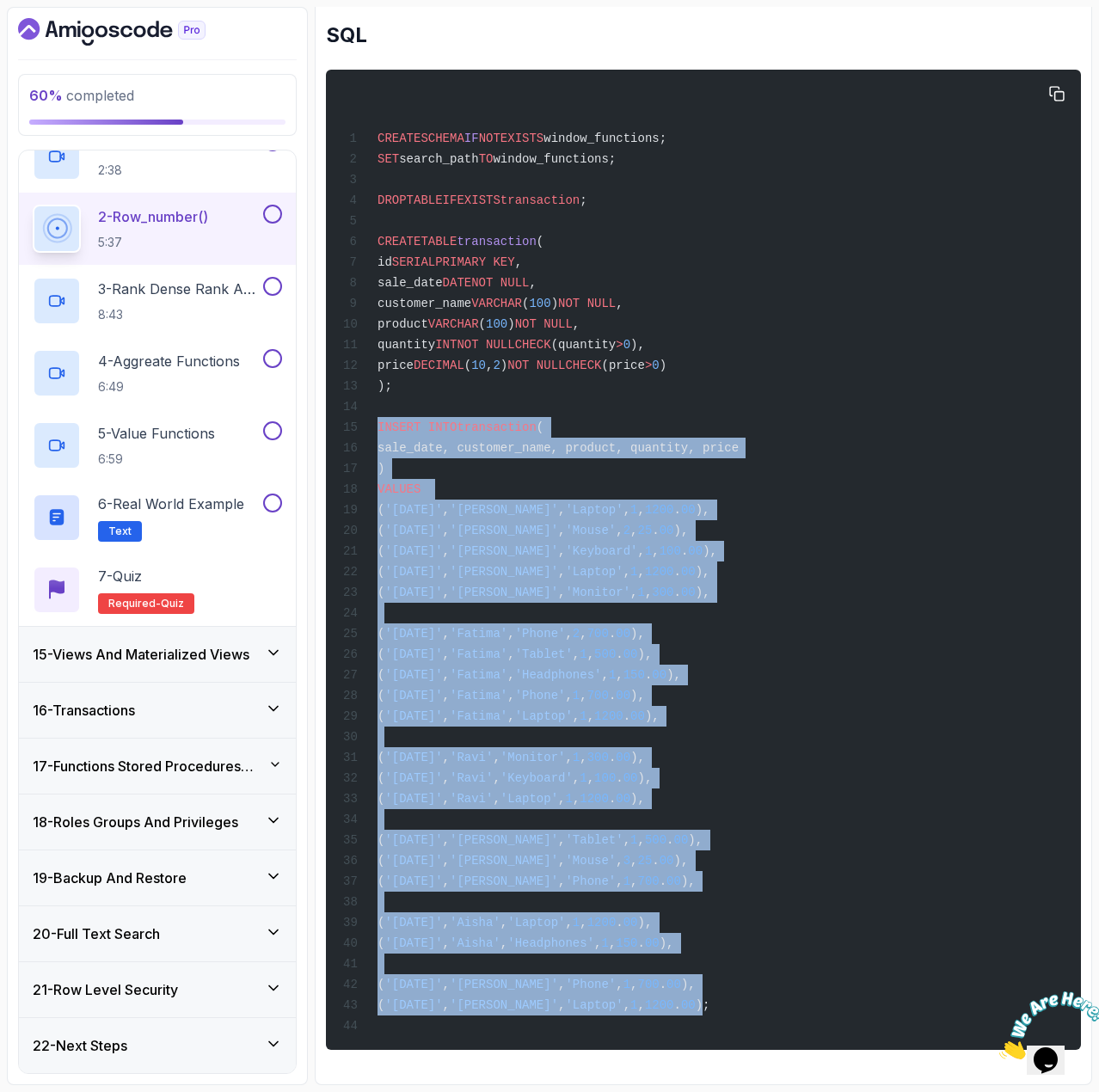
drag, startPoint x: 381, startPoint y: 817, endPoint x: 695, endPoint y: 1001, distance: 363.9
click at [695, 1001] on code "CREATE SCHEMA IF NOT EXISTS window_functions; SET search_path TO window_functio…" at bounding box center [541, 582] width 396 height 901
drag, startPoint x: 713, startPoint y: 1003, endPoint x: 366, endPoint y: 412, distance: 685.3
click at [366, 412] on div "CREATE SCHEMA IF NOT EXISTS window_functions; SET search_path TO window_functio…" at bounding box center [703, 560] width 728 height 960
click at [953, 800] on div "CREATE SCHEMA IF NOT EXISTS window_functions; SET search_path TO window_functio…" at bounding box center [703, 560] width 728 height 960
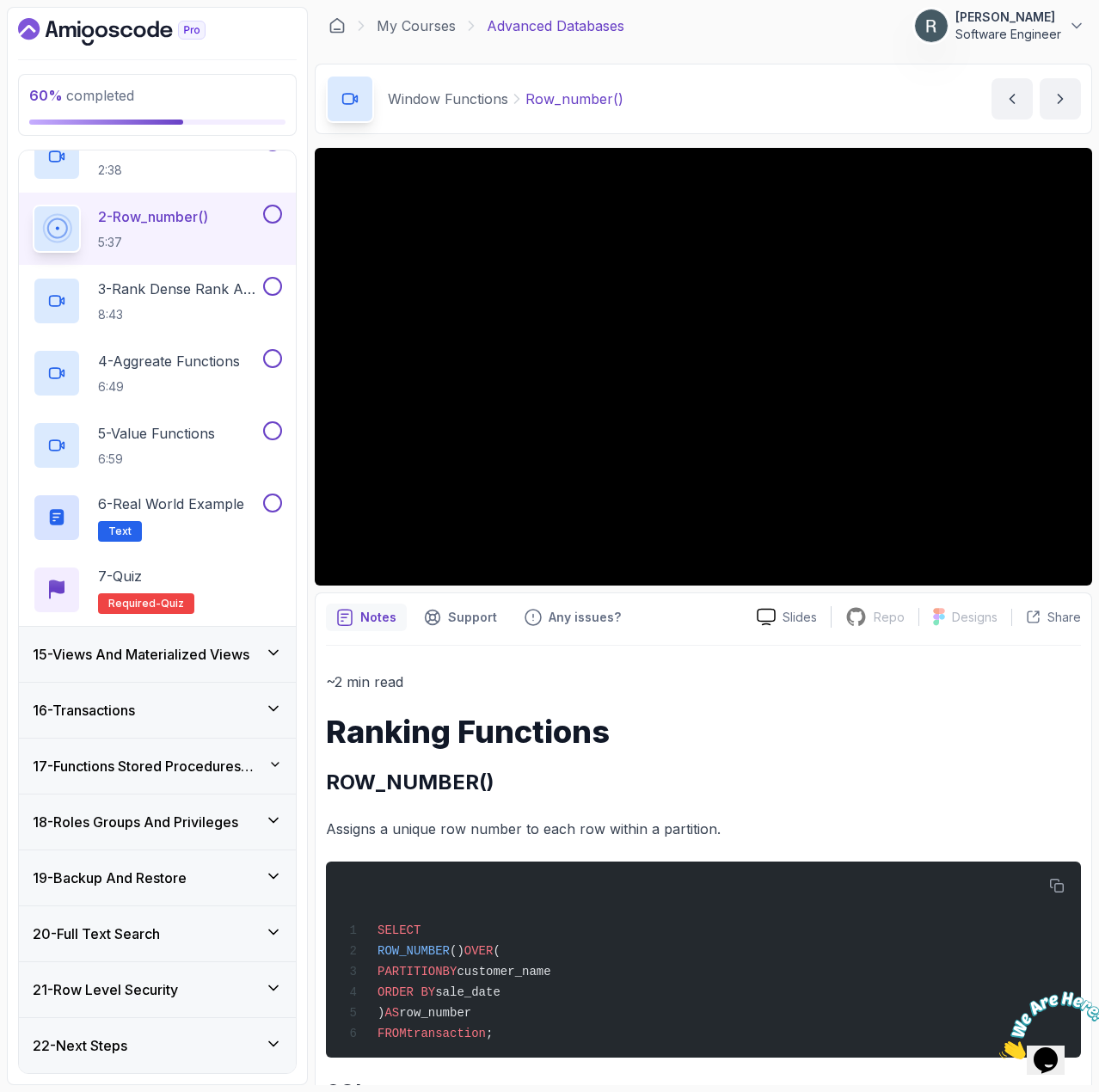
scroll to position [0, 0]
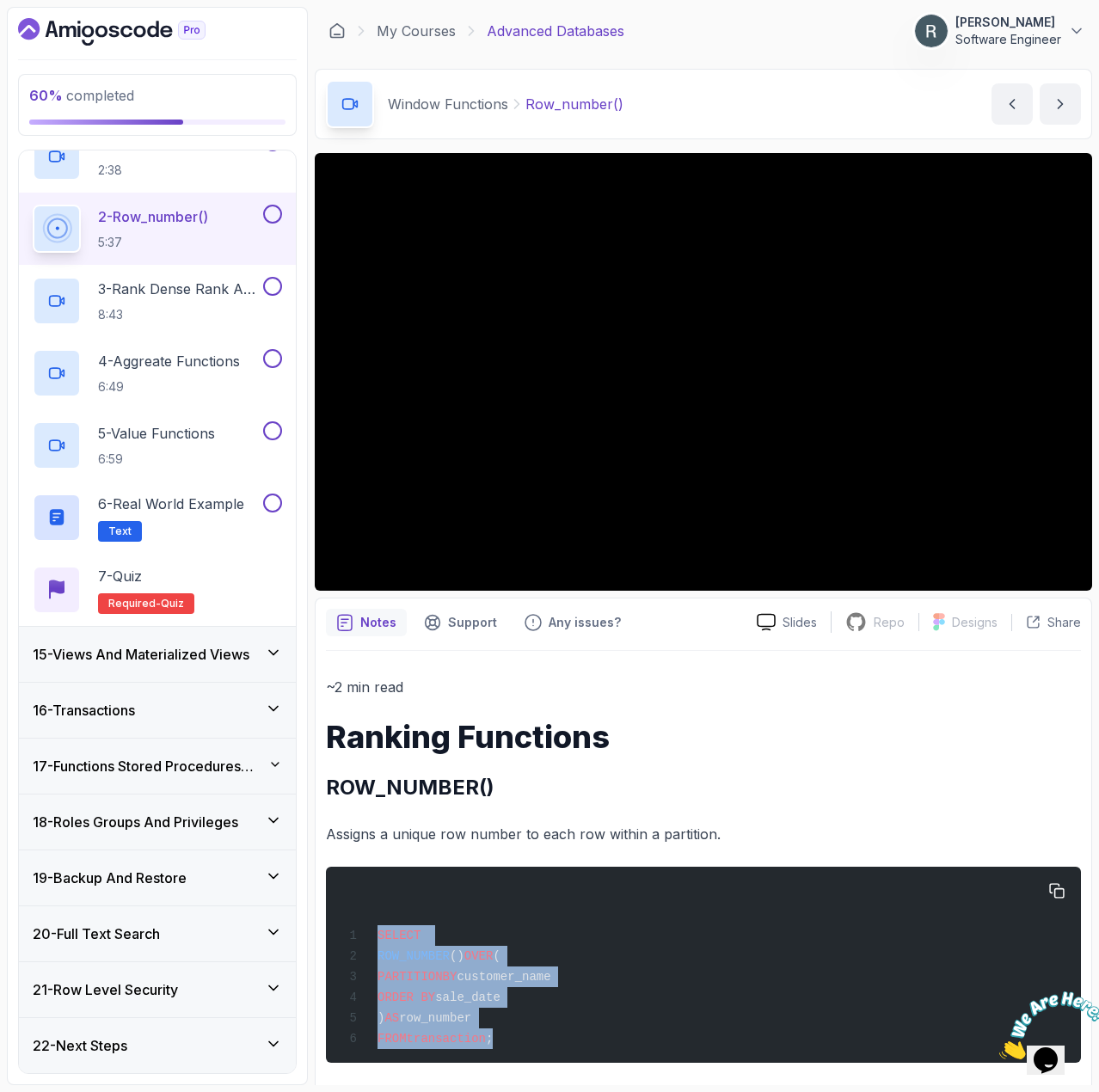
drag, startPoint x: 496, startPoint y: 1045, endPoint x: 361, endPoint y: 924, distance: 181.3
click at [361, 924] on div "SELECT ROW_NUMBER () OVER ( PARTITION BY customer_name ORDER BY sale_date ) AS …" at bounding box center [703, 965] width 728 height 175
click at [272, 209] on button at bounding box center [273, 213] width 19 height 19
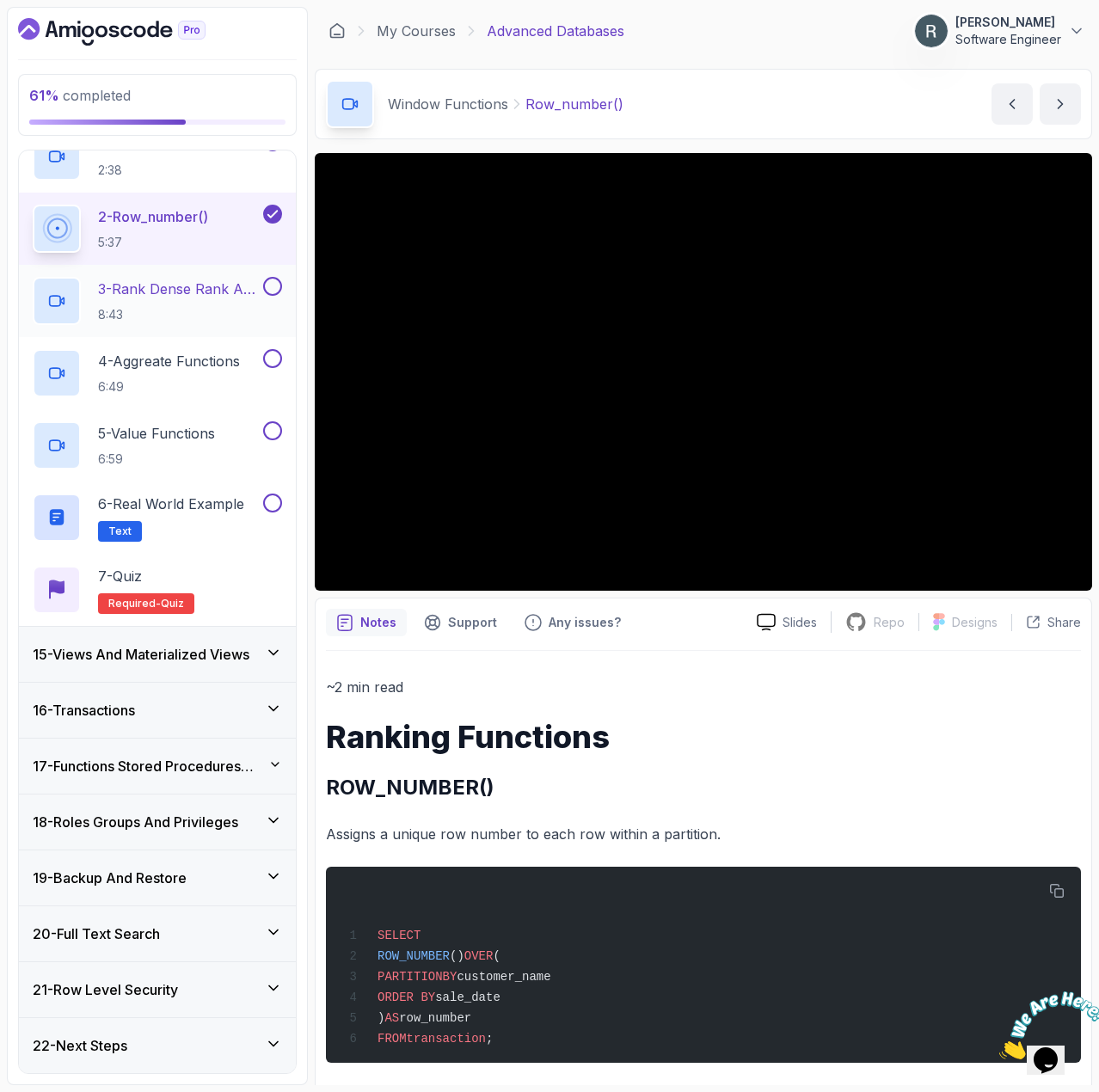
click at [223, 302] on h2 "3 - Rank Dense Rank And Ntile 8:43" at bounding box center [179, 300] width 161 height 44
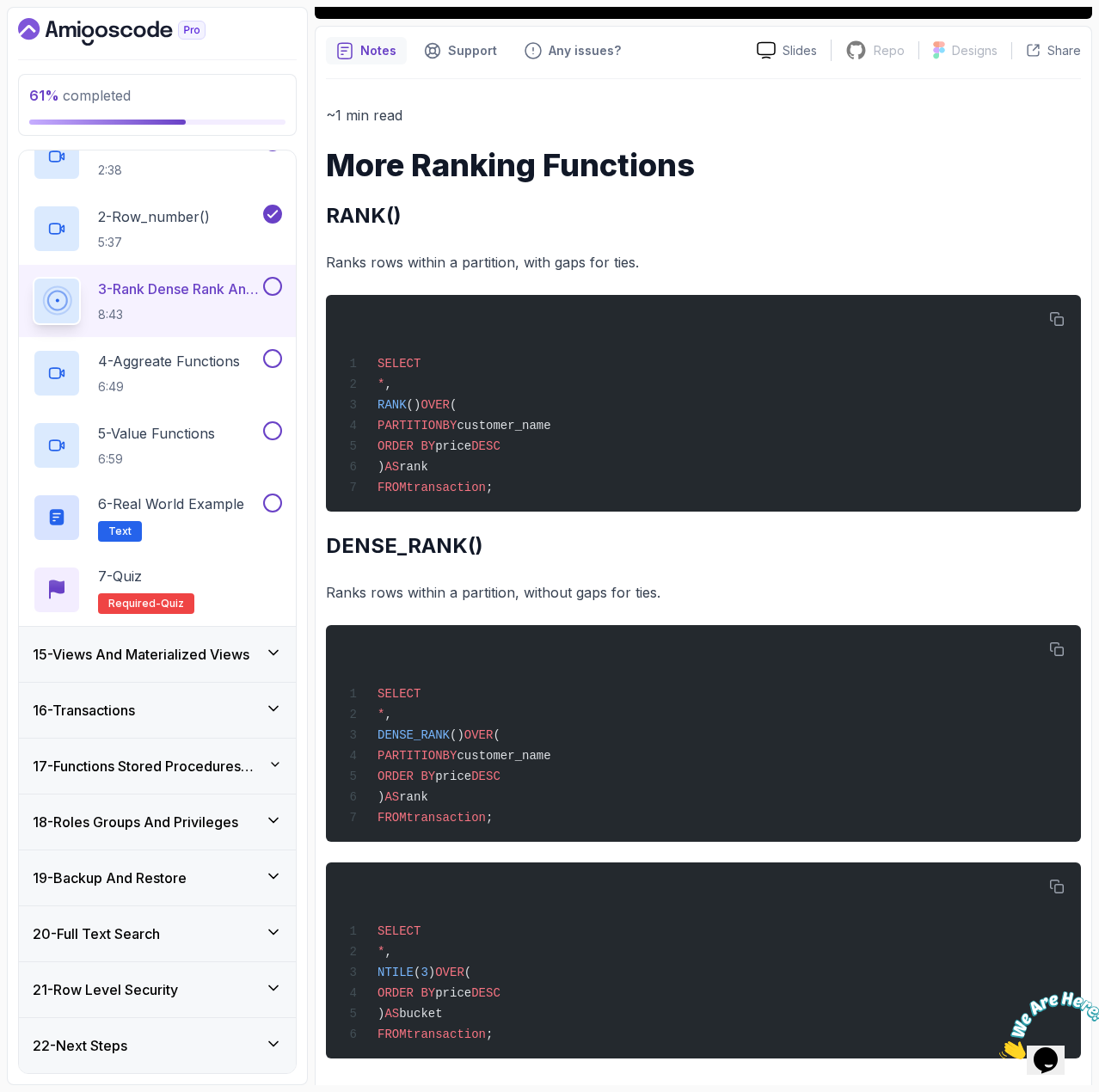
scroll to position [598, 0]
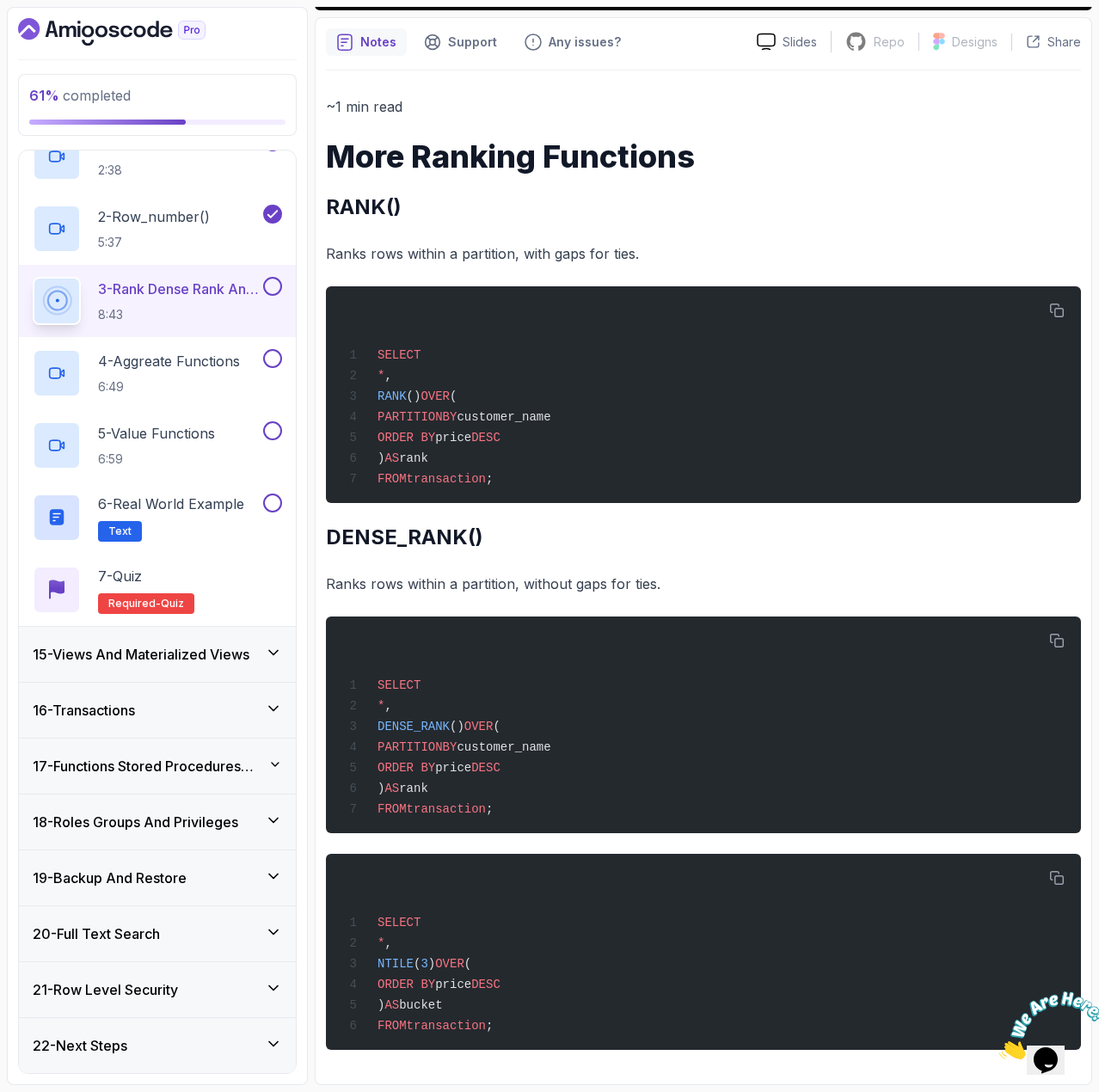
click at [269, 284] on button at bounding box center [273, 286] width 19 height 19
click at [195, 358] on p "4 - Aggreate Functions" at bounding box center [169, 361] width 142 height 21
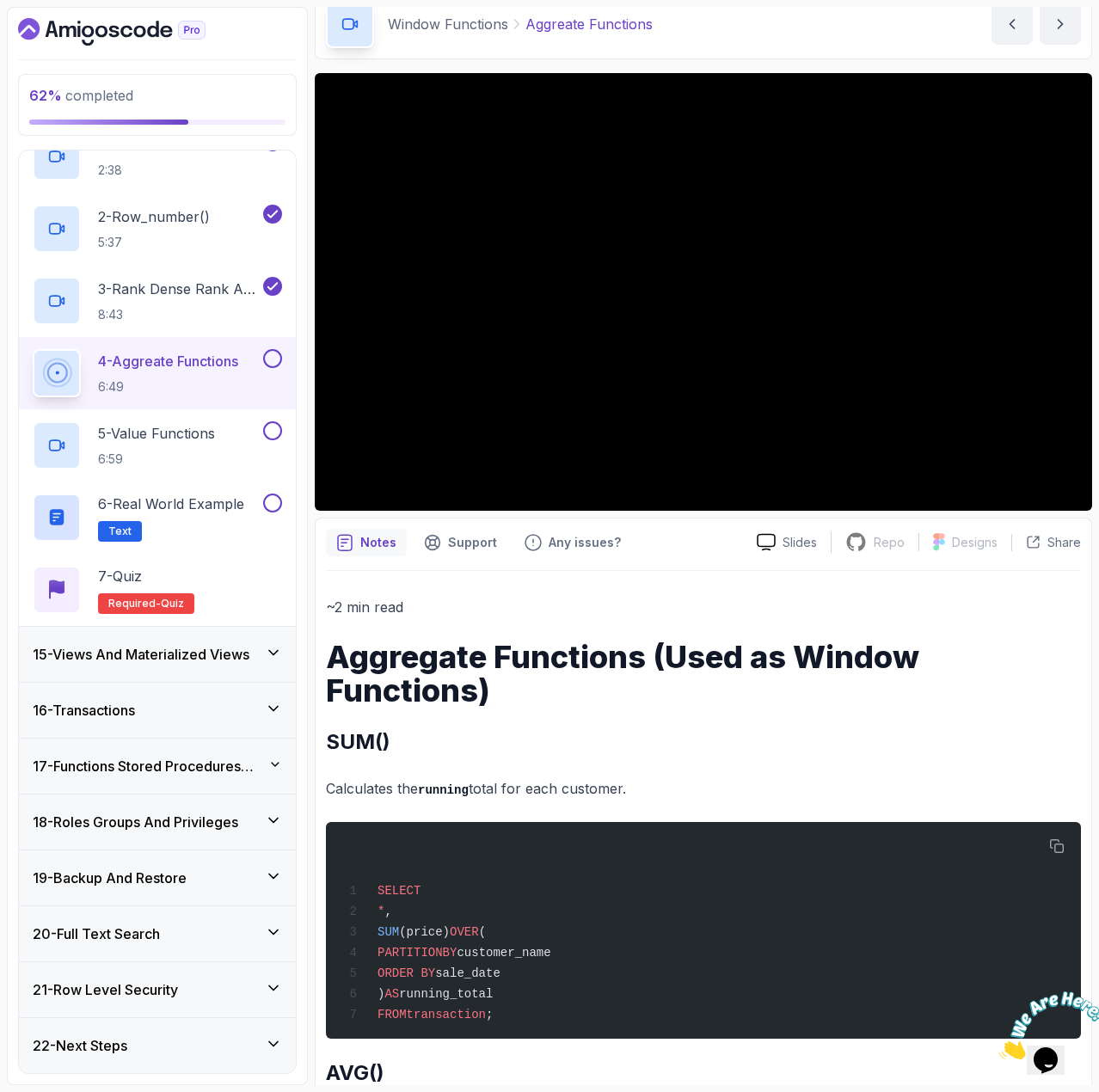
scroll to position [86, 0]
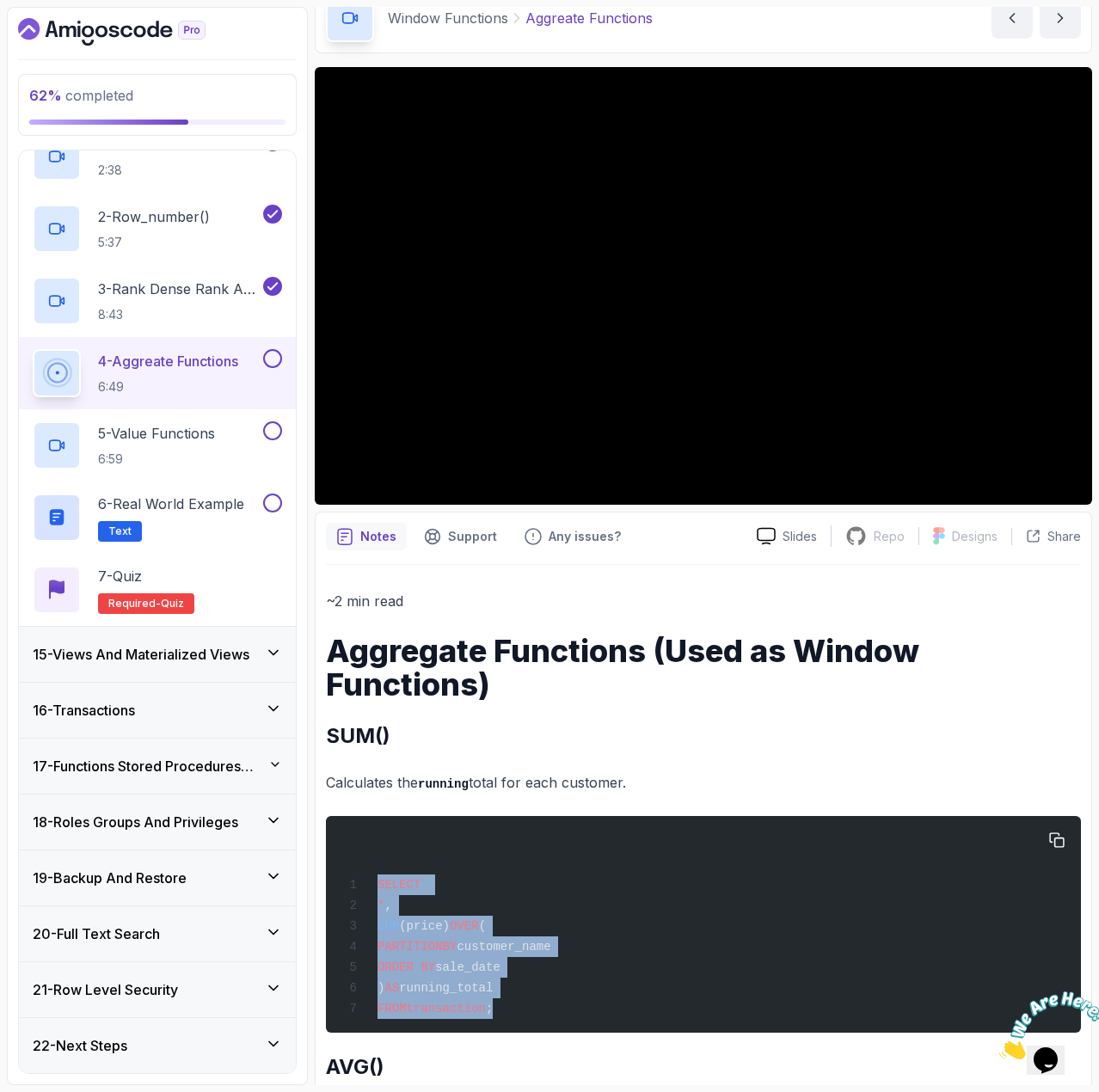
drag, startPoint x: 495, startPoint y: 1014, endPoint x: 361, endPoint y: 862, distance: 202.6
click at [361, 862] on div "SELECT * , SUM (price) OVER ( PARTITION BY customer_name ORDER BY sale_date ) A…" at bounding box center [703, 924] width 728 height 196
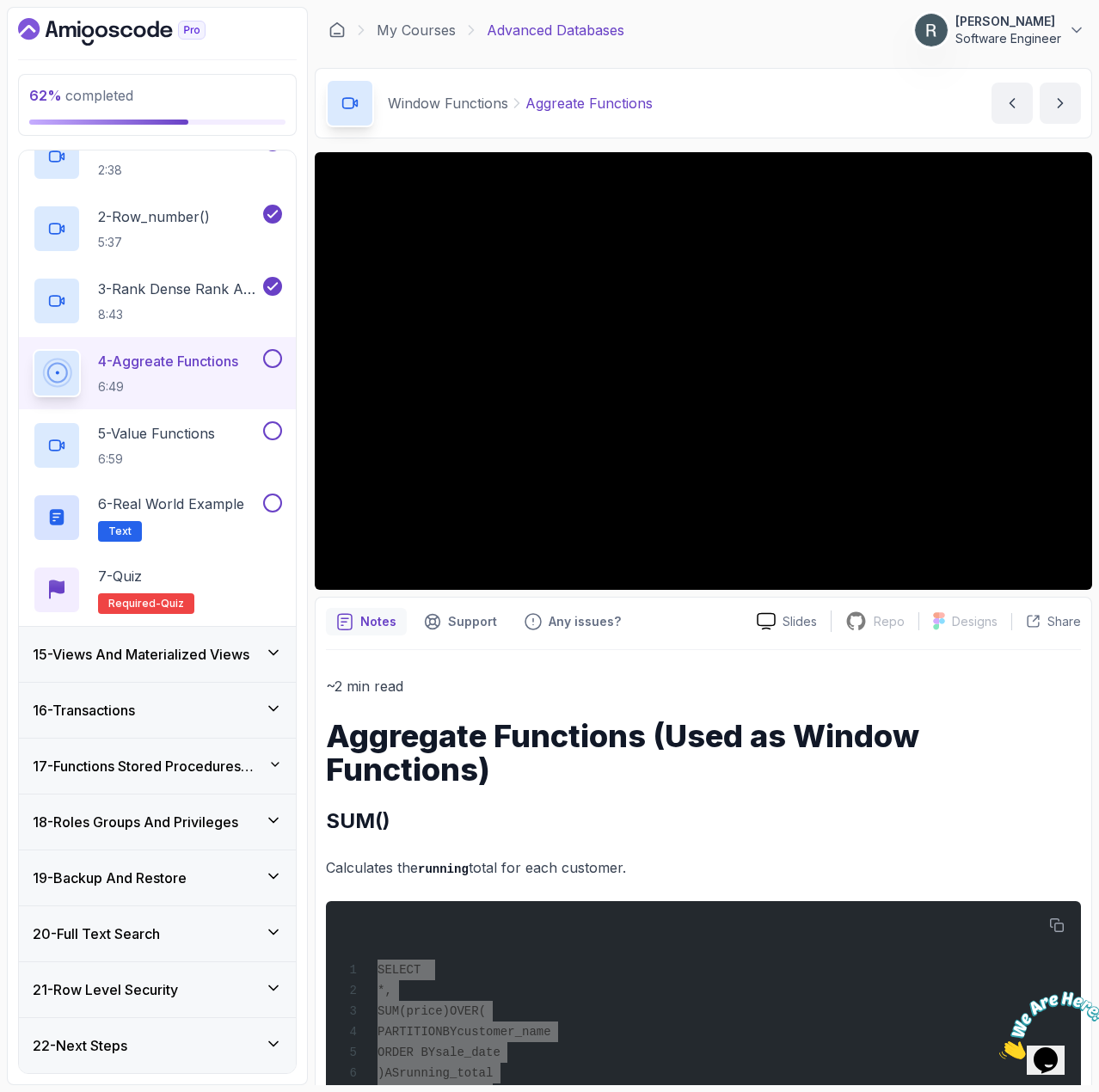
scroll to position [0, 0]
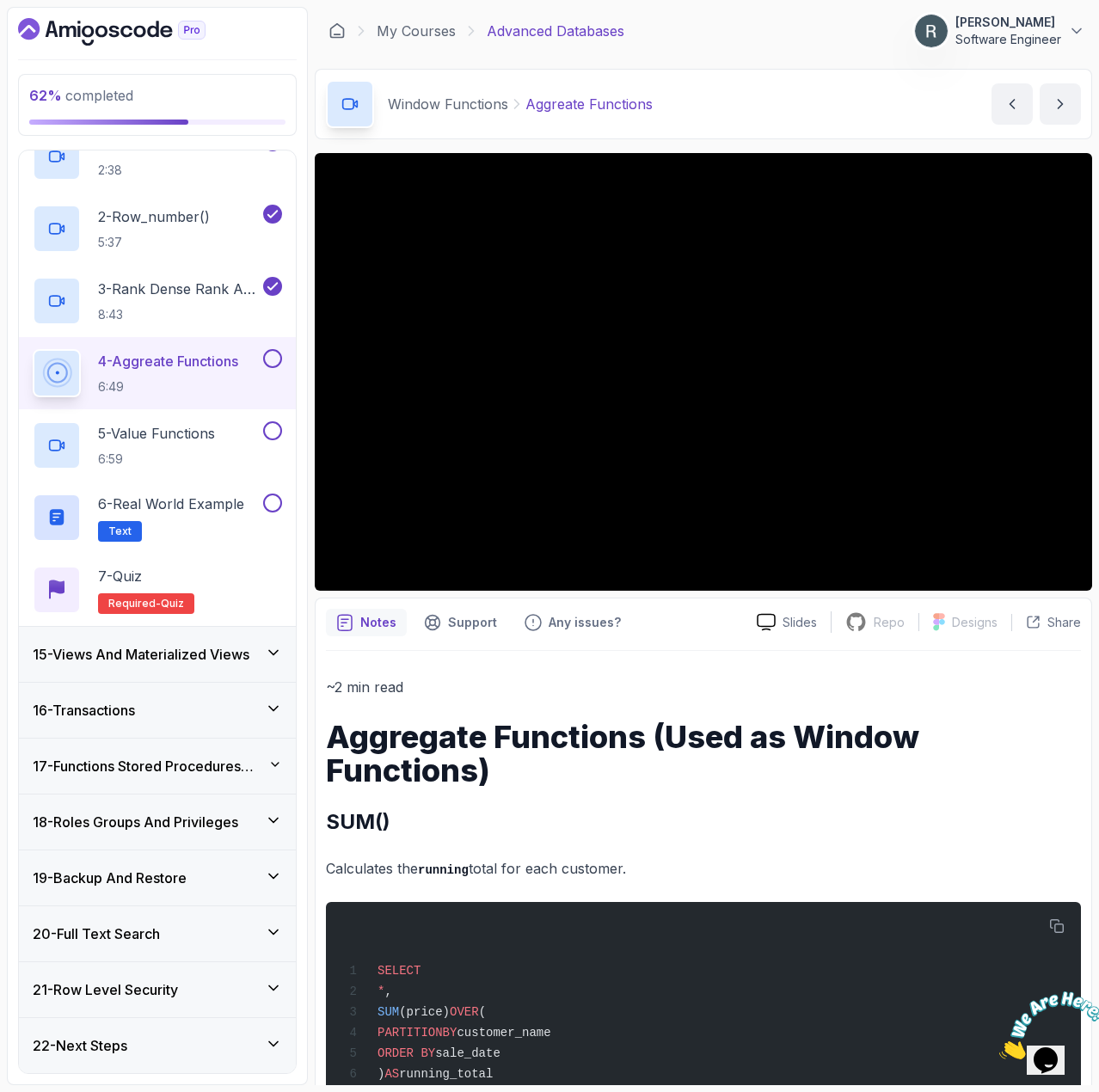
click at [924, 857] on p "Calculates the running total for each customer." at bounding box center [703, 869] width 756 height 25
click at [272, 356] on button at bounding box center [273, 358] width 19 height 19
click at [215, 423] on p "5 - Value Functions" at bounding box center [156, 433] width 117 height 21
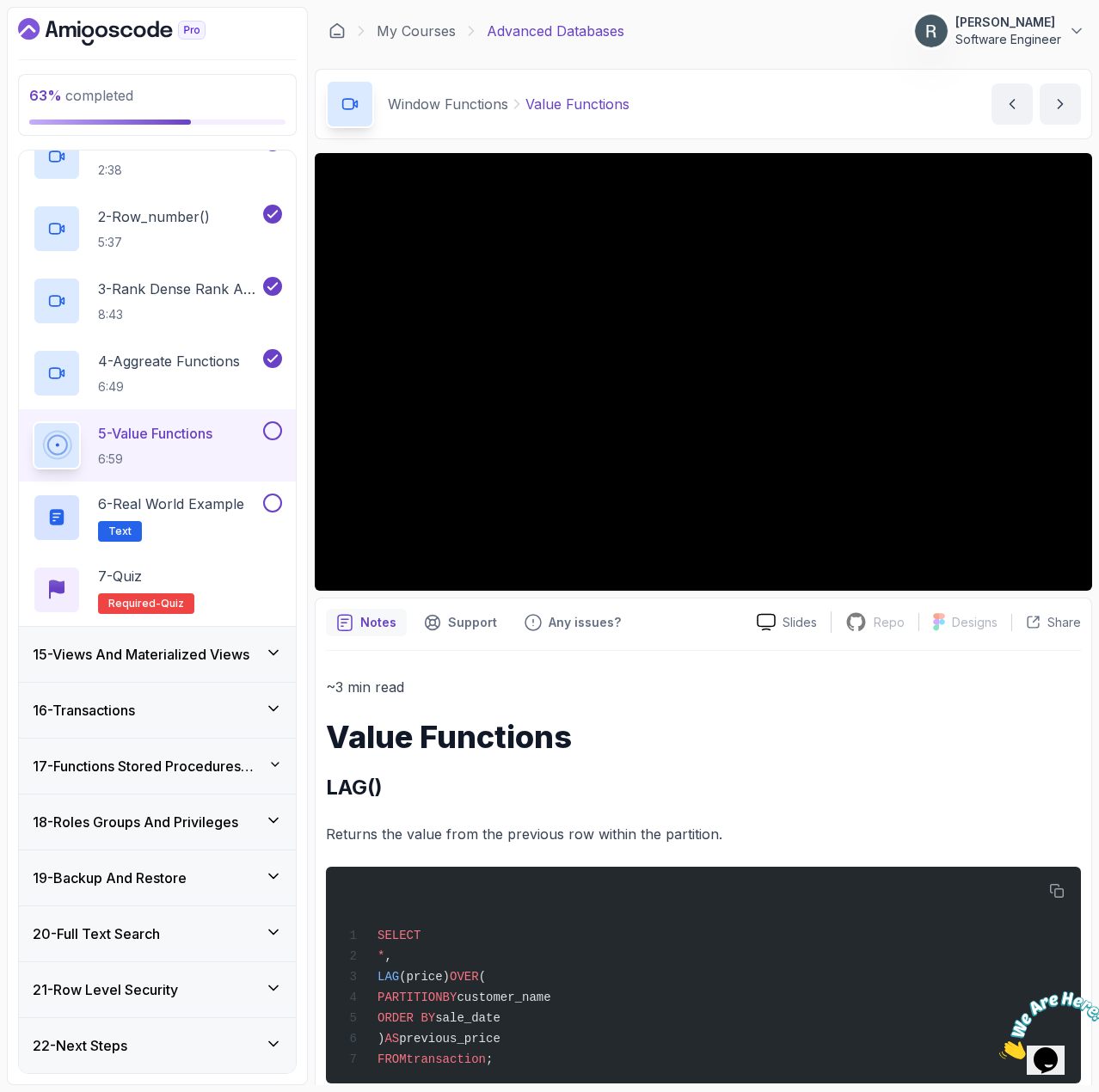
click at [272, 437] on button at bounding box center [273, 430] width 19 height 19
click at [218, 512] on p "6 - Real World Example" at bounding box center [171, 504] width 147 height 21
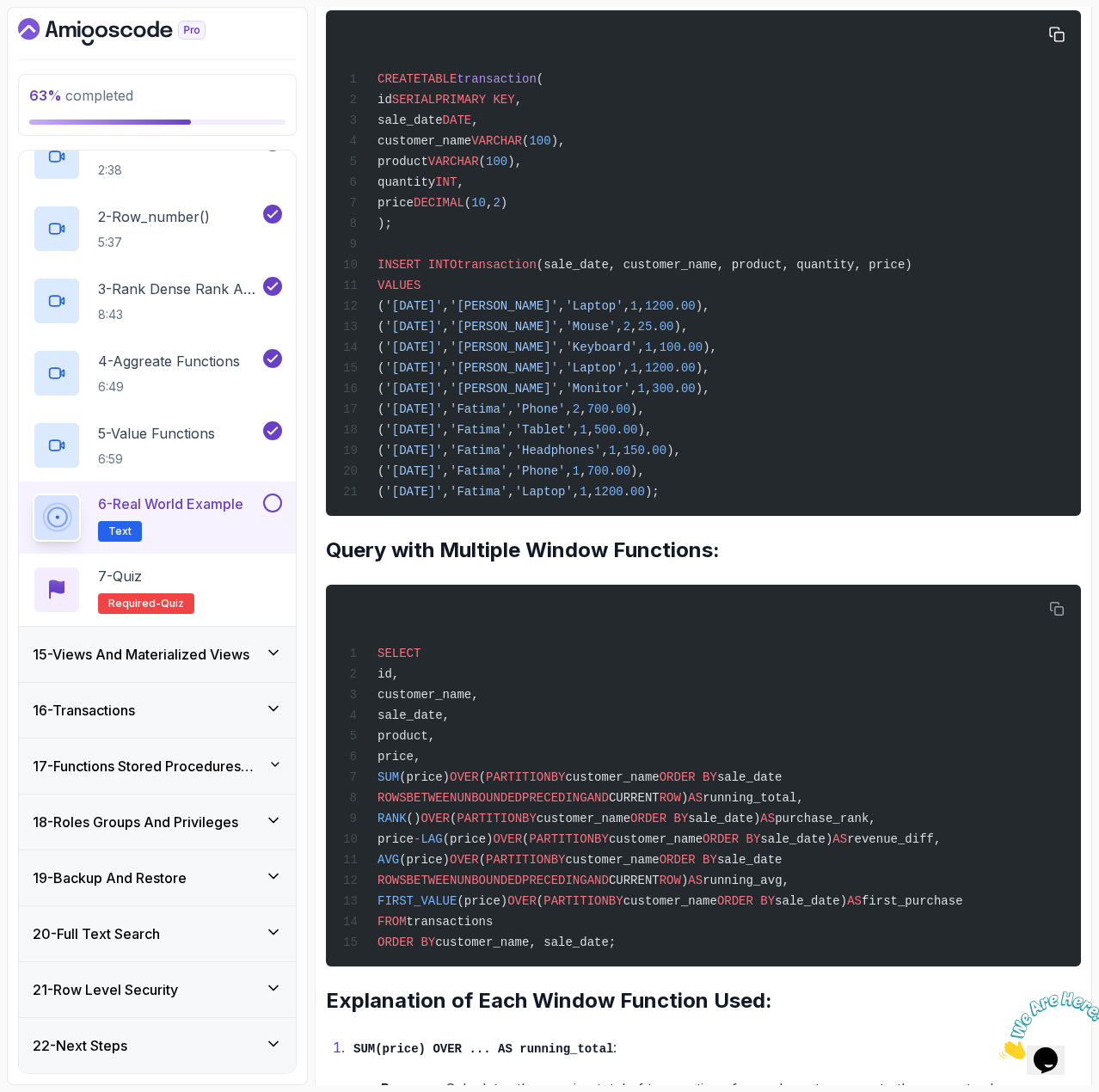
scroll to position [774, 0]
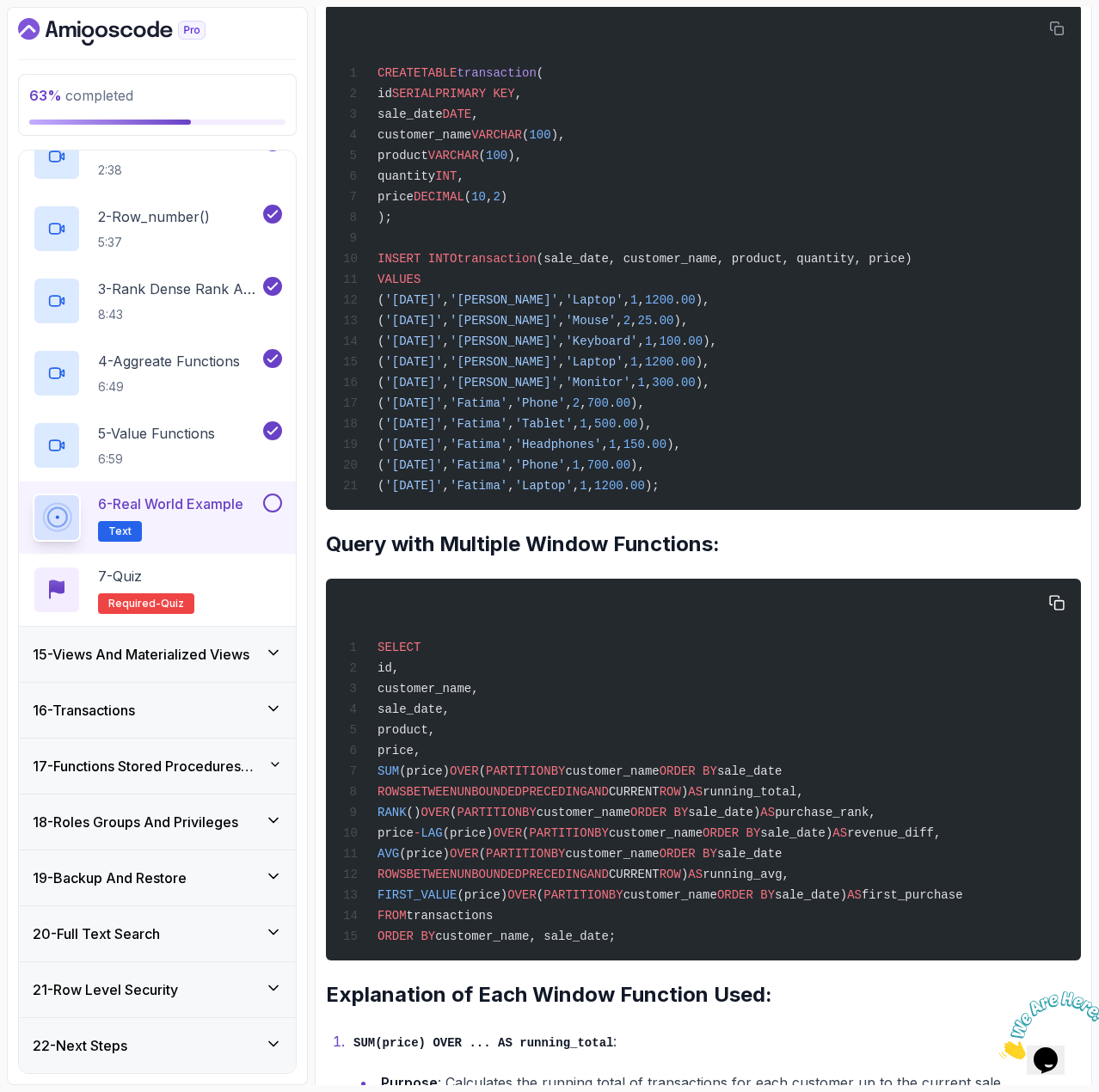
drag, startPoint x: 610, startPoint y: 963, endPoint x: 368, endPoint y: 660, distance: 387.8
click at [368, 660] on div "SELECT id, customer_name, sale_date, product, price, SUM (price) OVER ( PARTITI…" at bounding box center [703, 769] width 728 height 361
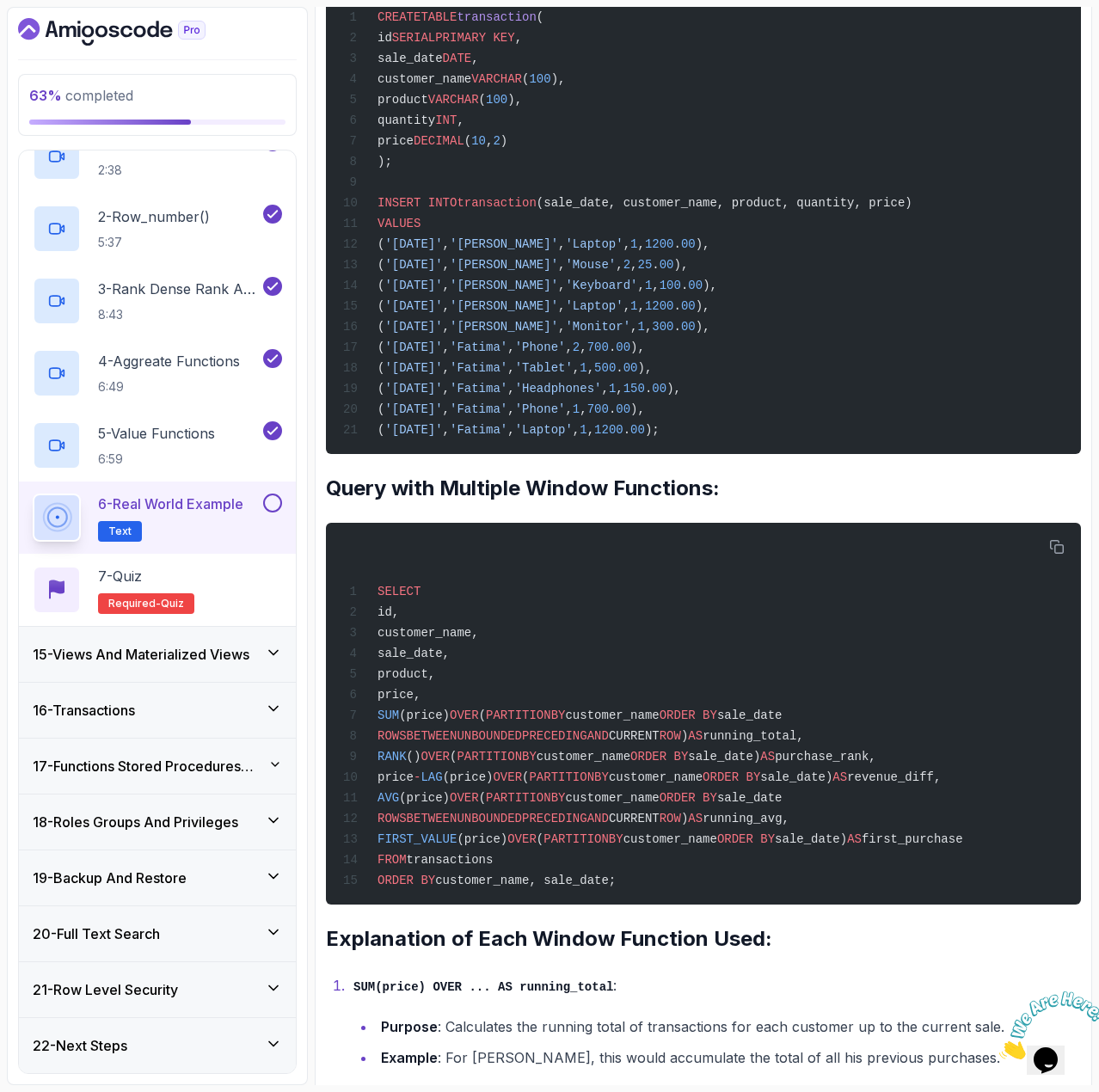
scroll to position [688, 0]
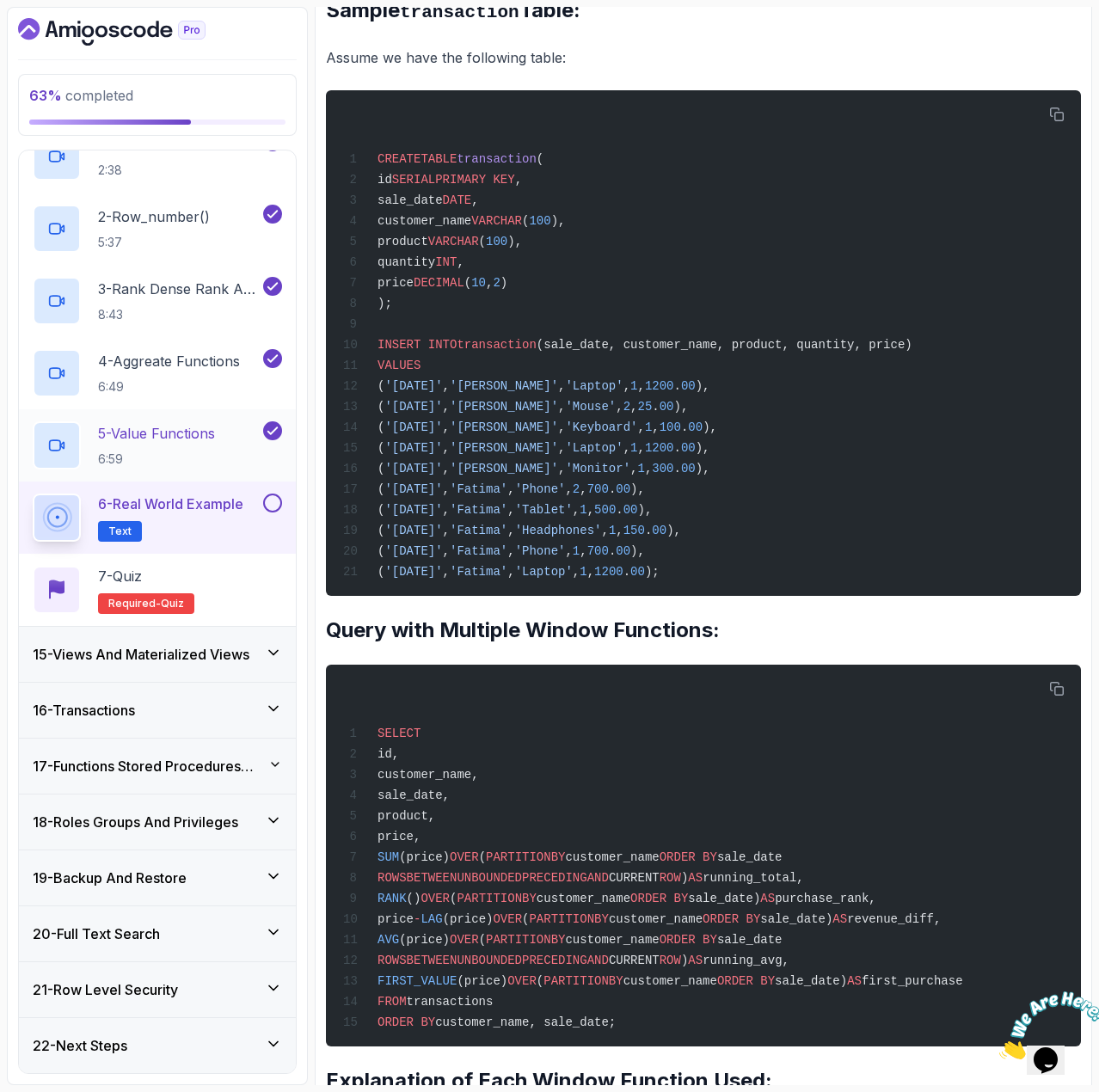
click at [210, 439] on p "5 - Value Functions" at bounding box center [156, 433] width 117 height 21
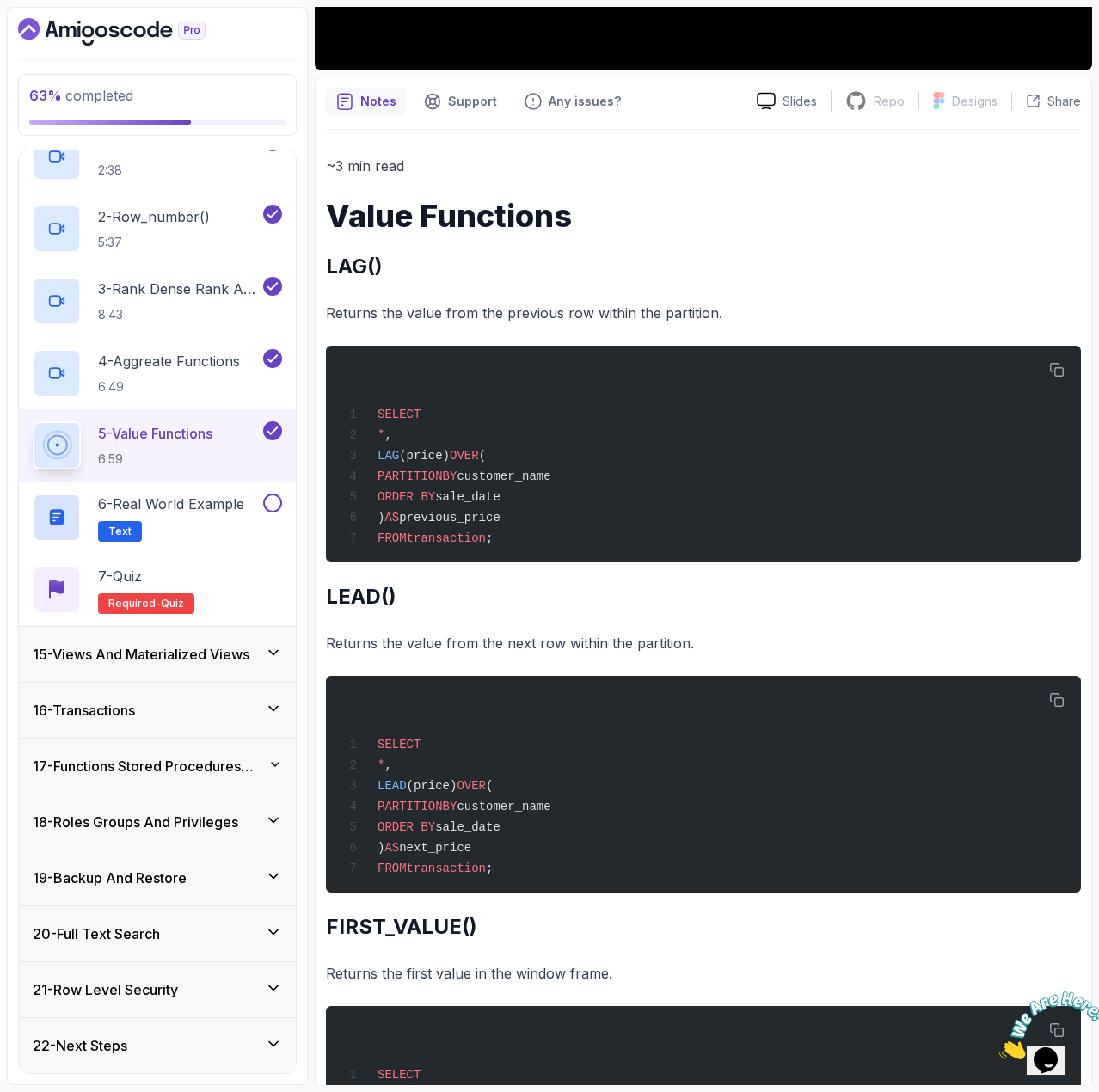
scroll to position [351, 0]
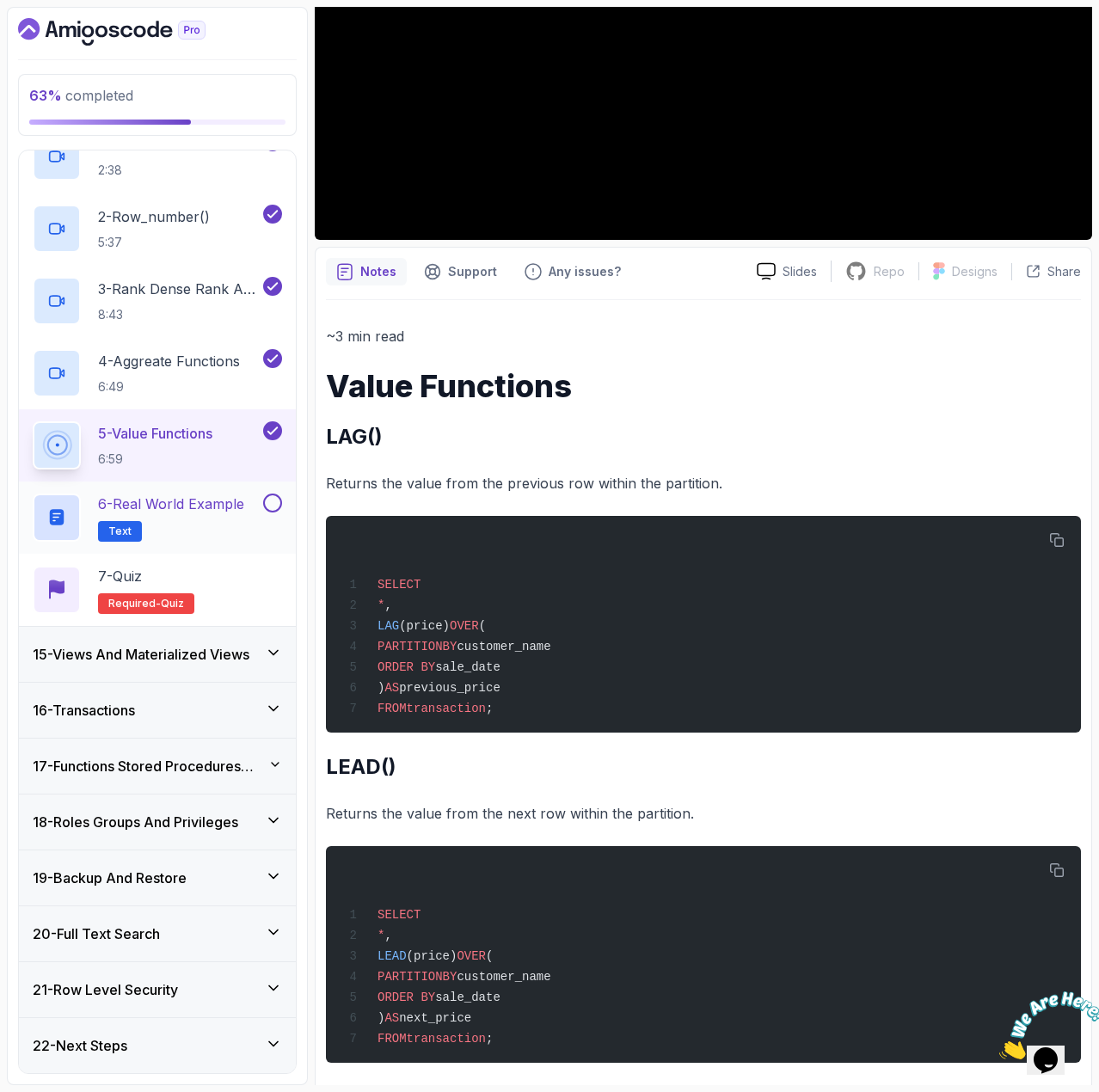
click at [271, 507] on button at bounding box center [273, 503] width 19 height 19
click at [212, 510] on p "6 - Real World Example" at bounding box center [171, 504] width 147 height 21
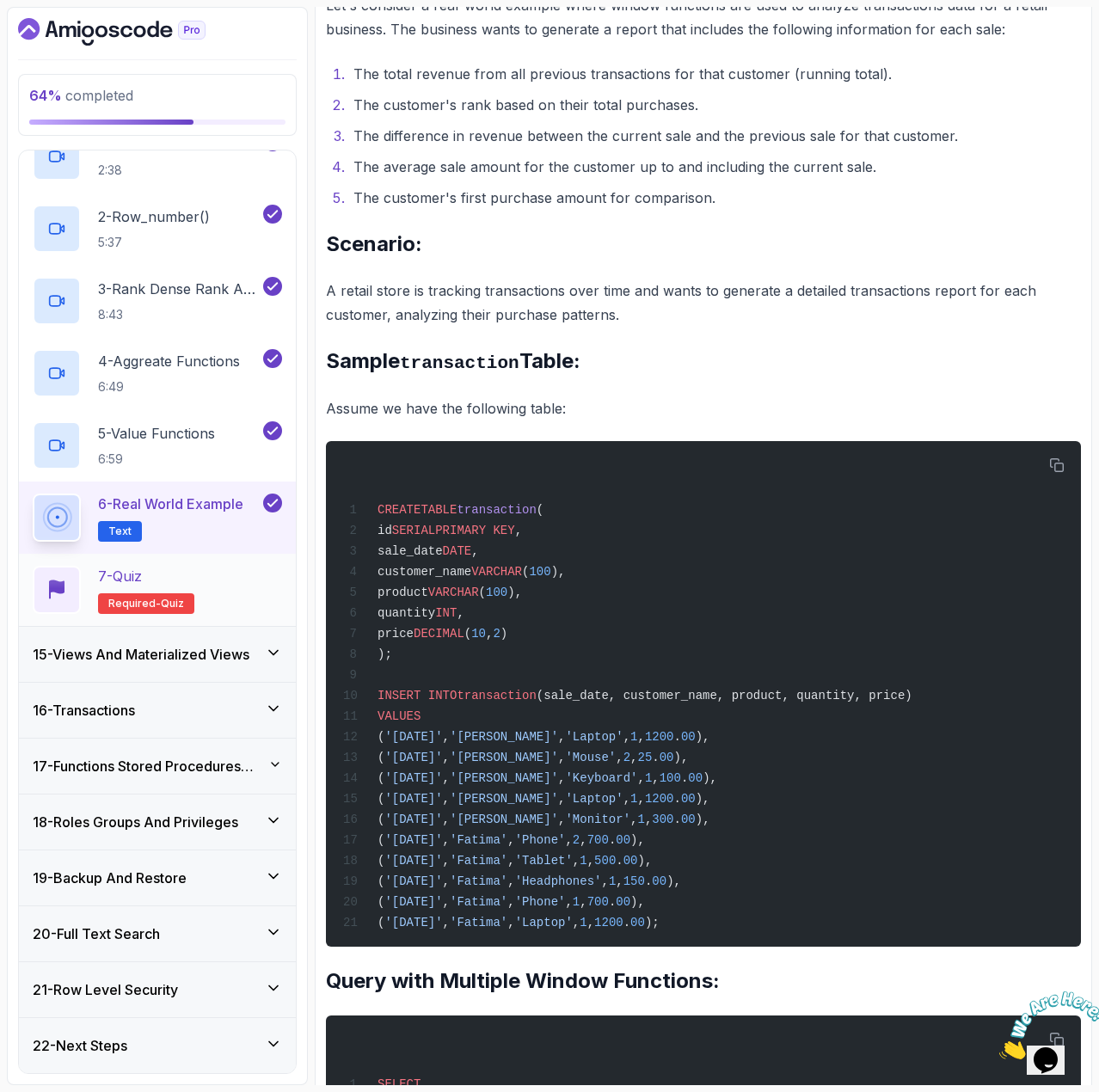
click at [229, 590] on div "7 - Quiz Required- quiz" at bounding box center [157, 589] width 250 height 48
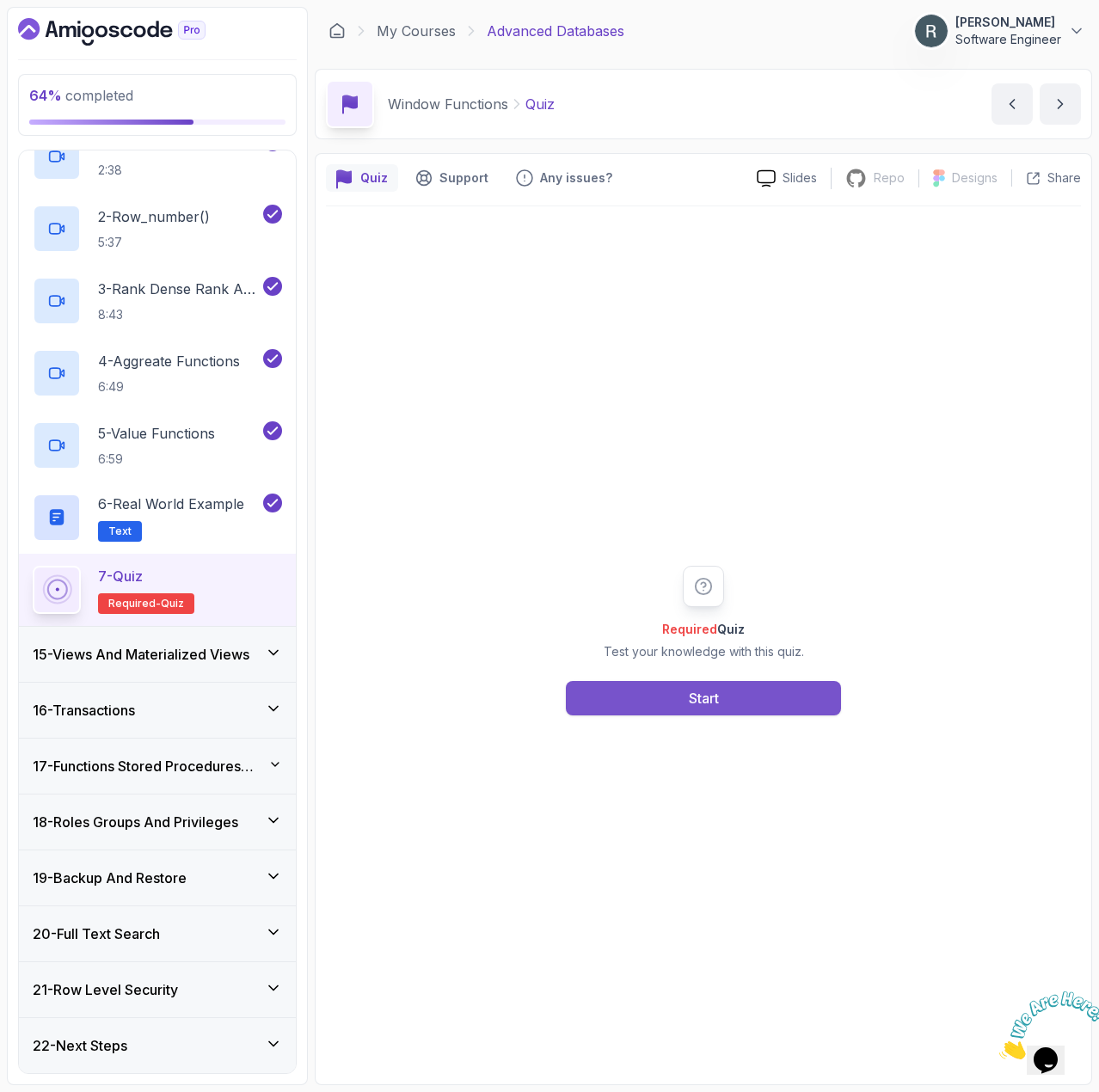
click at [634, 696] on button "Start" at bounding box center [703, 698] width 275 height 34
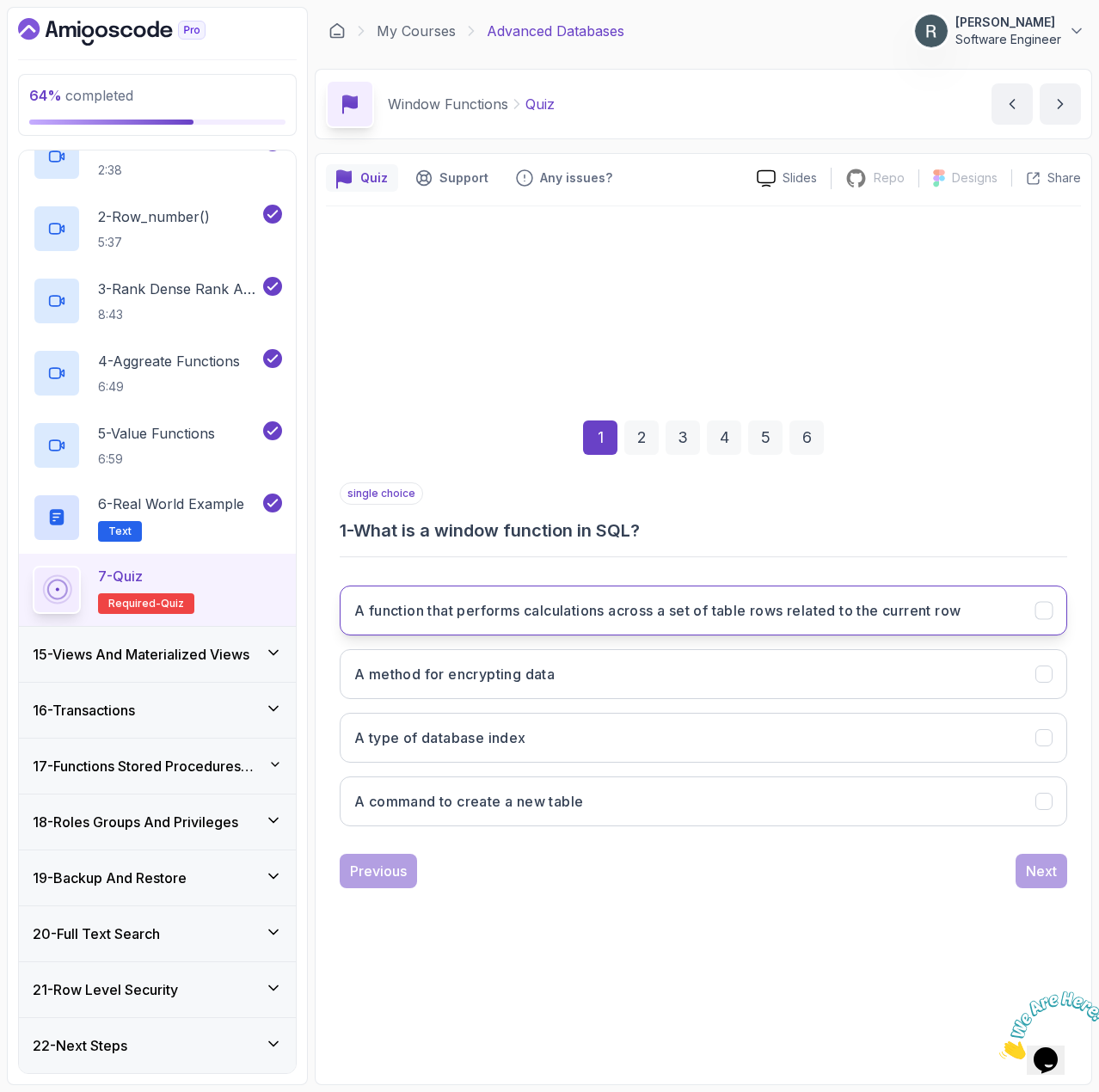
click at [777, 629] on button "A function that performs calculations across a set of table rows related to the…" at bounding box center [703, 610] width 728 height 50
click at [1043, 864] on div "Next" at bounding box center [1041, 871] width 31 height 21
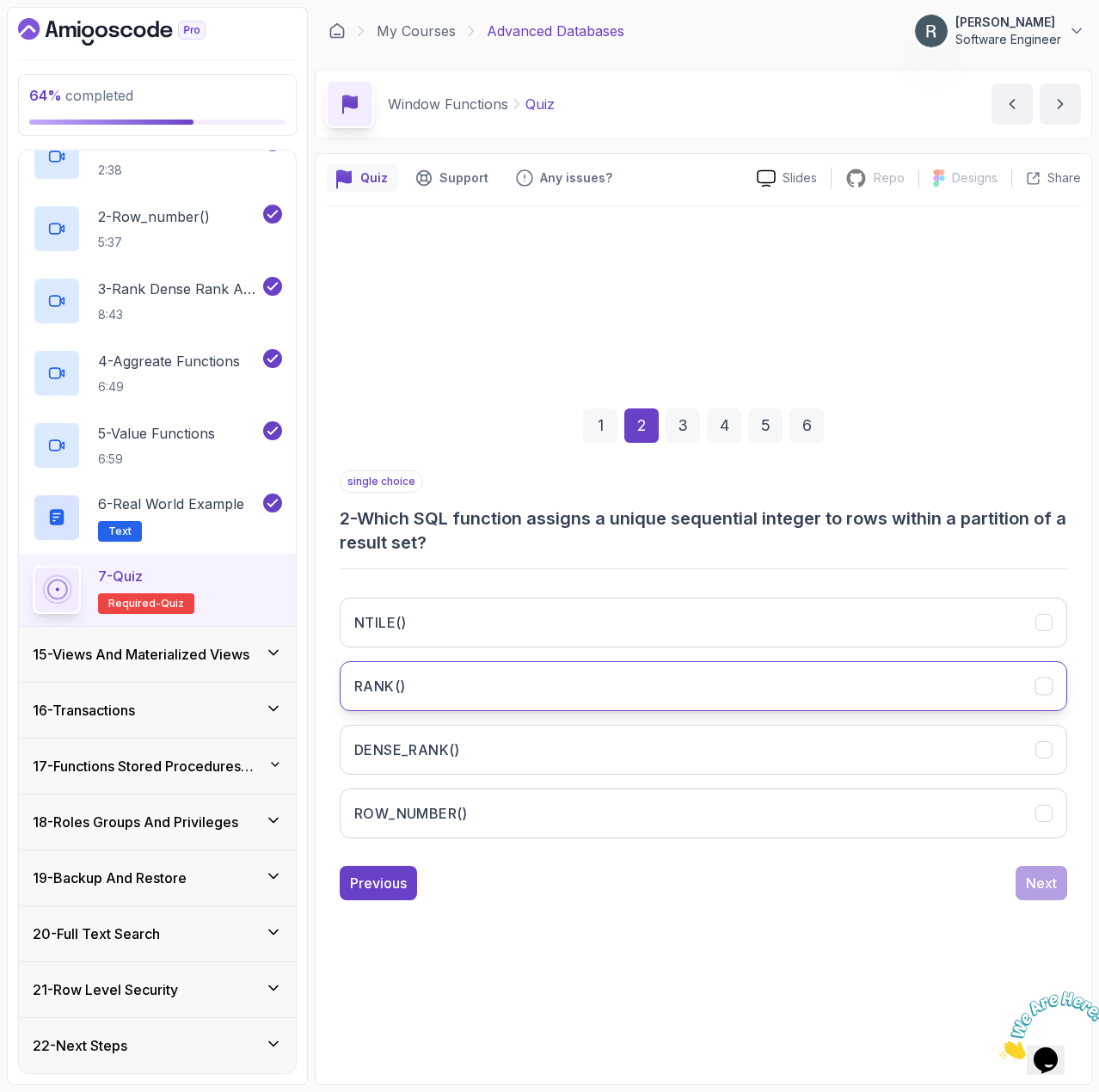
click at [638, 668] on button "RANK()" at bounding box center [703, 686] width 728 height 50
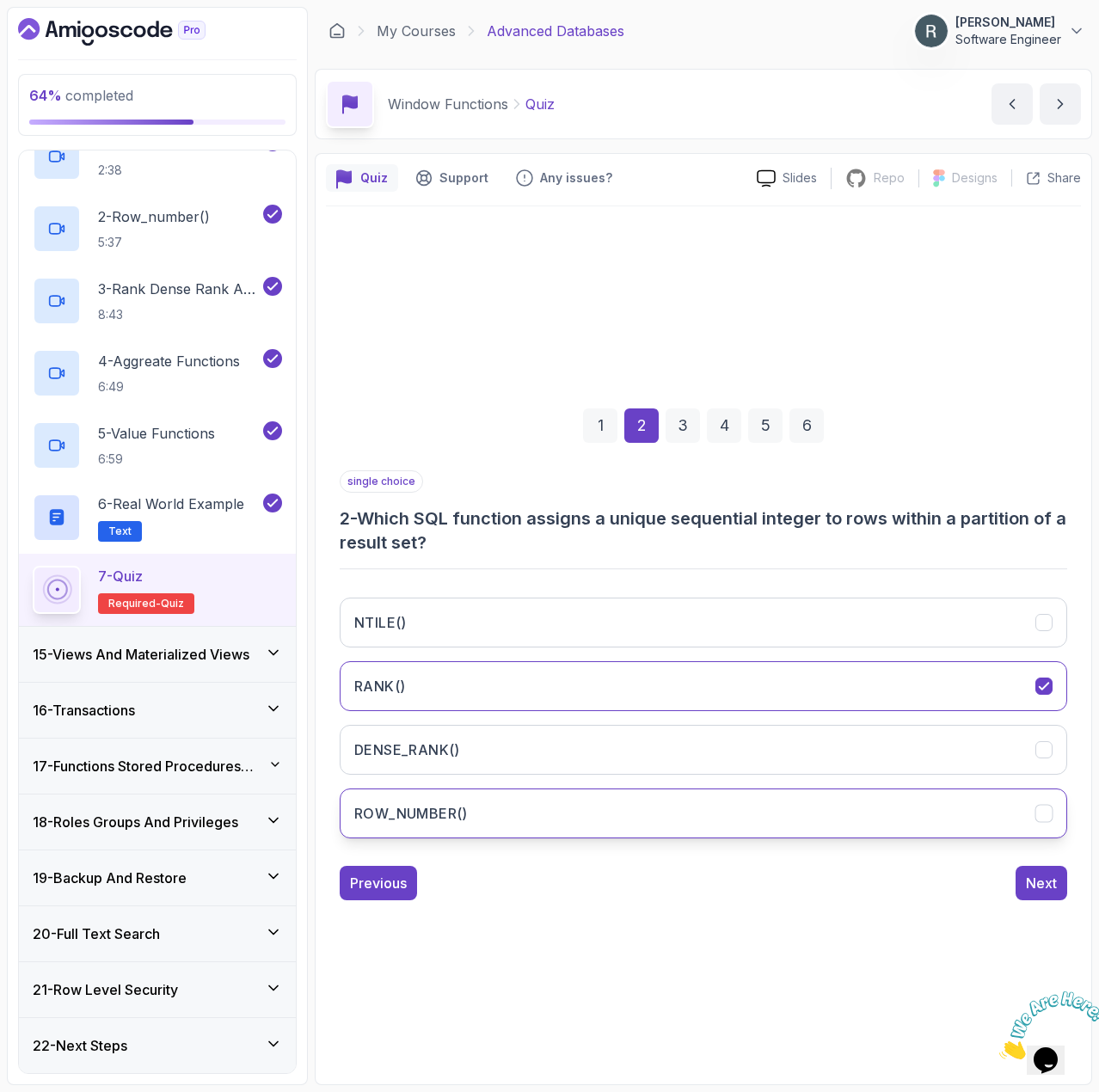
click at [577, 807] on button "ROW_NUMBER()" at bounding box center [703, 814] width 728 height 50
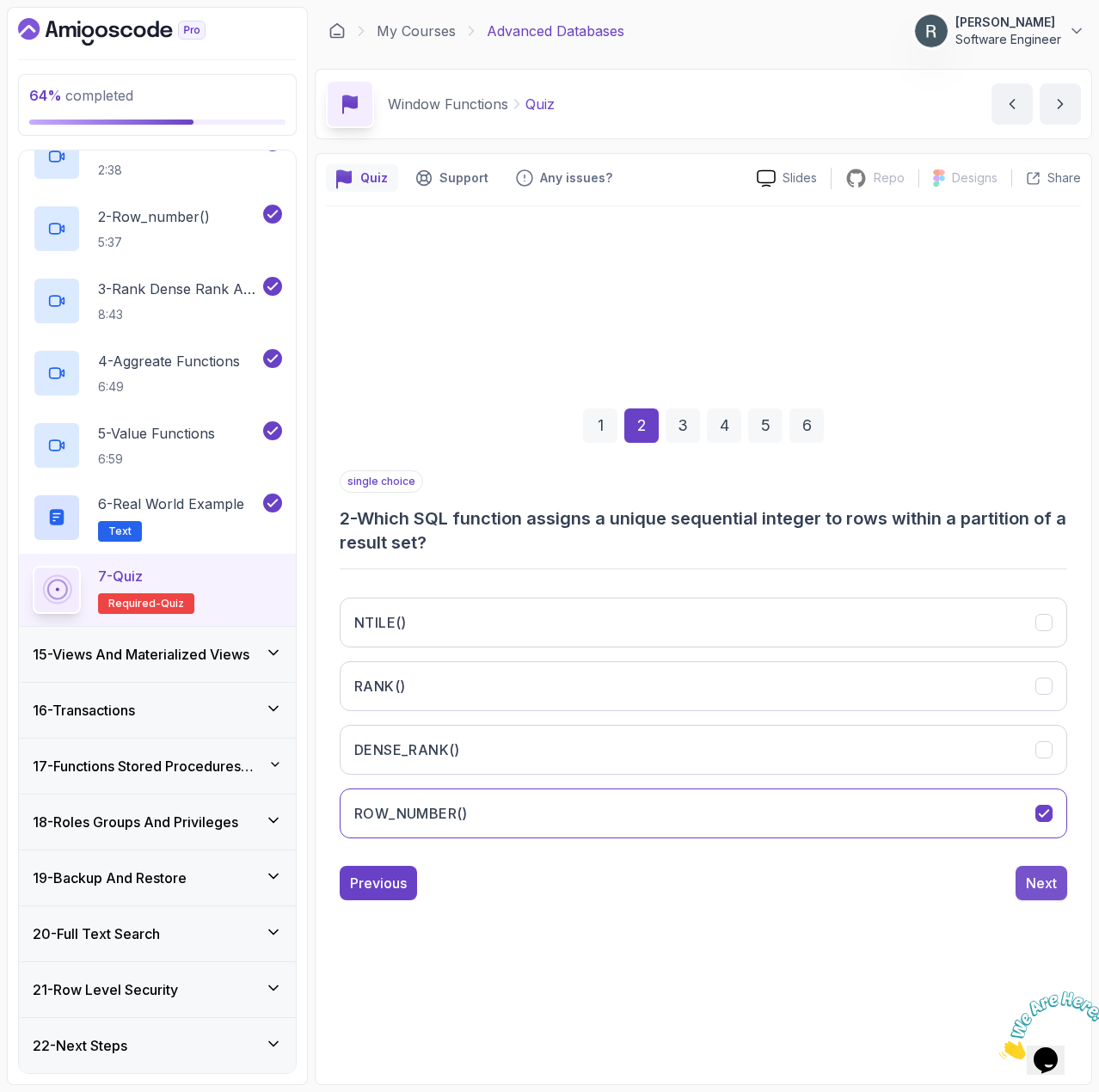
click at [1058, 881] on button "Next" at bounding box center [1042, 882] width 51 height 34
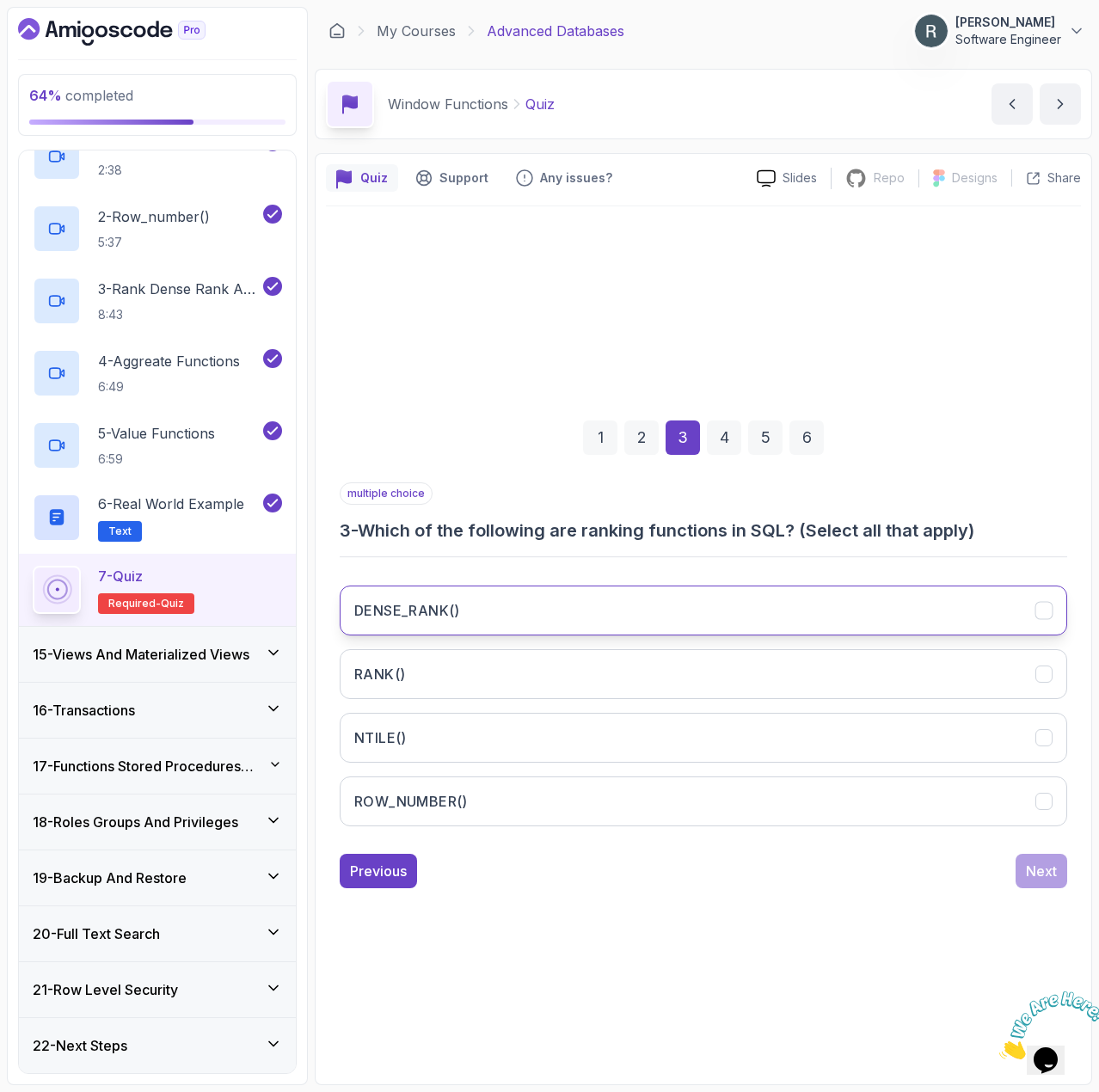
click at [970, 592] on button "DENSE_RANK()" at bounding box center [703, 610] width 728 height 50
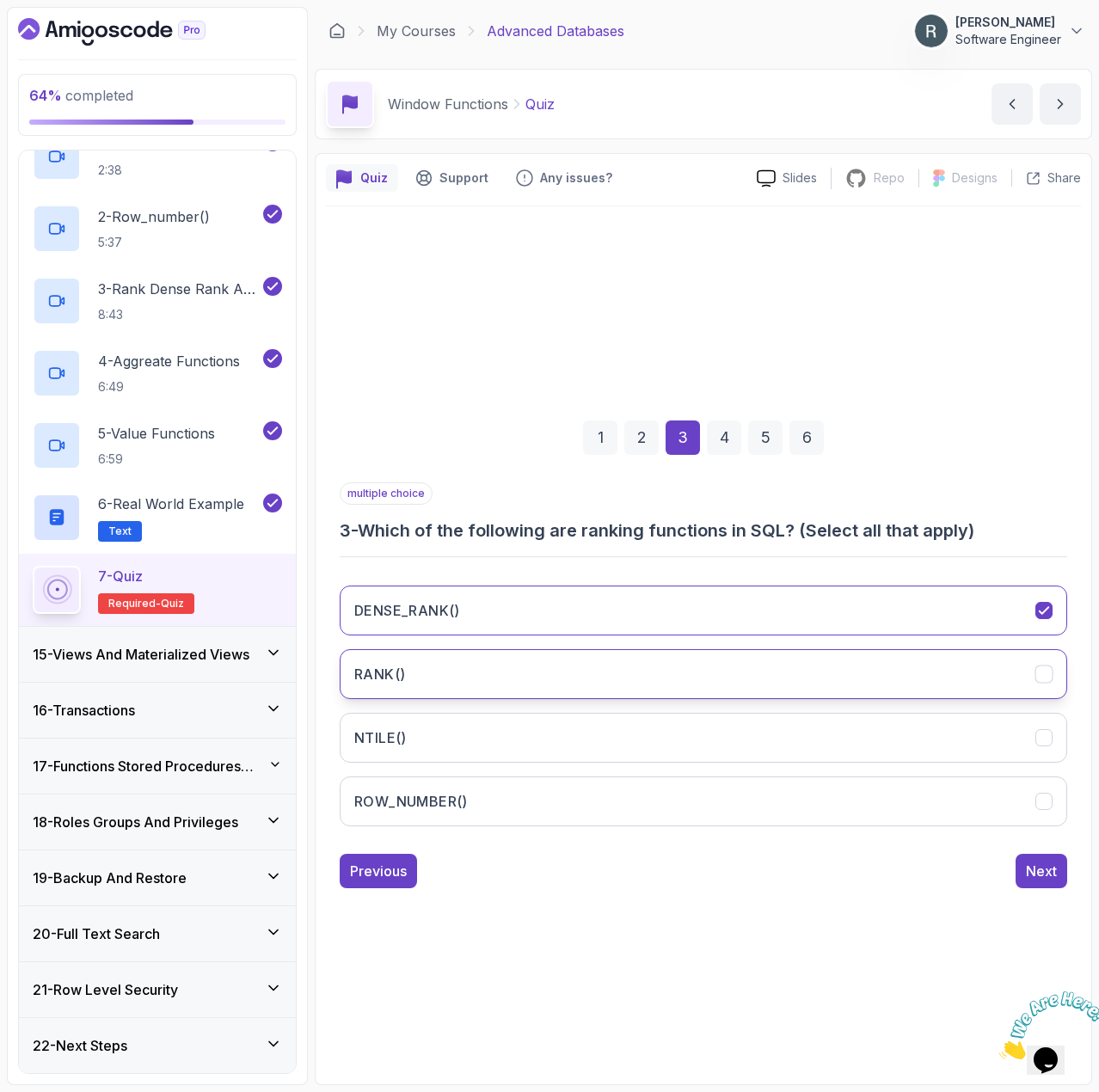
click at [876, 662] on button "RANK()" at bounding box center [703, 674] width 728 height 50
click at [742, 729] on button "NTILE()" at bounding box center [703, 738] width 728 height 50
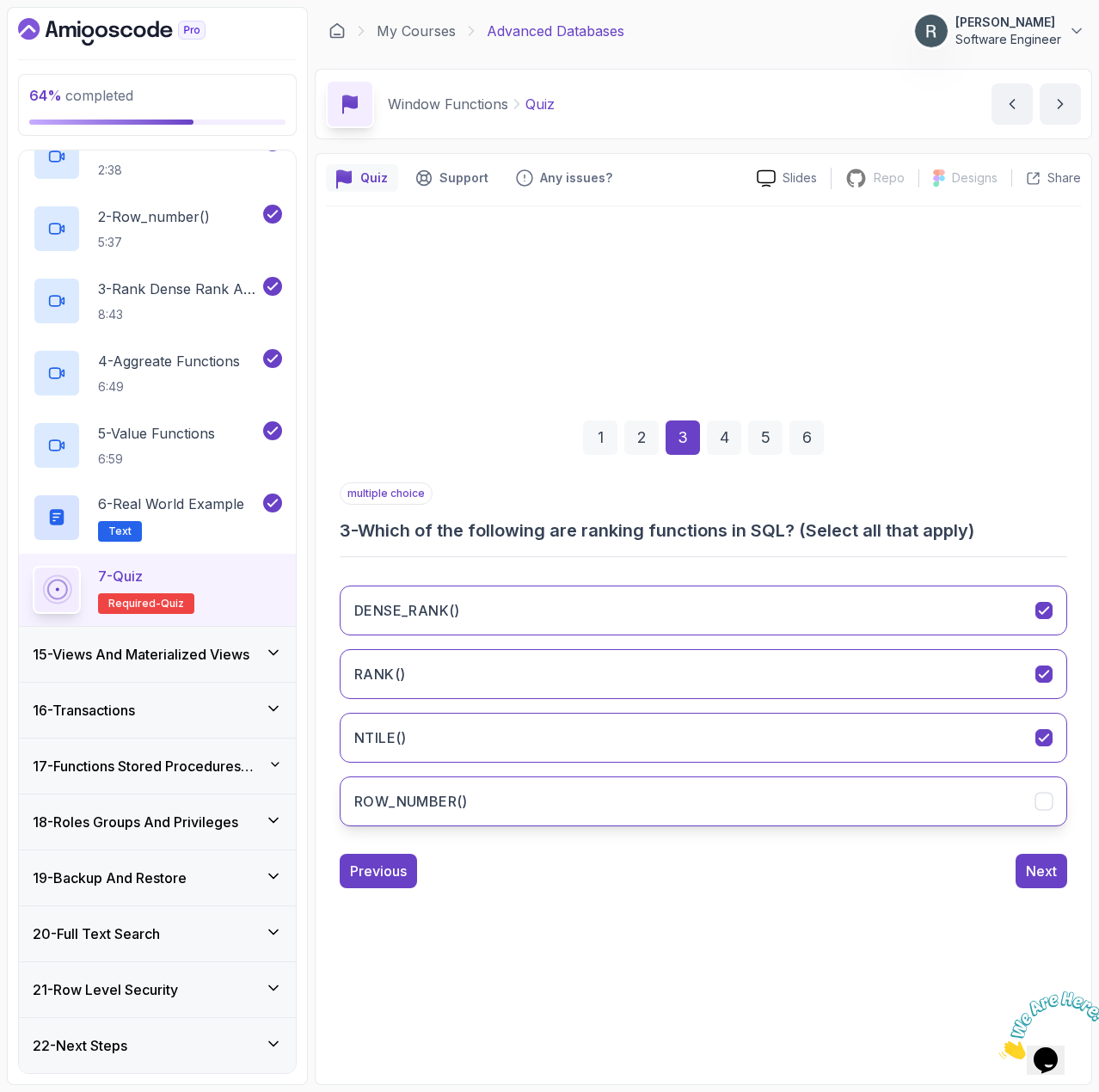
click at [793, 784] on button "ROW_NUMBER()" at bounding box center [703, 801] width 728 height 50
click at [1048, 862] on div "Next" at bounding box center [1041, 871] width 31 height 21
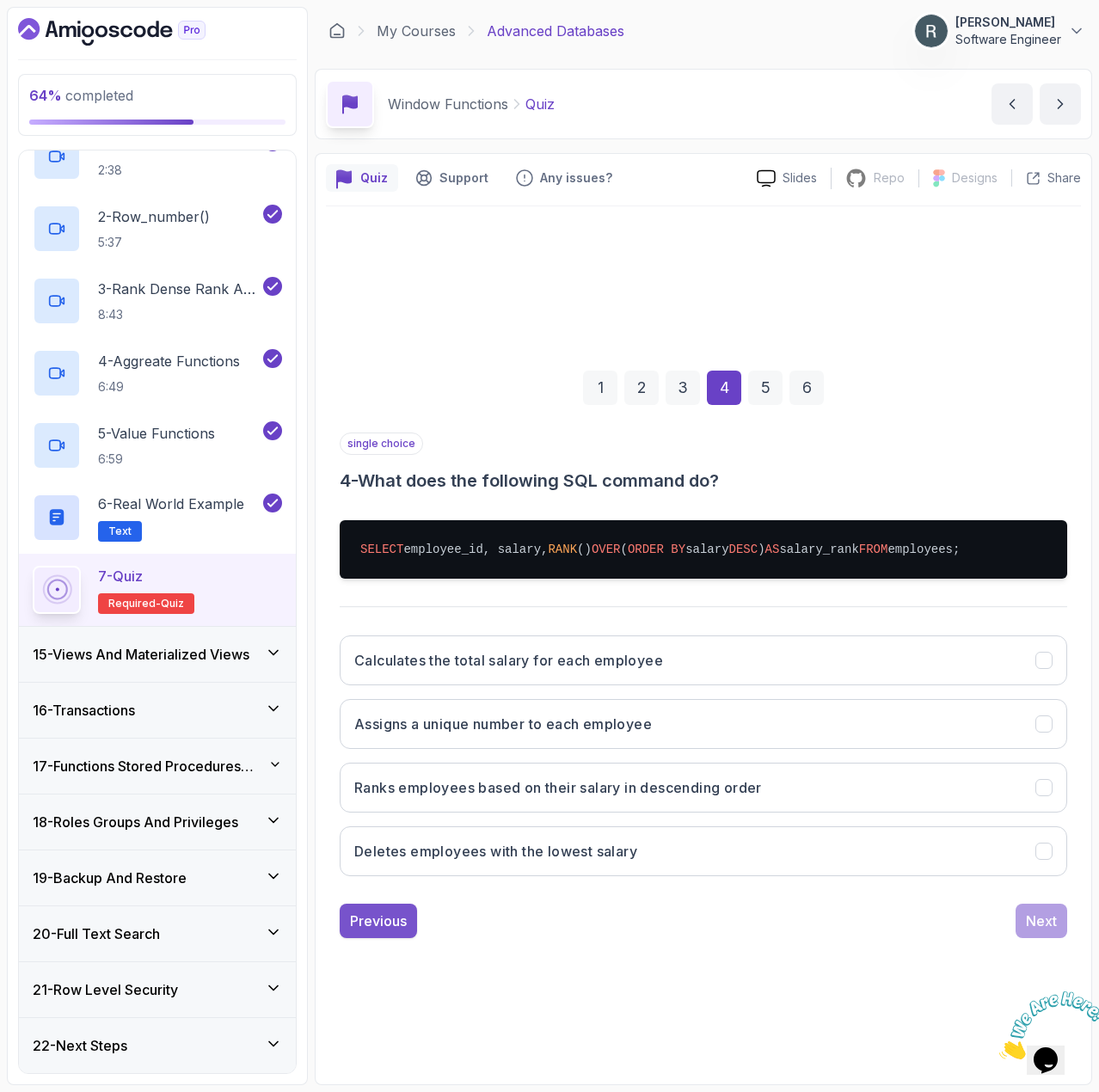
click at [397, 930] on div "Previous" at bounding box center [379, 921] width 57 height 21
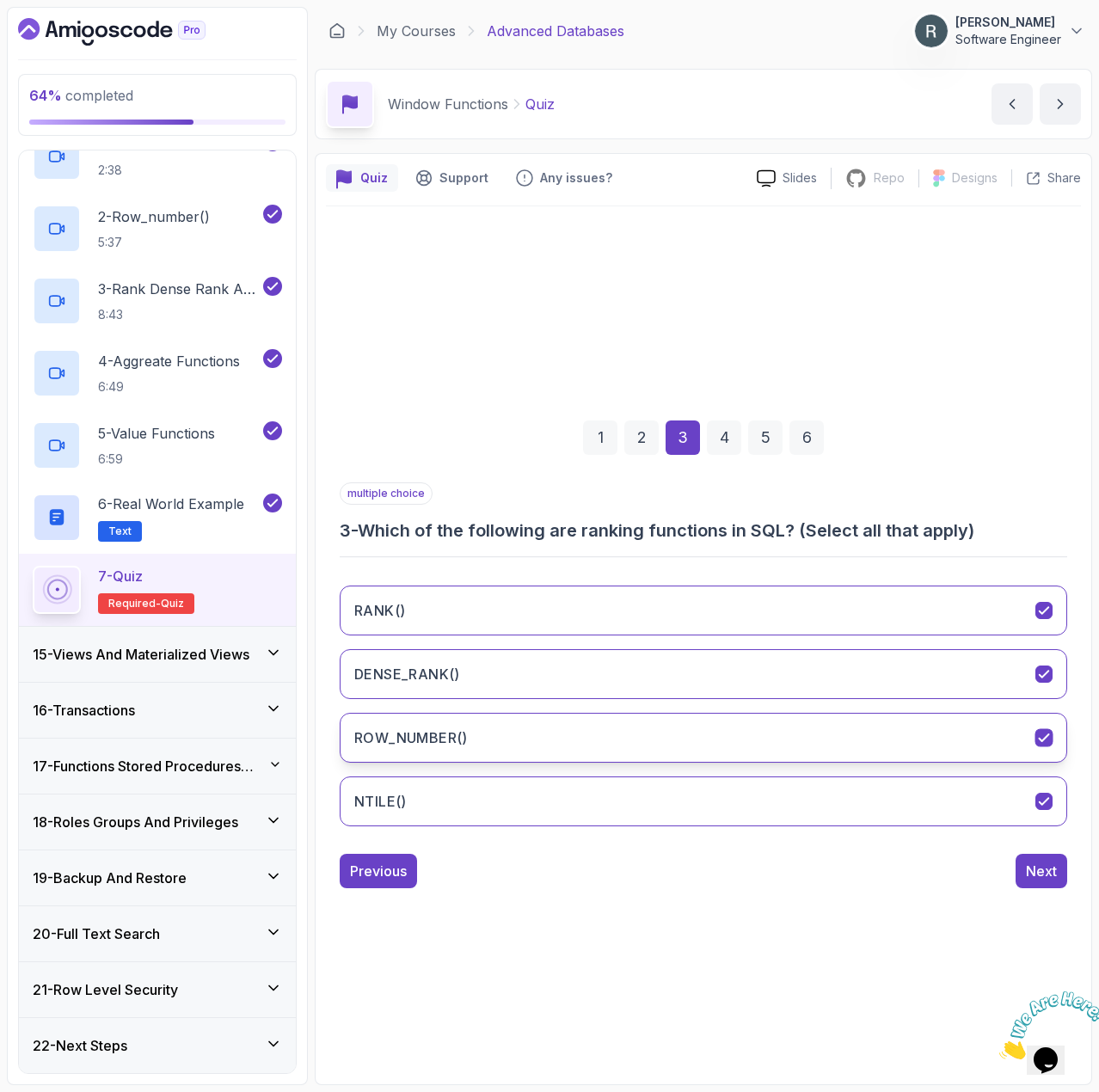
click at [698, 748] on button "ROW_NUMBER()" at bounding box center [703, 738] width 728 height 50
click at [1039, 873] on div "Next" at bounding box center [1041, 871] width 31 height 21
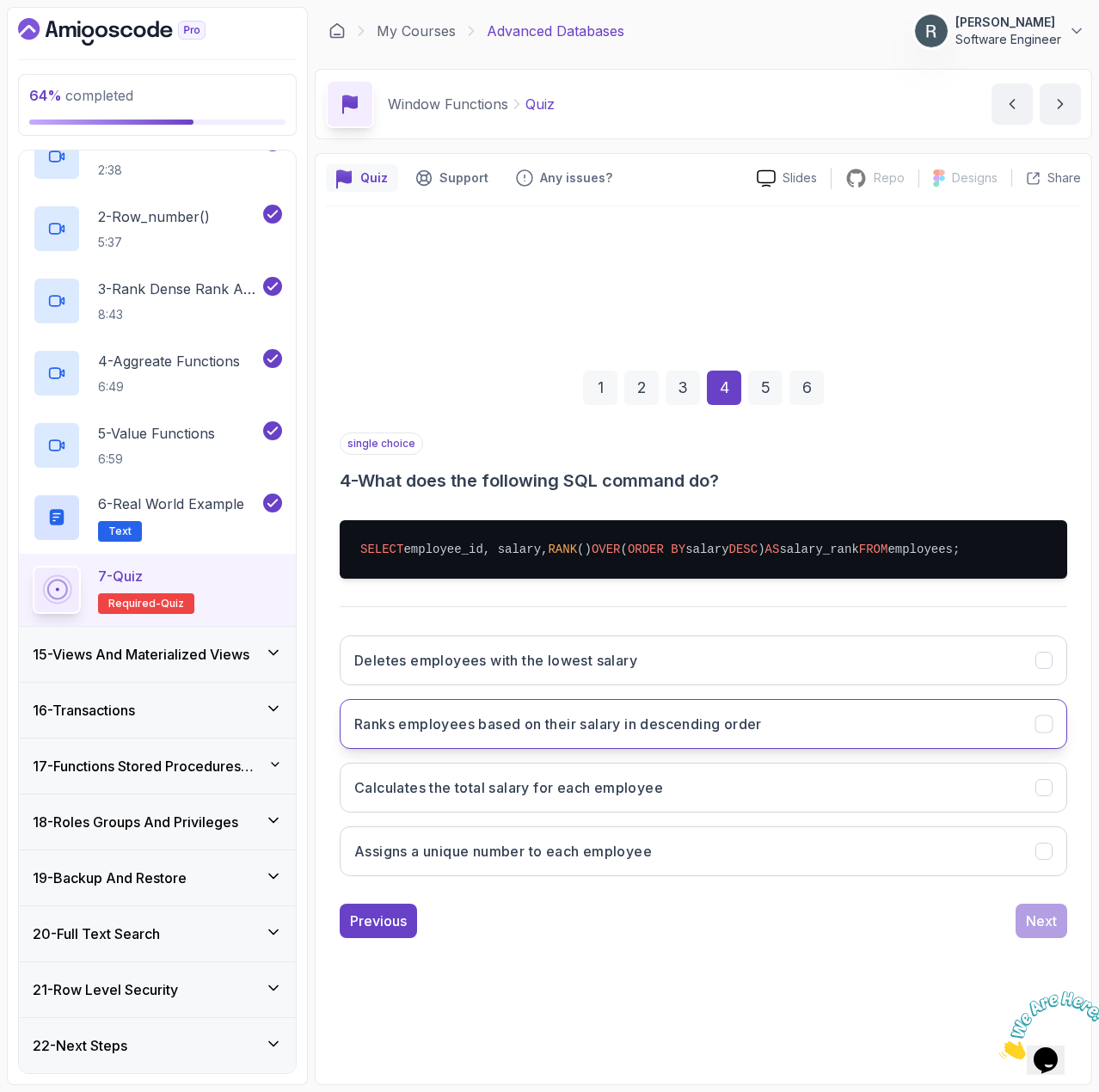
click at [816, 721] on button "Ranks employees based on their salary in descending order" at bounding box center [703, 724] width 728 height 50
click at [1030, 927] on div "Next" at bounding box center [1041, 921] width 31 height 21
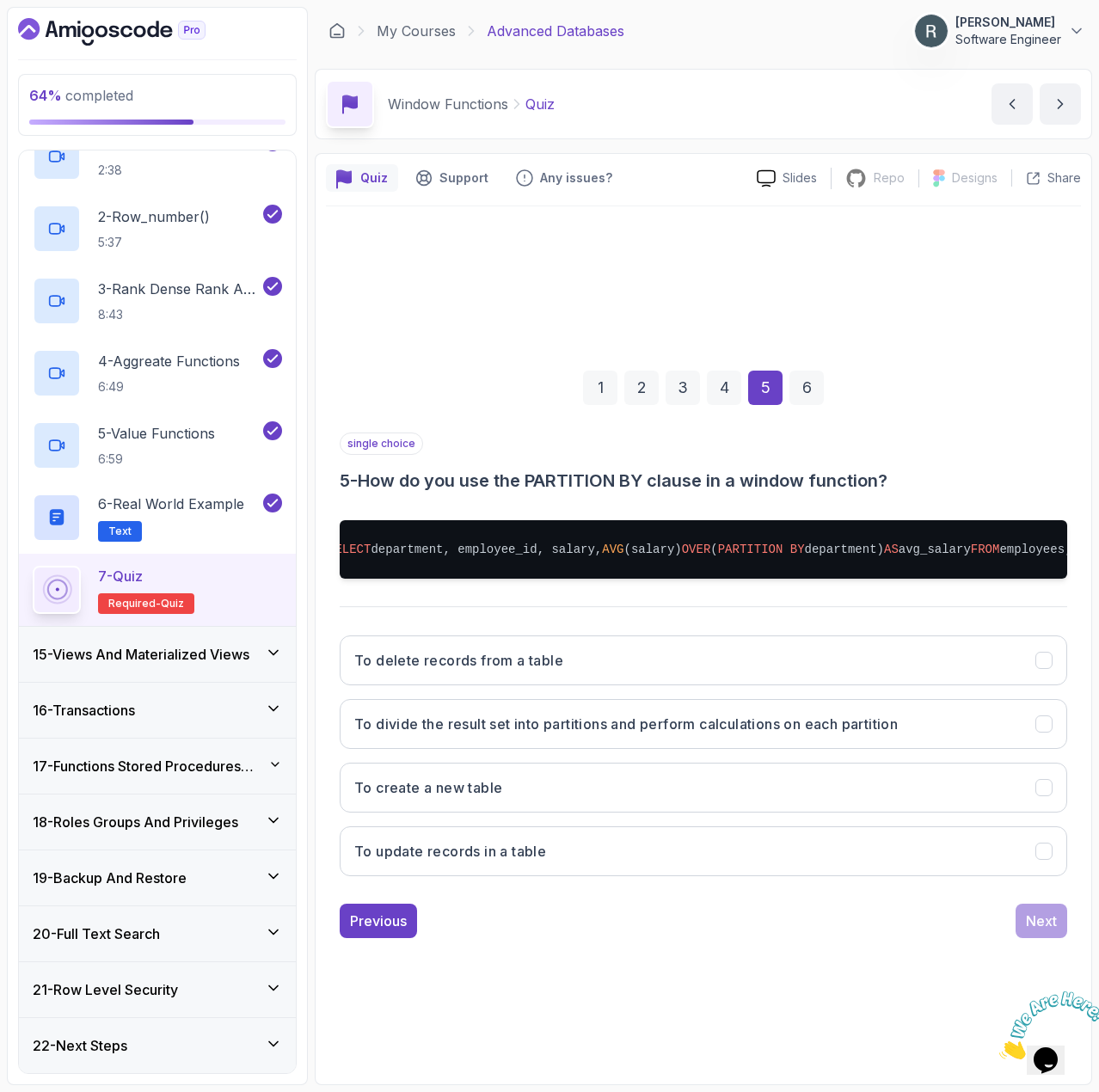
scroll to position [0, 55]
click at [813, 729] on h3 "To divide the result set into partitions and perform calculations on each parti…" at bounding box center [626, 724] width 544 height 21
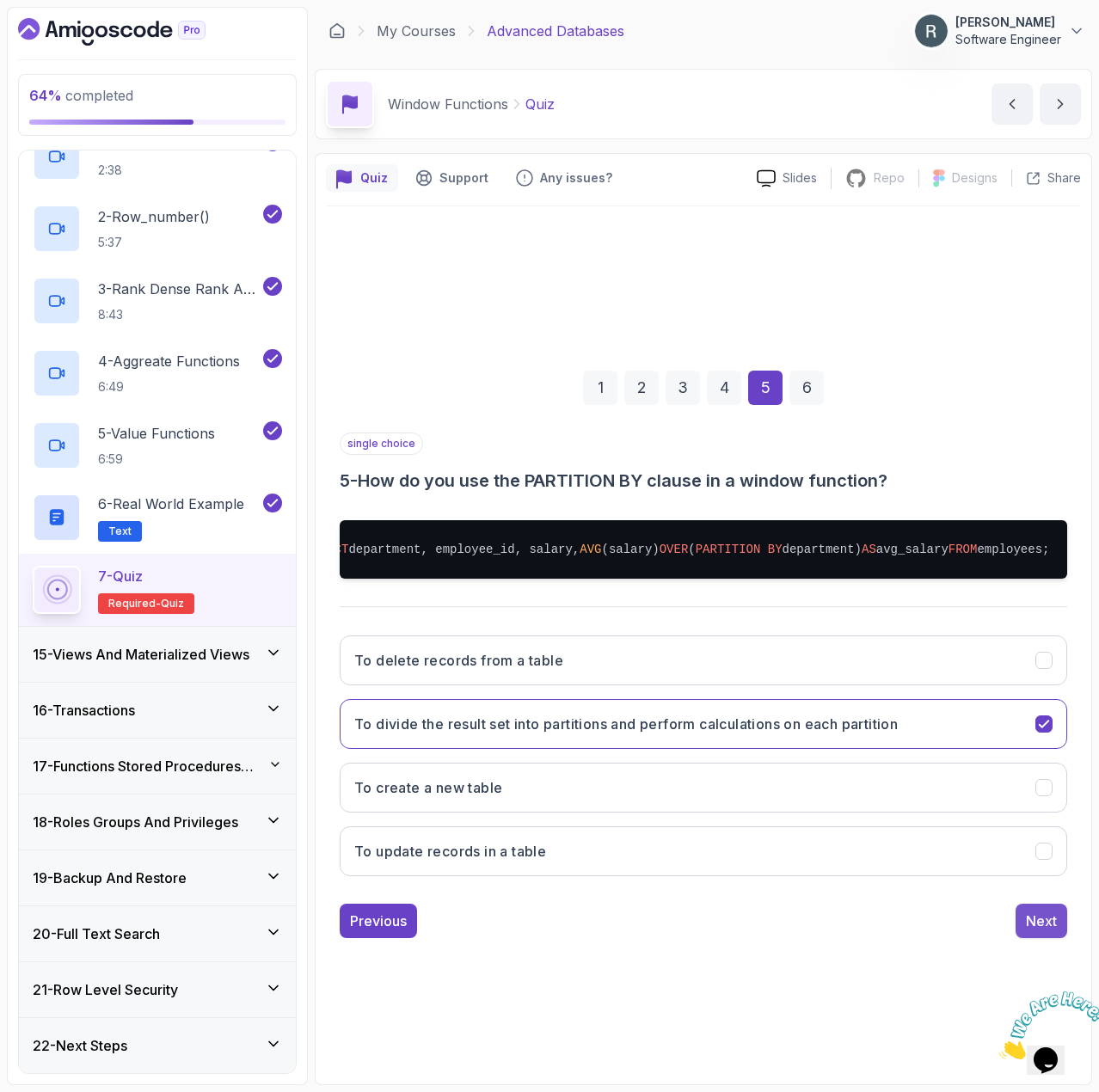
click at [1034, 926] on div "Next" at bounding box center [1041, 921] width 31 height 21
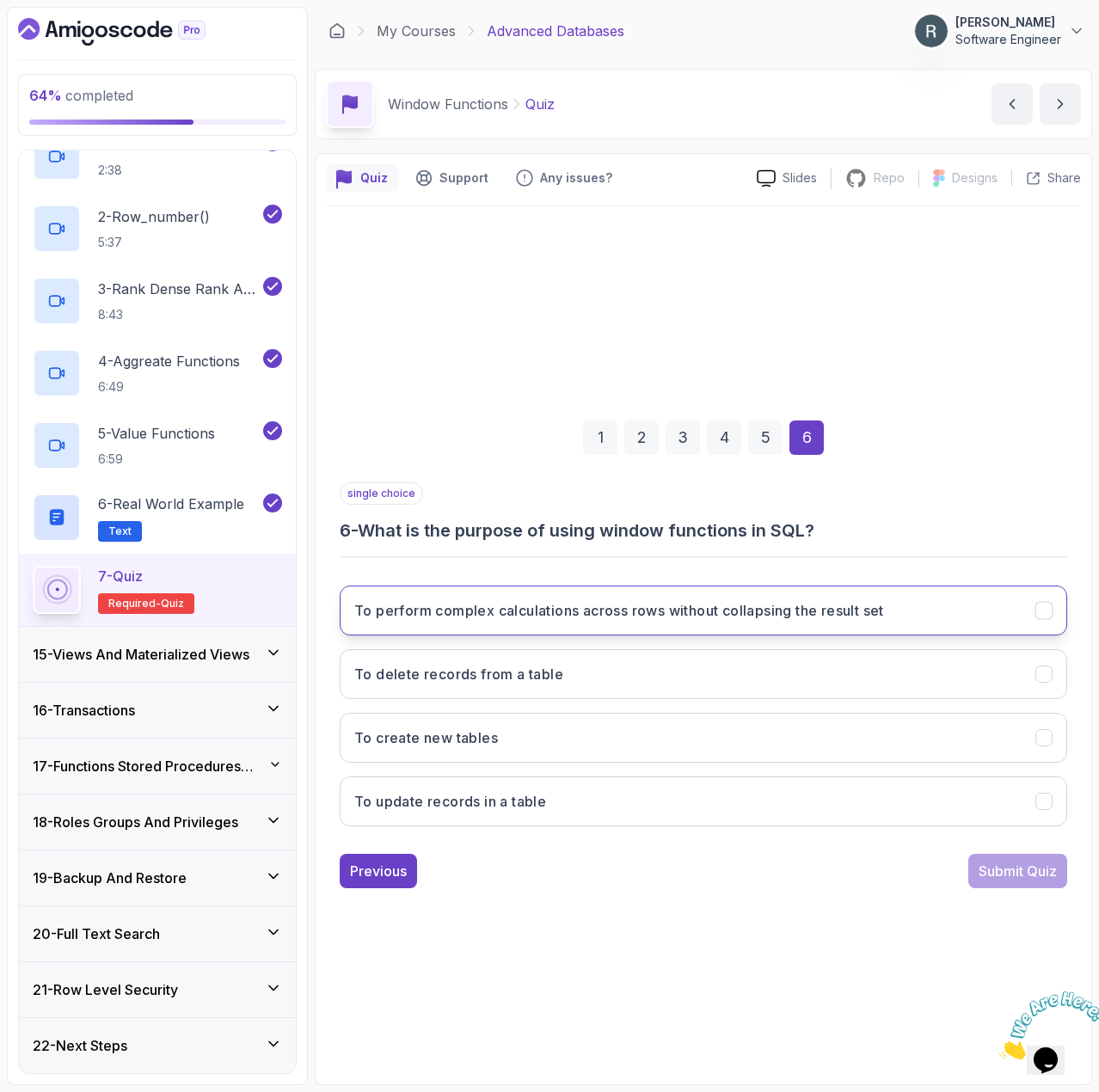
click at [885, 619] on h3 "To perform complex calculations across rows without collapsing the result set" at bounding box center [619, 610] width 530 height 21
click at [984, 878] on div "Submit Quiz" at bounding box center [1018, 871] width 79 height 21
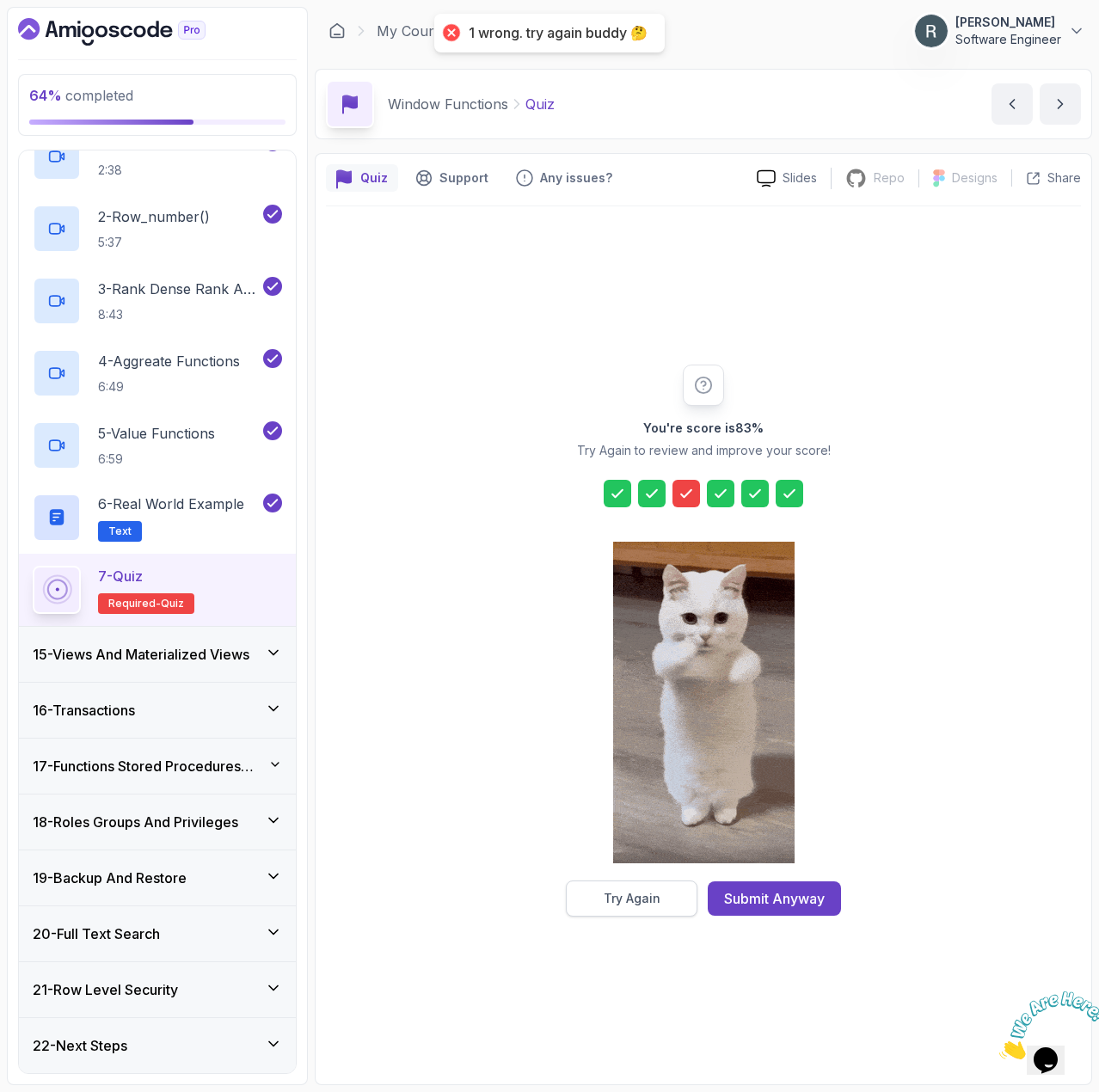
click at [657, 899] on div "Try Again" at bounding box center [633, 898] width 57 height 17
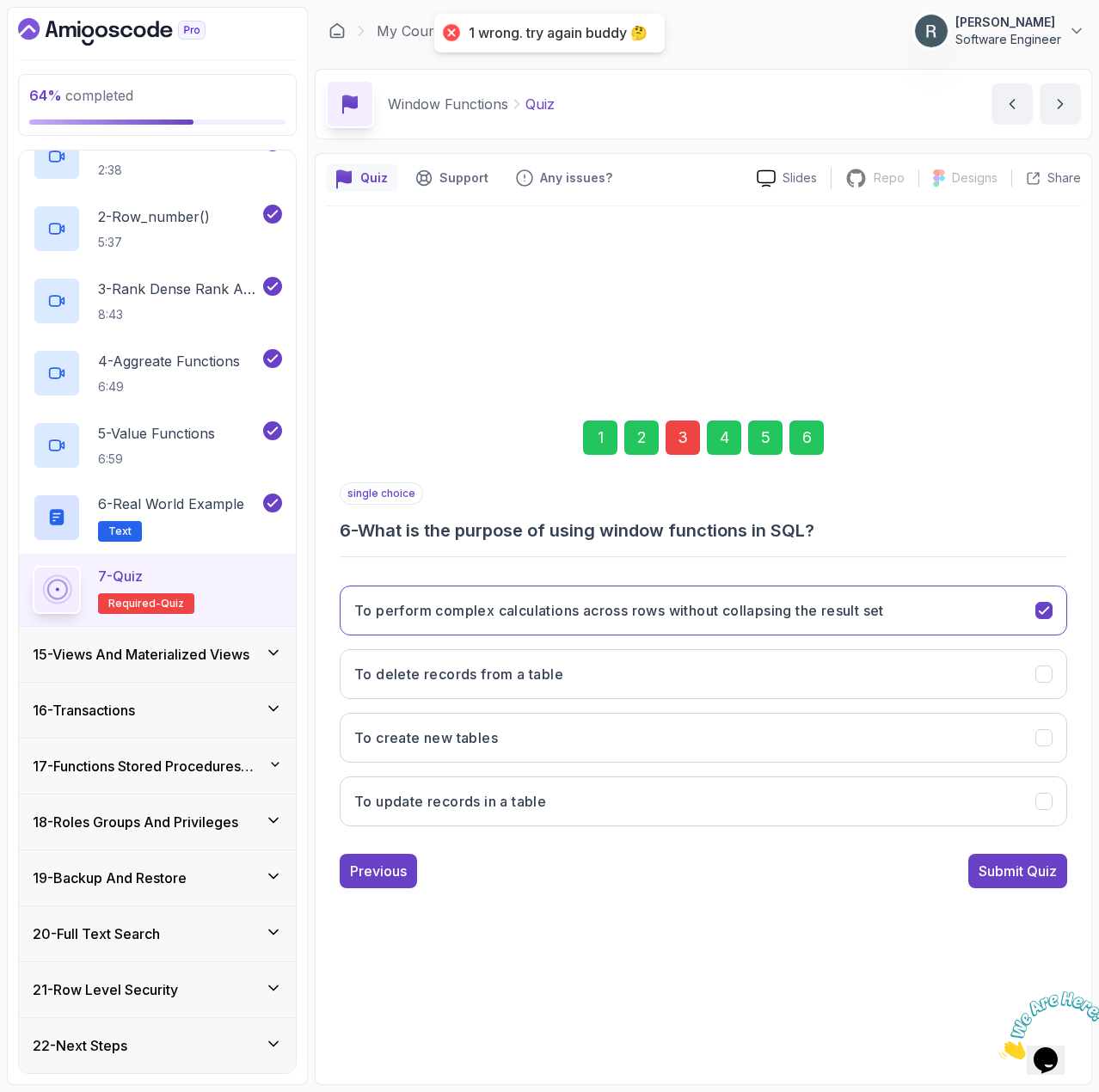
click at [681, 435] on div "3" at bounding box center [683, 438] width 34 height 34
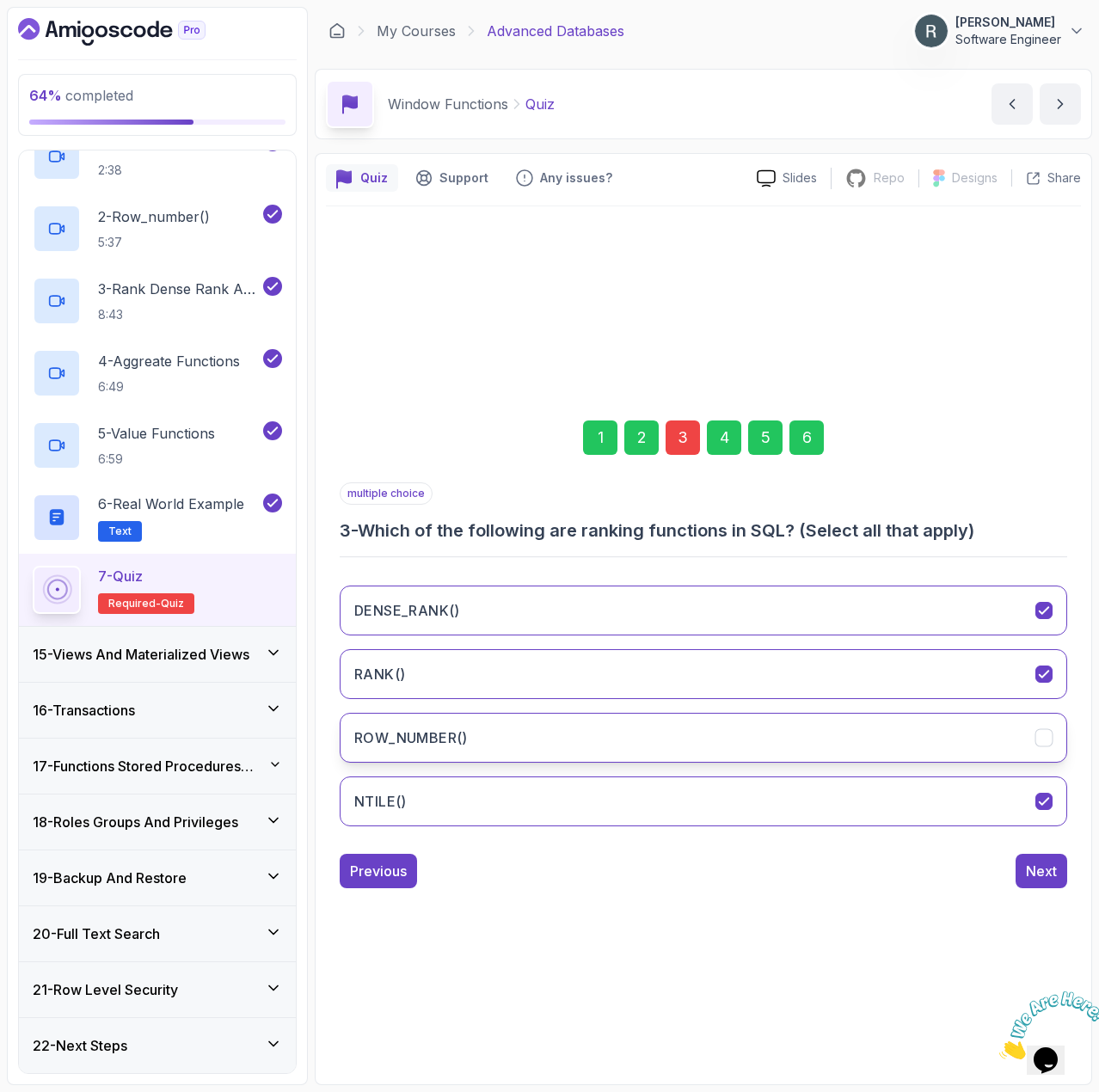
click at [658, 733] on button "ROW_NUMBER()" at bounding box center [703, 738] width 728 height 50
click at [807, 430] on div "6" at bounding box center [807, 438] width 34 height 34
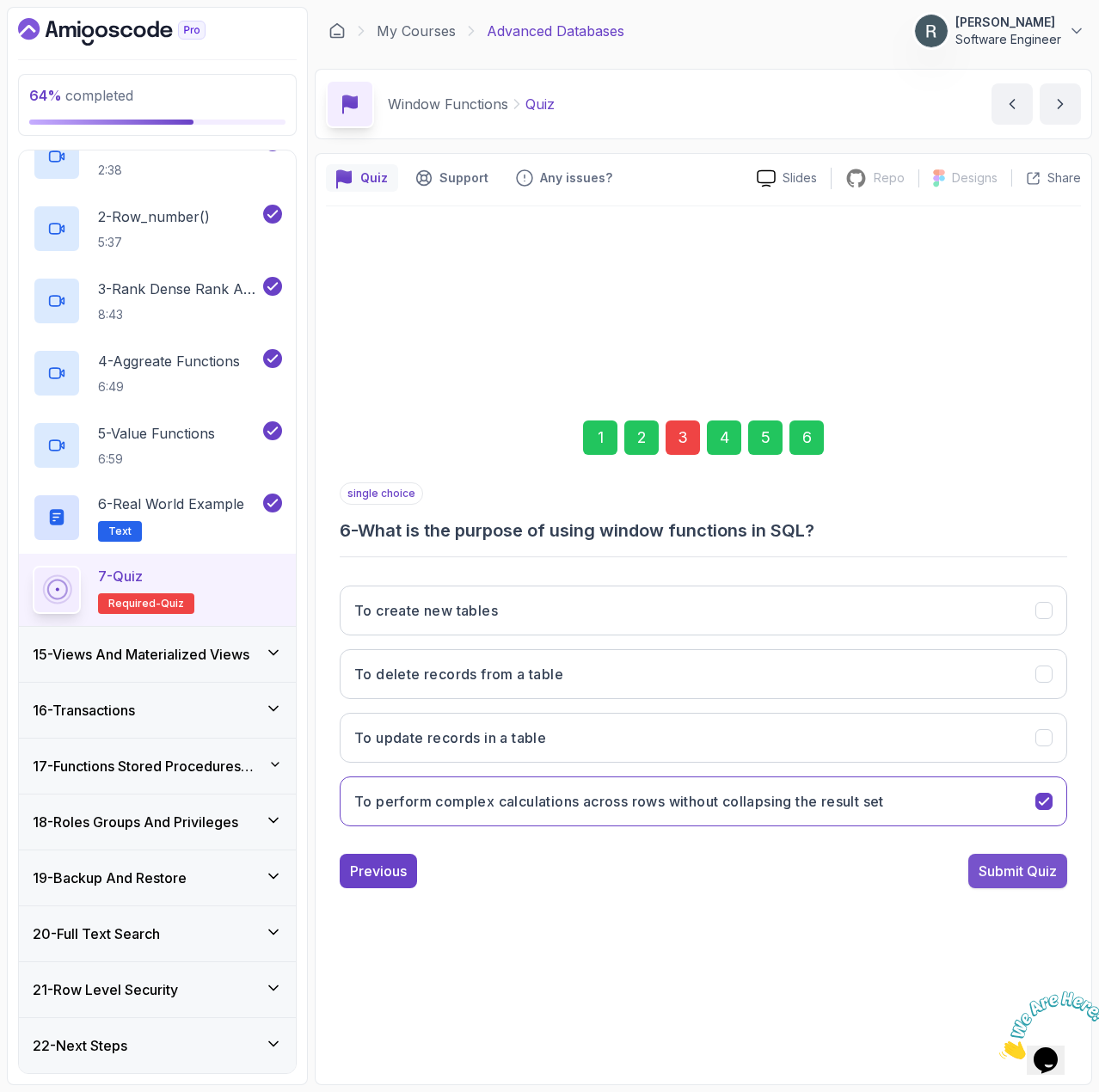
click at [1014, 879] on div "Submit Quiz" at bounding box center [1018, 871] width 79 height 21
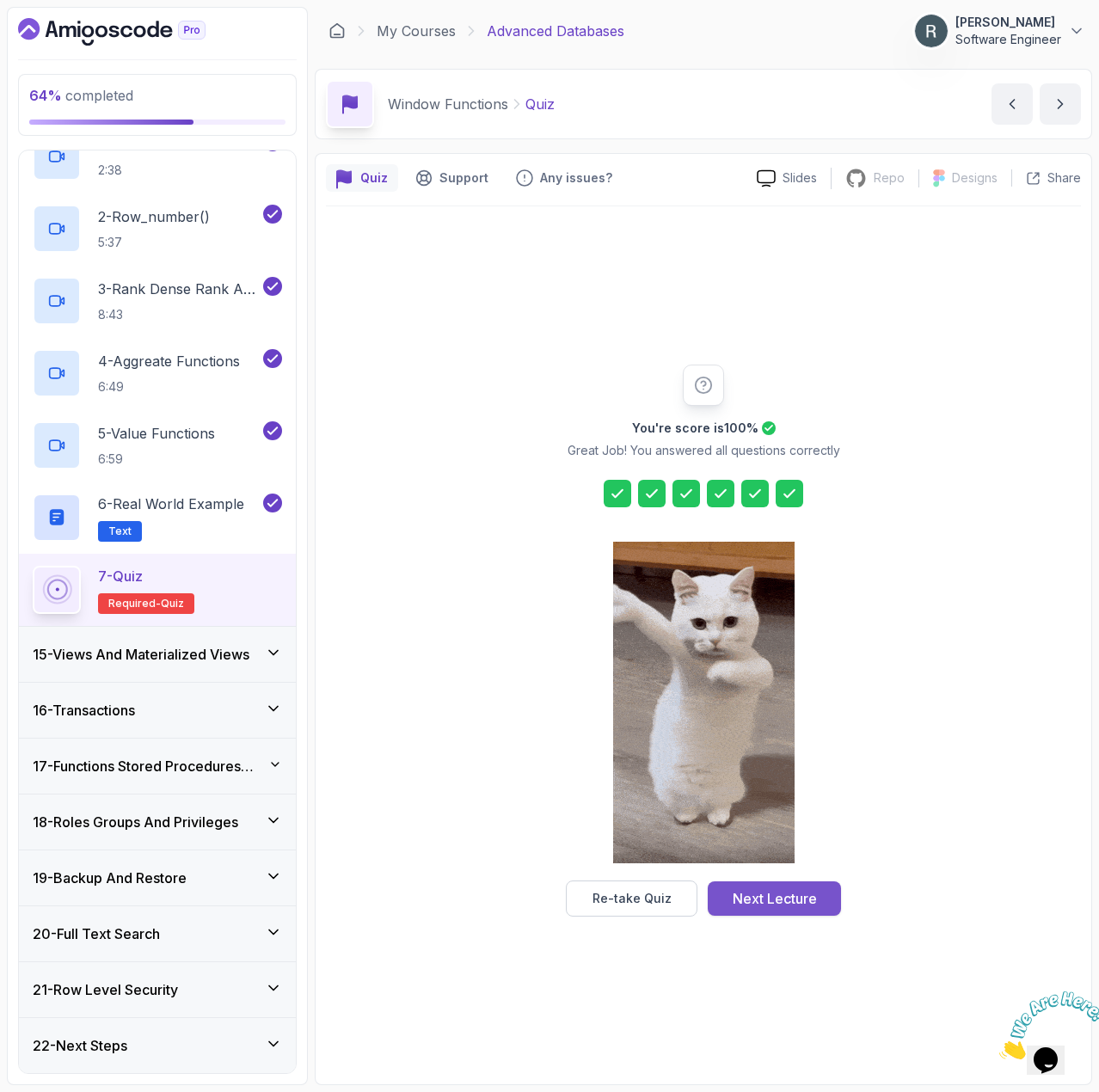
click at [782, 907] on div "Next Lecture" at bounding box center [775, 898] width 85 height 21
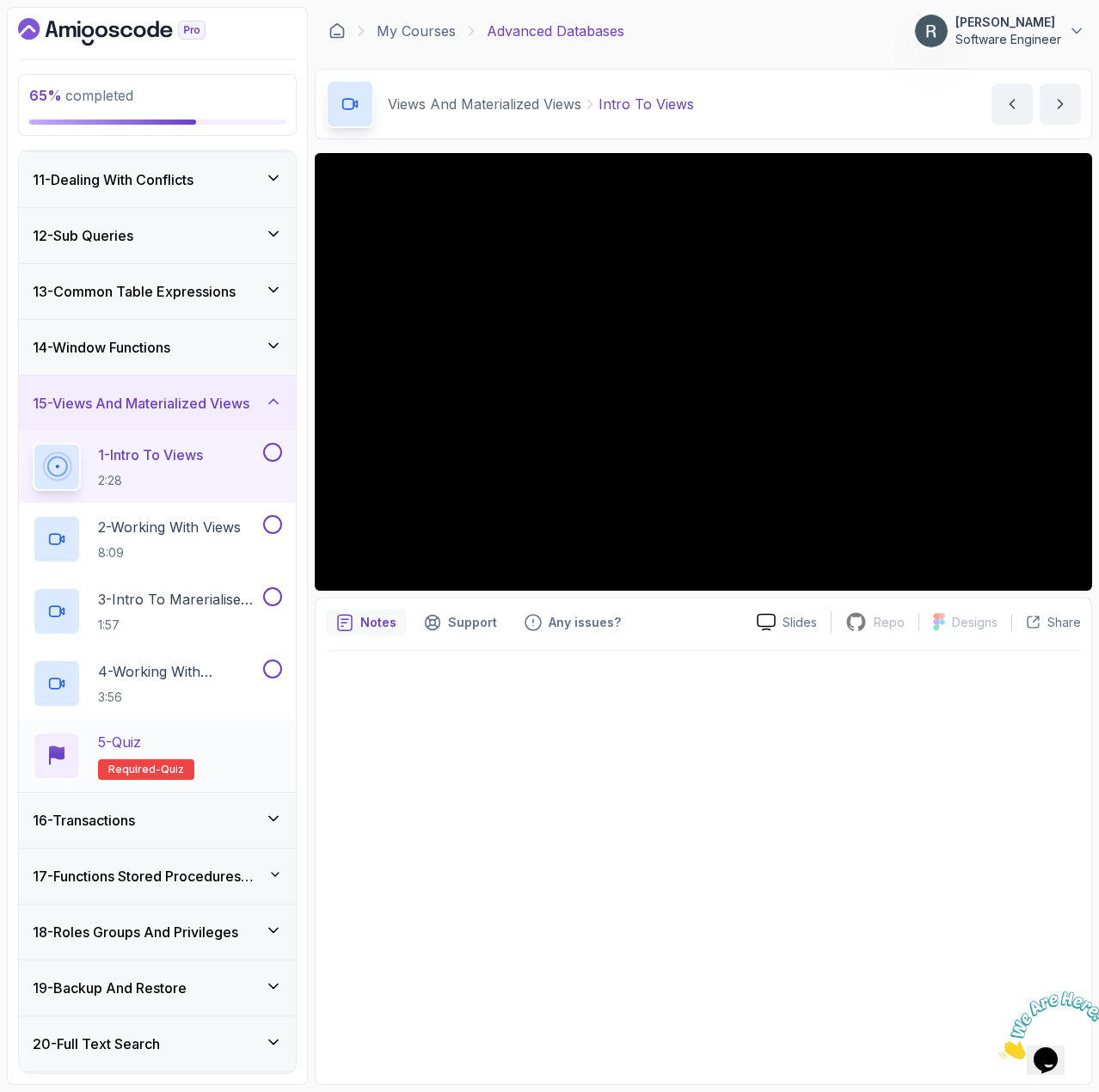
scroll to position [650, 0]
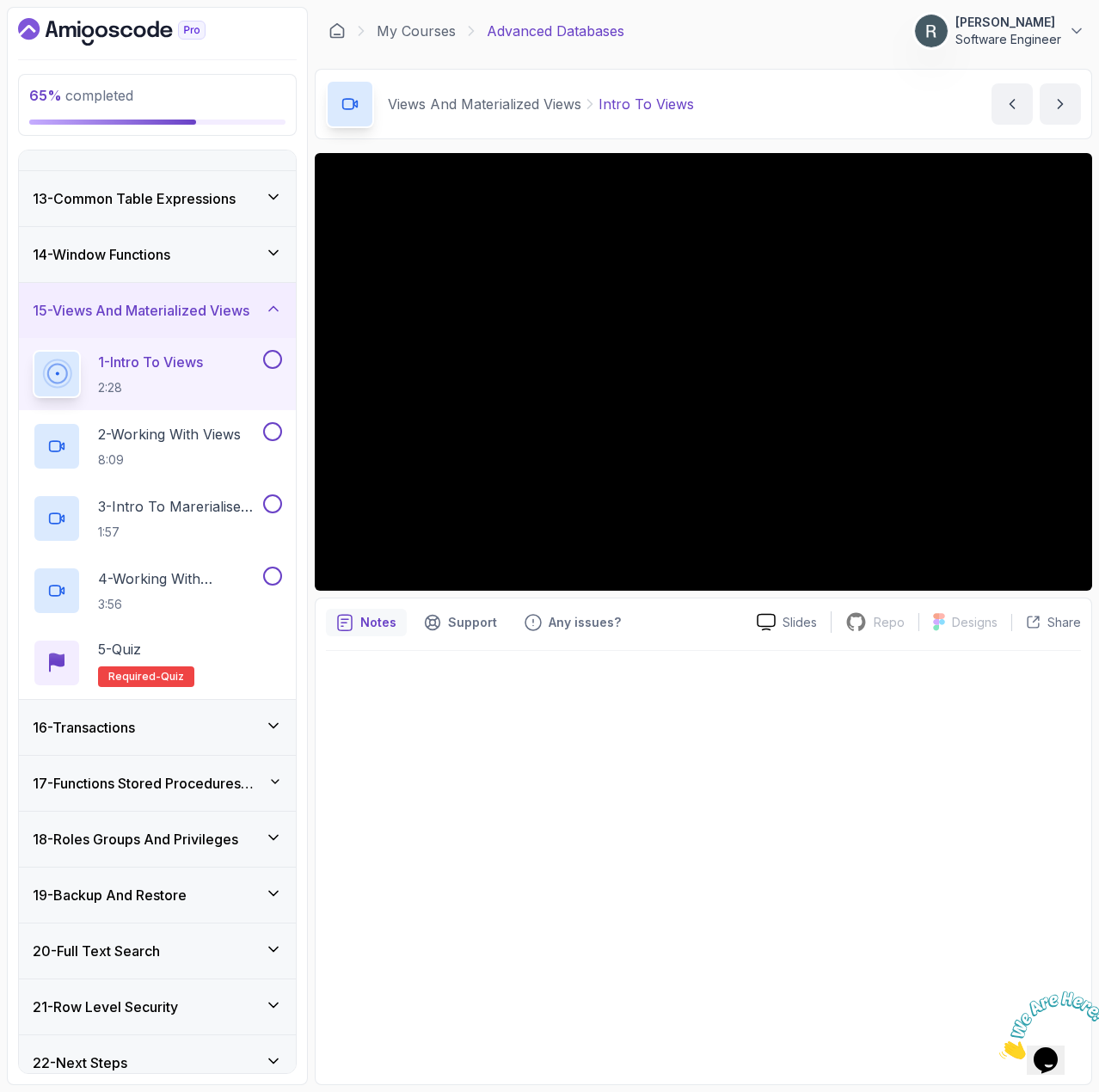
click at [269, 359] on button at bounding box center [273, 359] width 19 height 19
click at [165, 446] on h2 "2 - Working With Views 8:09" at bounding box center [169, 446] width 143 height 44
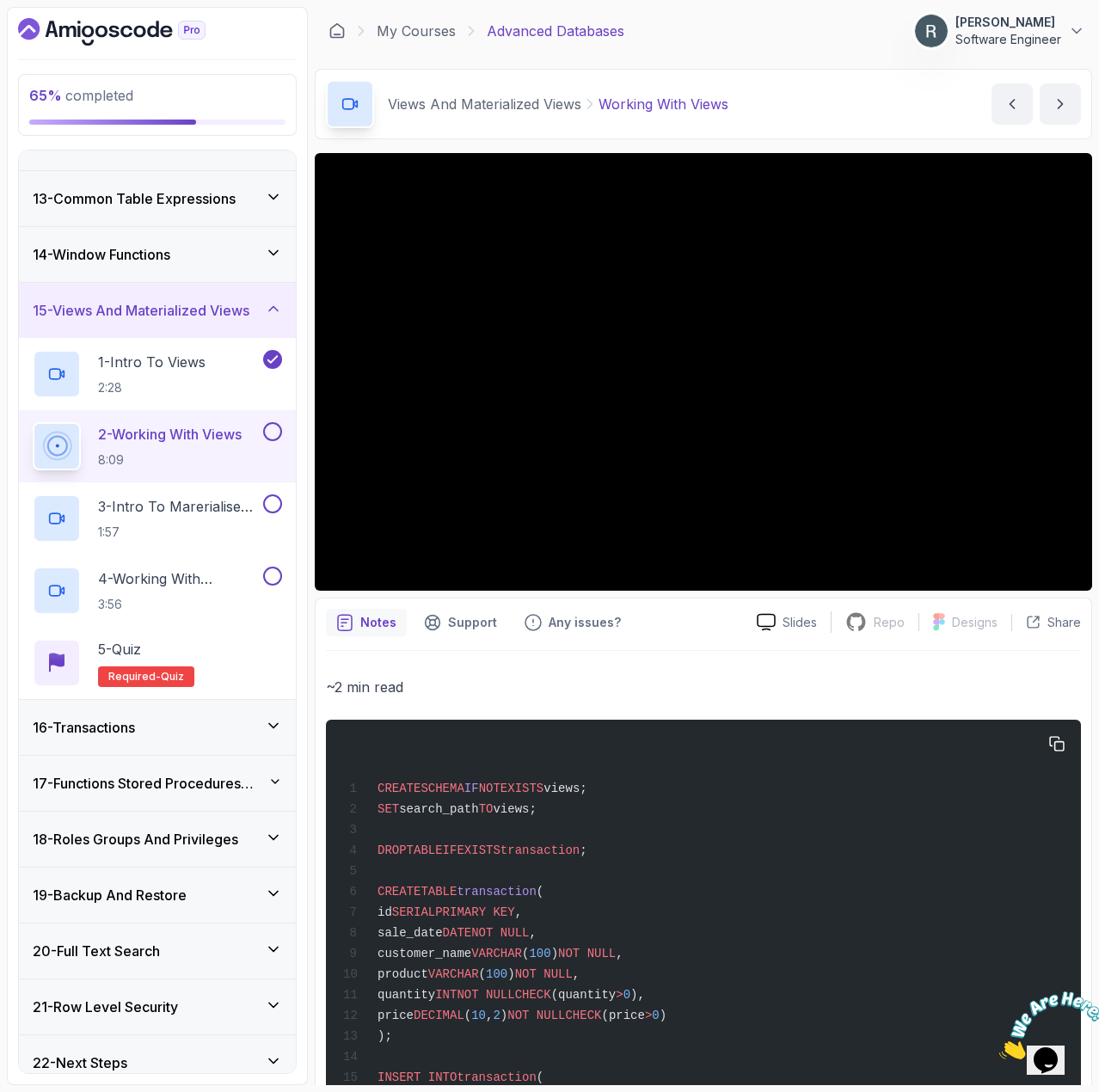
drag, startPoint x: 616, startPoint y: 794, endPoint x: 378, endPoint y: 797, distance: 238.0
click at [378, 797] on div "CREATE SCHEMA IF NOT EXISTS views; SET search_path TO views; DROP TABLE IF EXIS…" at bounding box center [703, 951] width 728 height 444
drag, startPoint x: 545, startPoint y: 812, endPoint x: 373, endPoint y: 814, distance: 172.0
click at [373, 814] on div "CREATE SCHEMA IF NOT EXISTS views; SET search_path TO views; DROP TABLE IF EXIS…" at bounding box center [703, 951] width 728 height 444
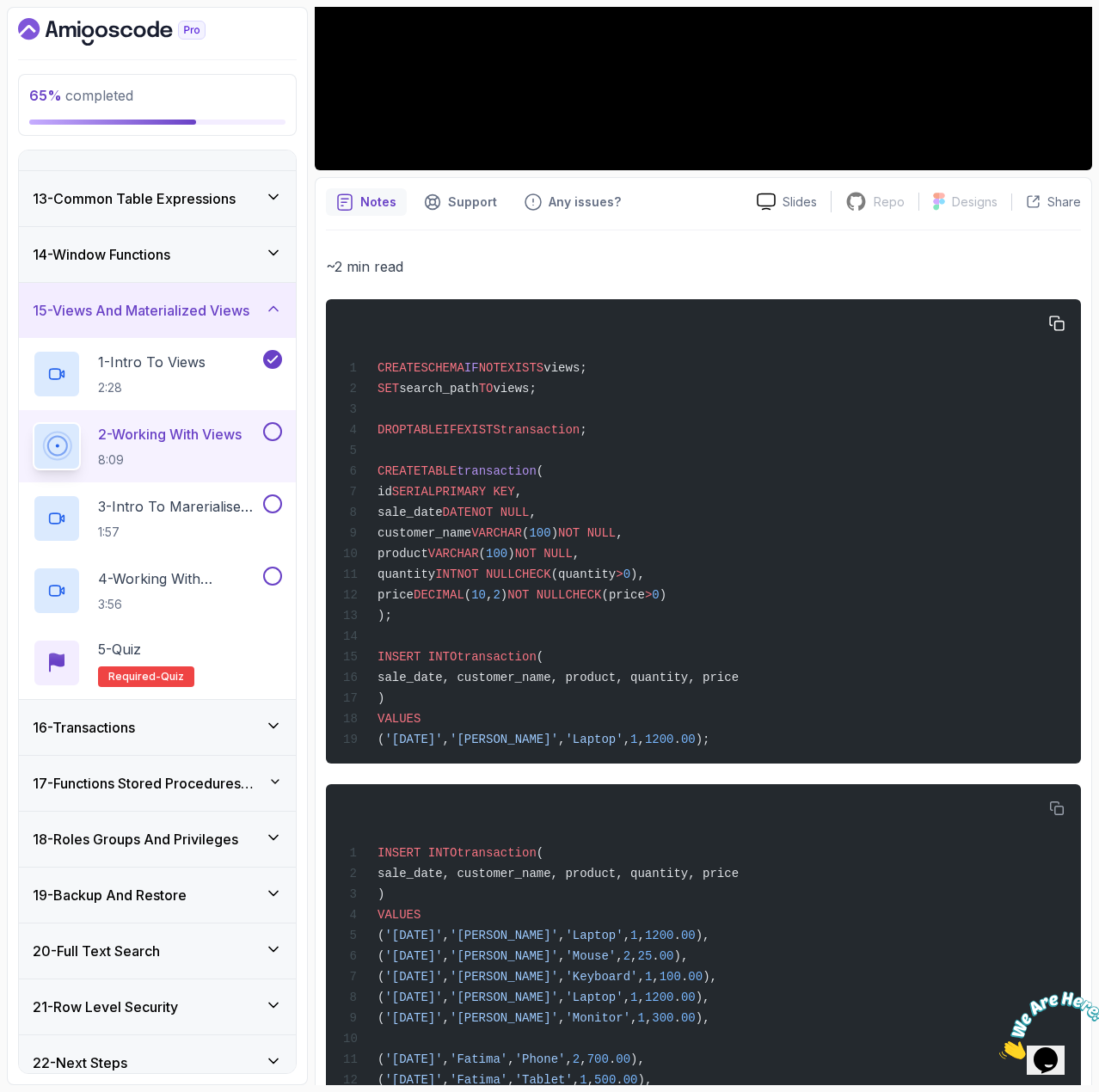
scroll to position [430, 0]
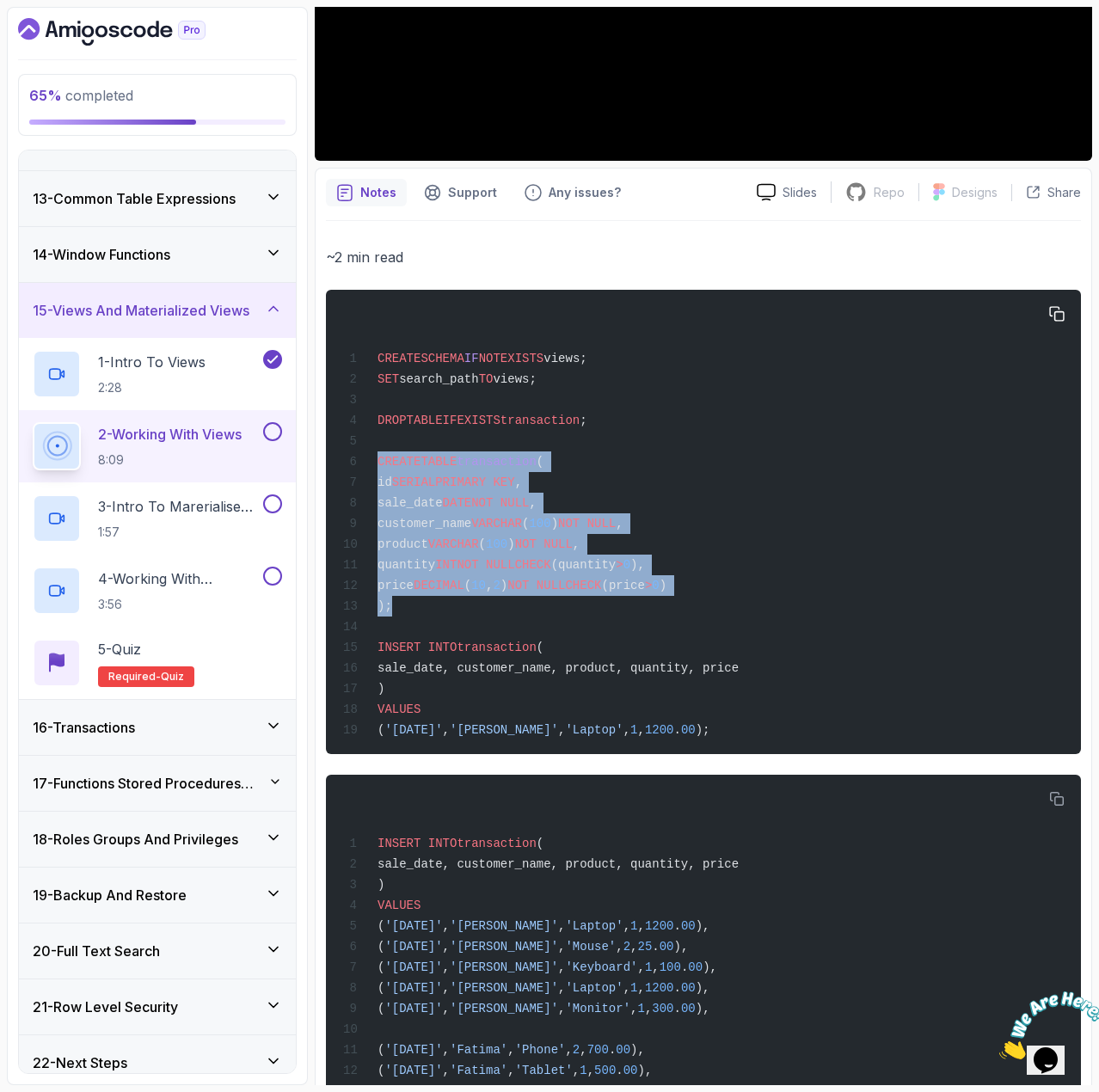
drag, startPoint x: 397, startPoint y: 623, endPoint x: 376, endPoint y: 456, distance: 168.3
click at [376, 456] on div "CREATE SCHEMA IF NOT EXISTS views; SET search_path TO views; DROP TABLE IF EXIS…" at bounding box center [703, 521] width 728 height 444
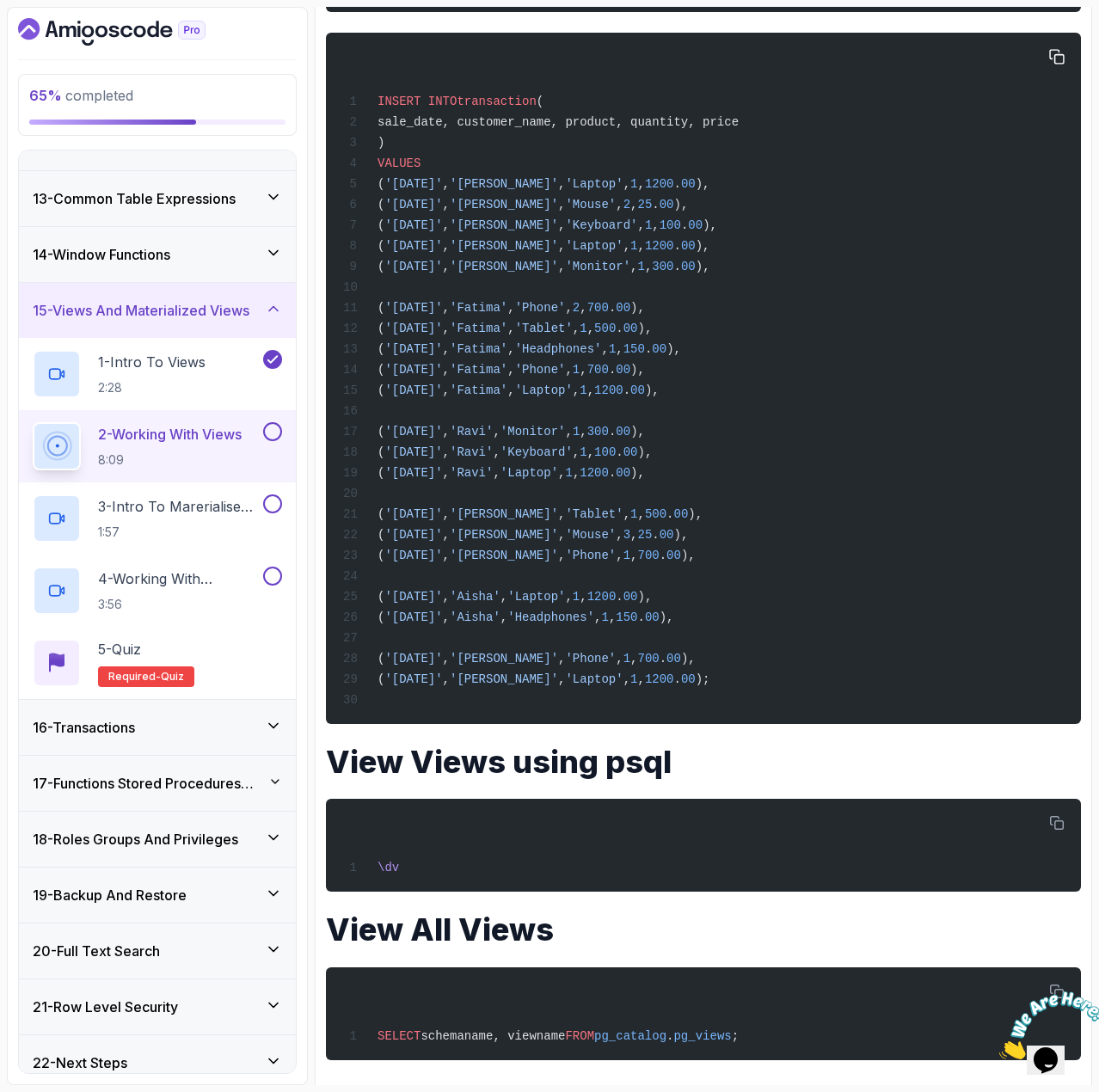
scroll to position [1032, 0]
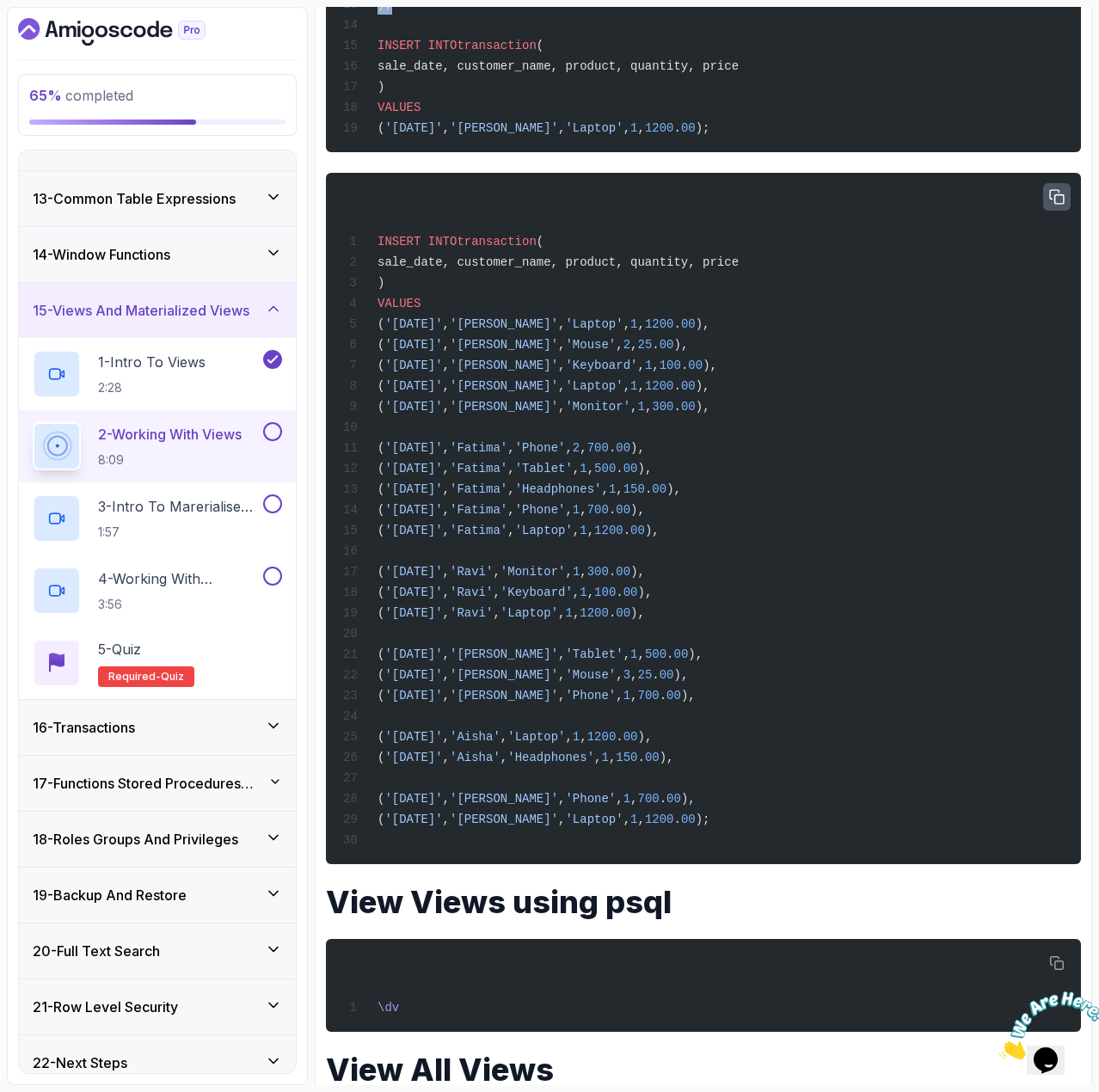
click at [1054, 205] on icon "button" at bounding box center [1058, 197] width 16 height 16
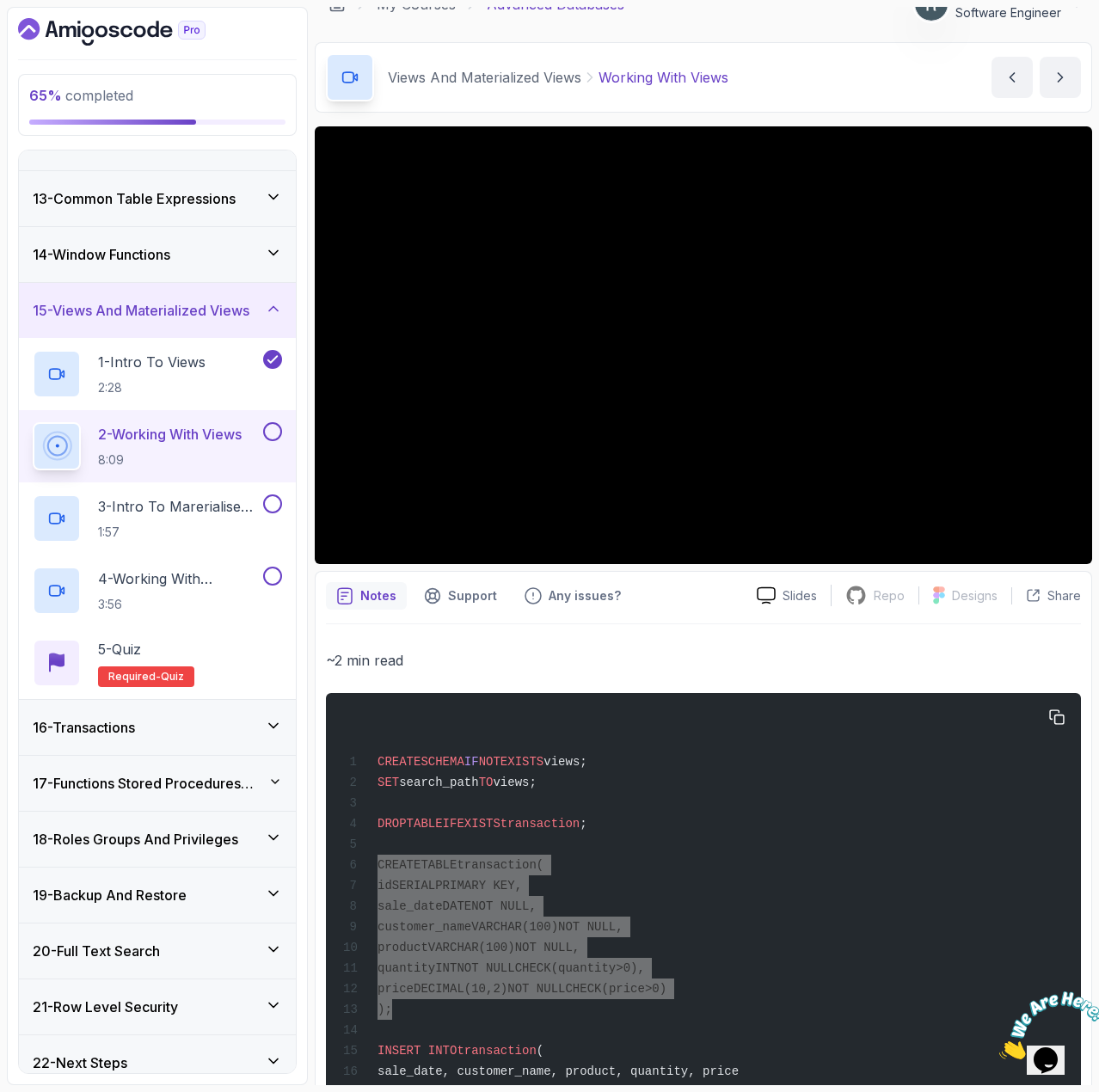
scroll to position [0, 0]
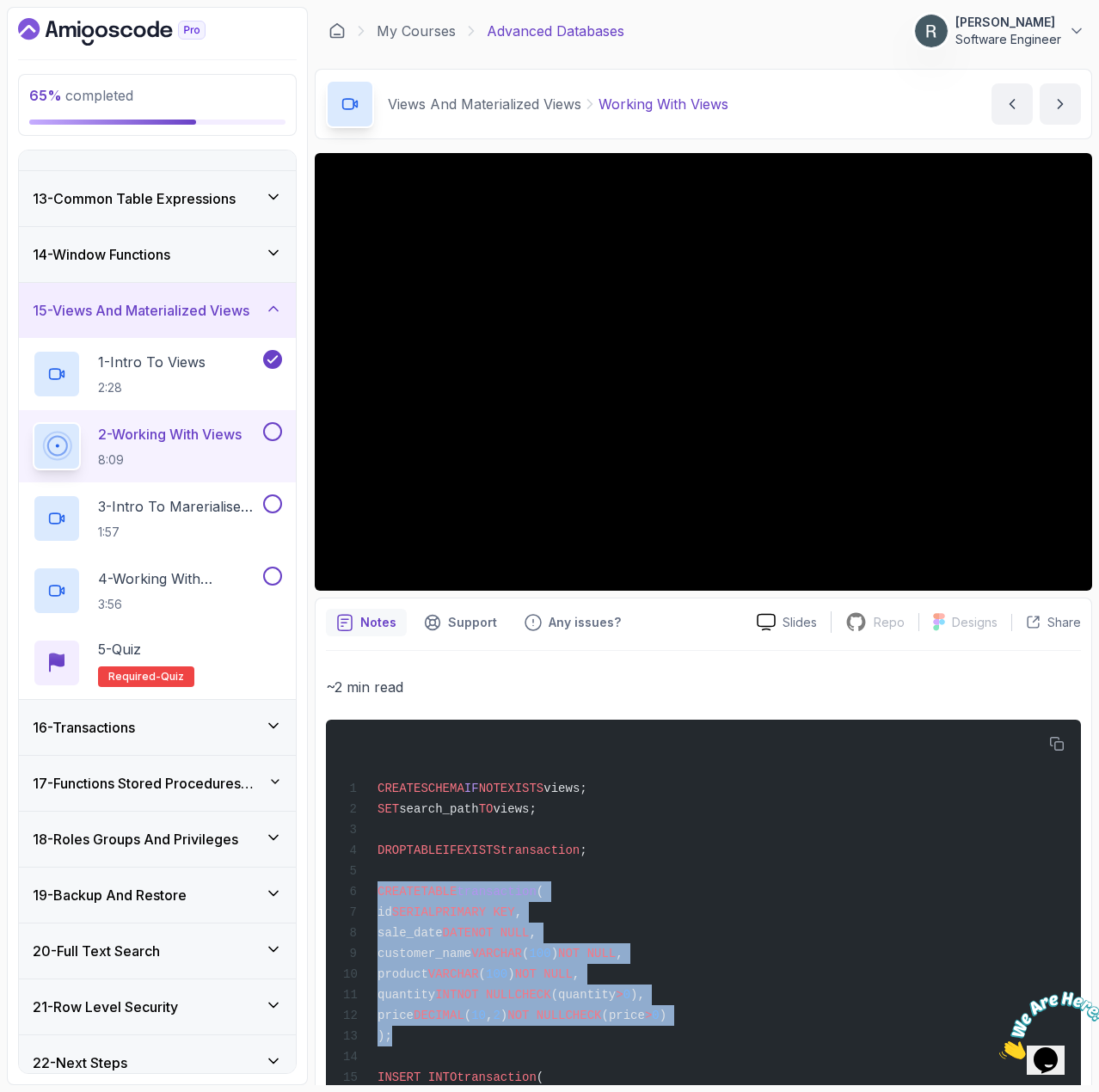
click at [276, 429] on button at bounding box center [273, 431] width 19 height 19
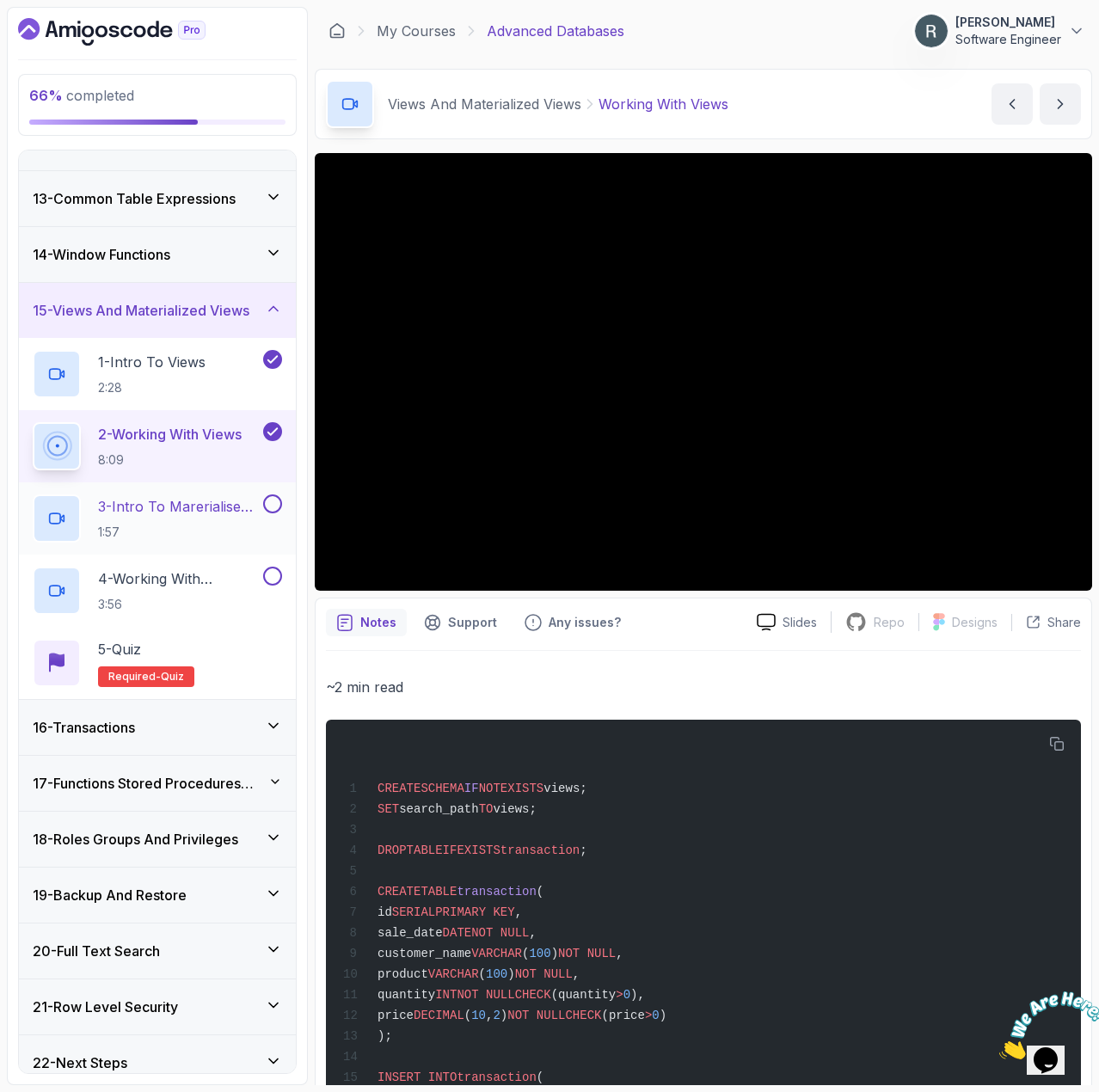
click at [205, 486] on div "3 - Intro To Marerialised Views 1:57" at bounding box center [157, 517] width 277 height 72
click at [202, 502] on p "3 - Intro To Marerialised Views" at bounding box center [179, 506] width 161 height 21
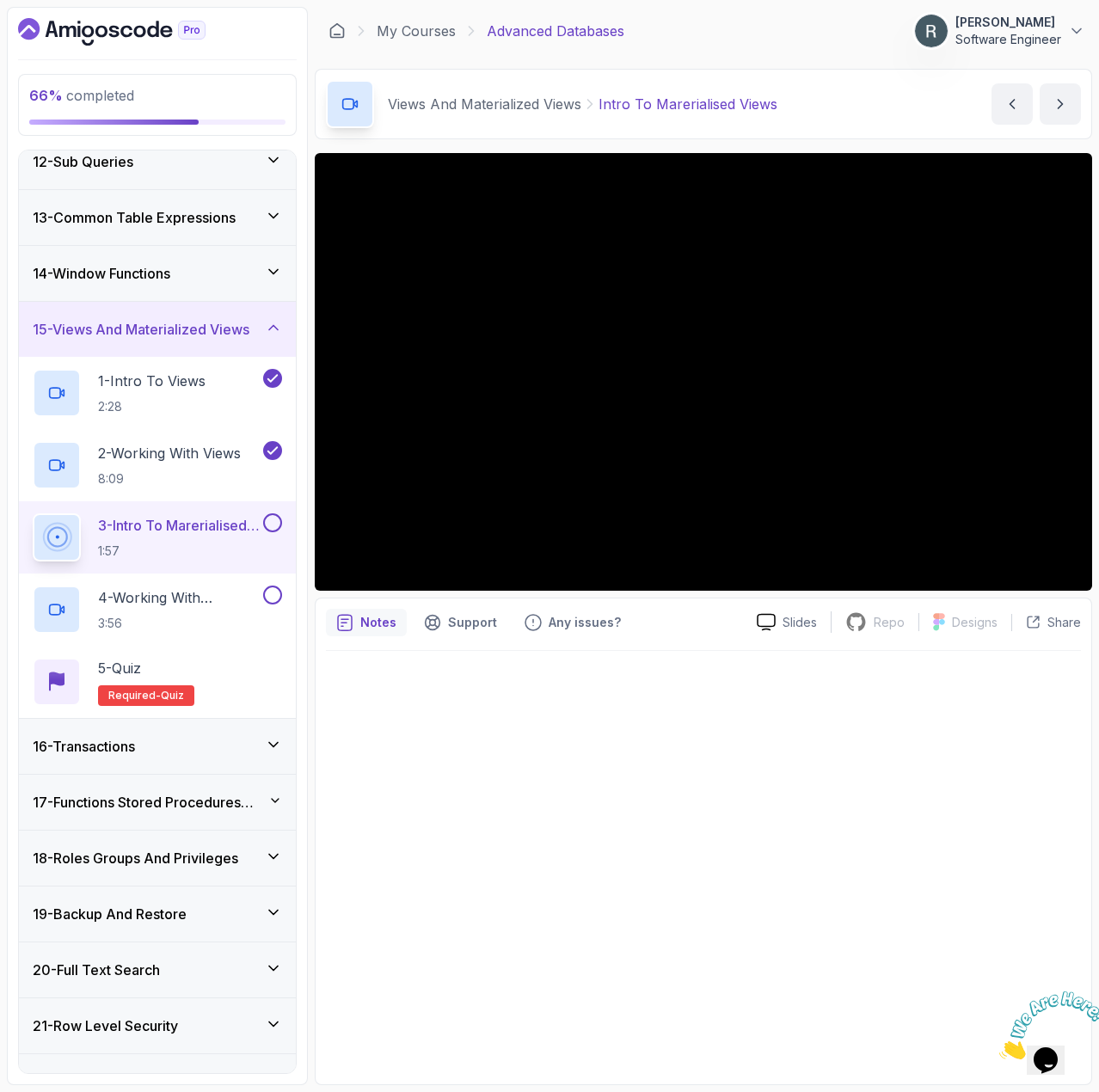
scroll to position [616, 0]
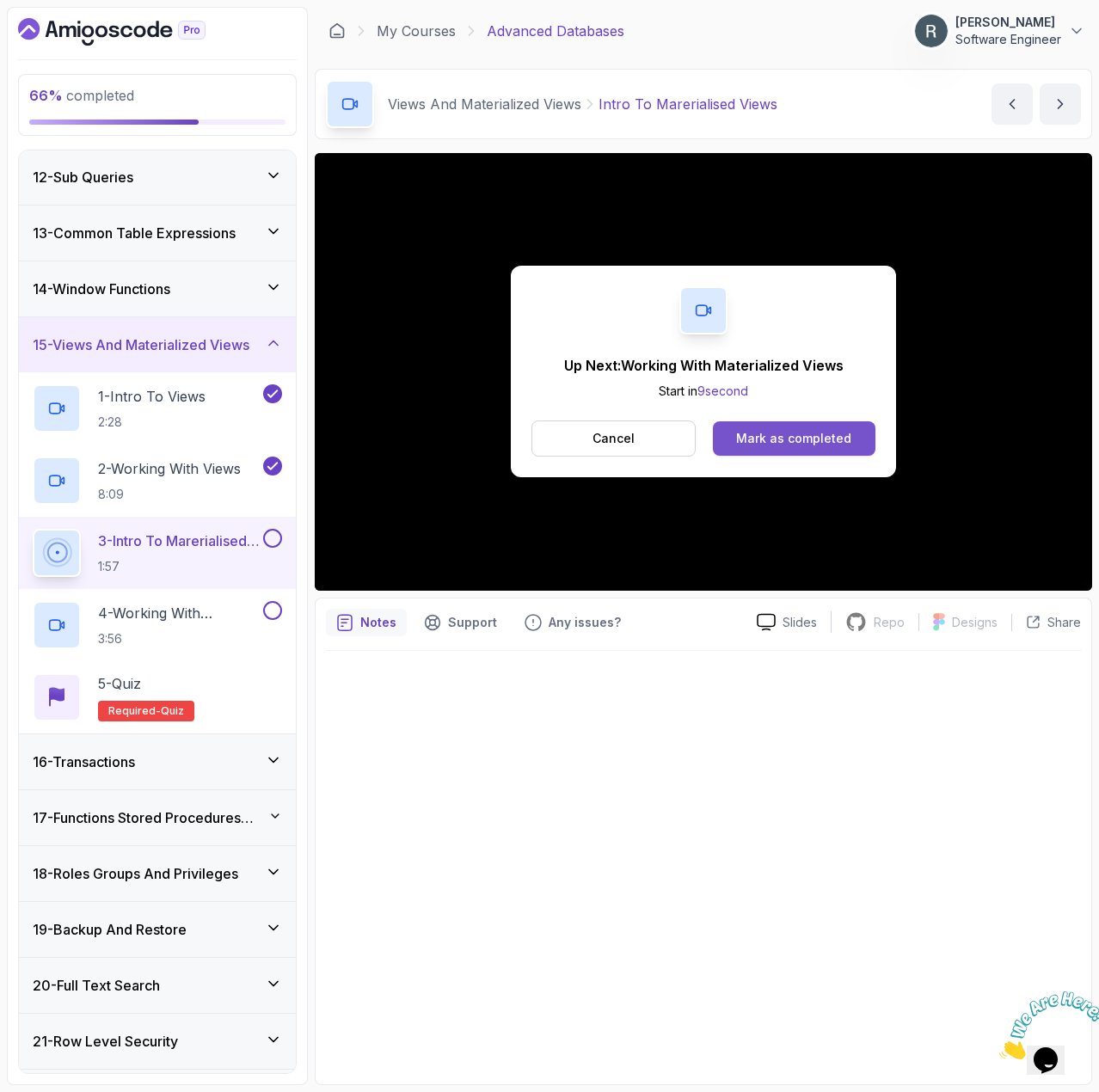
click at [812, 435] on div "Mark as completed" at bounding box center [793, 438] width 115 height 17
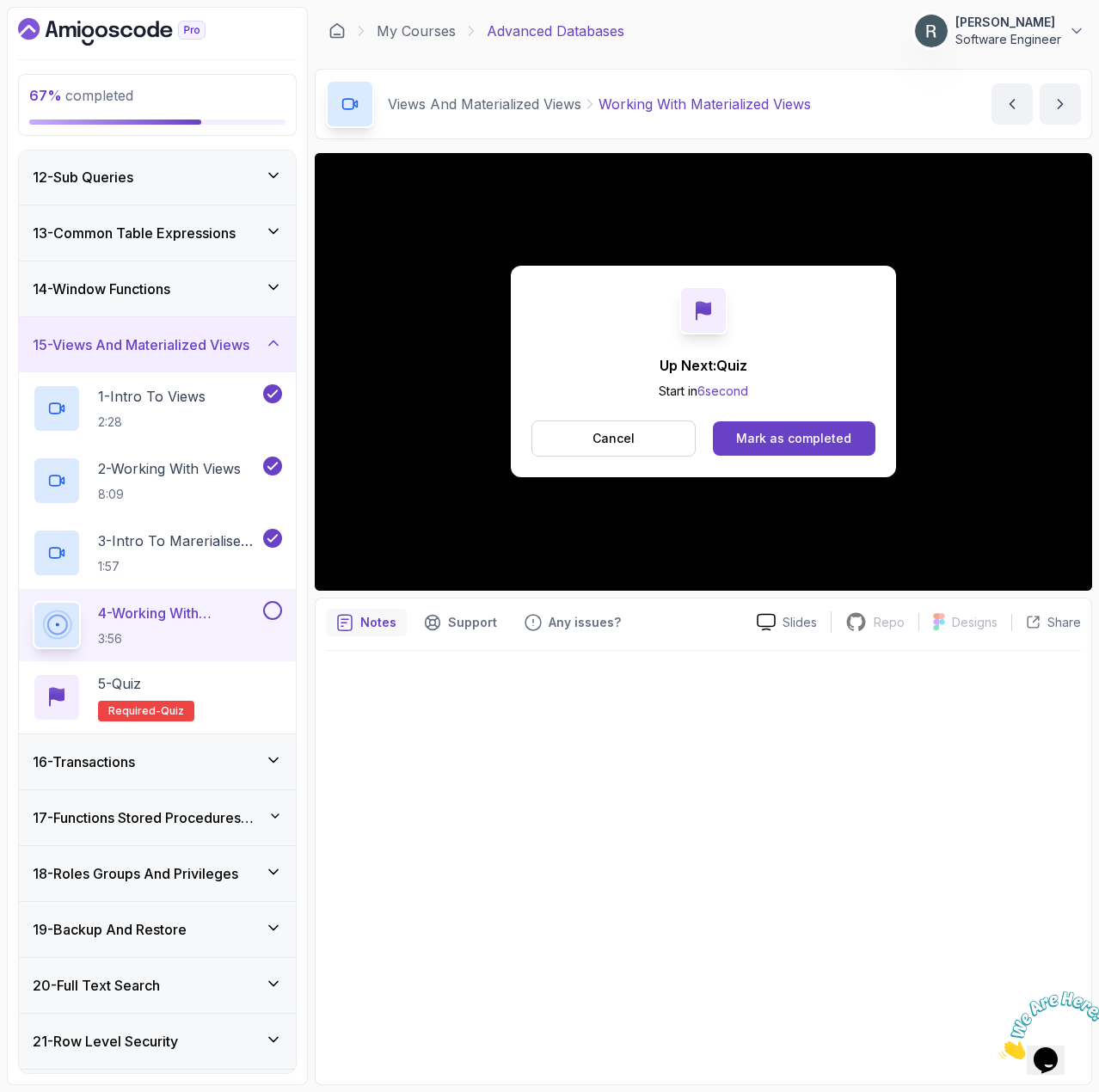
click at [771, 435] on div "Mark as completed" at bounding box center [793, 438] width 115 height 17
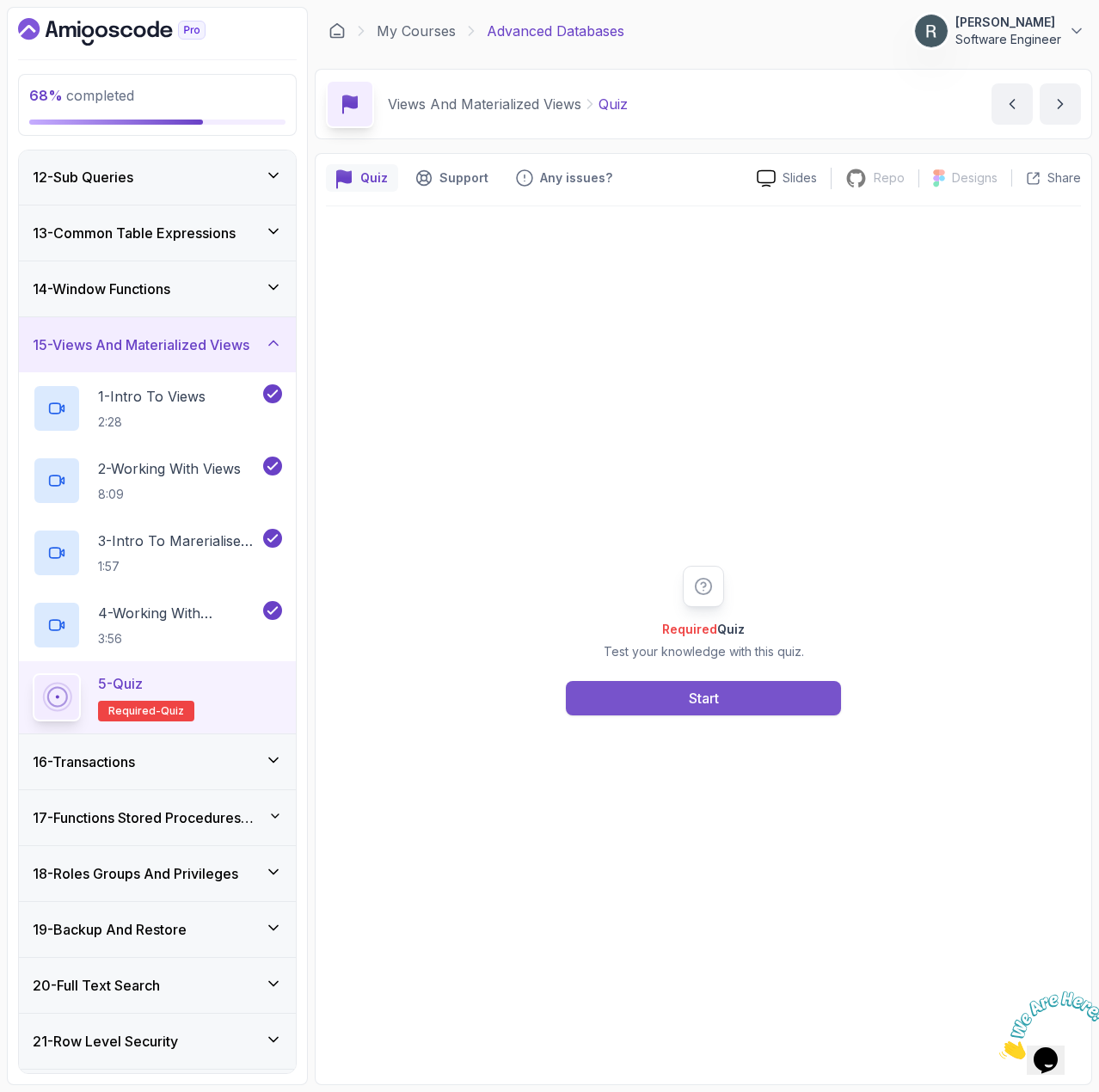
click at [684, 701] on button "Start" at bounding box center [703, 698] width 275 height 34
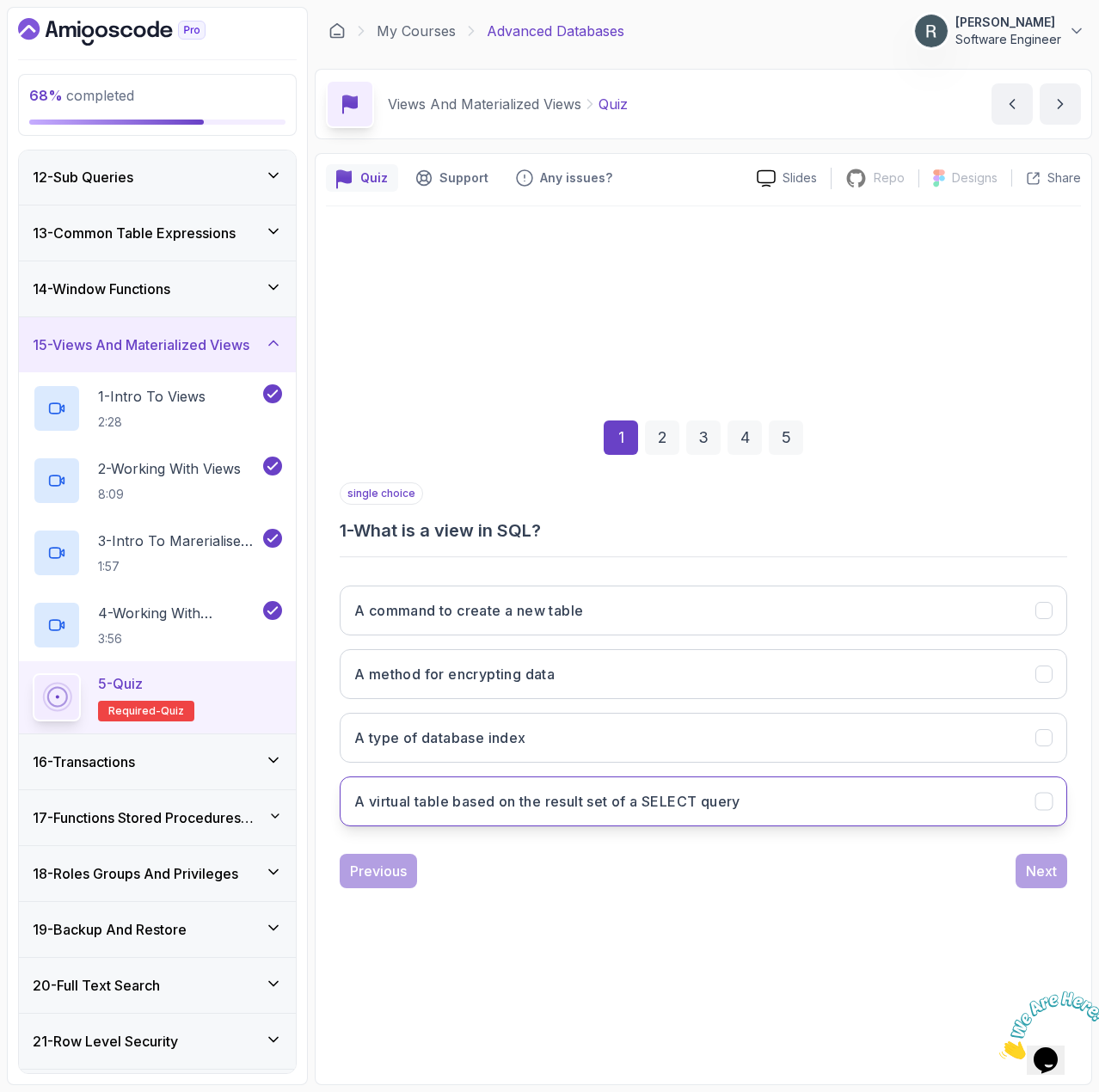
click at [601, 790] on button "A virtual table based on the result set of a SELECT query" at bounding box center [703, 801] width 728 height 50
click at [1053, 876] on div "Next" at bounding box center [1041, 871] width 31 height 21
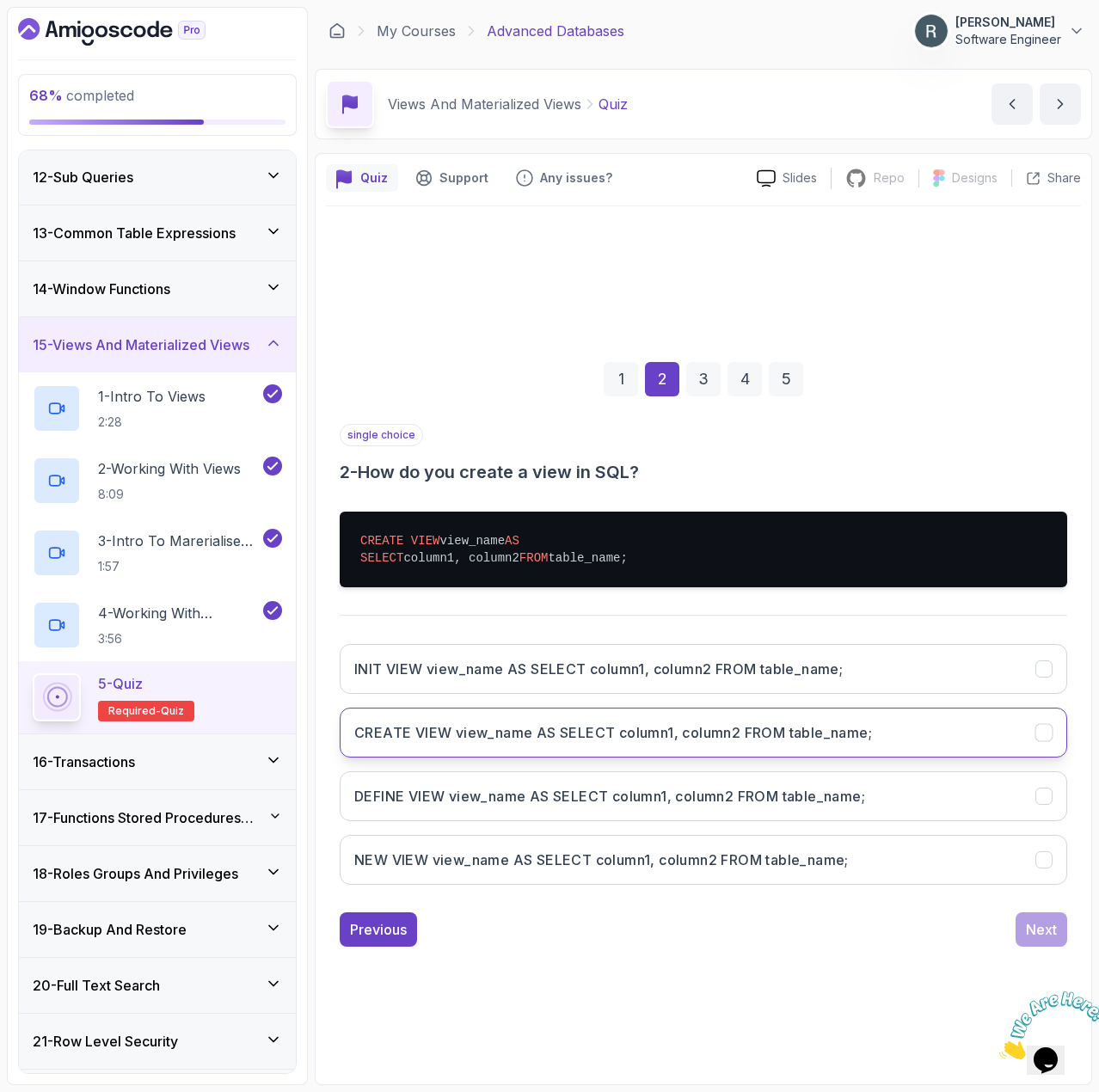
click at [720, 735] on h3 "CREATE VIEW view_name AS SELECT column1, column2 FROM table_name;" at bounding box center [613, 732] width 518 height 21
click at [1037, 935] on div "Next" at bounding box center [1041, 930] width 31 height 21
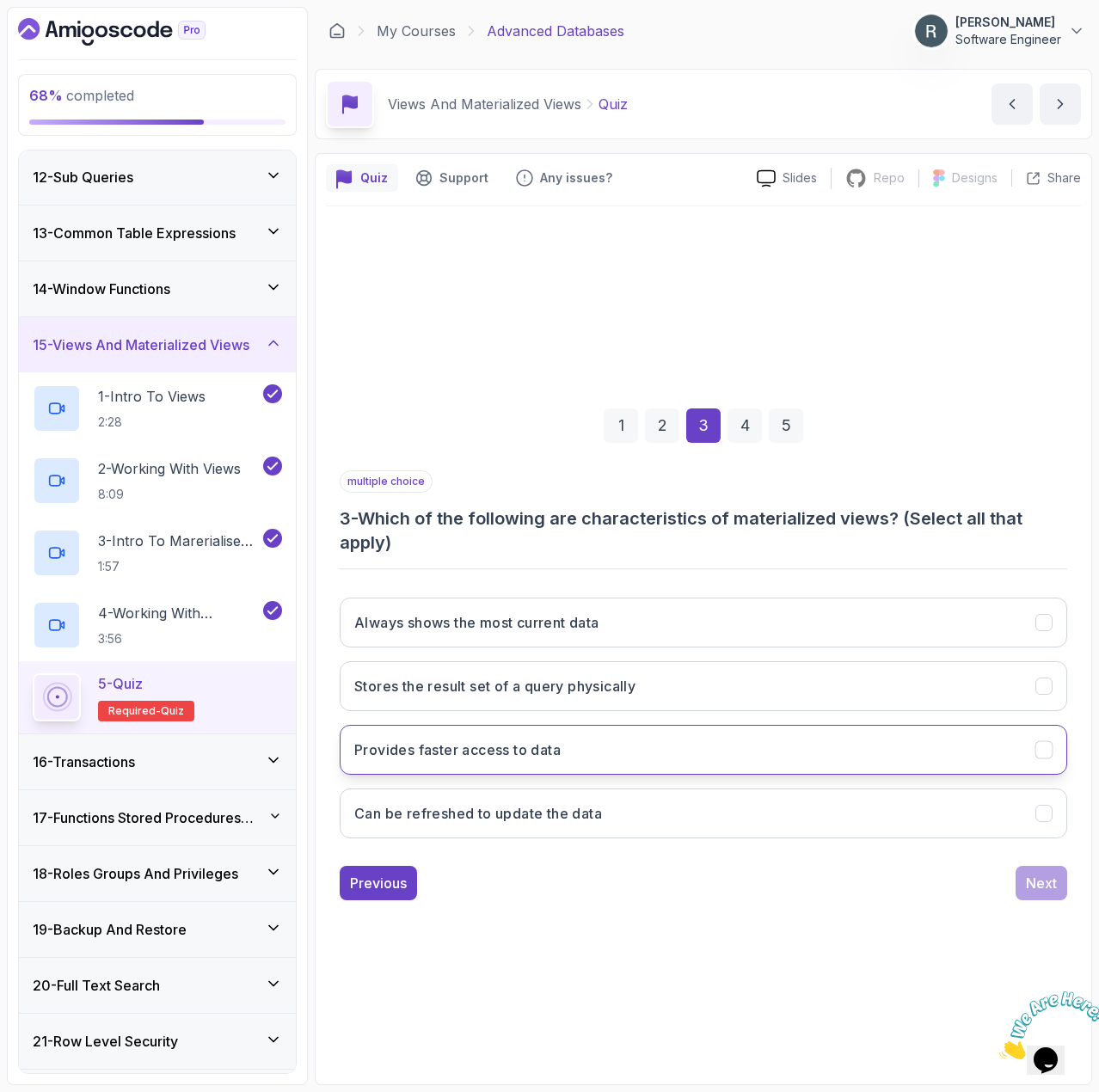
click at [668, 747] on button "Provides faster access to data" at bounding box center [703, 750] width 728 height 50
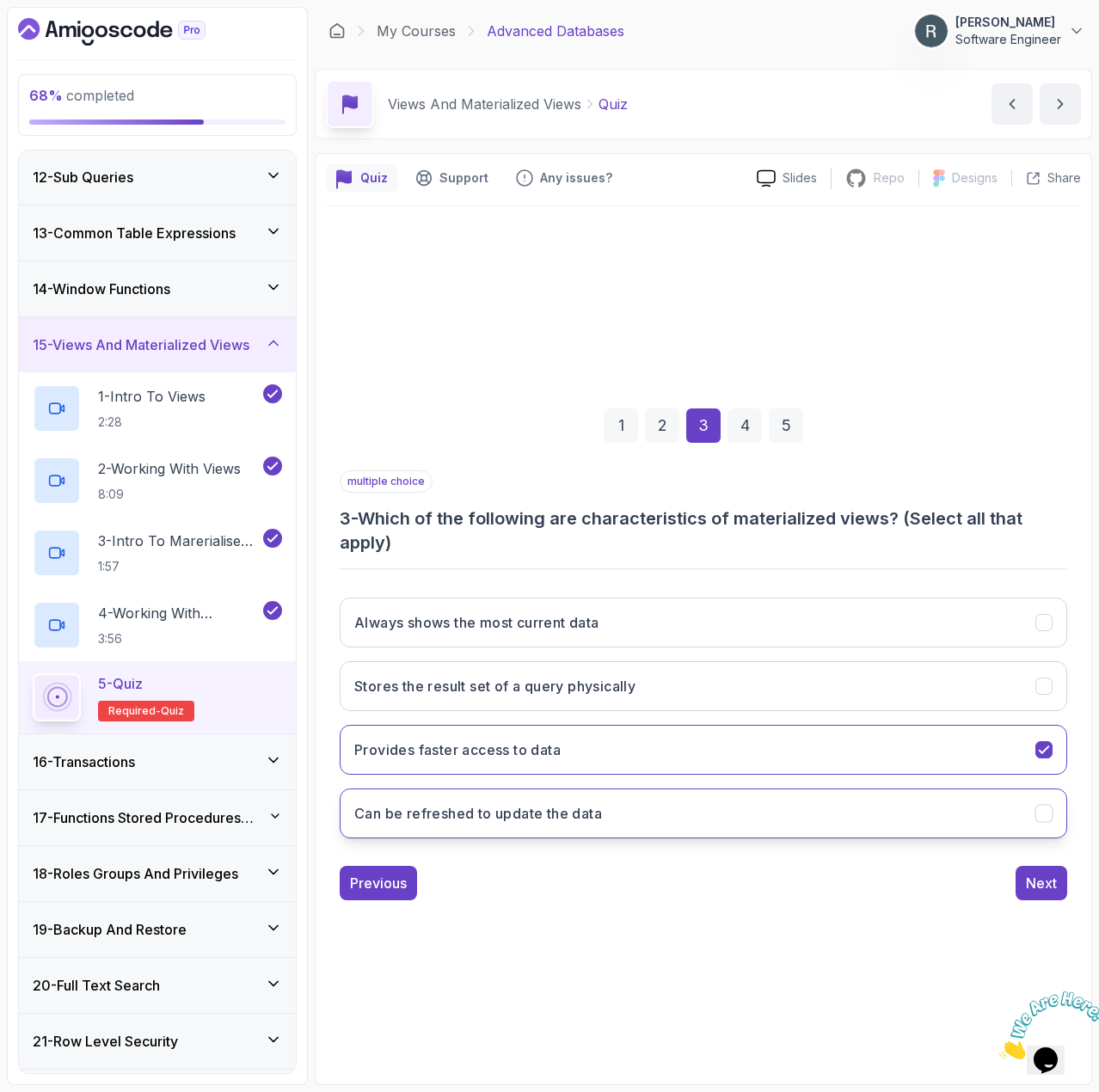
click at [640, 822] on button "Can be refreshed to update the data" at bounding box center [703, 814] width 728 height 50
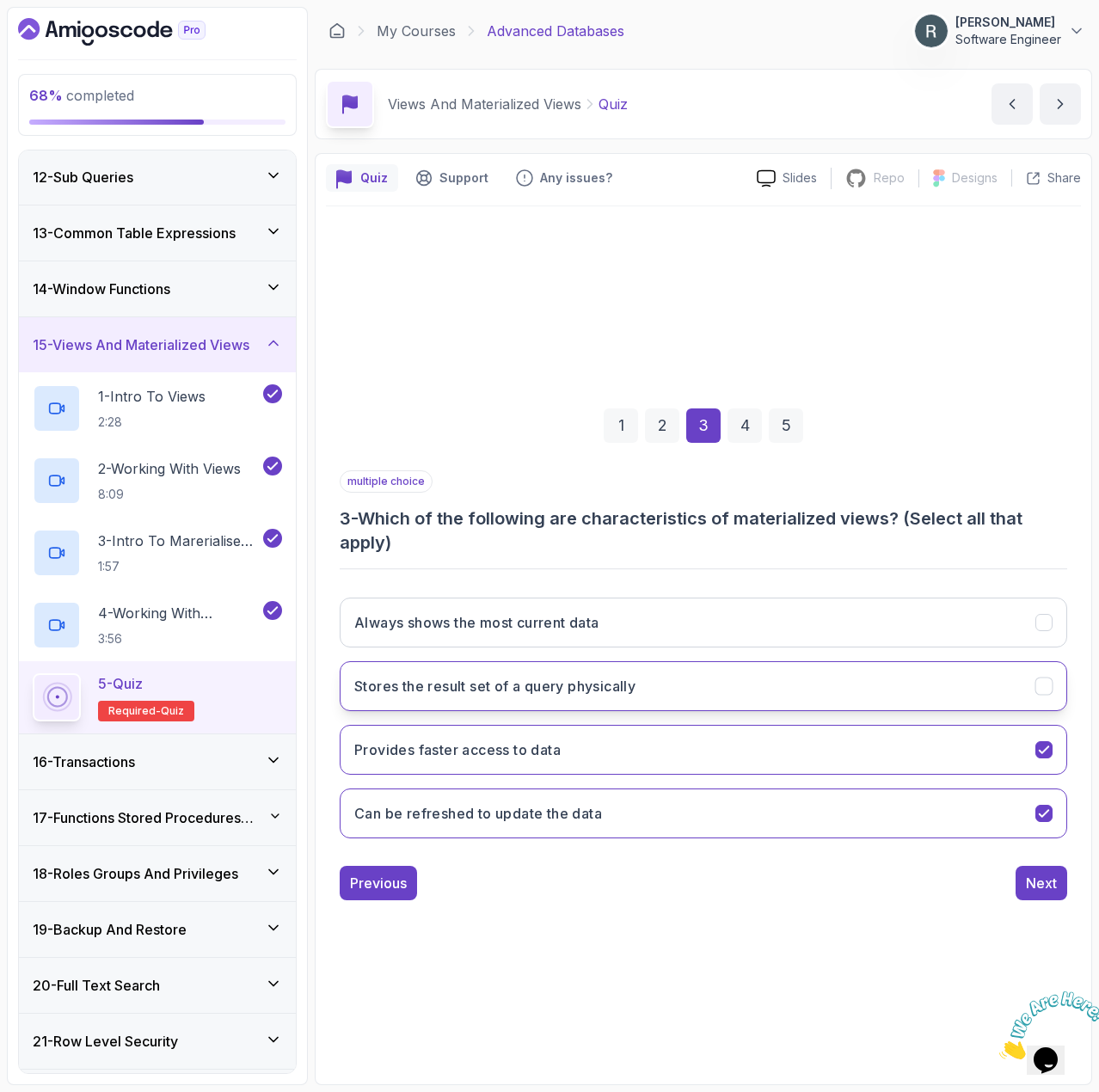
click at [775, 697] on button "Stores the result set of a query physically" at bounding box center [703, 686] width 728 height 50
click at [1029, 888] on div "Next" at bounding box center [1041, 882] width 31 height 21
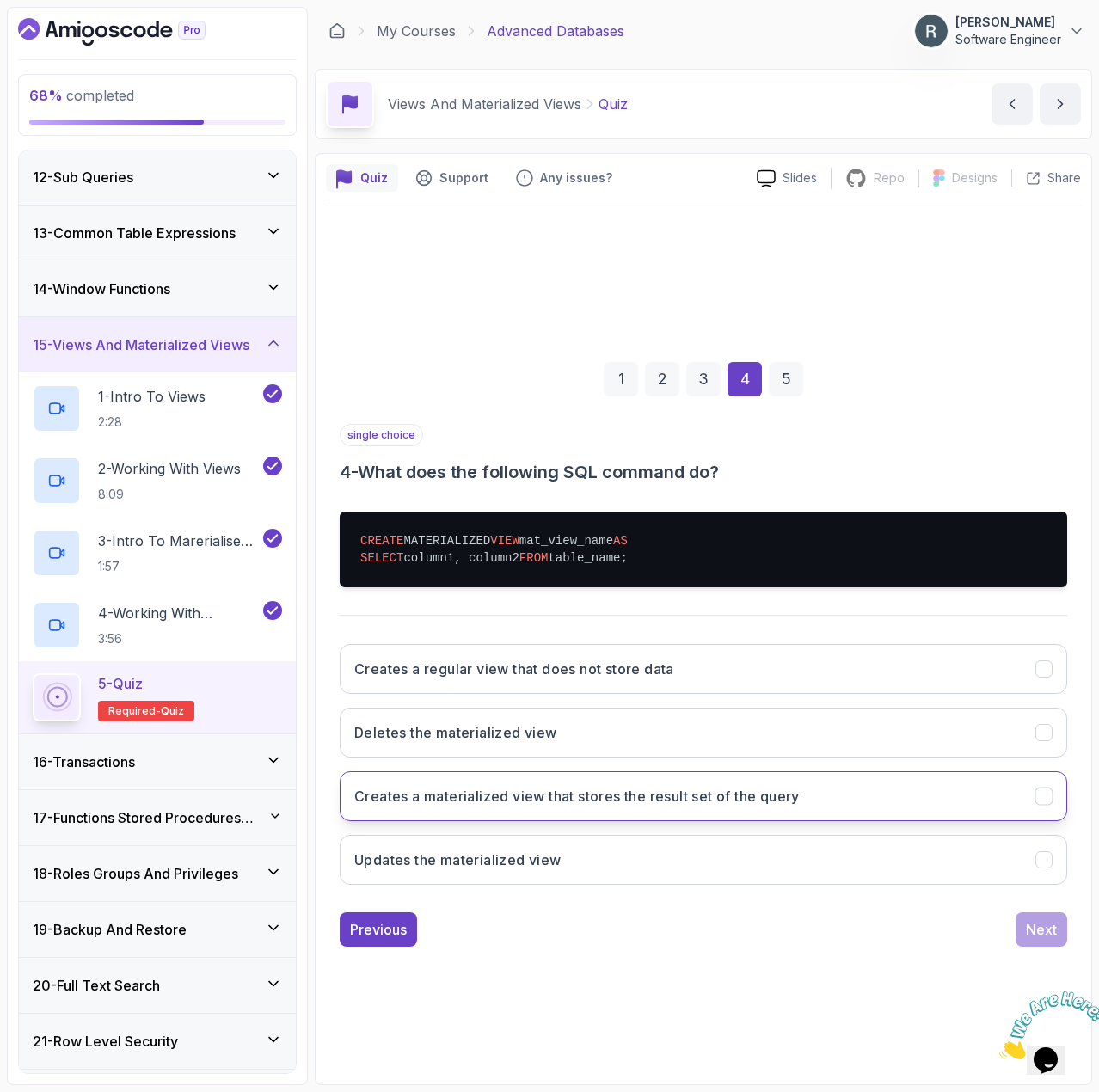
click at [916, 789] on button "Creates a materialized view that stores the result set of the query" at bounding box center [703, 796] width 728 height 50
click at [1048, 926] on div "Next" at bounding box center [1041, 930] width 31 height 21
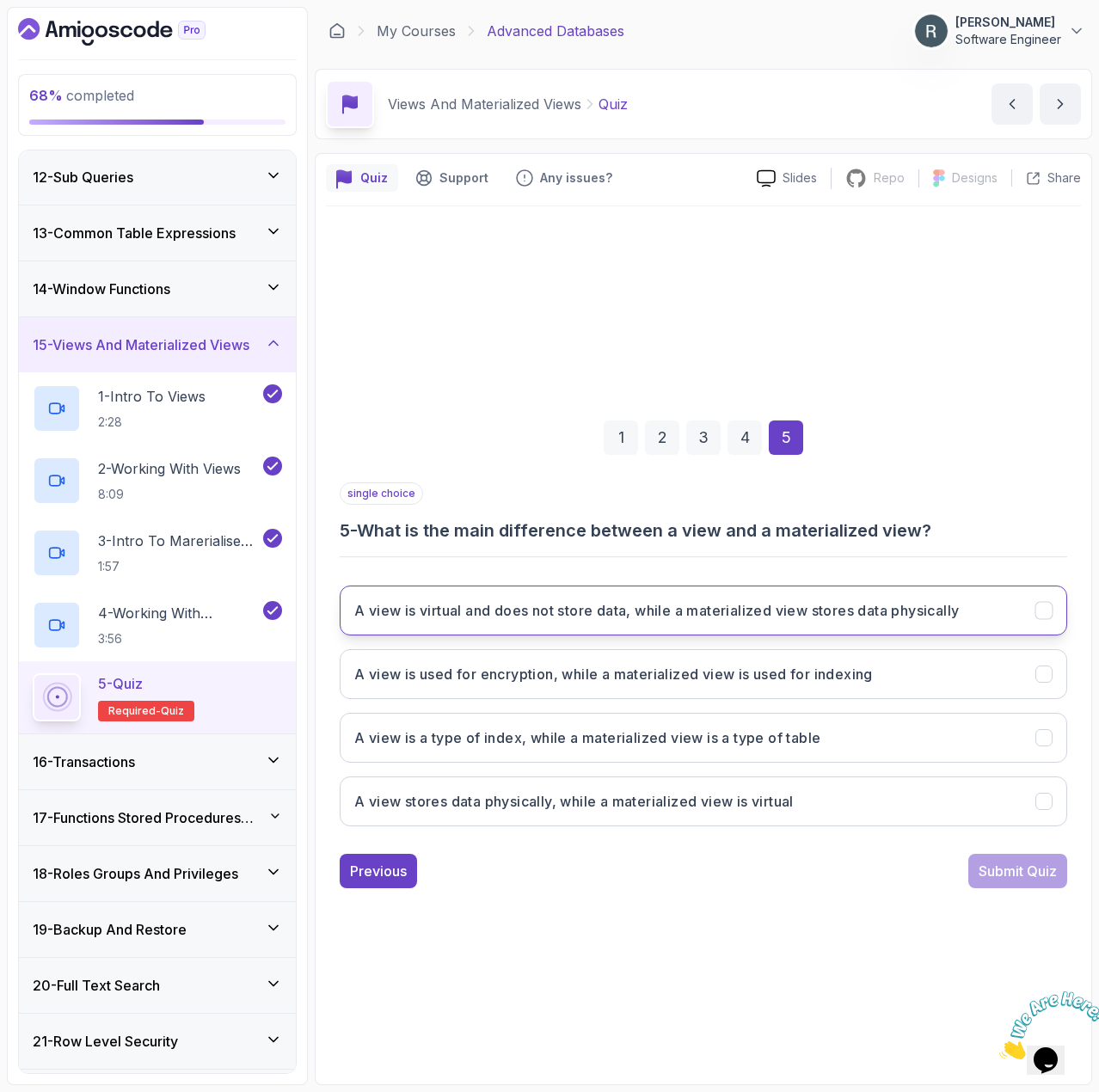
click at [971, 616] on button "A view is virtual and does not store data, while a materialized view stores dat…" at bounding box center [703, 610] width 728 height 50
click at [1009, 872] on div "Submit Quiz" at bounding box center [1018, 871] width 79 height 21
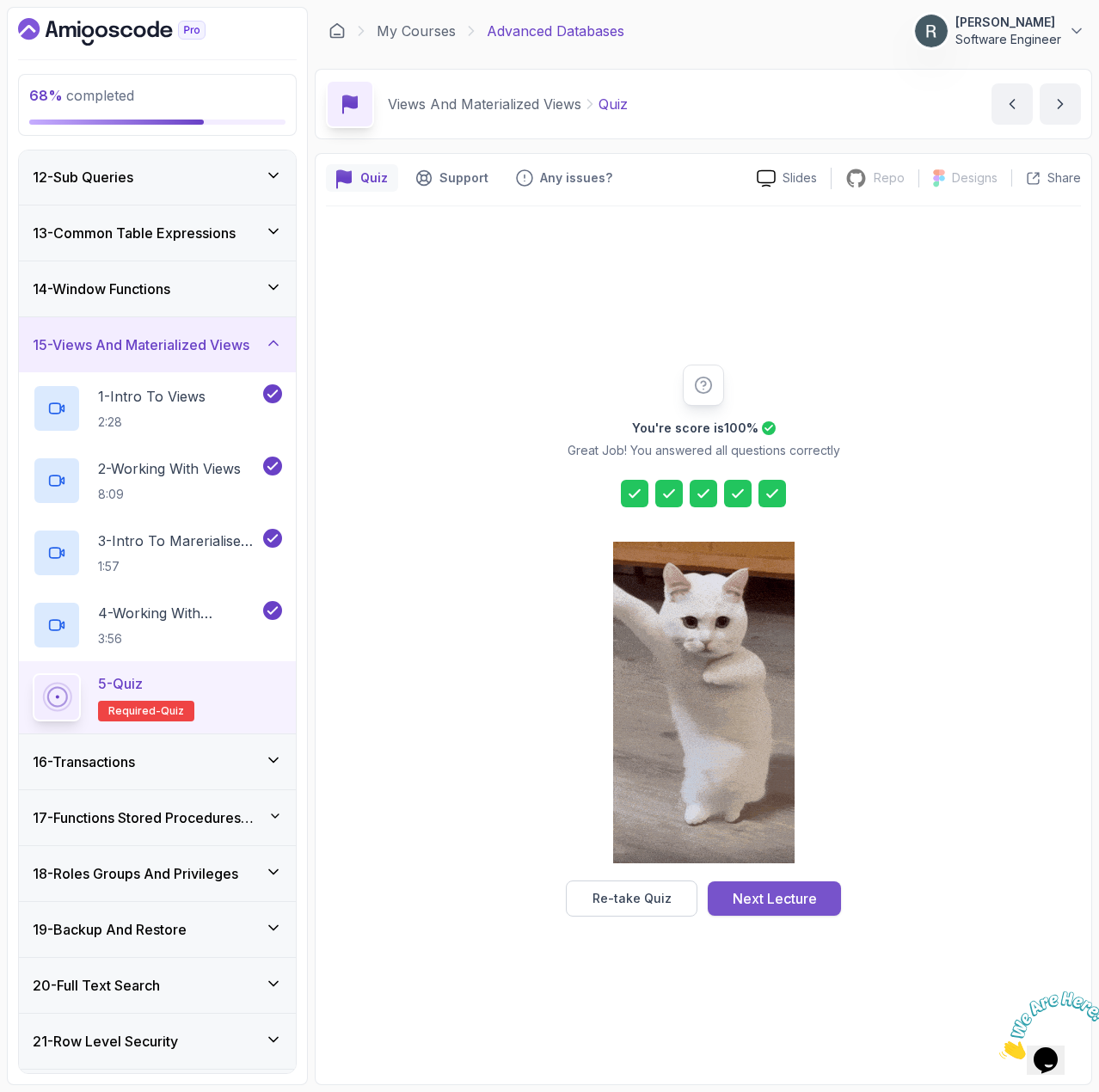
click at [808, 896] on div "Next Lecture" at bounding box center [775, 898] width 85 height 21
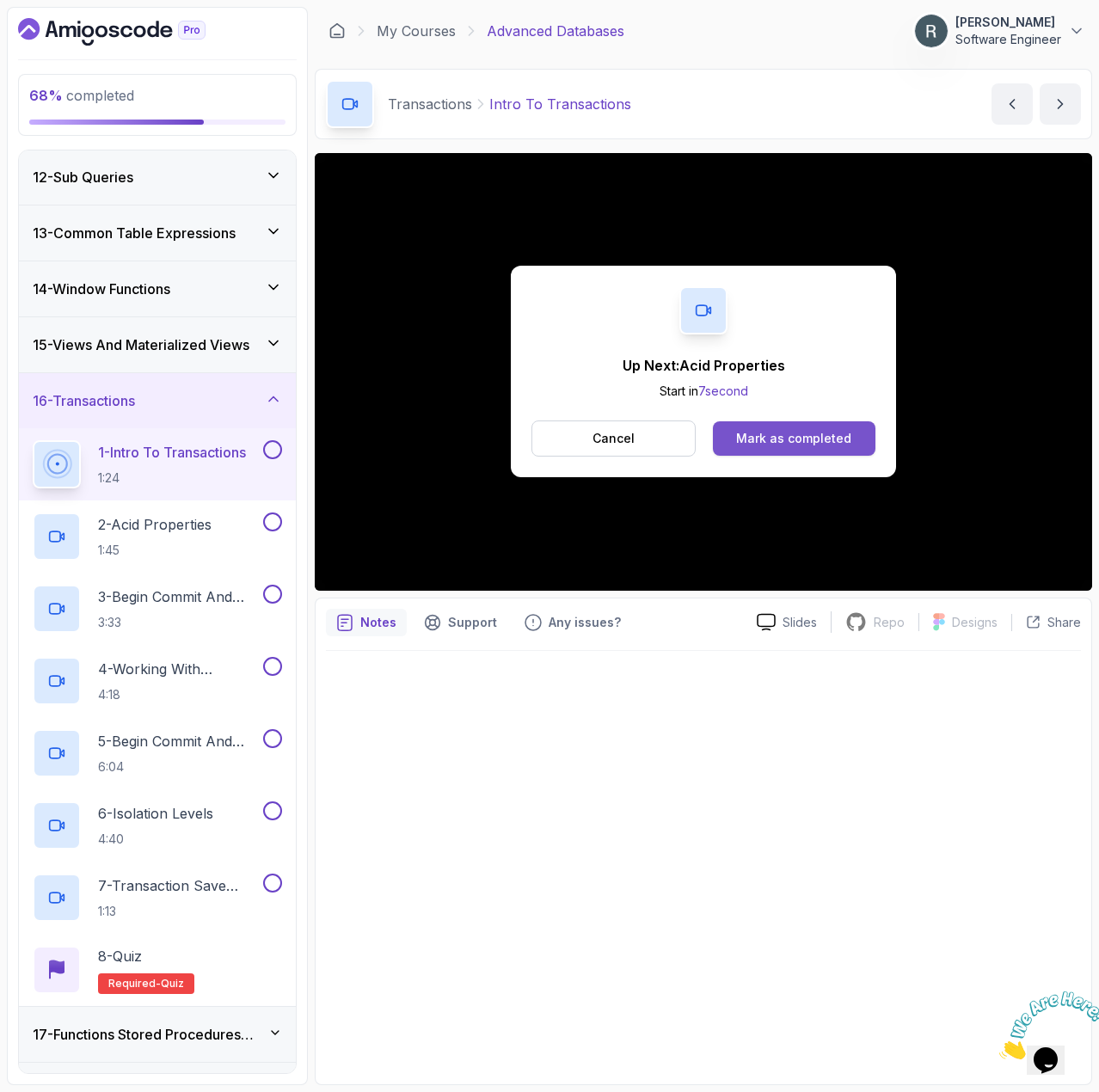
click at [852, 435] on button "Mark as completed" at bounding box center [794, 438] width 162 height 34
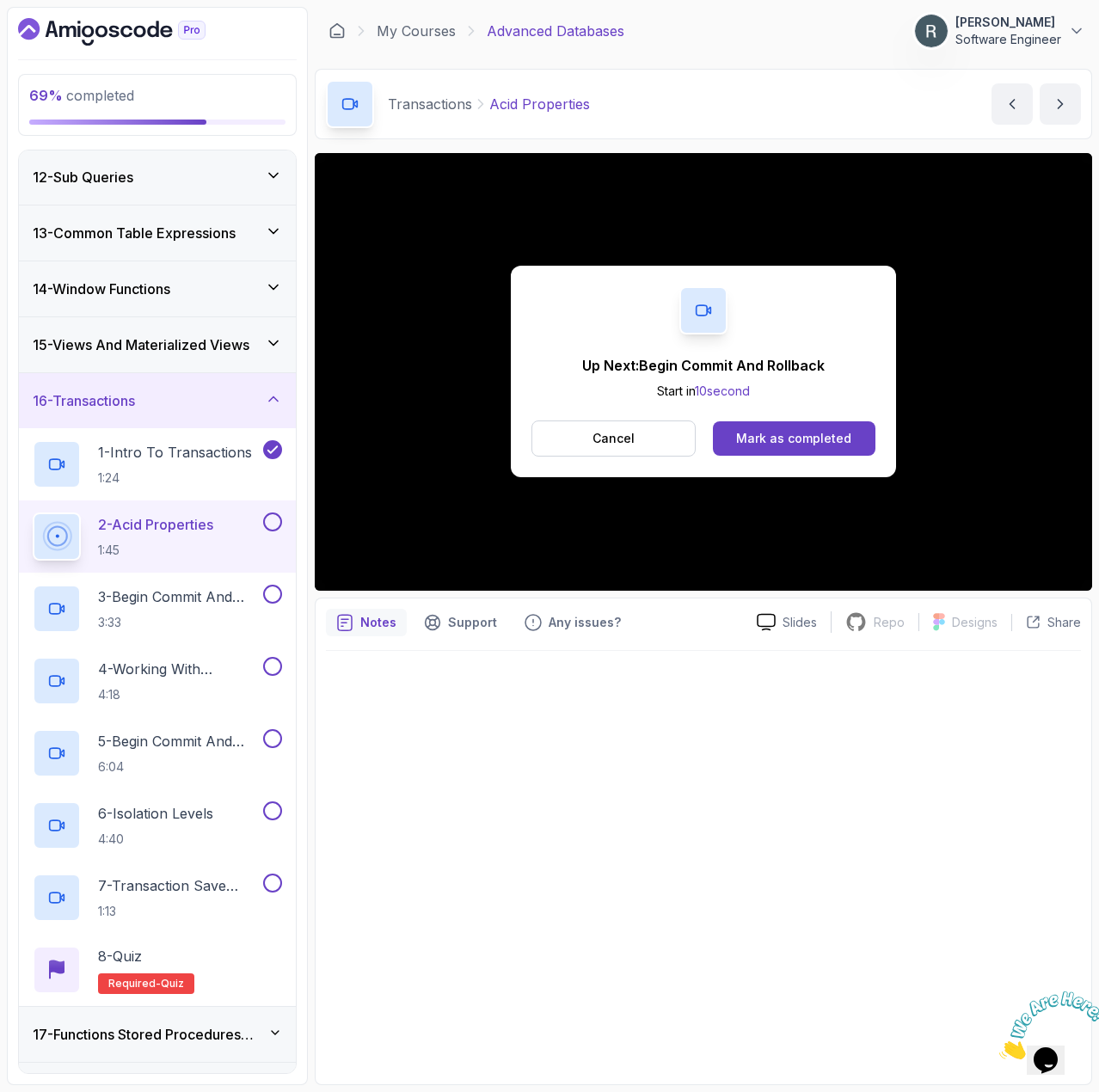
click at [769, 417] on div "Up Next: Begin Commit And Rollback Start in 10 second Cancel Mark as completed" at bounding box center [703, 371] width 386 height 212
click at [770, 429] on button "Mark as completed" at bounding box center [794, 438] width 162 height 34
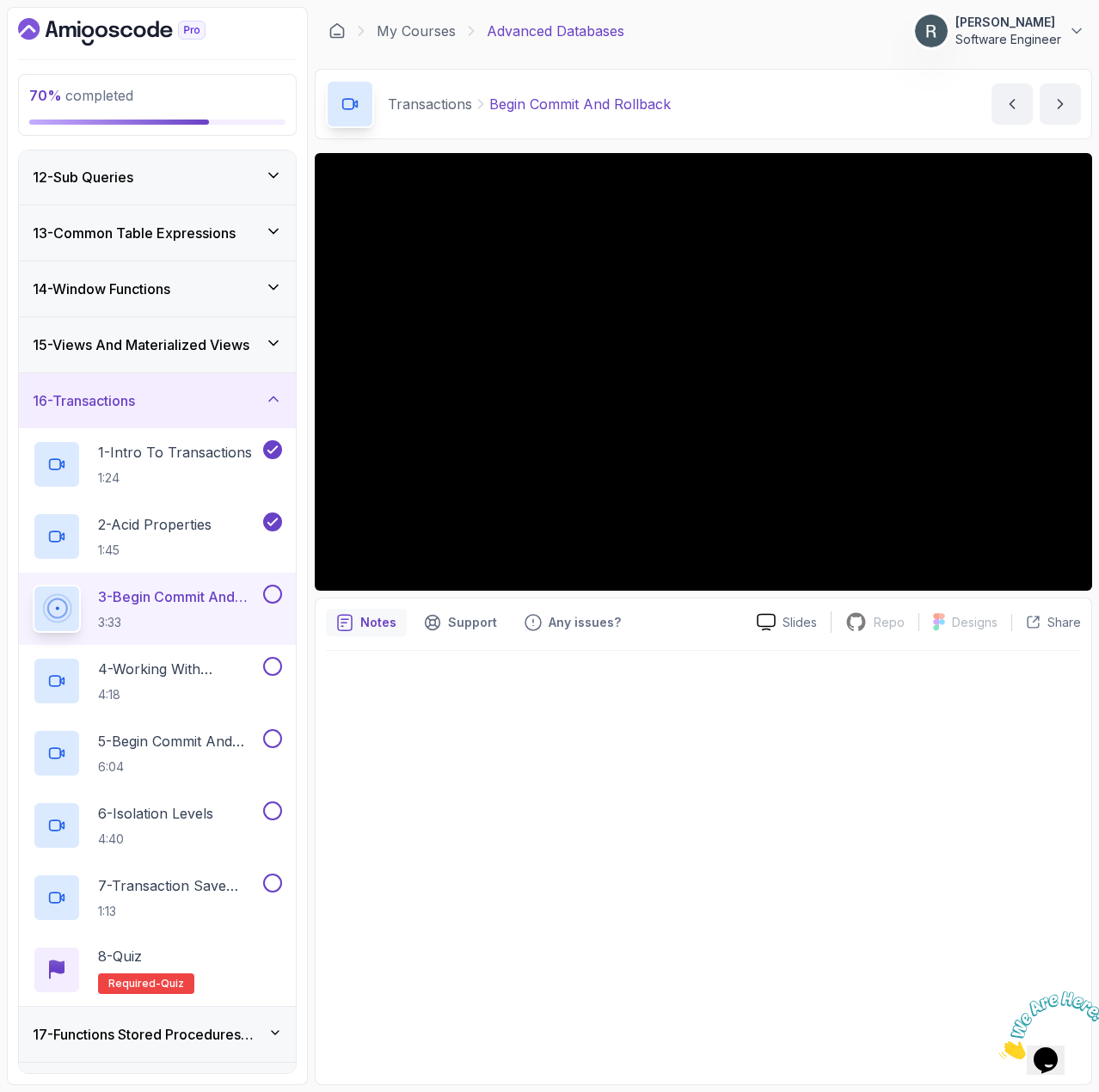
click at [267, 591] on button at bounding box center [273, 594] width 19 height 19
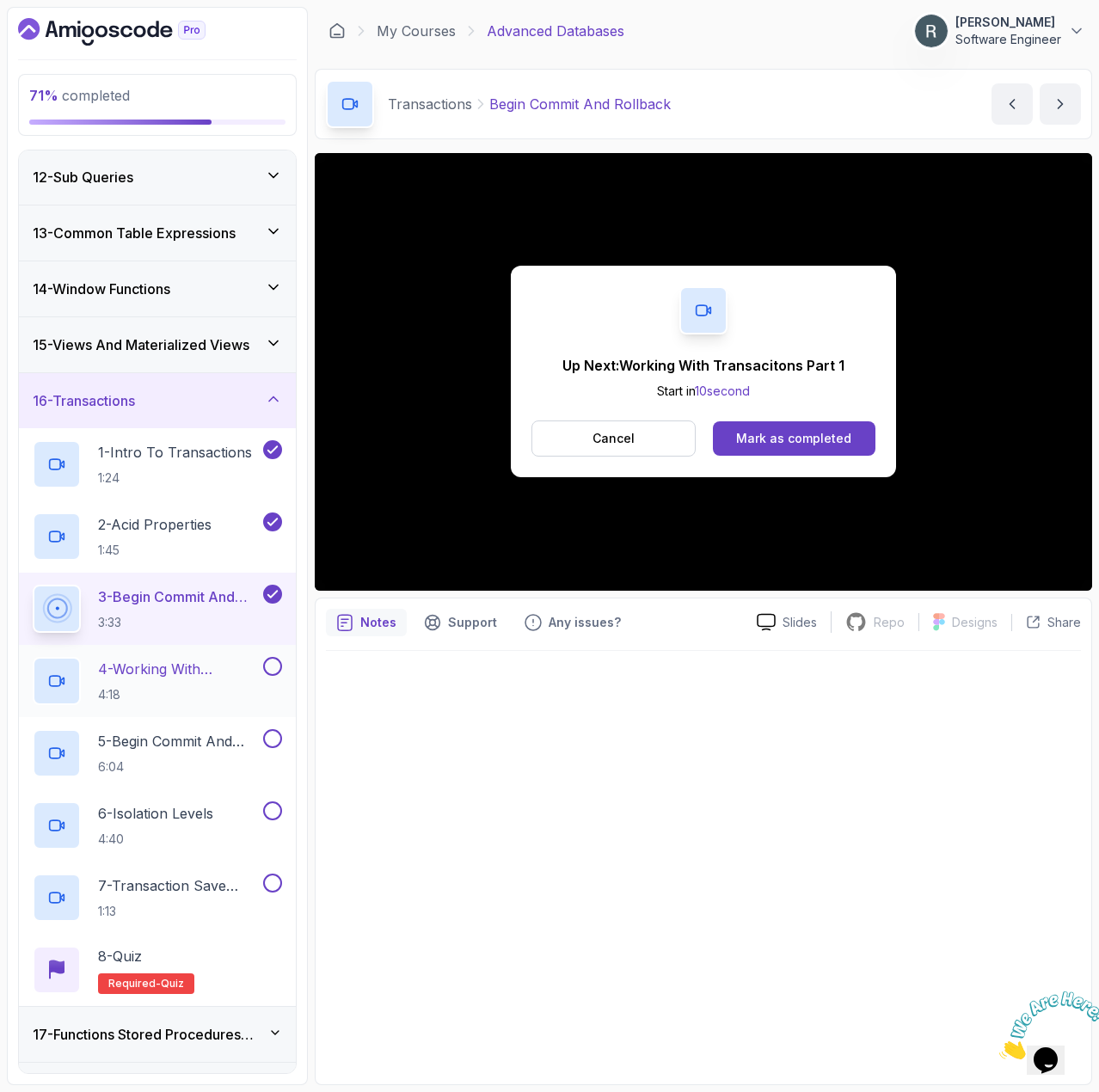
click at [229, 659] on p "4 - Working With Transacitons Part 1" at bounding box center [179, 669] width 161 height 21
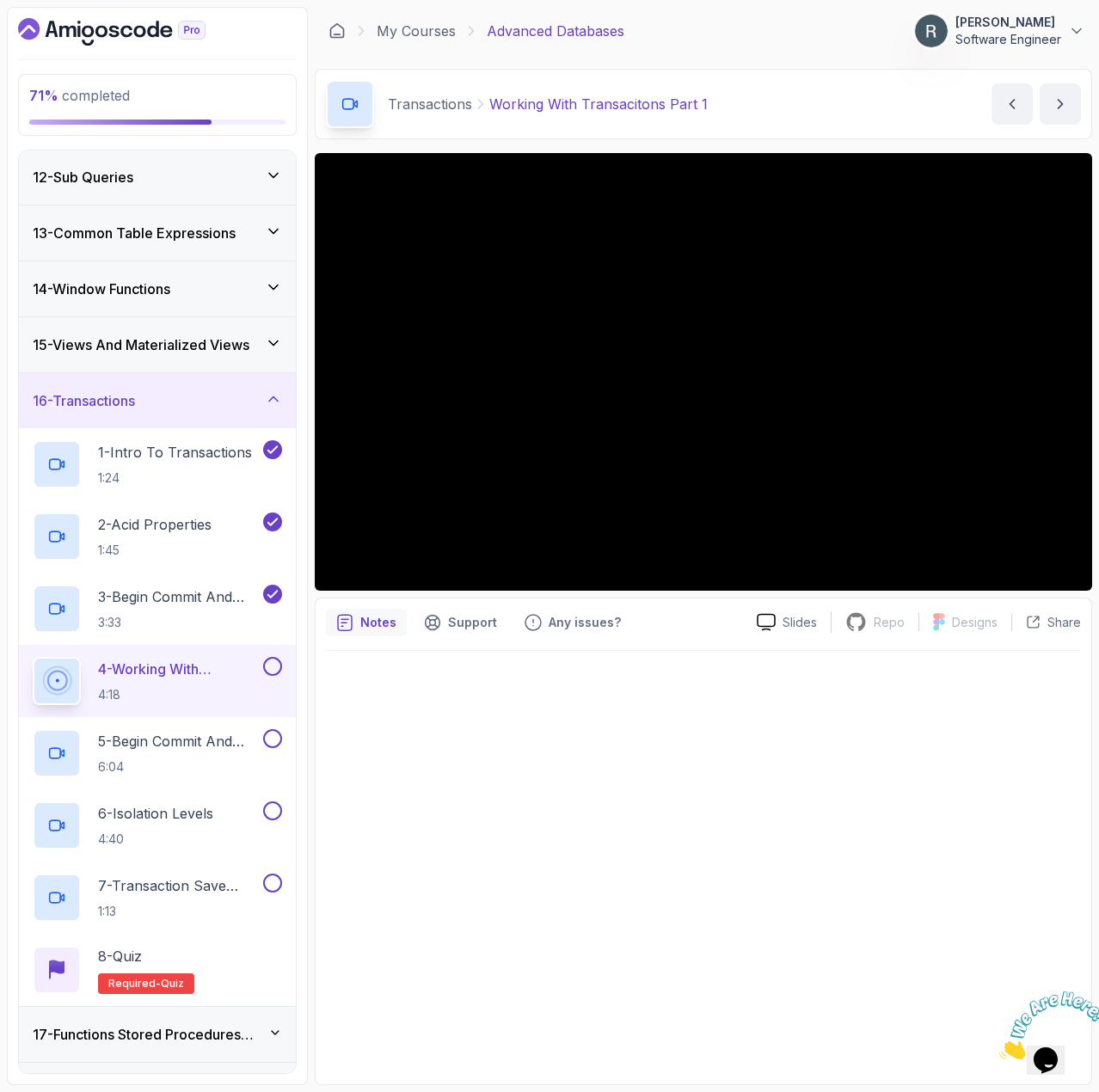
click at [277, 666] on button at bounding box center [273, 666] width 19 height 19
click at [196, 736] on p "5 - Begin Commit And Rollback In Action" at bounding box center [179, 741] width 161 height 21
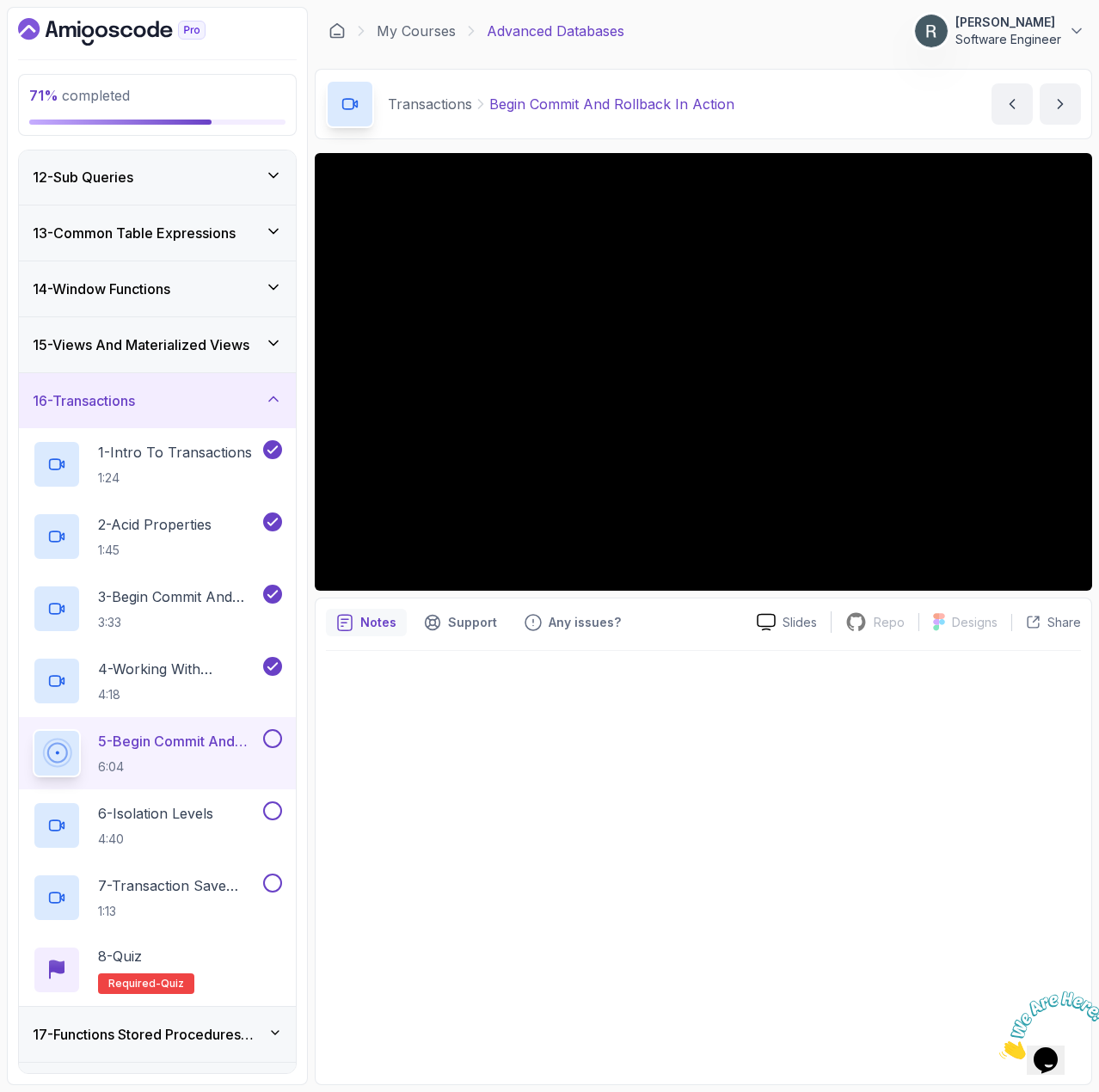
drag, startPoint x: 678, startPoint y: 711, endPoint x: 669, endPoint y: 707, distance: 9.8
click at [676, 710] on div at bounding box center [703, 863] width 756 height 424
click at [274, 735] on button at bounding box center [273, 738] width 19 height 19
click at [214, 804] on p "6 - Isolation Levels" at bounding box center [155, 814] width 115 height 21
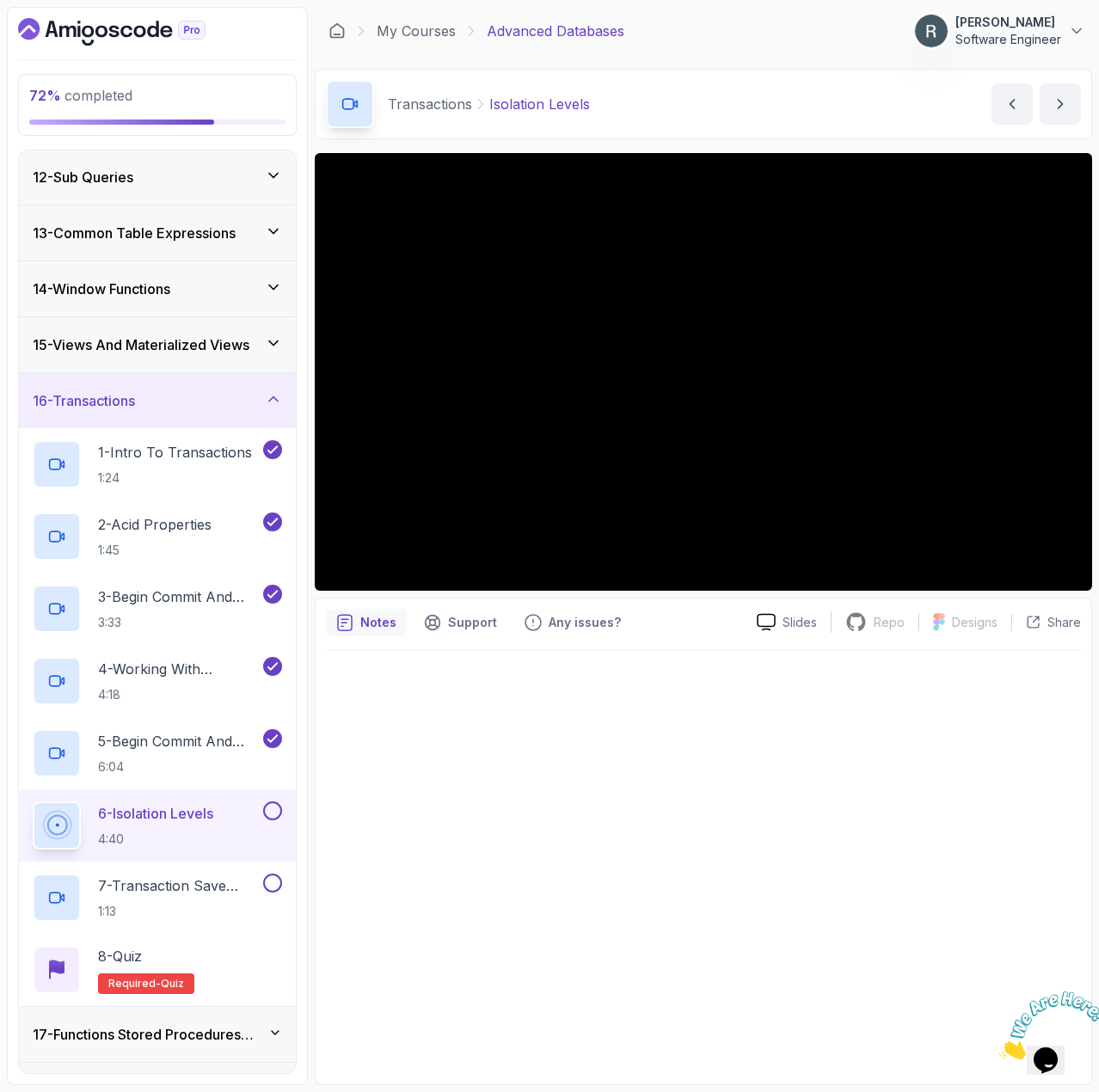
click at [273, 818] on button at bounding box center [273, 811] width 19 height 19
click at [199, 888] on p "7 - Transaction Save Points" at bounding box center [179, 885] width 161 height 21
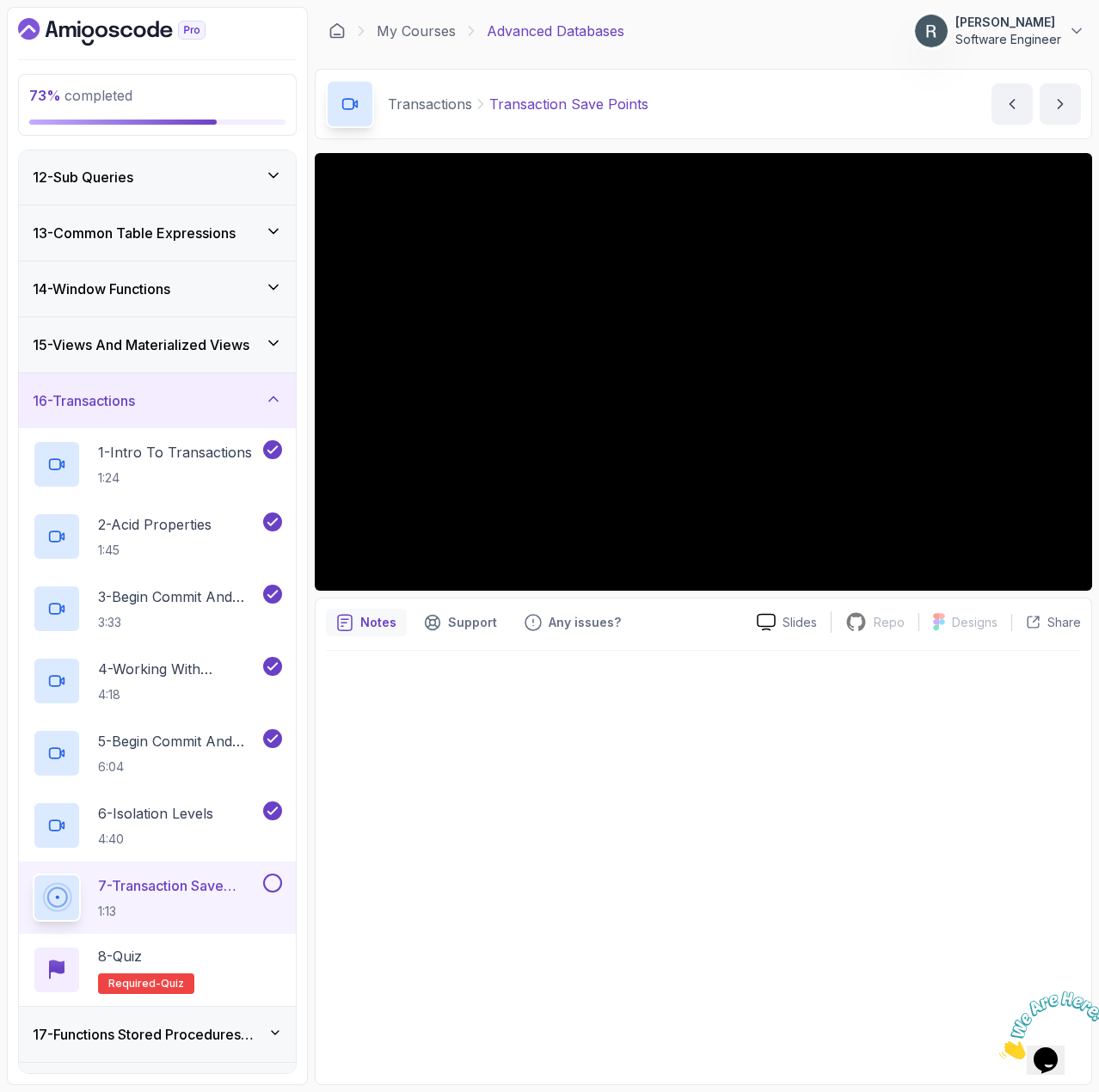
click at [277, 877] on button at bounding box center [273, 882] width 19 height 19
click at [235, 952] on div "8 - Quiz Required- quiz" at bounding box center [157, 970] width 250 height 48
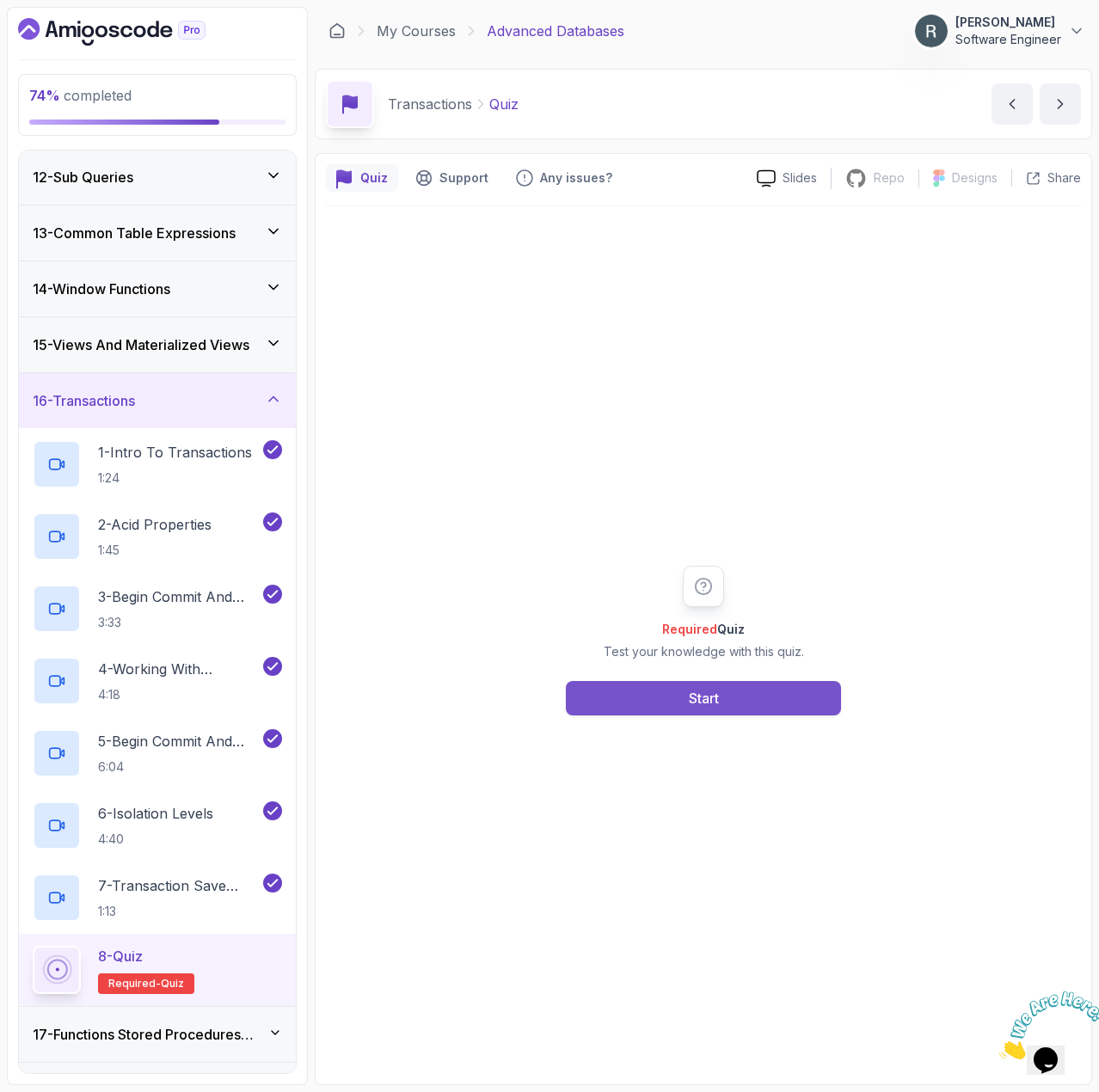
click at [646, 696] on button "Start" at bounding box center [703, 698] width 275 height 34
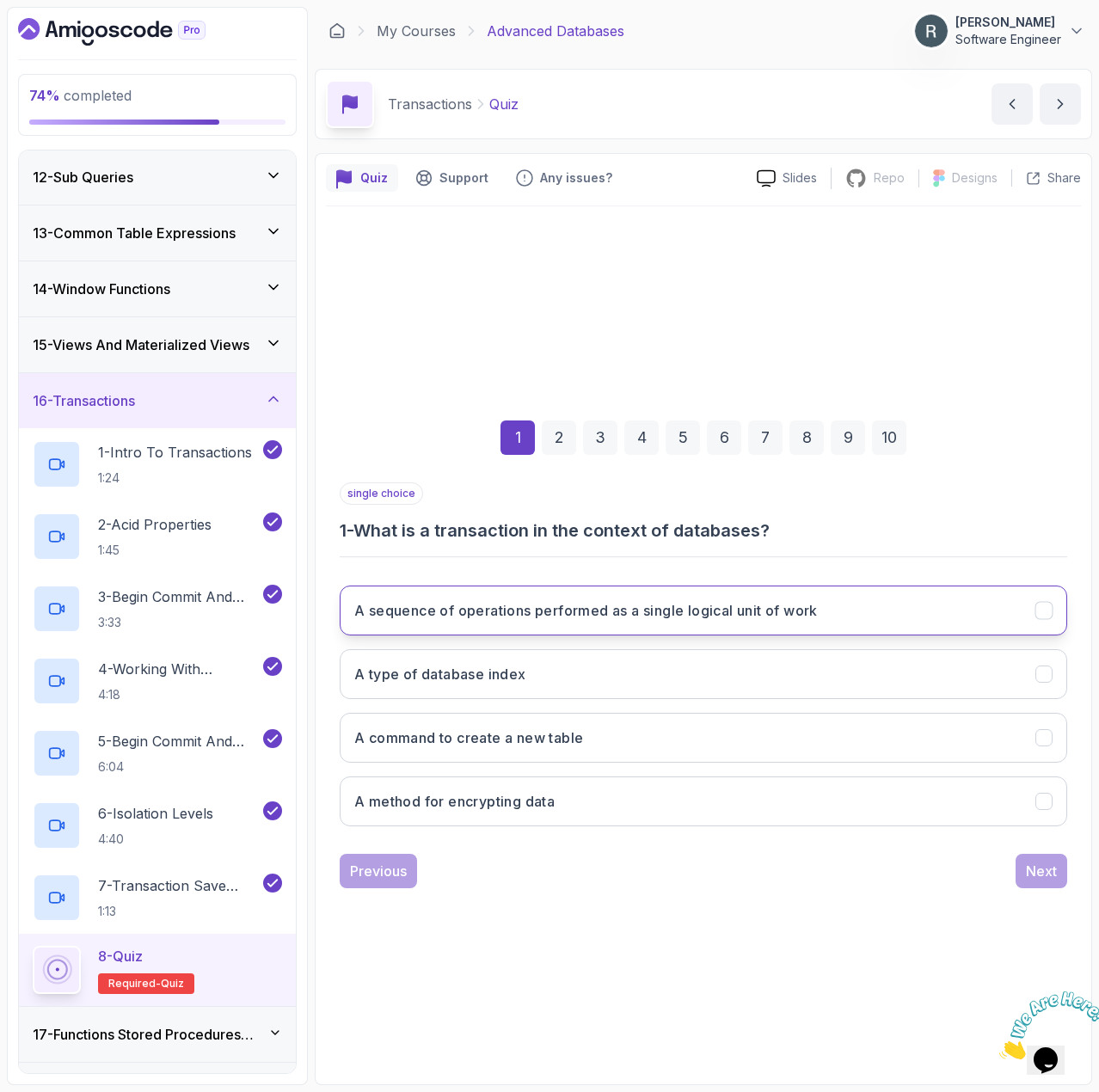
click at [690, 606] on h3 "A sequence of operations performed as a single logical unit of work" at bounding box center [585, 610] width 463 height 21
click at [1028, 875] on div "Next" at bounding box center [1041, 871] width 31 height 21
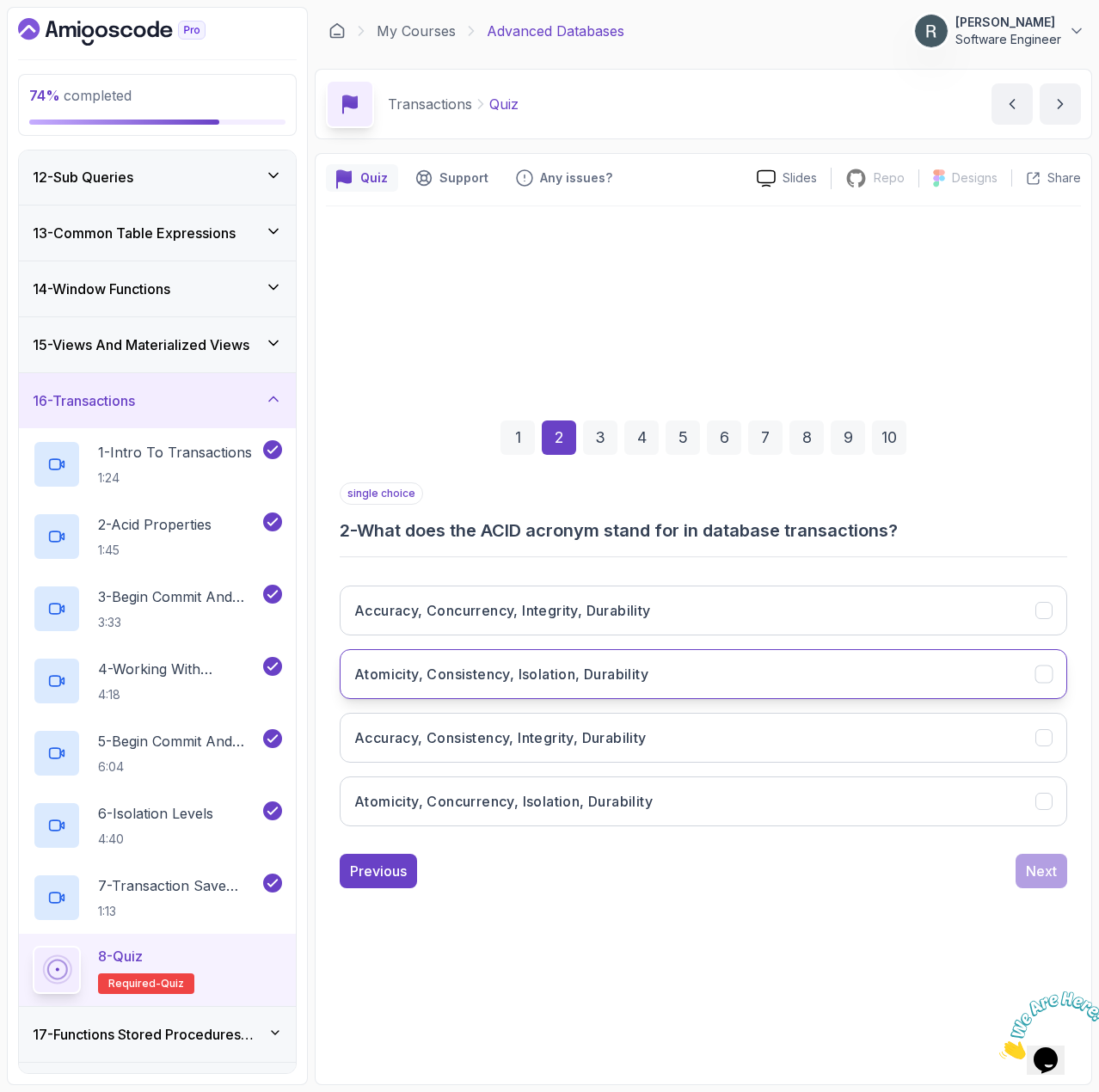
click at [576, 688] on button "Atomicity, Consistency, Isolation, Durability" at bounding box center [703, 674] width 728 height 50
click at [1057, 868] on div "Next" at bounding box center [1041, 871] width 31 height 21
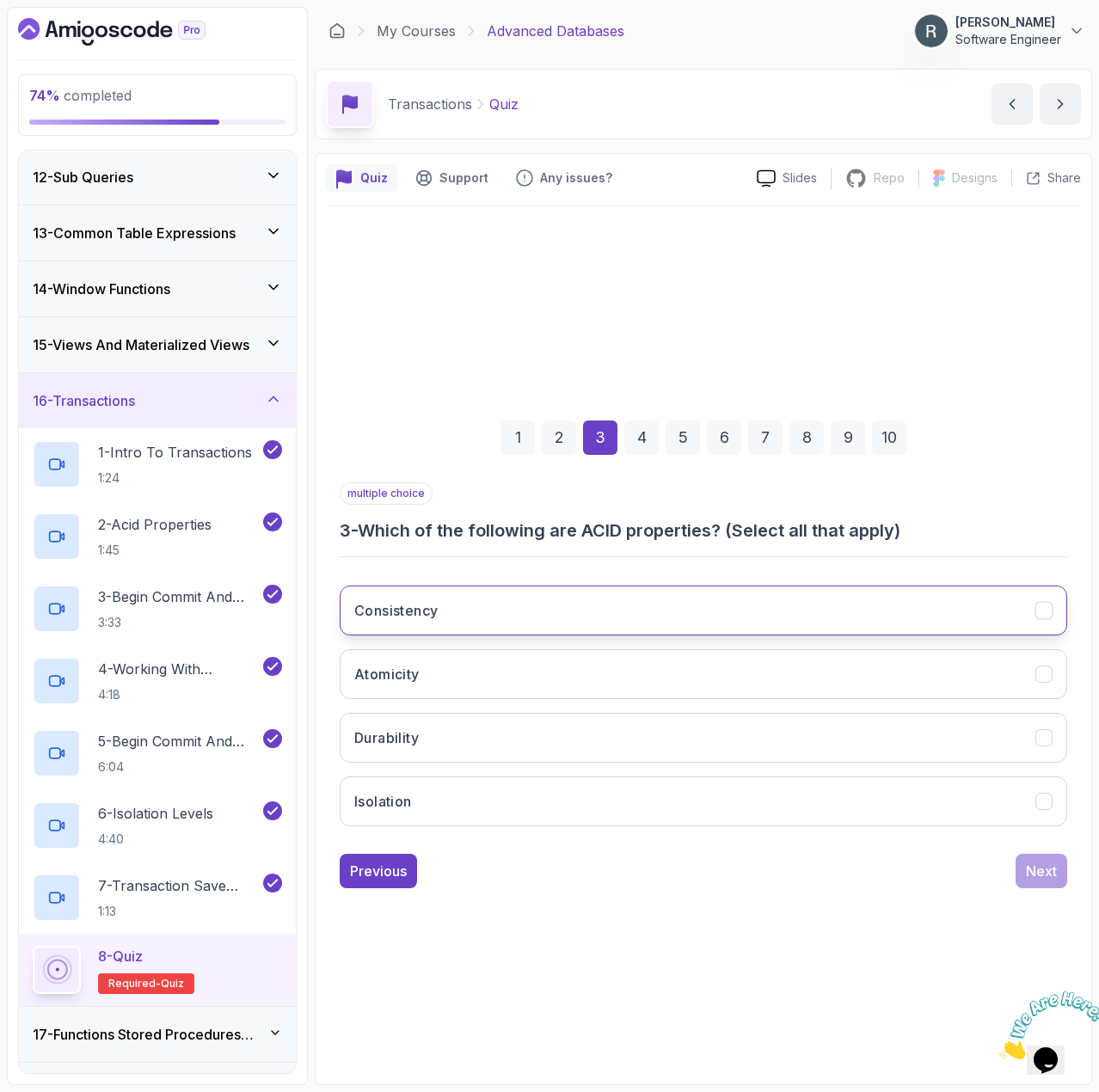
click at [758, 602] on button "Consistency" at bounding box center [703, 610] width 728 height 50
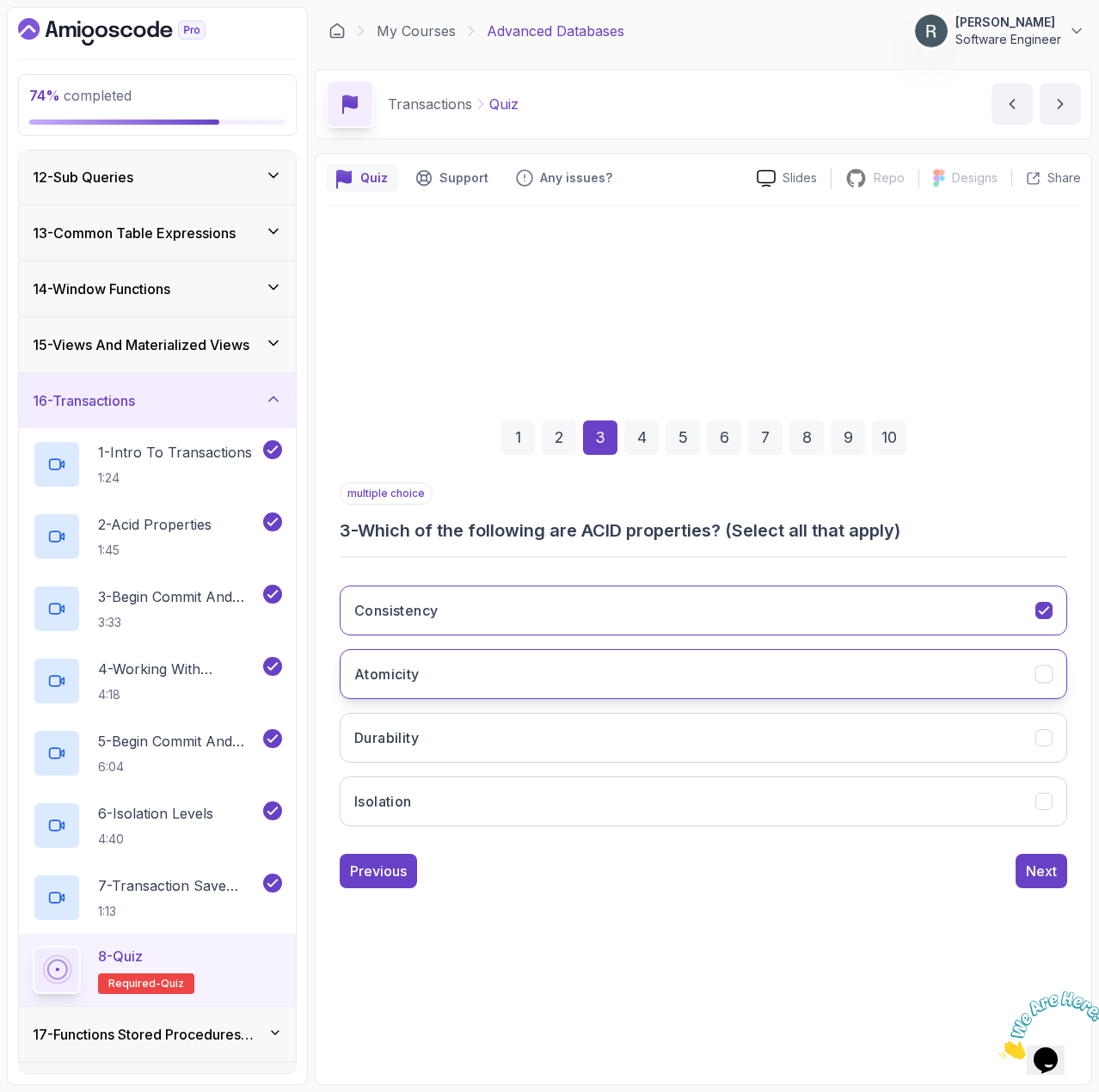
click at [729, 662] on button "Atomicity" at bounding box center [703, 674] width 728 height 50
click at [708, 718] on button "Durability" at bounding box center [703, 738] width 728 height 50
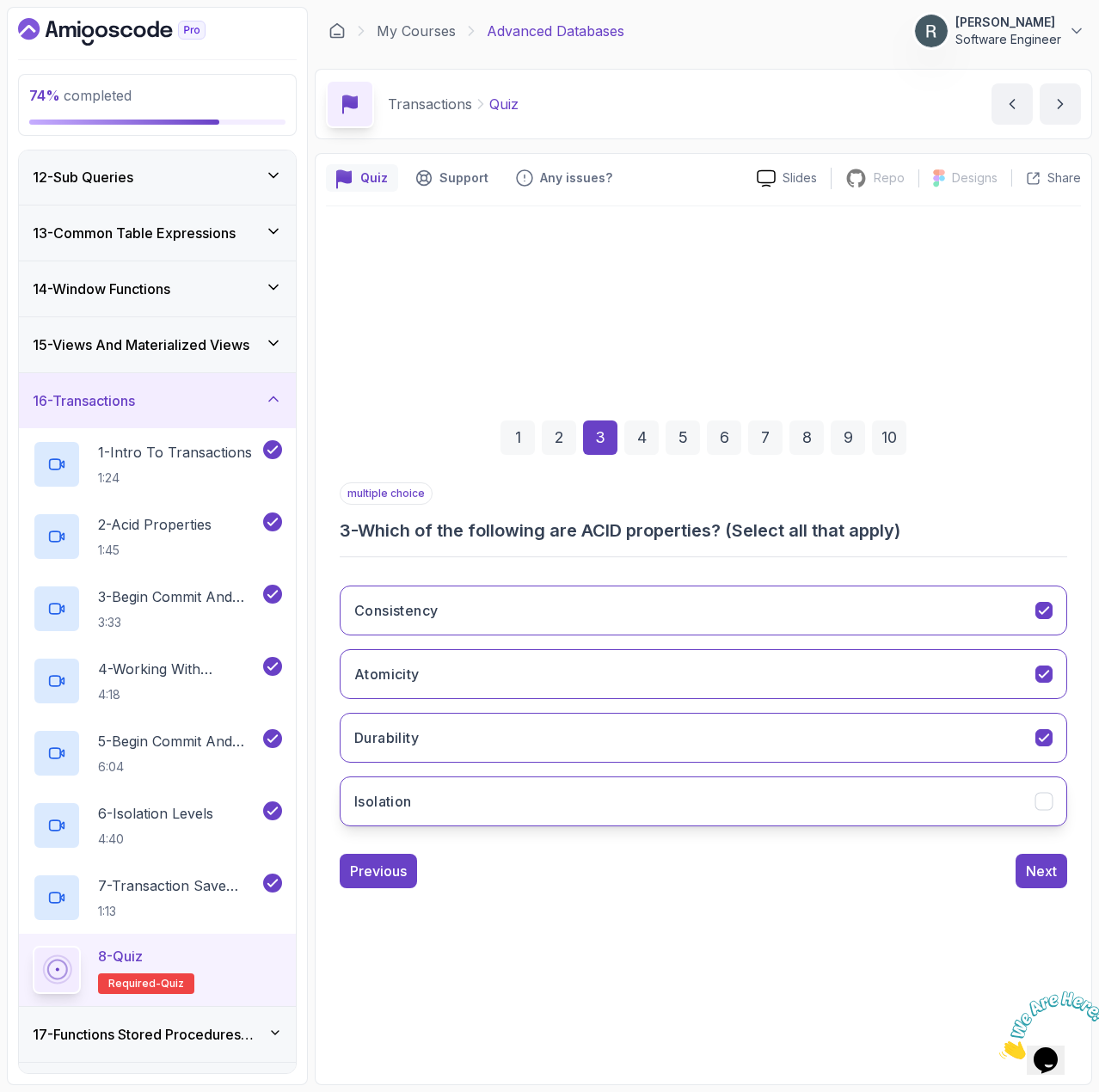
click at [699, 794] on button "Isolation" at bounding box center [703, 801] width 728 height 50
click at [398, 866] on div "Previous" at bounding box center [379, 871] width 57 height 21
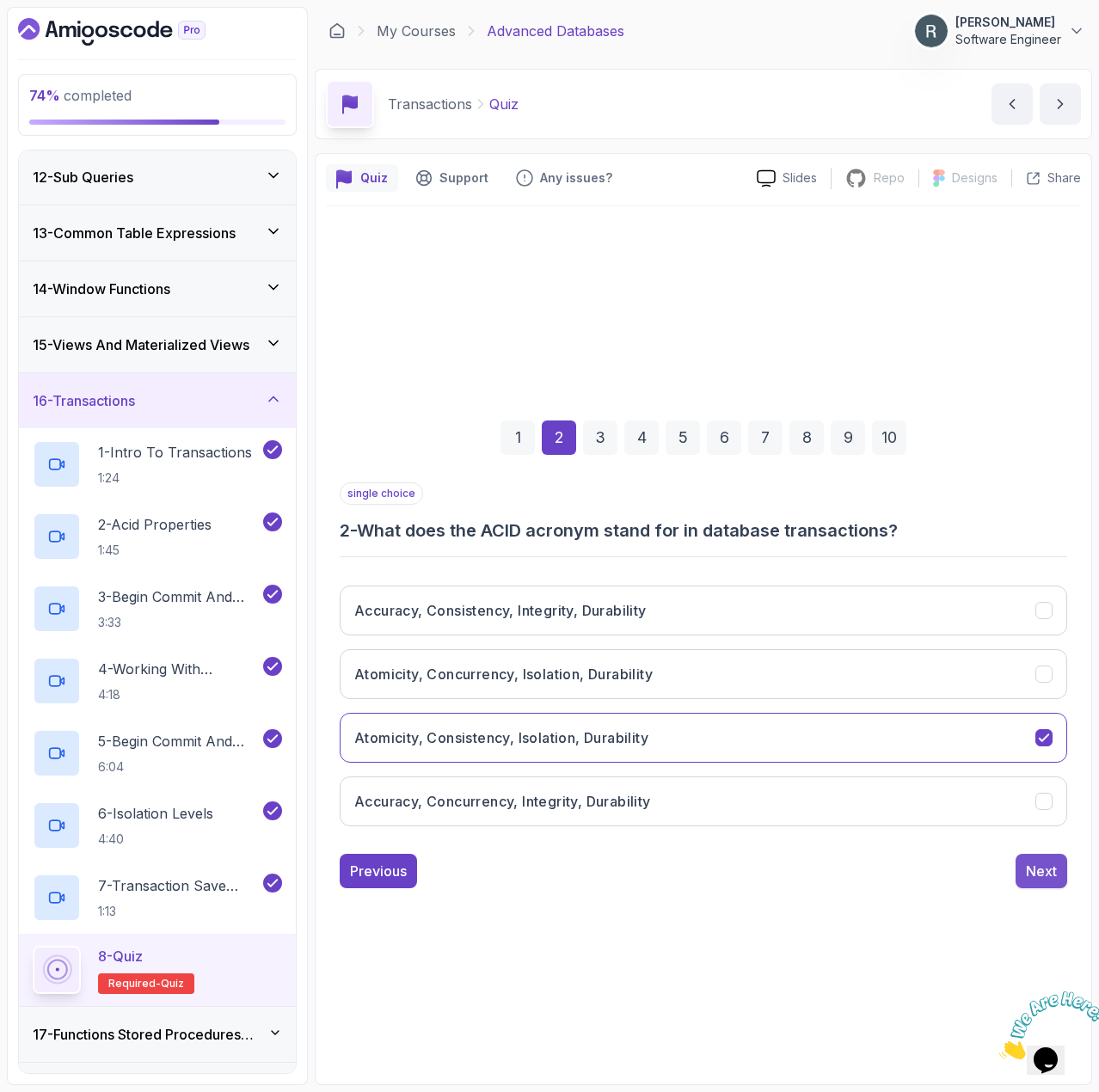
click at [1035, 874] on div "Next" at bounding box center [1041, 871] width 31 height 21
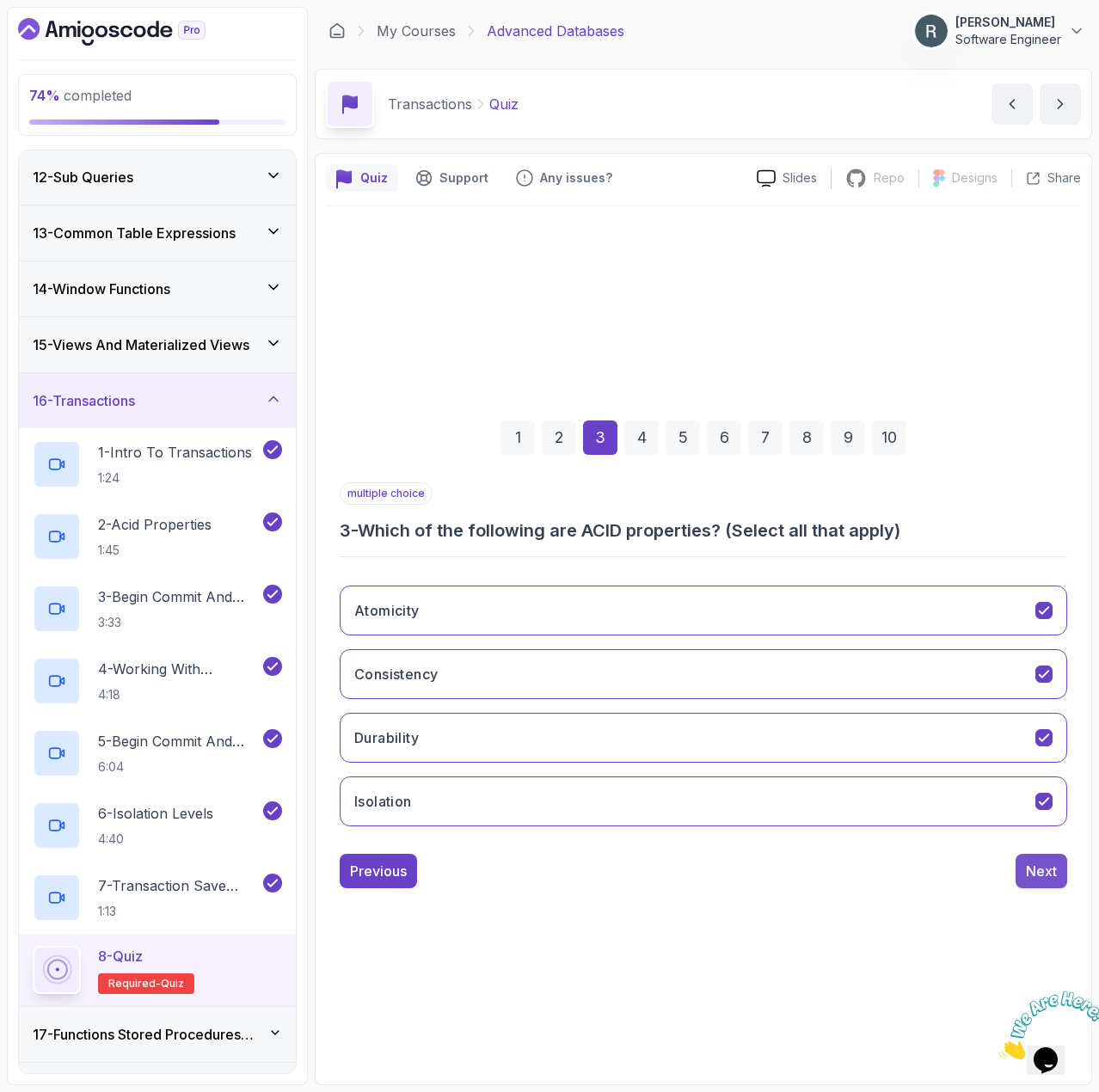
click at [1037, 880] on div "Next" at bounding box center [1041, 871] width 31 height 21
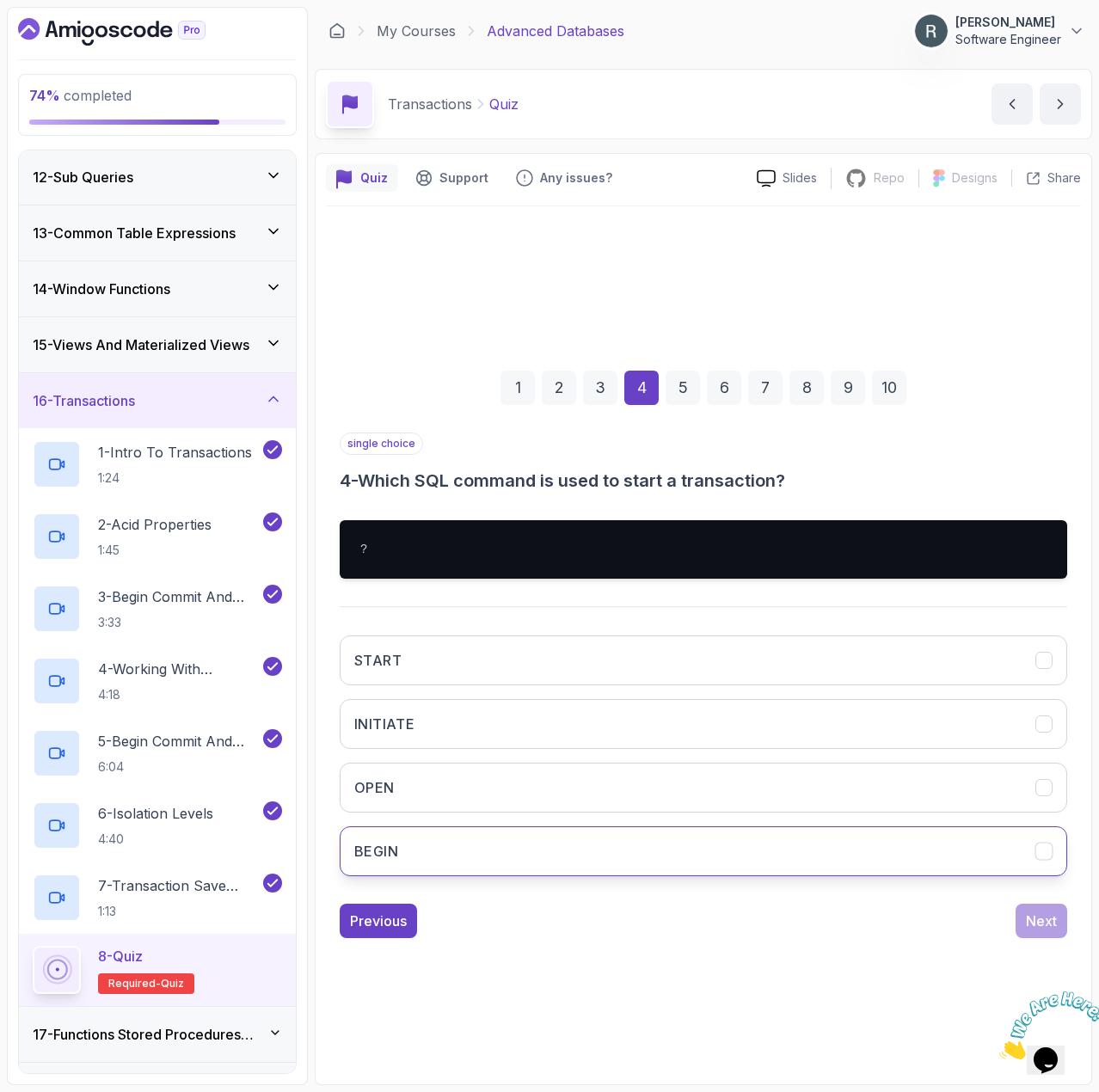
click at [735, 856] on button "BEGIN" at bounding box center [703, 851] width 728 height 50
click at [1043, 918] on div "Next" at bounding box center [1041, 921] width 31 height 21
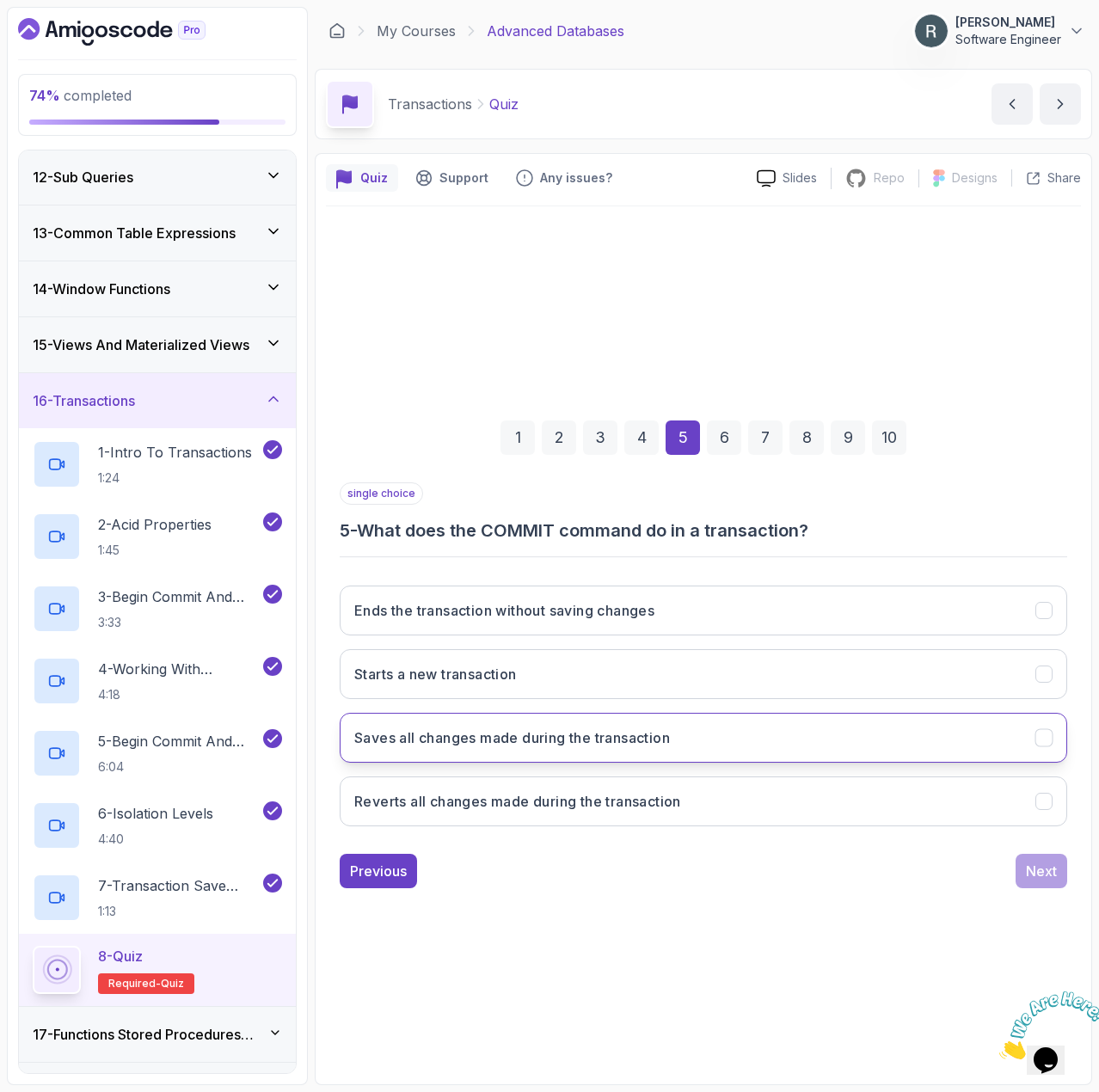
click at [613, 746] on h3 "Saves all changes made during the transaction" at bounding box center [512, 738] width 316 height 21
click at [1041, 870] on div "Next" at bounding box center [1041, 871] width 31 height 21
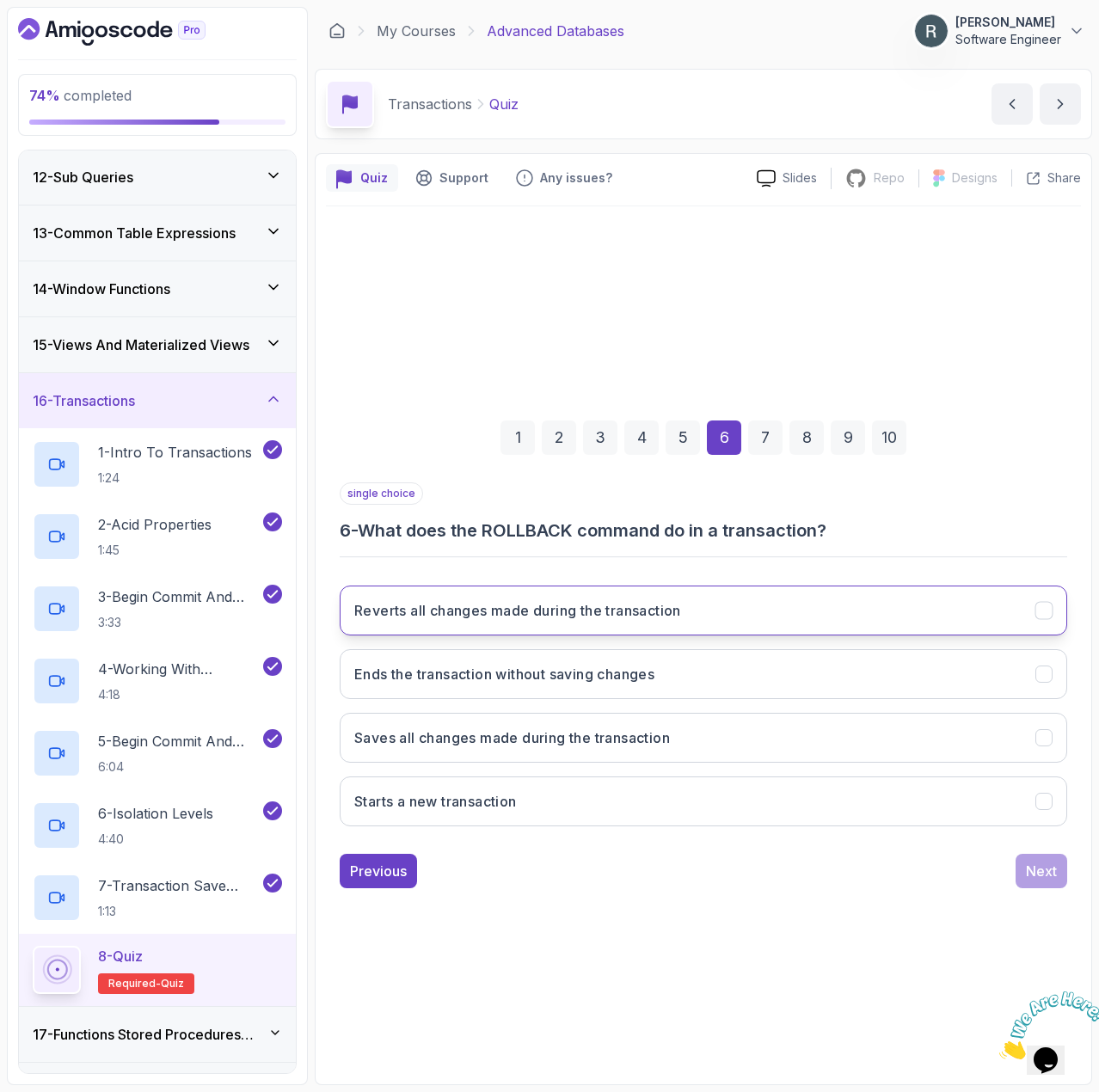
click at [457, 597] on button "Reverts all changes made during the transaction" at bounding box center [703, 610] width 728 height 50
click at [1039, 869] on div "Next" at bounding box center [1041, 871] width 31 height 21
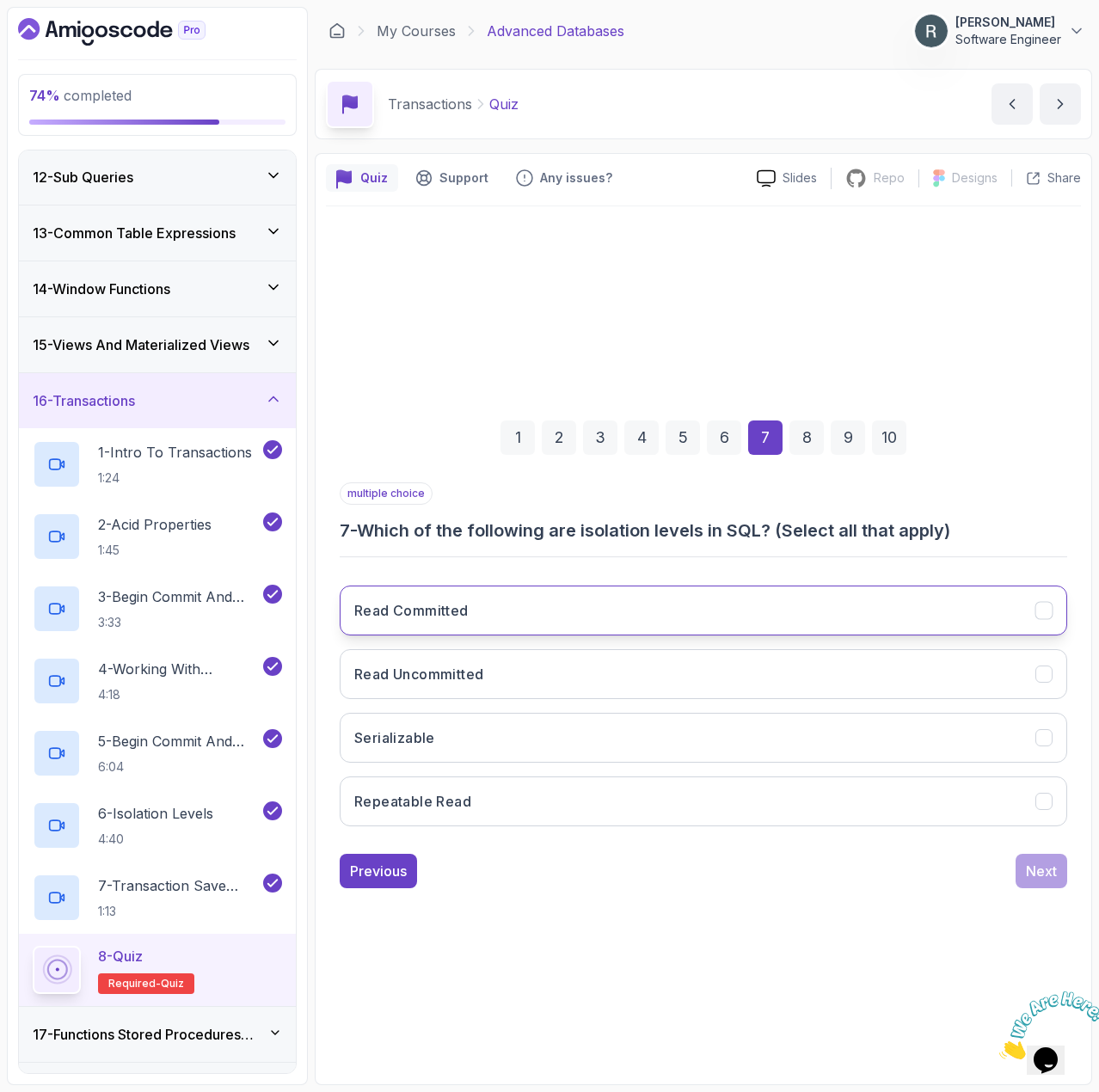
click at [544, 609] on button "Read Committed" at bounding box center [703, 610] width 728 height 50
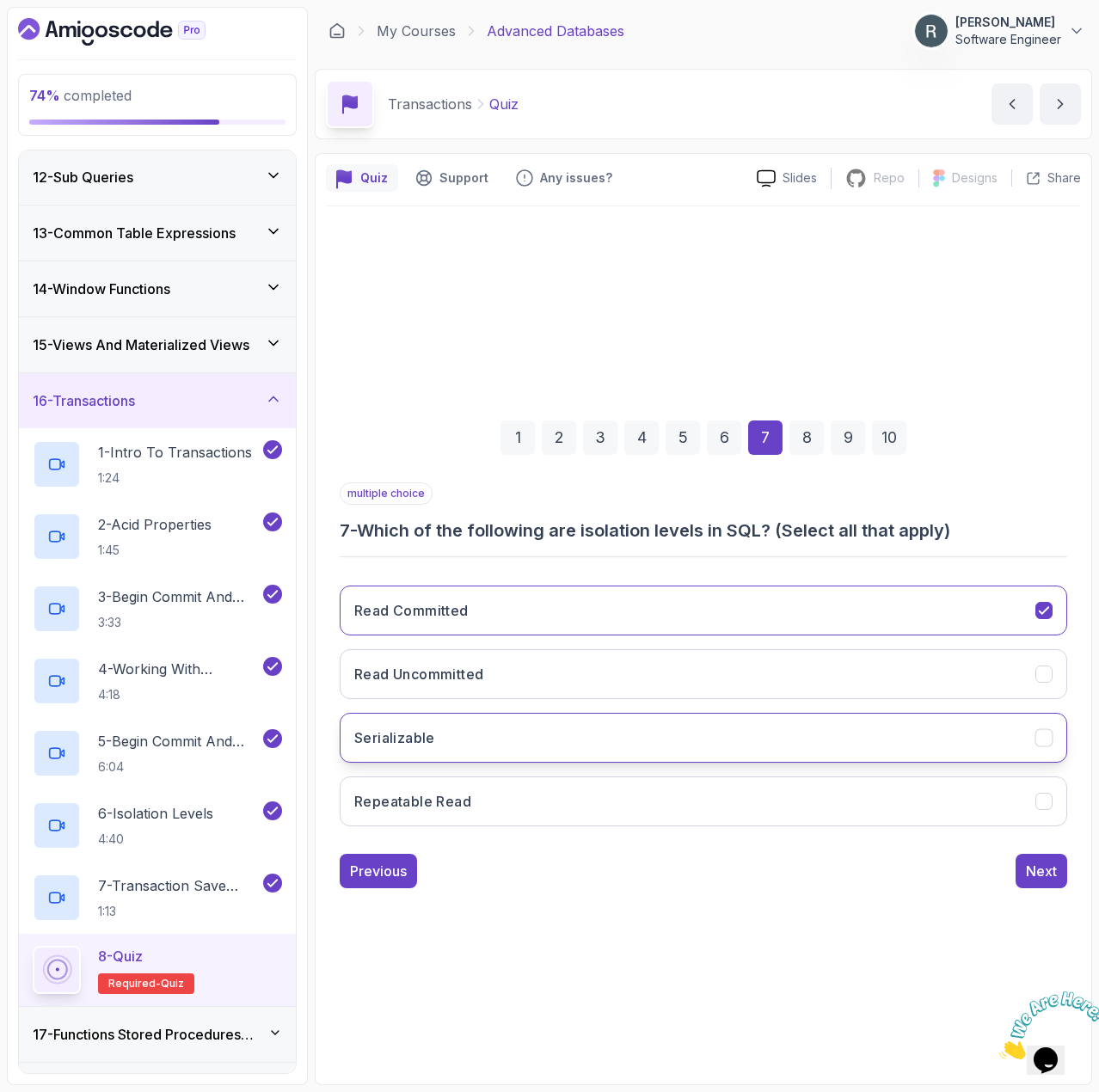
click at [544, 738] on button "Serializable" at bounding box center [703, 738] width 728 height 50
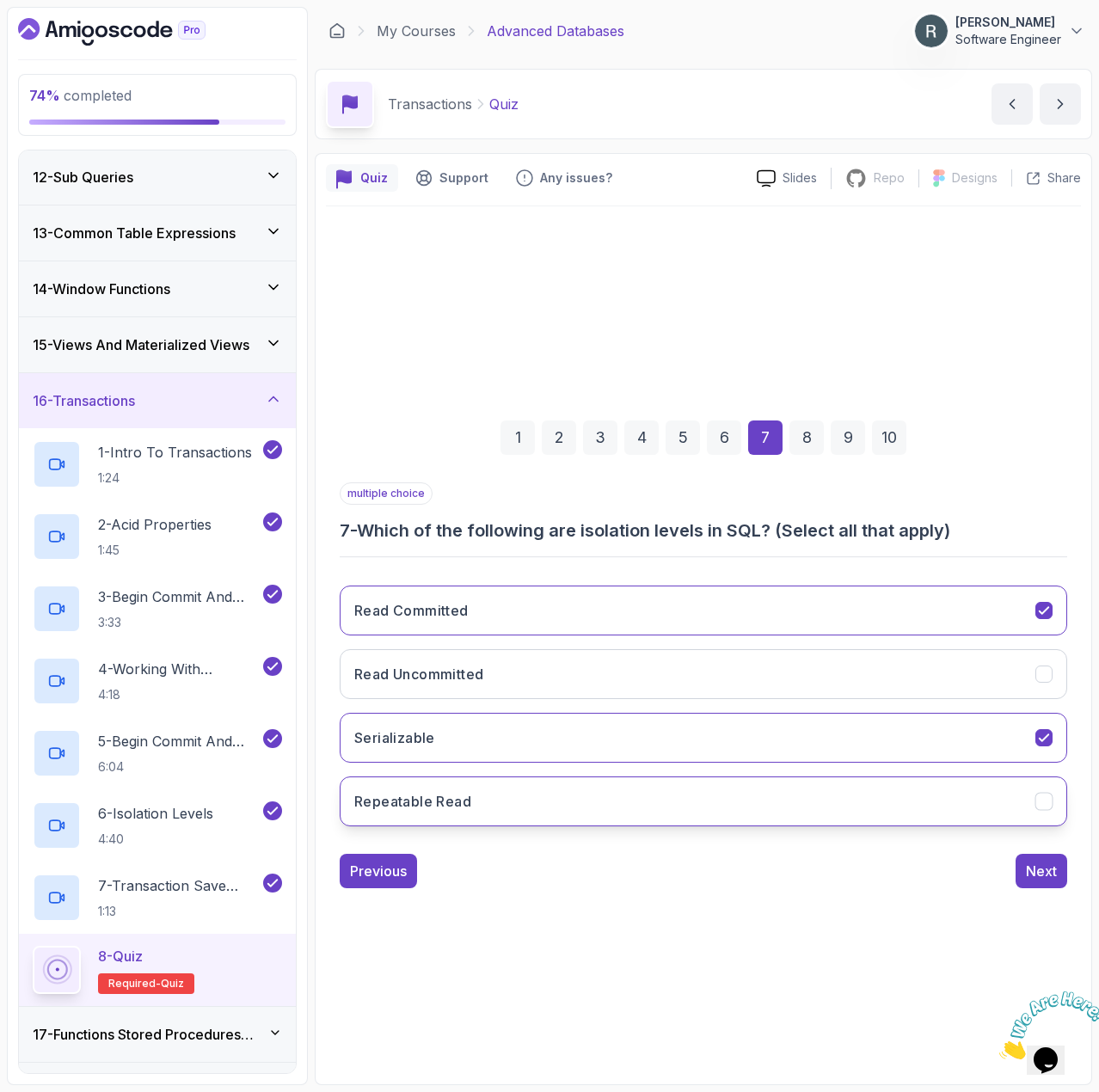
click at [536, 807] on button "Repeatable Read" at bounding box center [703, 801] width 728 height 50
click at [1042, 880] on div "Next" at bounding box center [1041, 871] width 31 height 21
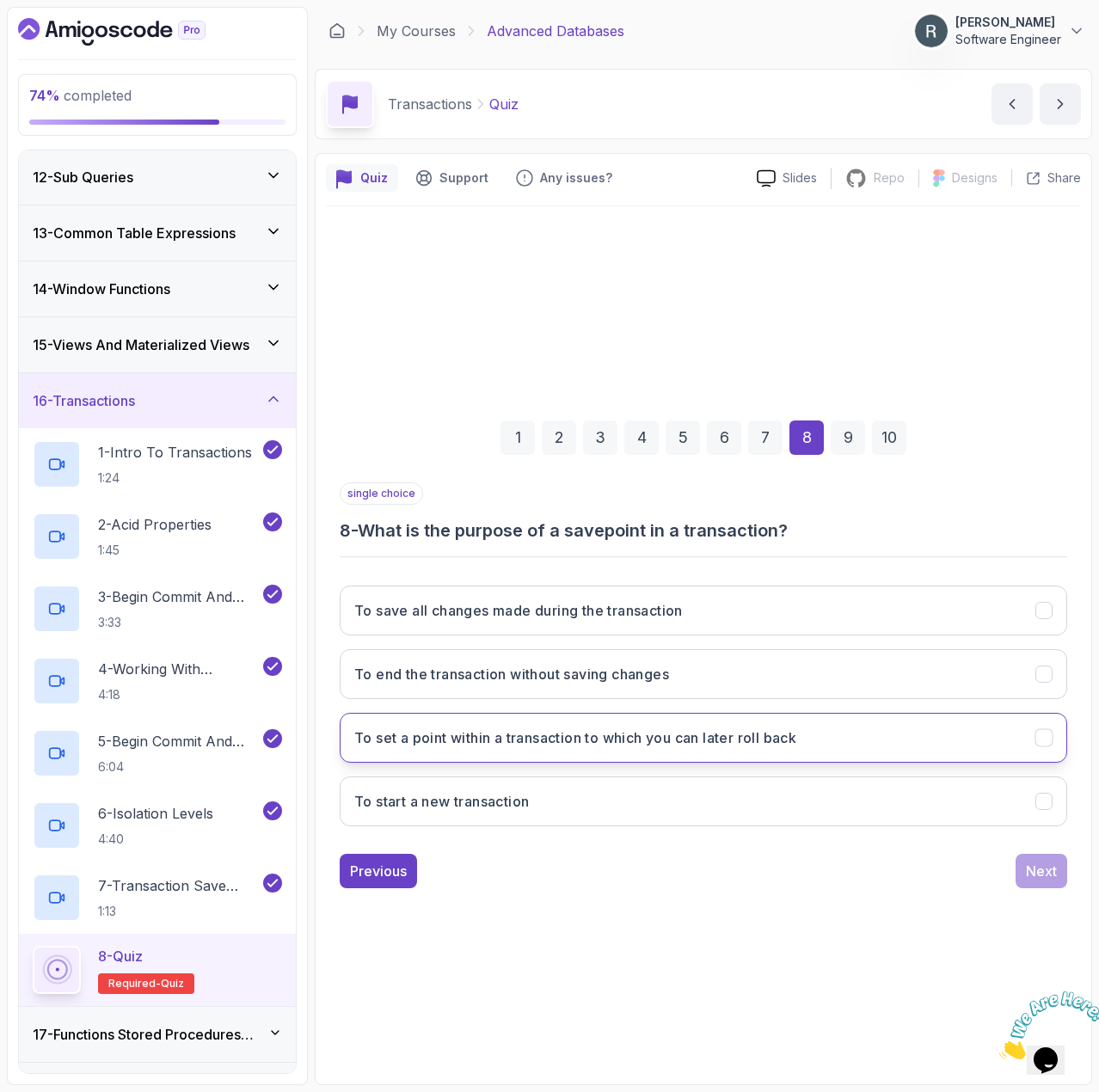
click at [600, 749] on button "To set a point within a transaction to which you can later roll back" at bounding box center [703, 738] width 728 height 50
click at [1027, 876] on div "Next" at bounding box center [1041, 871] width 31 height 21
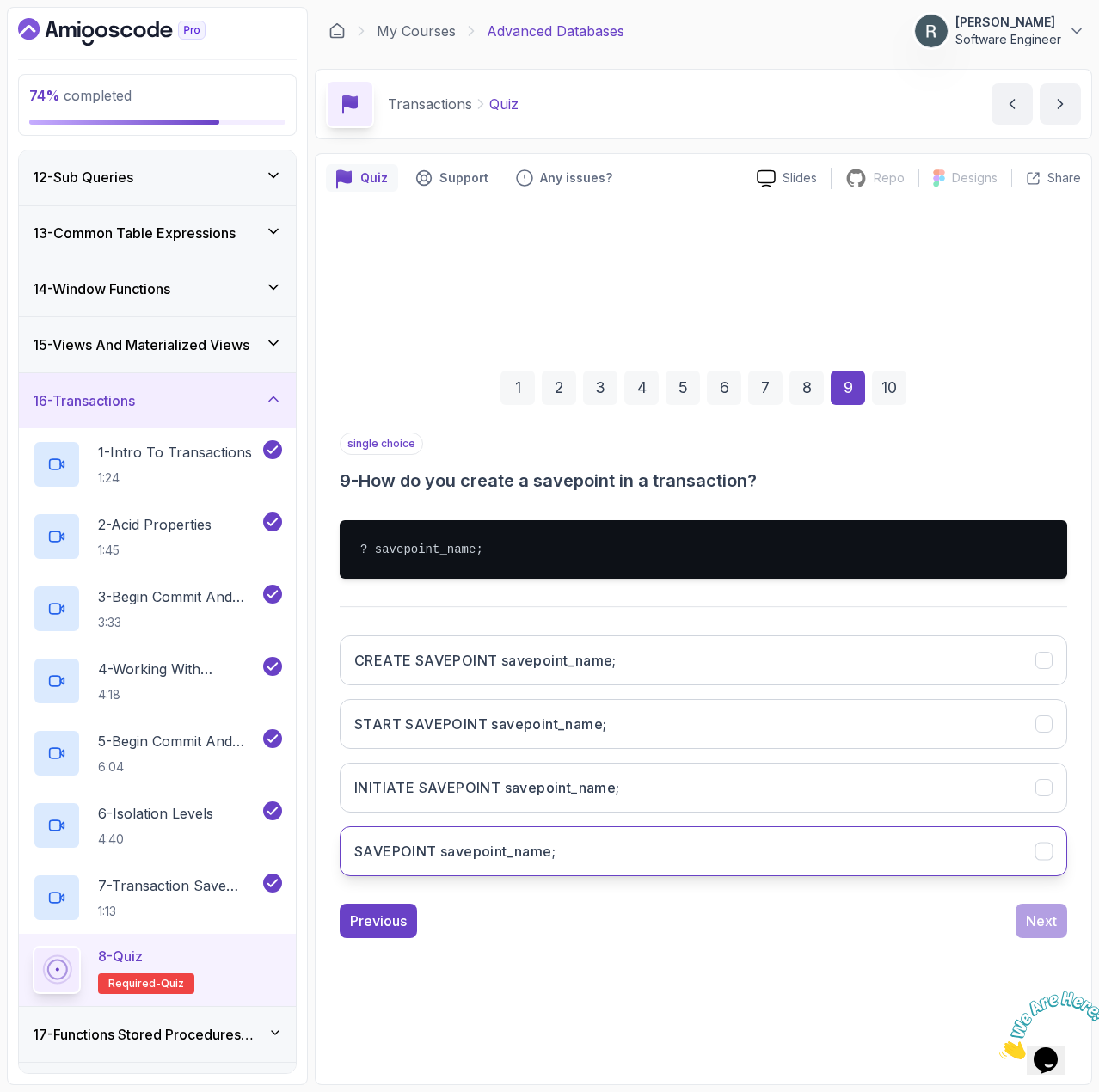
click at [856, 859] on button "SAVEPOINT savepoint_name;" at bounding box center [703, 851] width 728 height 50
click at [1056, 915] on div "Next" at bounding box center [1041, 921] width 31 height 21
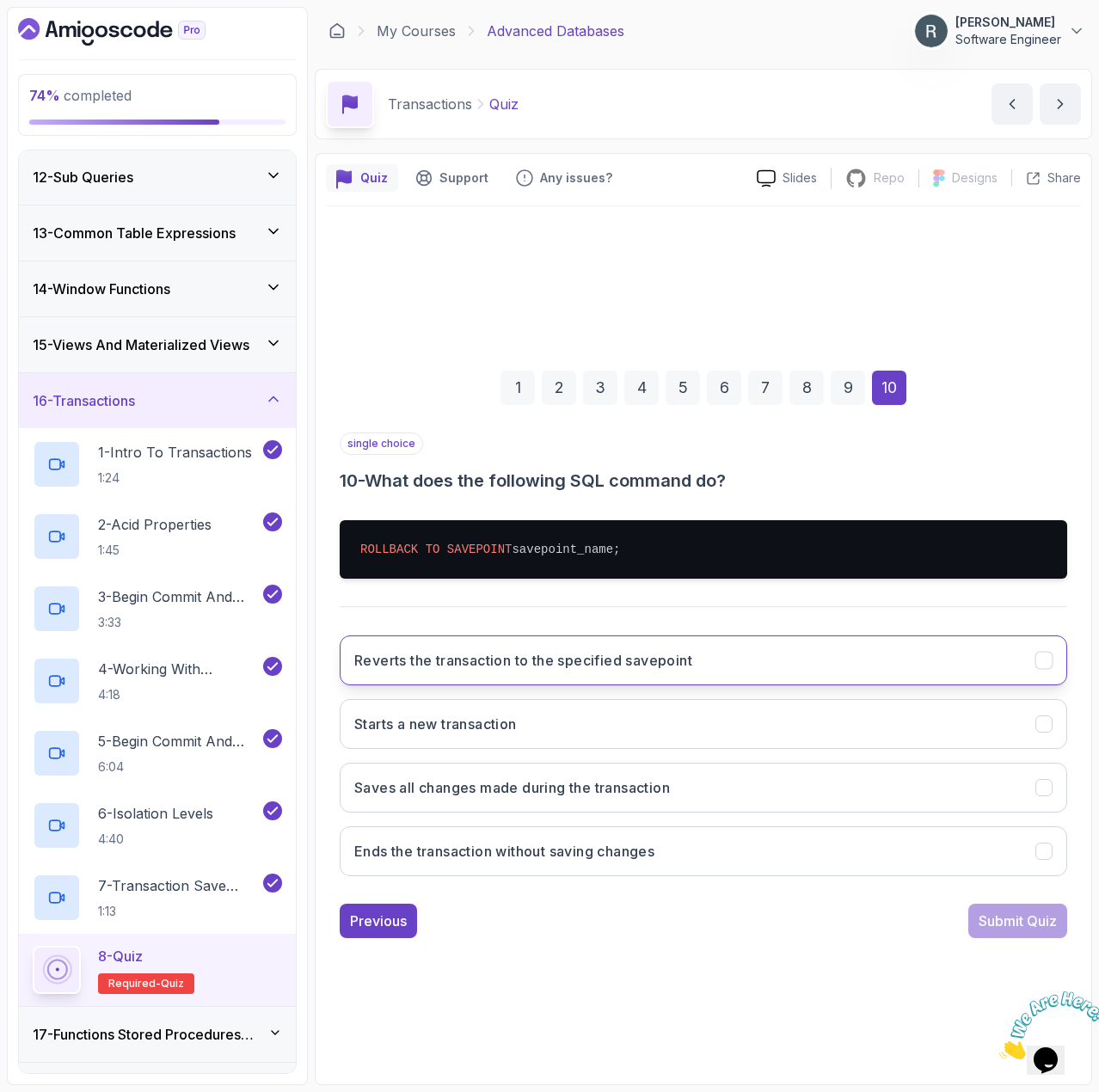
click at [647, 661] on h3 "Reverts the transaction to the specified savepoint" at bounding box center [523, 660] width 338 height 21
click at [986, 920] on div "Submit Quiz" at bounding box center [1018, 921] width 79 height 21
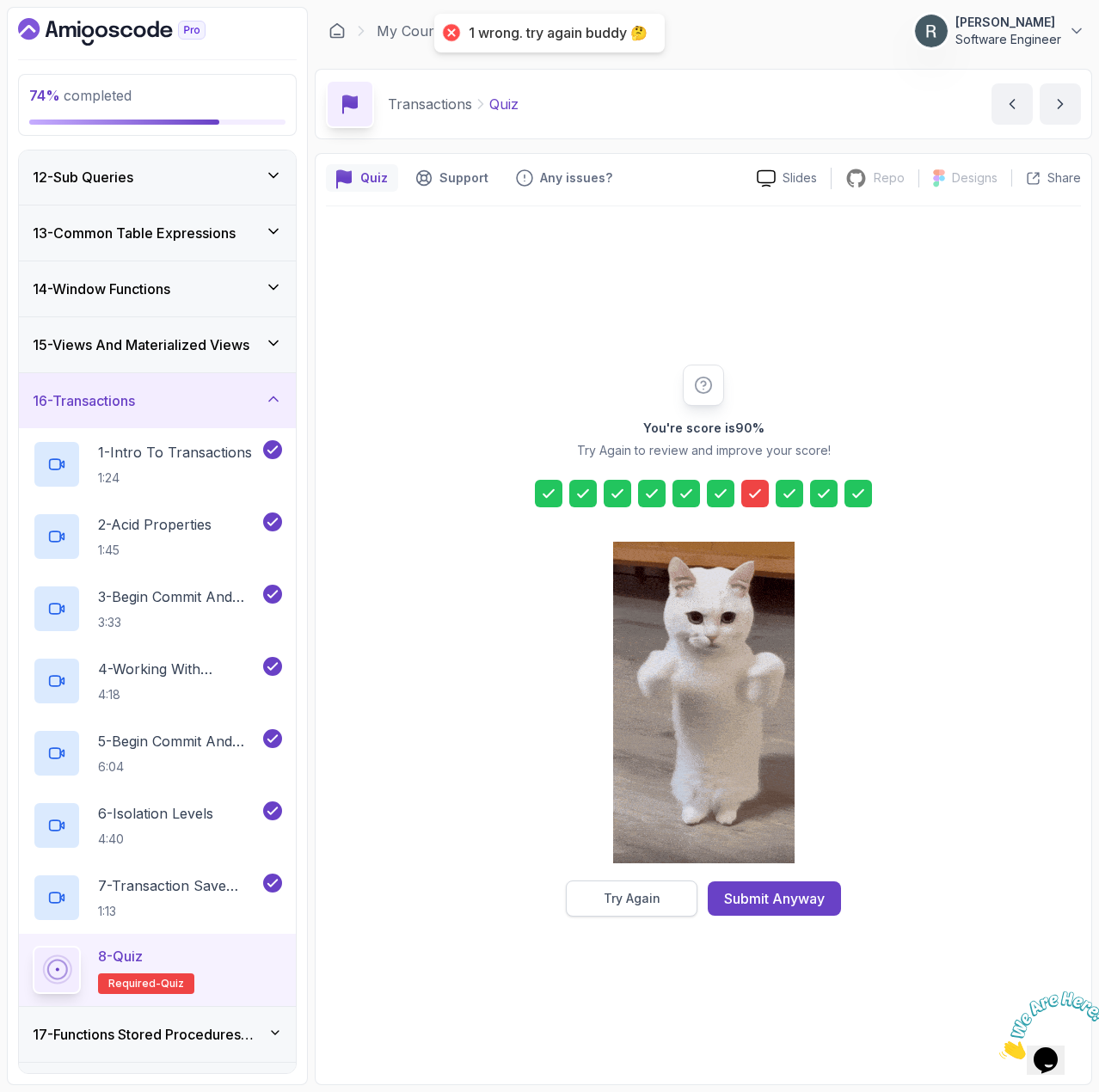
click at [656, 896] on div "Try Again" at bounding box center [633, 898] width 57 height 17
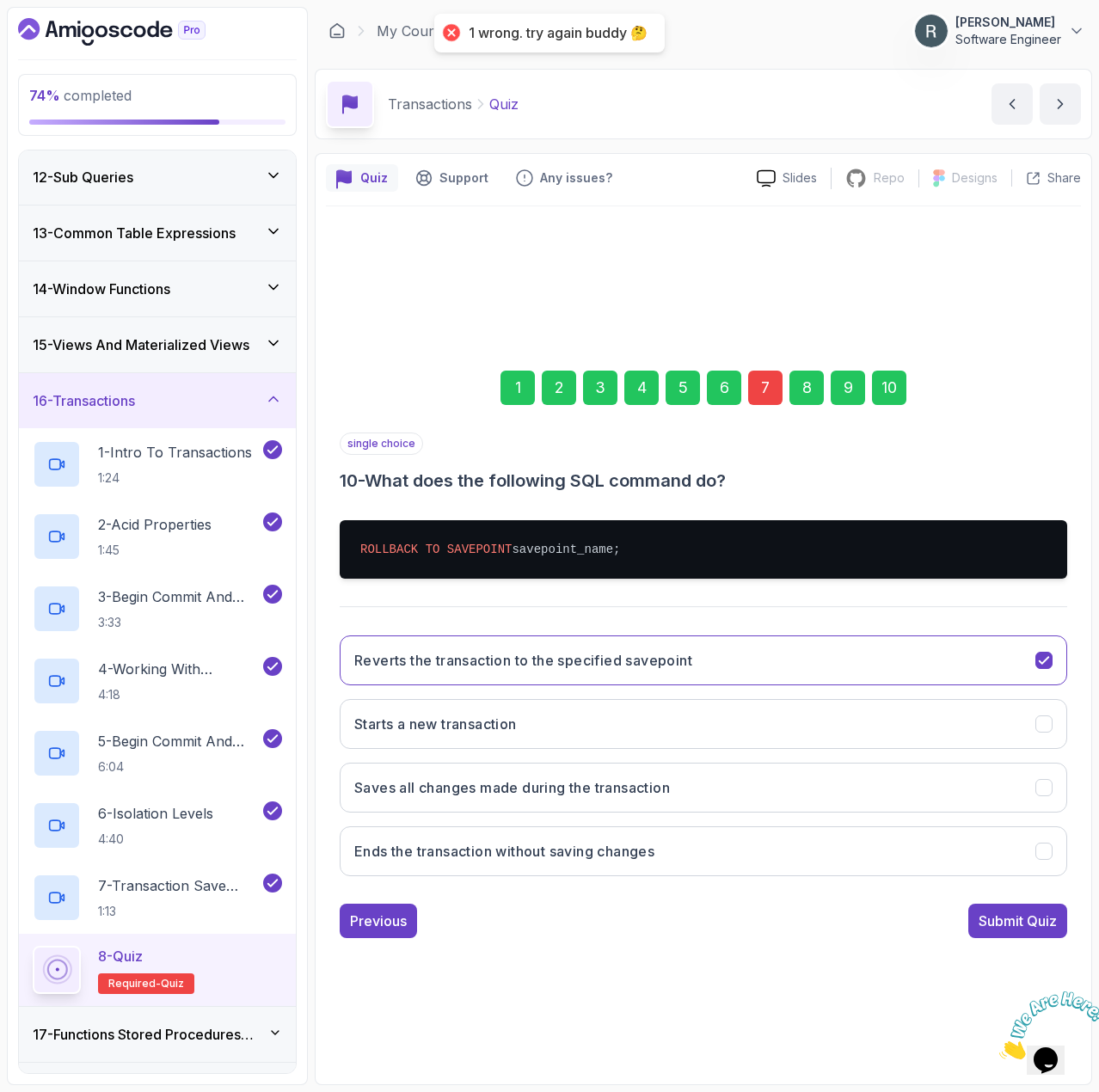
click at [760, 389] on div "7" at bounding box center [765, 388] width 34 height 34
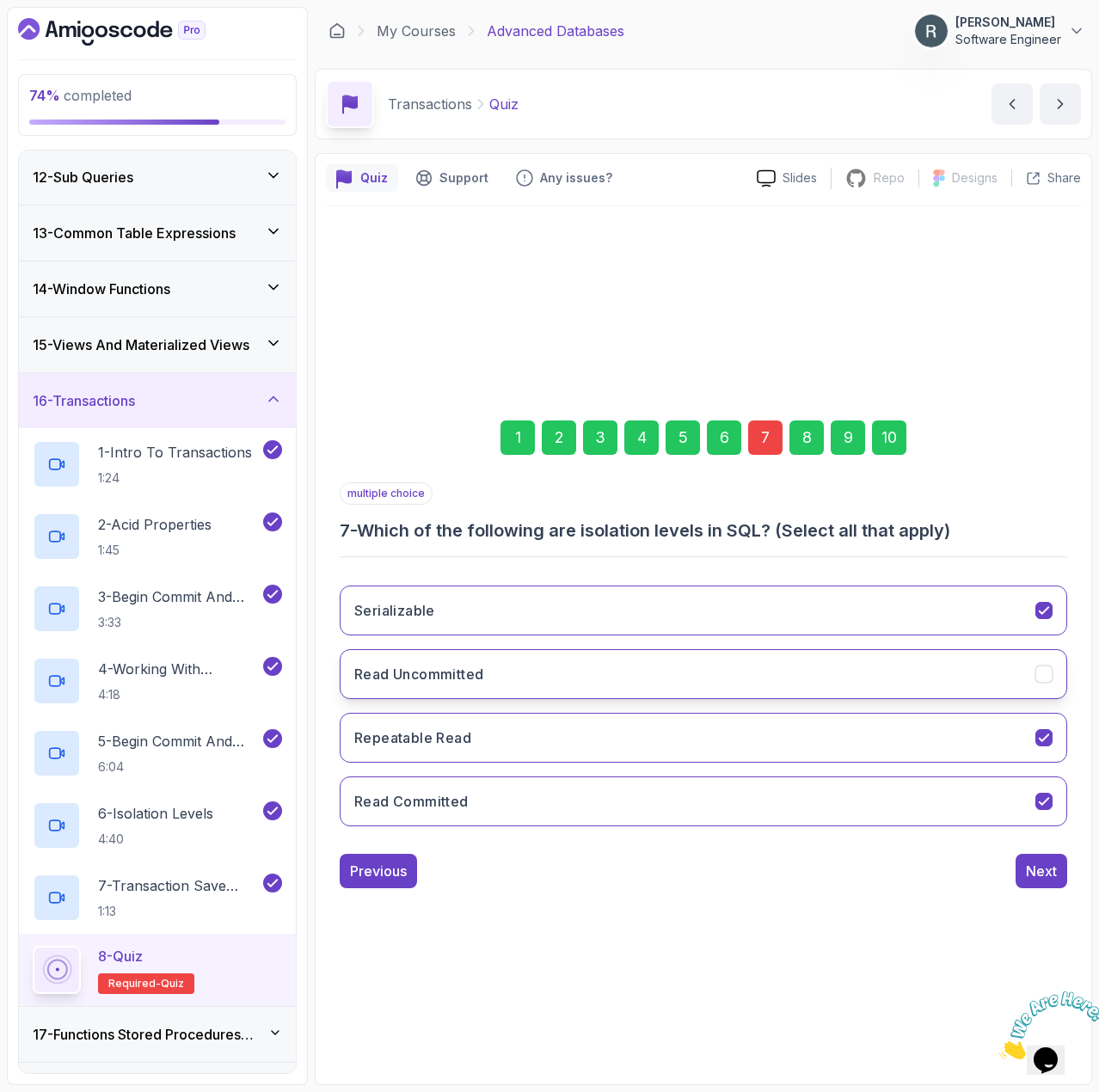
click at [752, 681] on button "Read Uncommitted" at bounding box center [703, 674] width 728 height 50
click at [884, 450] on div "10" at bounding box center [889, 438] width 34 height 34
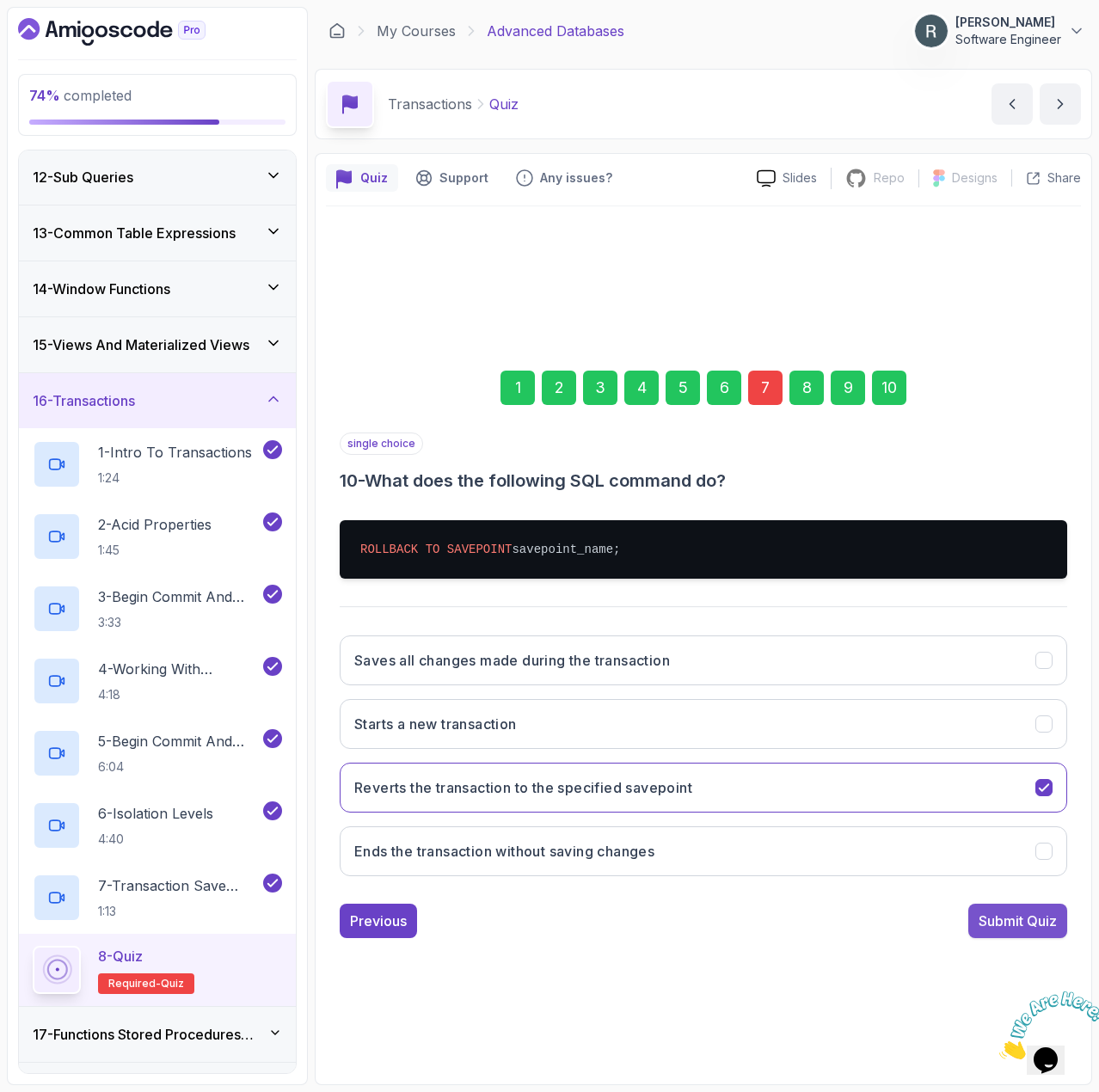
click at [1011, 911] on div "Submit Quiz" at bounding box center [1018, 921] width 79 height 21
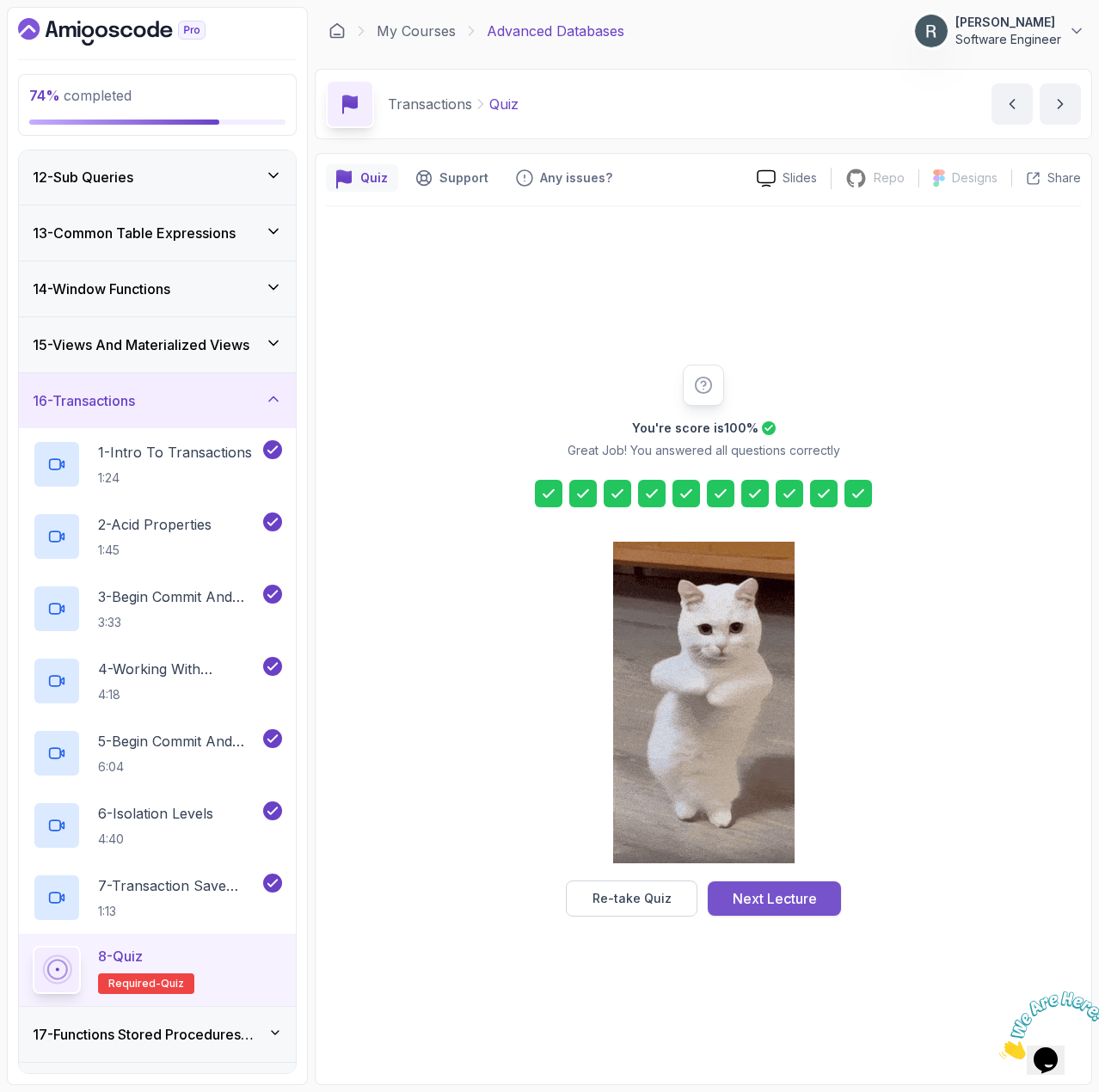
click at [807, 892] on div "Next Lecture" at bounding box center [775, 898] width 85 height 21
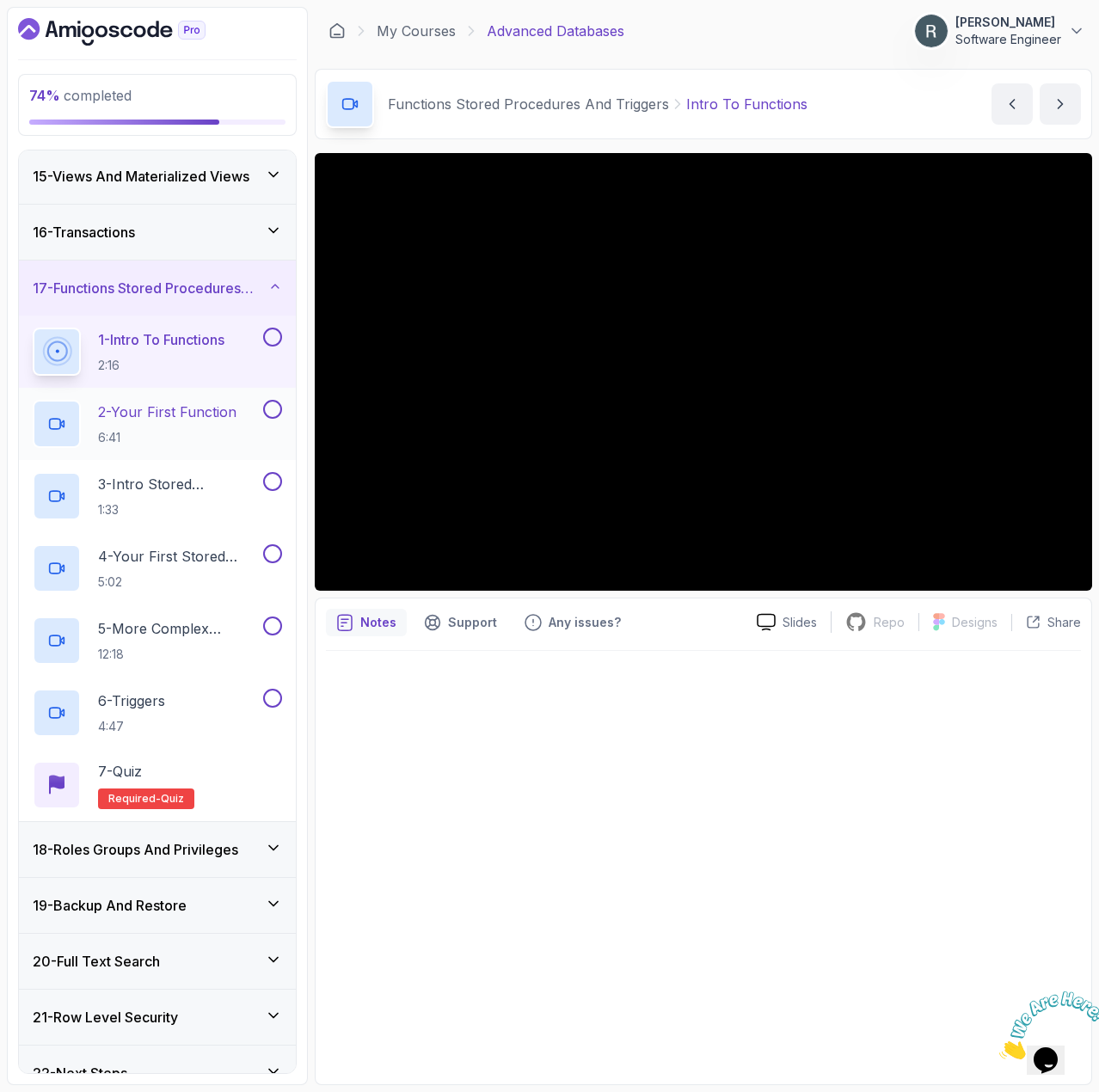
scroll to position [812, 0]
